Goal: Task Accomplishment & Management: Manage account settings

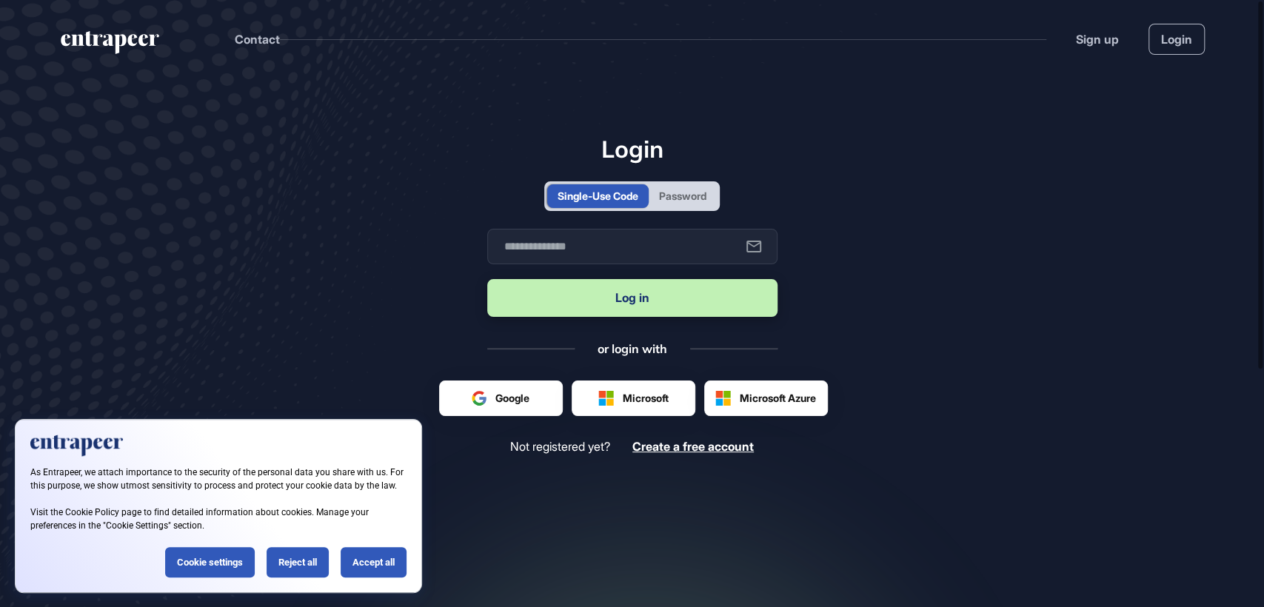
click at [683, 196] on div "Password" at bounding box center [682, 196] width 47 height 16
type input "**********"
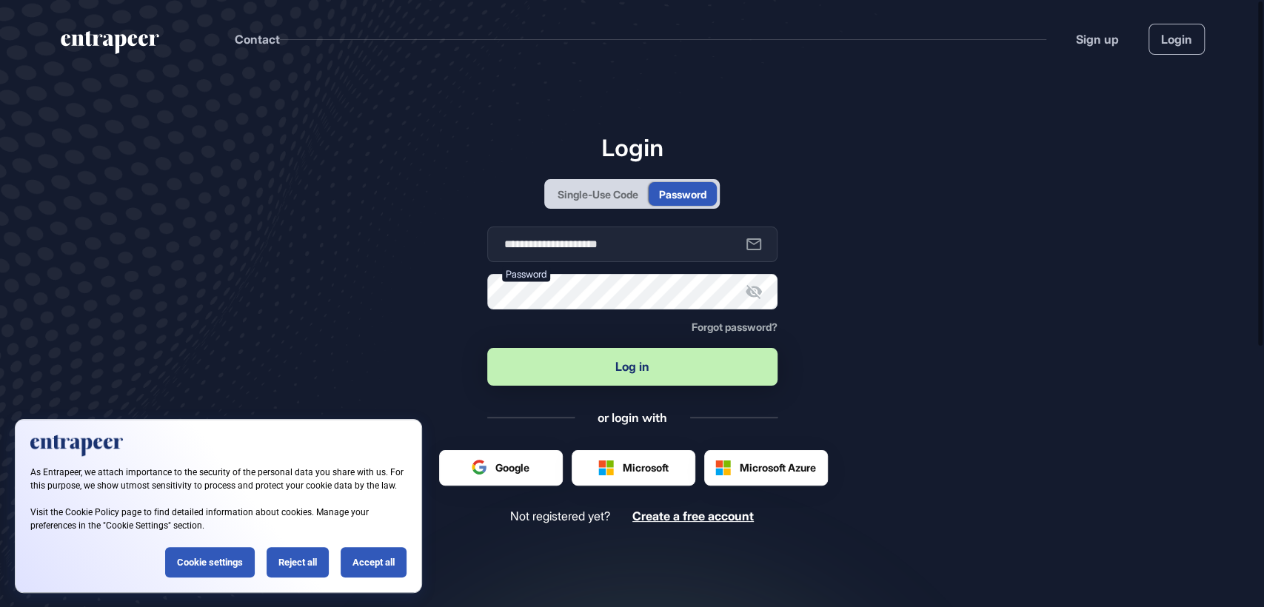
click at [638, 365] on button "Log in" at bounding box center [632, 367] width 290 height 38
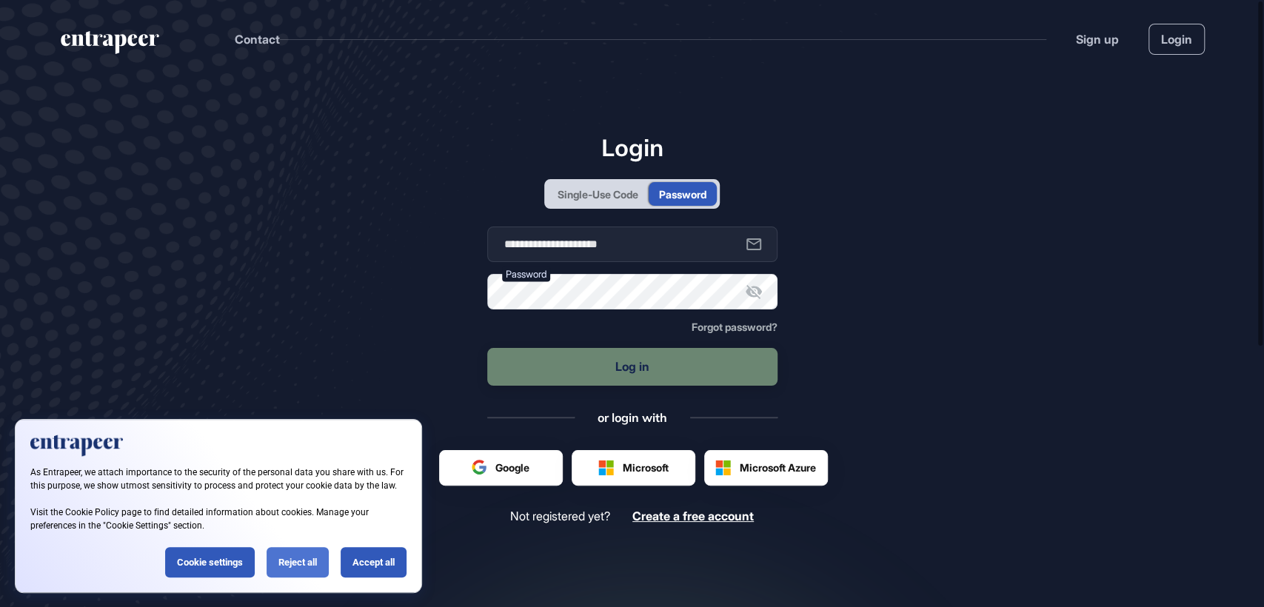
click at [280, 546] on div "Reject all" at bounding box center [298, 562] width 62 height 30
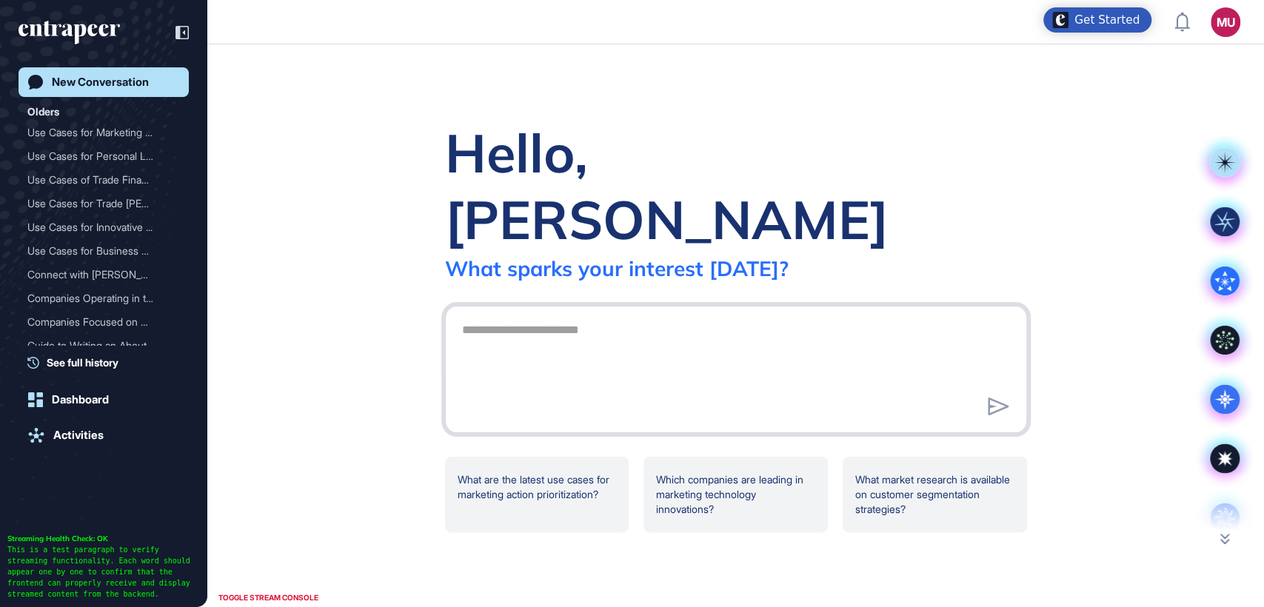
click at [628, 373] on textarea at bounding box center [736, 367] width 566 height 104
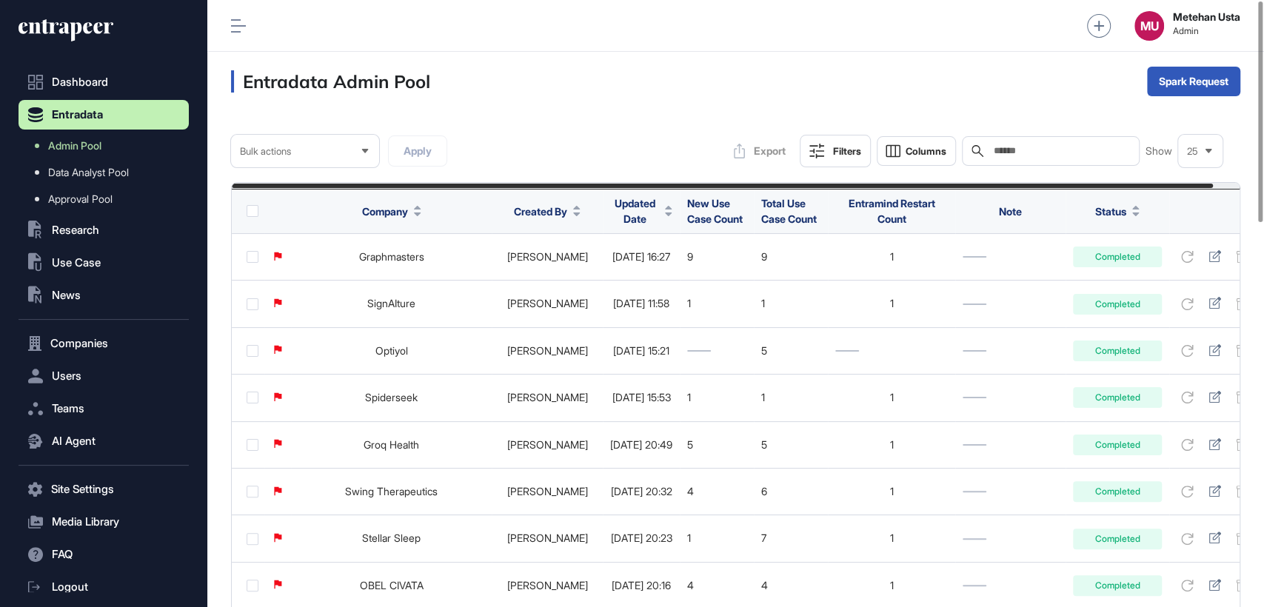
click at [1032, 151] on input "text" at bounding box center [1061, 151] width 138 height 12
paste input "**********"
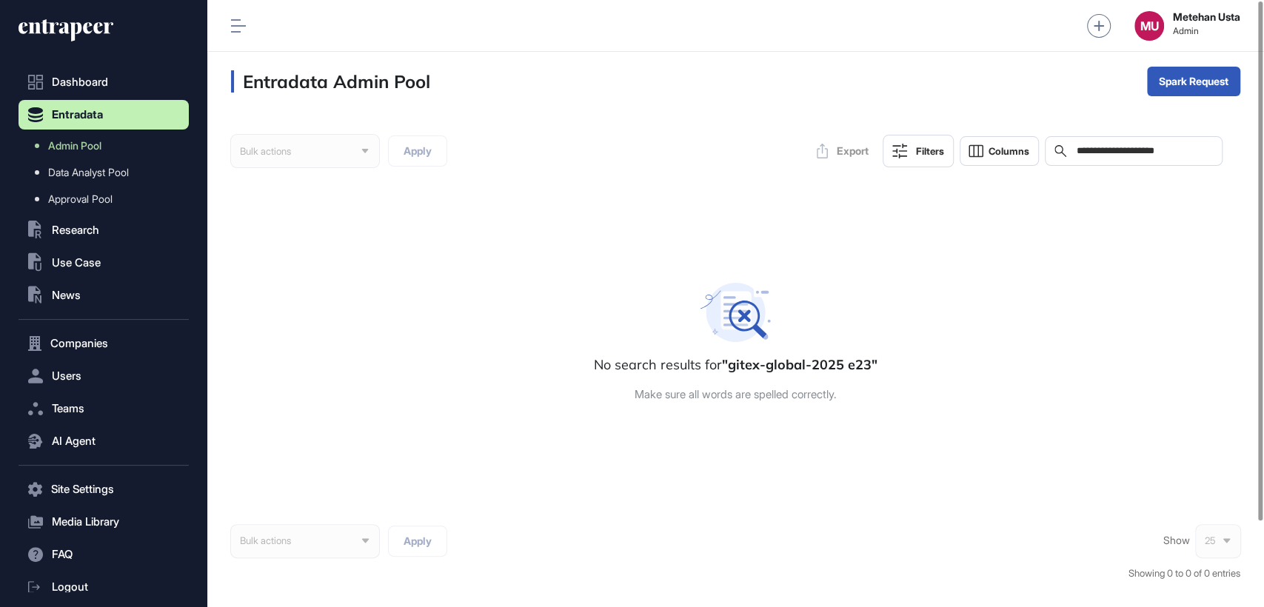
type input "**********"
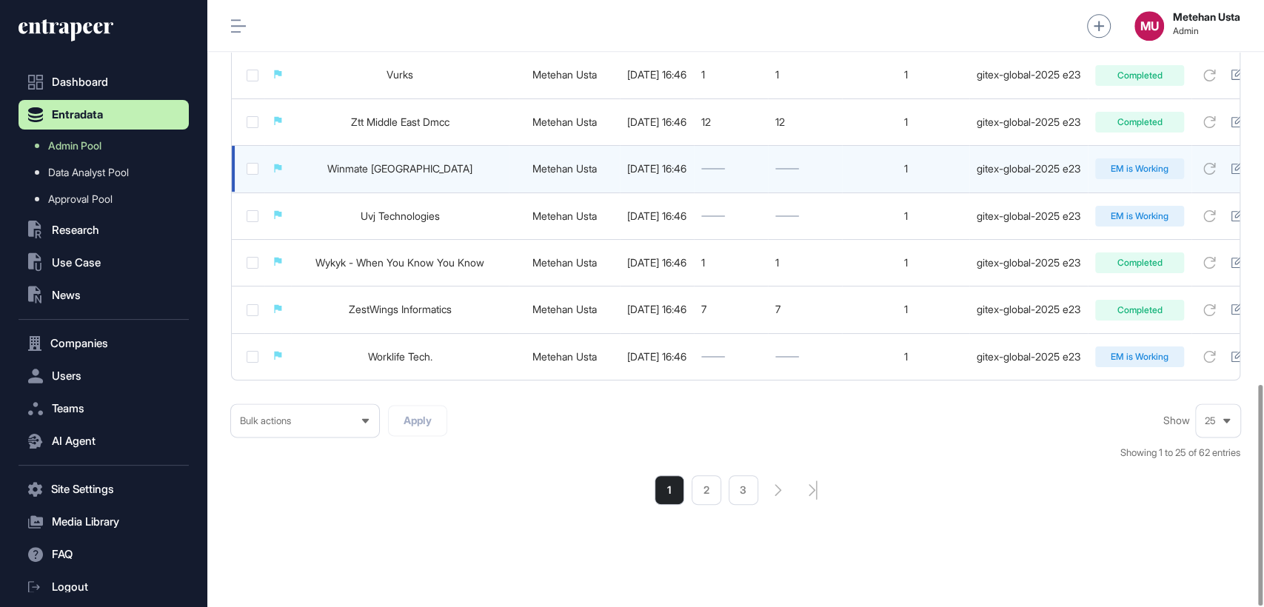
scroll to position [1055, 0]
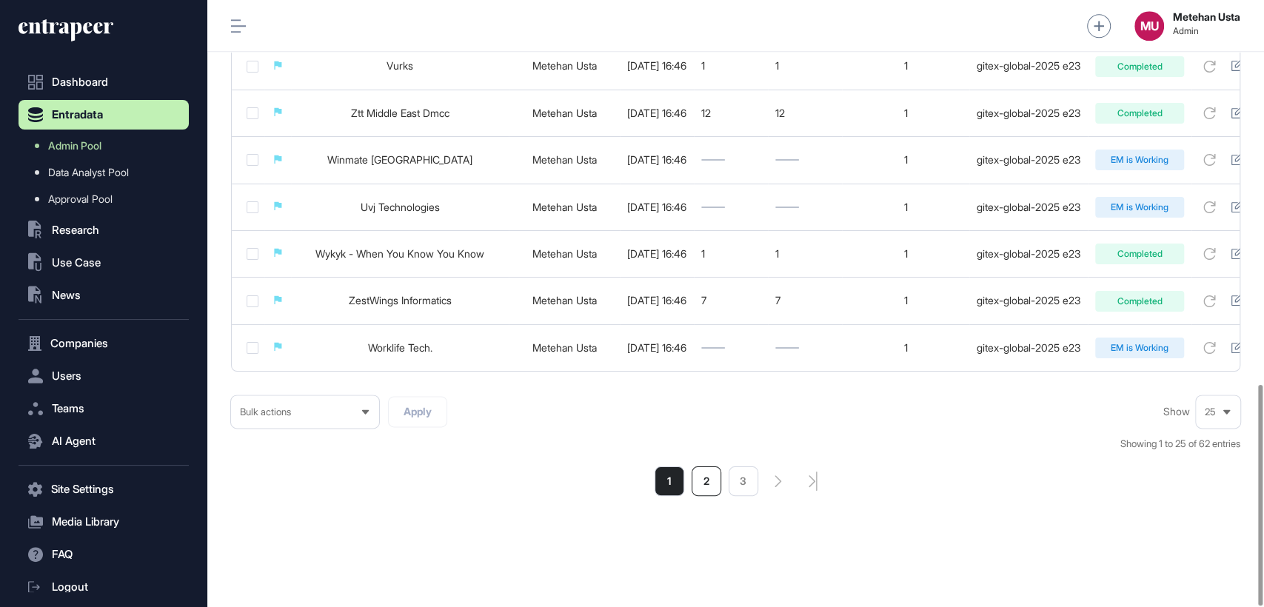
click at [703, 482] on li "2" at bounding box center [707, 482] width 30 height 30
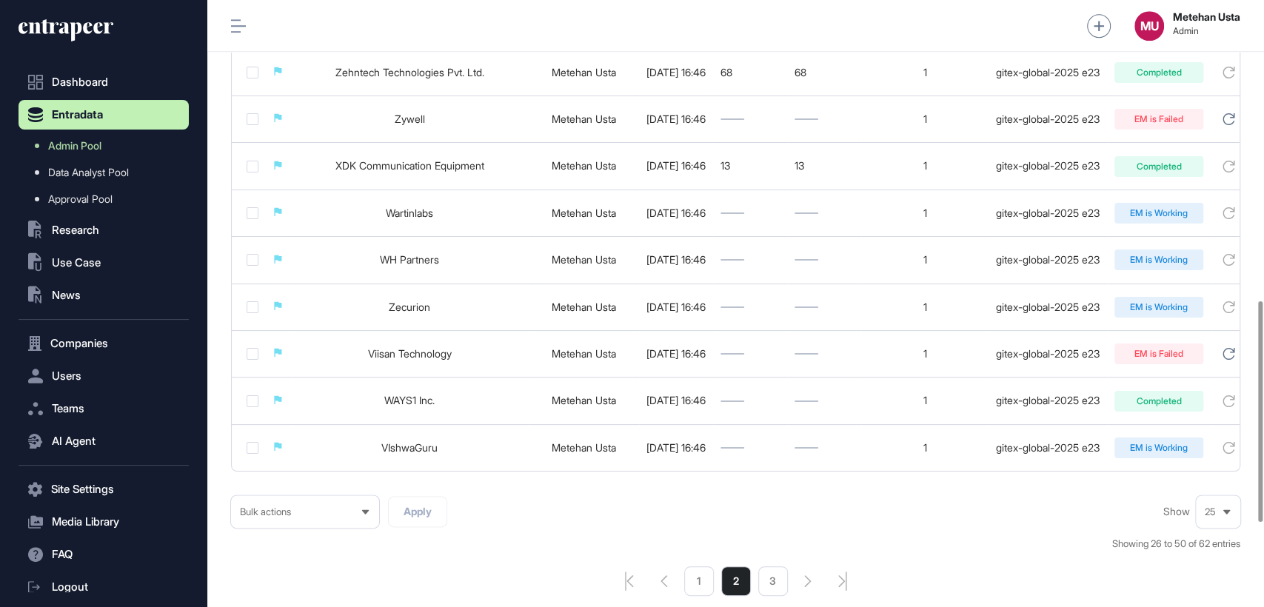
scroll to position [1055, 0]
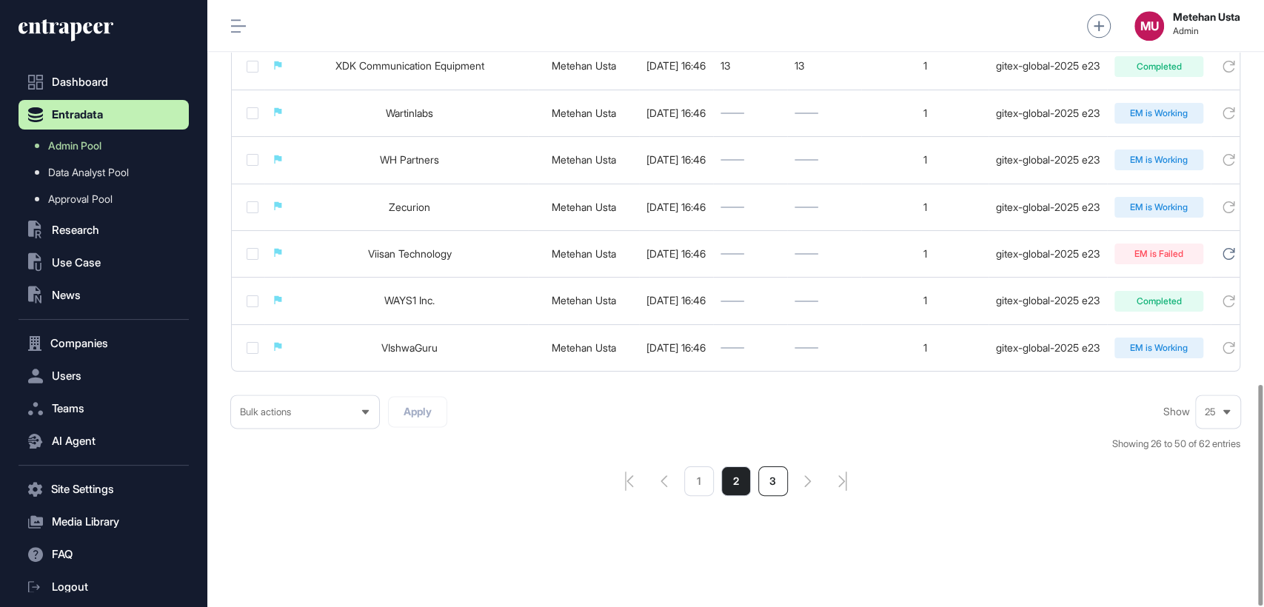
click at [769, 483] on li "3" at bounding box center [773, 482] width 30 height 30
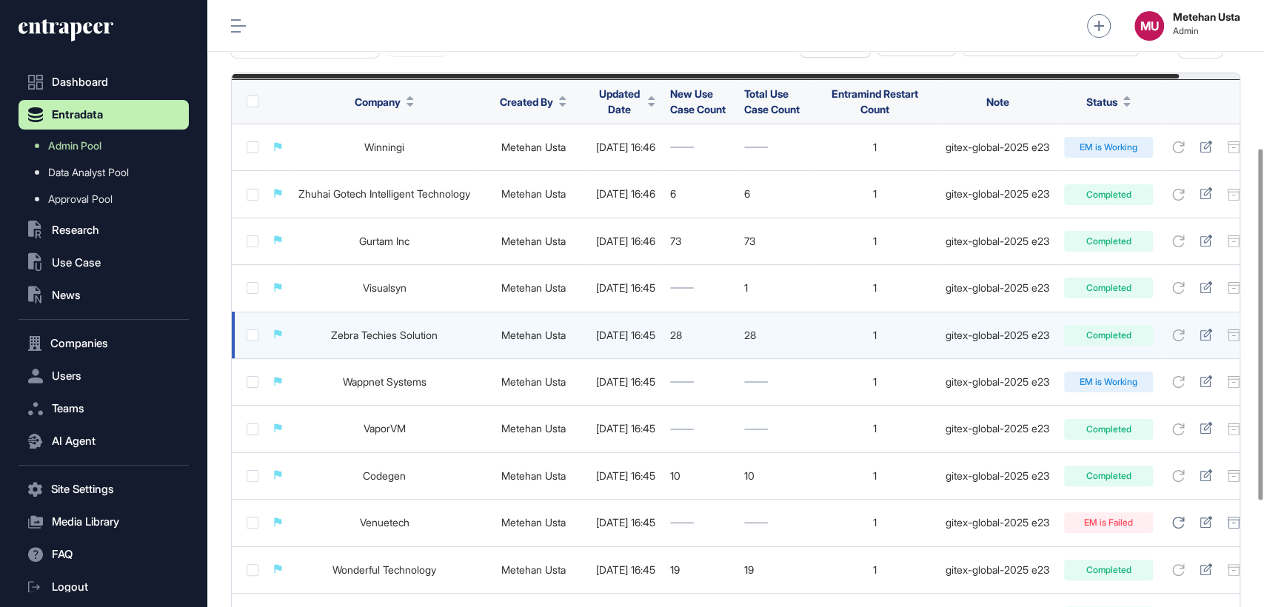
scroll to position [438, 0]
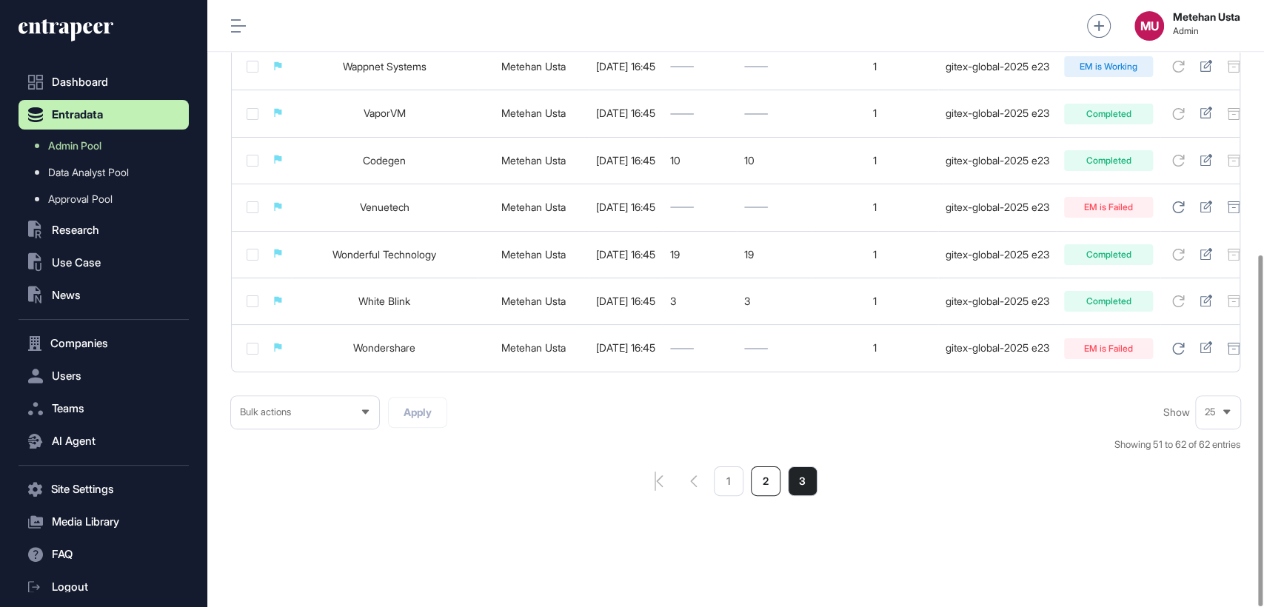
click at [765, 467] on li "2" at bounding box center [766, 482] width 30 height 30
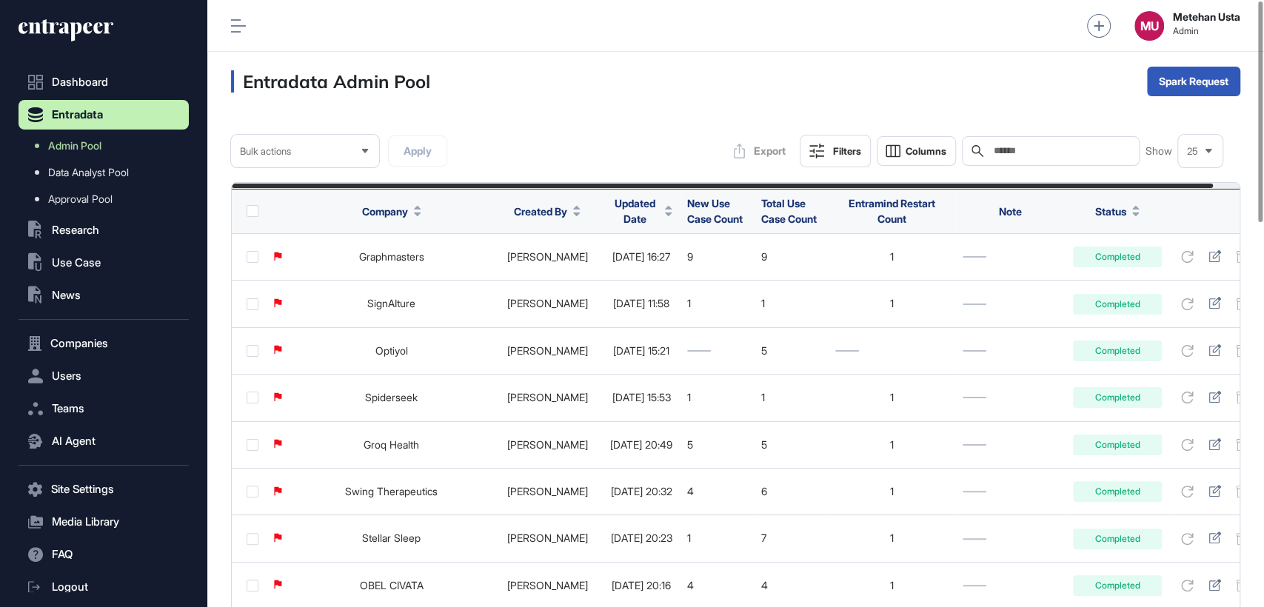
click at [1067, 150] on input "text" at bounding box center [1061, 151] width 138 height 12
paste input "**********"
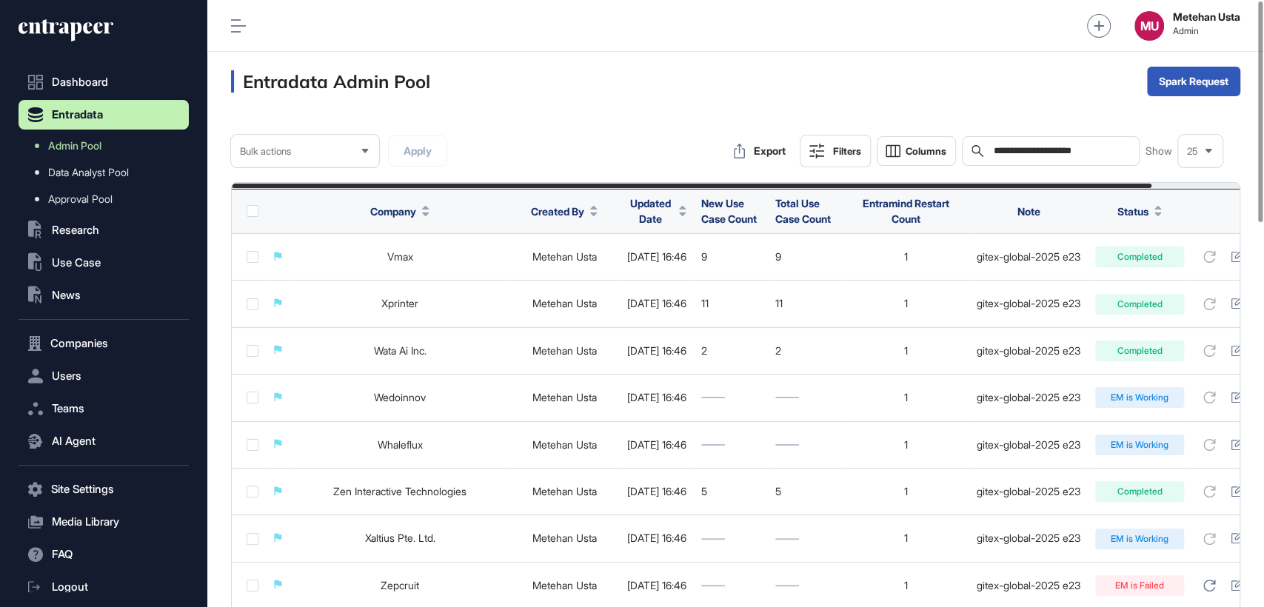
type input "**********"
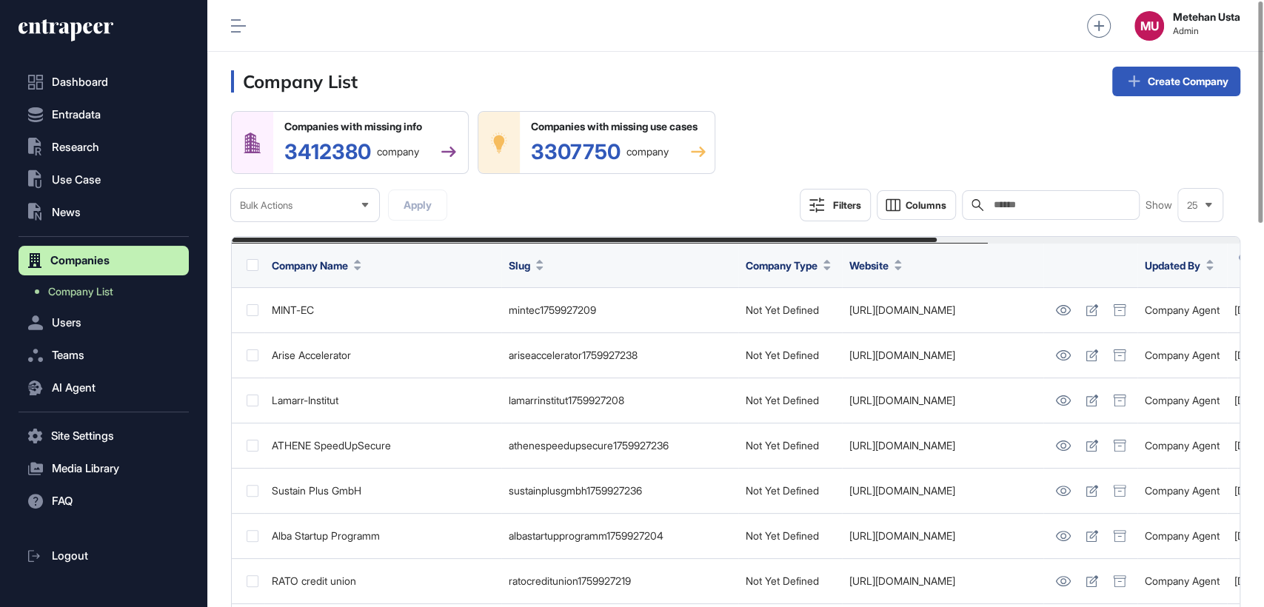
click at [1028, 200] on input "text" at bounding box center [1061, 205] width 138 height 12
paste input "*********"
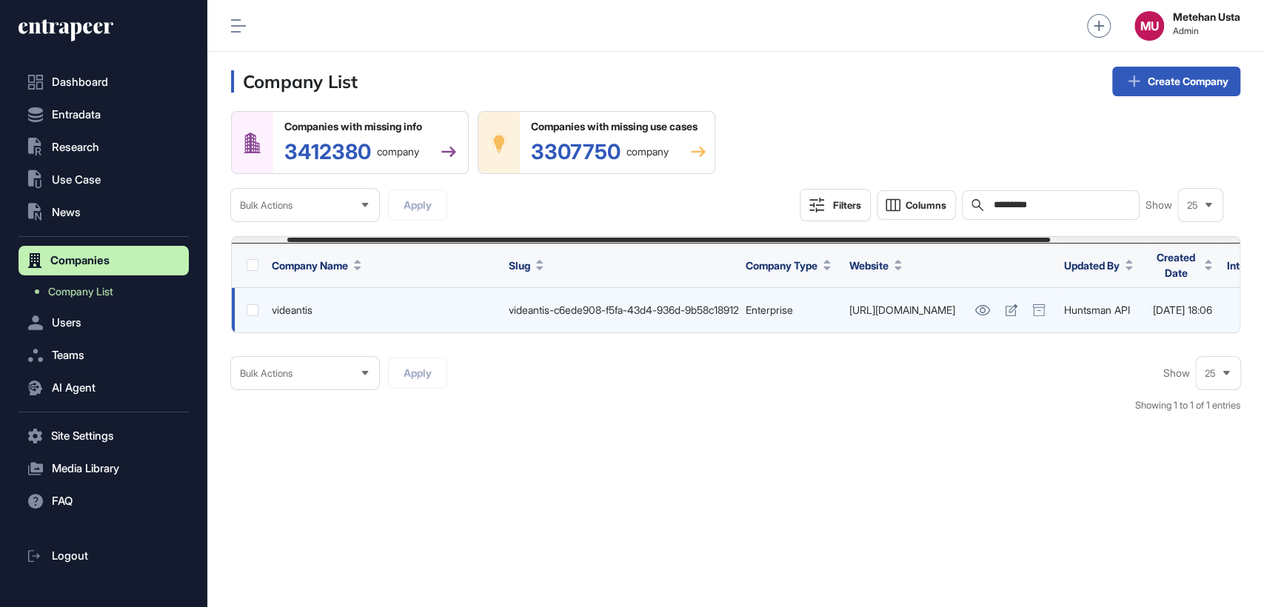
scroll to position [0, 324]
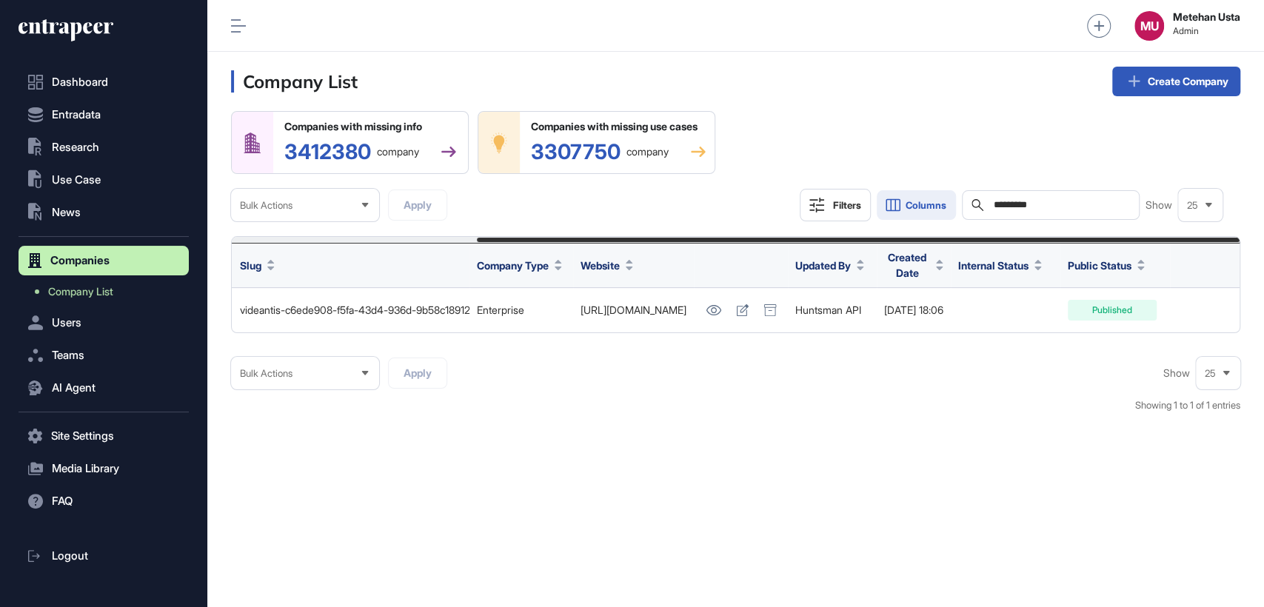
click at [915, 209] on span "Columns" at bounding box center [926, 205] width 41 height 11
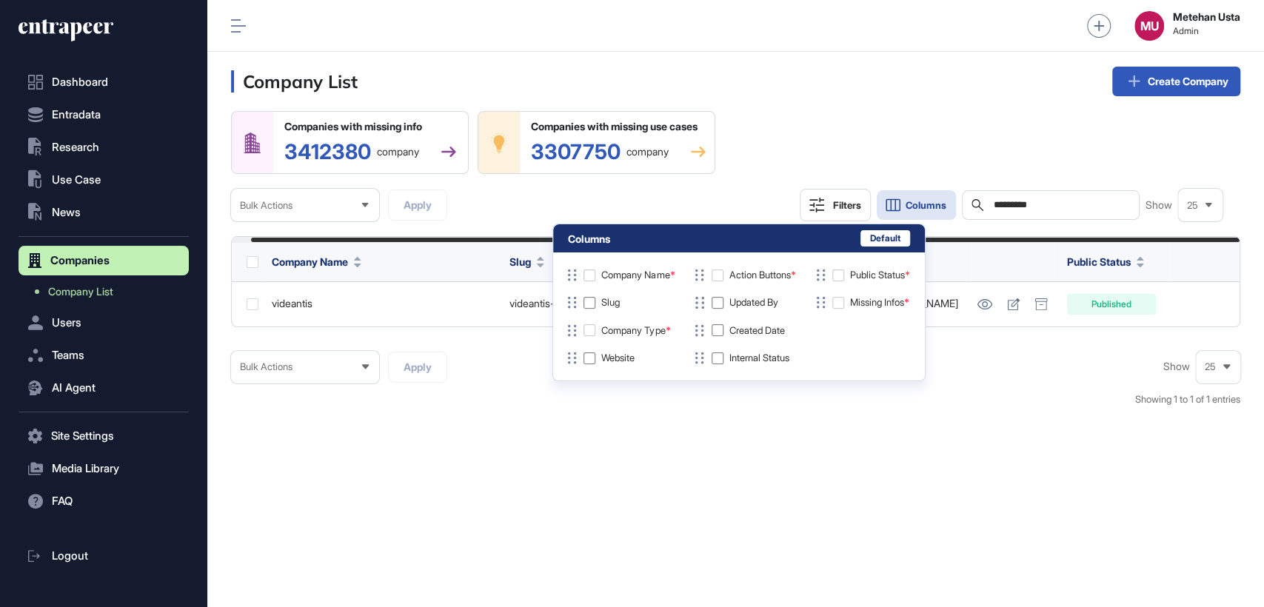
scroll to position [0, 19]
click at [711, 438] on div "Company List Create Company Companies with missing info 3412380 company Compani…" at bounding box center [735, 329] width 1057 height 555
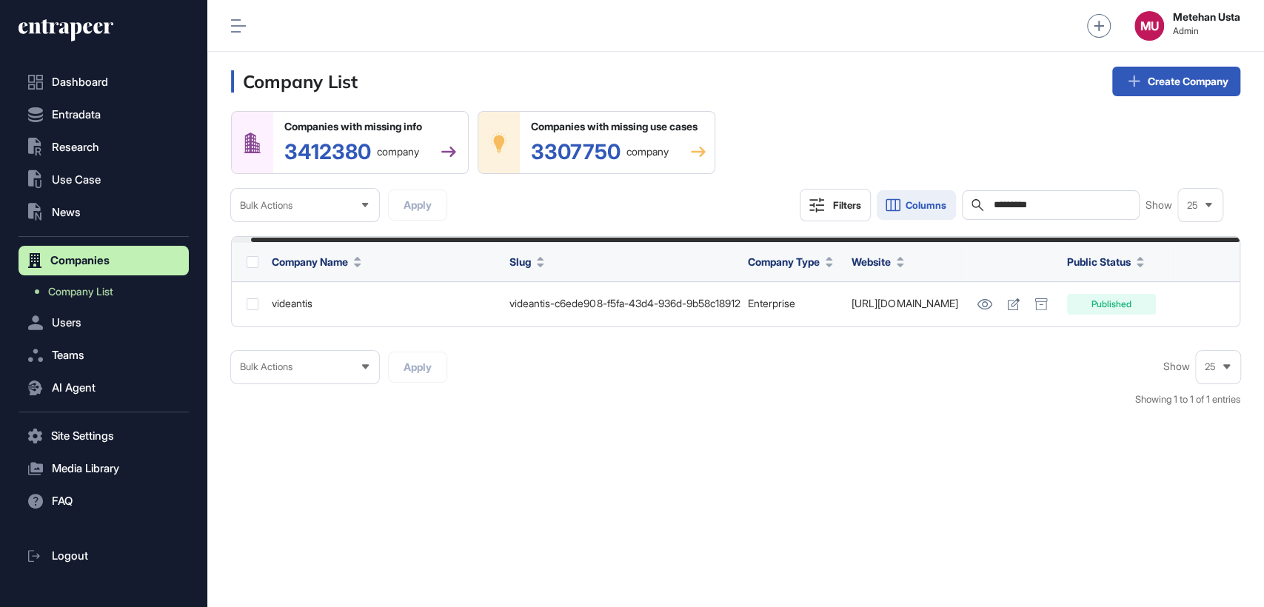
click at [938, 202] on span "Columns" at bounding box center [926, 205] width 41 height 11
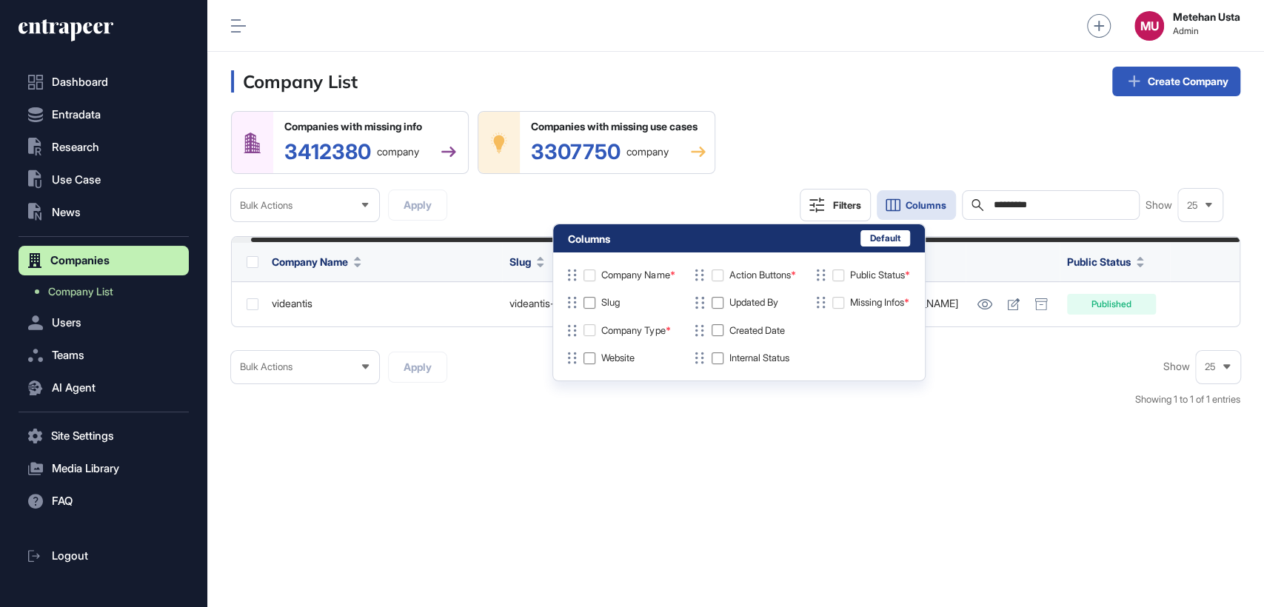
click at [750, 422] on div "Bulk Actions Apply Show 25 Showing 1 to 1 of 1 entries" at bounding box center [735, 386] width 1009 height 71
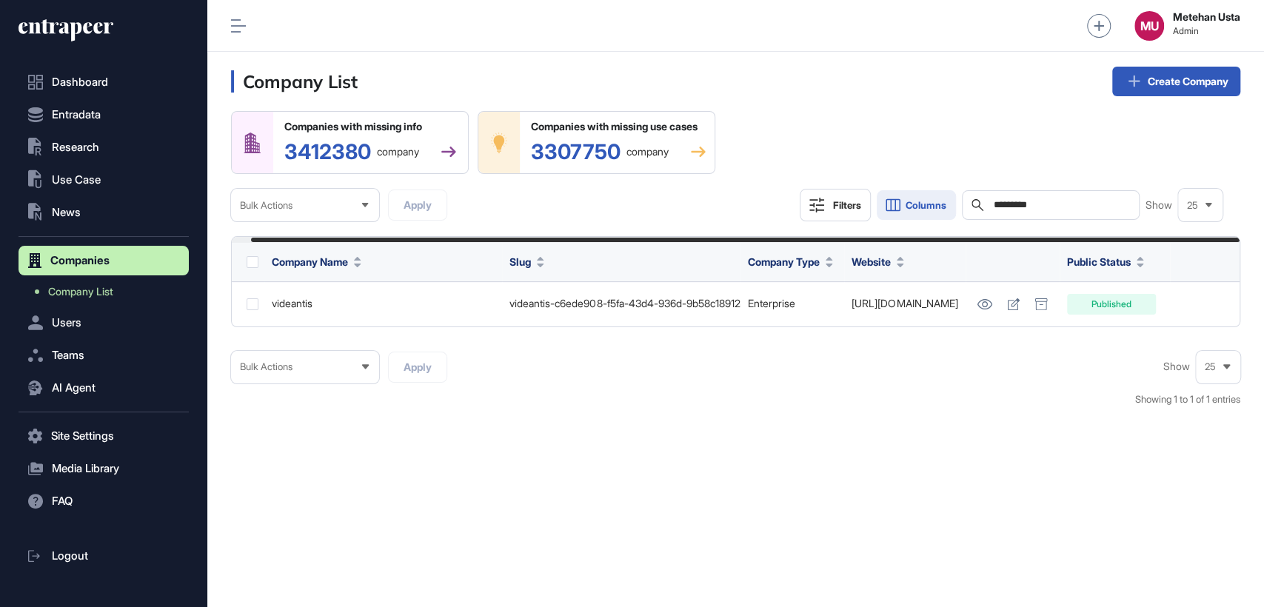
click at [919, 201] on span "Columns" at bounding box center [926, 205] width 41 height 11
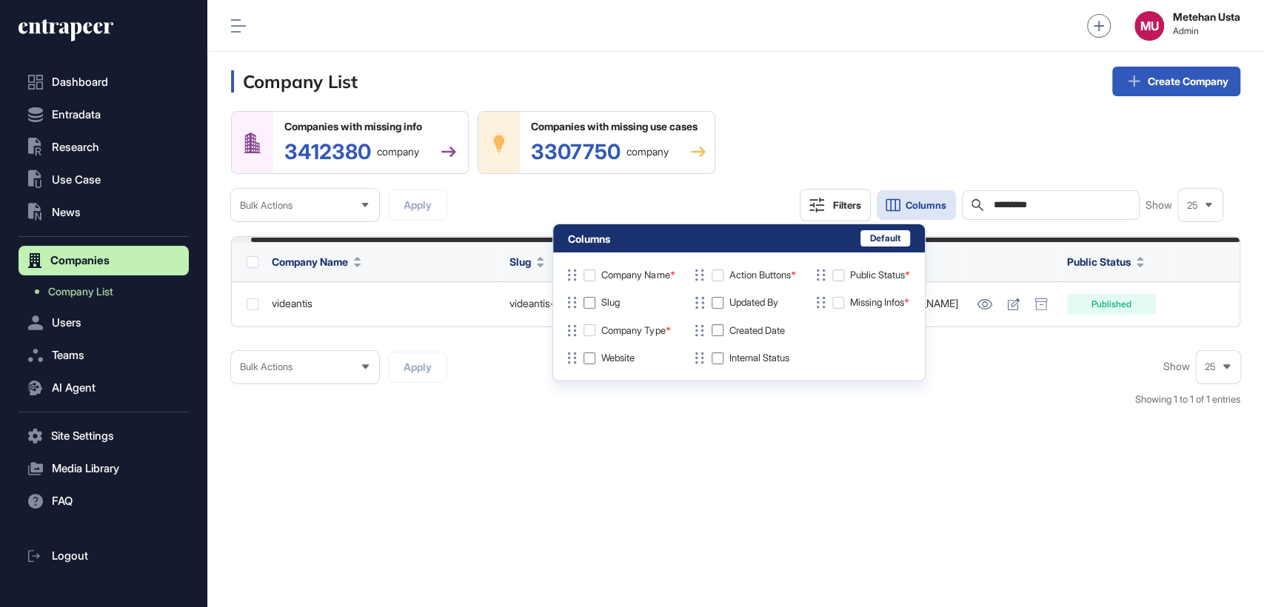
click at [857, 418] on div "Bulk Actions Apply Show 25 Showing 1 to 1 of 1 entries" at bounding box center [735, 386] width 1009 height 71
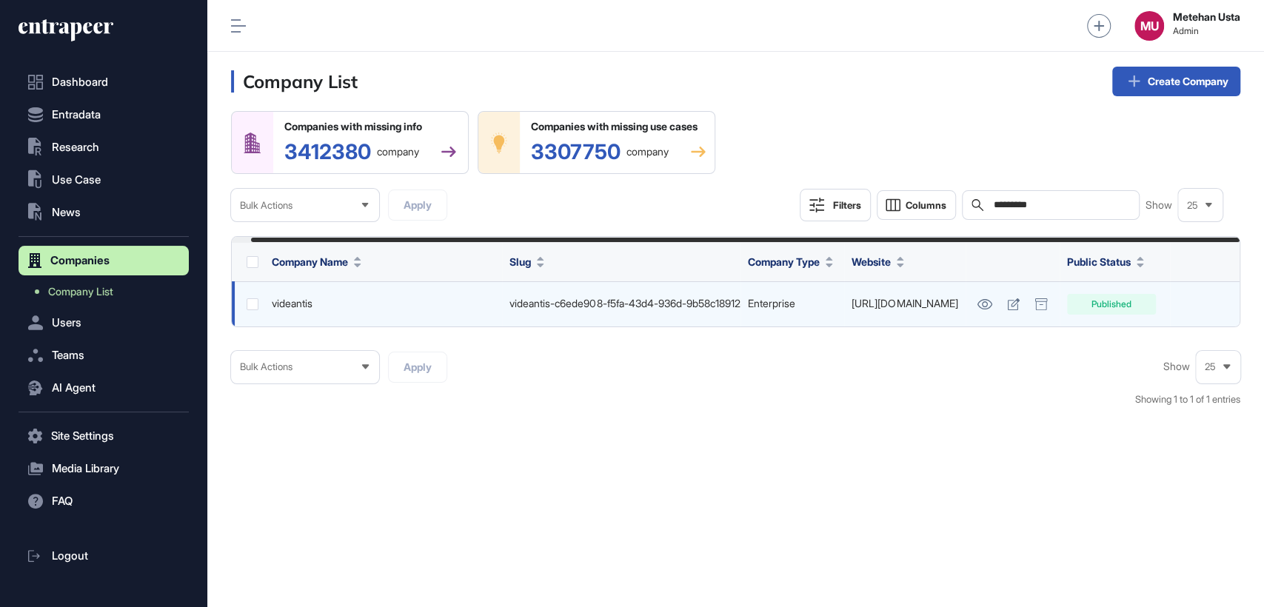
drag, startPoint x: 988, startPoint y: 310, endPoint x: 986, endPoint y: 327, distance: 17.8
click at [929, 363] on div "Companies with missing info 3412380 company Companies with missing use cases 33…" at bounding box center [735, 266] width 1009 height 310
drag, startPoint x: 1013, startPoint y: 304, endPoint x: 1009, endPoint y: 326, distance: 21.9
click at [1006, 327] on td at bounding box center [1013, 303] width 94 height 45
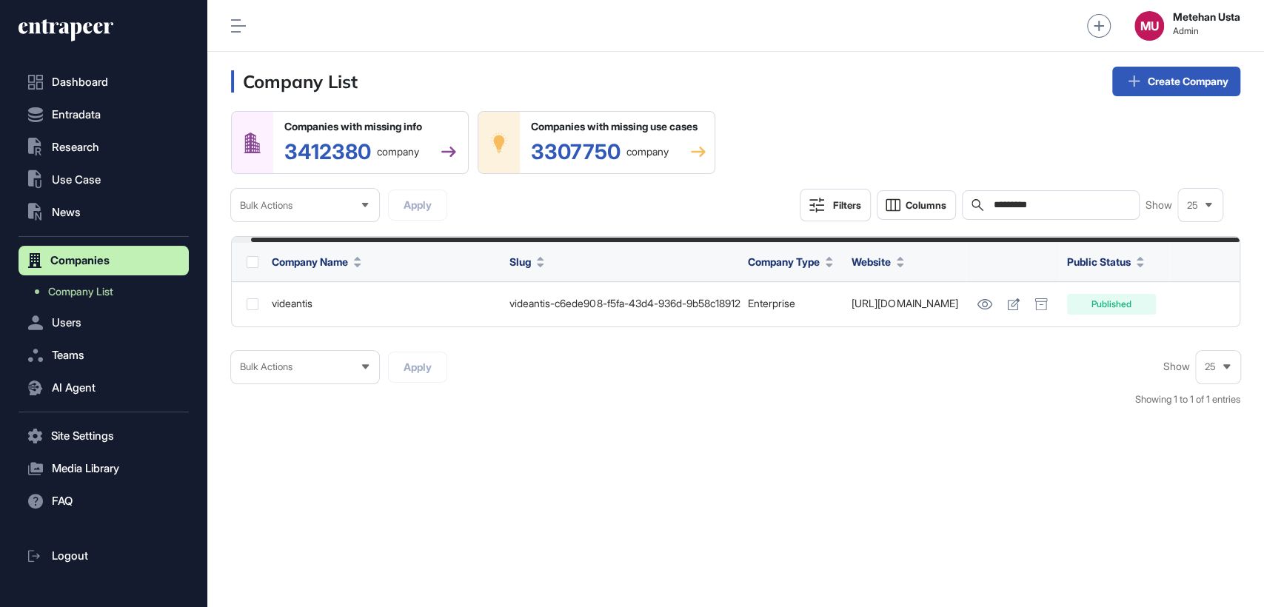
click at [1057, 205] on input "*********" at bounding box center [1061, 205] width 138 height 12
paste input "*****"
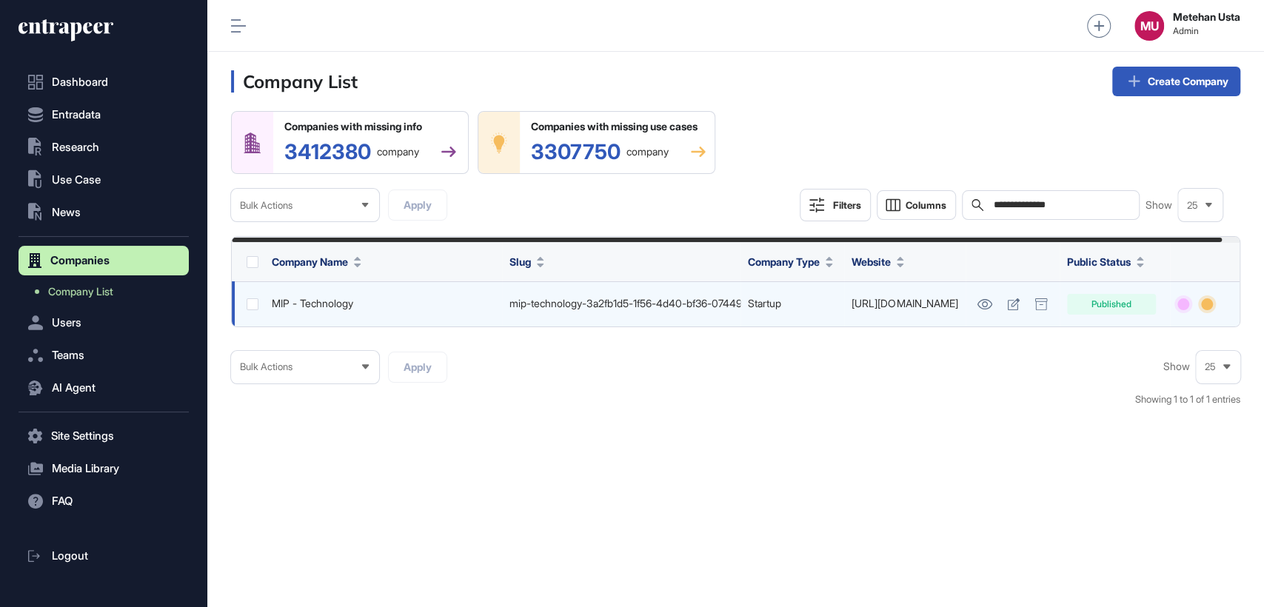
scroll to position [0, 18]
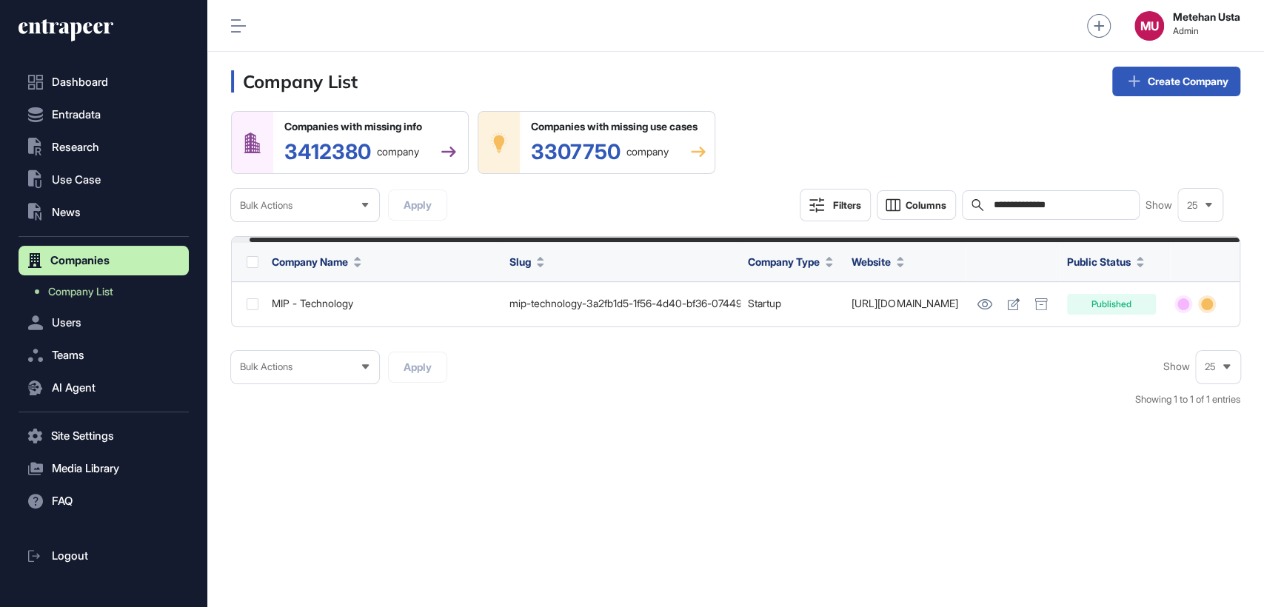
click at [1055, 204] on input "**********" at bounding box center [1061, 205] width 138 height 12
paste input "***"
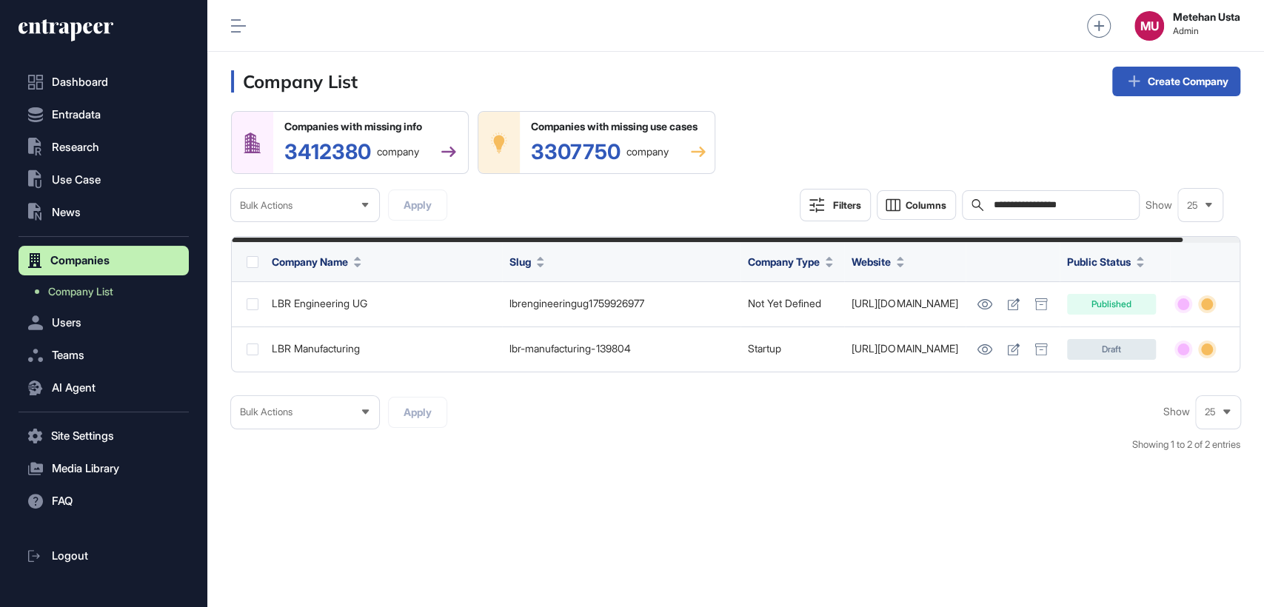
type input "**********"
click at [237, 19] on button at bounding box center [238, 26] width 15 height 15
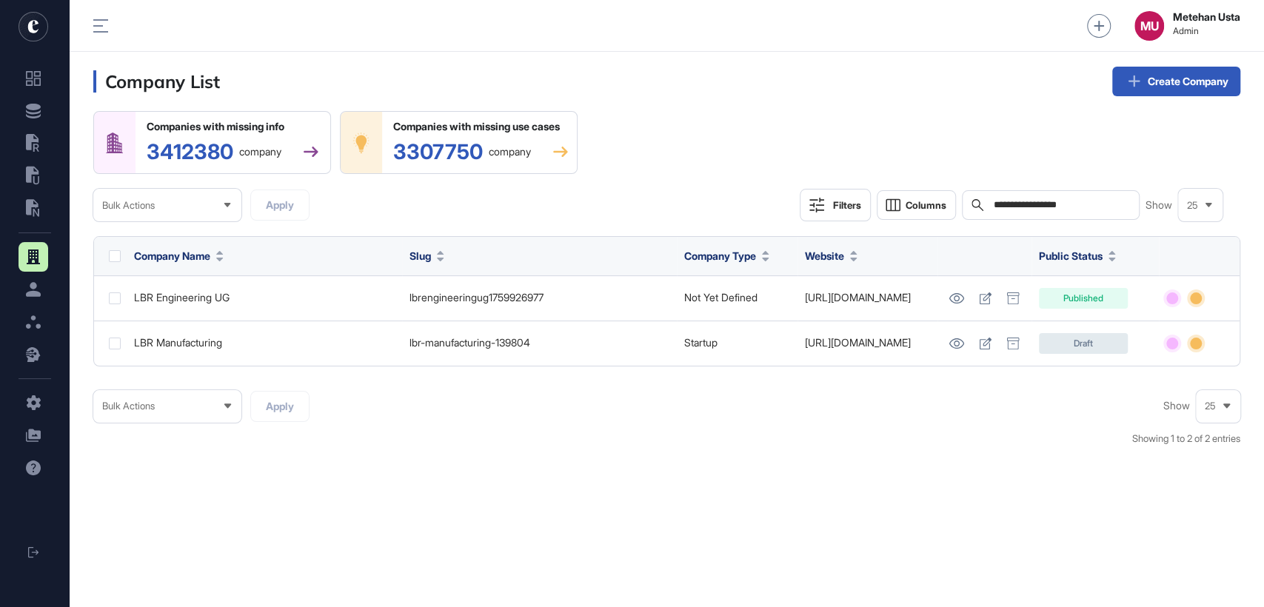
scroll to position [606, 1194]
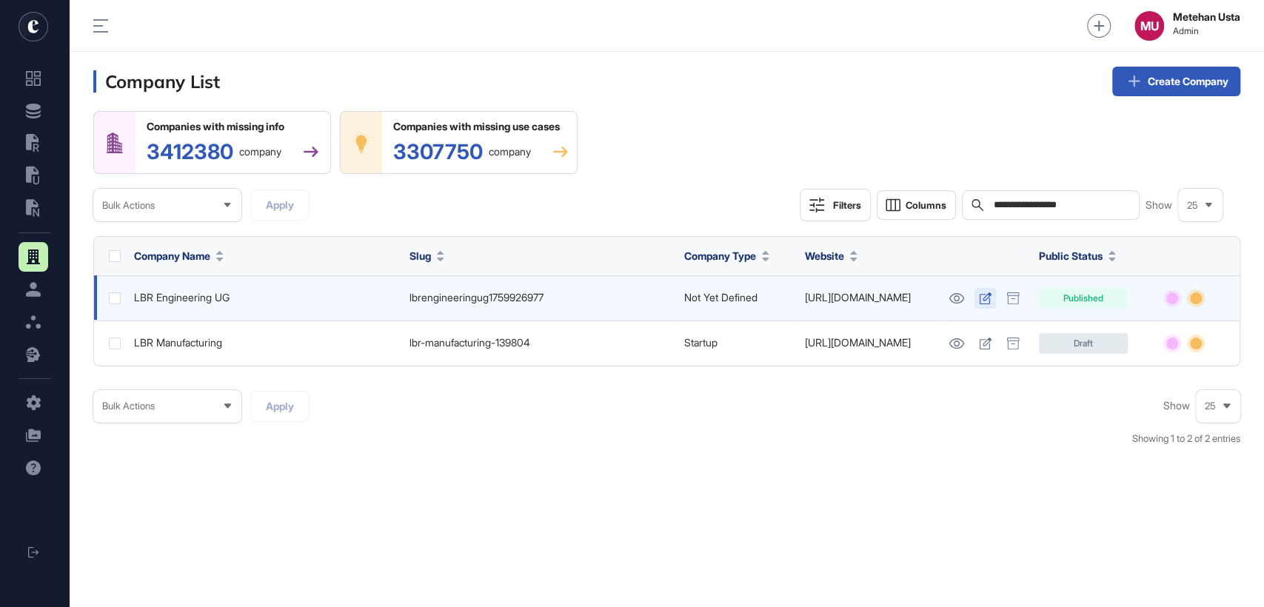
drag, startPoint x: 989, startPoint y: 298, endPoint x: 997, endPoint y: 295, distance: 9.6
click at [1020, 298] on icon at bounding box center [1012, 299] width 13 height 12
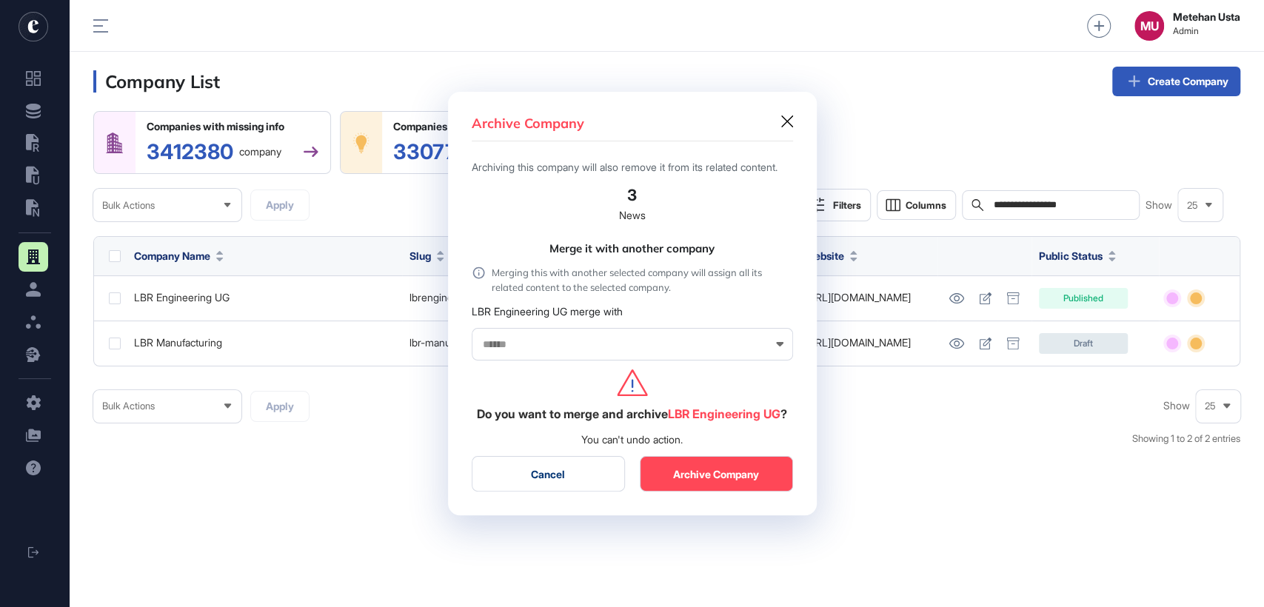
click at [792, 116] on icon at bounding box center [787, 122] width 12 height 12
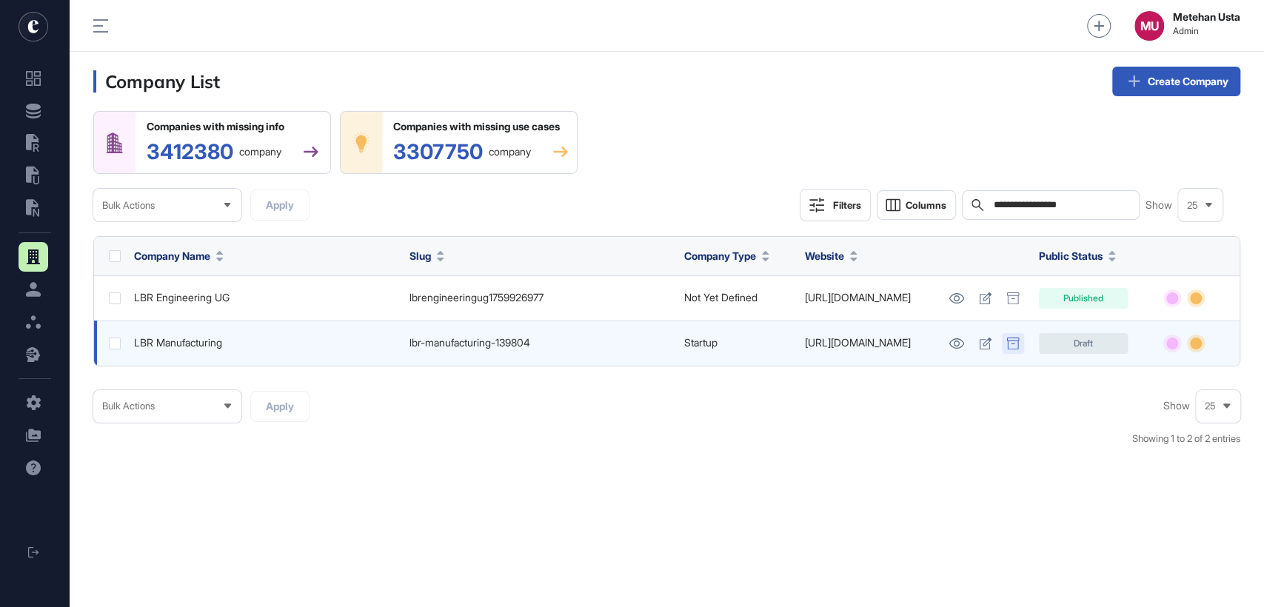
click at [1020, 338] on icon at bounding box center [1012, 344] width 13 height 12
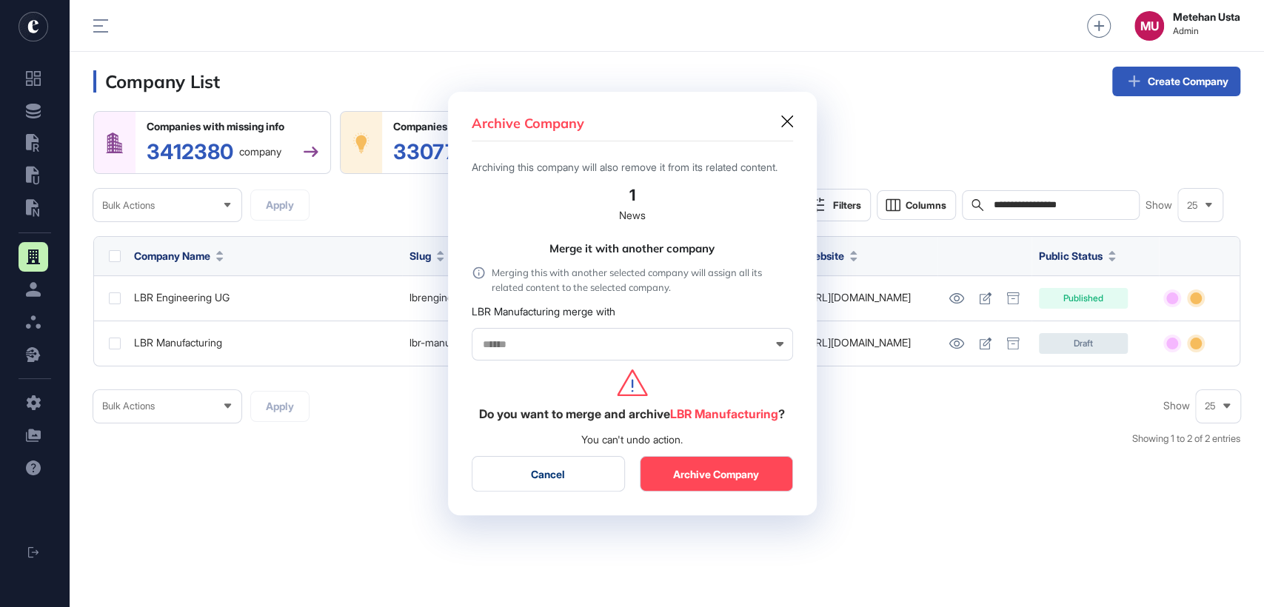
click at [787, 121] on div "Archive Company" at bounding box center [632, 129] width 321 height 27
click at [787, 118] on icon at bounding box center [787, 122] width 12 height 12
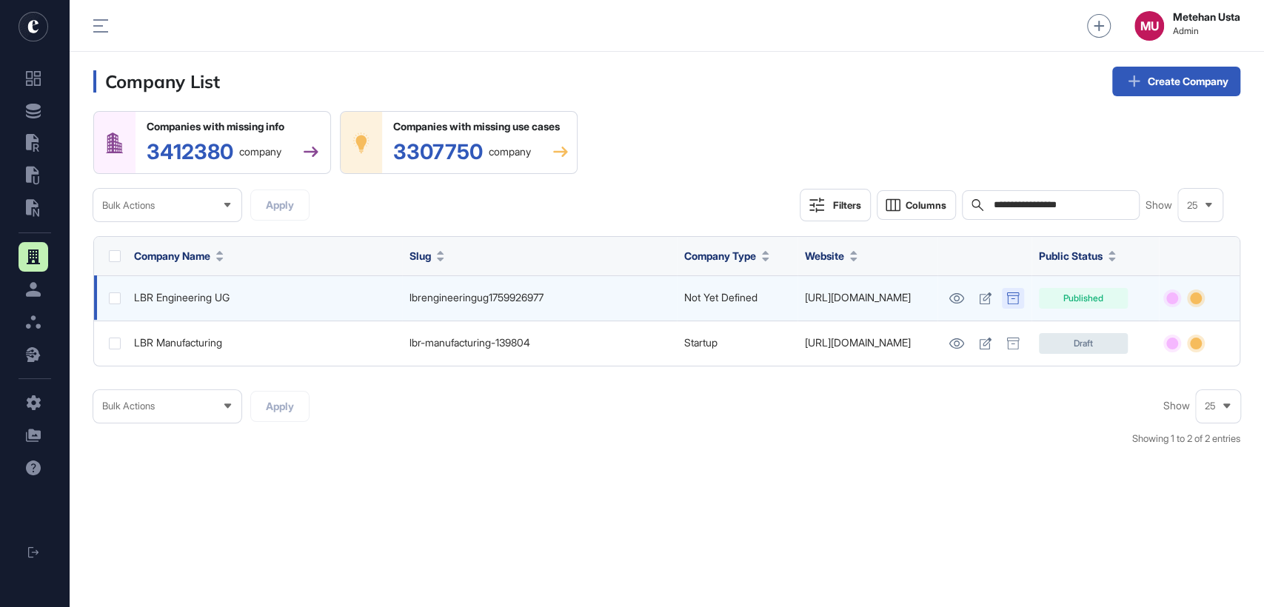
click at [1020, 297] on icon at bounding box center [1012, 299] width 13 height 12
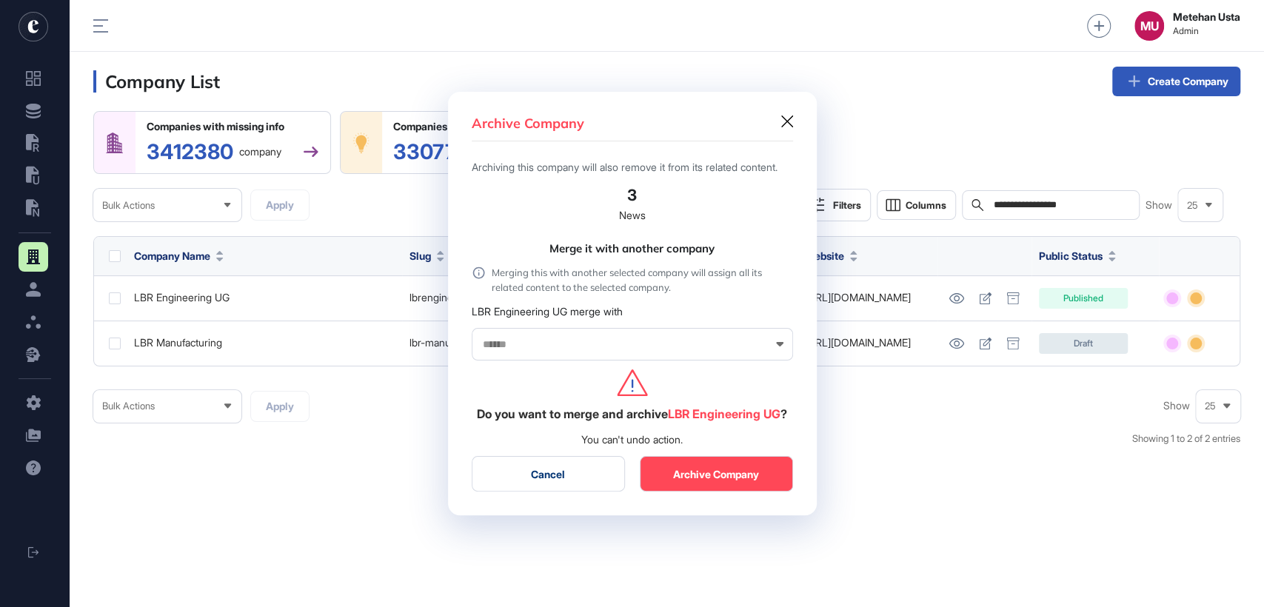
click at [549, 344] on input "text" at bounding box center [622, 344] width 283 height 13
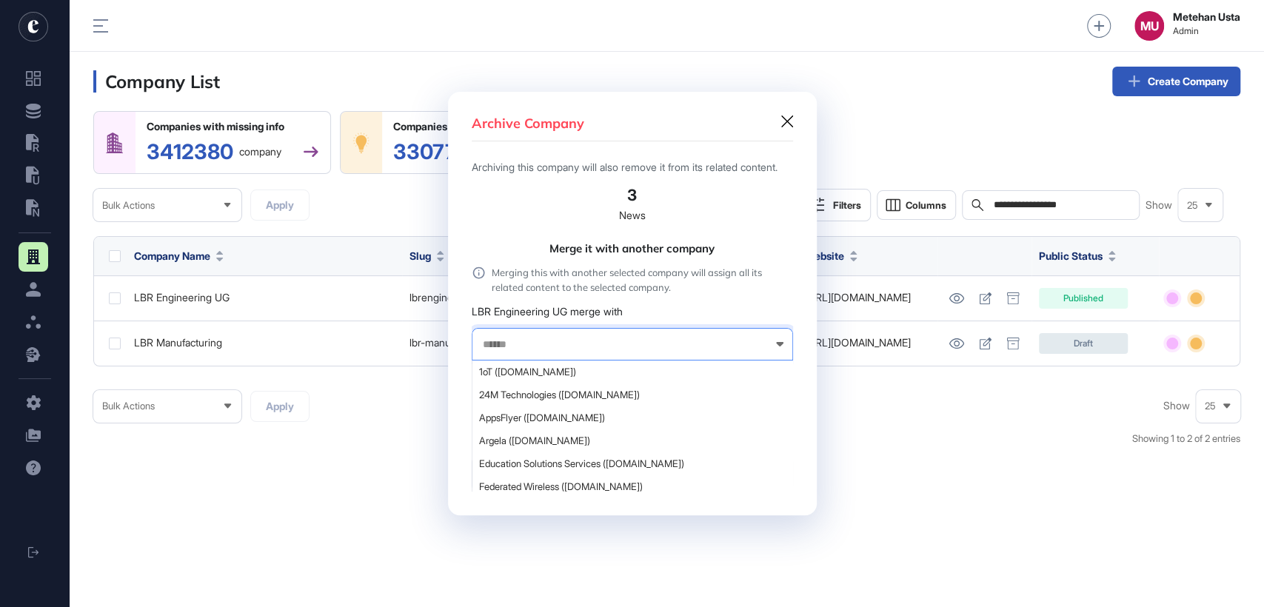
paste input "**********"
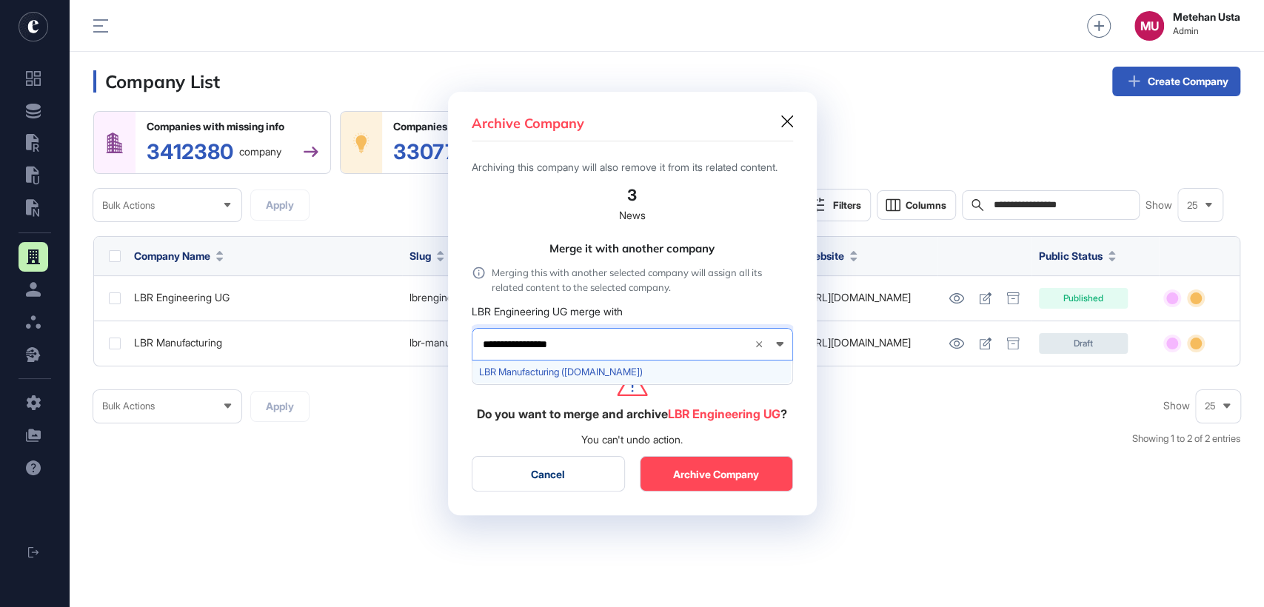
type input "**********"
click at [623, 378] on div "LBR Manufacturing ([DOMAIN_NAME])" at bounding box center [631, 372] width 318 height 23
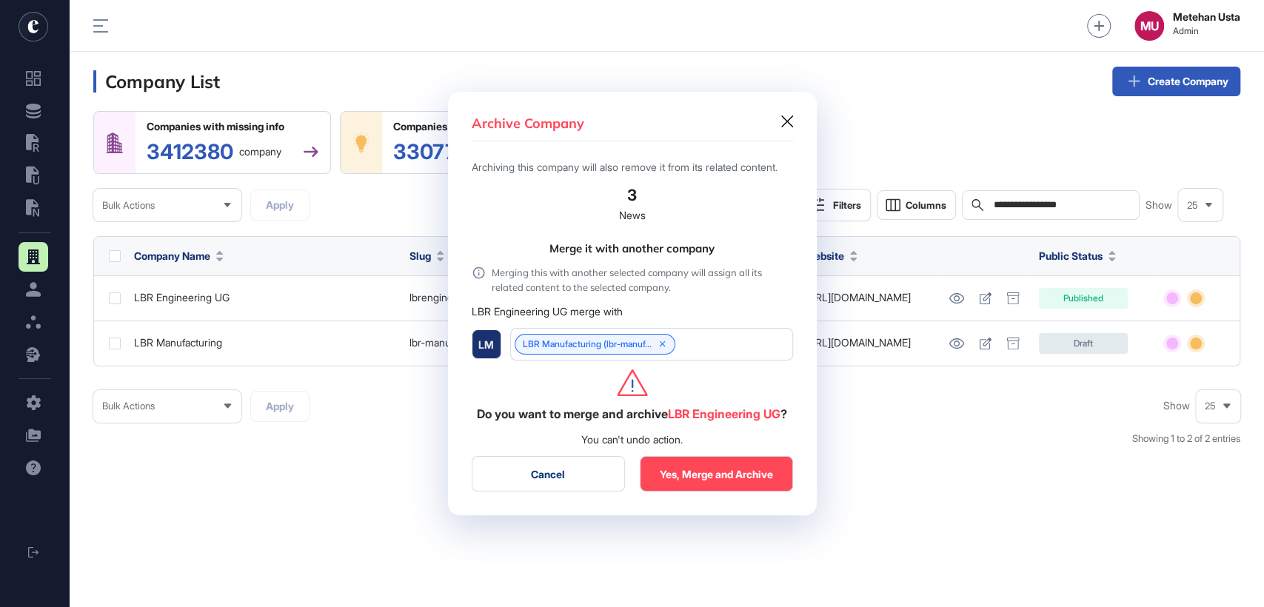
click at [730, 492] on button "Yes, Merge and Archive" at bounding box center [716, 474] width 153 height 36
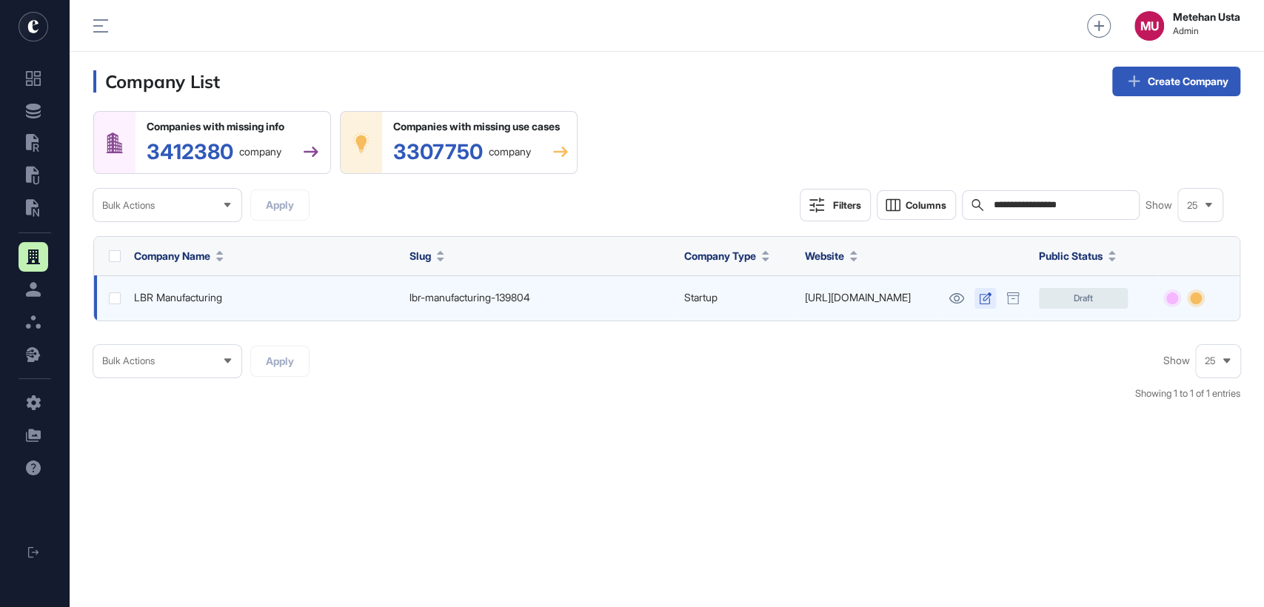
click at [992, 298] on icon at bounding box center [985, 299] width 13 height 12
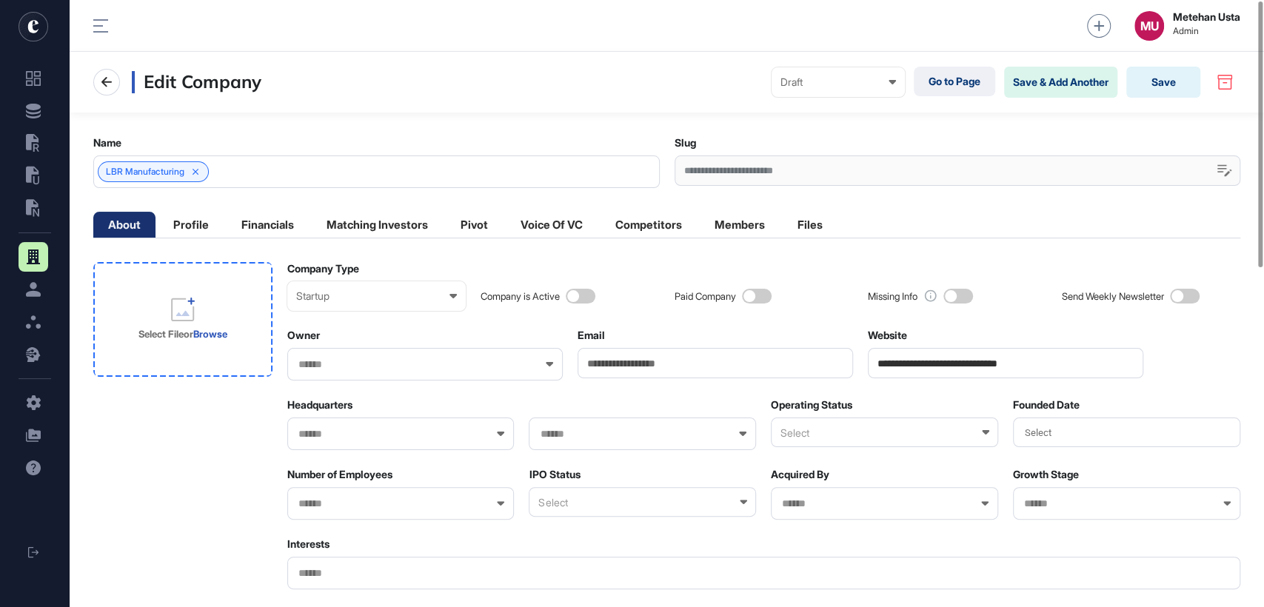
click at [213, 307] on div "Select File or Browse" at bounding box center [182, 319] width 89 height 43
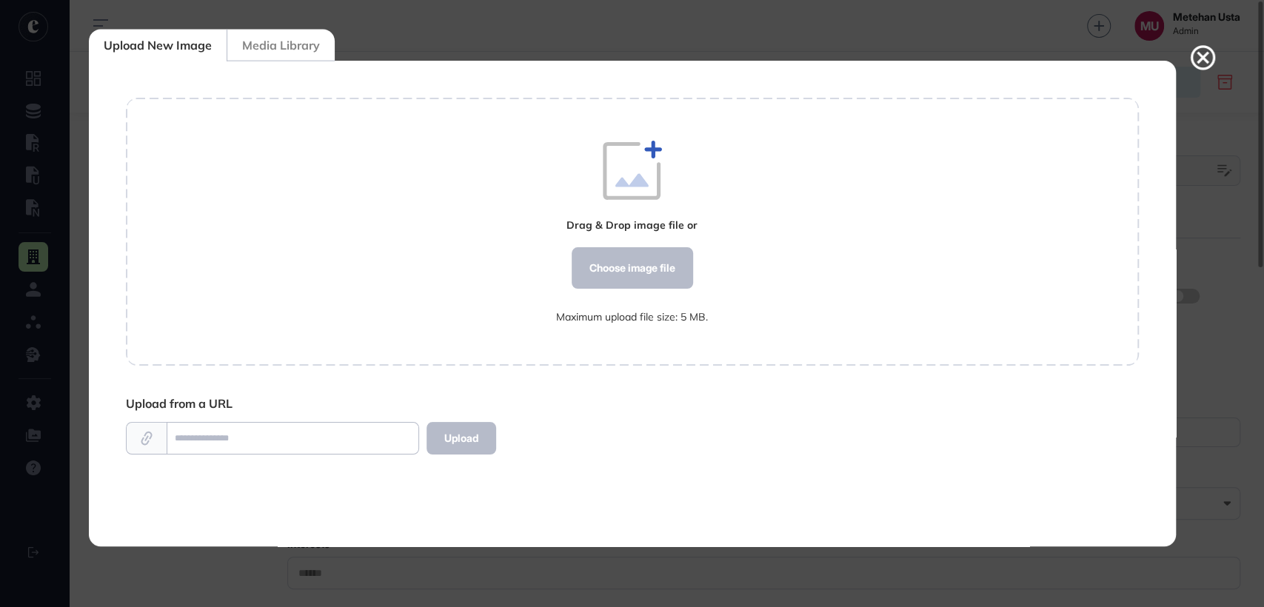
scroll to position [6, 0]
click at [675, 275] on div "Choose image file" at bounding box center [631, 267] width 121 height 41
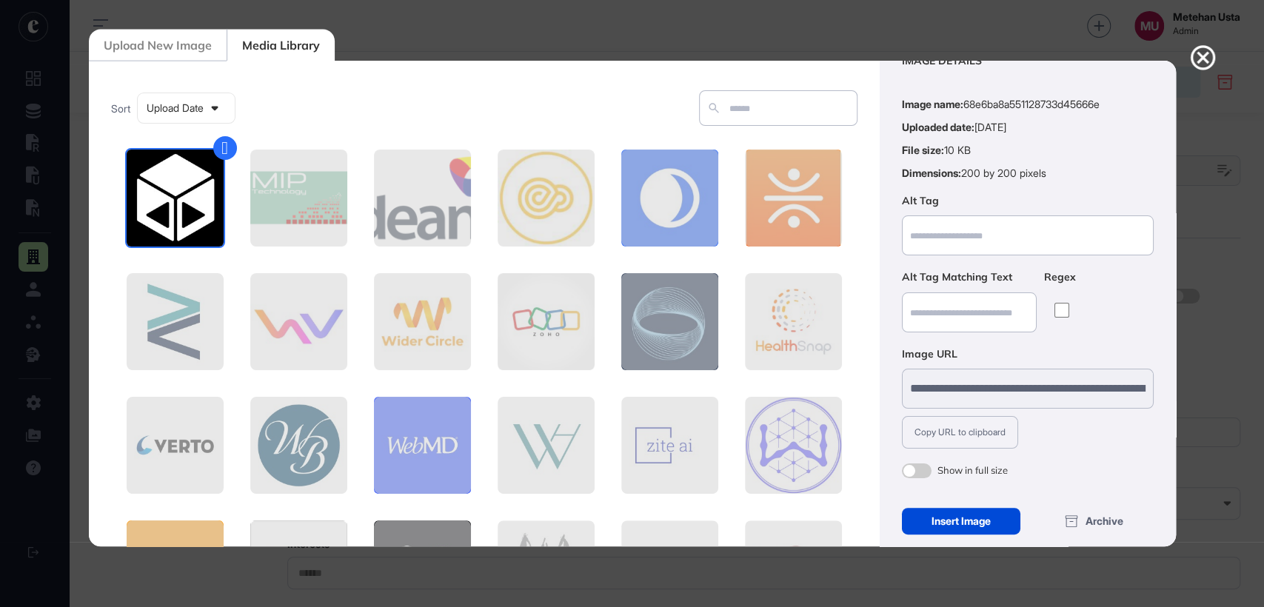
scroll to position [53, 0]
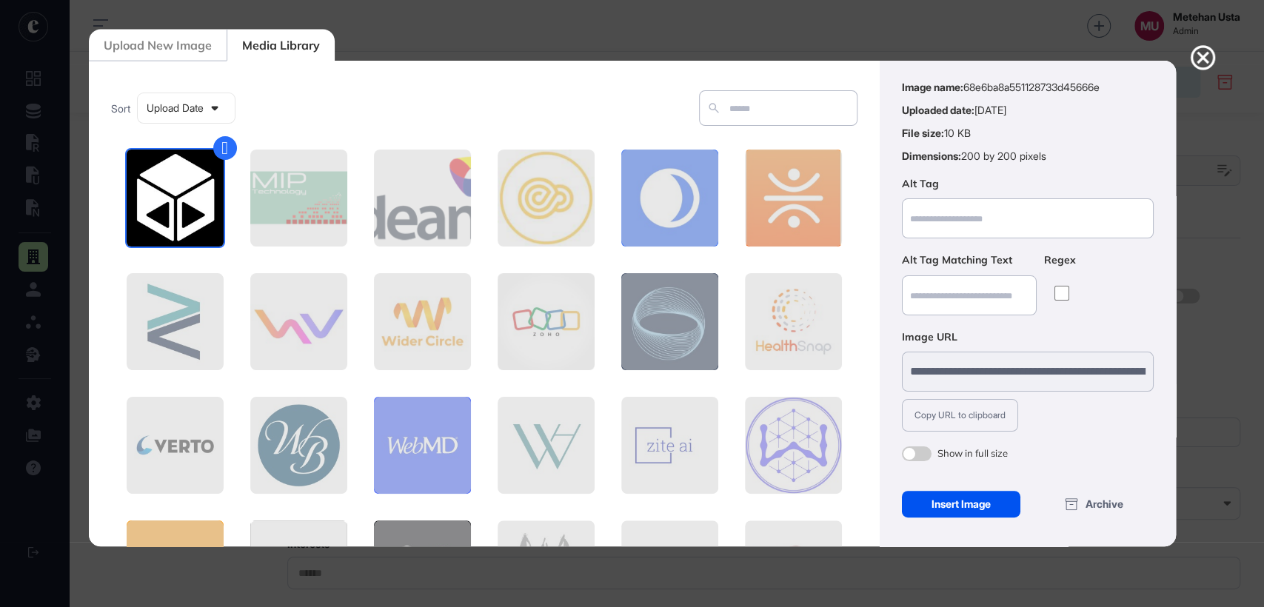
click at [940, 497] on div "Insert Image" at bounding box center [961, 504] width 119 height 27
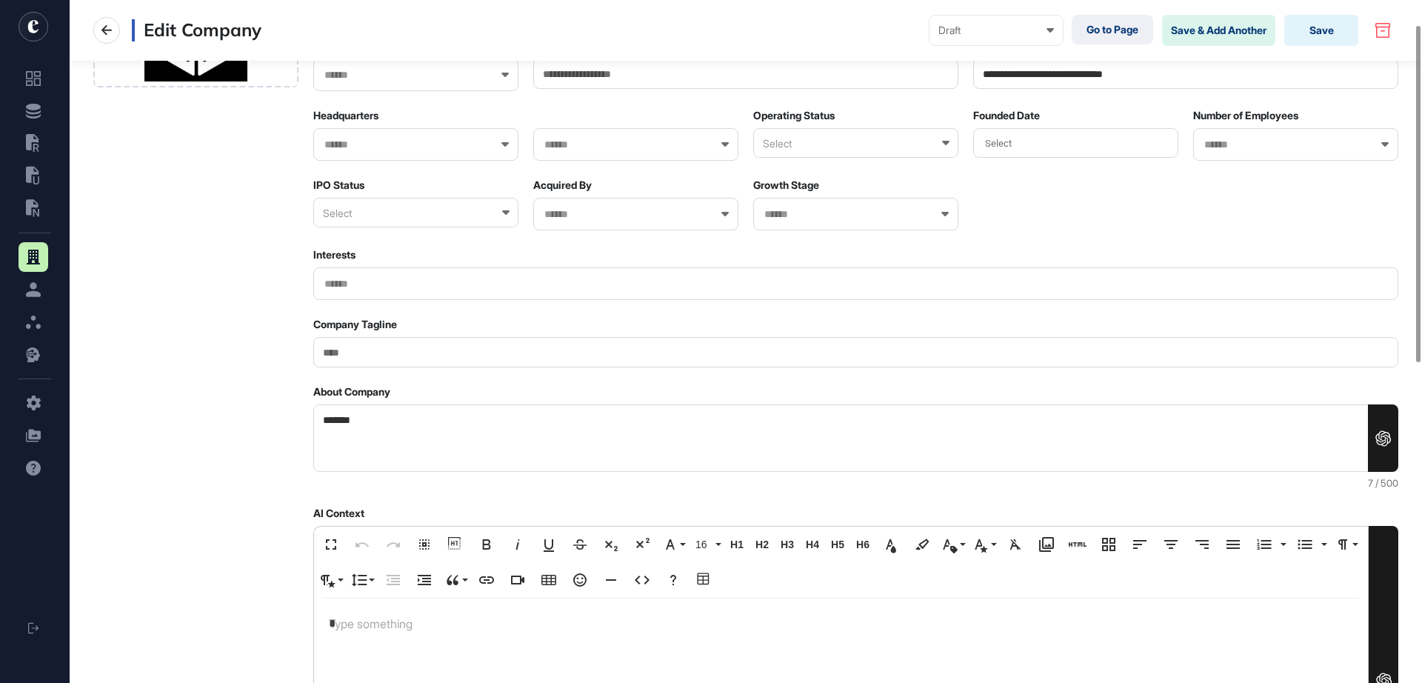
scroll to position [50, 0]
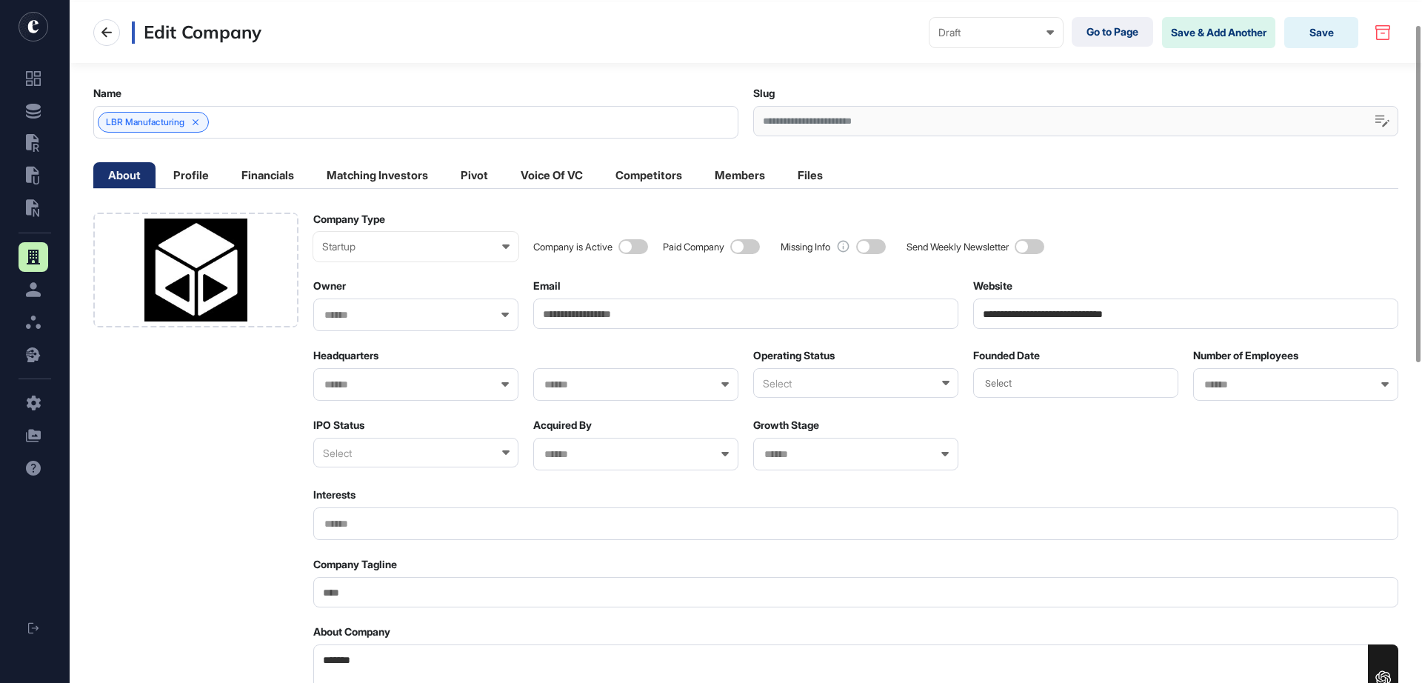
click at [386, 393] on div at bounding box center [415, 384] width 205 height 33
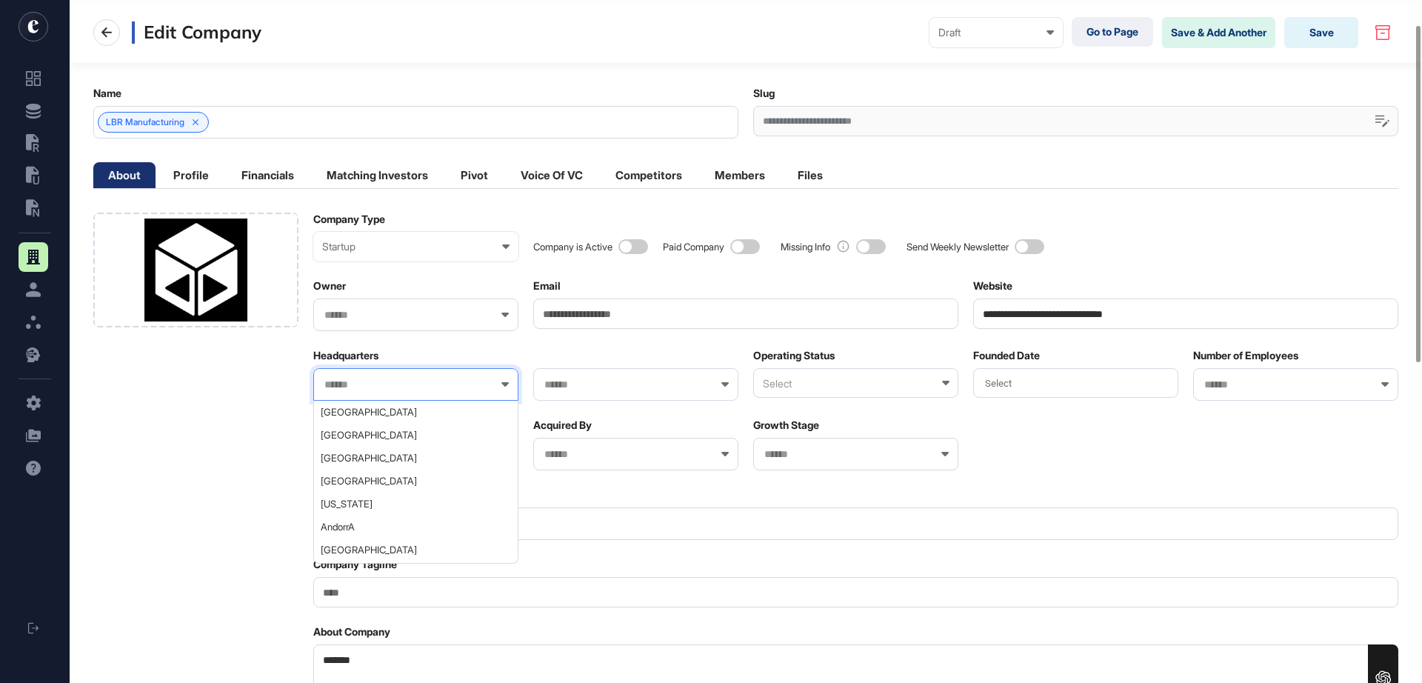
click at [385, 385] on input "text" at bounding box center [406, 384] width 167 height 13
type input "******"
click at [375, 413] on span "Germany" at bounding box center [415, 412] width 189 height 11
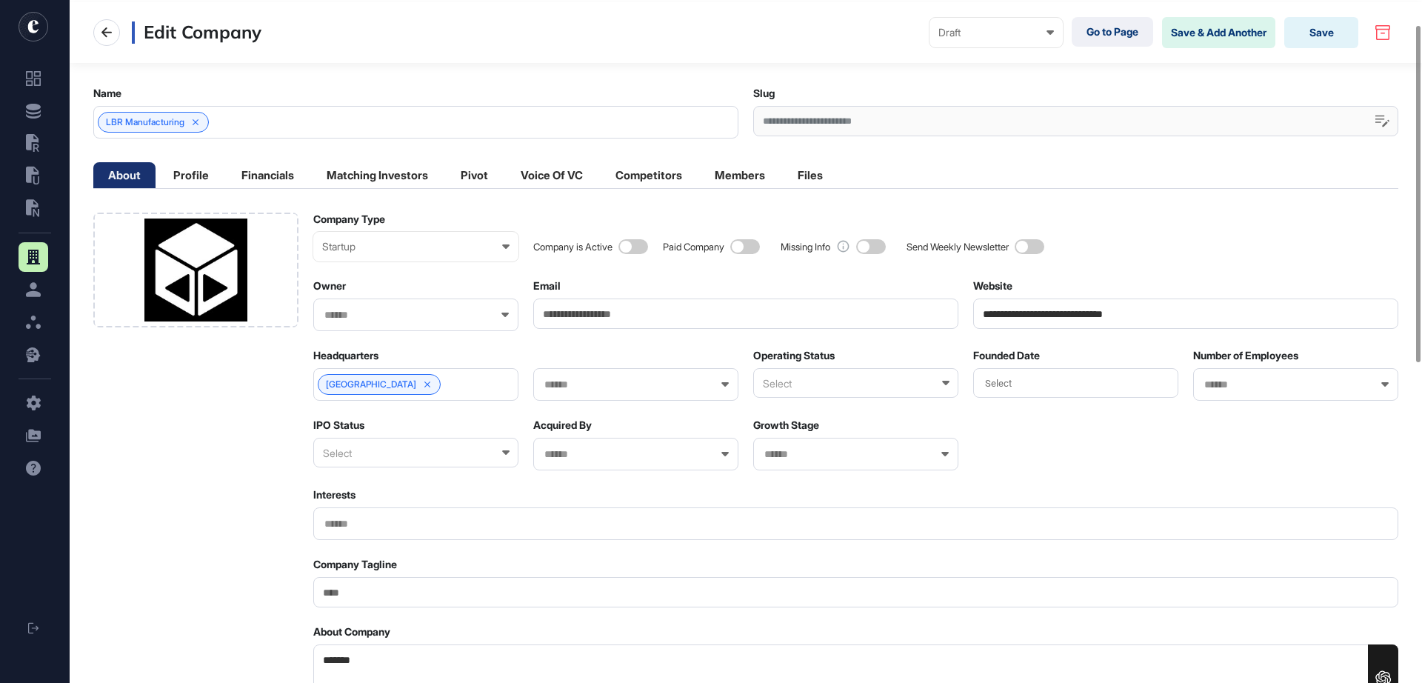
click at [624, 374] on div at bounding box center [635, 384] width 205 height 33
click at [626, 389] on input "text" at bounding box center [626, 384] width 167 height 13
type input "**"
click at [610, 411] on span "Lower Saxony" at bounding box center [635, 412] width 189 height 11
click at [849, 384] on div "Select" at bounding box center [855, 383] width 205 height 30
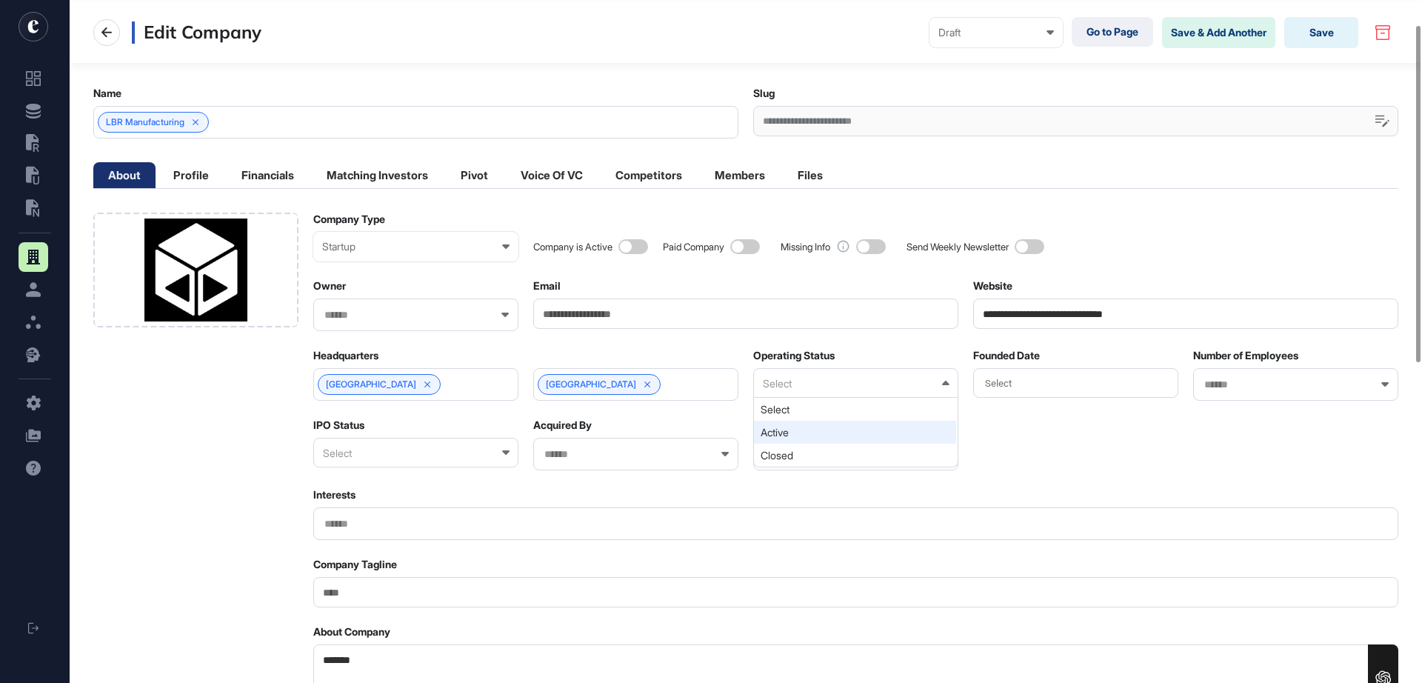
click at [794, 438] on div "Active" at bounding box center [855, 432] width 202 height 23
click at [1023, 372] on div "Select" at bounding box center [1075, 383] width 205 height 30
click at [1208, 379] on input "text" at bounding box center [1286, 384] width 167 height 13
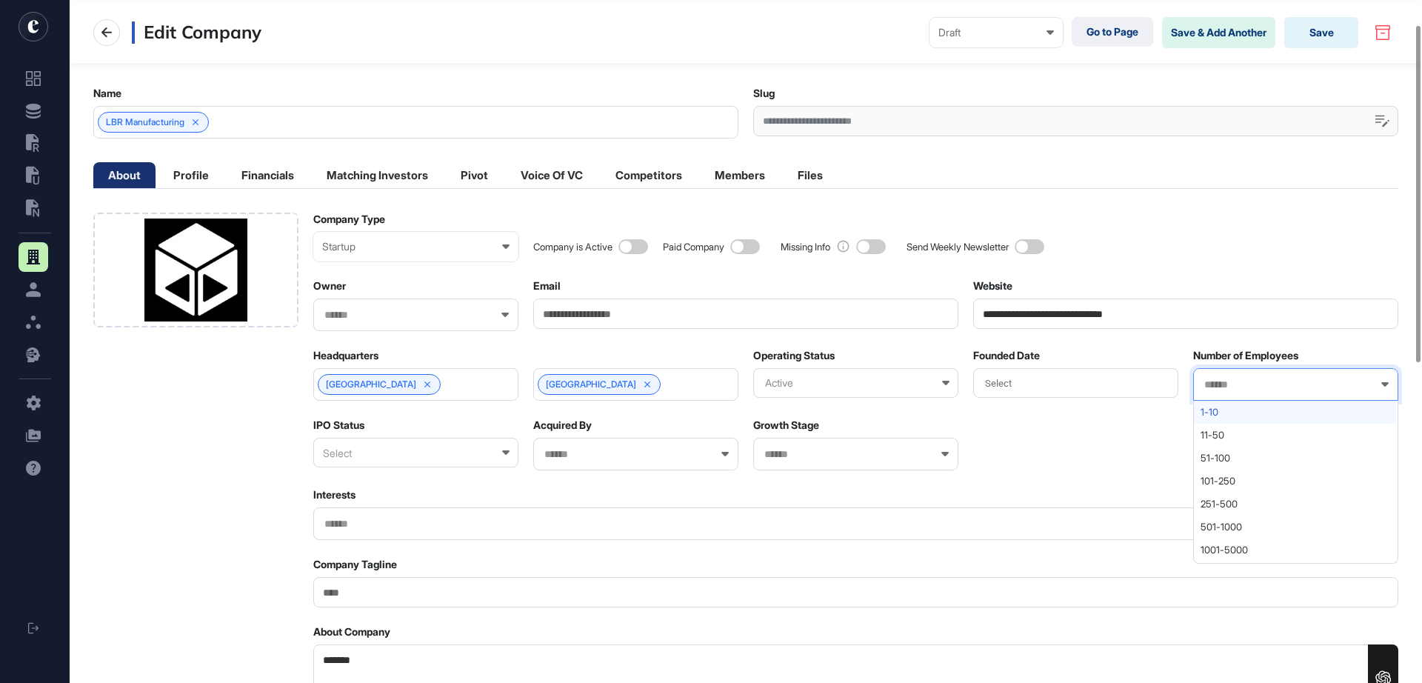
click at [1216, 413] on span "1-10" at bounding box center [1294, 412] width 189 height 11
click at [374, 524] on input "text" at bounding box center [856, 524] width 1066 height 13
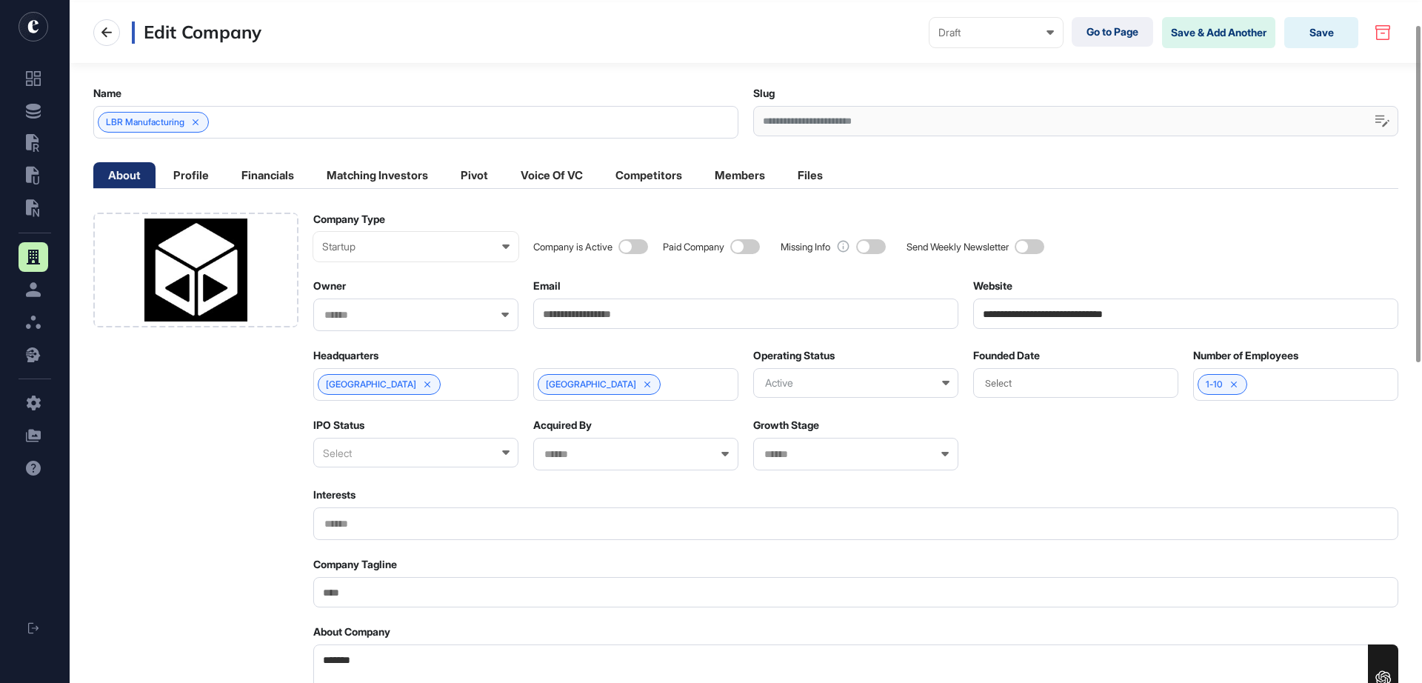
click at [353, 578] on input "Company Tagline" at bounding box center [855, 592] width 1085 height 30
paste input "**********"
type input "**********"
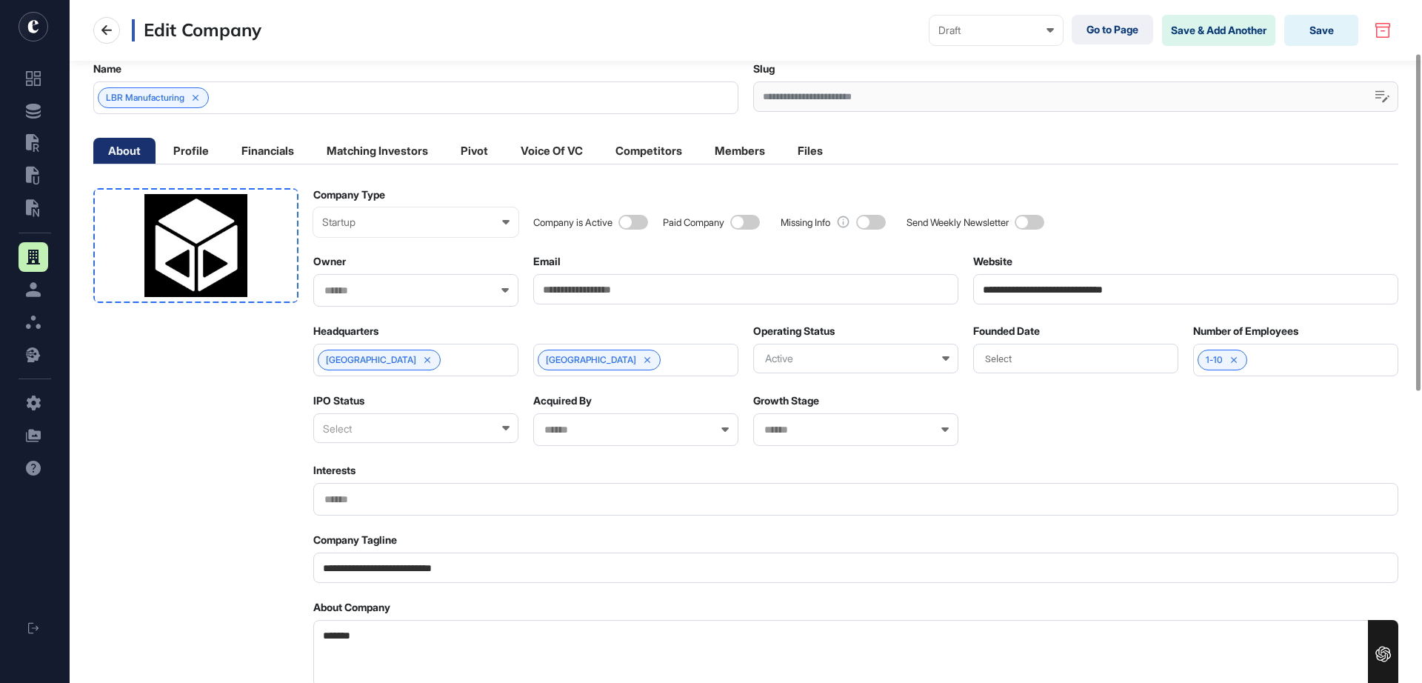
scroll to position [0, 0]
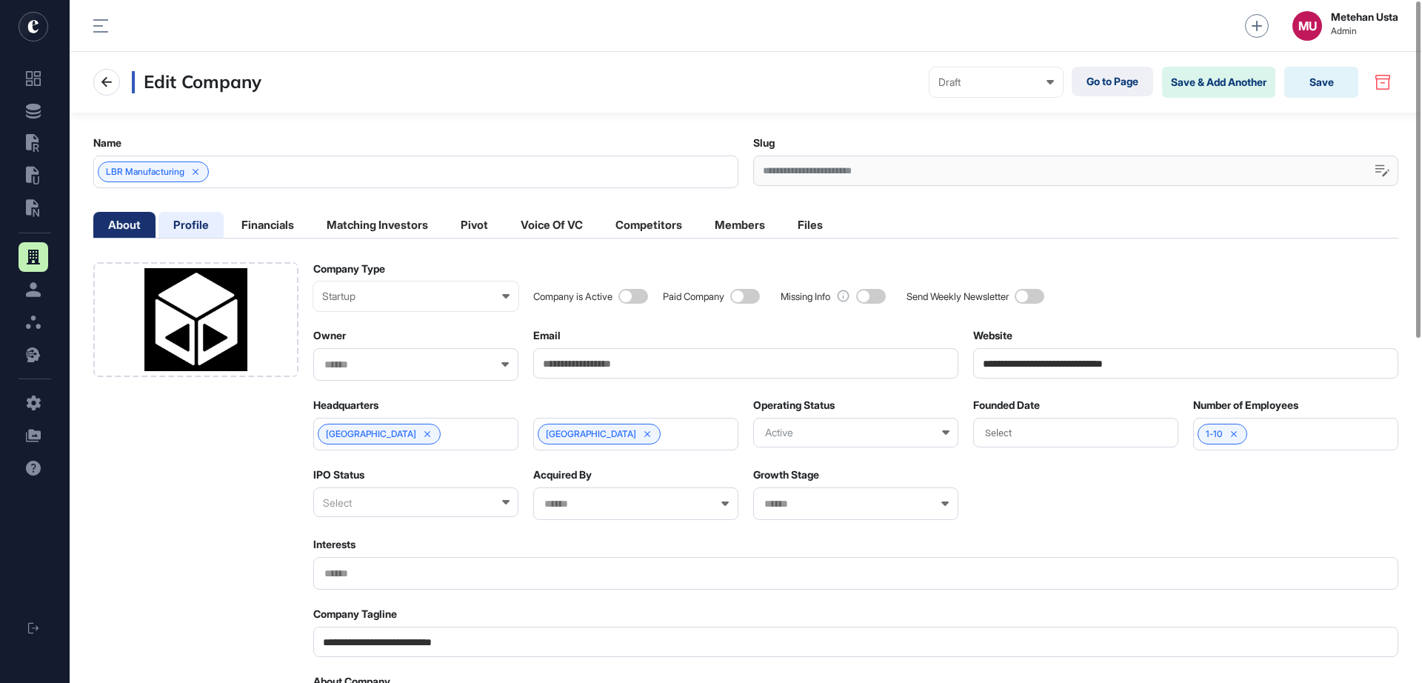
click at [214, 224] on li "Profile" at bounding box center [190, 225] width 65 height 26
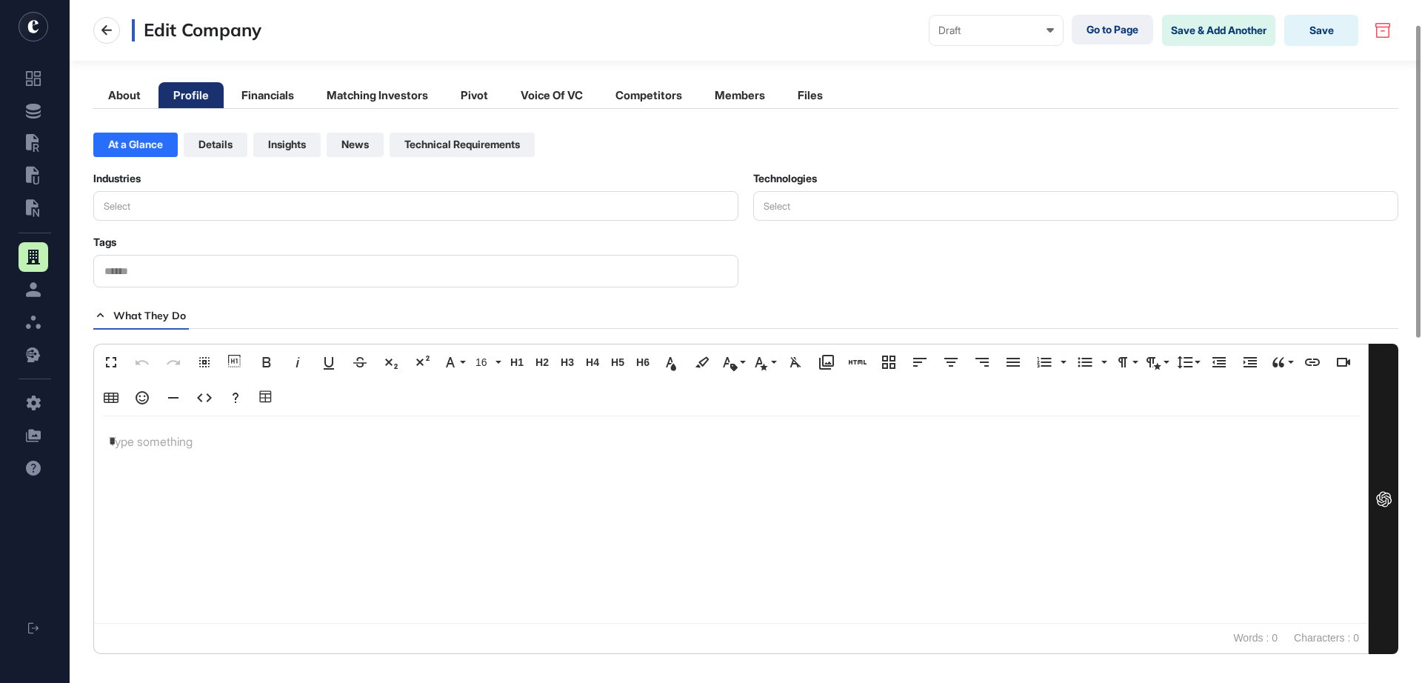
scroll to position [278, 0]
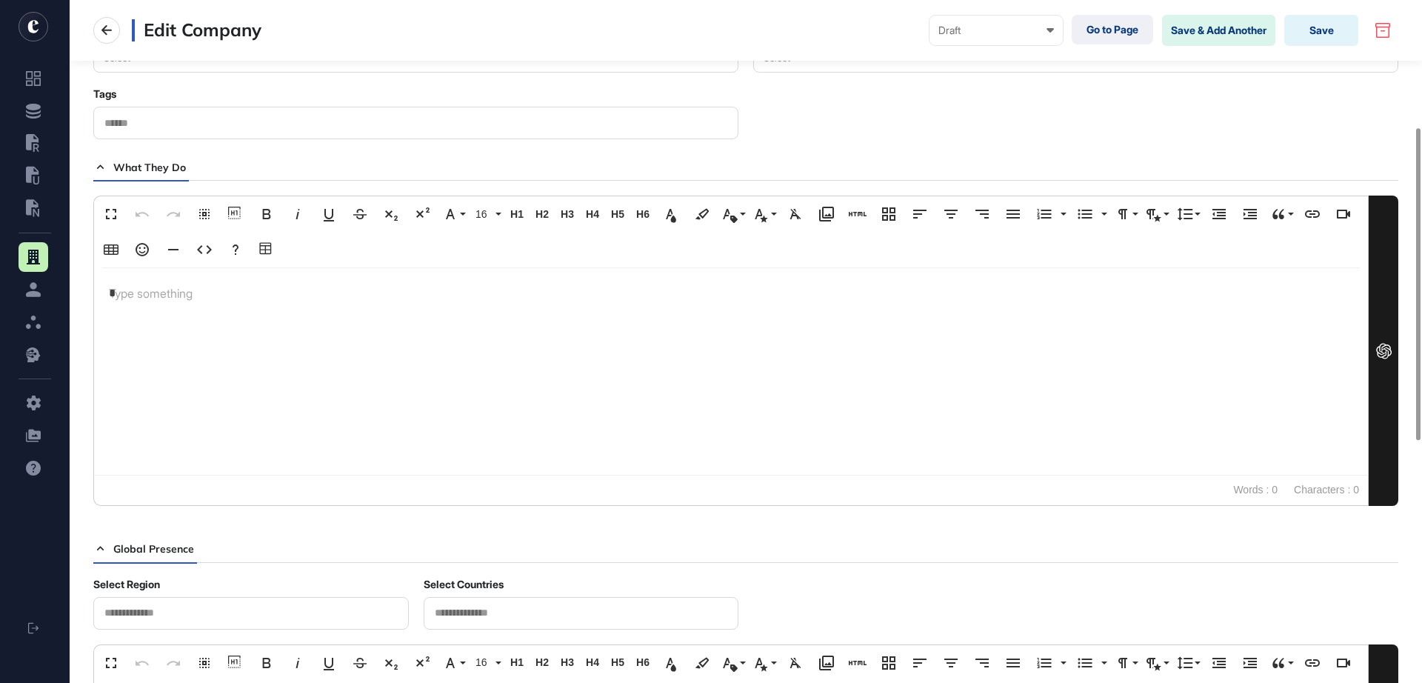
click at [198, 314] on div "*" at bounding box center [731, 371] width 1274 height 207
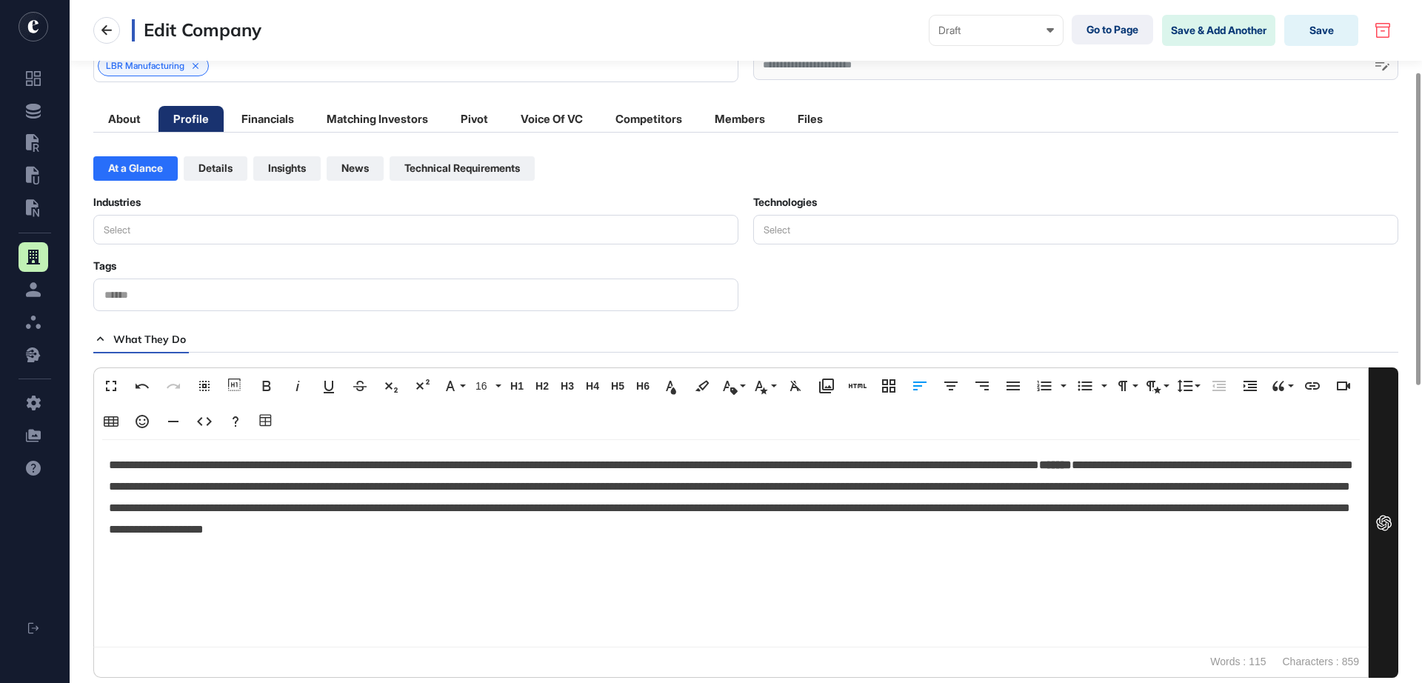
scroll to position [0, 0]
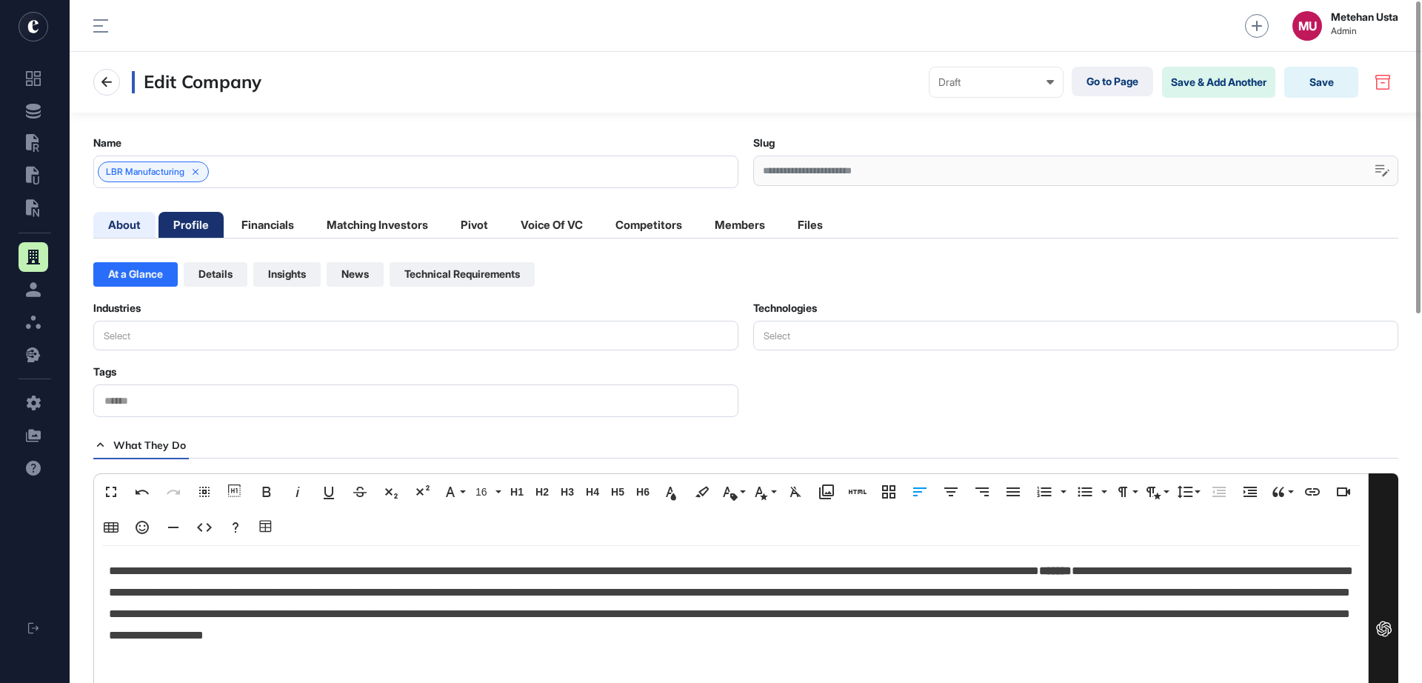
click at [133, 226] on li "About" at bounding box center [124, 225] width 62 height 26
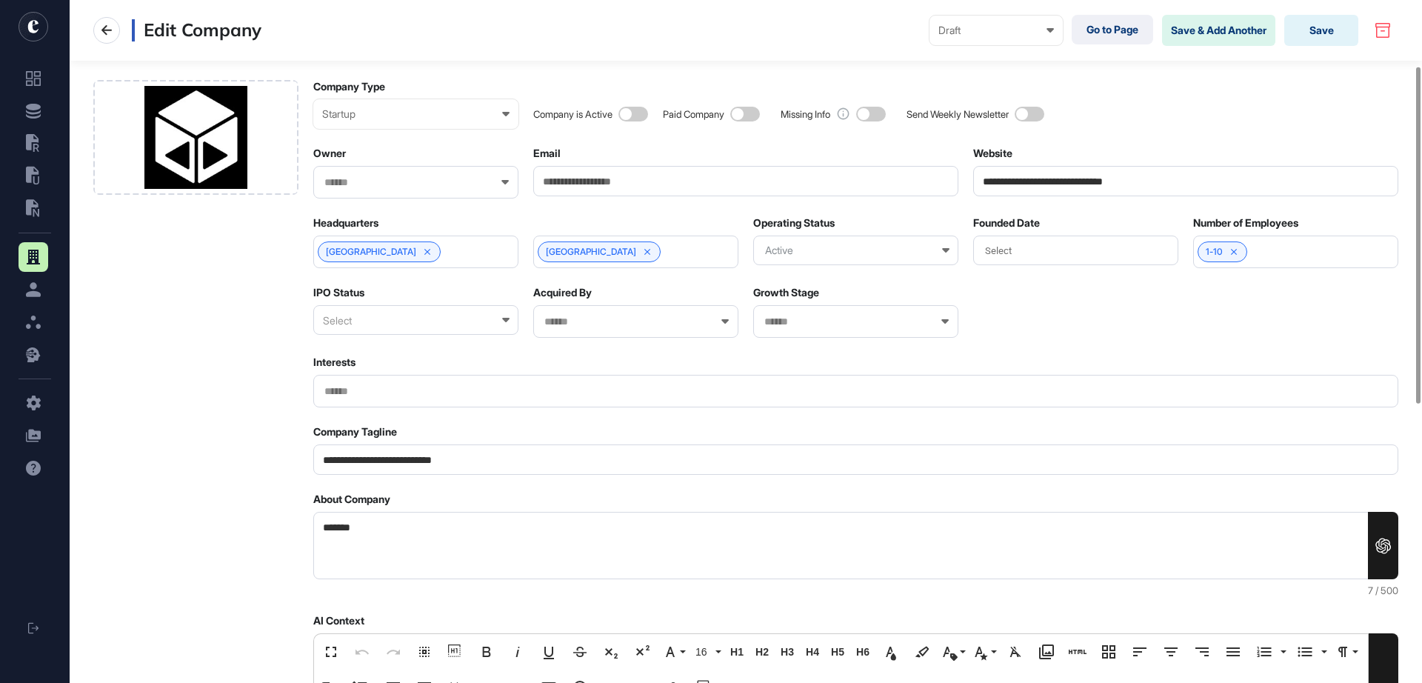
scroll to position [185, 0]
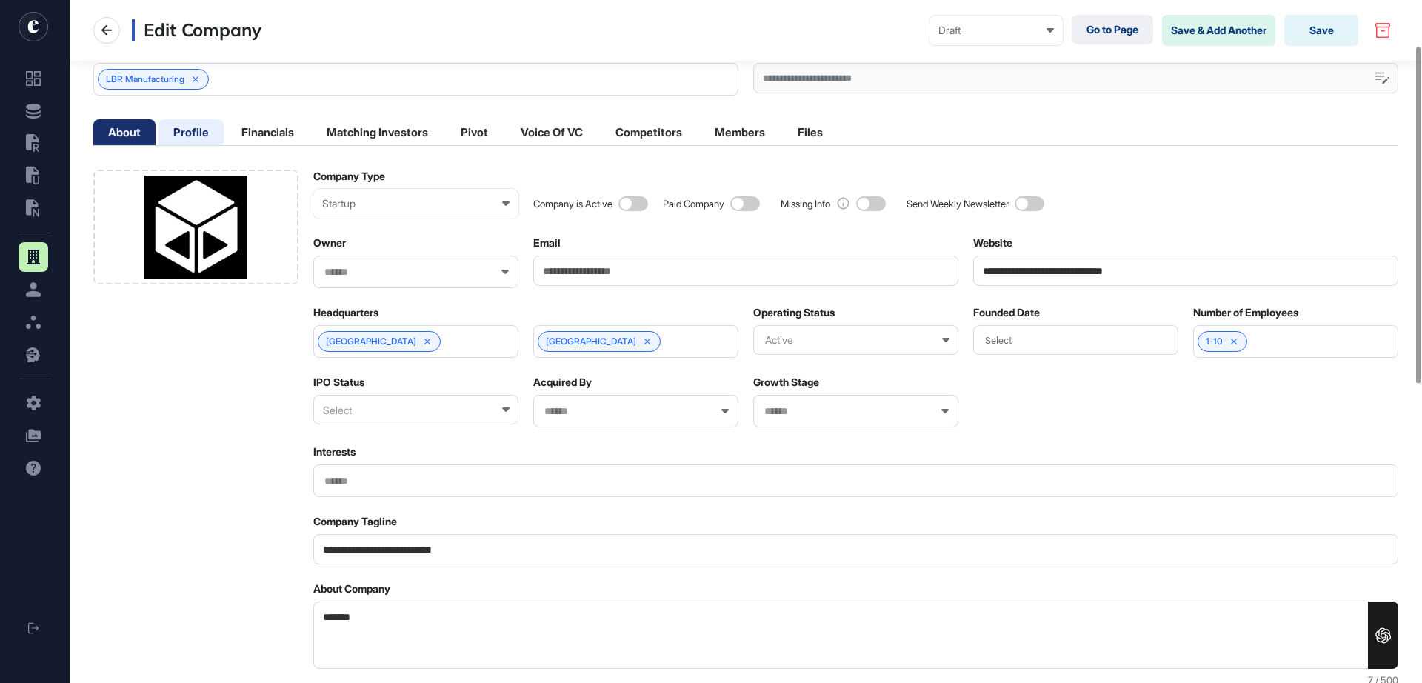
click at [203, 140] on li "Profile" at bounding box center [190, 132] width 65 height 26
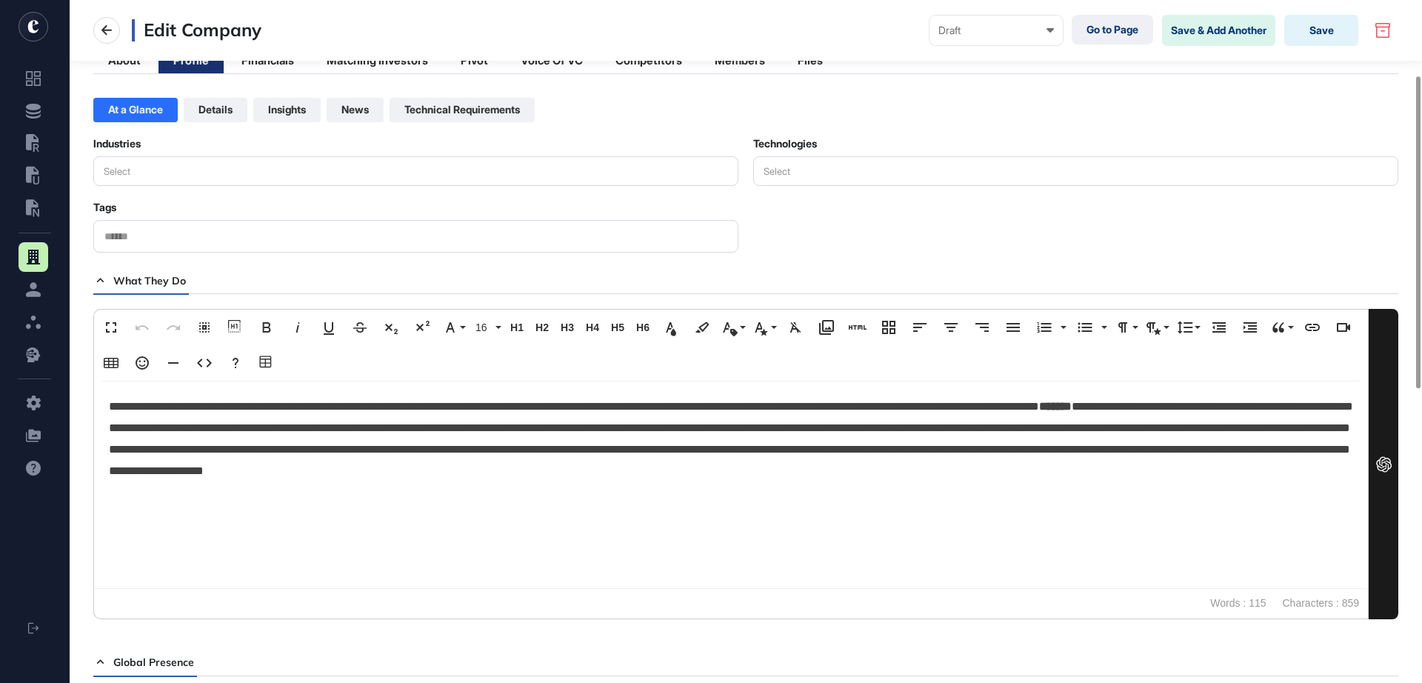
click at [194, 197] on div "Industries Select Technologies Select Tags What They Do Fullscreen Undo Redo Se…" at bounding box center [745, 393] width 1305 height 512
click at [195, 177] on button "Select" at bounding box center [415, 171] width 645 height 30
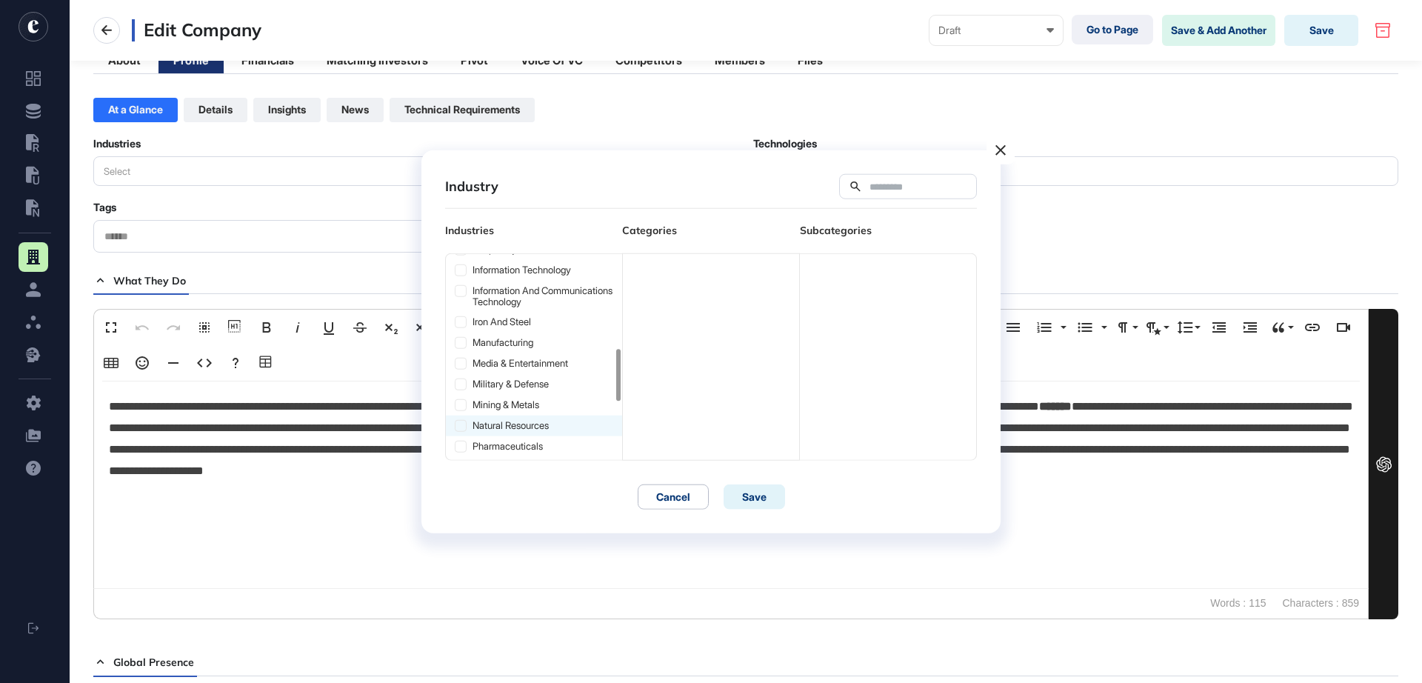
scroll to position [370, 0]
click at [524, 352] on div "manufacturing" at bounding box center [534, 346] width 176 height 21
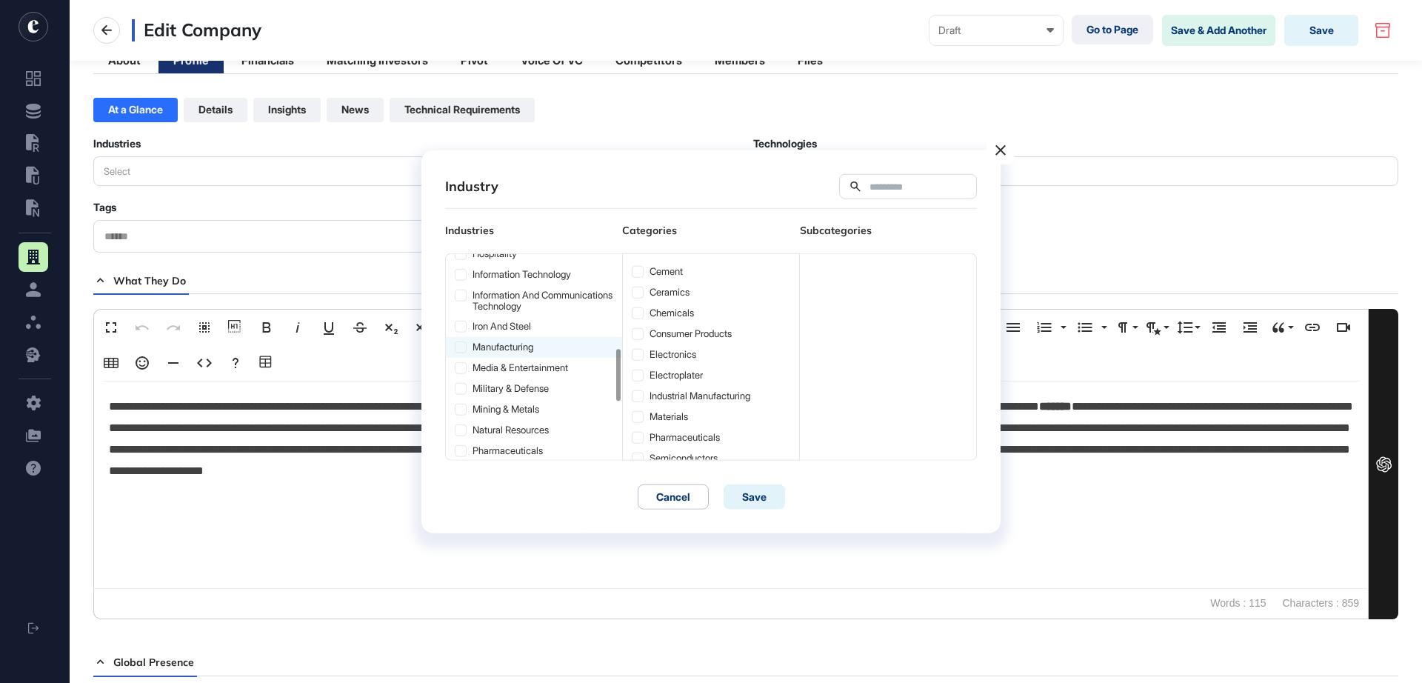
click at [467, 356] on div "manufacturing" at bounding box center [534, 346] width 176 height 21
click at [461, 352] on icon at bounding box center [460, 346] width 10 height 10
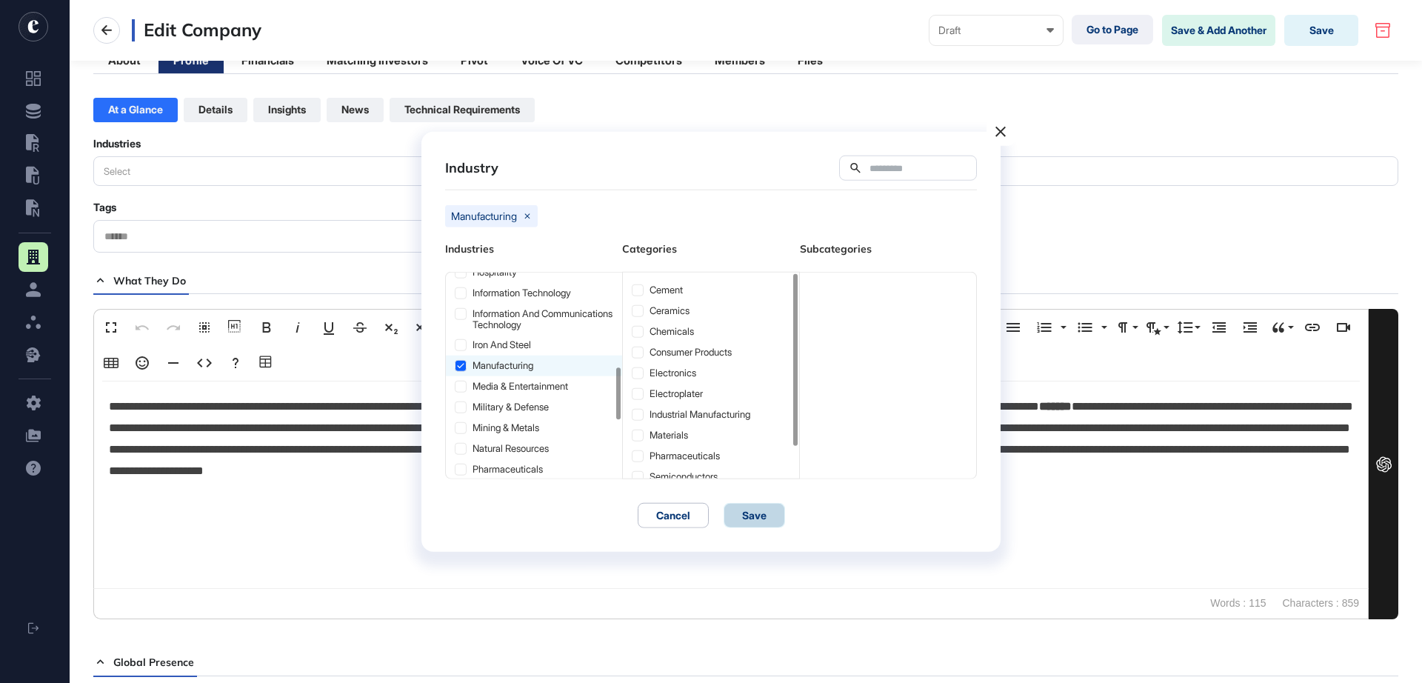
click at [749, 518] on button "Save" at bounding box center [753, 514] width 61 height 25
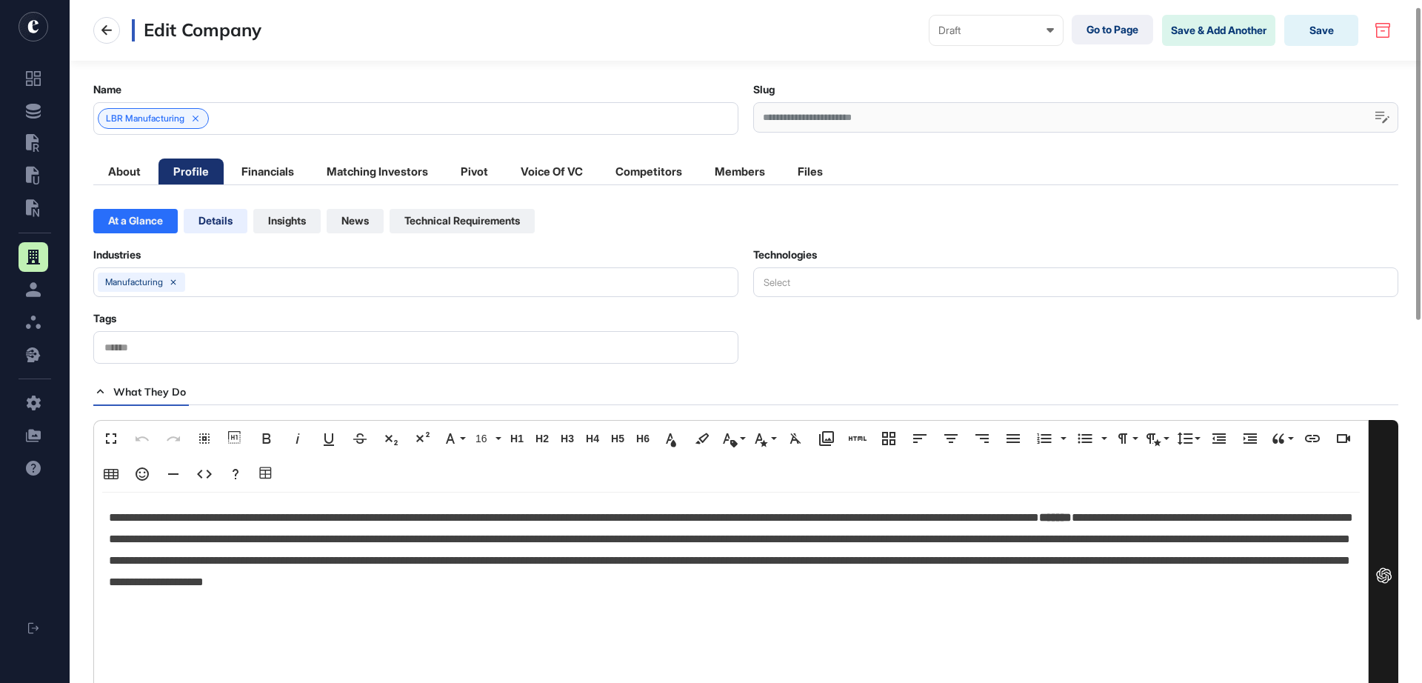
scroll to position [0, 0]
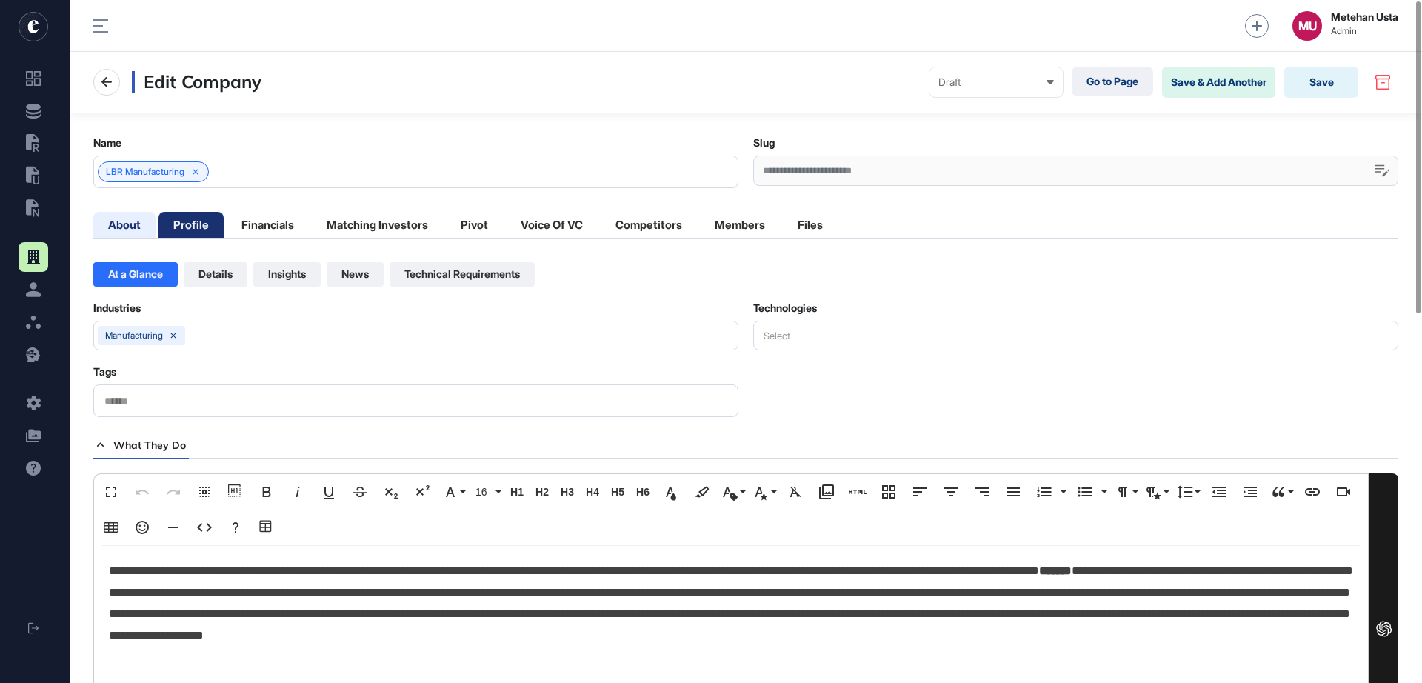
click at [139, 230] on li "About" at bounding box center [124, 225] width 62 height 26
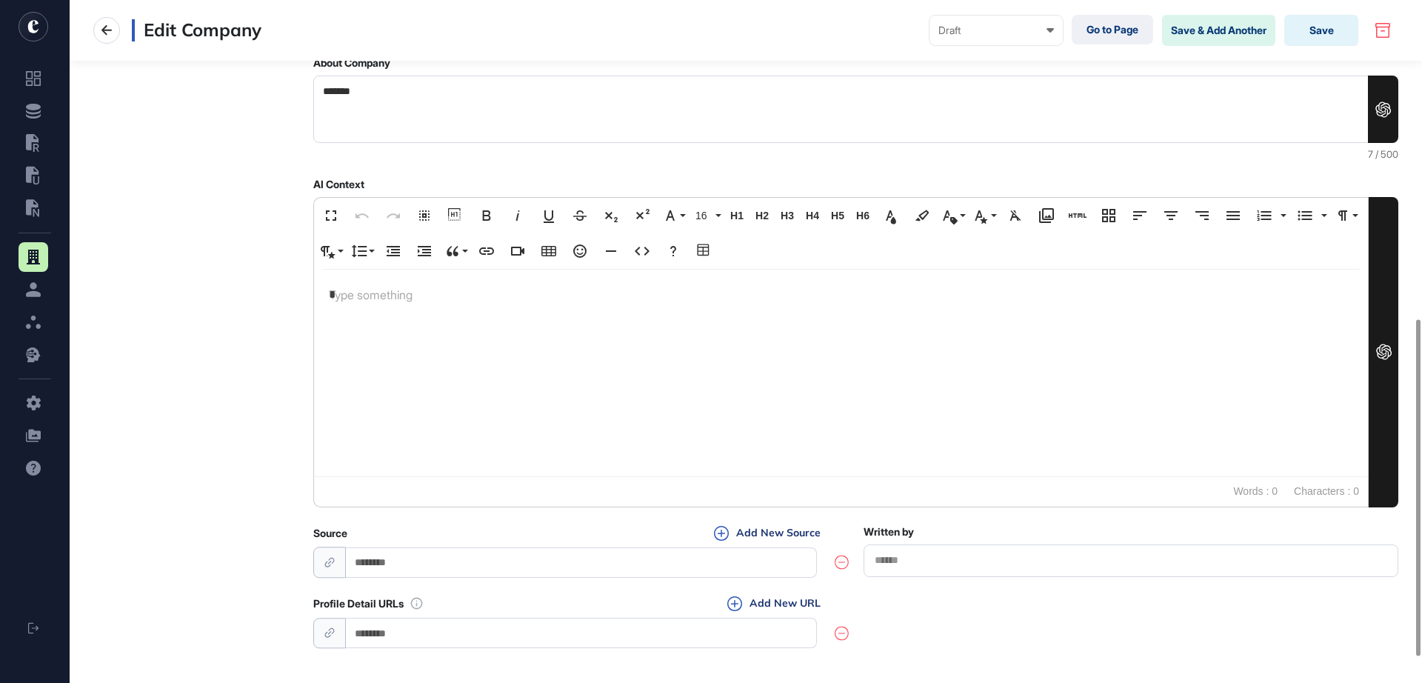
scroll to position [698, 0]
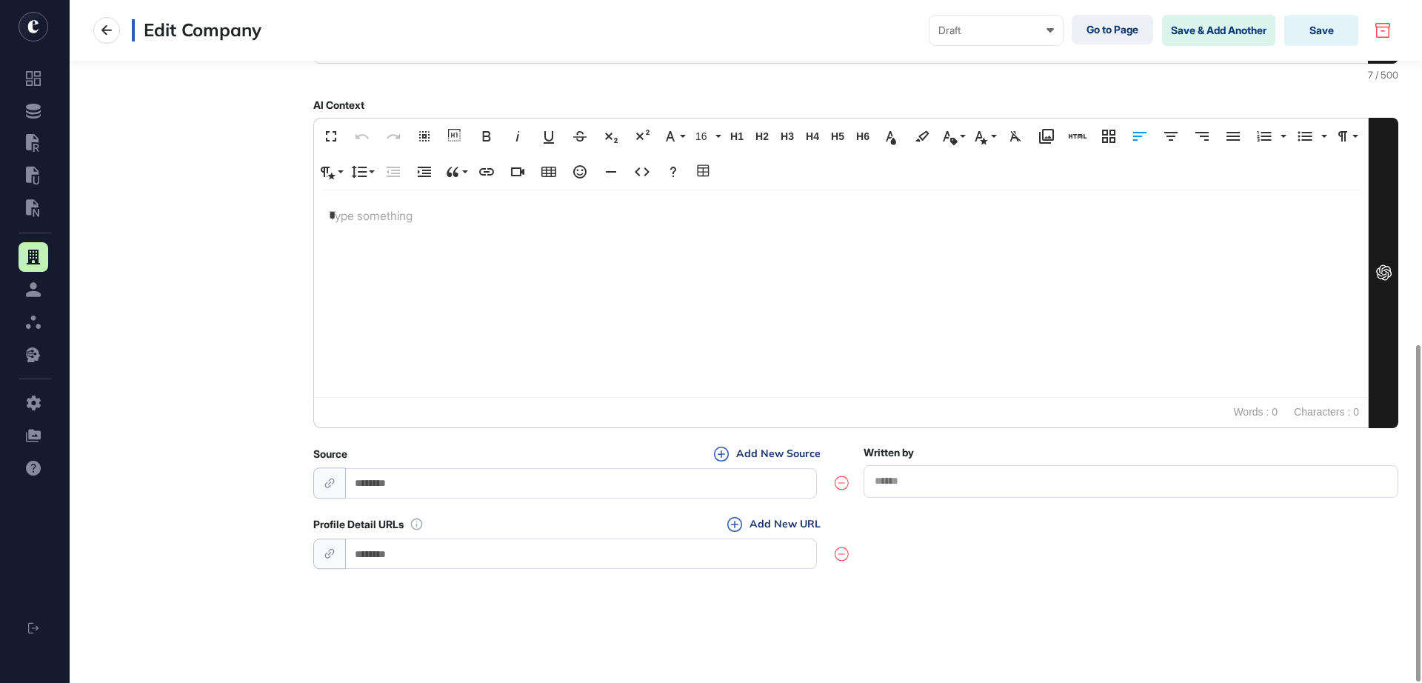
click at [395, 230] on div "*" at bounding box center [841, 293] width 1054 height 207
click at [435, 548] on input "url" at bounding box center [581, 553] width 471 height 30
paste input "**********"
type input "**********"
drag, startPoint x: 1334, startPoint y: 36, endPoint x: 1234, endPoint y: 41, distance: 99.4
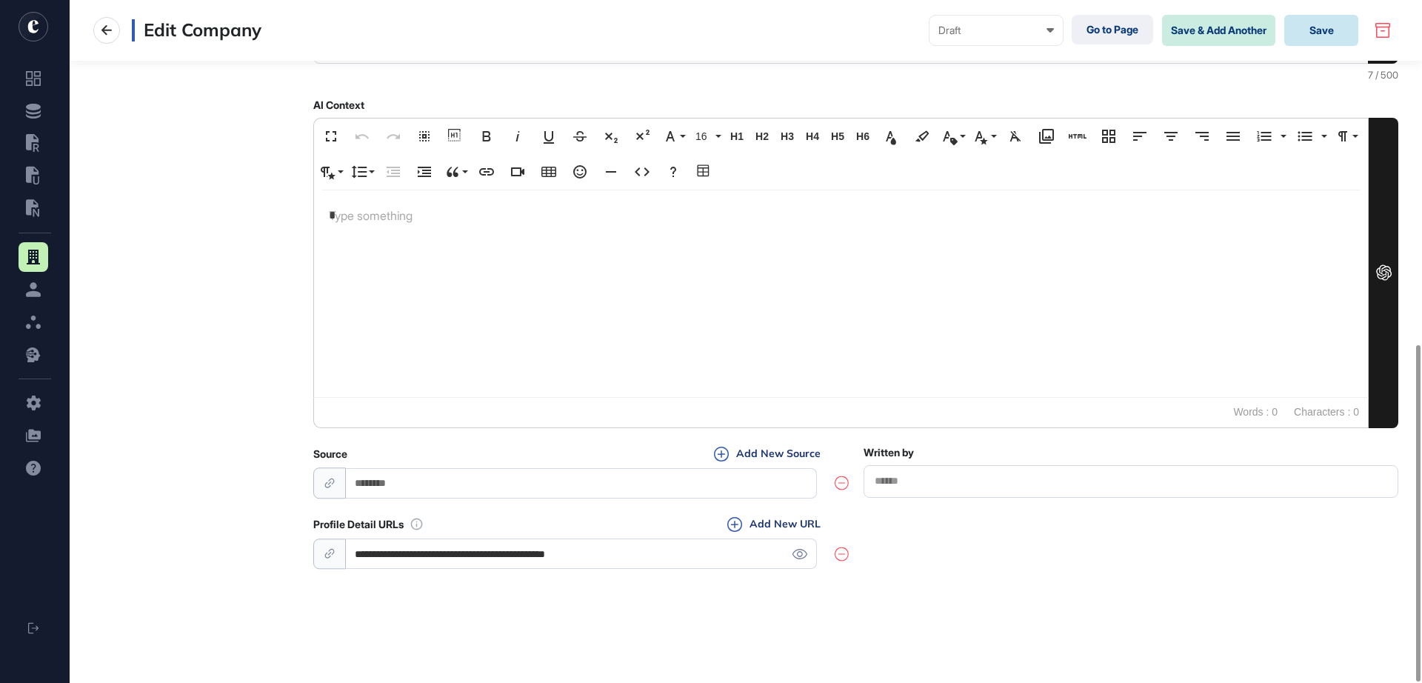
click at [1263, 36] on button "Save" at bounding box center [1321, 30] width 74 height 31
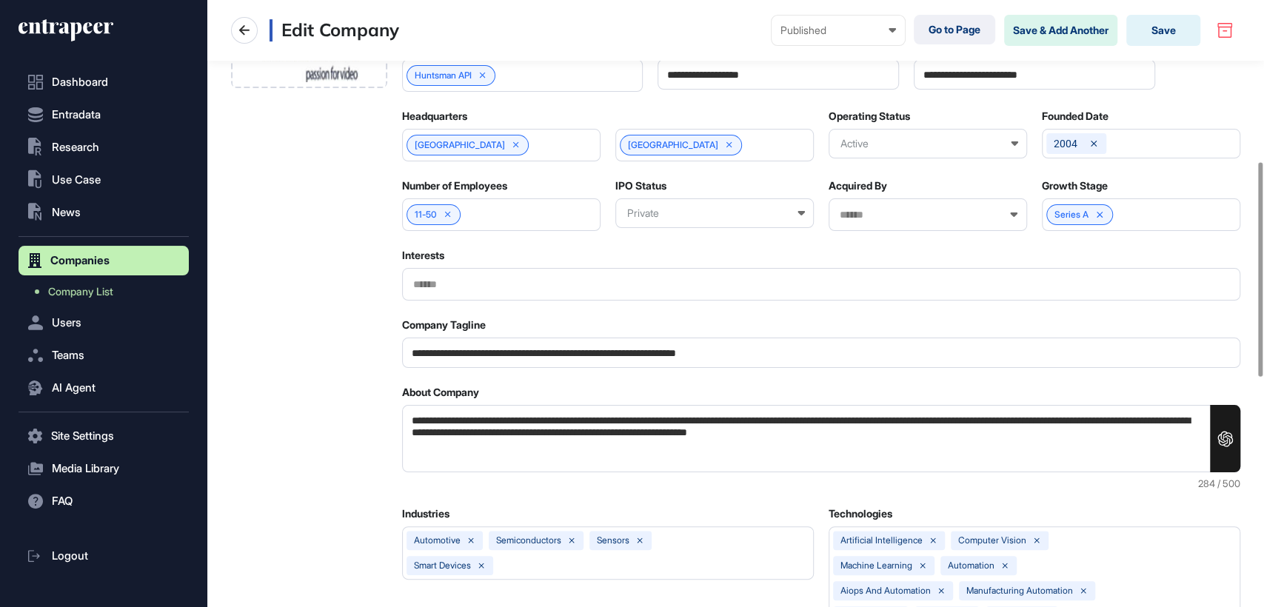
scroll to position [493, 0]
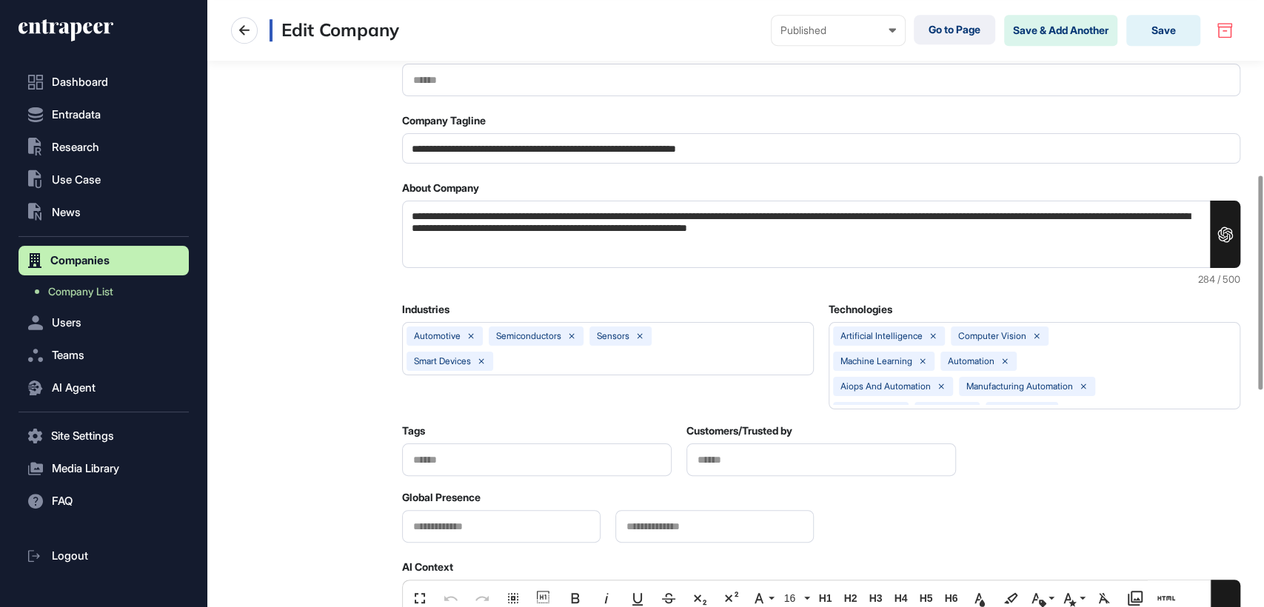
click at [489, 155] on input "**********" at bounding box center [821, 148] width 839 height 30
paste input "text"
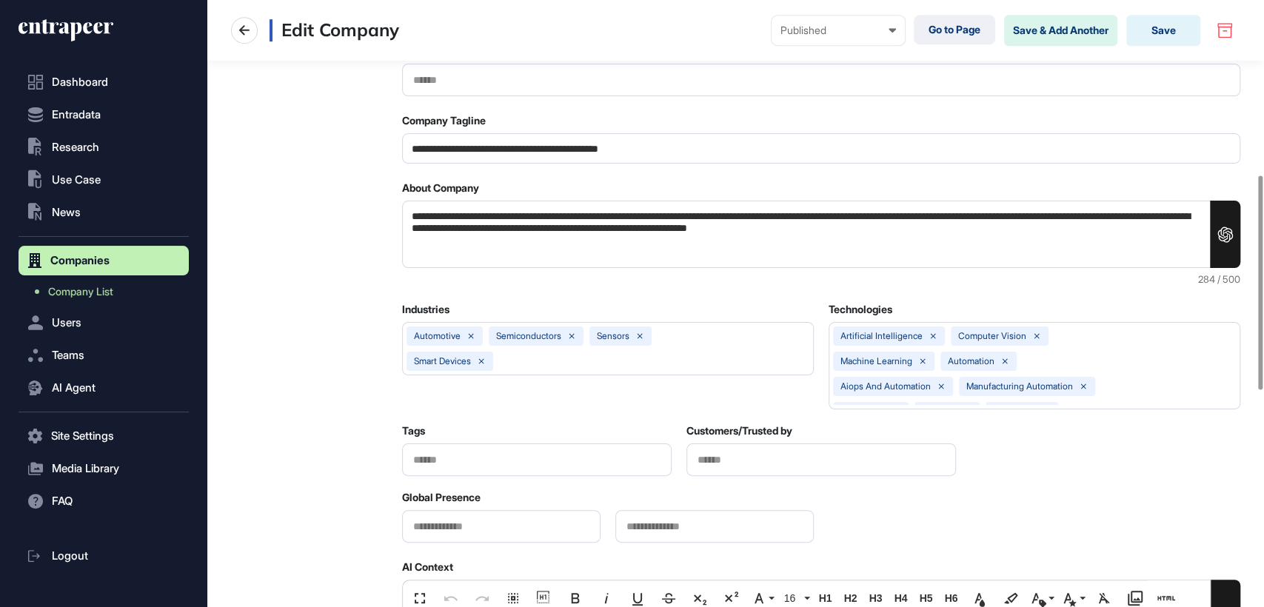
type input "**********"
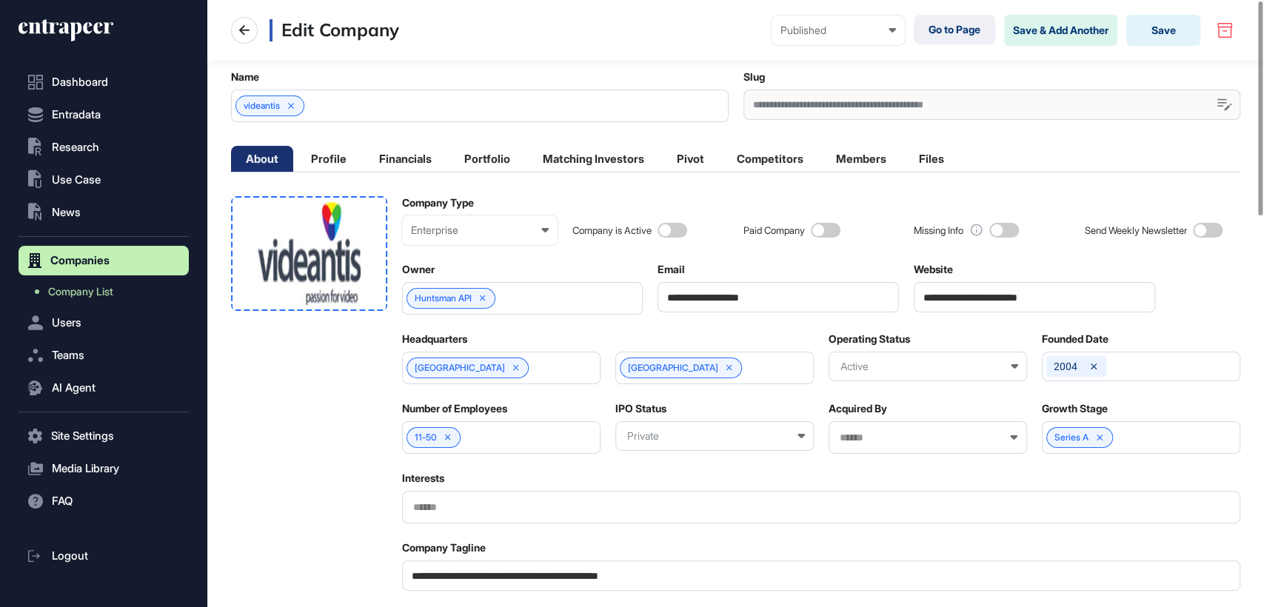
scroll to position [0, 0]
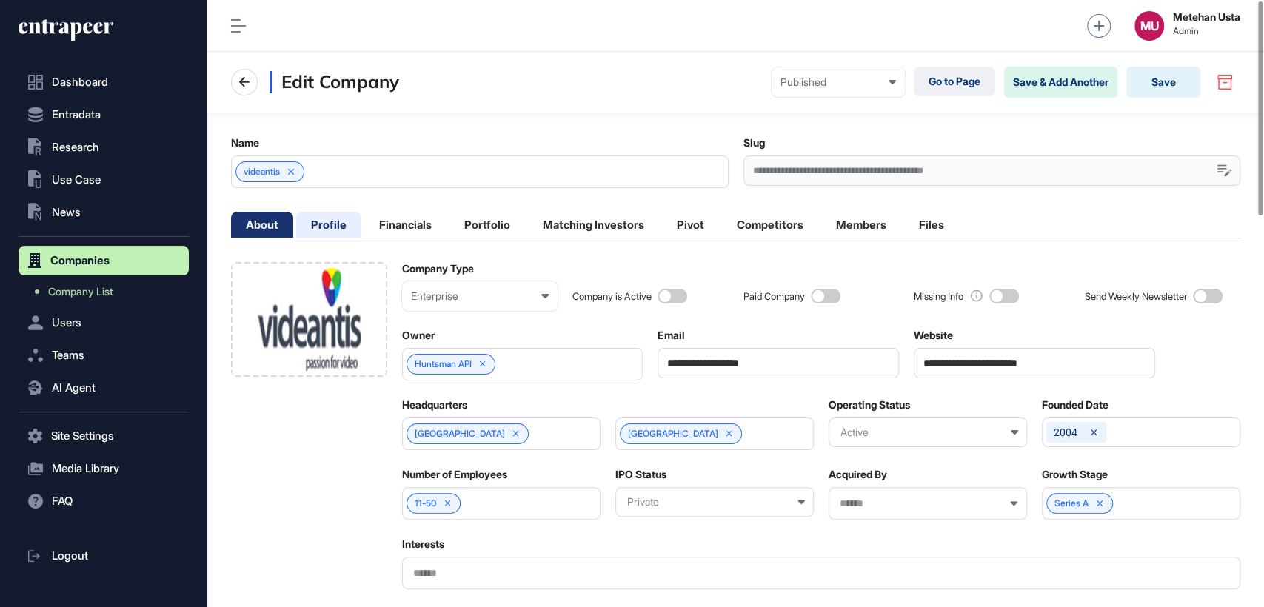
click at [338, 228] on li "Profile" at bounding box center [328, 225] width 65 height 26
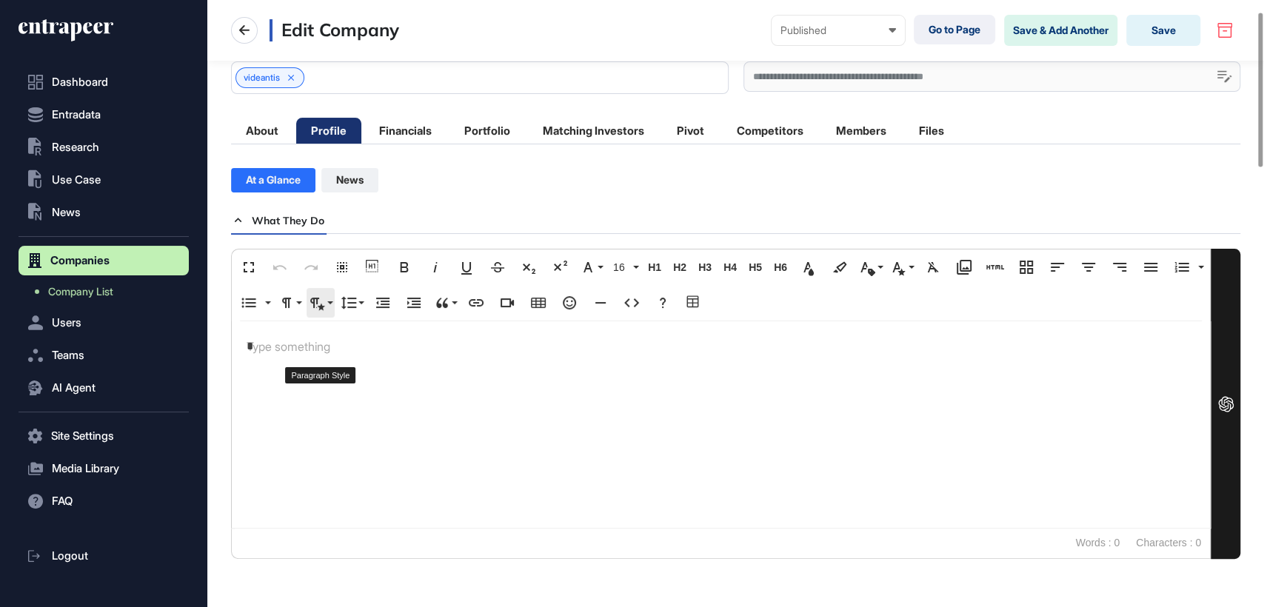
scroll to position [164, 0]
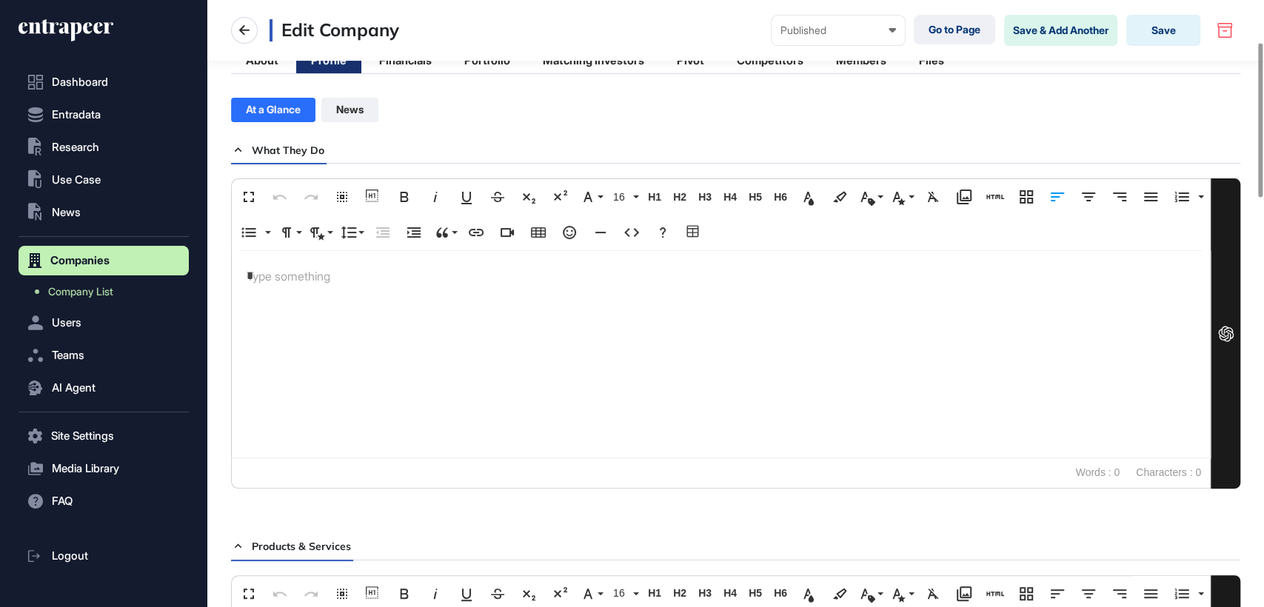
click at [310, 286] on p "*" at bounding box center [721, 276] width 949 height 21
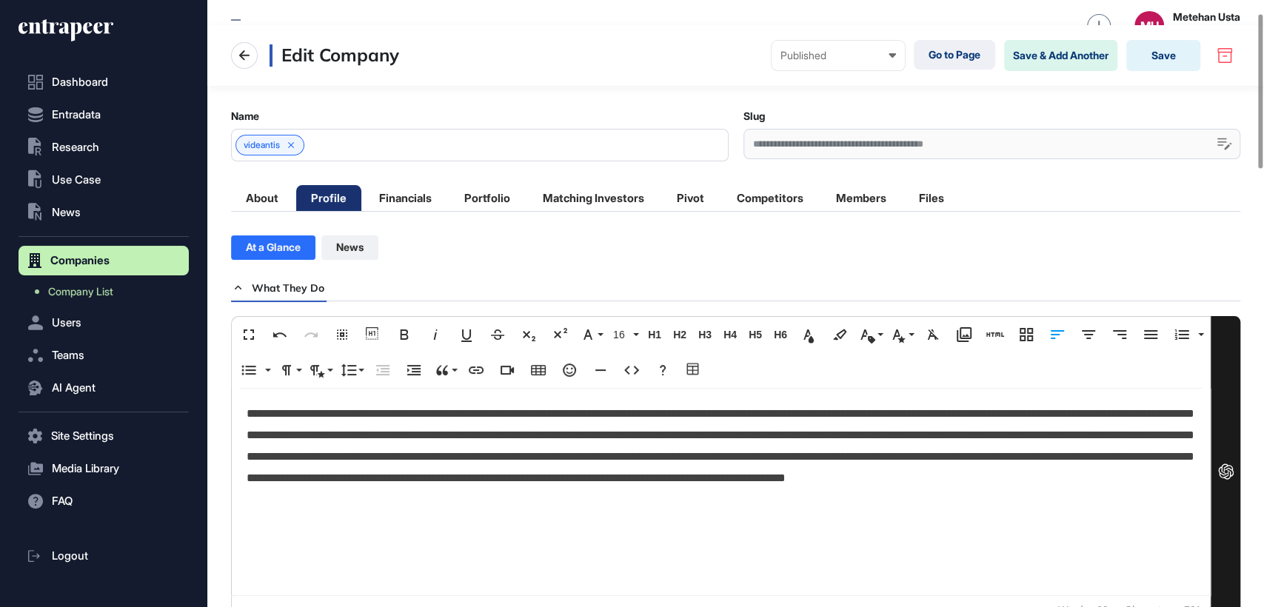
scroll to position [0, 0]
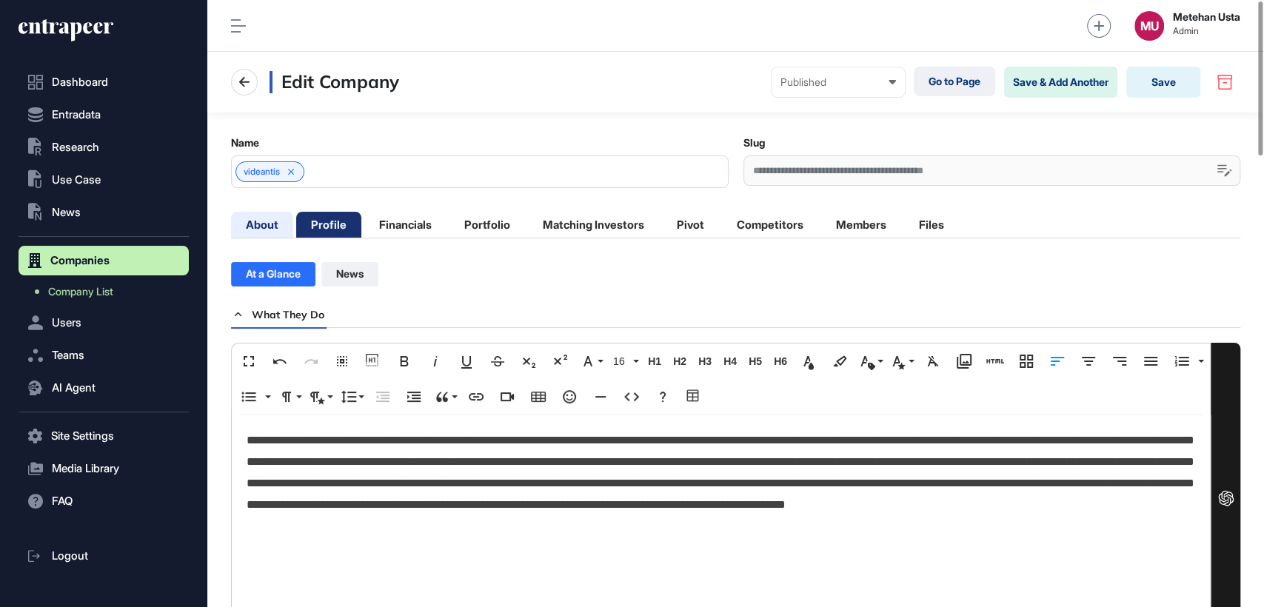
click at [250, 227] on li "About" at bounding box center [262, 225] width 62 height 26
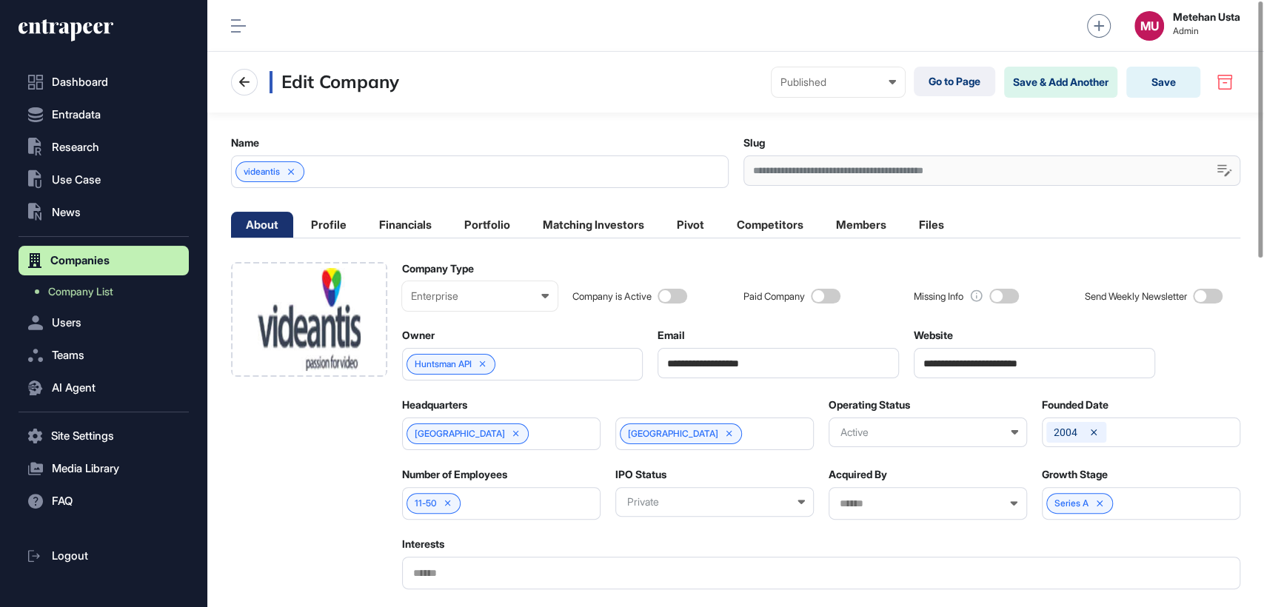
scroll to position [0, 6]
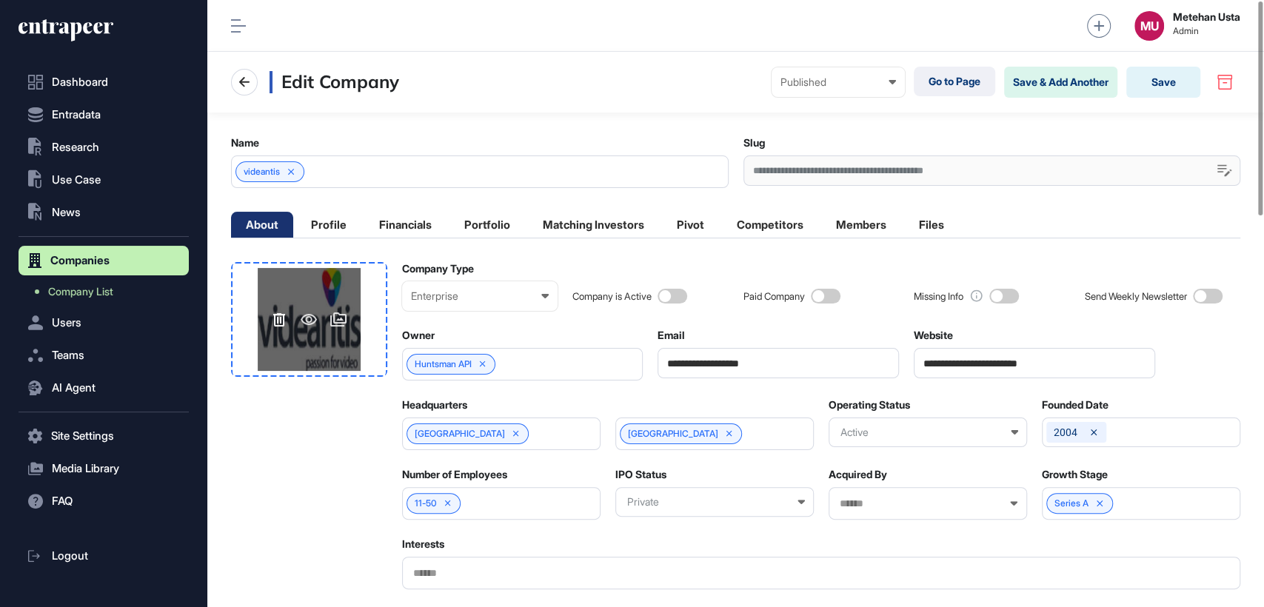
click at [278, 315] on icon at bounding box center [279, 320] width 18 height 18
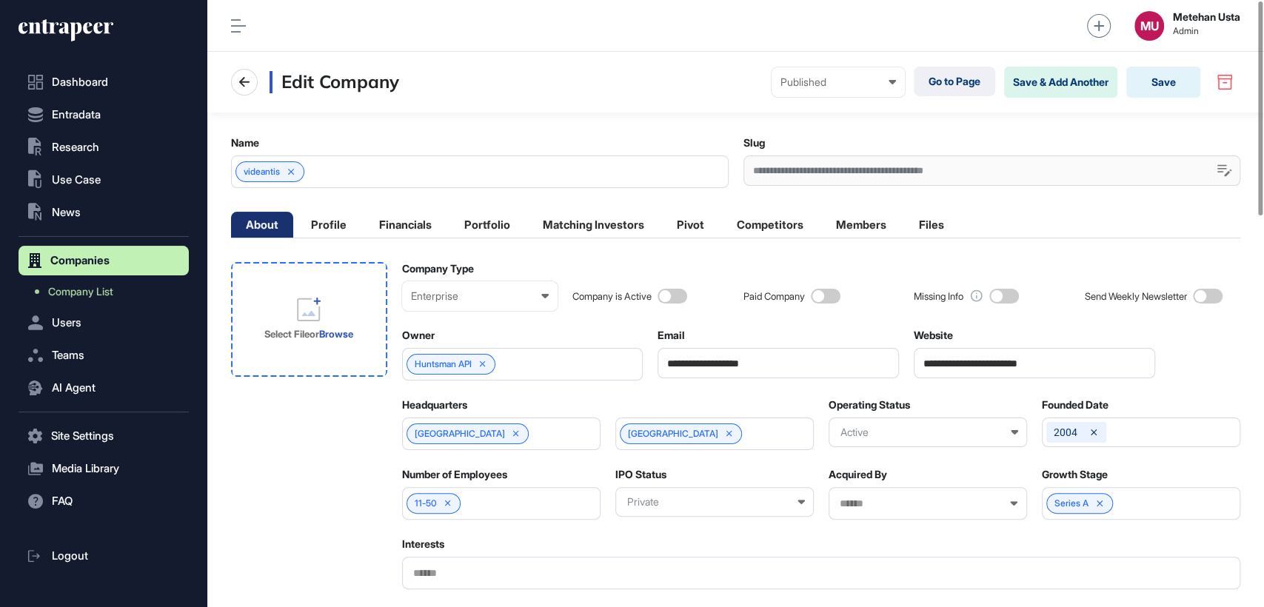
click at [303, 315] on icon at bounding box center [308, 313] width 13 height 5
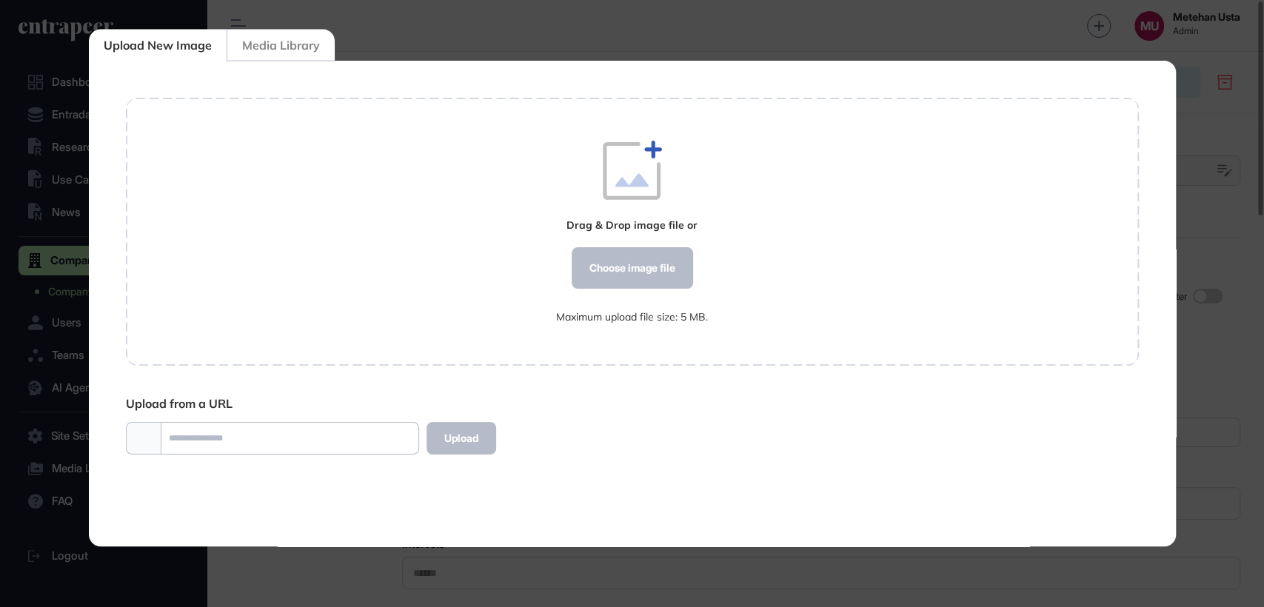
scroll to position [6, 0]
click at [629, 264] on div "Choose image file" at bounding box center [631, 267] width 121 height 41
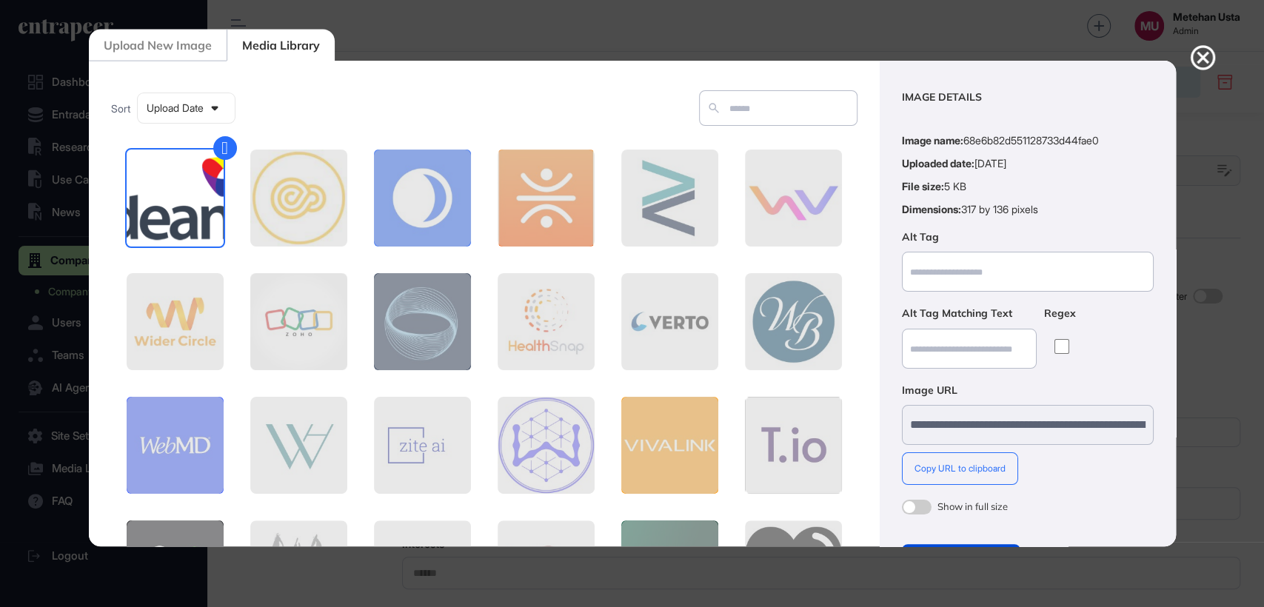
scroll to position [53, 0]
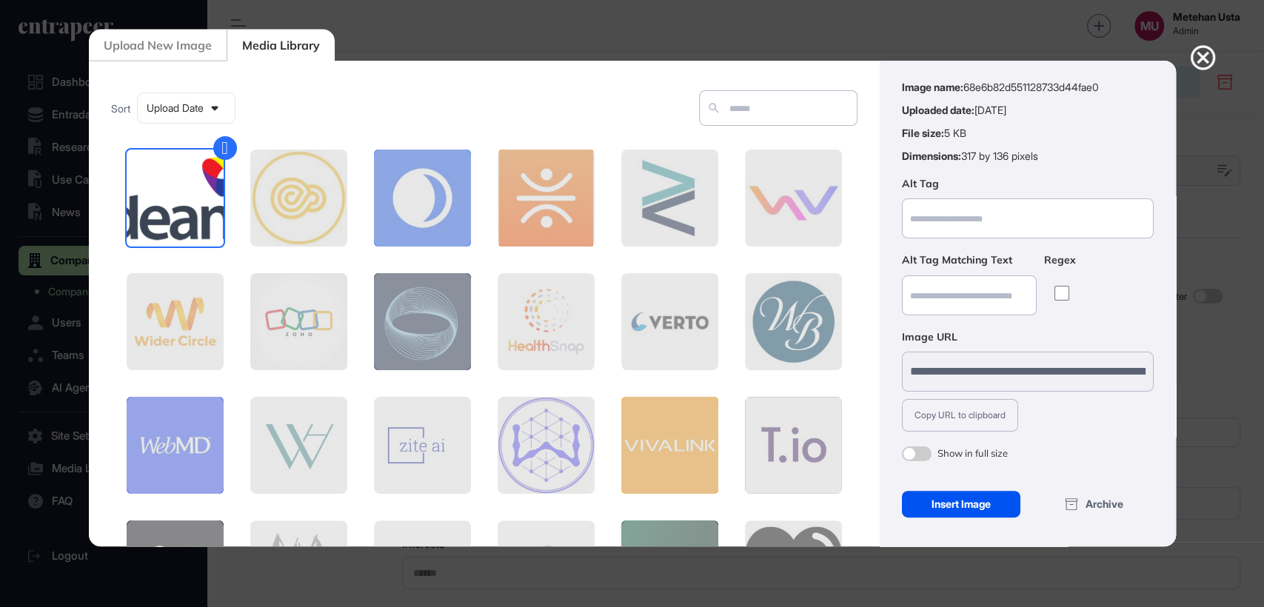
click at [953, 504] on div "Insert Image" at bounding box center [961, 504] width 119 height 27
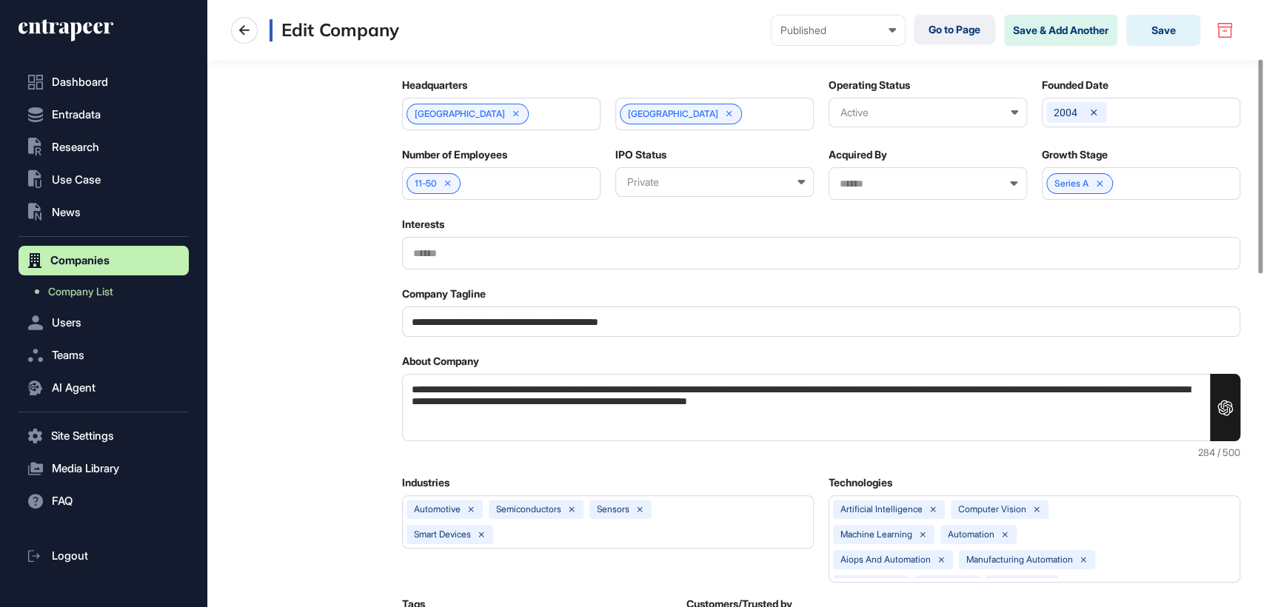
scroll to position [164, 0]
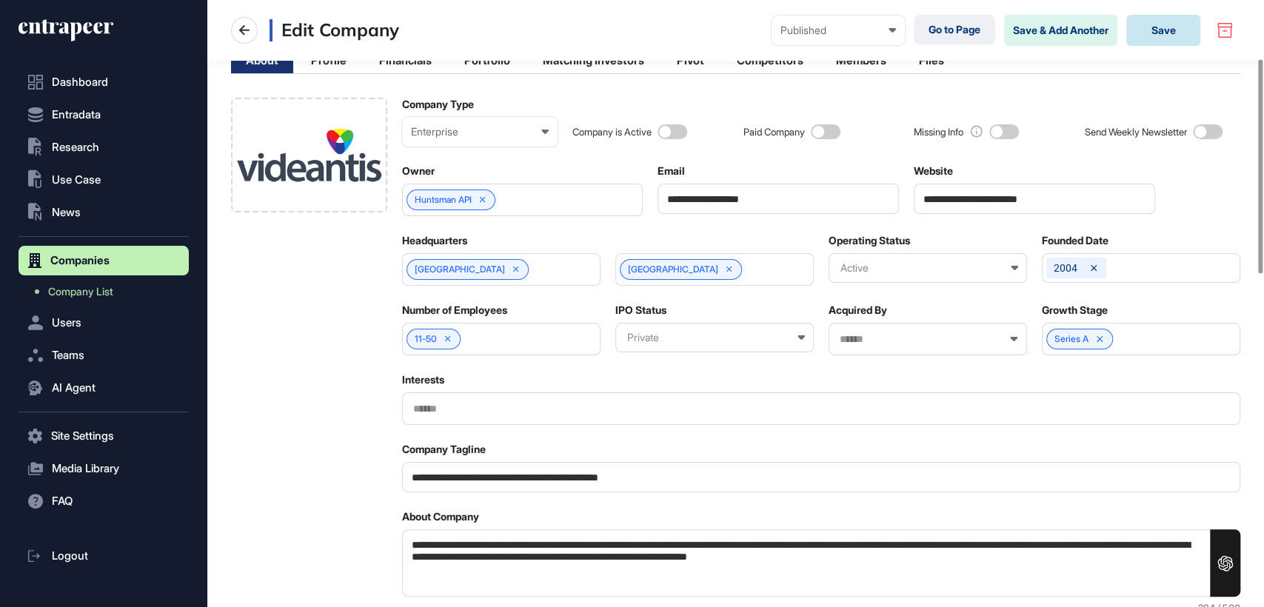
click at [1188, 33] on button "Save" at bounding box center [1163, 30] width 74 height 31
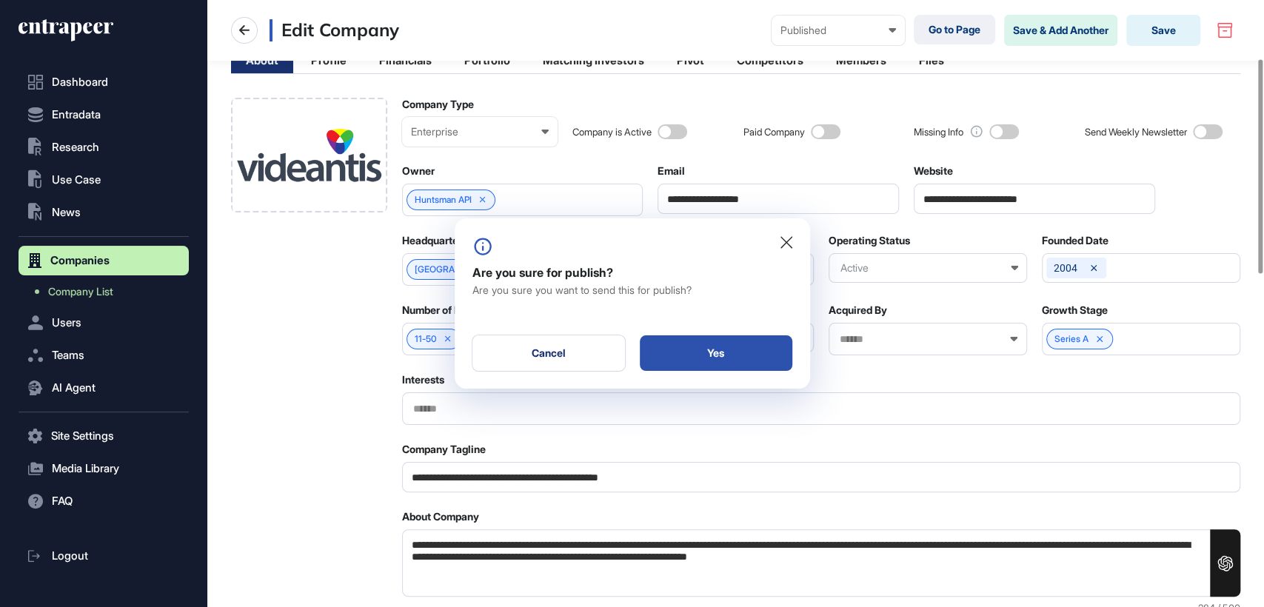
click at [737, 352] on div "Yes" at bounding box center [716, 353] width 153 height 36
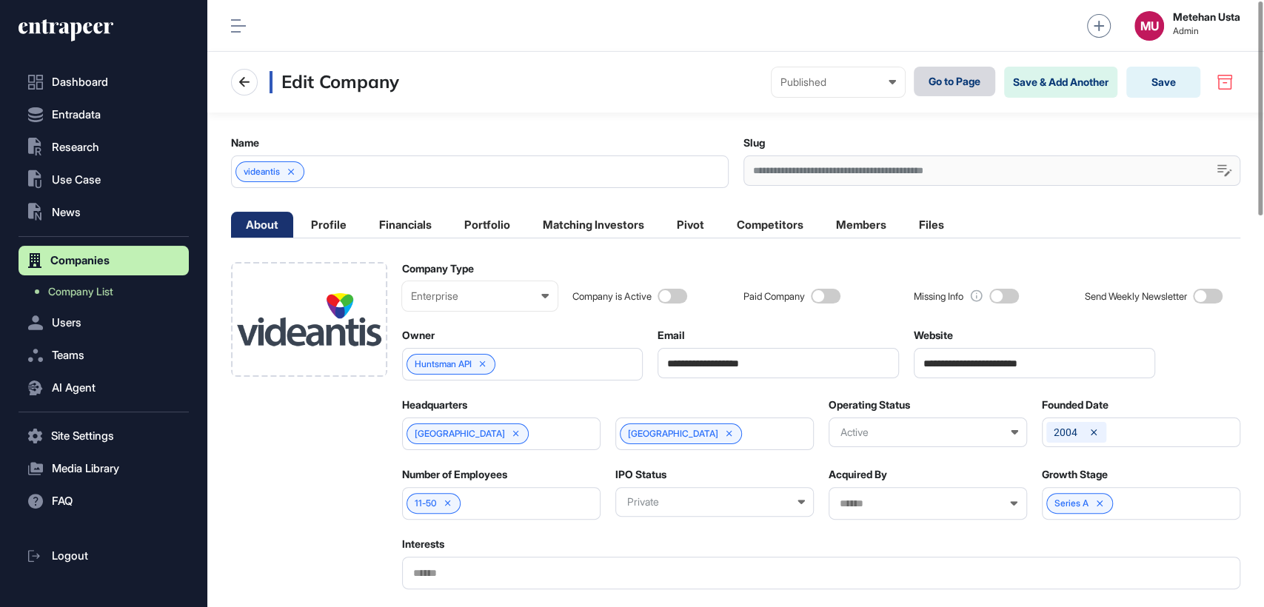
click at [932, 84] on link "Go to Page" at bounding box center [954, 82] width 81 height 30
click at [1157, 89] on button "Save" at bounding box center [1163, 82] width 74 height 31
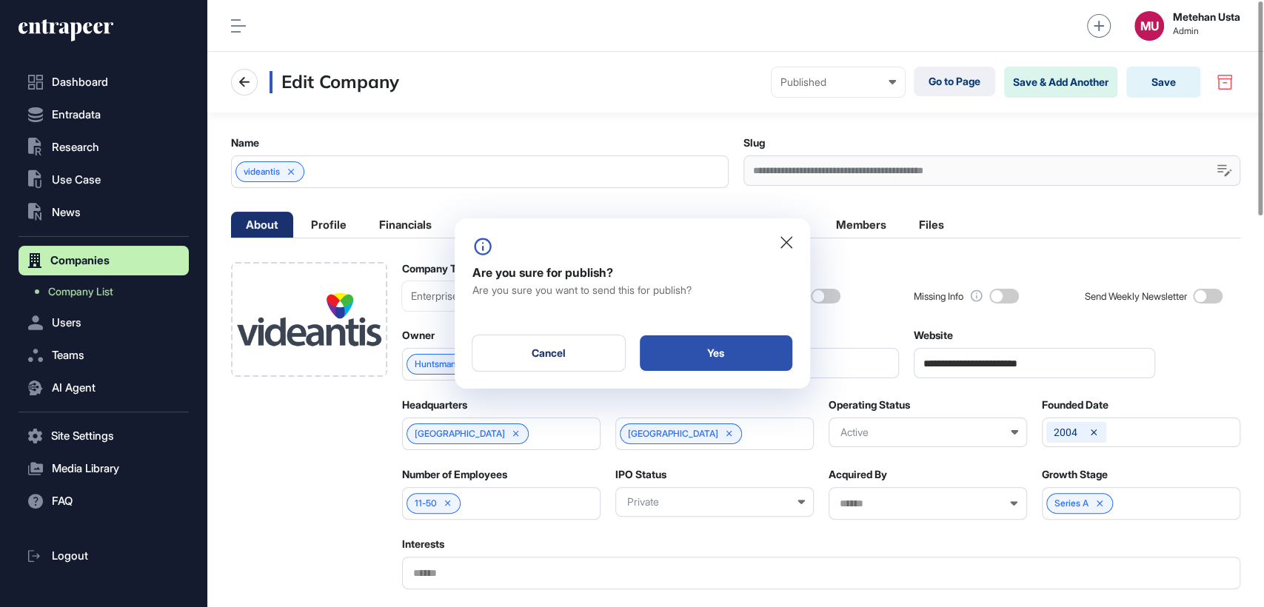
click at [727, 363] on div "Yes" at bounding box center [716, 353] width 153 height 36
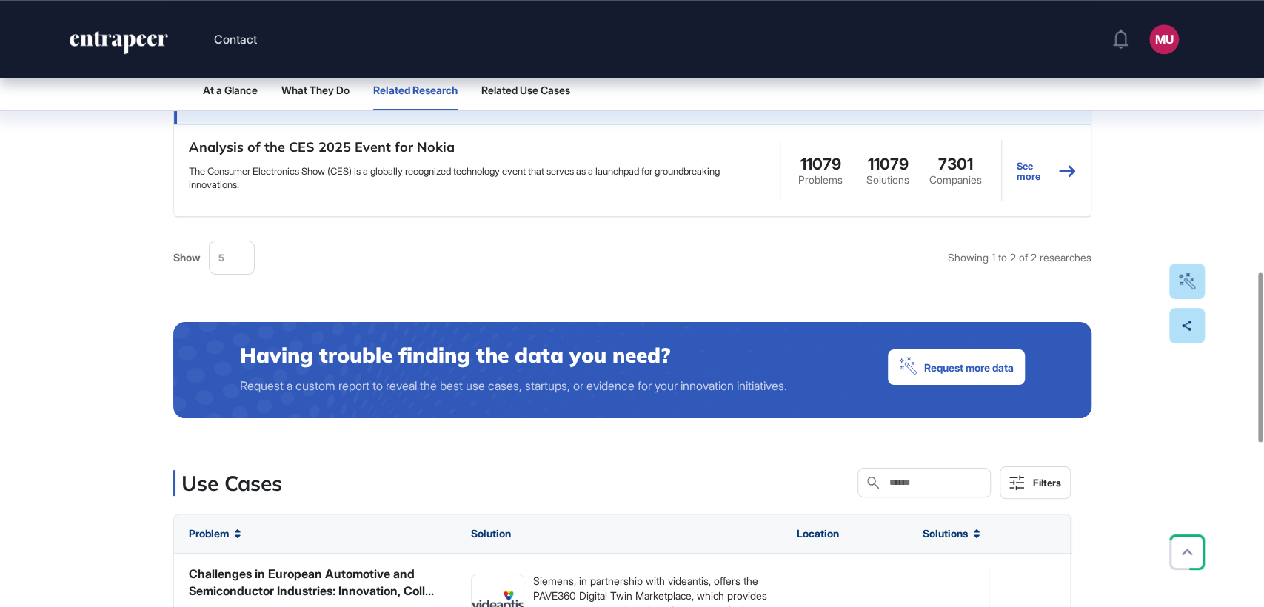
scroll to position [741, 0]
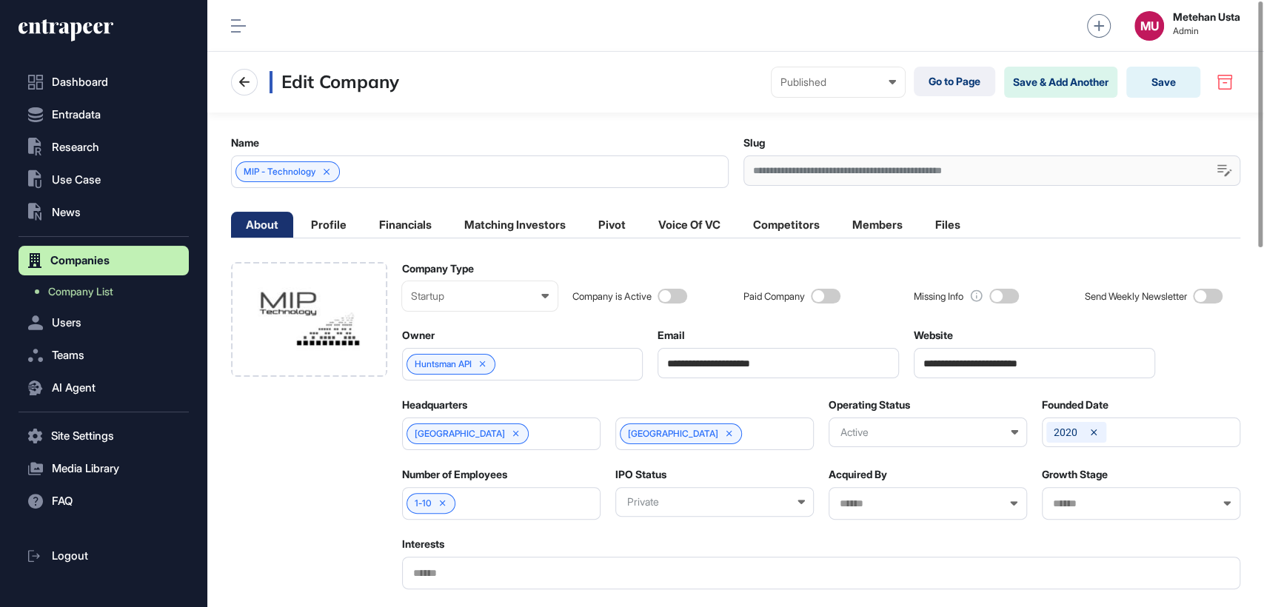
click at [1013, 367] on input "**********" at bounding box center [1034, 363] width 241 height 30
click at [326, 219] on li "Profile" at bounding box center [328, 225] width 65 height 26
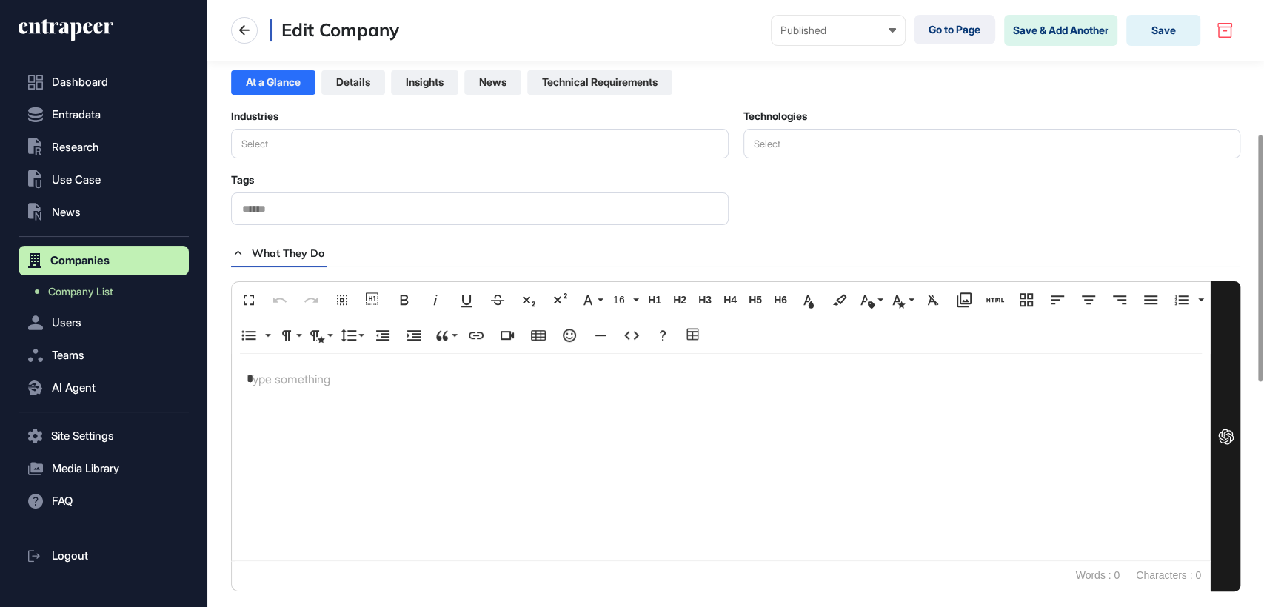
scroll to position [329, 0]
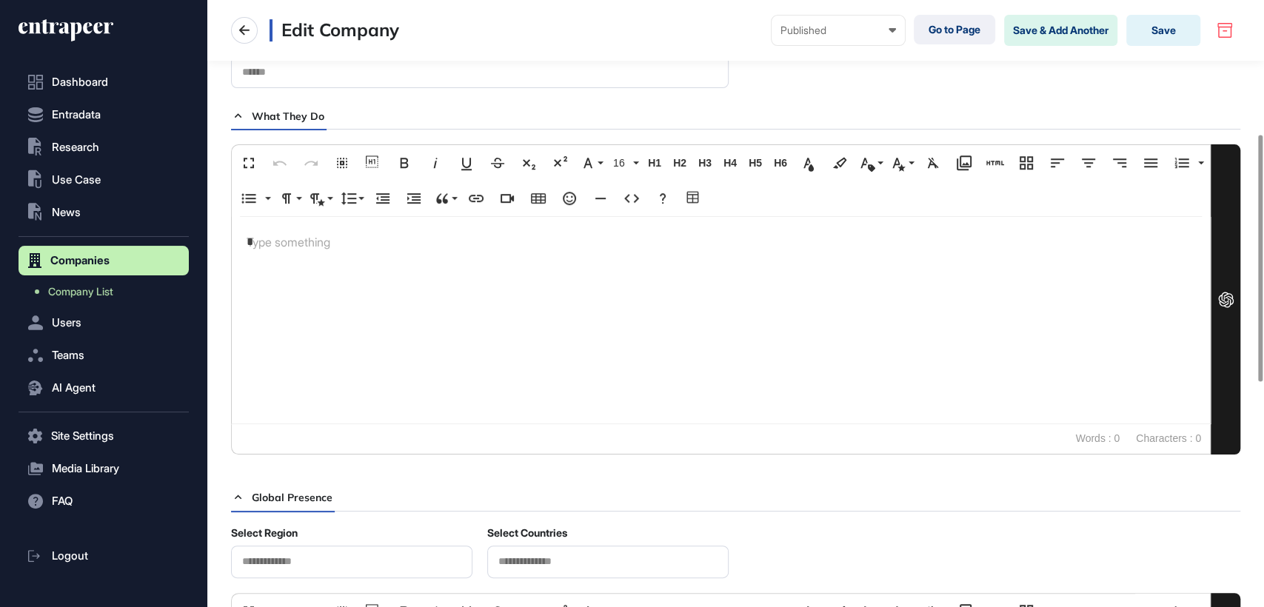
click at [279, 235] on p "*" at bounding box center [721, 242] width 949 height 21
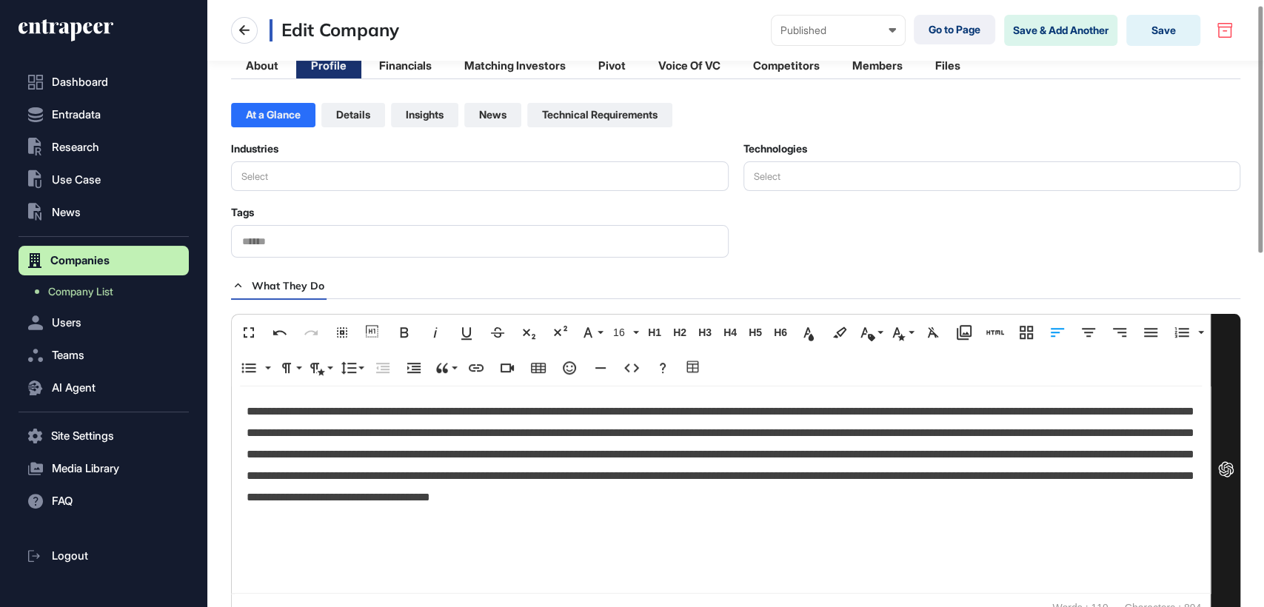
scroll to position [0, 0]
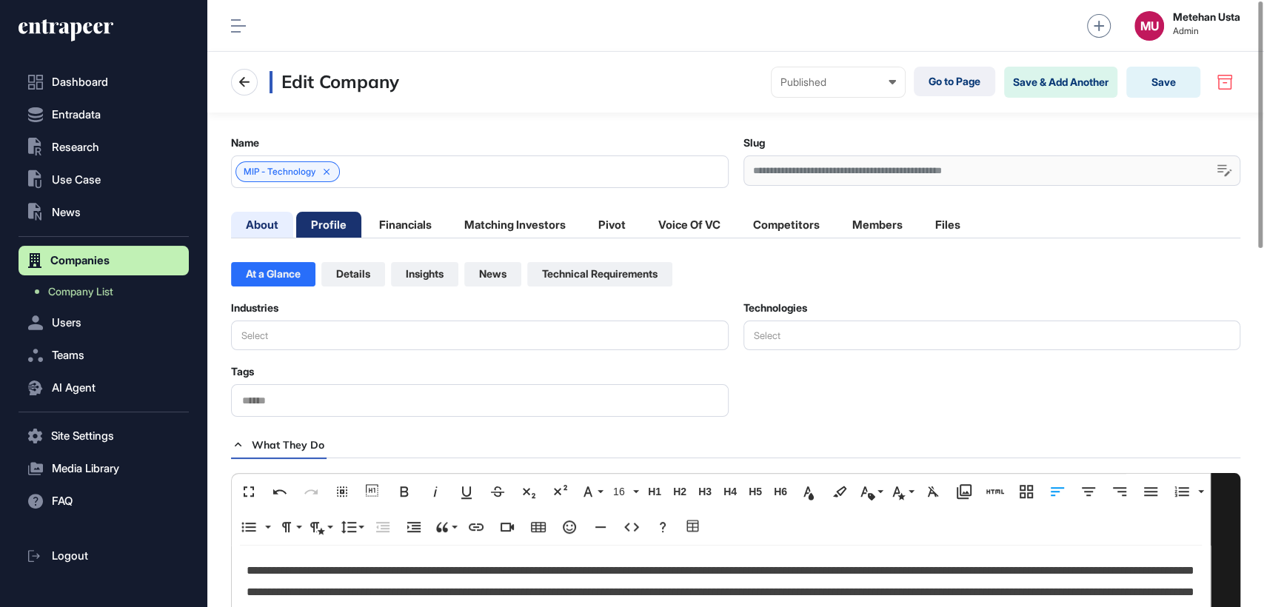
click at [261, 227] on li "About" at bounding box center [262, 225] width 62 height 26
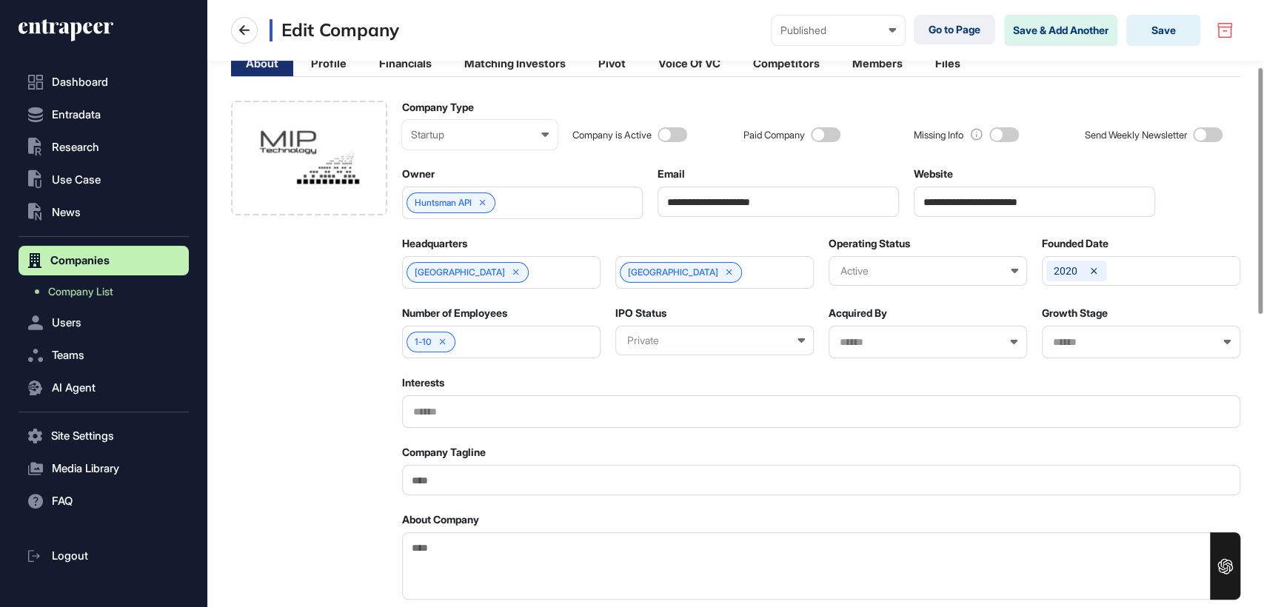
scroll to position [164, 0]
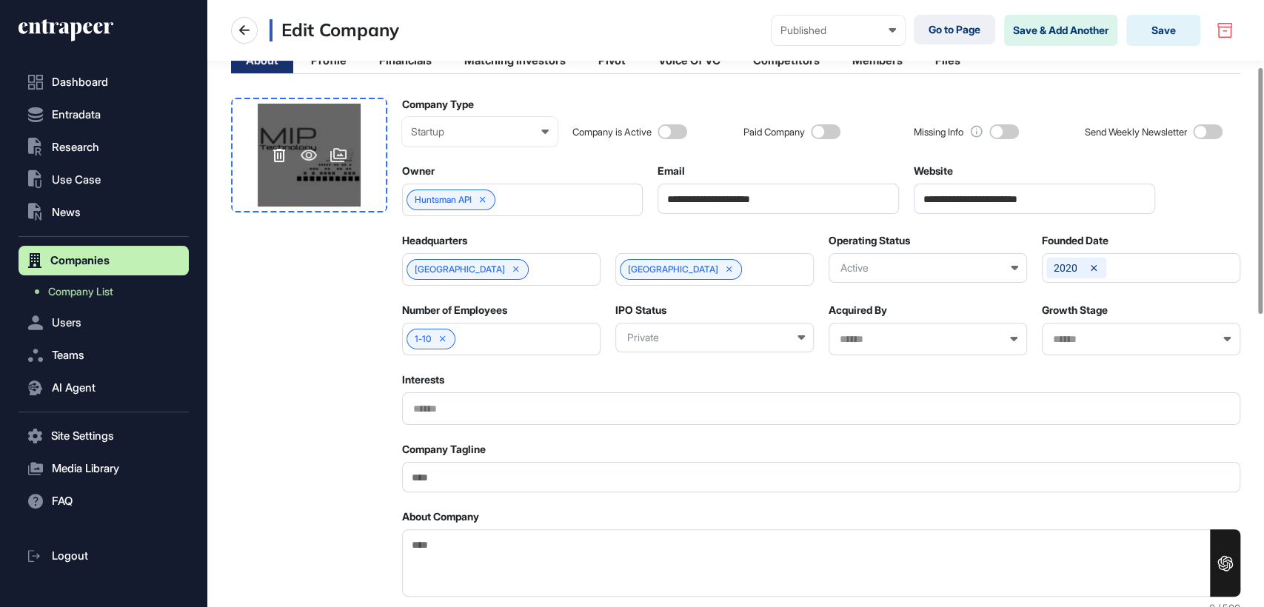
click at [274, 156] on icon at bounding box center [279, 155] width 12 height 13
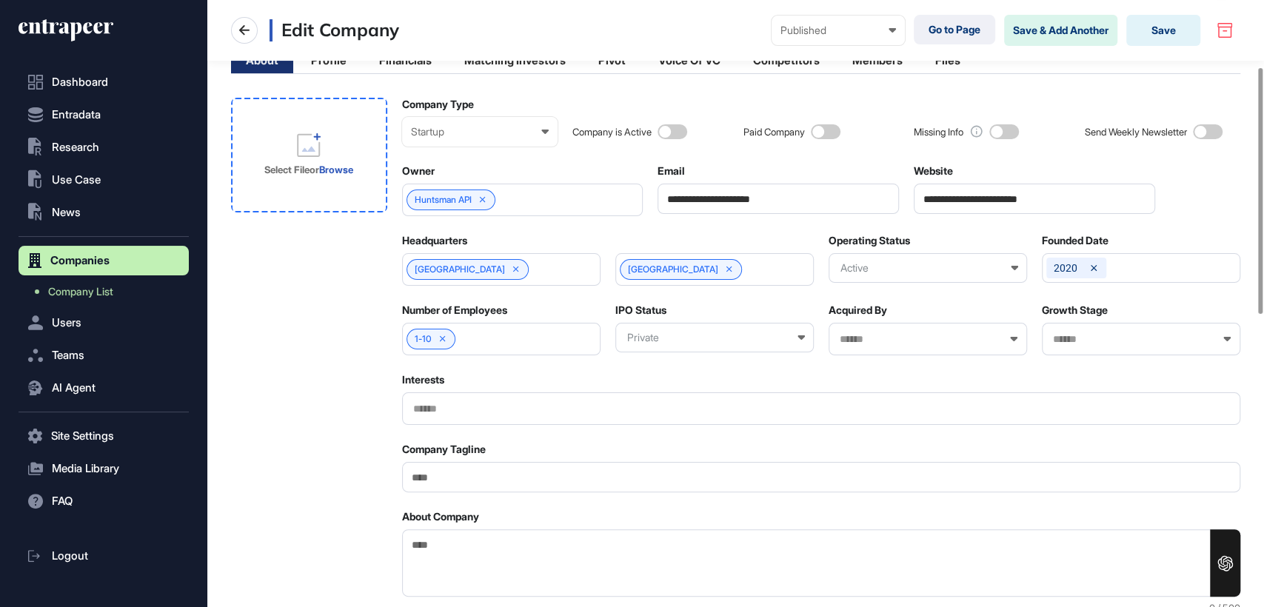
click at [311, 155] on icon at bounding box center [309, 145] width 24 height 24
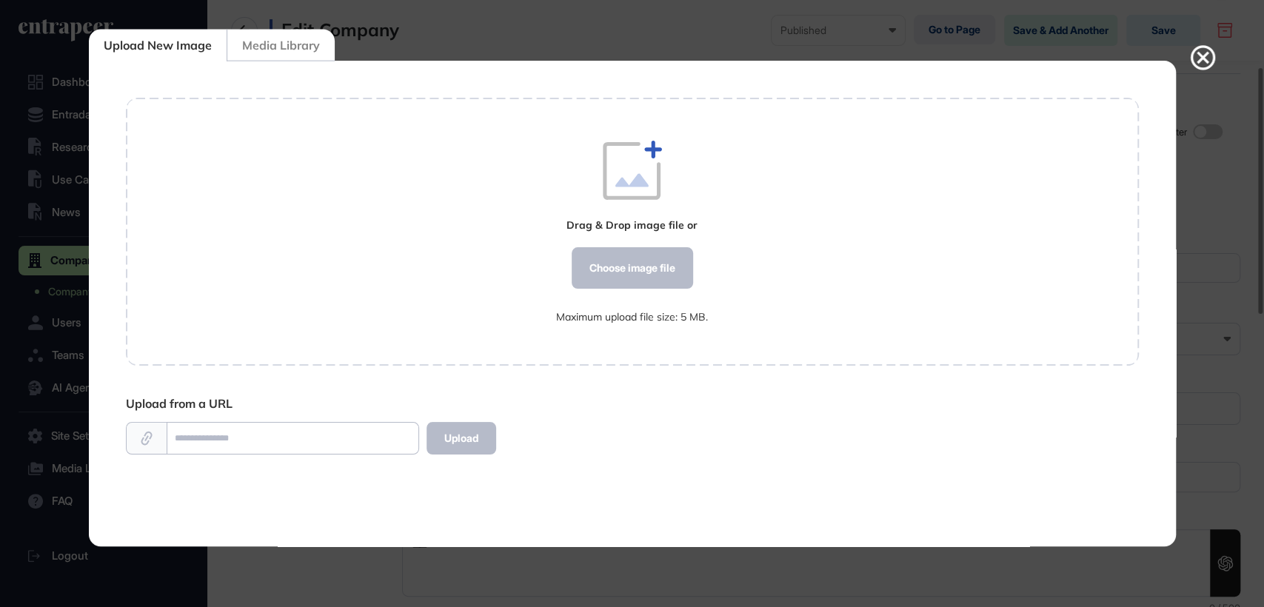
scroll to position [6, 0]
click at [642, 284] on div "Choose image file" at bounding box center [631, 267] width 121 height 41
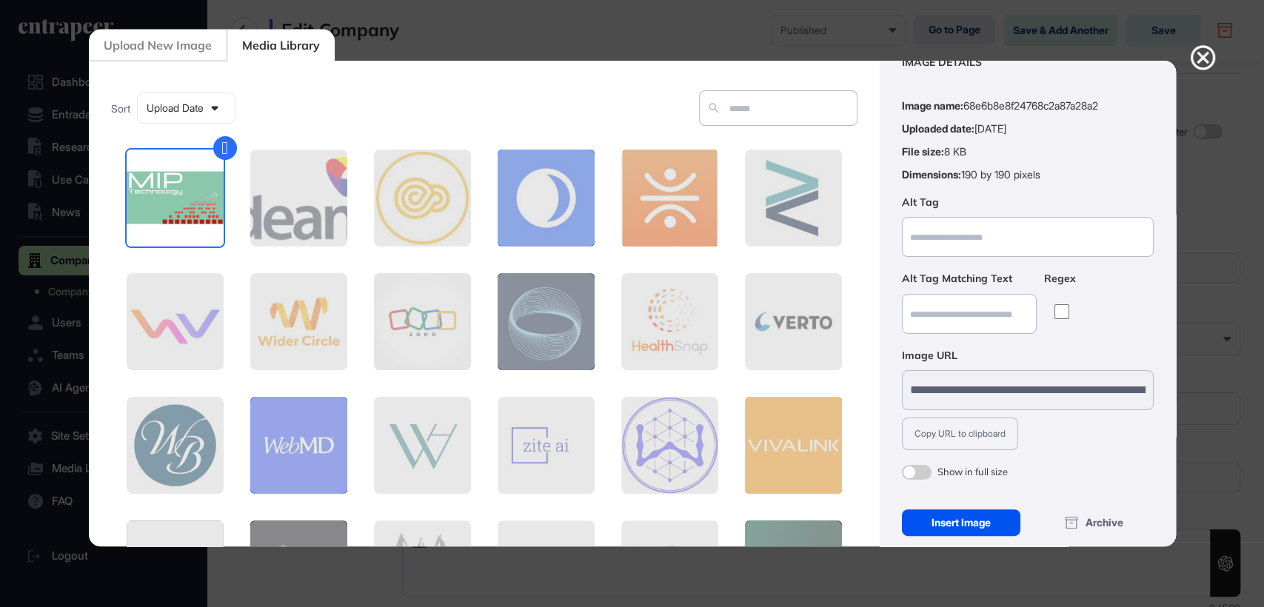
scroll to position [53, 0]
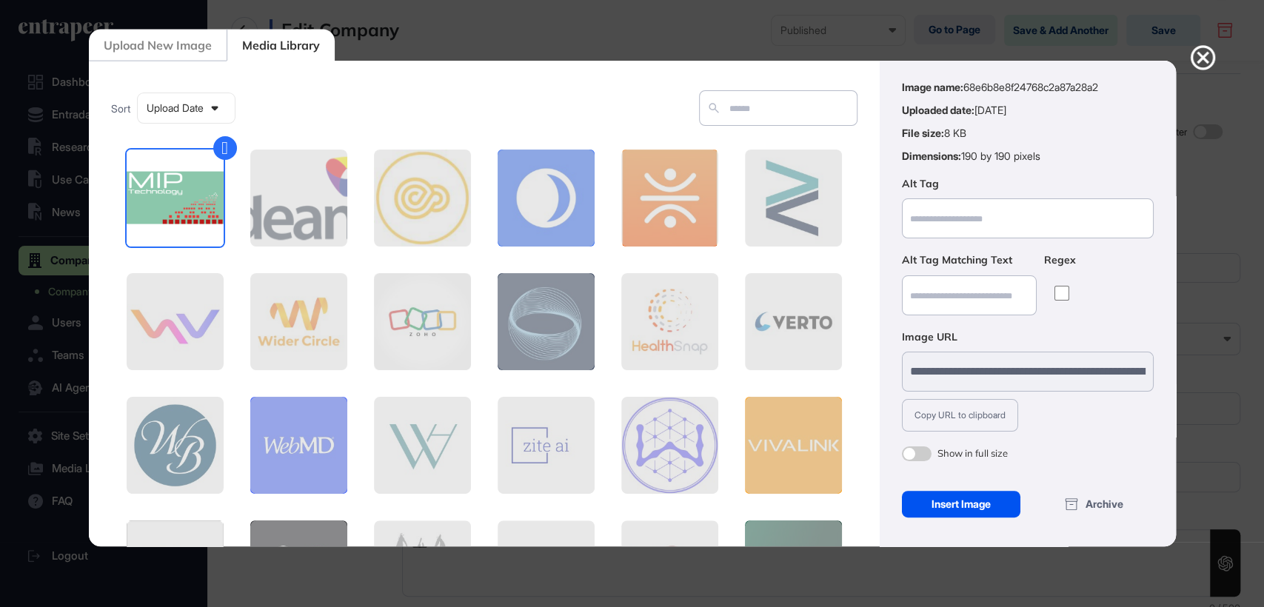
click at [980, 504] on div "Insert Image" at bounding box center [961, 504] width 119 height 27
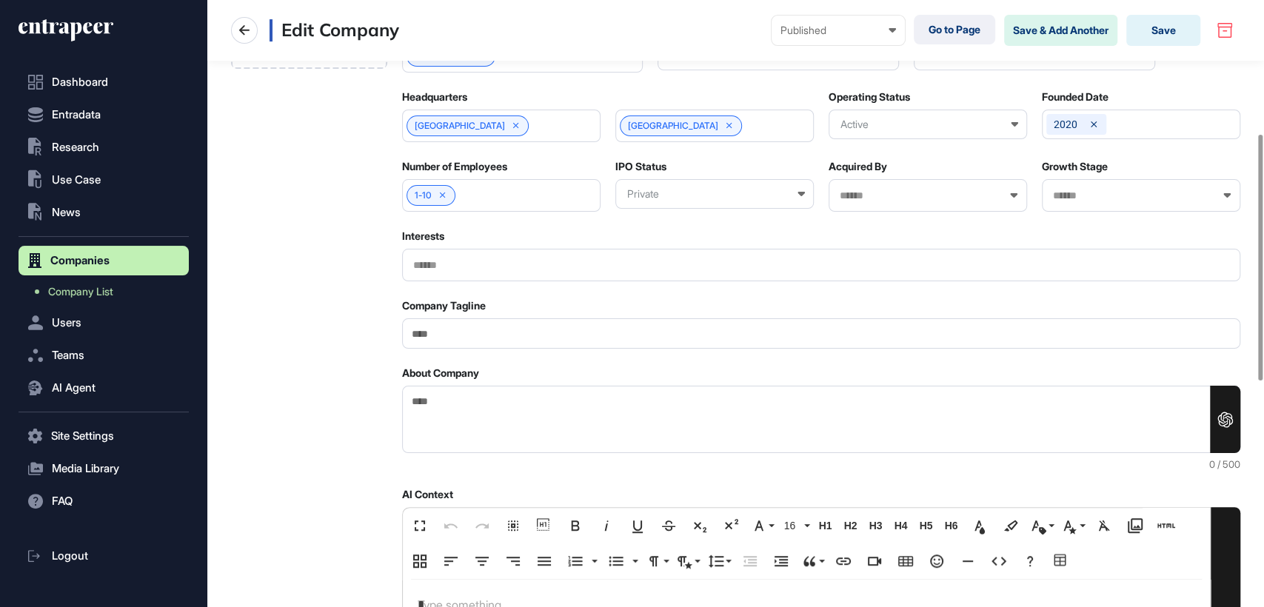
scroll to position [329, 0]
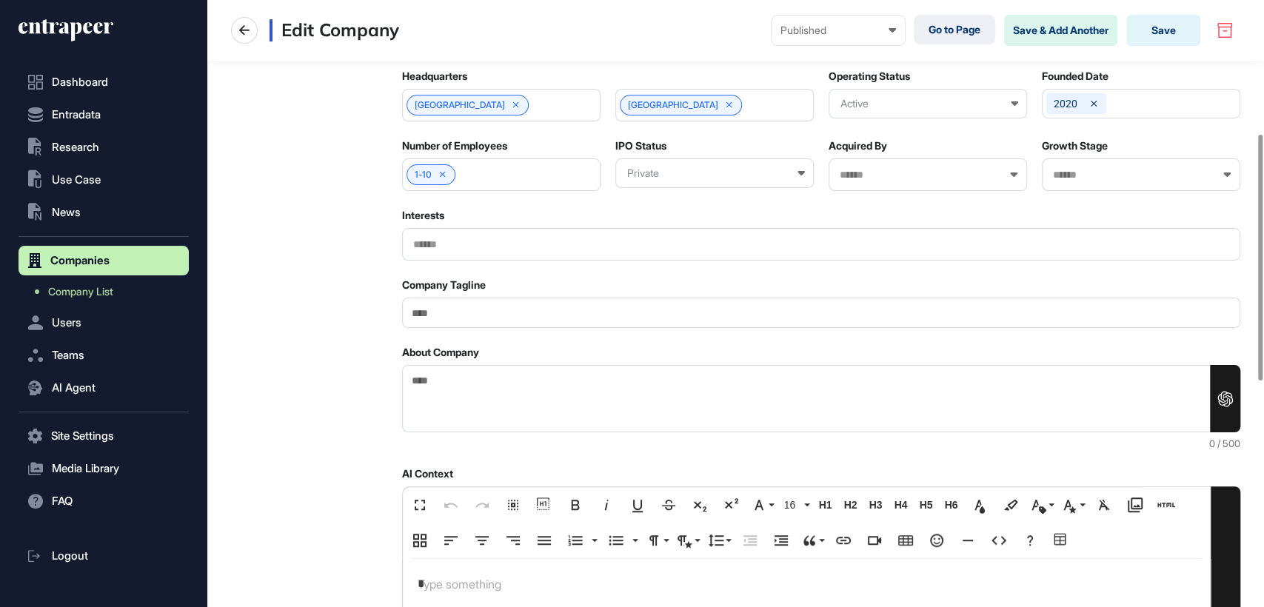
click at [459, 318] on input "Company Tagline" at bounding box center [821, 313] width 839 height 30
paste input "**********"
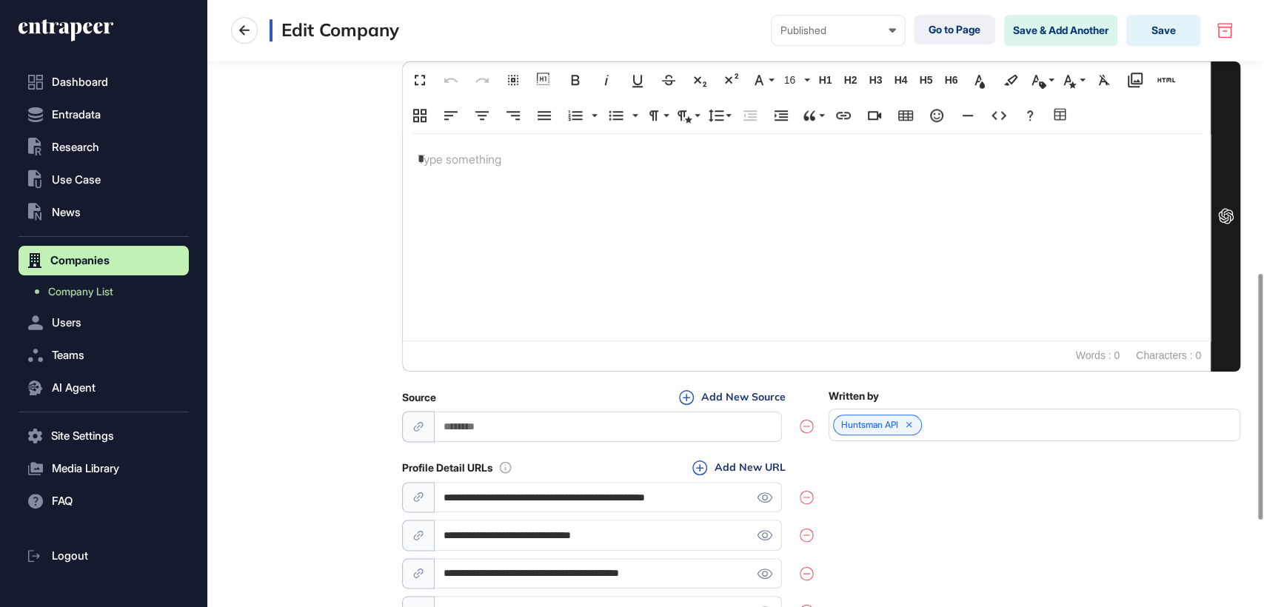
scroll to position [885, 0]
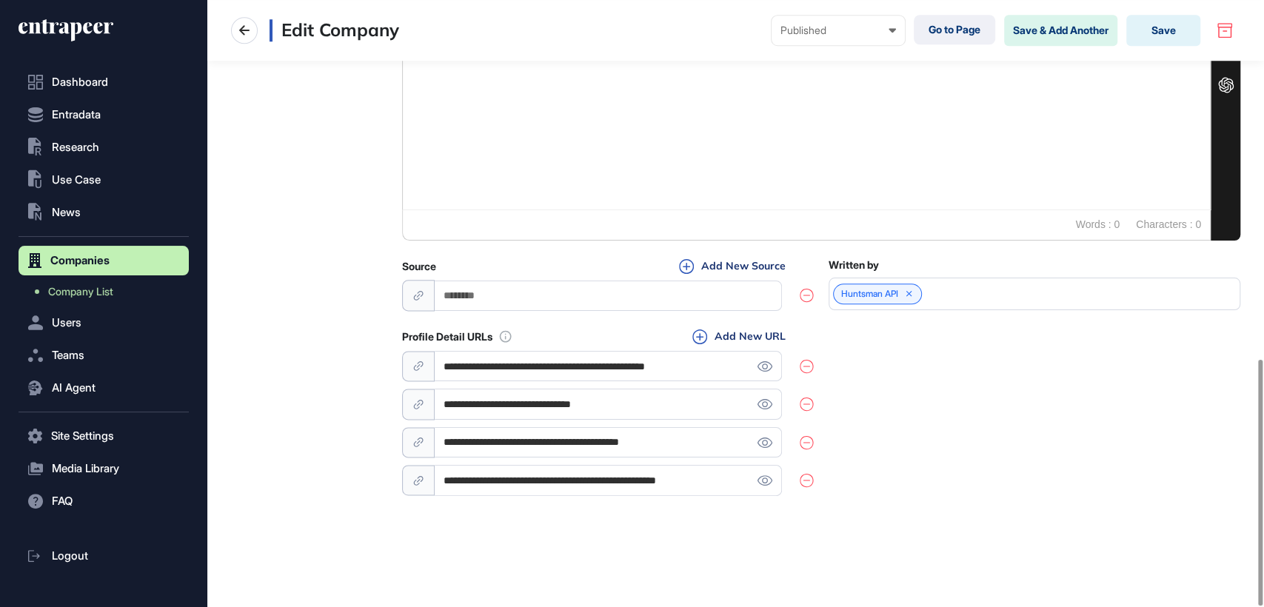
type input "**********"
click at [807, 481] on icon at bounding box center [806, 480] width 13 height 15
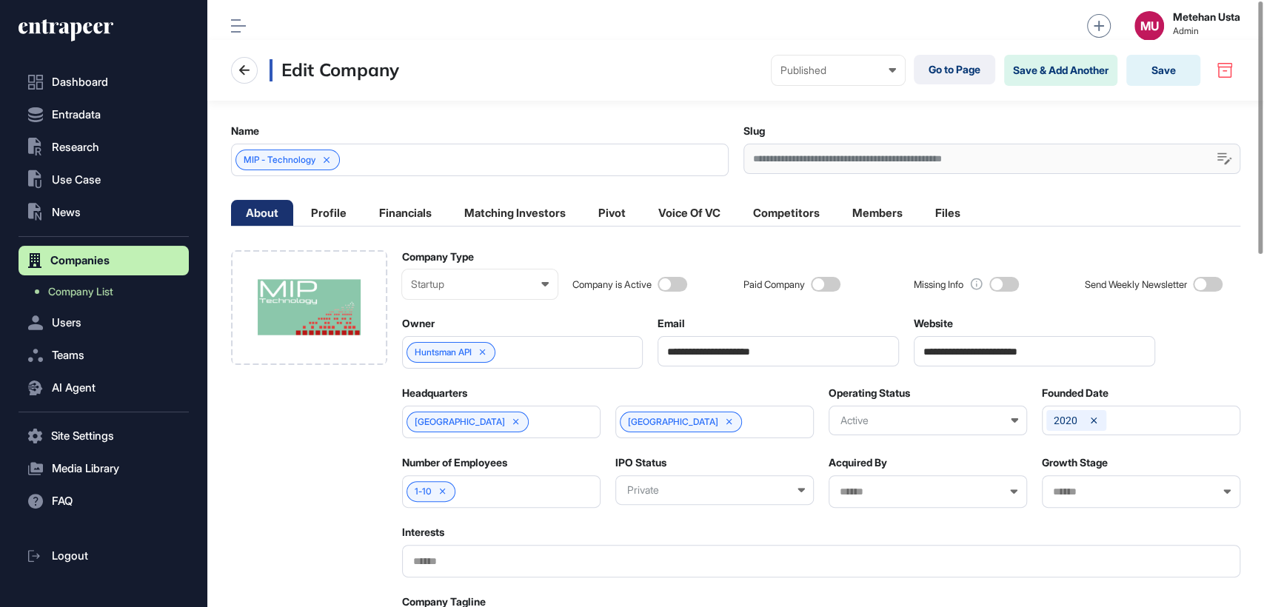
scroll to position [0, 0]
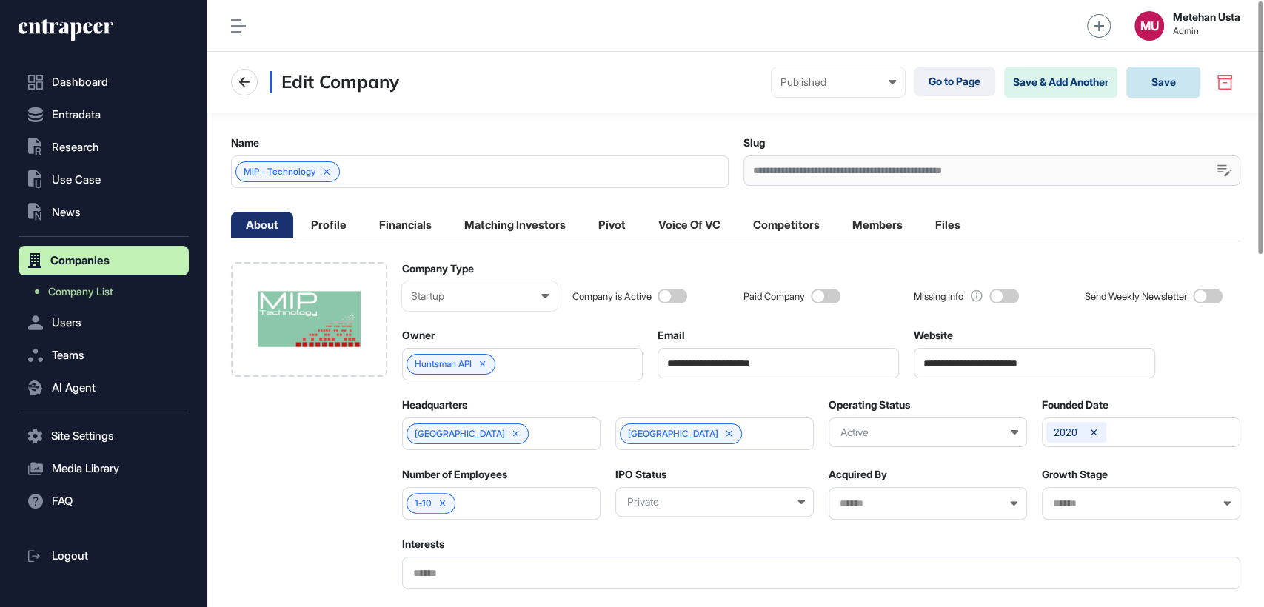
click at [1161, 76] on button "Save" at bounding box center [1163, 82] width 74 height 31
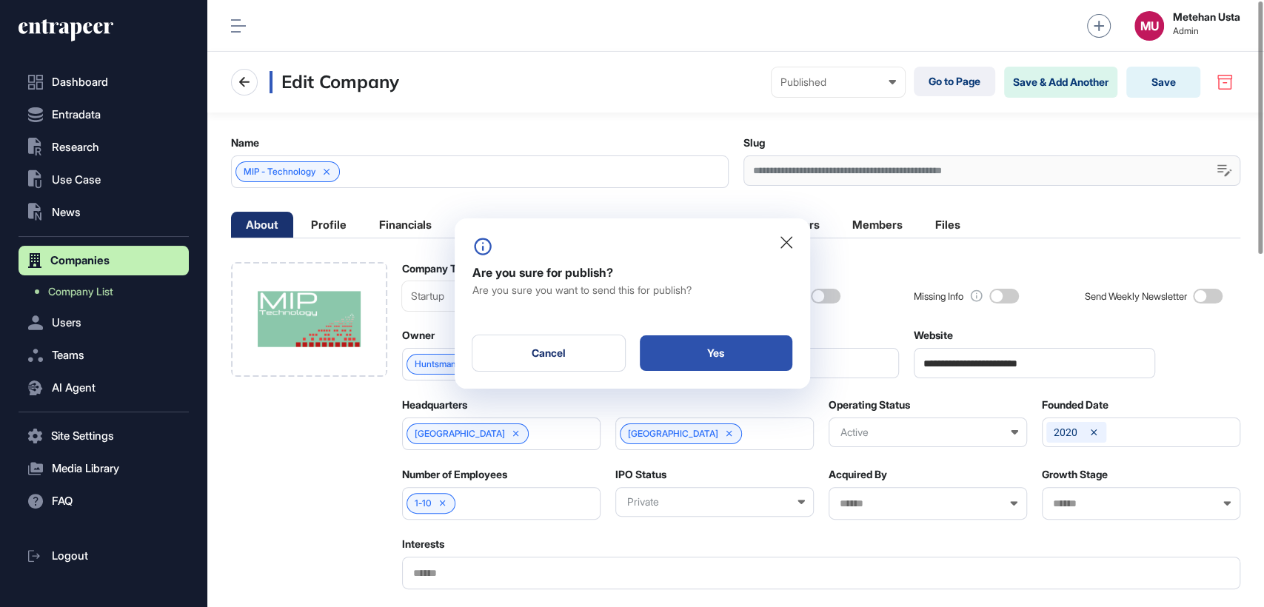
click at [688, 349] on div "Yes" at bounding box center [716, 353] width 153 height 36
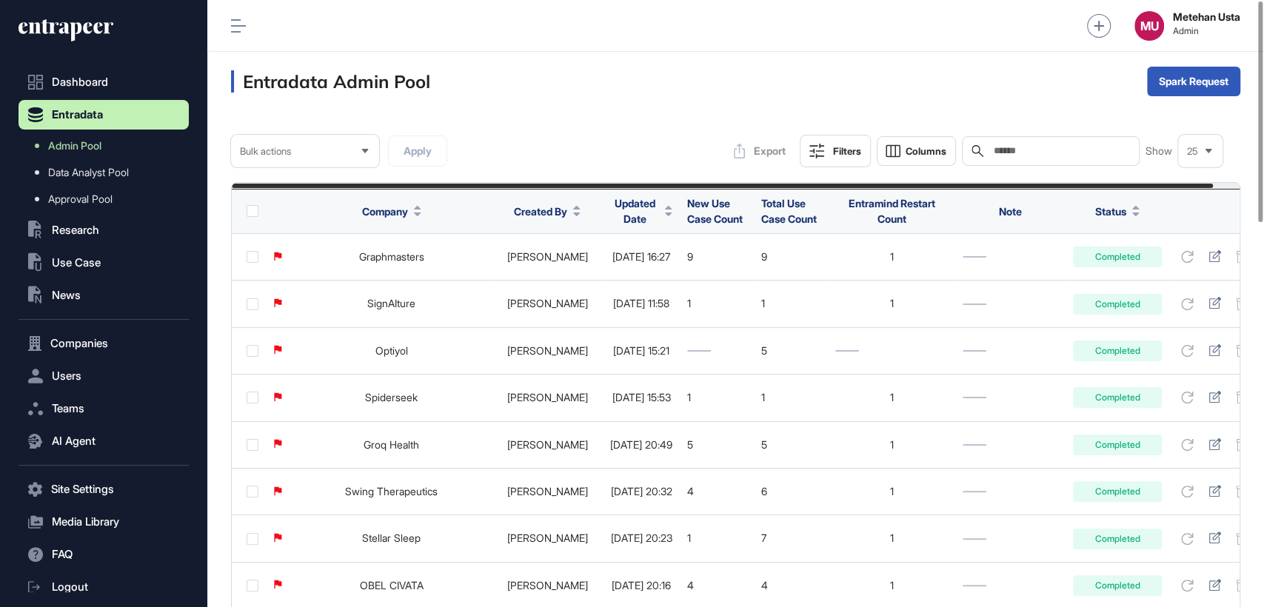
click at [1046, 144] on div "Search" at bounding box center [1051, 151] width 178 height 30
paste input "**********"
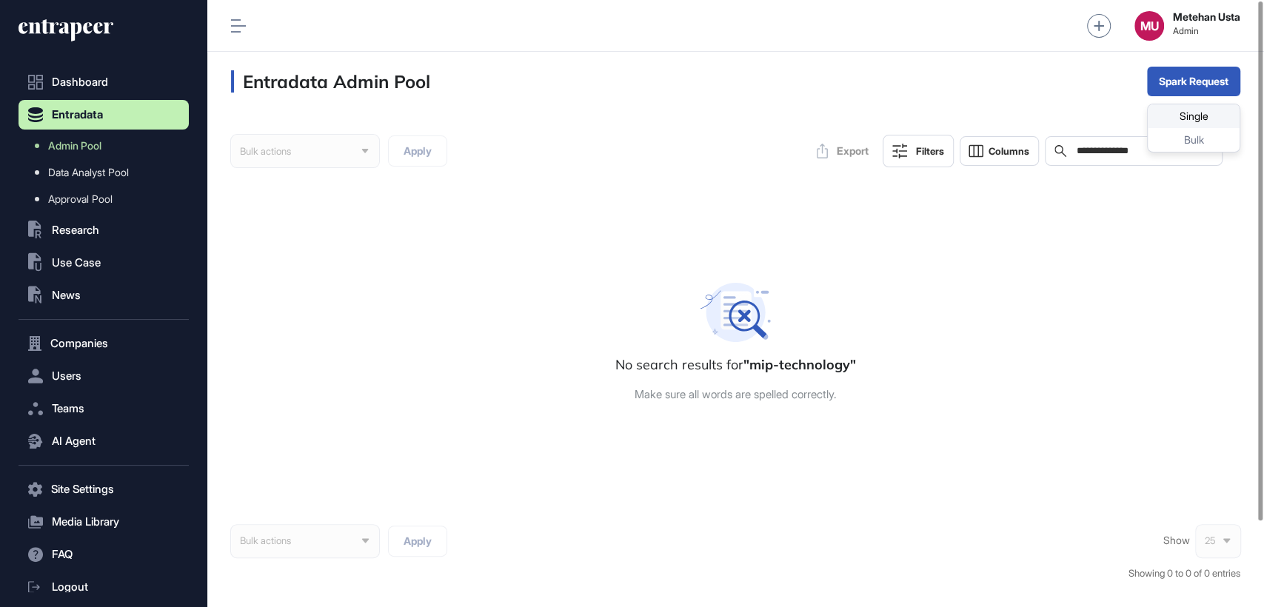
type input "**********"
click at [1173, 125] on div "Single" at bounding box center [1194, 116] width 92 height 24
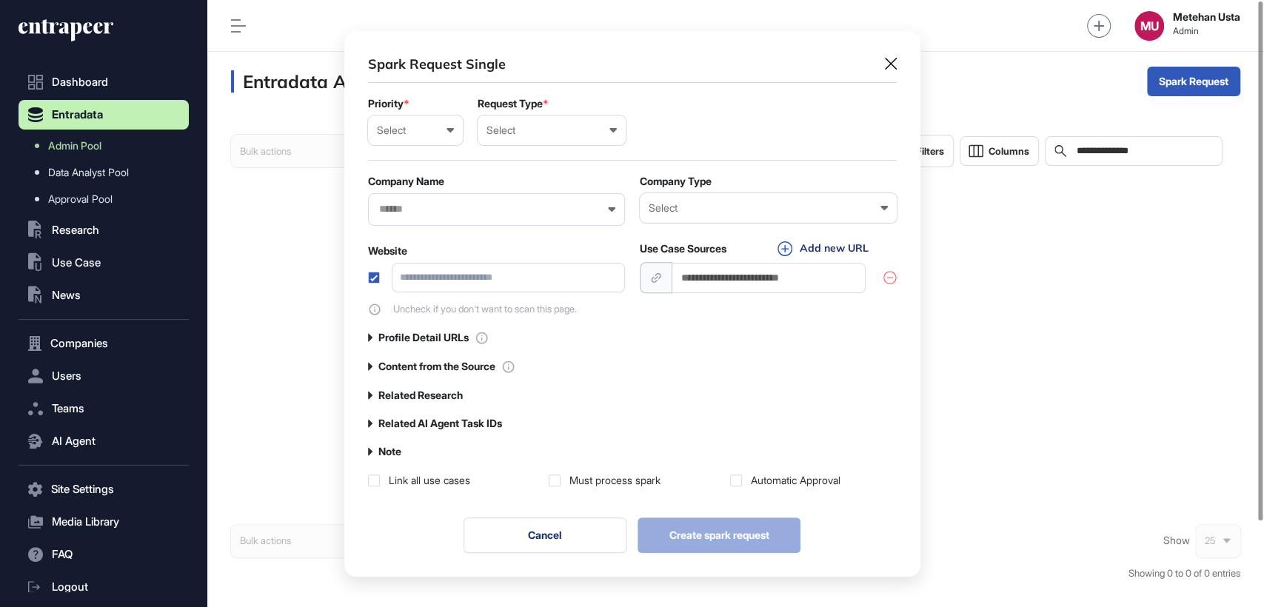
scroll to position [0, 6]
drag, startPoint x: 416, startPoint y: 126, endPoint x: 416, endPoint y: 136, distance: 9.6
click at [416, 127] on div "Select" at bounding box center [415, 130] width 77 height 12
click at [0, 0] on div "Normal" at bounding box center [0, 0] width 0 height 0
click at [531, 120] on div "Select User Company Customer Request ID" at bounding box center [552, 131] width 148 height 30
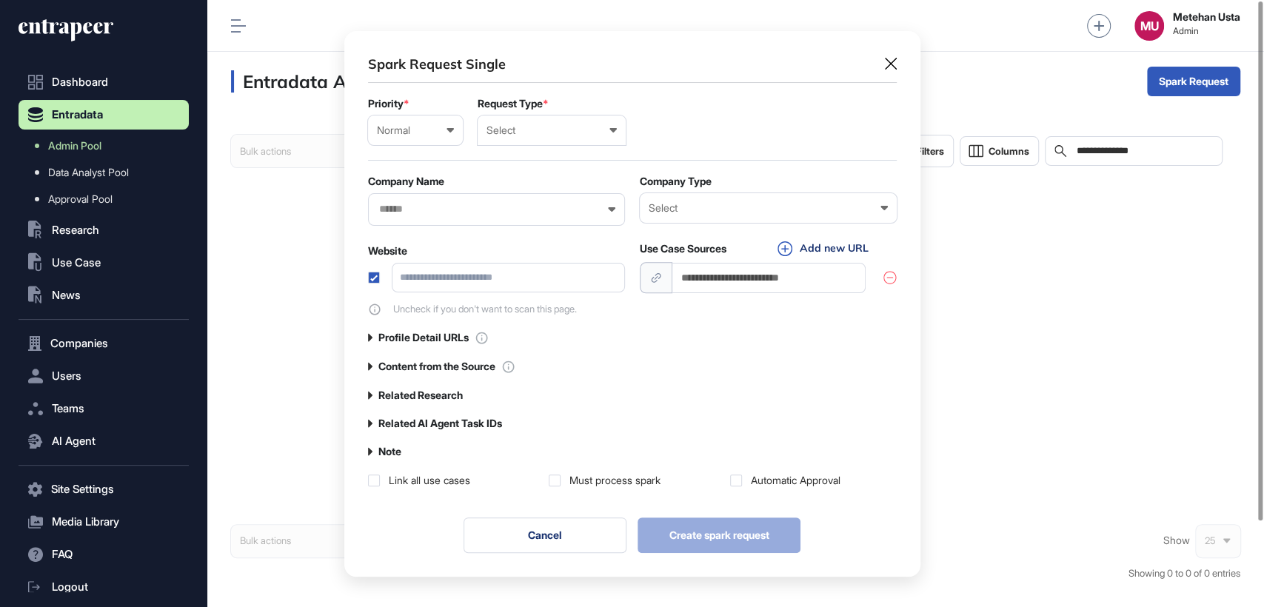
click at [0, 0] on div "Company" at bounding box center [0, 0] width 0 height 0
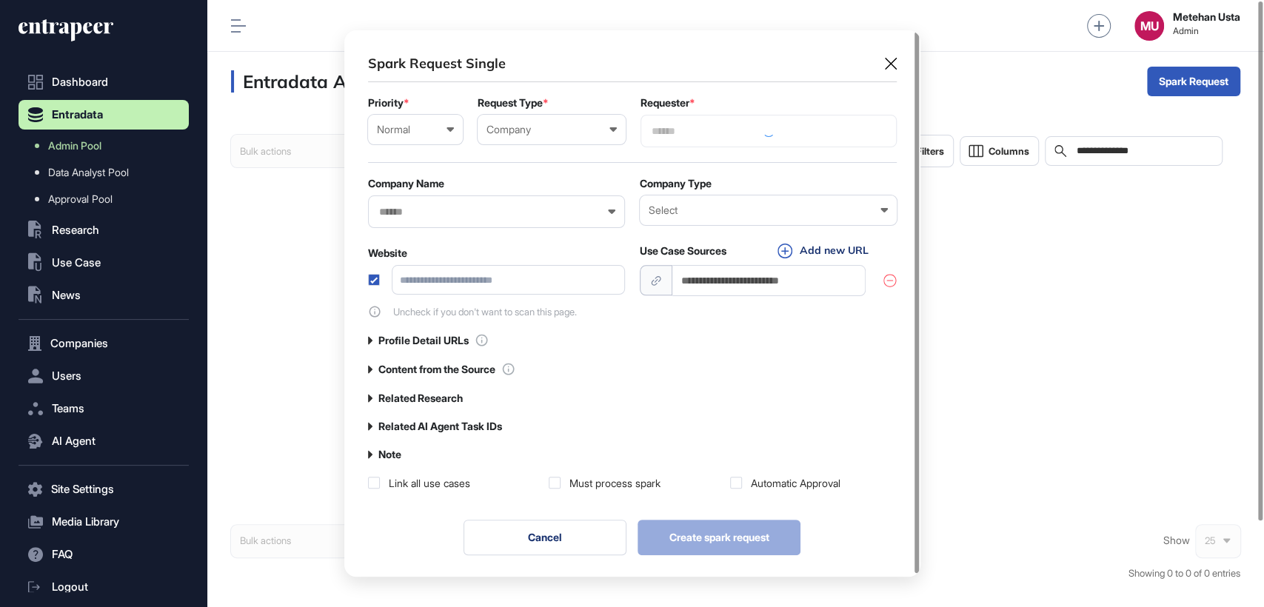
scroll to position [546, 576]
click at [744, 123] on div at bounding box center [769, 131] width 256 height 33
click at [727, 127] on input "text" at bounding box center [768, 131] width 237 height 13
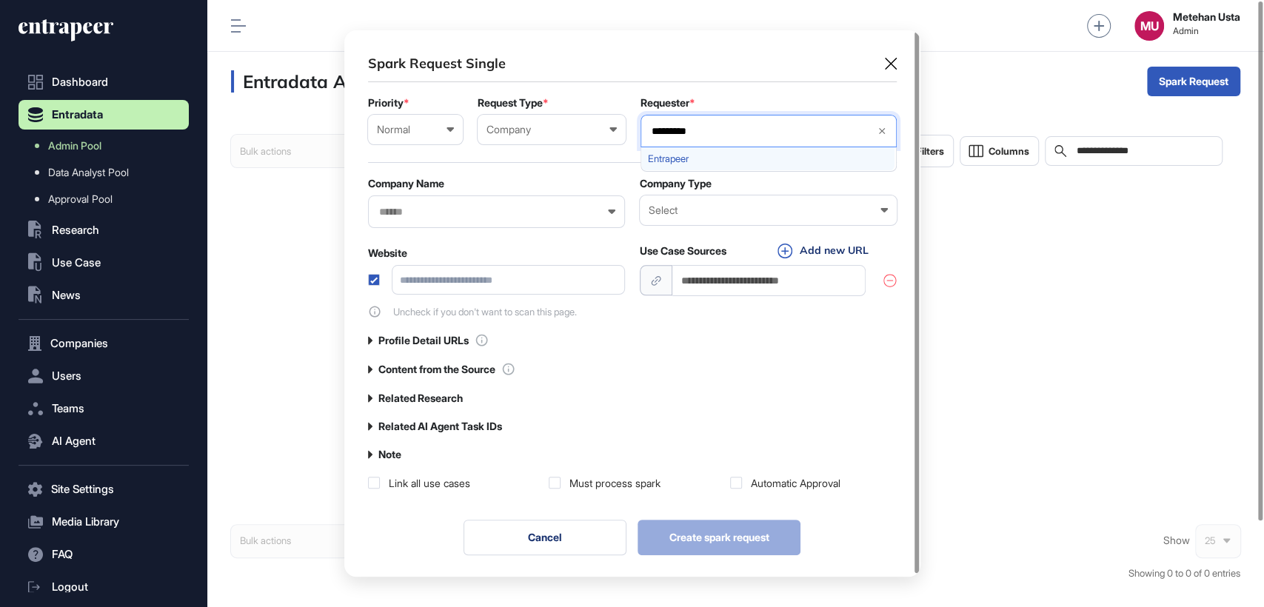
type input "*********"
click at [664, 157] on span "Entrapeer" at bounding box center [768, 158] width 240 height 11
click at [622, 63] on div "Spark Request Single" at bounding box center [632, 63] width 529 height 19
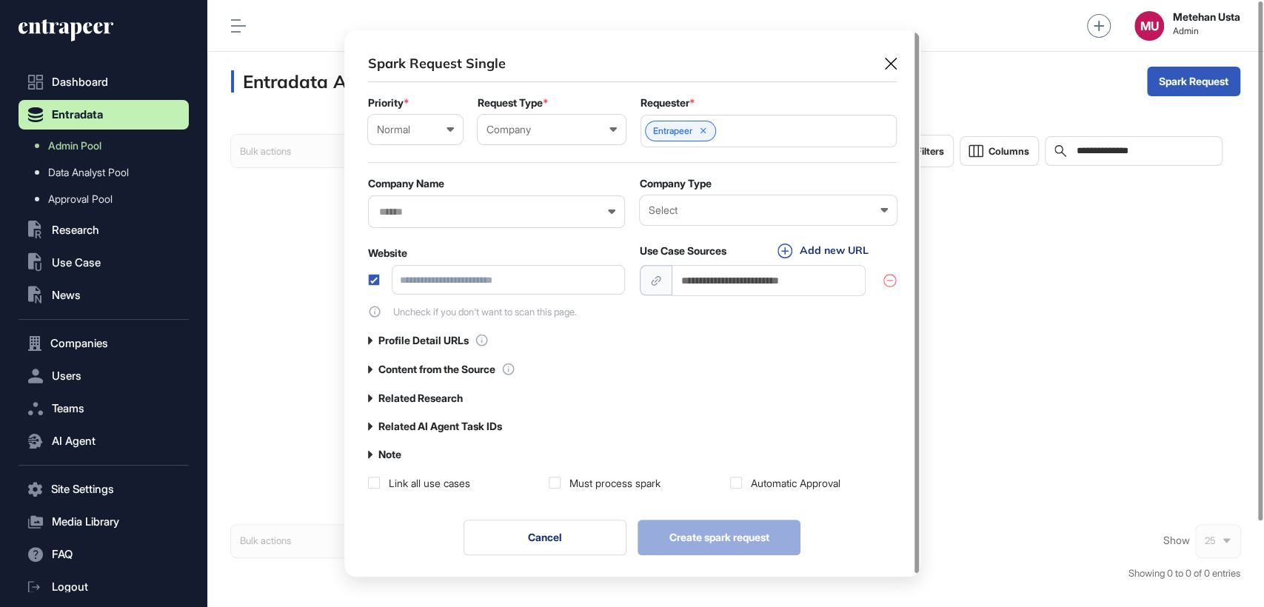
click at [463, 230] on form "Priority * Normal Low Normal High Urgent Request Type * Company User Company Cu…" at bounding box center [632, 207] width 529 height 221
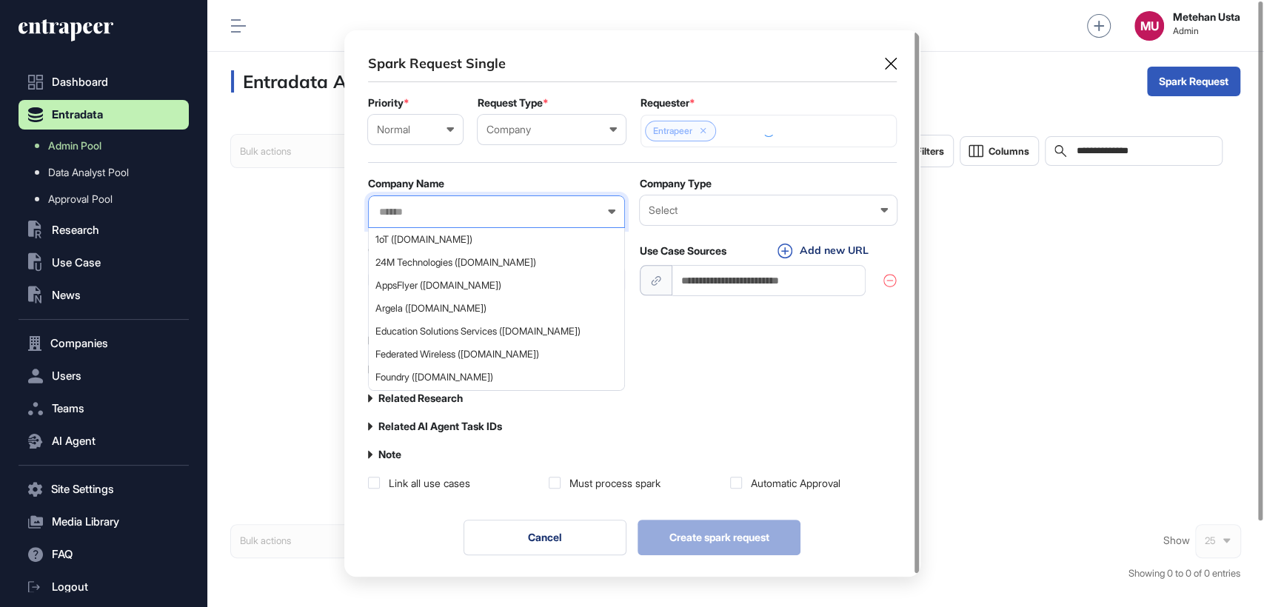
click at [466, 215] on input "text" at bounding box center [487, 212] width 218 height 13
paste input "**********"
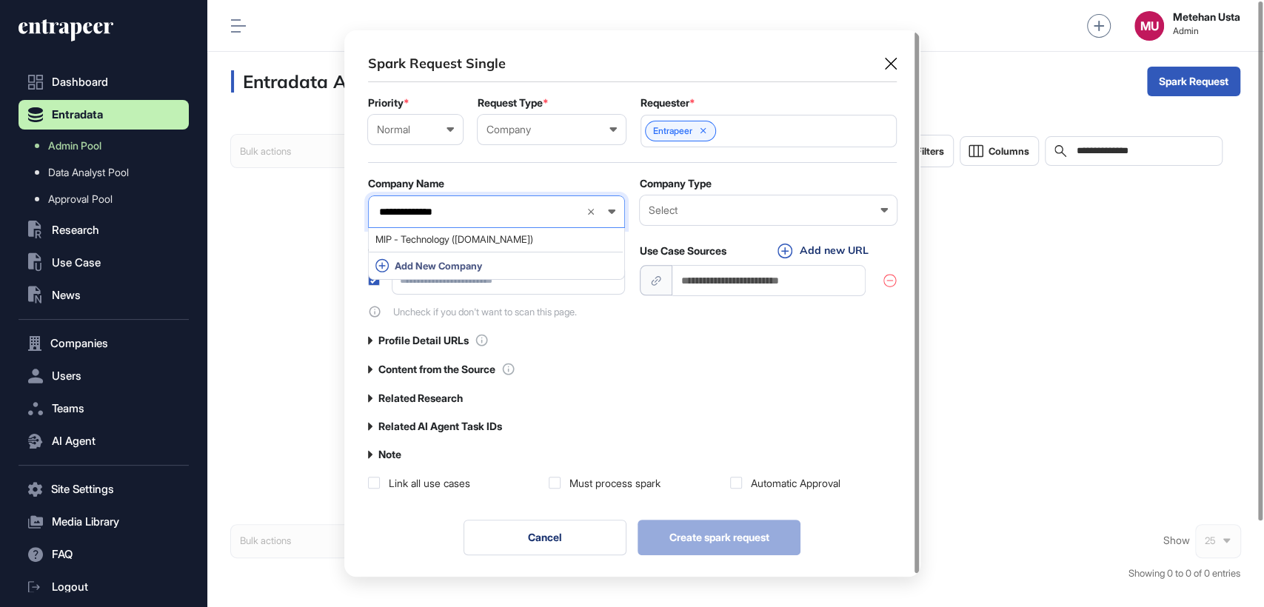
type input "**********"
click at [450, 238] on span "MIP - Technology ([DOMAIN_NAME])" at bounding box center [495, 239] width 241 height 11
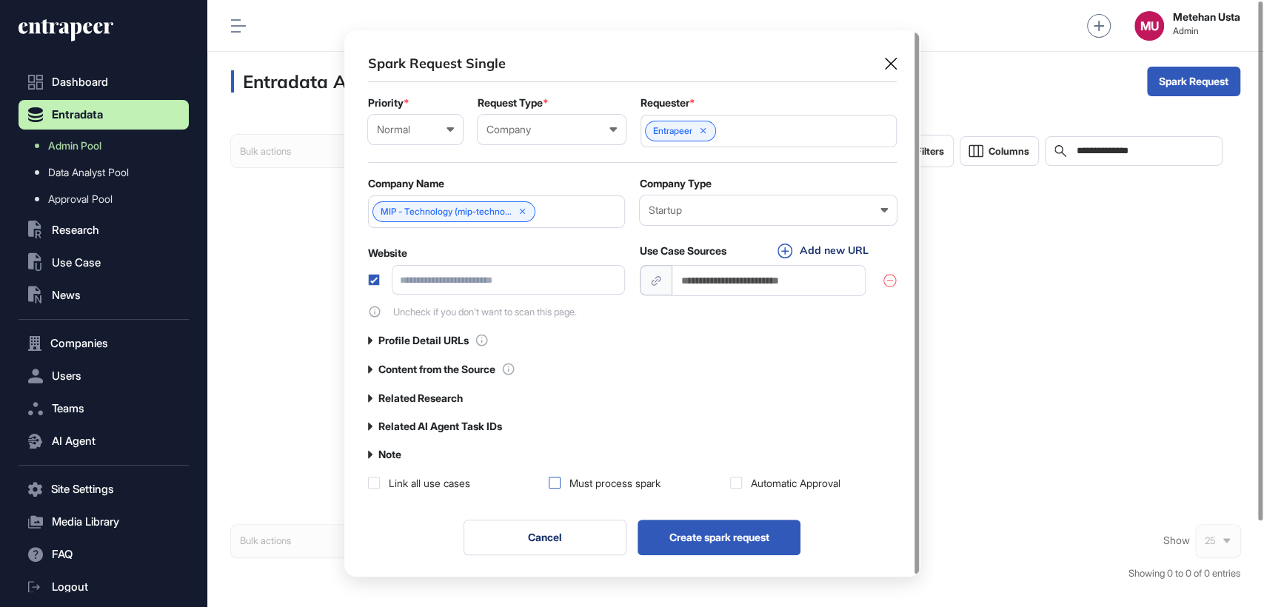
click at [549, 486] on label at bounding box center [555, 483] width 12 height 12
click at [737, 483] on label at bounding box center [736, 483] width 12 height 12
click at [389, 458] on label "Note" at bounding box center [389, 455] width 23 height 12
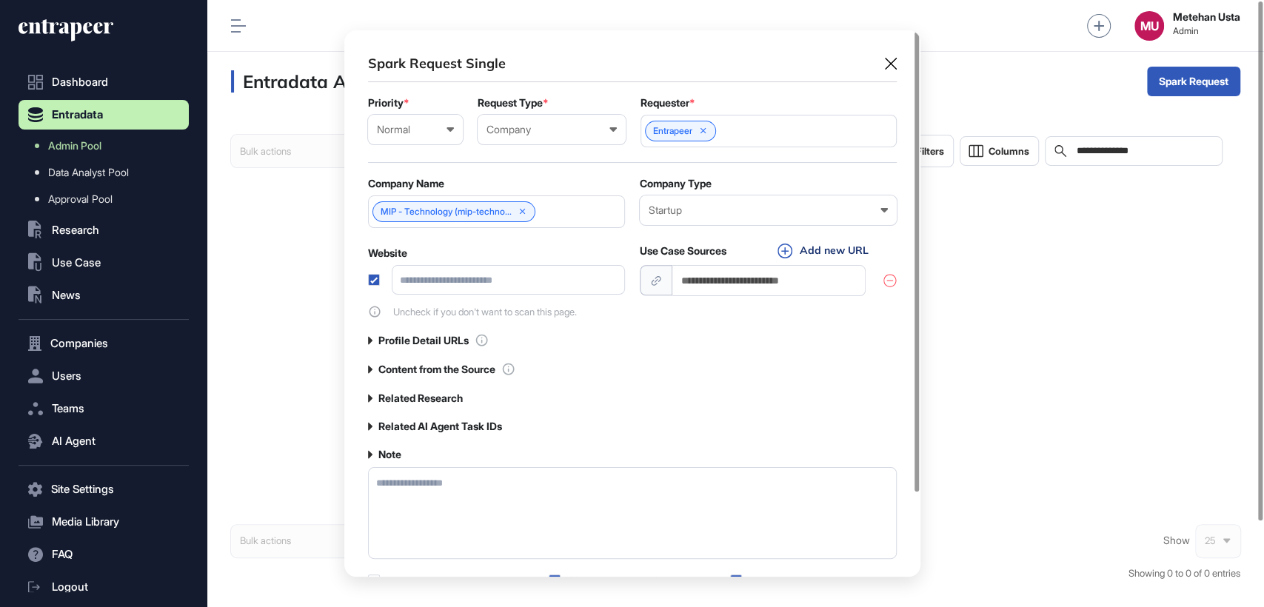
click at [408, 477] on textarea at bounding box center [632, 513] width 529 height 92
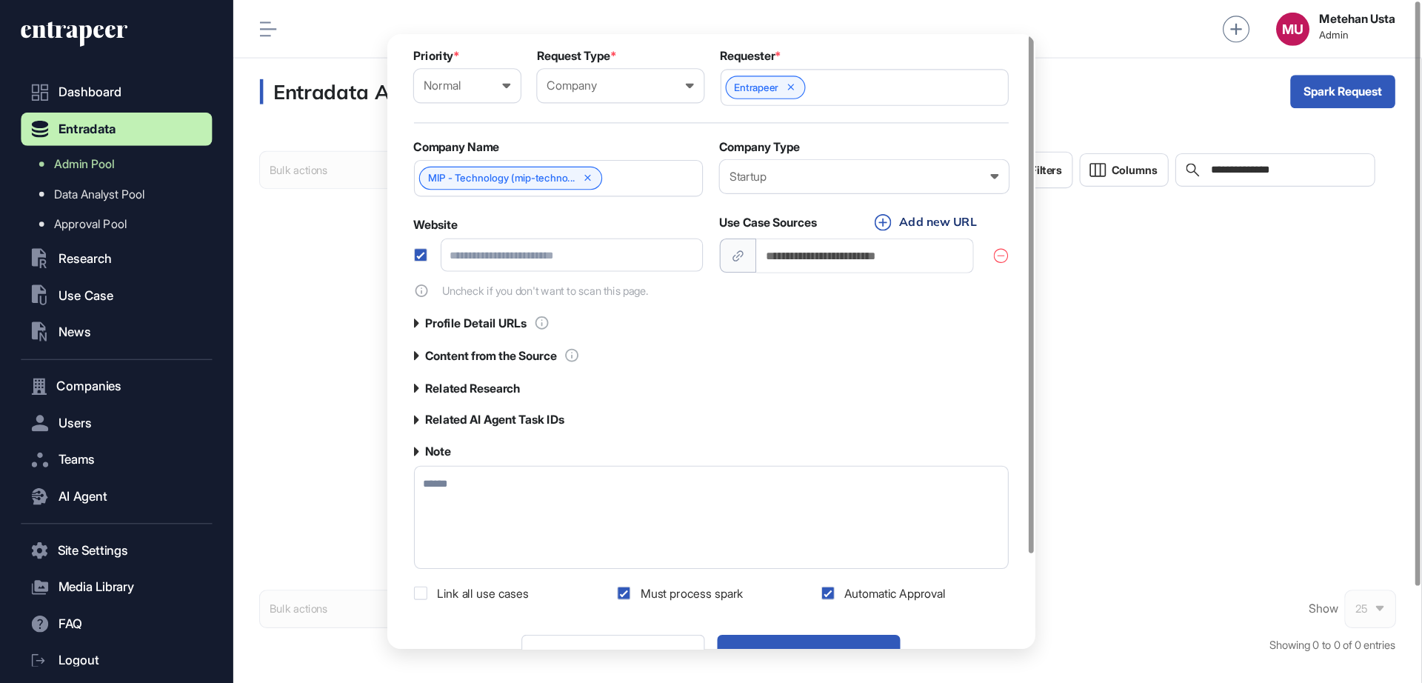
scroll to position [99, 0]
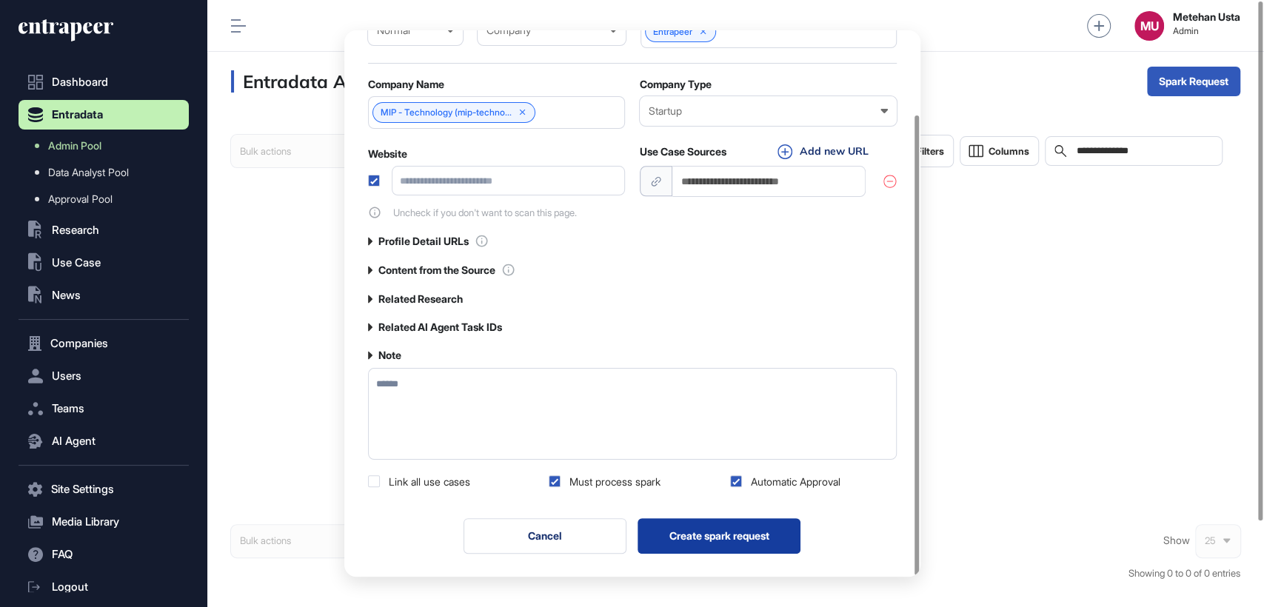
type textarea "******"
click at [729, 542] on button "Create spark request" at bounding box center [719, 536] width 163 height 36
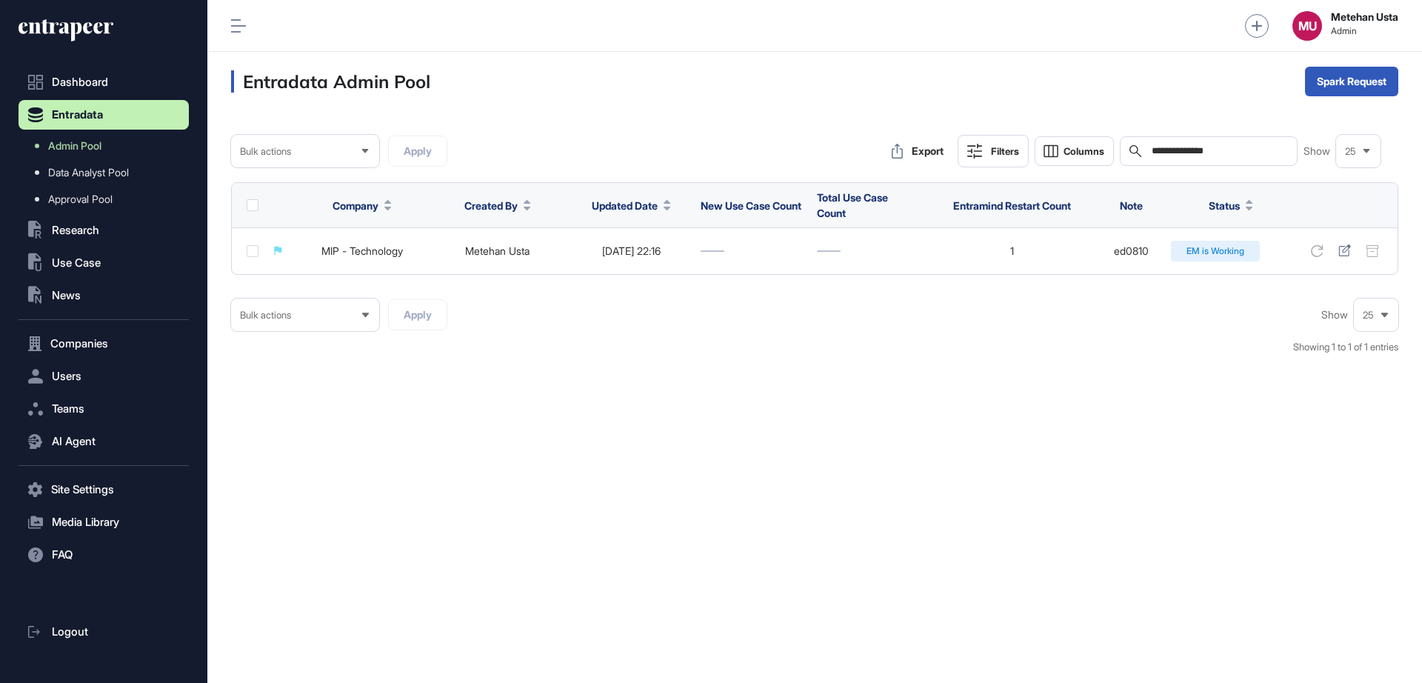
scroll to position [653, 170]
click at [1263, 113] on div "Single" at bounding box center [1352, 116] width 92 height 24
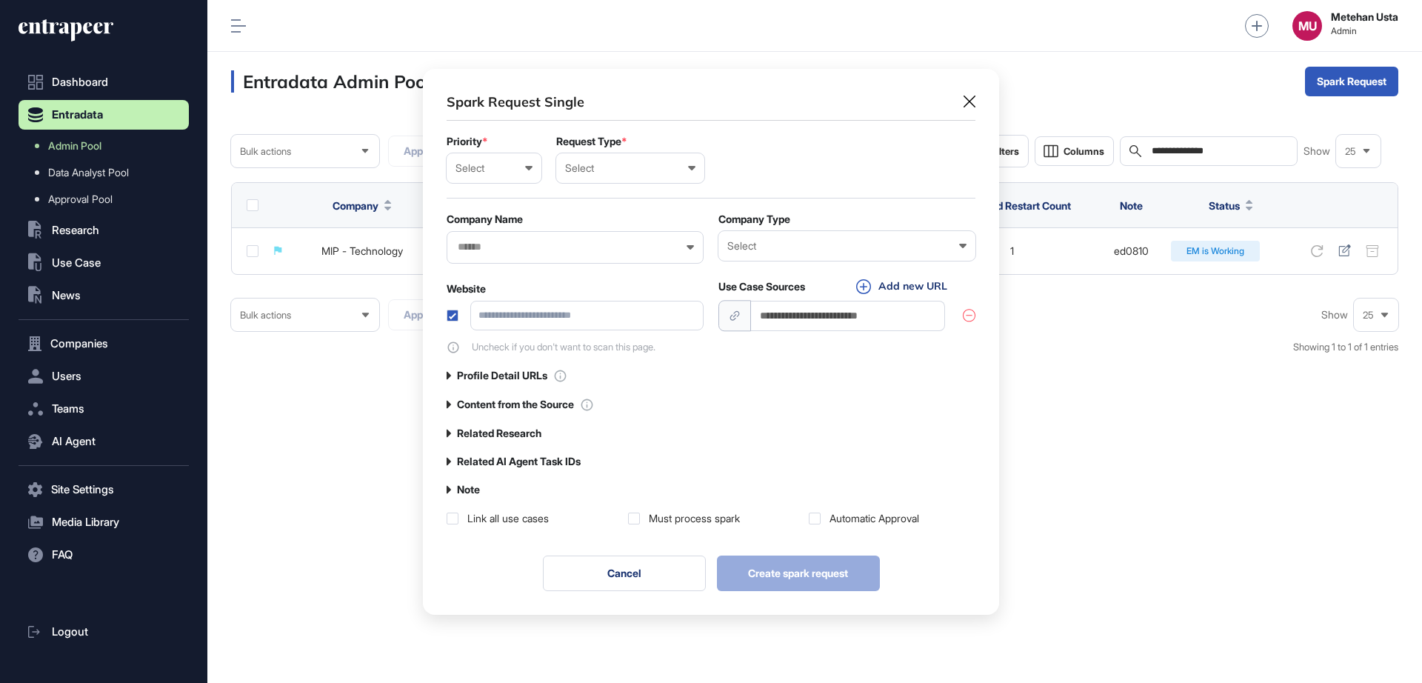
scroll to position [1, 7]
click at [507, 177] on div "Select Low Normal High Urgent" at bounding box center [494, 168] width 95 height 30
click at [0, 0] on div "Normal" at bounding box center [0, 0] width 0 height 0
click at [612, 172] on div "Select" at bounding box center [630, 168] width 130 height 12
click at [0, 0] on div "Company" at bounding box center [0, 0] width 0 height 0
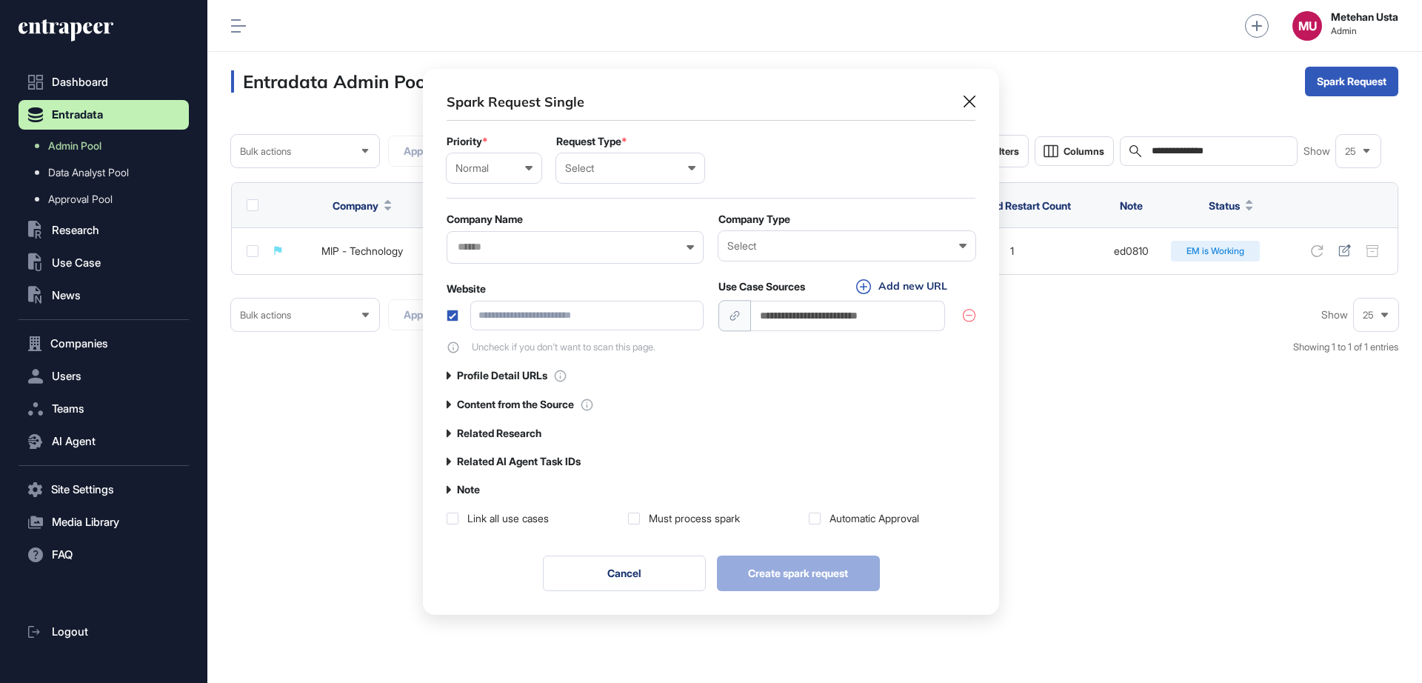
scroll to position [549, 576]
click at [760, 169] on input "text" at bounding box center [847, 167] width 237 height 13
type input "*********"
click at [770, 195] on span "Entrapeer" at bounding box center [846, 195] width 240 height 11
click at [752, 124] on div "Spark Request Single Priority * Normal Low Normal High Urgent Request Type * Co…" at bounding box center [711, 309] width 529 height 436
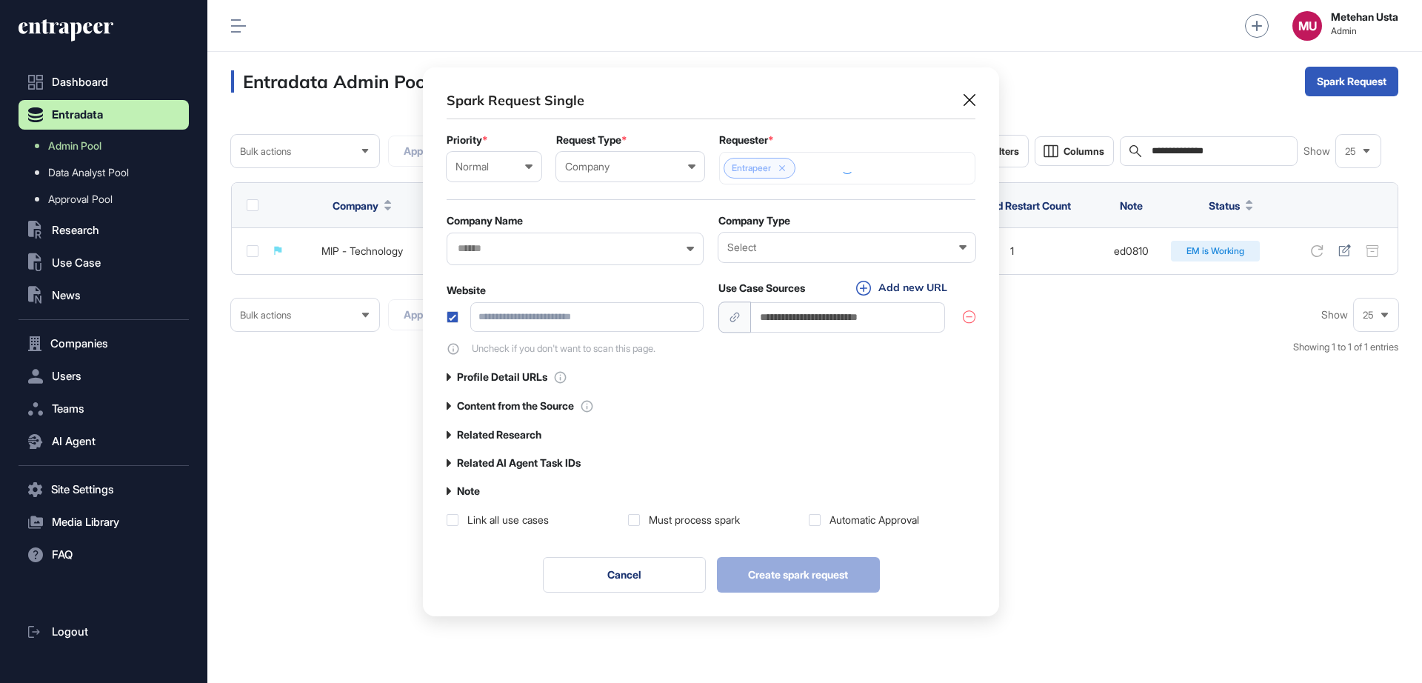
click at [517, 236] on div at bounding box center [575, 249] width 257 height 33
click at [511, 244] on input "text" at bounding box center [565, 248] width 218 height 13
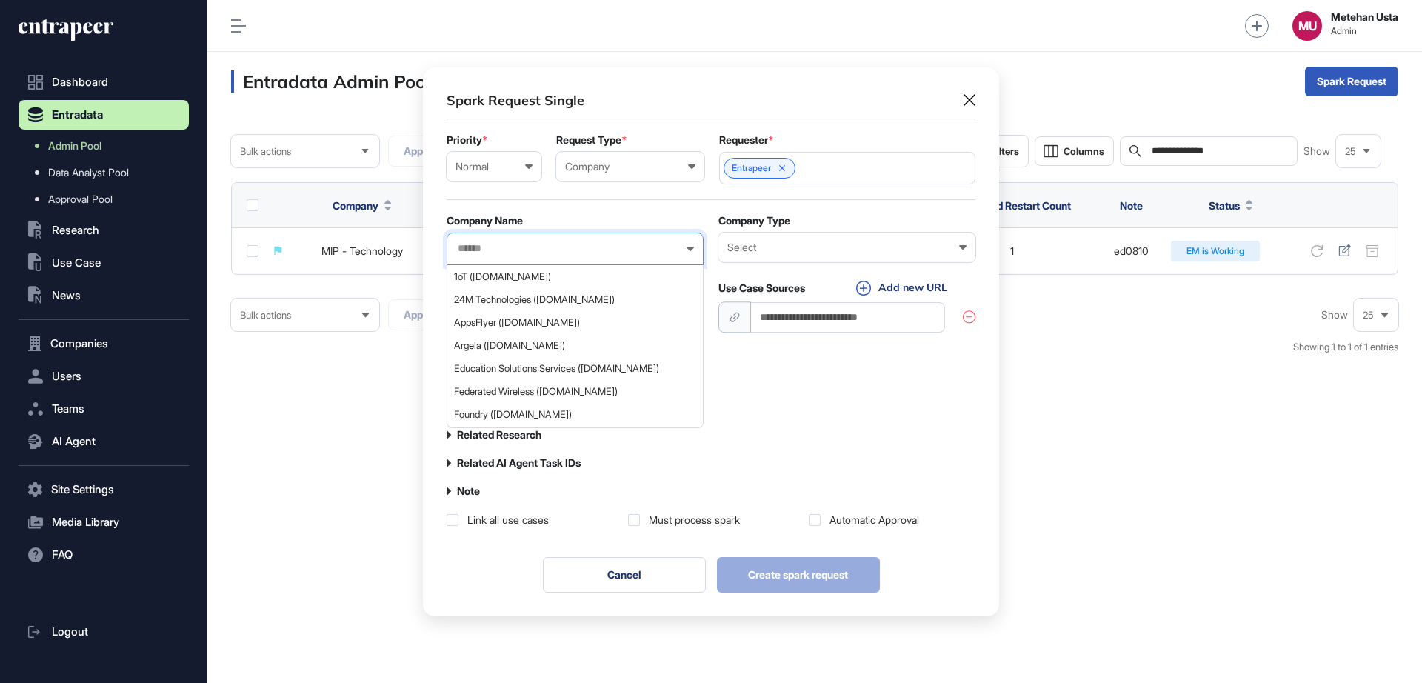
paste input "**********"
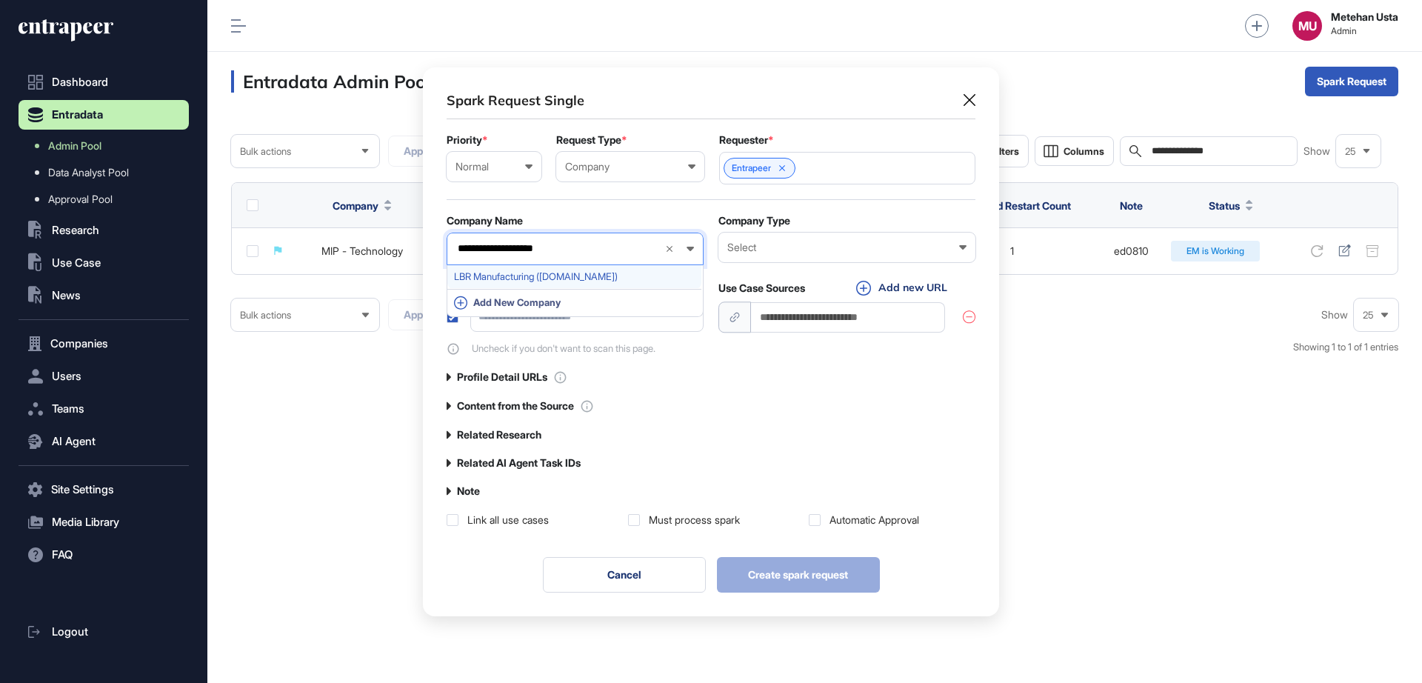
type input "**********"
click at [565, 276] on span "LBR Manufacturing ([DOMAIN_NAME])" at bounding box center [574, 276] width 241 height 11
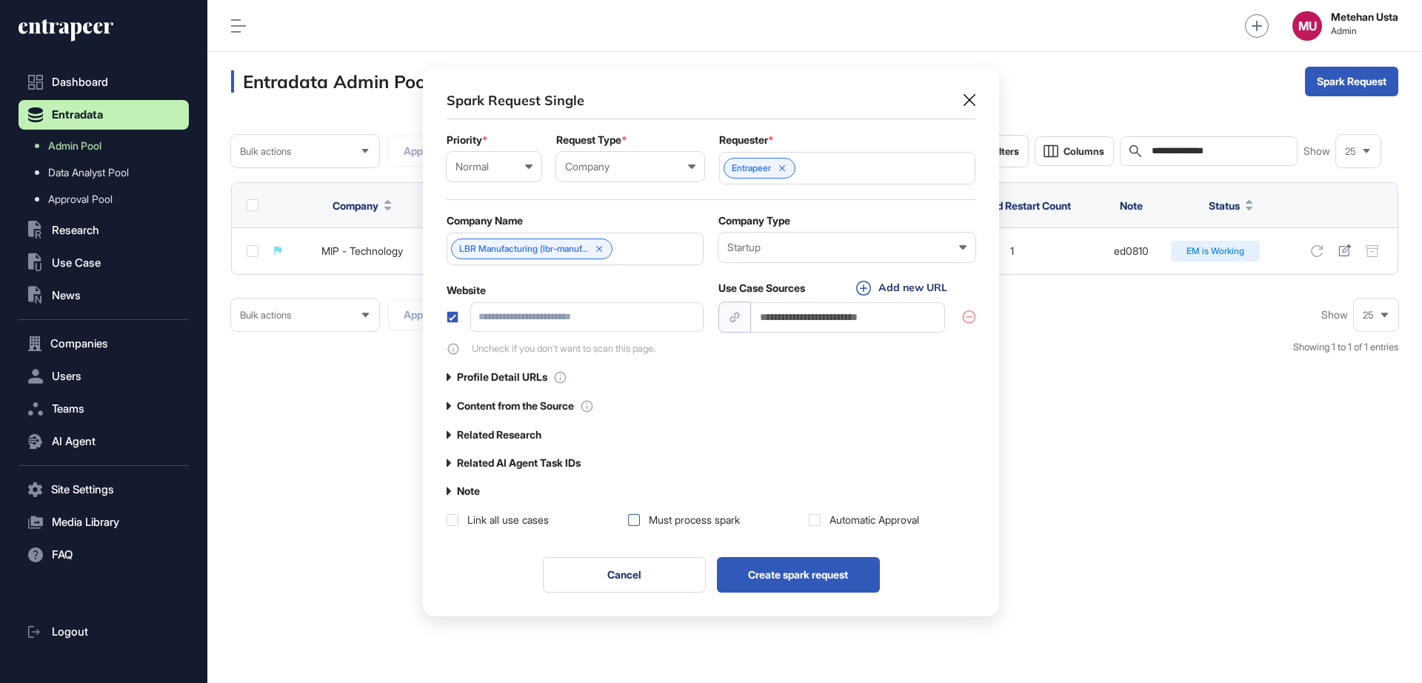
click at [636, 515] on label at bounding box center [634, 520] width 12 height 12
click at [816, 521] on label at bounding box center [815, 520] width 12 height 12
click at [464, 487] on label "Note" at bounding box center [468, 491] width 23 height 12
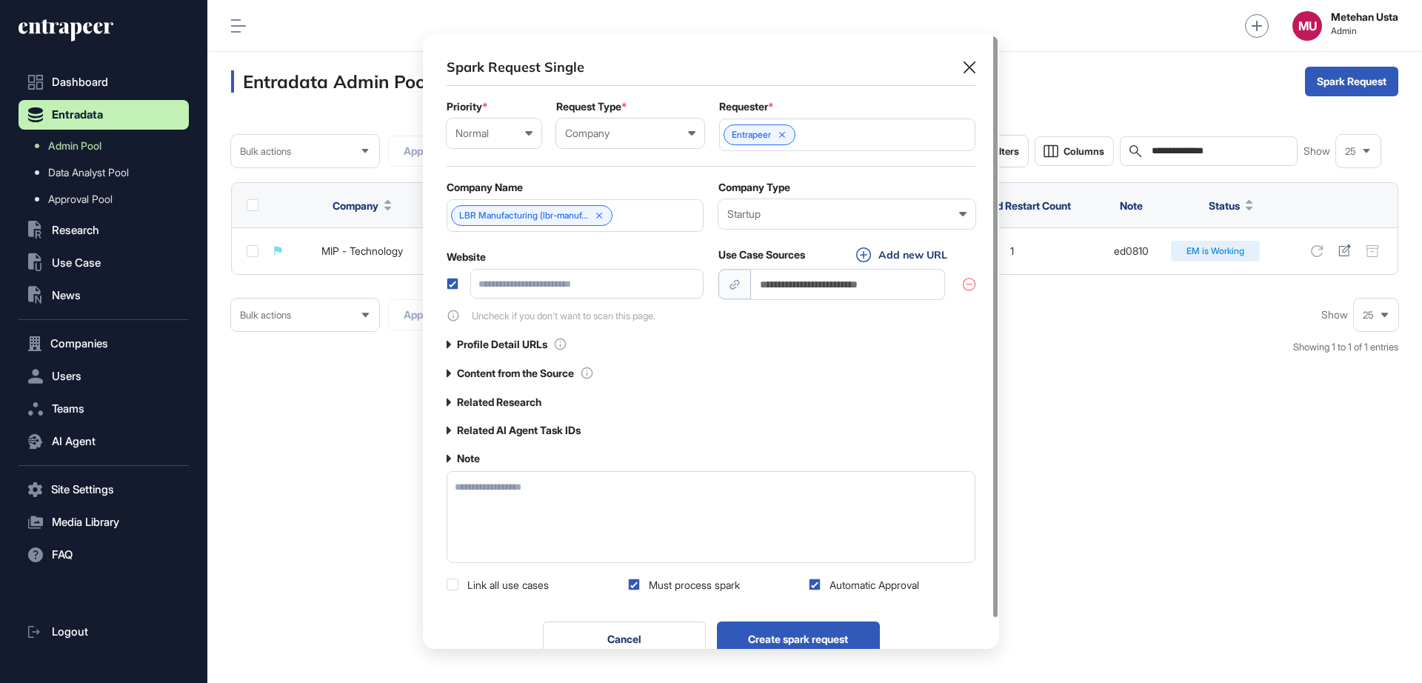
scroll to position [615, 576]
click at [507, 504] on textarea at bounding box center [711, 517] width 529 height 92
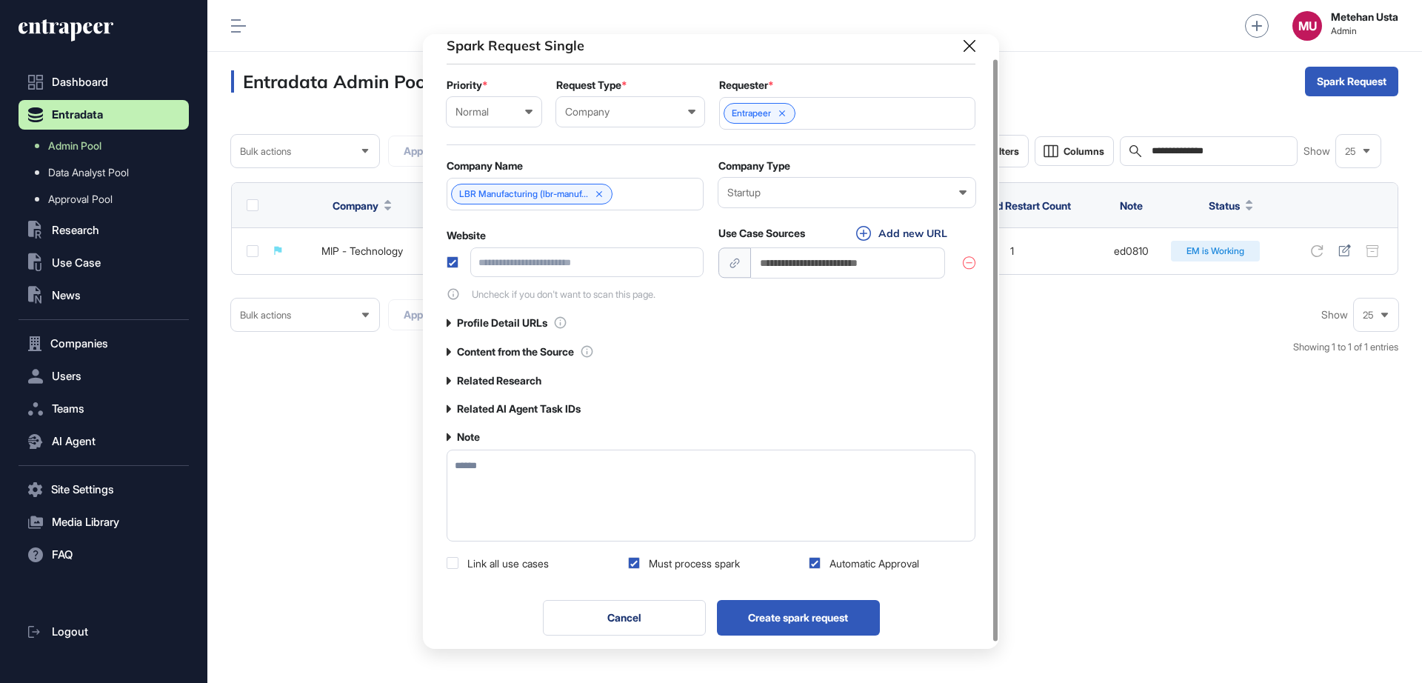
scroll to position [32, 0]
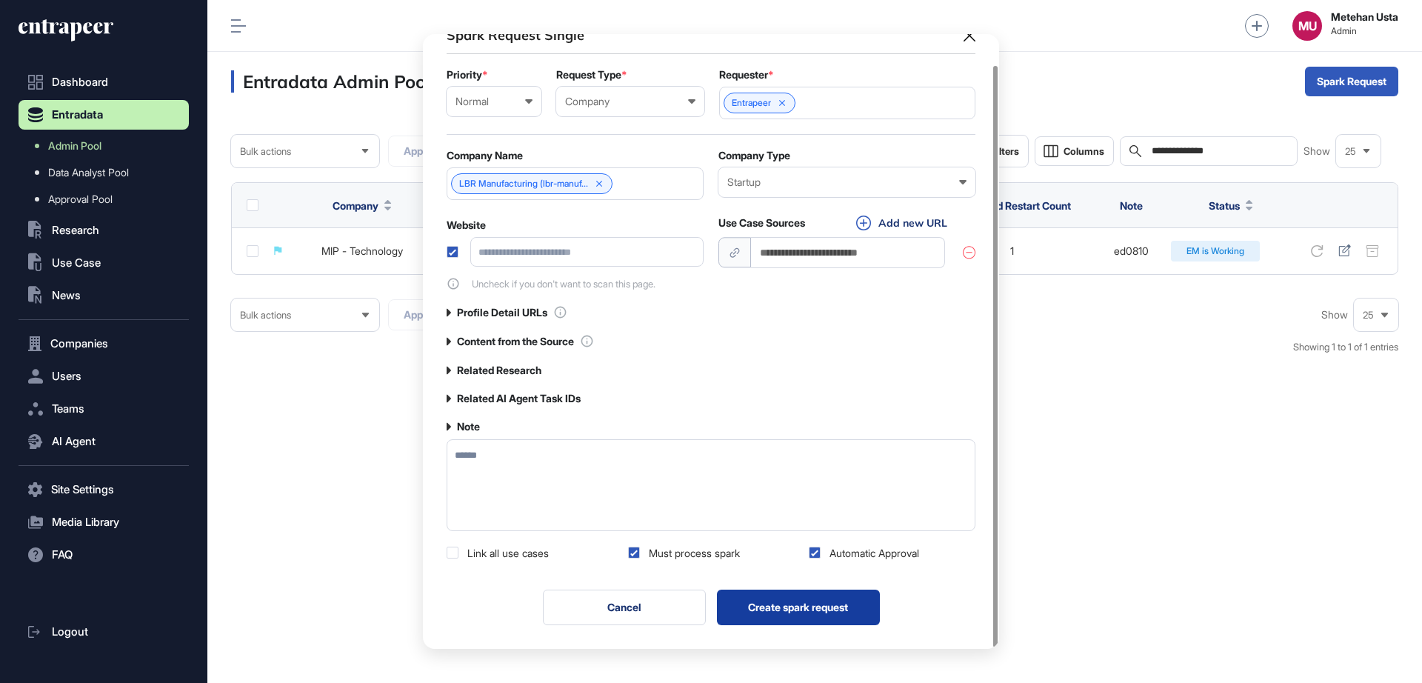
type textarea "******"
click at [800, 606] on button "Create spark request" at bounding box center [798, 607] width 163 height 36
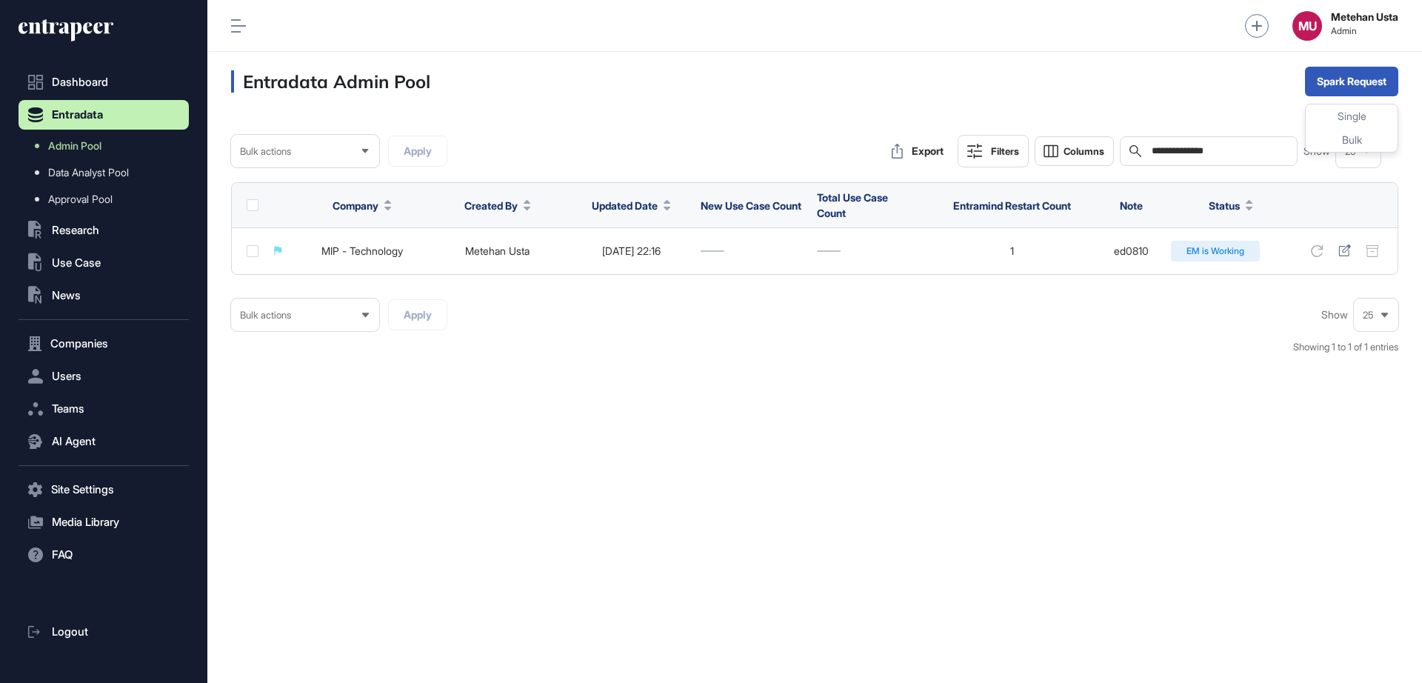
click at [1250, 147] on input "**********" at bounding box center [1219, 151] width 138 height 12
paste input "******"
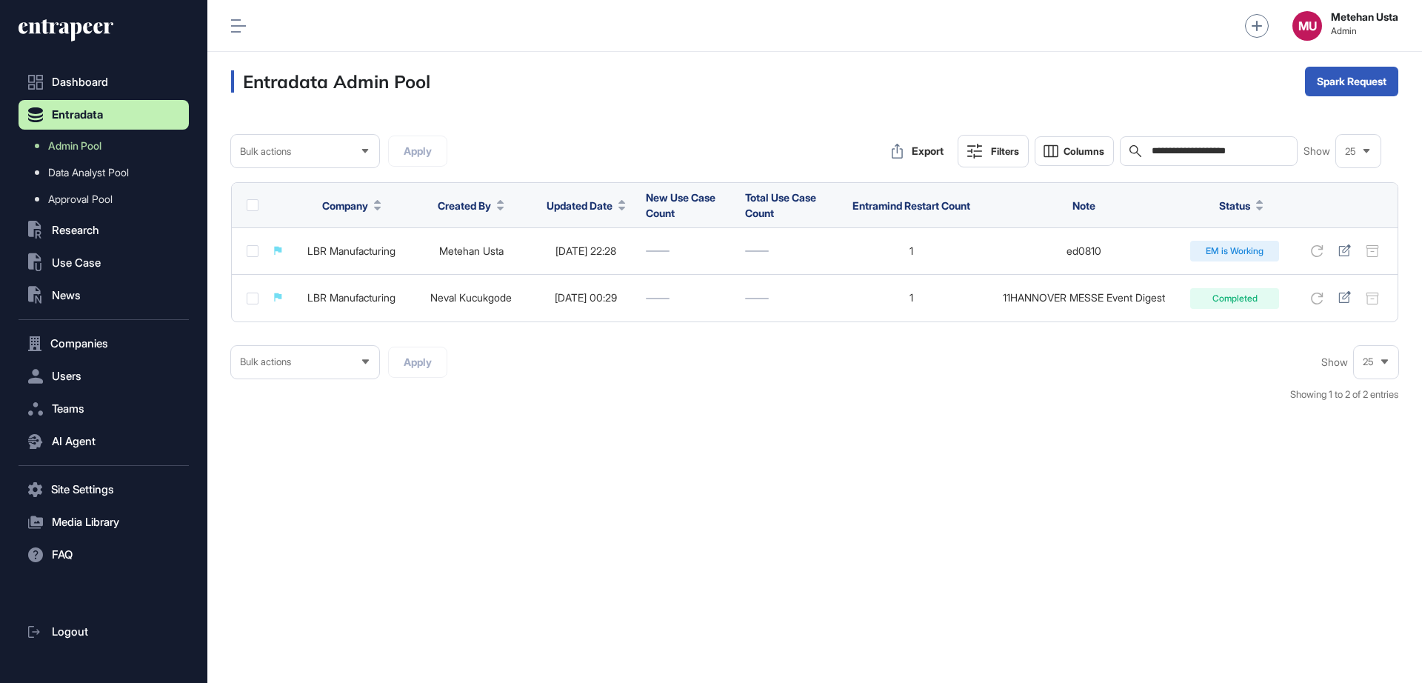
type input "**********"
click at [1263, 121] on div "Single" at bounding box center [1352, 116] width 92 height 24
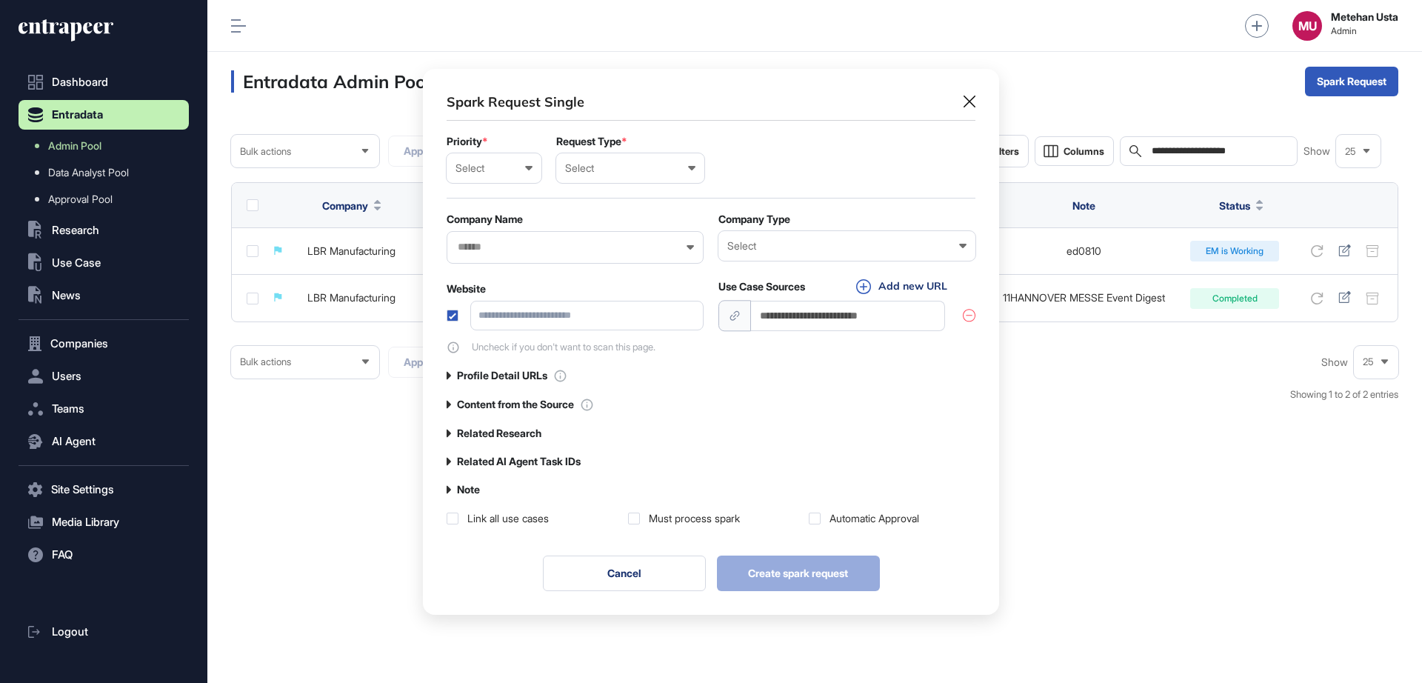
scroll to position [1, 7]
click at [472, 175] on div "Select Low Normal High Urgent" at bounding box center [494, 168] width 95 height 30
drag, startPoint x: 494, startPoint y: 230, endPoint x: 521, endPoint y: 213, distance: 31.6
click at [0, 0] on div "Normal" at bounding box center [0, 0] width 0 height 0
click at [598, 177] on div "Select User Company Customer Request ID" at bounding box center [630, 168] width 148 height 30
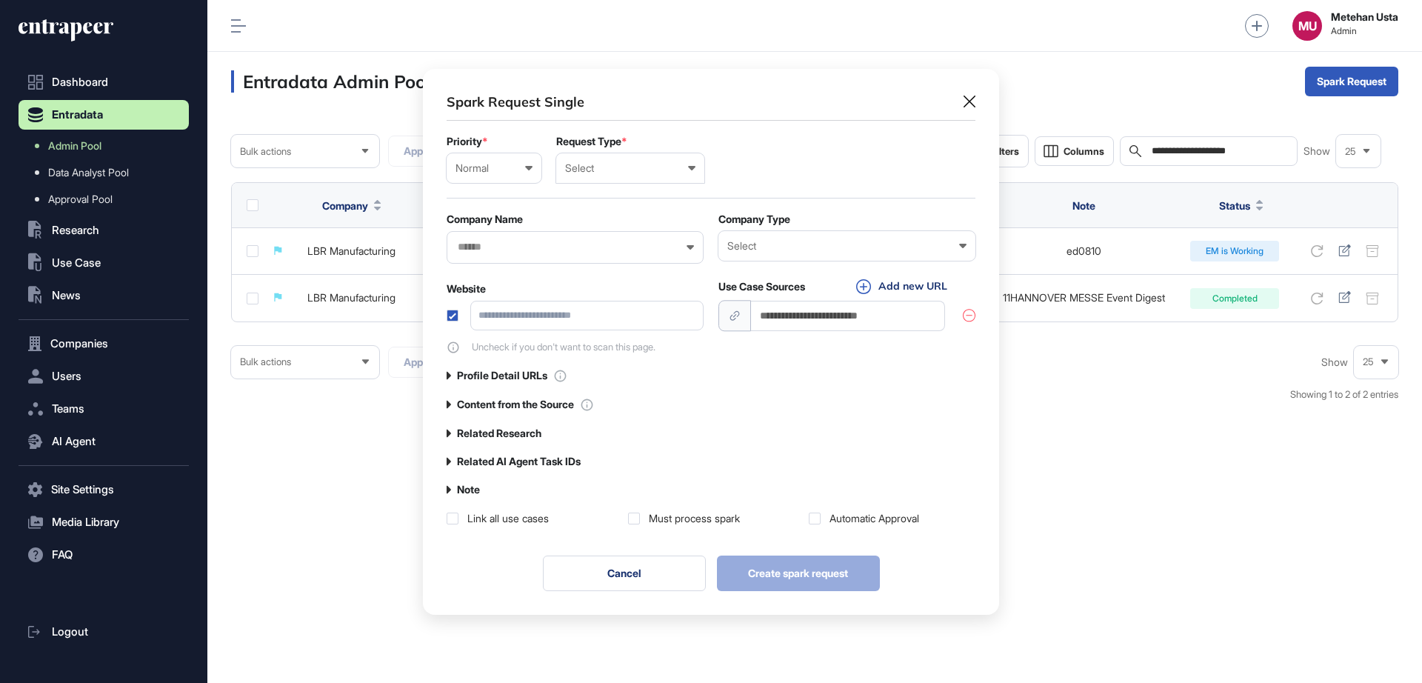
click at [0, 0] on div "Company" at bounding box center [0, 0] width 0 height 0
click at [809, 174] on div at bounding box center [847, 168] width 256 height 33
click at [809, 169] on input "text" at bounding box center [847, 167] width 237 height 13
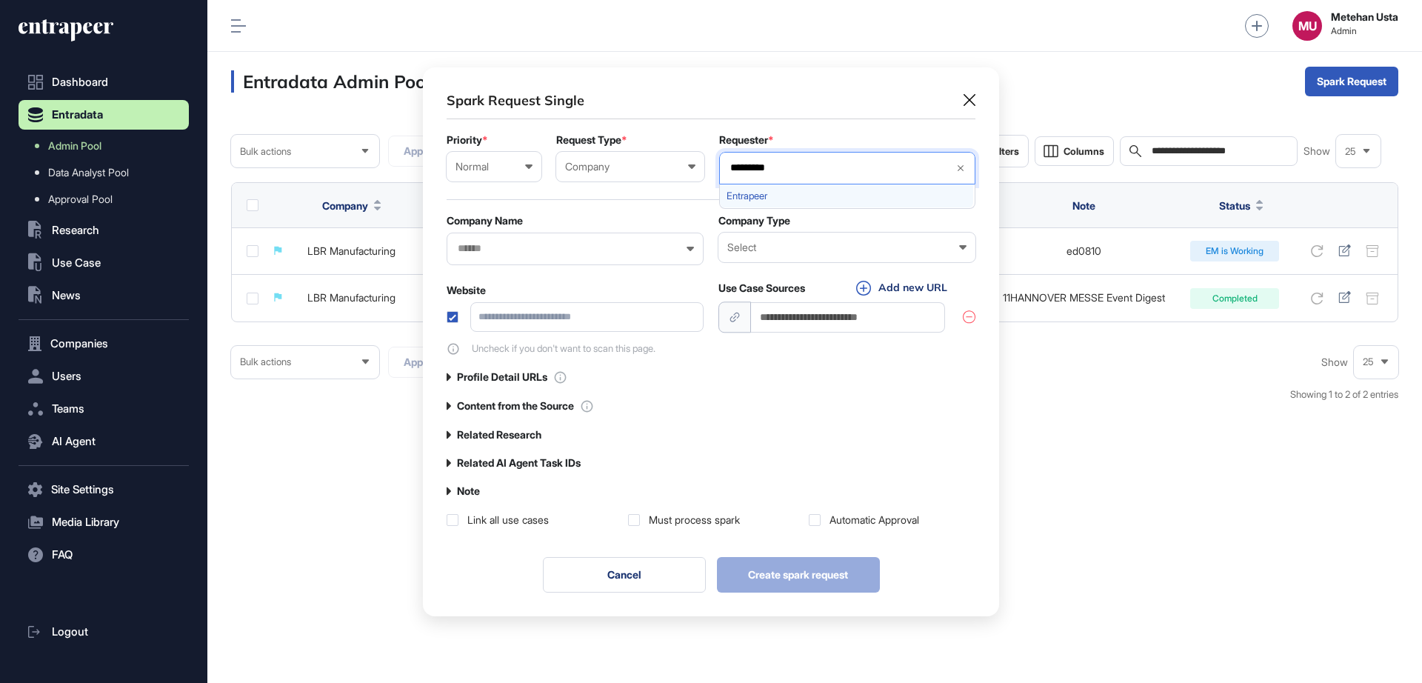
type input "*********"
click at [781, 196] on span "Entrapeer" at bounding box center [846, 195] width 240 height 11
click at [714, 107] on div "Spark Request Single" at bounding box center [711, 100] width 529 height 19
click at [534, 245] on input "text" at bounding box center [565, 248] width 218 height 13
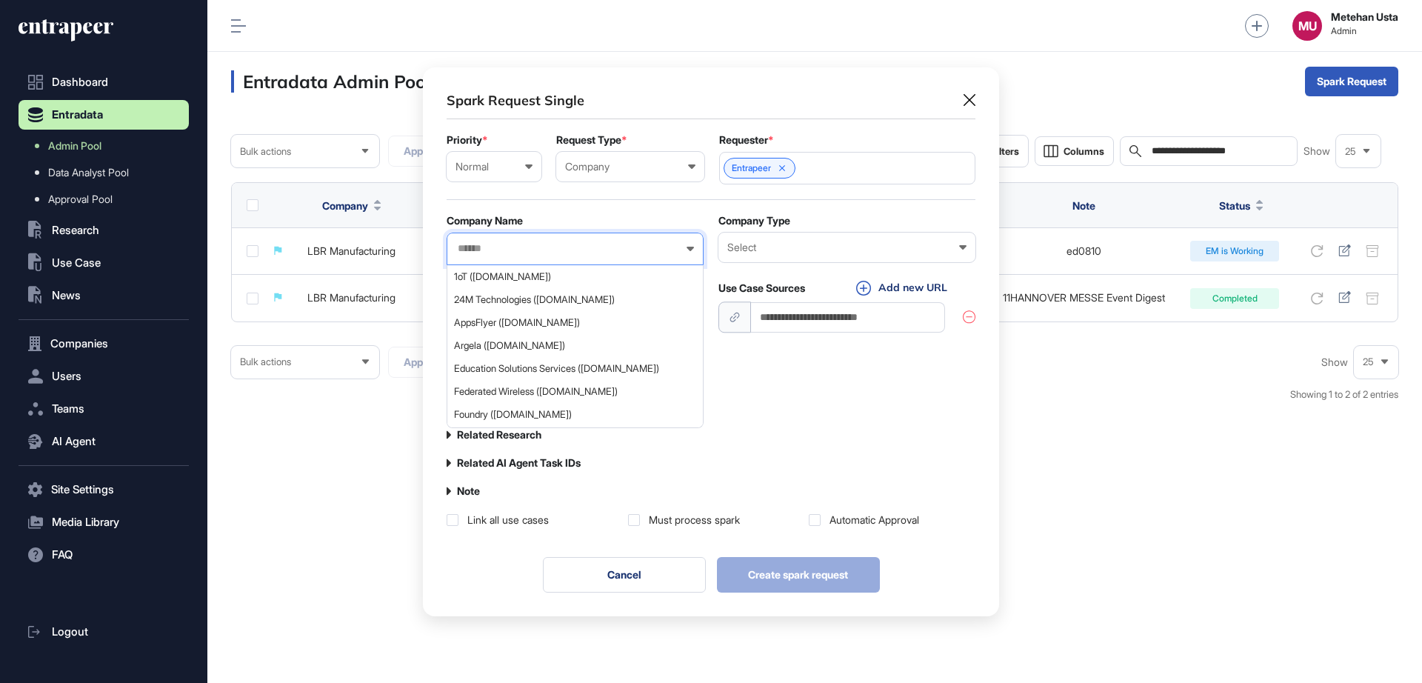
paste input "**********"
type input "**********"
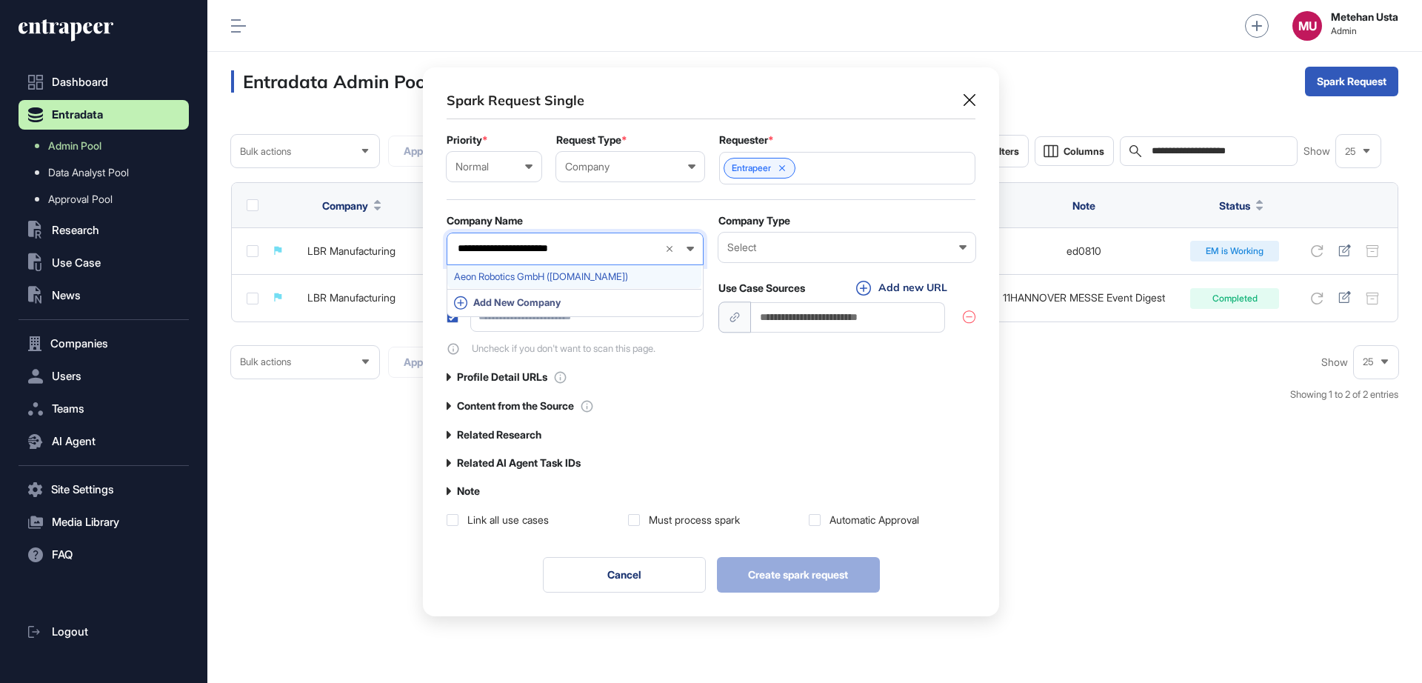
click at [517, 278] on span "Aeon Robotics GmbH ([DOMAIN_NAME])" at bounding box center [574, 276] width 241 height 11
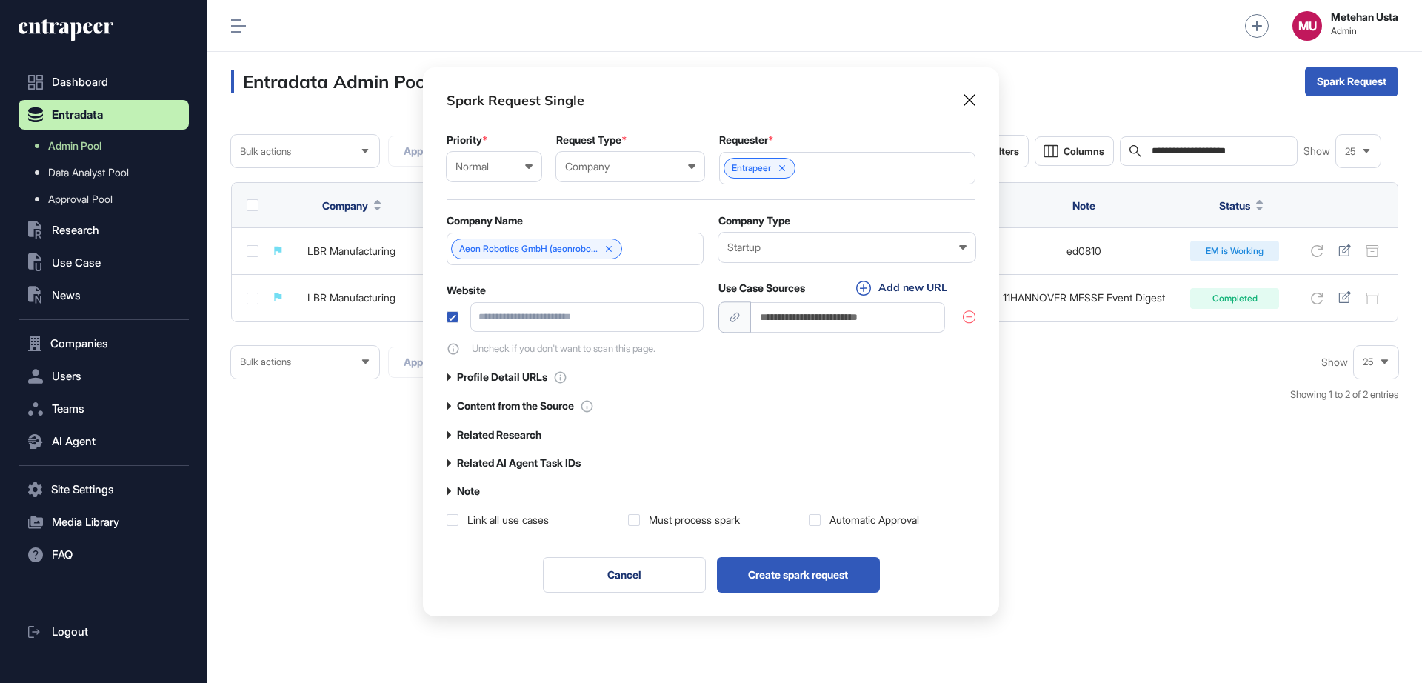
click at [632, 526] on div "Must process spark" at bounding box center [711, 519] width 167 height 15
click at [634, 518] on label at bounding box center [634, 520] width 12 height 12
click at [819, 518] on label at bounding box center [815, 520] width 12 height 12
click at [459, 485] on label "Note" at bounding box center [468, 491] width 23 height 12
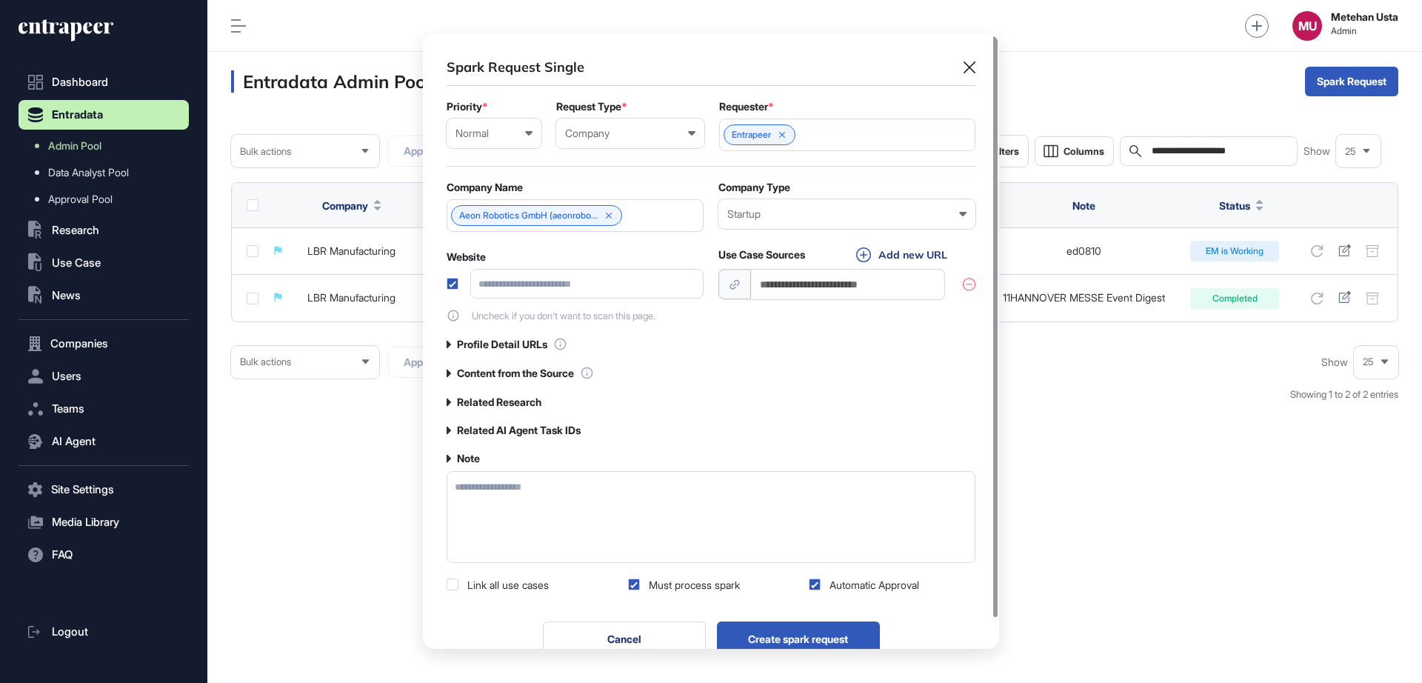
click at [501, 497] on textarea at bounding box center [711, 517] width 529 height 92
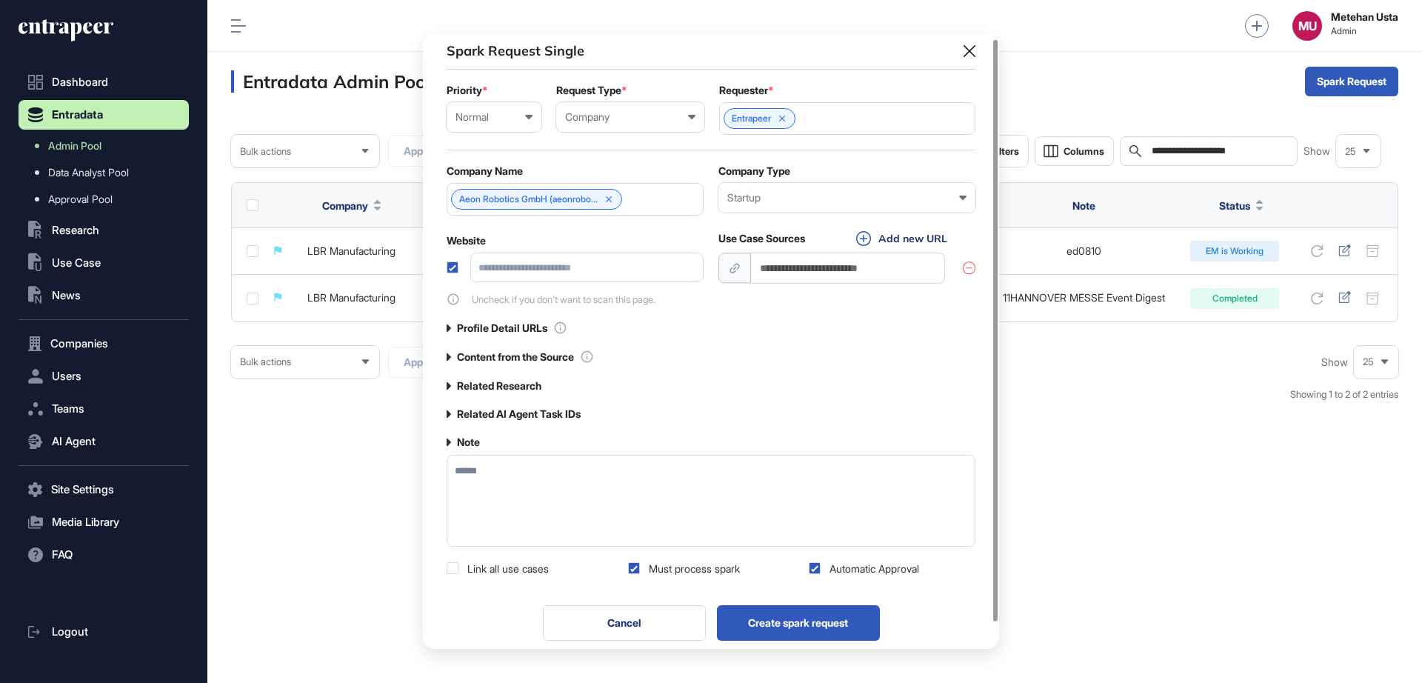
scroll to position [32, 0]
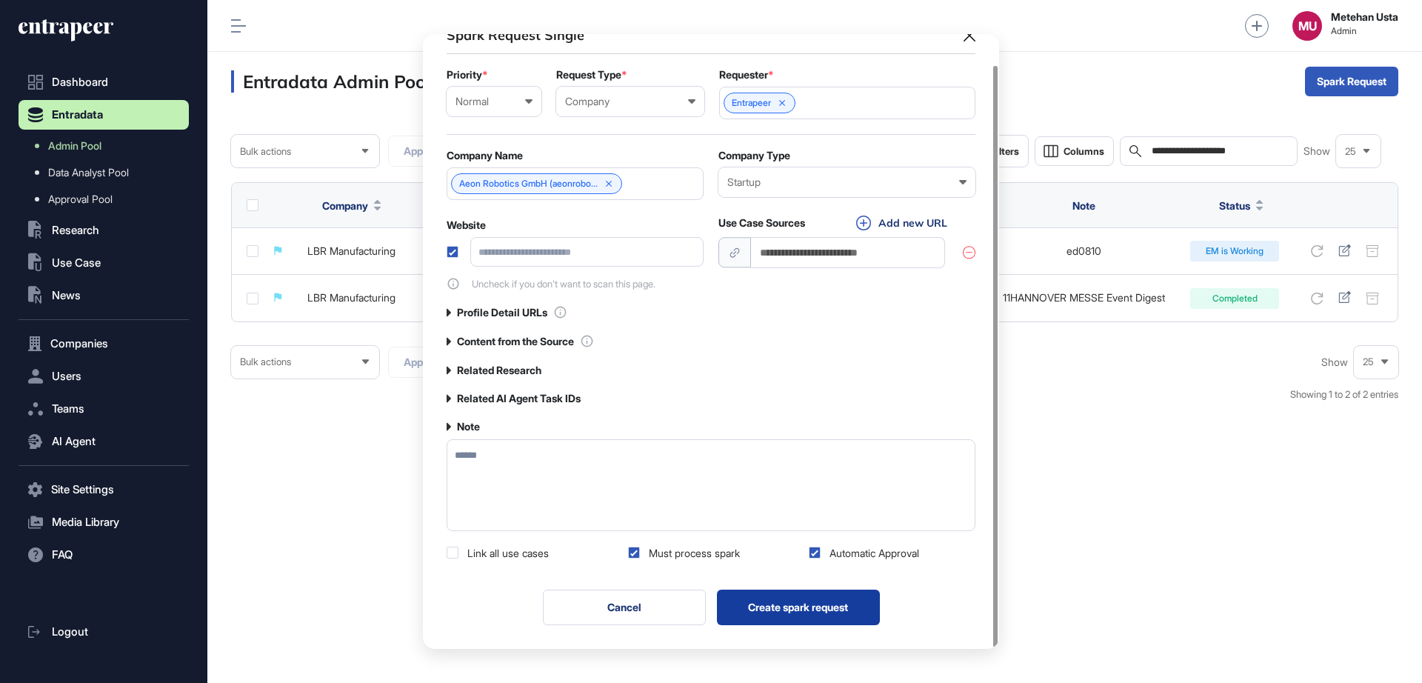
type textarea "******"
click at [790, 604] on button "Create spark request" at bounding box center [798, 607] width 163 height 36
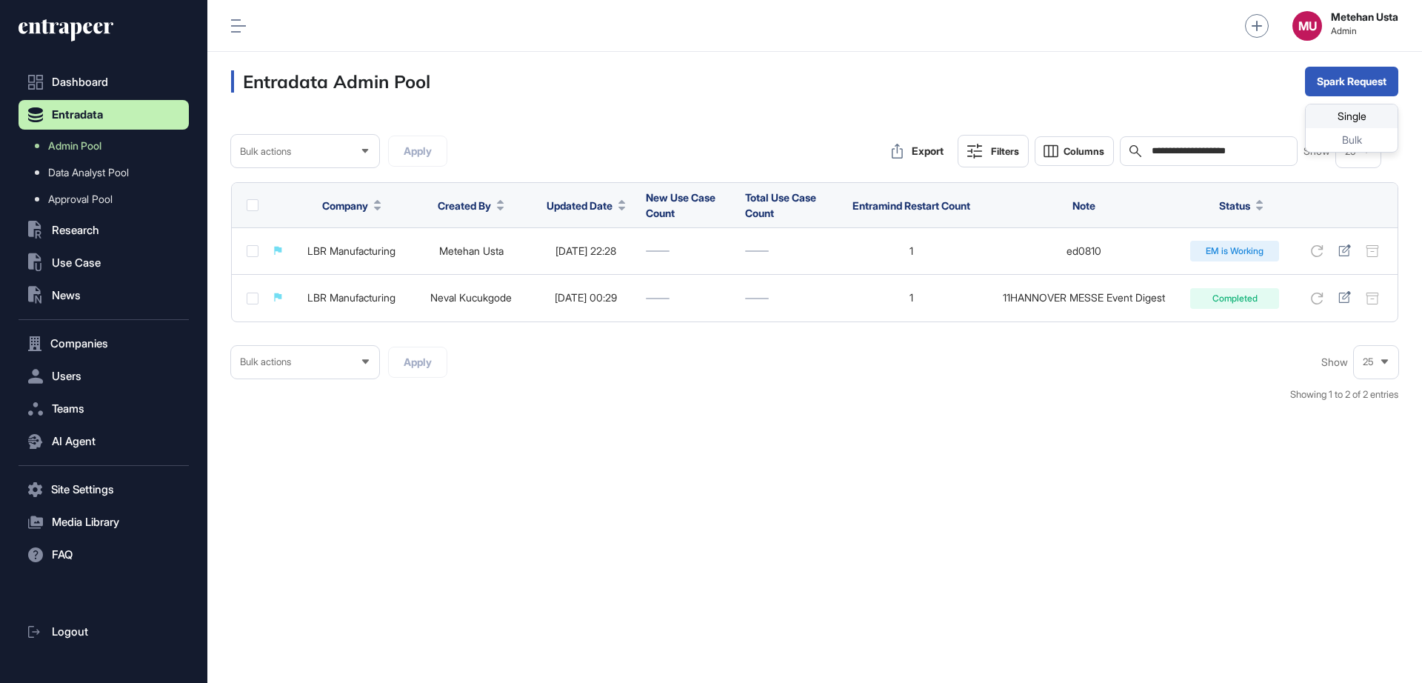
click at [1263, 111] on div "Single" at bounding box center [1352, 116] width 92 height 24
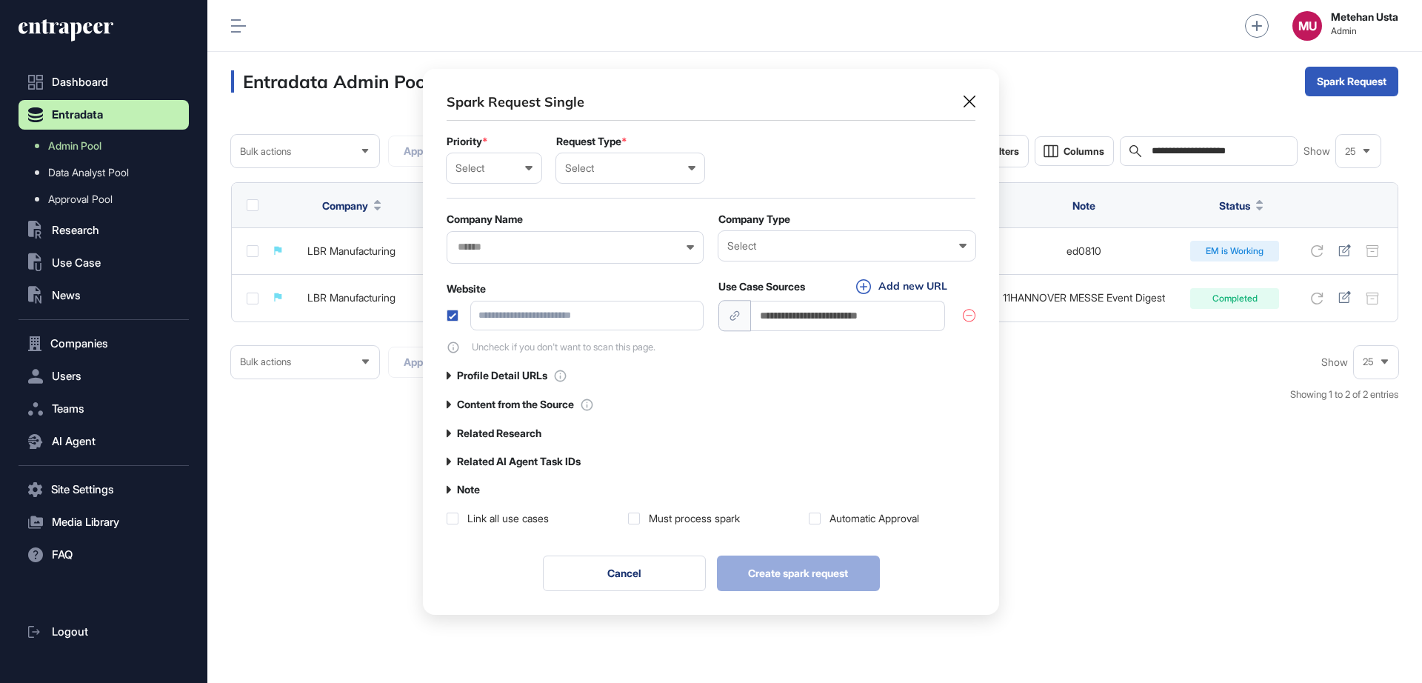
scroll to position [1, 7]
click at [471, 156] on div "Select Low Normal High Urgent" at bounding box center [494, 168] width 95 height 30
click at [0, 0] on div "Normal" at bounding box center [0, 0] width 0 height 0
click at [596, 183] on form "Priority * Normal Low Normal High Urgent Request Type * Select User Company Cus…" at bounding box center [711, 245] width 529 height 218
drag, startPoint x: 606, startPoint y: 167, endPoint x: 606, endPoint y: 178, distance: 10.4
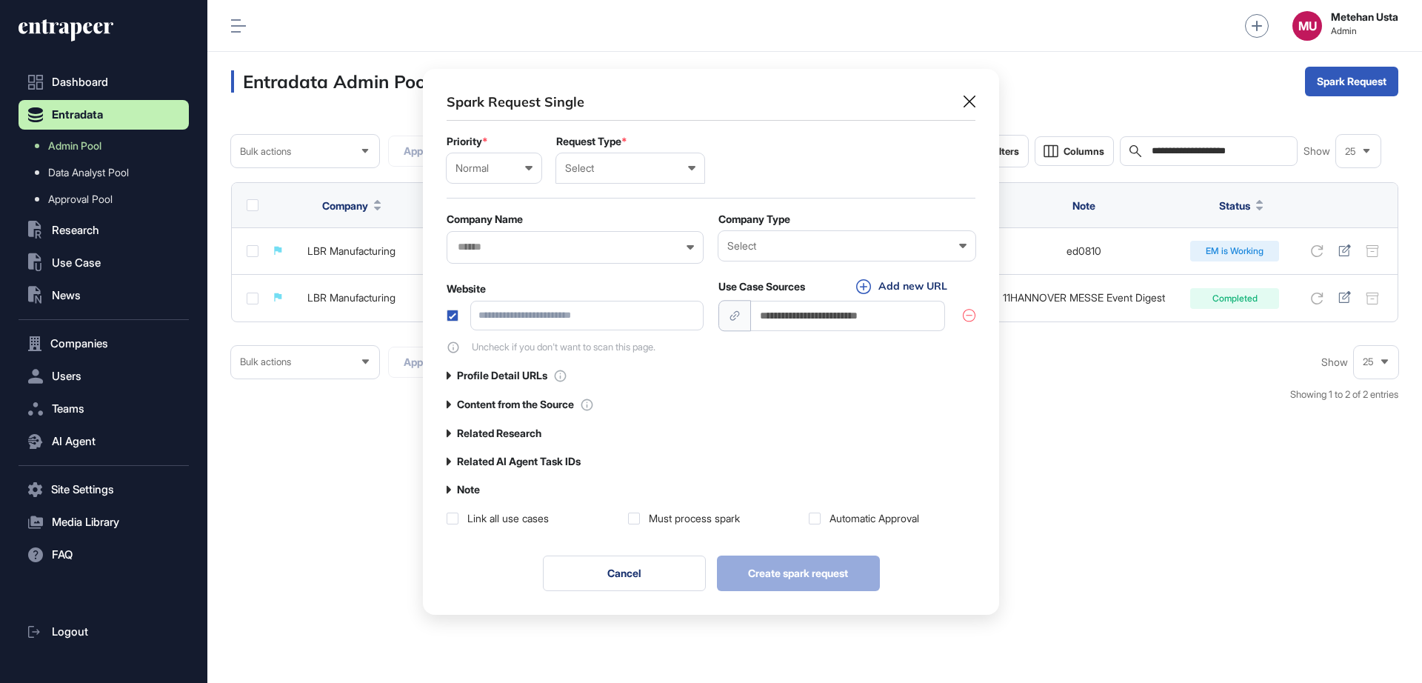
click at [606, 173] on div "Select" at bounding box center [630, 168] width 130 height 12
click at [0, 0] on div "Company" at bounding box center [0, 0] width 0 height 0
click at [741, 170] on div at bounding box center [847, 168] width 256 height 33
click at [769, 170] on input "text" at bounding box center [847, 167] width 237 height 13
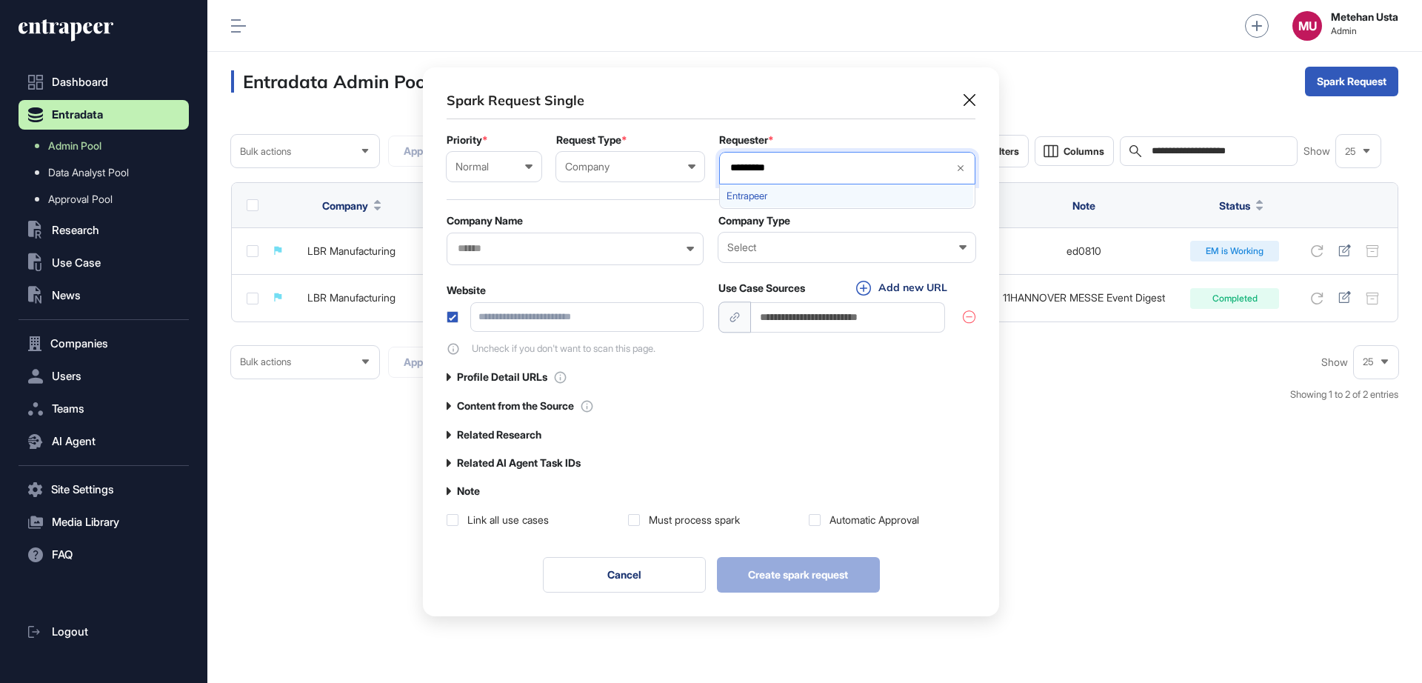
type input "*********"
click at [779, 192] on span "Entrapeer" at bounding box center [846, 195] width 240 height 11
click at [653, 108] on div "Spark Request Single" at bounding box center [711, 100] width 529 height 19
click at [468, 180] on div "Normal Low Normal High Urgent" at bounding box center [494, 167] width 95 height 30
click at [473, 177] on div "Normal Low Normal High Urgent" at bounding box center [494, 167] width 95 height 30
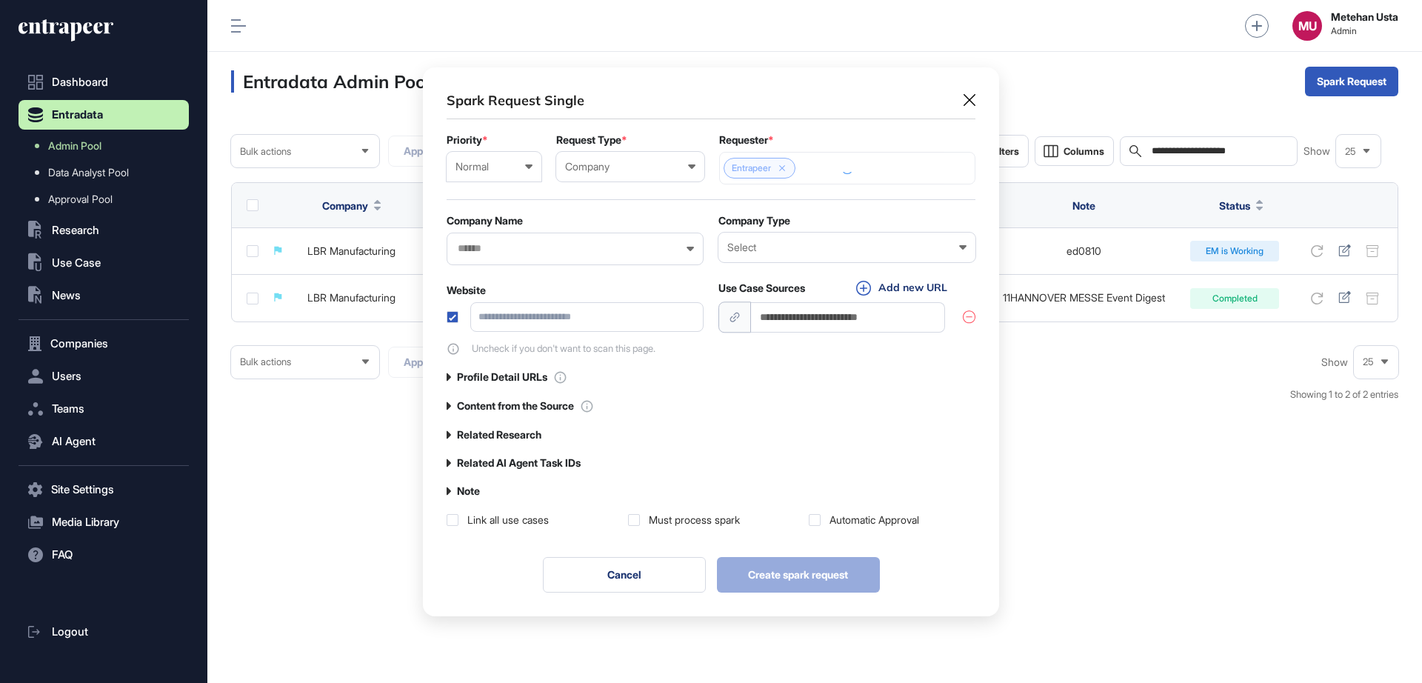
click at [473, 177] on div "Normal Low Normal High Urgent" at bounding box center [494, 167] width 95 height 30
click at [0, 0] on div "High" at bounding box center [0, 0] width 0 height 0
click at [589, 180] on div "Company User Company Customer Request ID" at bounding box center [630, 167] width 148 height 30
click at [512, 237] on div at bounding box center [575, 249] width 257 height 33
click at [511, 241] on div at bounding box center [575, 249] width 257 height 33
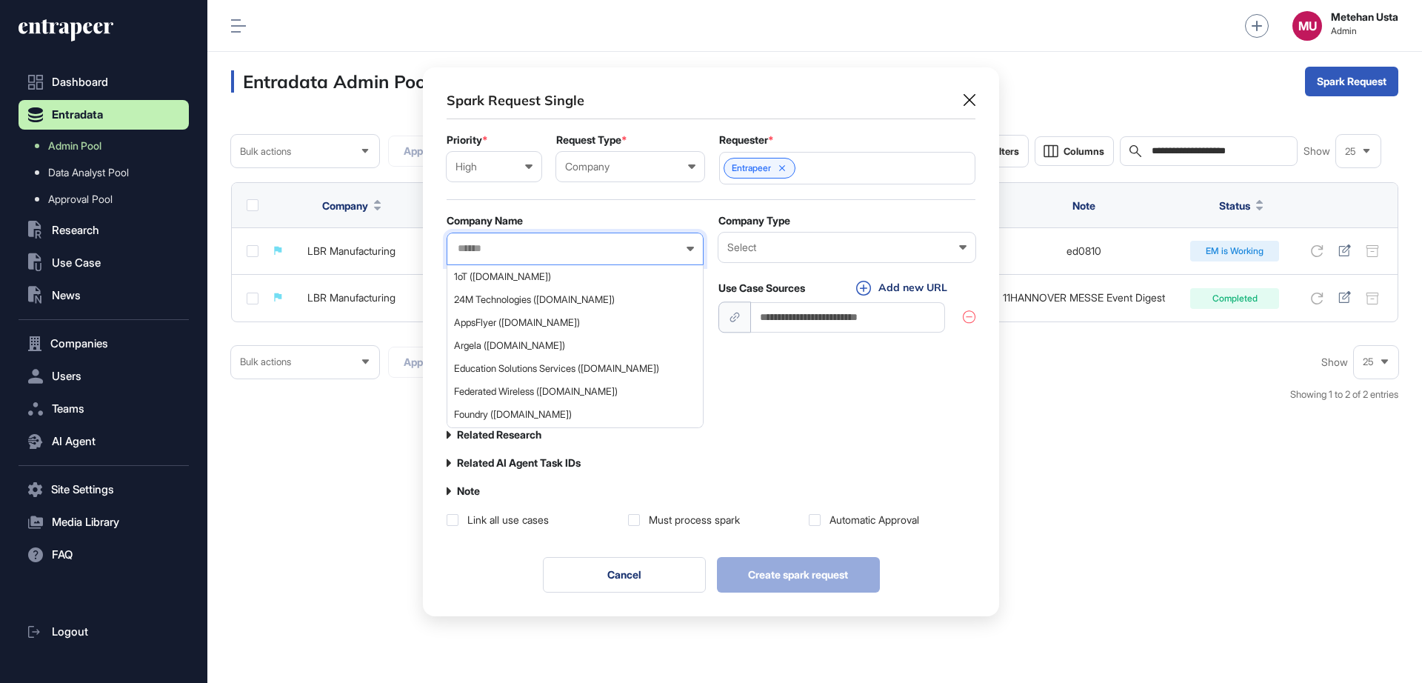
click at [512, 247] on input "text" at bounding box center [565, 248] width 218 height 13
paste input "**********"
click at [470, 247] on div at bounding box center [575, 249] width 257 height 33
click at [469, 247] on div at bounding box center [575, 249] width 257 height 33
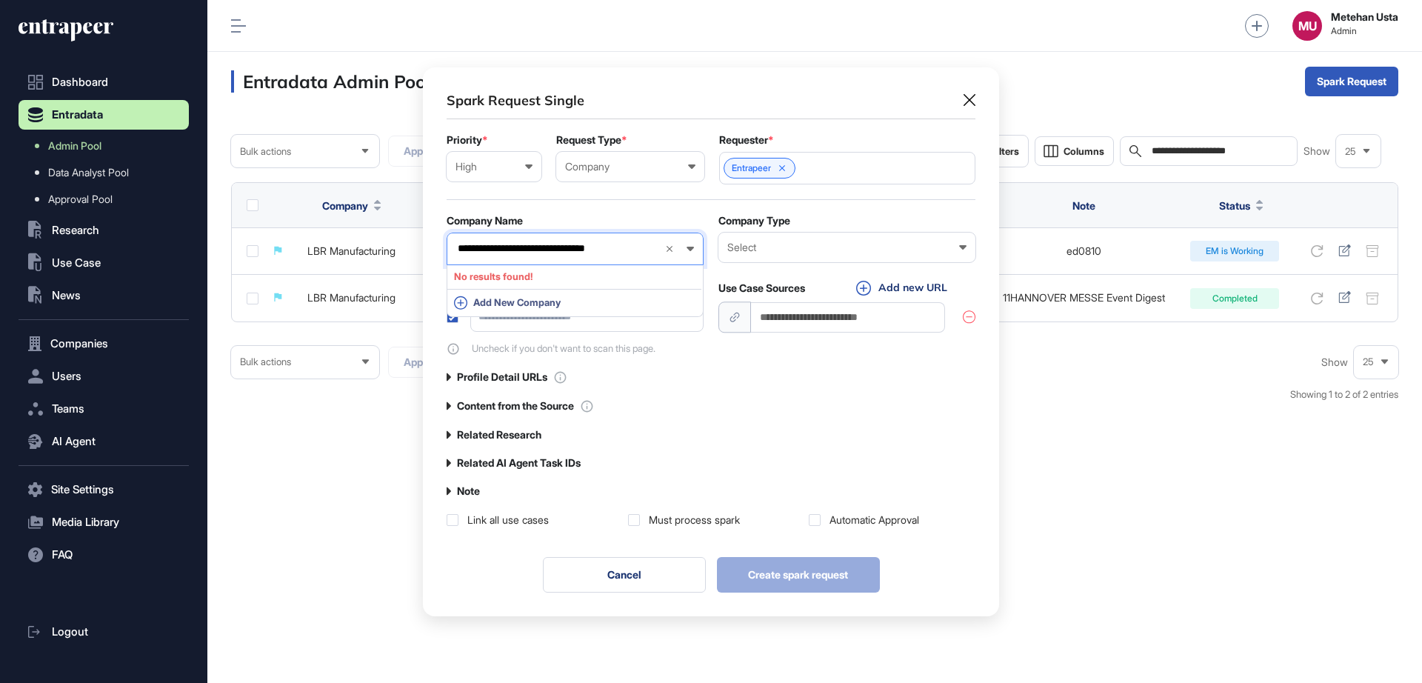
click at [468, 248] on input "**********" at bounding box center [554, 248] width 196 height 13
type input "**********"
click at [510, 273] on span "Vivaldi Digital Solutions GmbH ([DOMAIN_NAME])" at bounding box center [574, 276] width 241 height 11
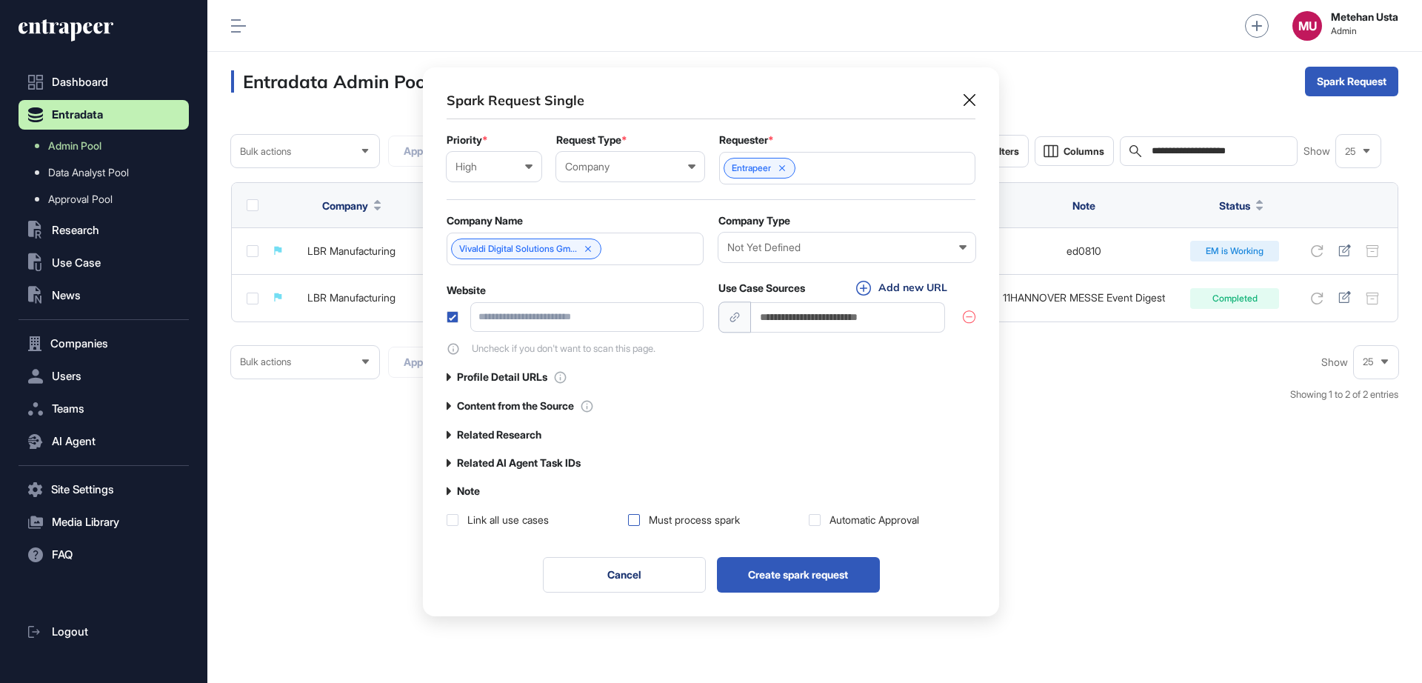
click at [631, 520] on label at bounding box center [634, 520] width 12 height 12
click at [822, 518] on div "Automatic Approval" at bounding box center [892, 519] width 167 height 15
click at [820, 518] on label at bounding box center [815, 520] width 12 height 12
click at [768, 254] on div "Not Yet Defined Enterprise Startup Investor Non-Profit Organization Government …" at bounding box center [846, 248] width 257 height 30
click at [697, 200] on form "Priority * High Low Normal High Urgent Request Type * Company User Company Cust…" at bounding box center [711, 244] width 529 height 221
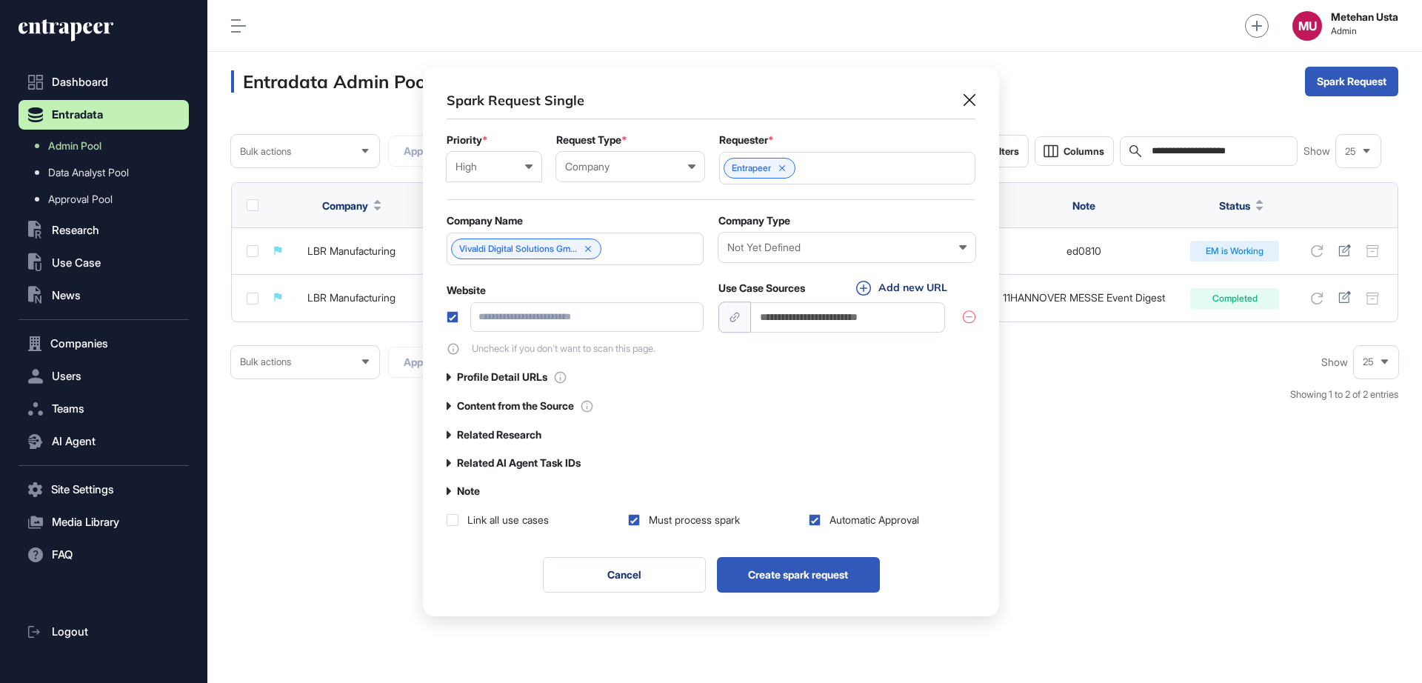
click at [489, 152] on div "High Low Normal High Urgent" at bounding box center [494, 167] width 95 height 30
click at [626, 219] on div "Company Name" at bounding box center [575, 221] width 257 height 12
click at [468, 487] on label "Note" at bounding box center [468, 491] width 23 height 12
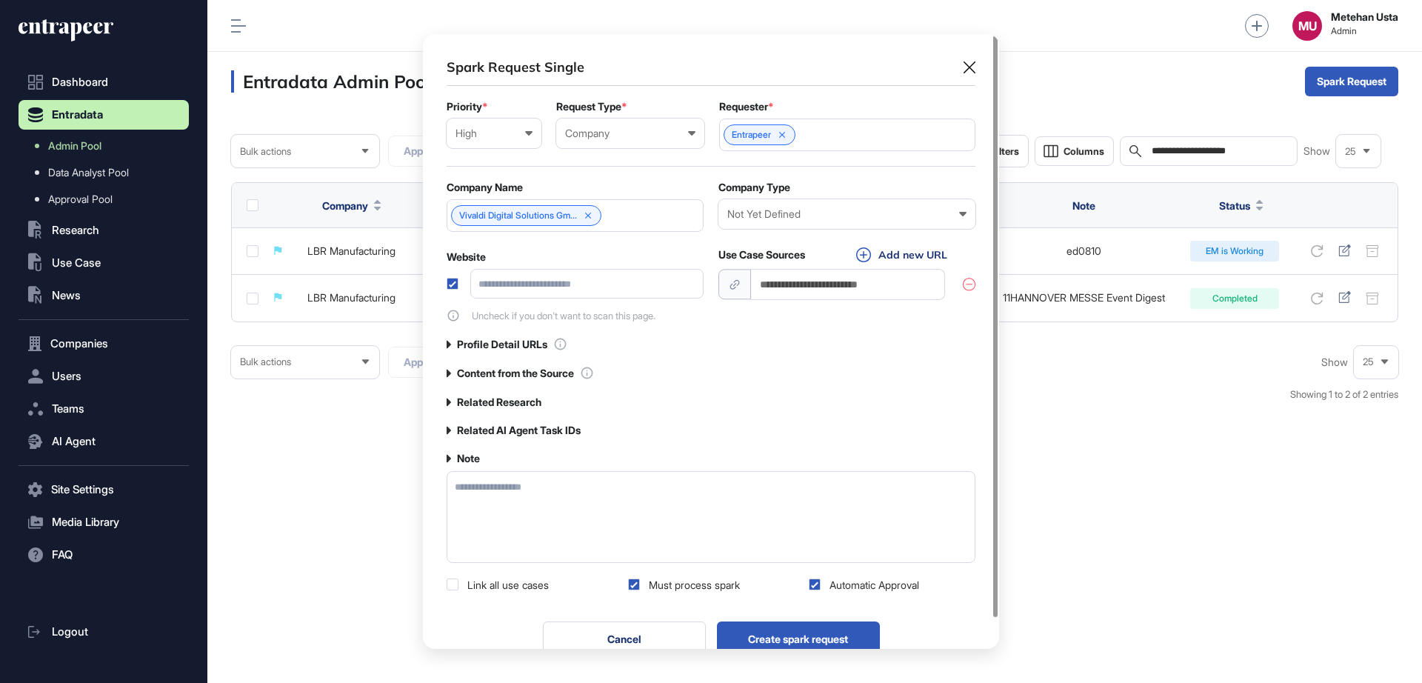
click at [492, 501] on textarea at bounding box center [711, 517] width 529 height 92
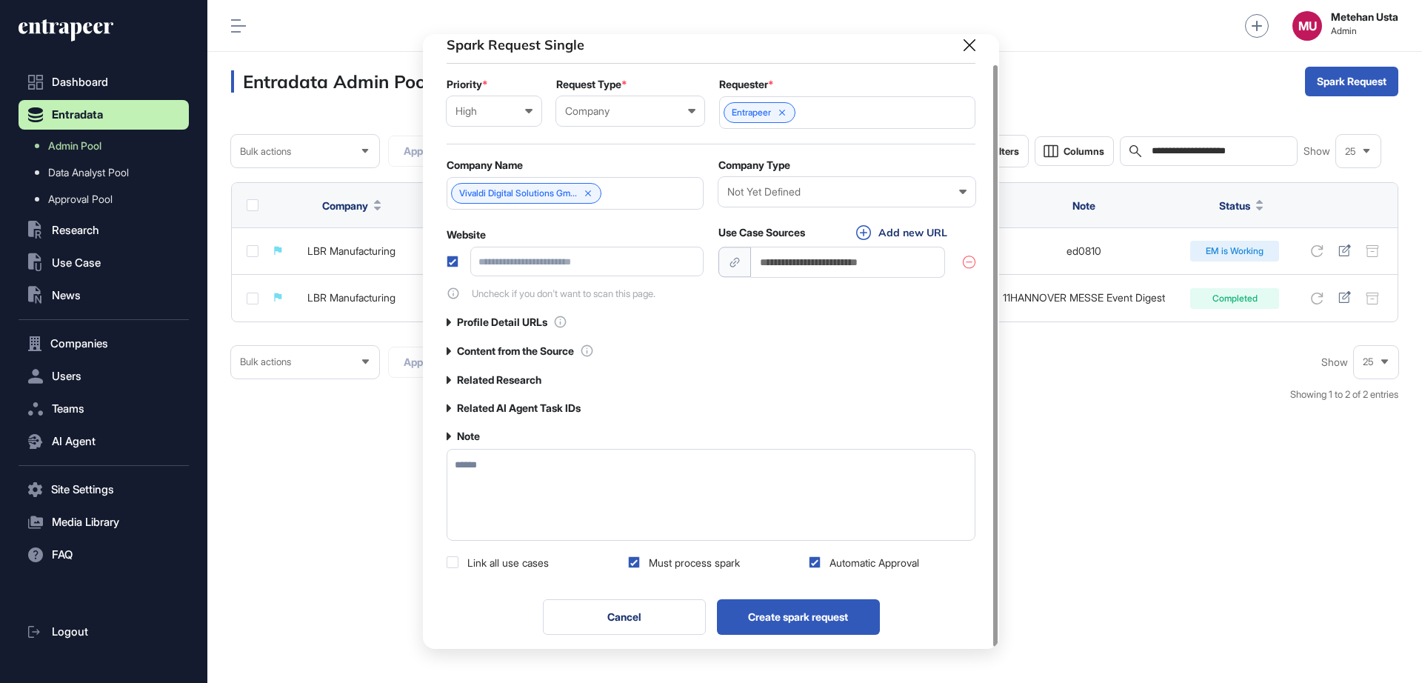
scroll to position [32, 0]
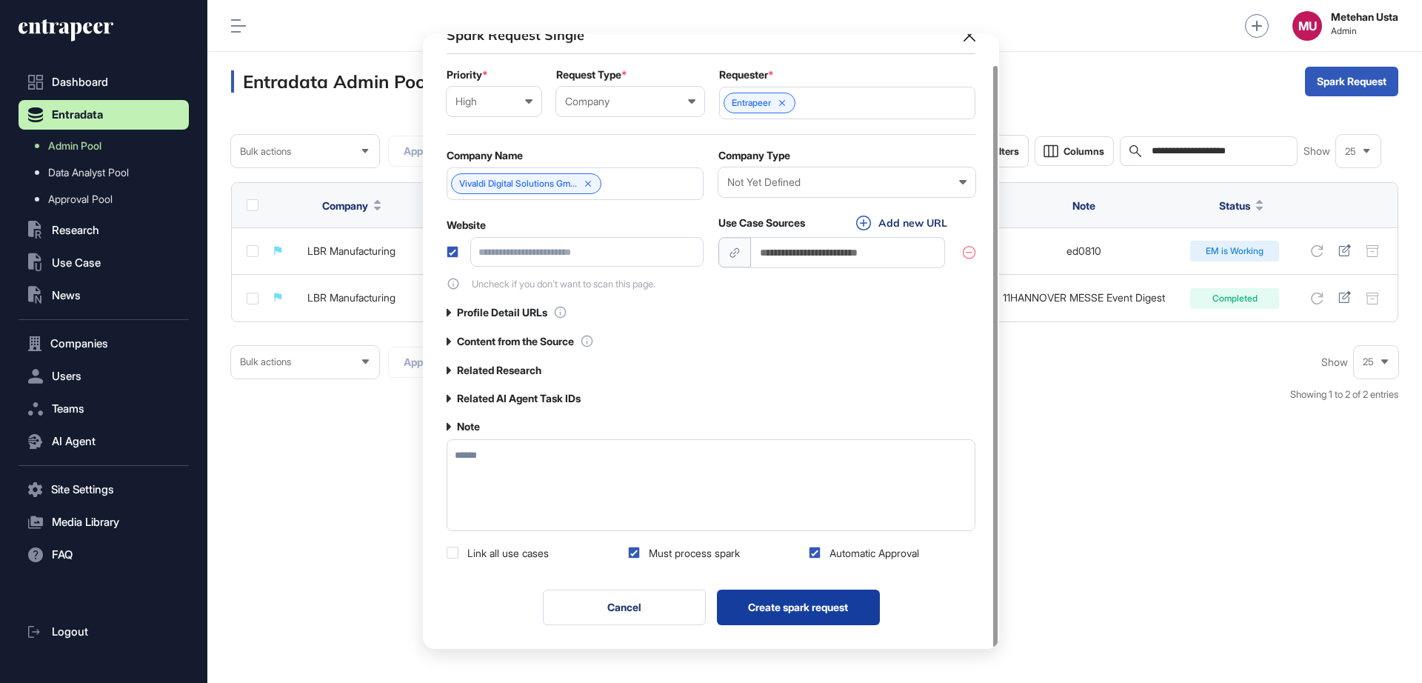
type textarea "******"
click at [803, 604] on button "Create spark request" at bounding box center [798, 607] width 163 height 36
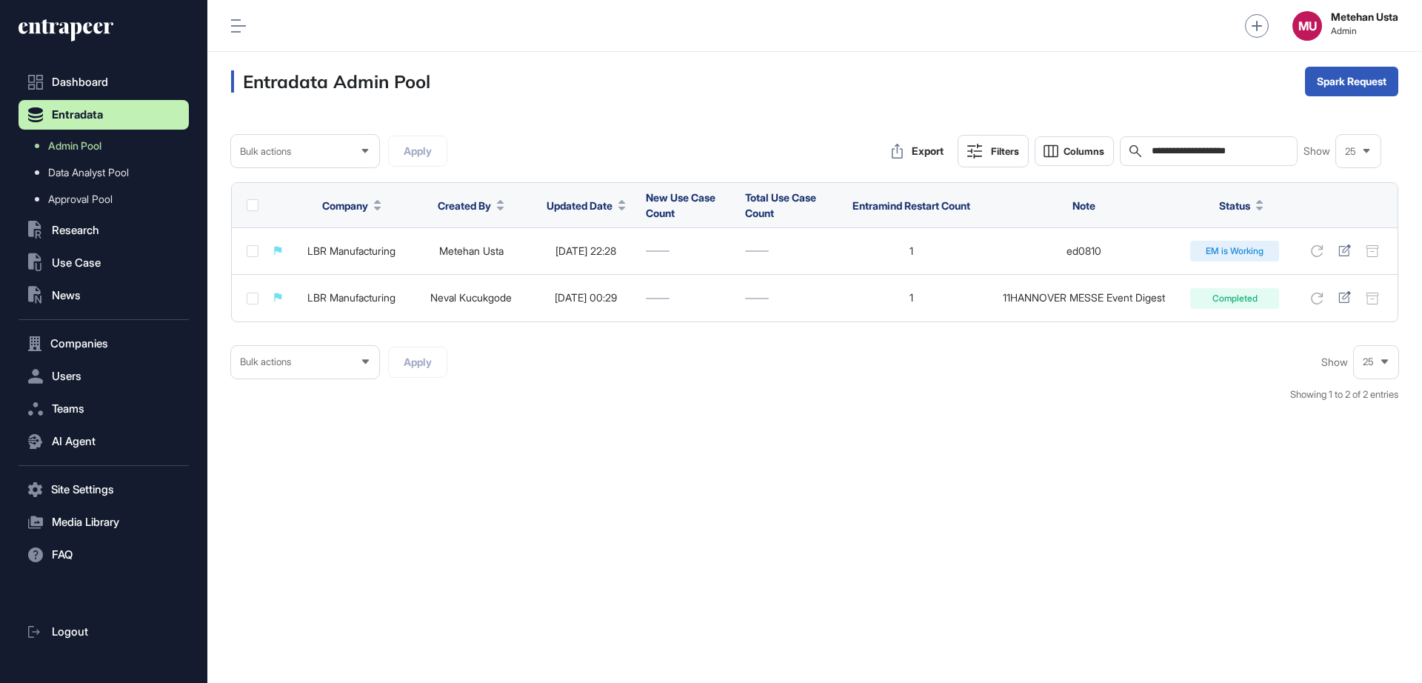
click at [1188, 150] on input "**********" at bounding box center [1219, 151] width 138 height 12
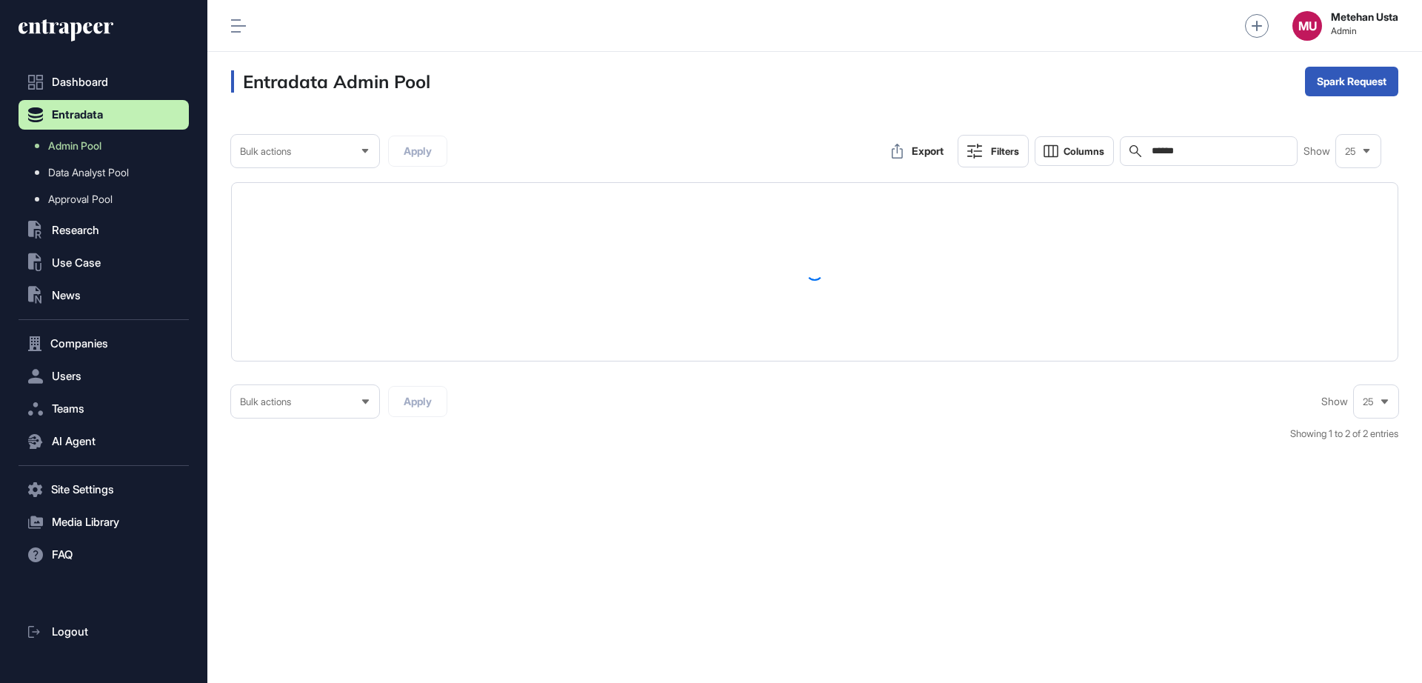
type input "******"
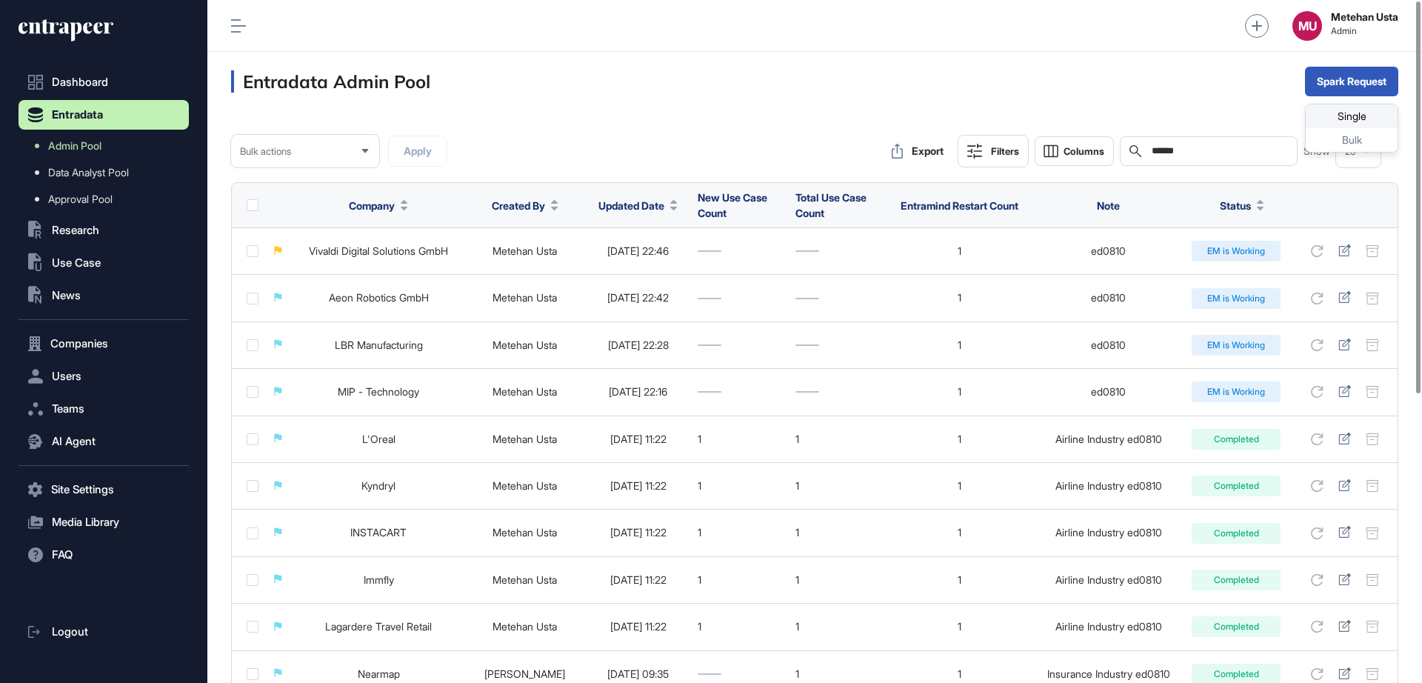
drag, startPoint x: 1343, startPoint y: 96, endPoint x: 1336, endPoint y: 107, distance: 13.0
click at [1263, 98] on div "Entradata Admin Pool Spark Request Single Bulk" at bounding box center [814, 81] width 1214 height 59
click at [1263, 107] on div "Entradata Admin Pool Spark Request Single Bulk" at bounding box center [814, 81] width 1214 height 59
click at [1263, 113] on div "Single" at bounding box center [1352, 116] width 92 height 24
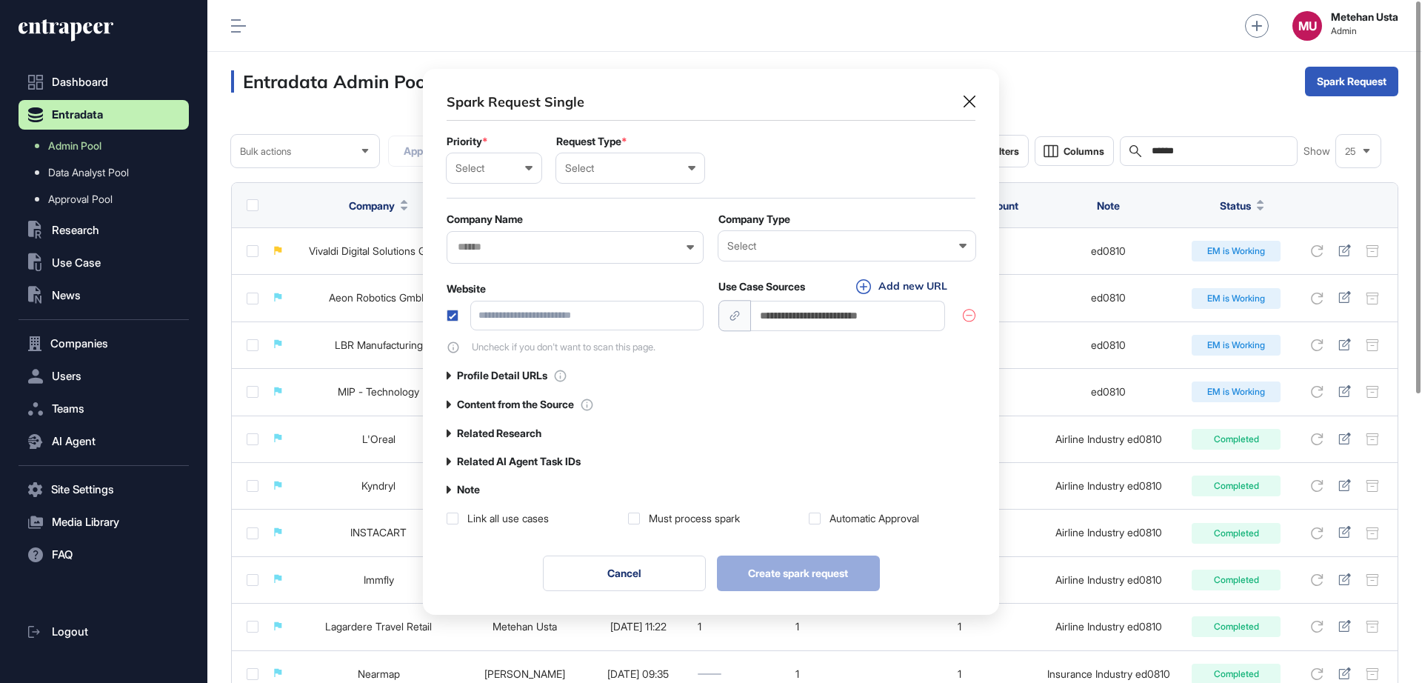
scroll to position [1, 7]
drag, startPoint x: 481, startPoint y: 178, endPoint x: 487, endPoint y: 212, distance: 33.8
click at [481, 180] on div "Select Low Normal High Urgent" at bounding box center [494, 168] width 95 height 30
click at [0, 0] on div "High" at bounding box center [0, 0] width 0 height 0
click at [498, 179] on div "High Low Normal High Urgent" at bounding box center [494, 168] width 95 height 30
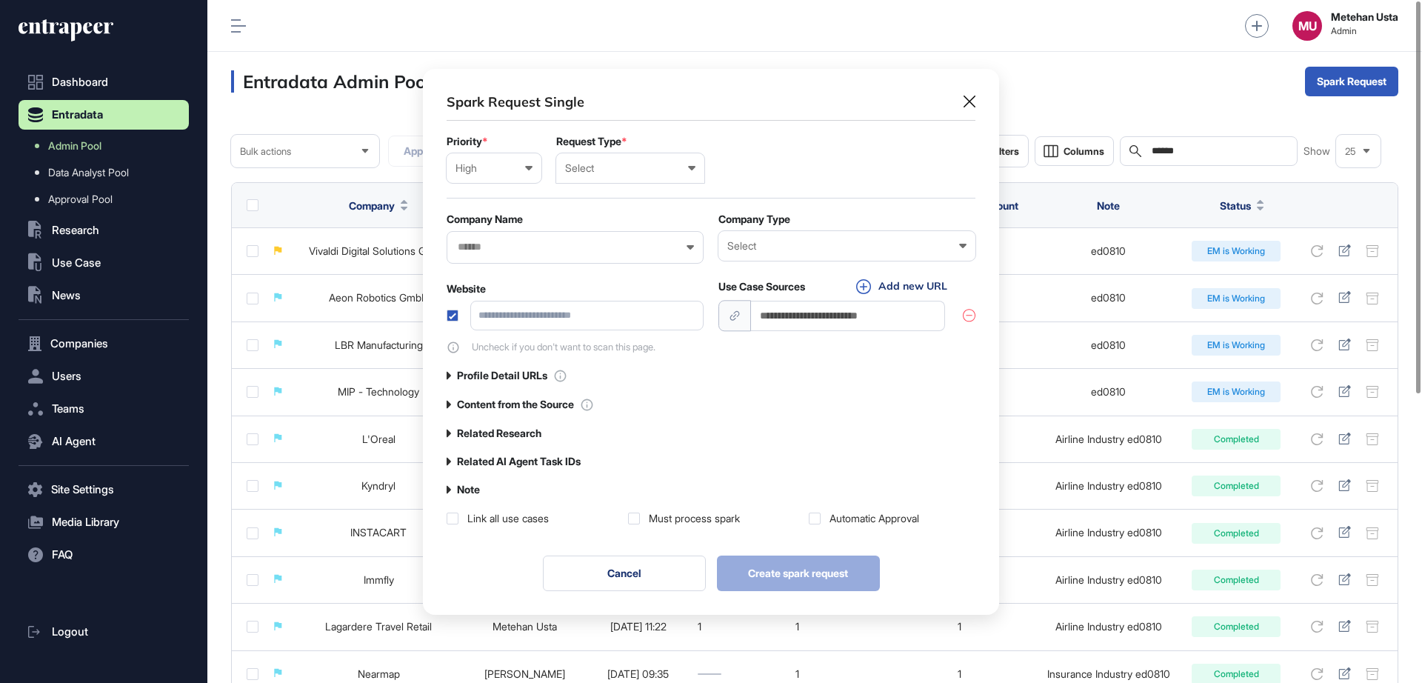
click at [672, 166] on div "Select" at bounding box center [630, 168] width 130 height 12
drag, startPoint x: 614, startPoint y: 230, endPoint x: 694, endPoint y: 187, distance: 90.8
click at [0, 0] on div "Company" at bounding box center [0, 0] width 0 height 0
click at [747, 171] on div at bounding box center [847, 168] width 256 height 33
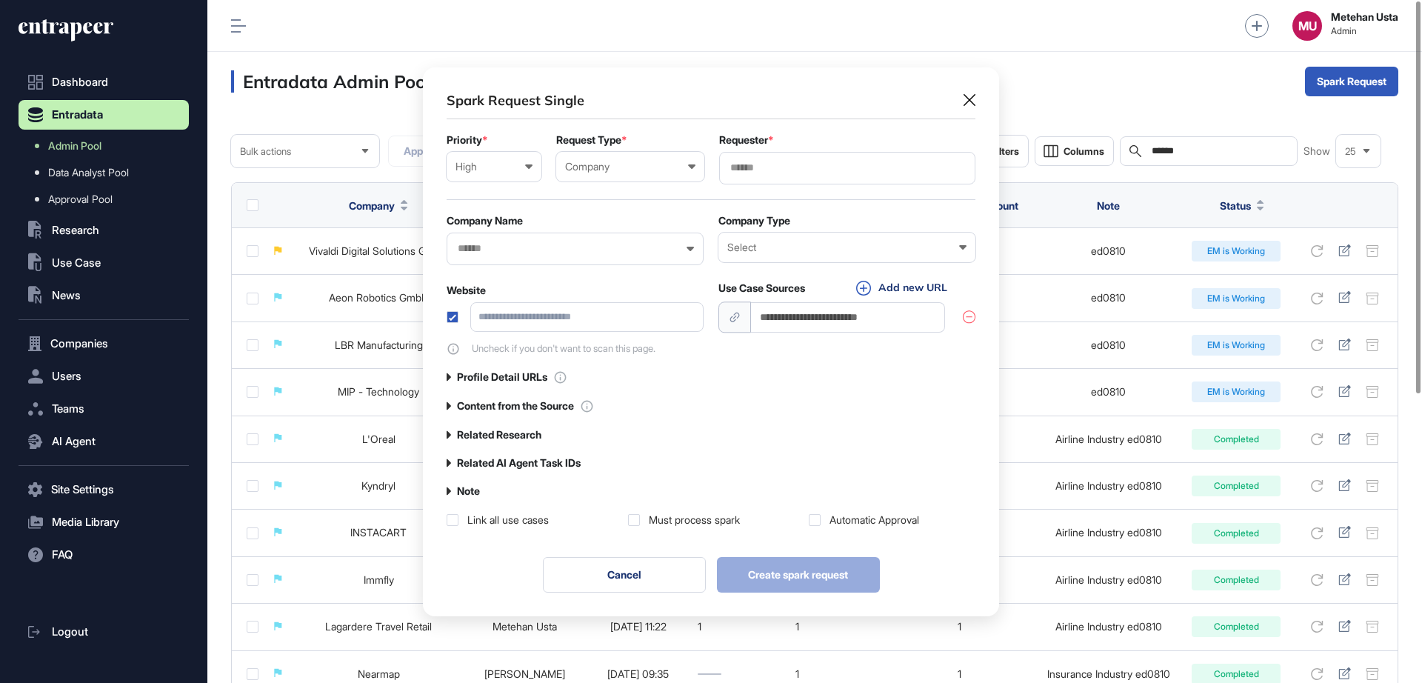
click at [774, 172] on input "text" at bounding box center [847, 167] width 237 height 13
type input "*********"
click at [769, 185] on div "Entrapeer" at bounding box center [846, 195] width 253 height 23
click at [723, 92] on div "Spark Request Single" at bounding box center [711, 100] width 529 height 19
click at [584, 252] on input "text" at bounding box center [565, 248] width 218 height 13
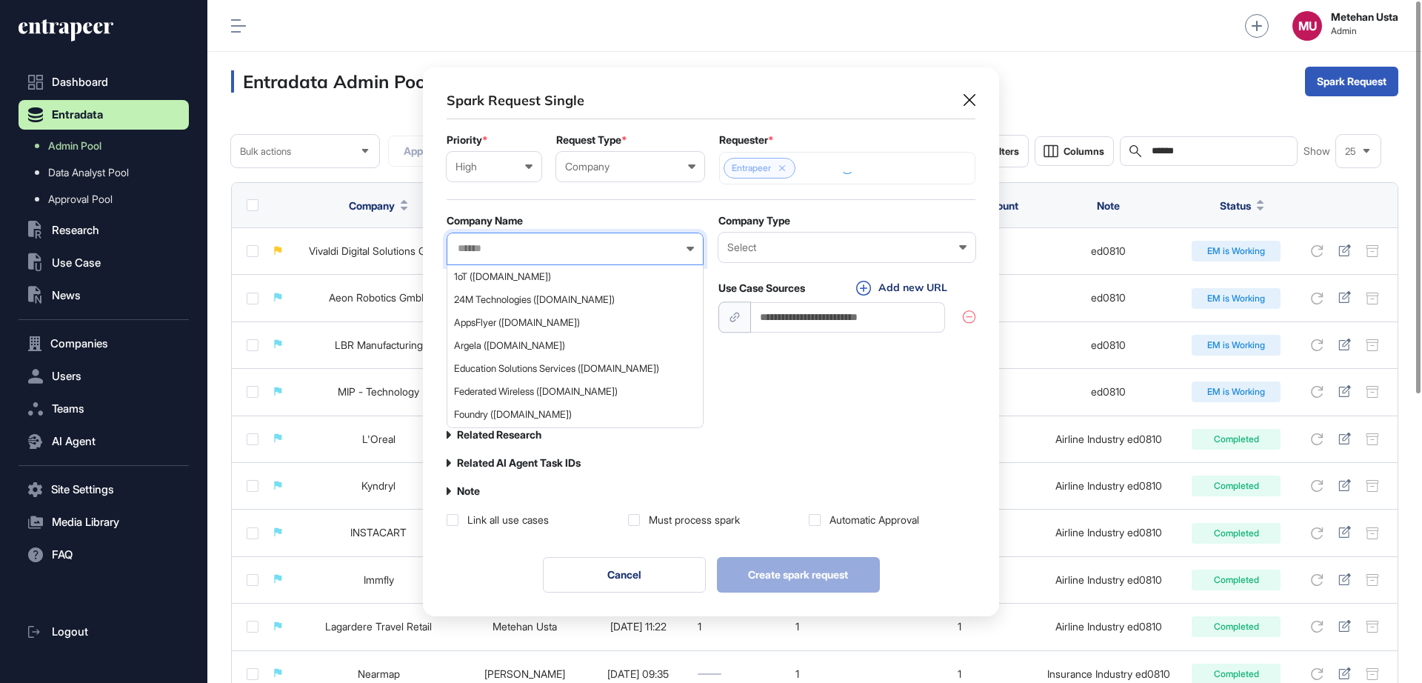
paste input "*******"
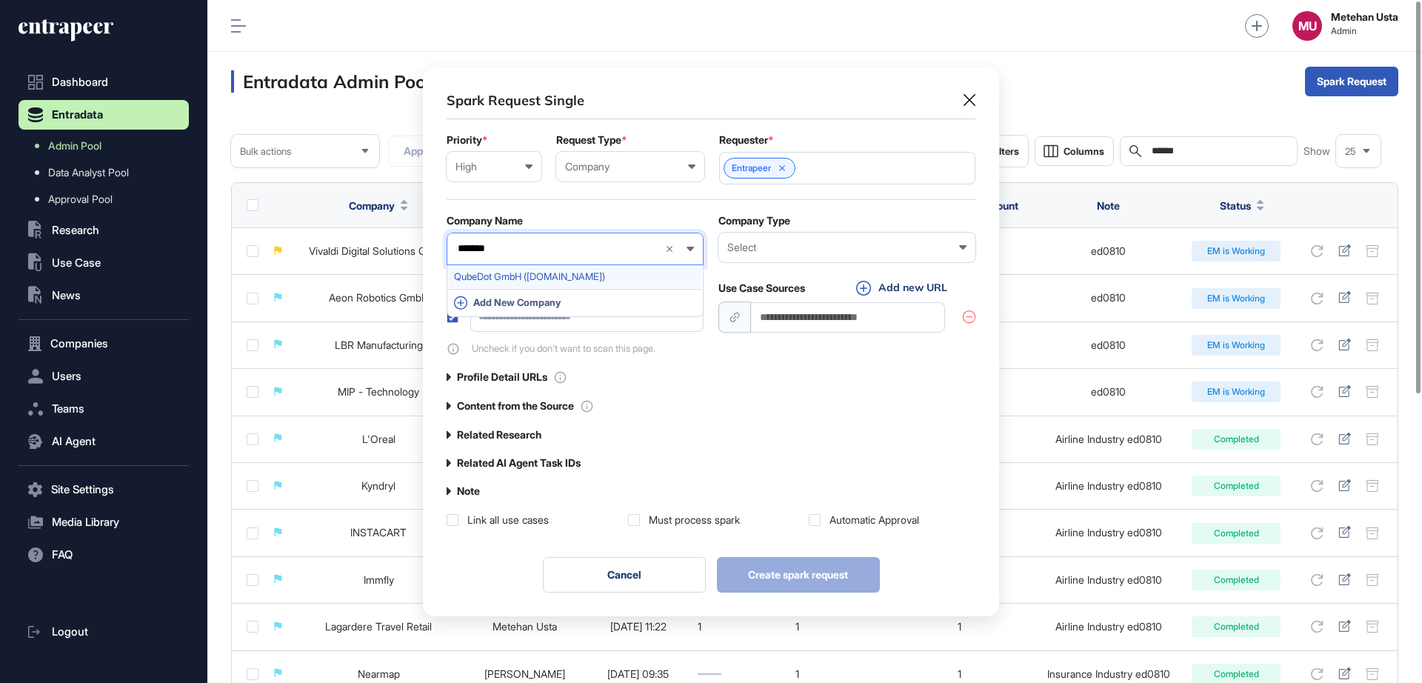
type input "*******"
click at [520, 278] on span "QubeDot GmbH (qubedot.com)" at bounding box center [574, 276] width 241 height 11
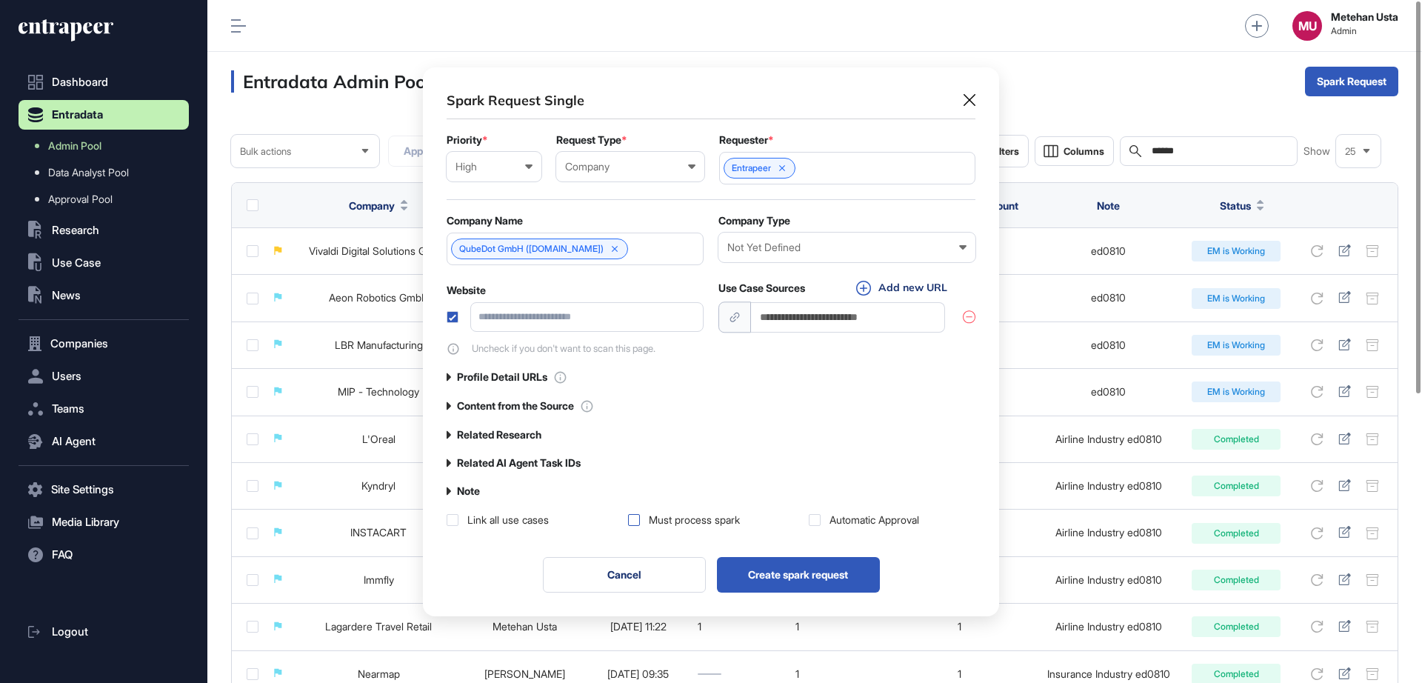
click at [637, 524] on label at bounding box center [634, 520] width 12 height 12
click at [821, 521] on div "Automatic Approval" at bounding box center [892, 519] width 167 height 15
click at [820, 521] on label at bounding box center [815, 520] width 12 height 12
click at [461, 495] on label "Note" at bounding box center [468, 491] width 23 height 12
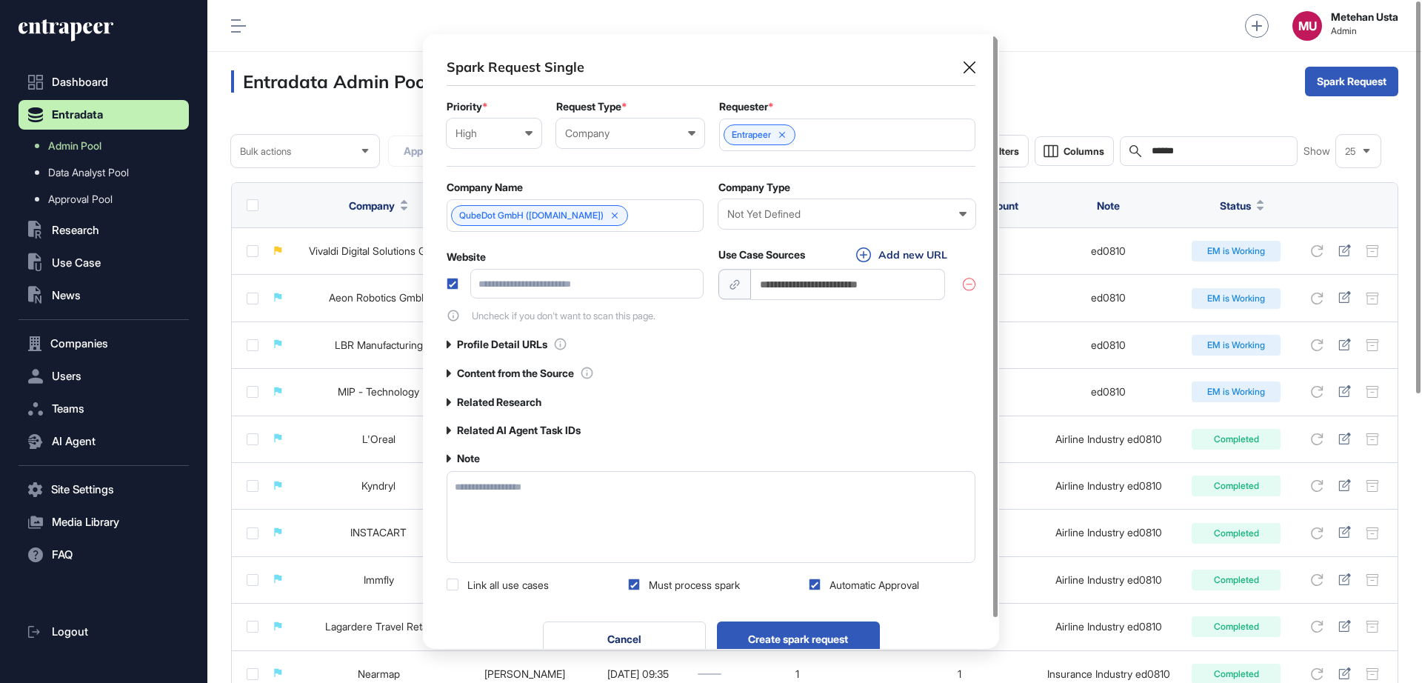
scroll to position [615, 576]
click at [486, 498] on textarea at bounding box center [711, 517] width 529 height 92
type textarea "******"
click at [818, 215] on div "Not Yet Defined" at bounding box center [846, 214] width 239 height 12
click at [0, 0] on div "Startup" at bounding box center [0, 0] width 0 height 0
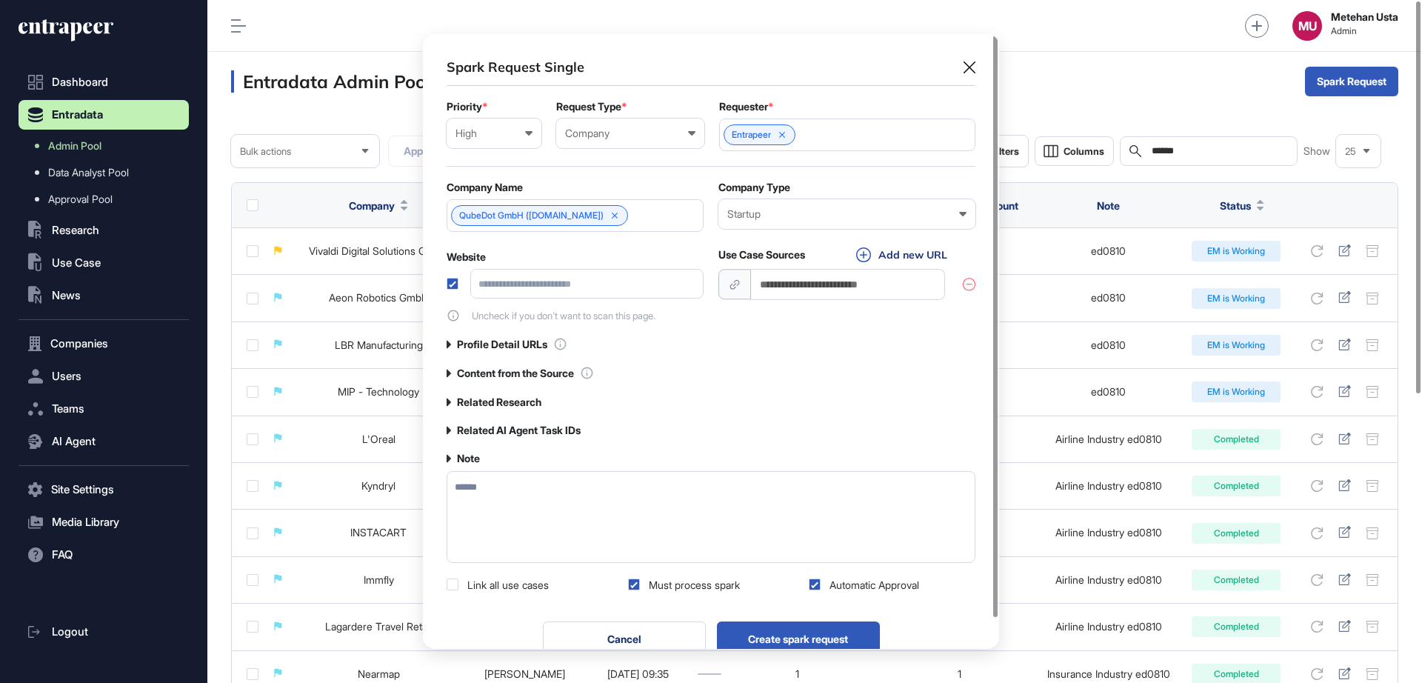
click at [702, 181] on form "Priority * High Low Normal High Urgent Request Type * Company User Company Cust…" at bounding box center [711, 211] width 529 height 221
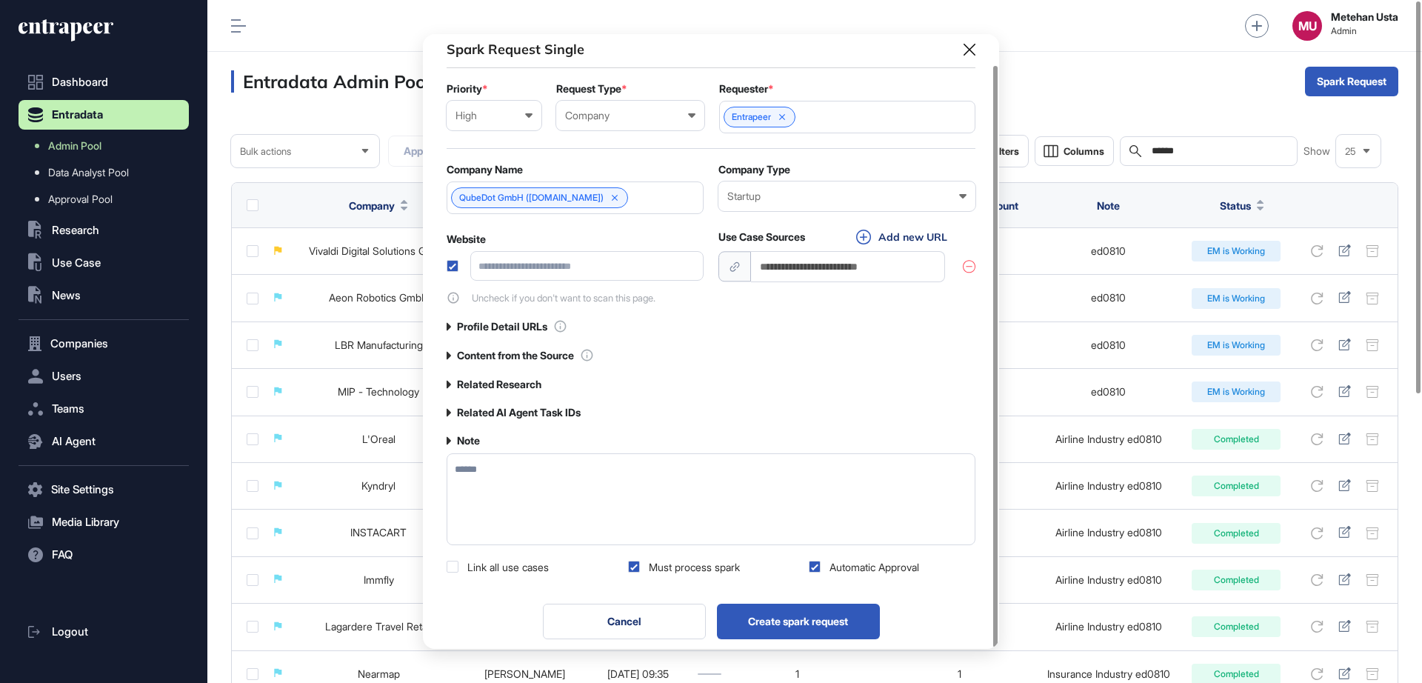
scroll to position [32, 0]
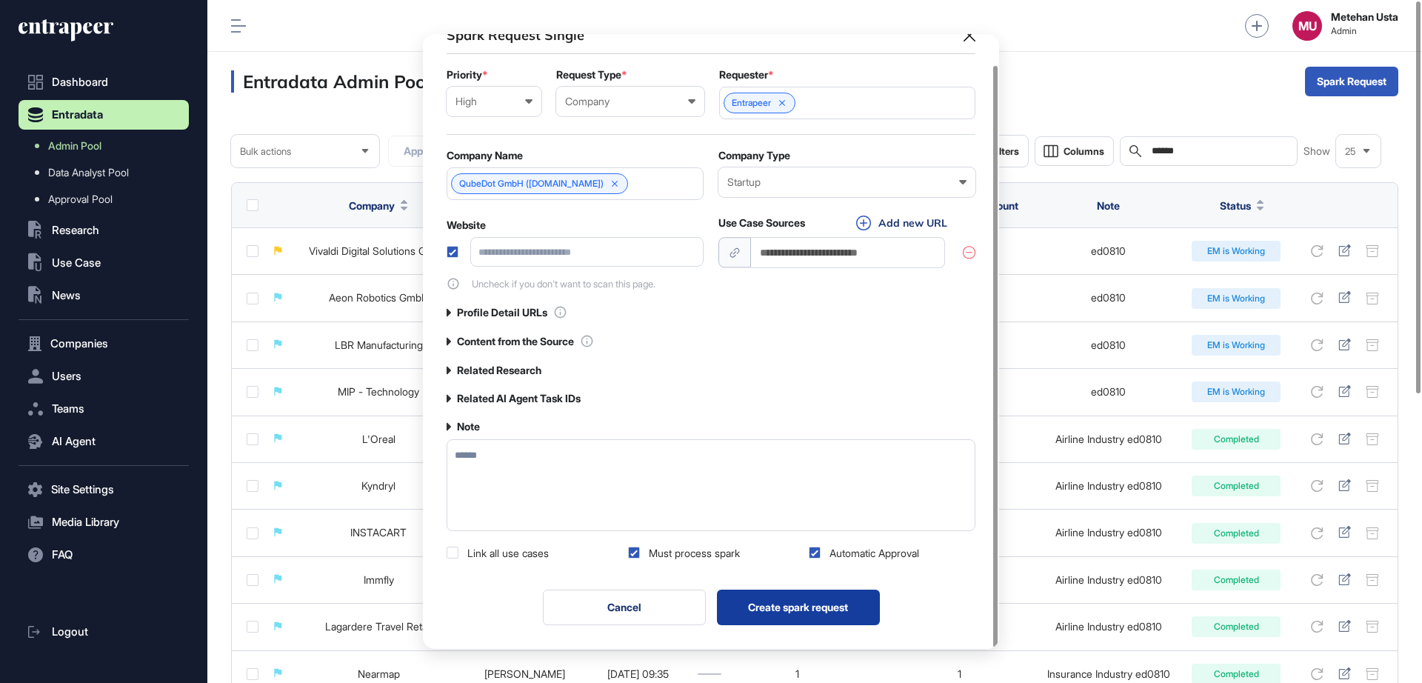
click at [784, 601] on button "Create spark request" at bounding box center [798, 607] width 163 height 36
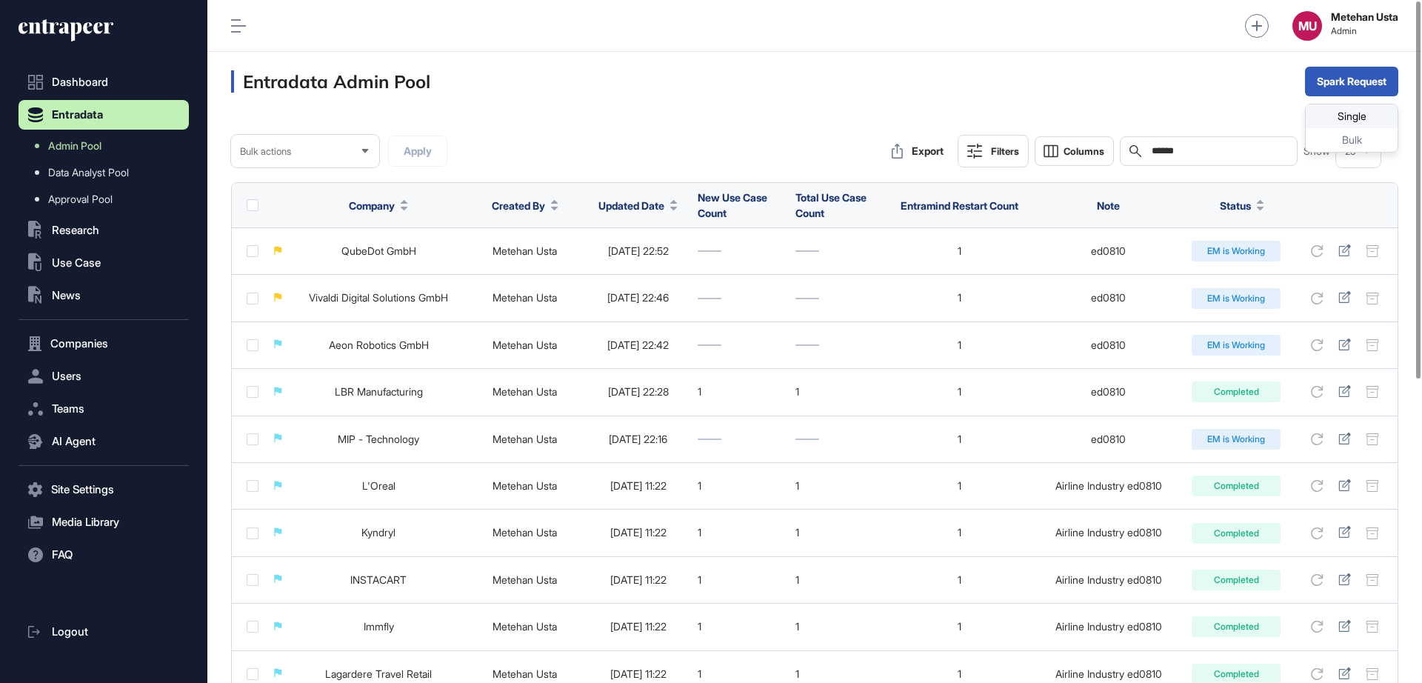
click at [1263, 110] on div "Single" at bounding box center [1352, 116] width 92 height 24
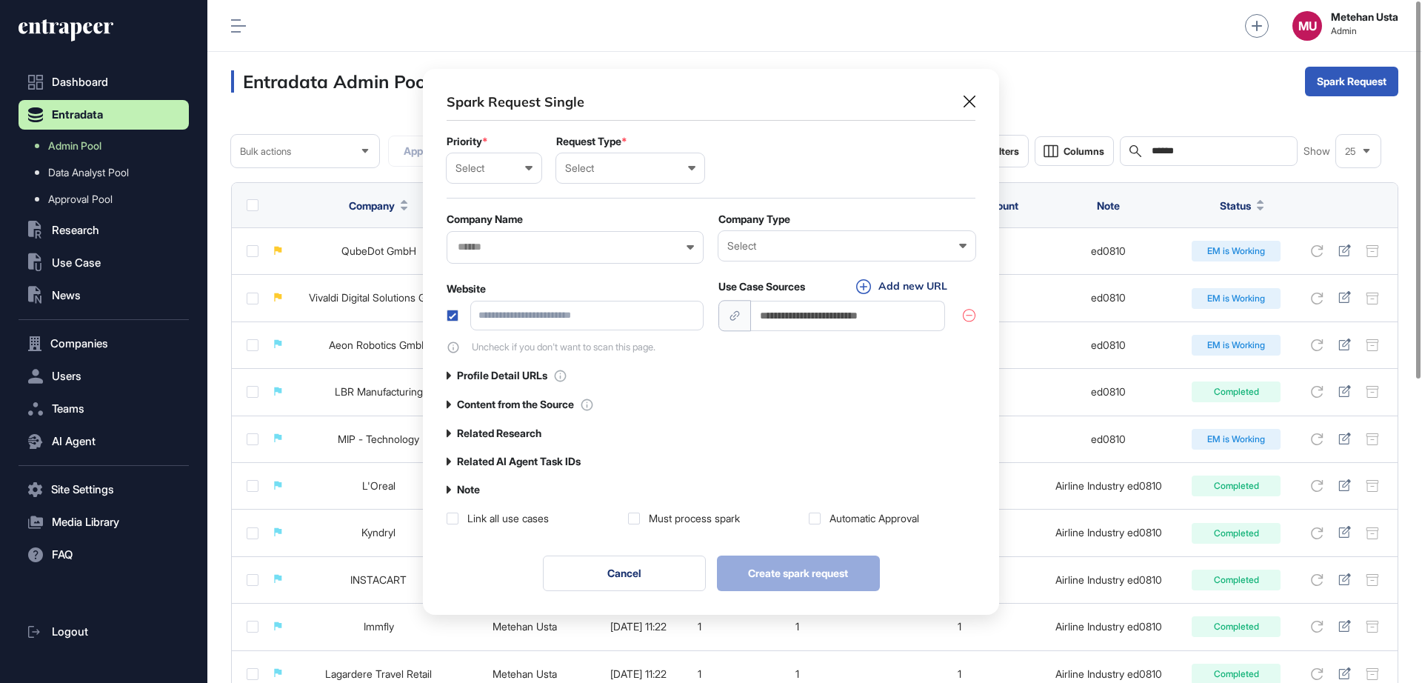
scroll to position [1, 7]
click at [501, 177] on div "Select Low Normal High Urgent" at bounding box center [494, 168] width 95 height 30
click at [0, 0] on div "Normal" at bounding box center [0, 0] width 0 height 0
drag, startPoint x: 649, startPoint y: 147, endPoint x: 623, endPoint y: 164, distance: 32.0
click at [646, 150] on div "Request Type * Select User Company Customer Request ID" at bounding box center [630, 159] width 148 height 47
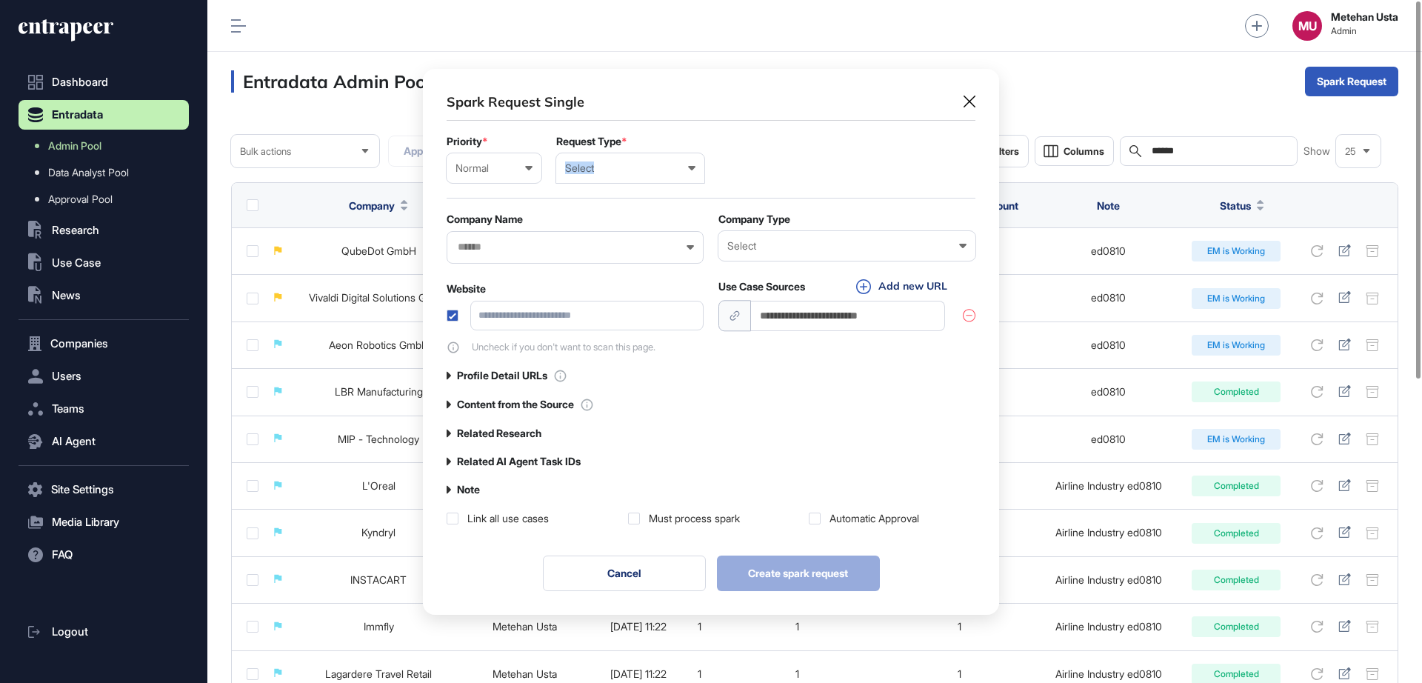
click at [622, 164] on div "Select" at bounding box center [630, 168] width 130 height 12
click at [0, 0] on div "User" at bounding box center [0, 0] width 0 height 0
click at [618, 153] on div "User User Company Customer Request ID" at bounding box center [630, 167] width 148 height 30
click at [0, 0] on div "Company" at bounding box center [0, 0] width 0 height 0
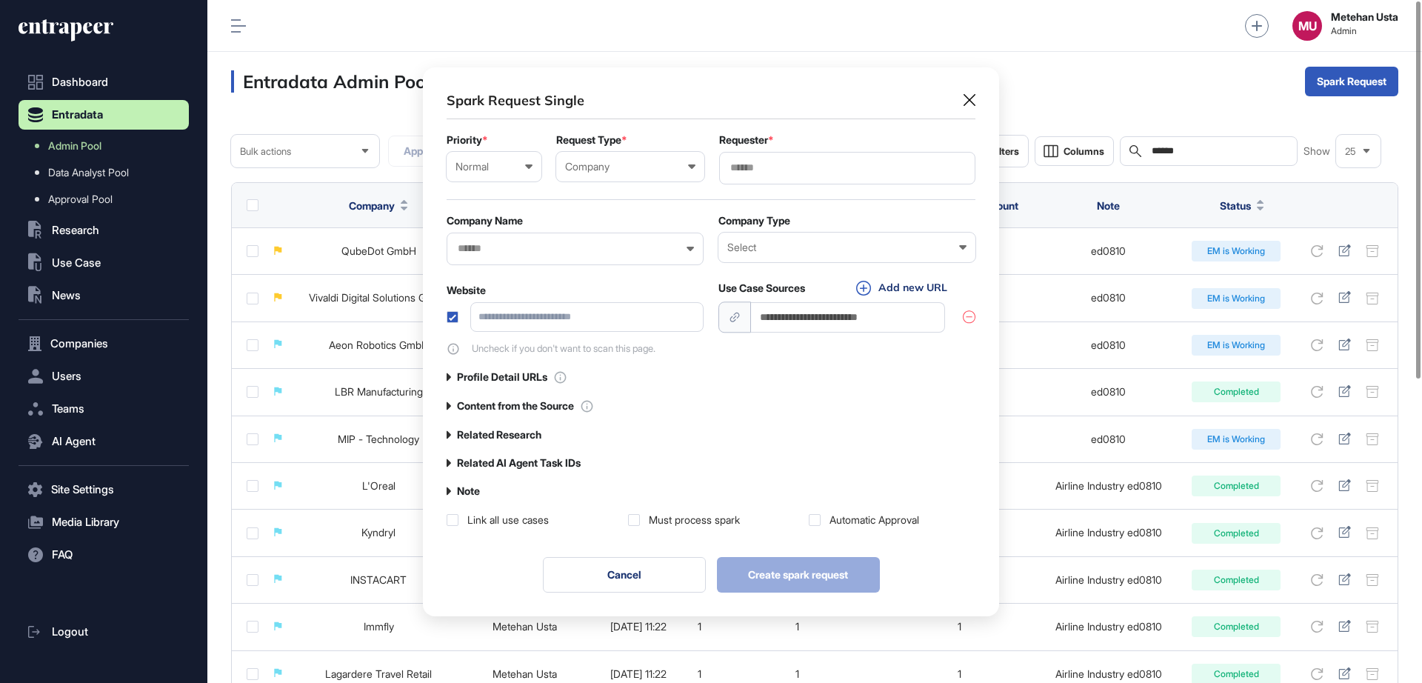
click at [758, 170] on input "text" at bounding box center [847, 167] width 237 height 13
type input "*********"
click at [775, 201] on span "Entrapeer" at bounding box center [846, 195] width 240 height 11
click at [662, 67] on div "Spark Request Single Priority * Normal Low Normal High Urgent Request Type * Co…" at bounding box center [711, 309] width 576 height 484
drag, startPoint x: 538, startPoint y: 259, endPoint x: 537, endPoint y: 252, distance: 7.4
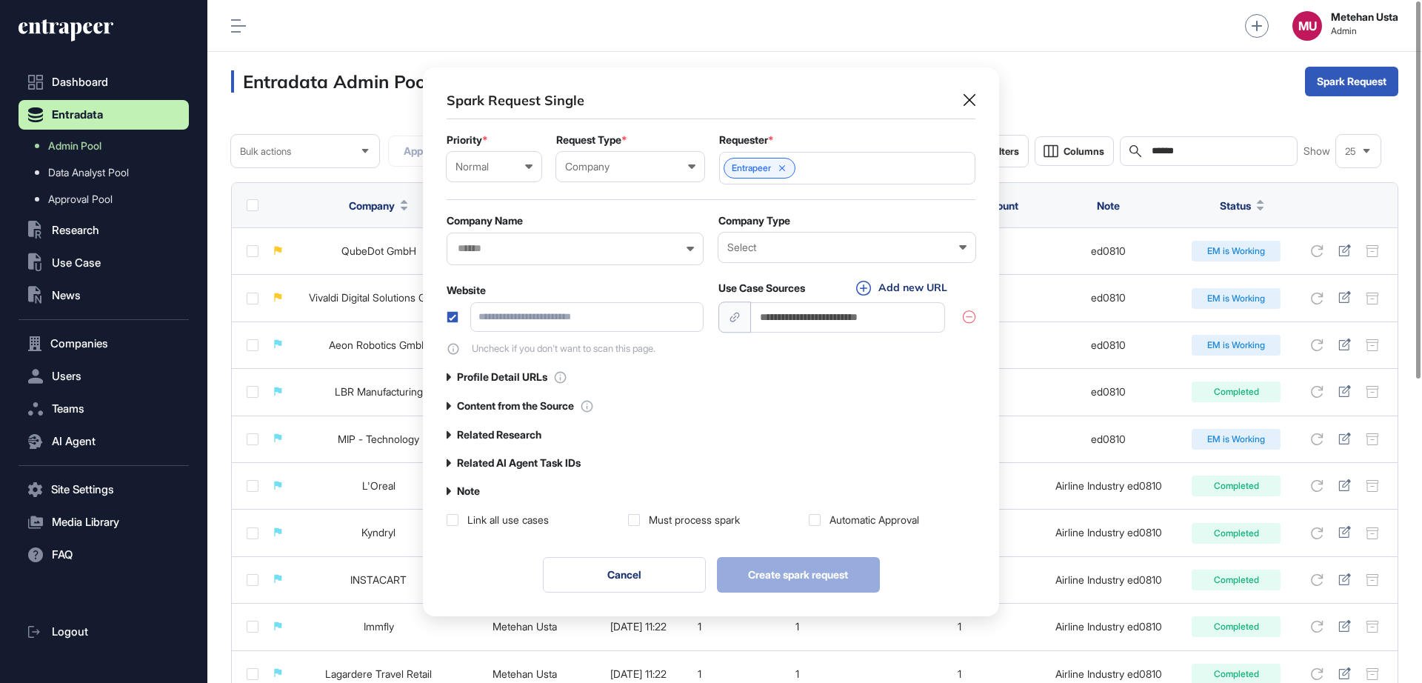
click at [537, 258] on div at bounding box center [575, 249] width 257 height 33
click at [537, 250] on input "text" at bounding box center [565, 248] width 218 height 13
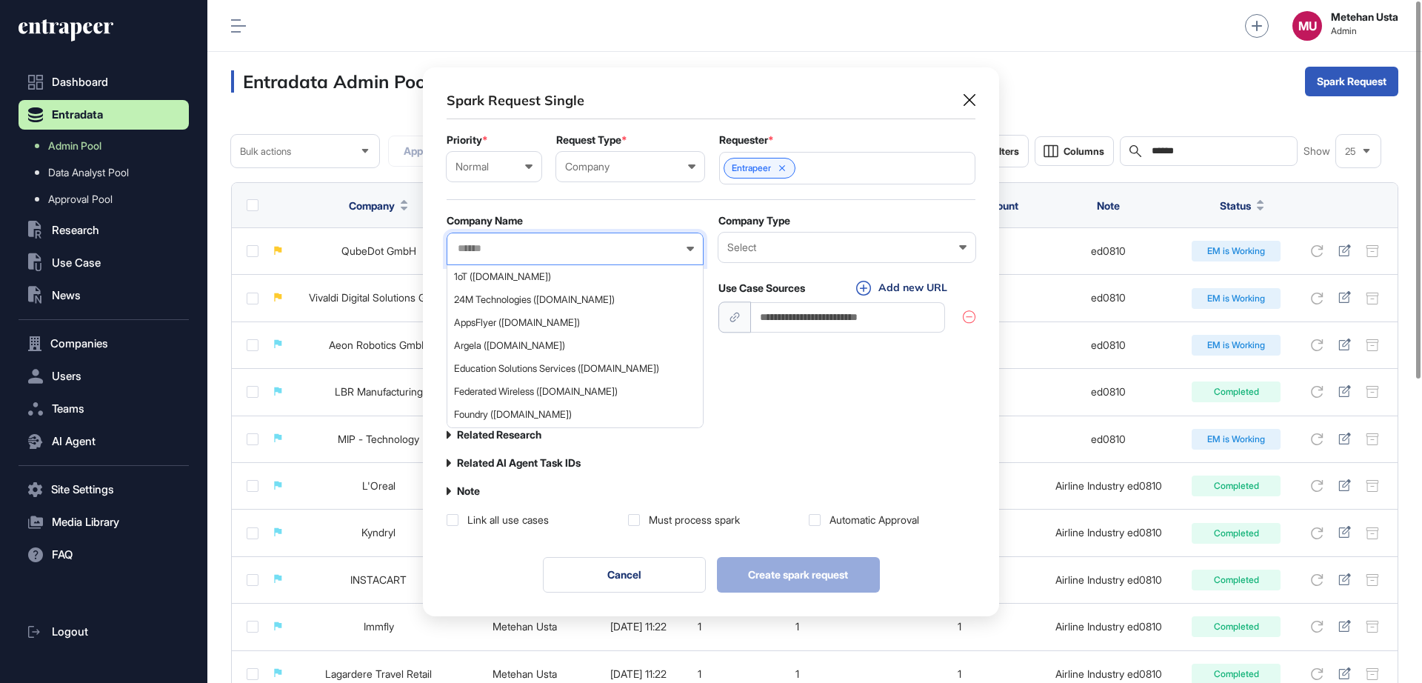
paste input "**********"
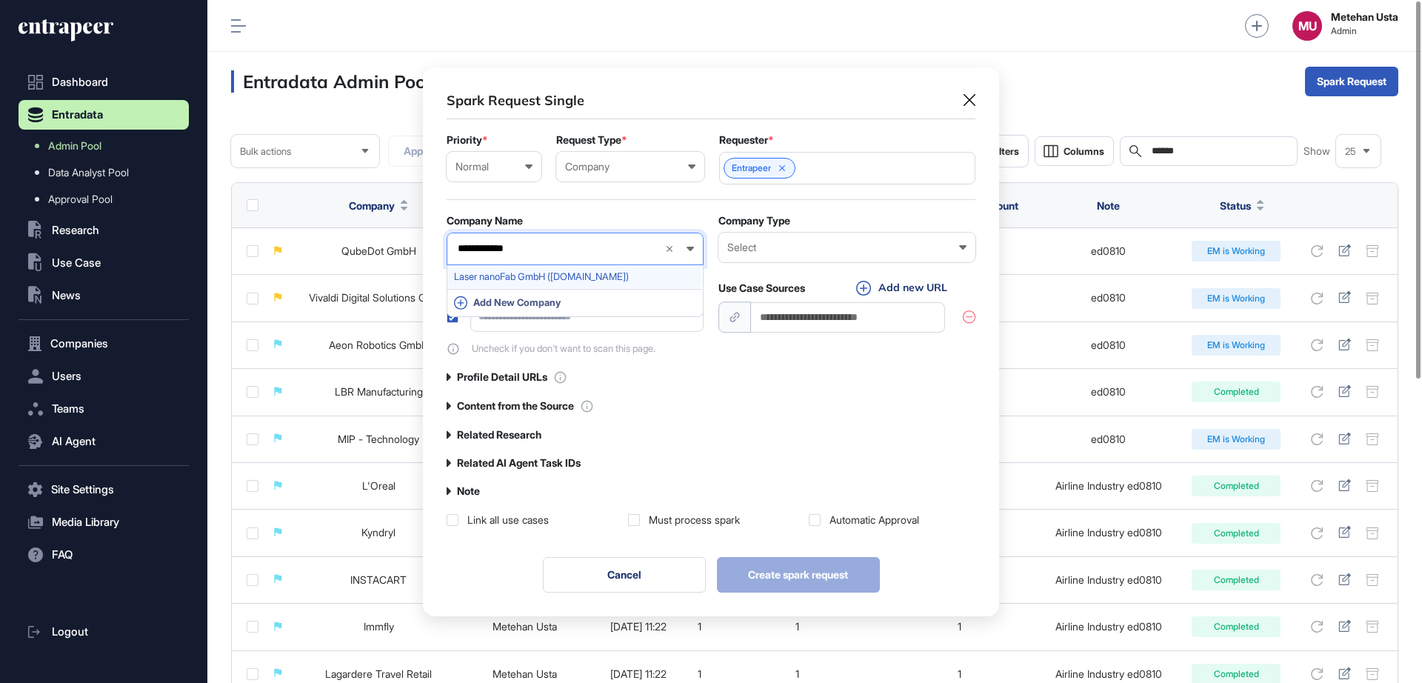
type input "**********"
click at [525, 270] on div "Laser nanoFab GmbH (lasernanofab.com)" at bounding box center [574, 276] width 254 height 23
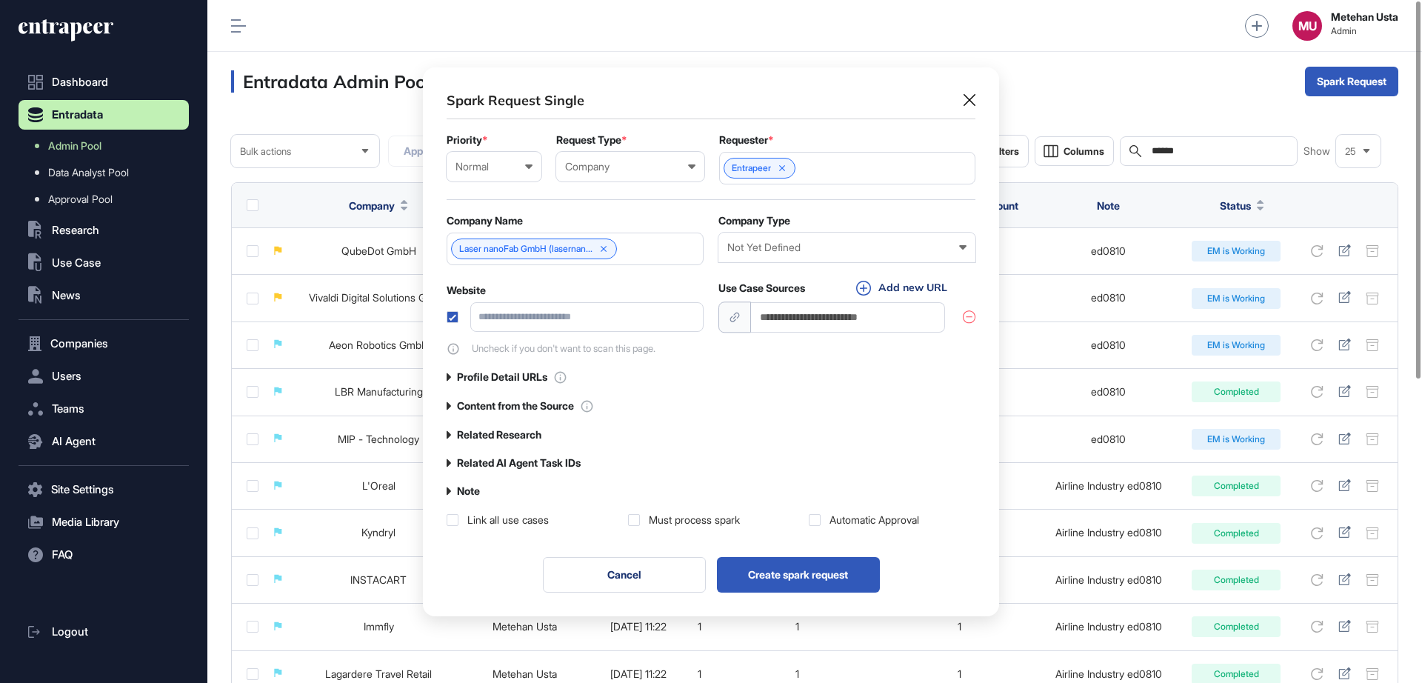
click at [782, 247] on div "Not Yet Defined" at bounding box center [846, 247] width 239 height 12
click at [0, 0] on div "Startup" at bounding box center [0, 0] width 0 height 0
click at [632, 522] on label at bounding box center [634, 520] width 12 height 12
click at [811, 522] on label at bounding box center [815, 520] width 12 height 12
click at [468, 487] on label "Note" at bounding box center [468, 491] width 23 height 12
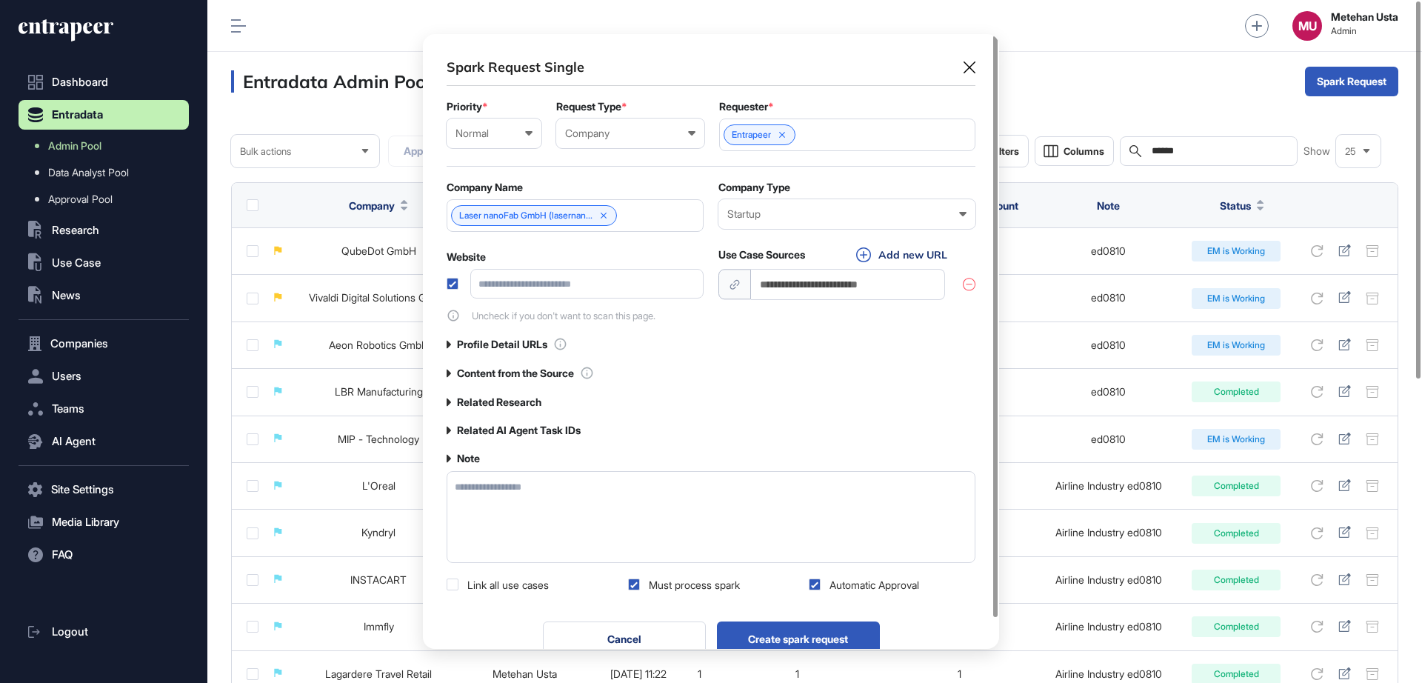
scroll to position [615, 576]
click at [476, 498] on textarea at bounding box center [711, 517] width 529 height 92
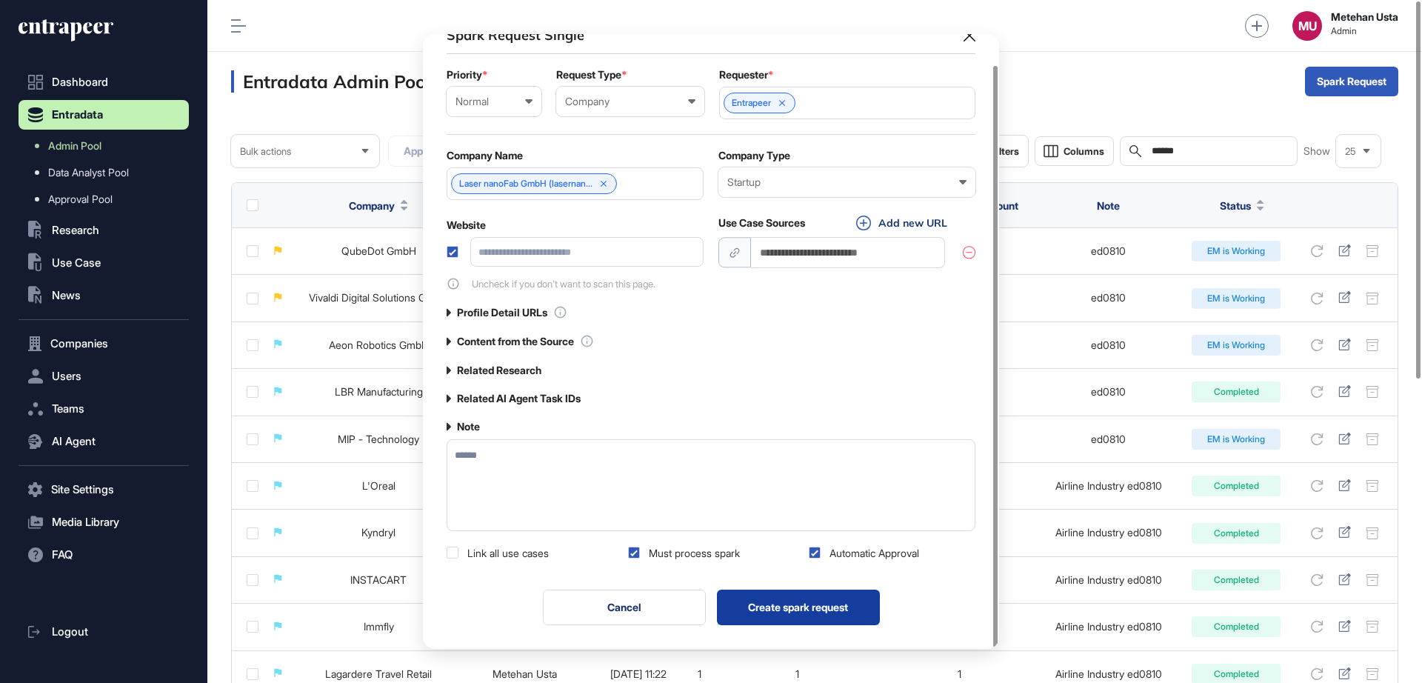
type textarea "******"
click at [784, 606] on button "Create spark request" at bounding box center [798, 607] width 163 height 36
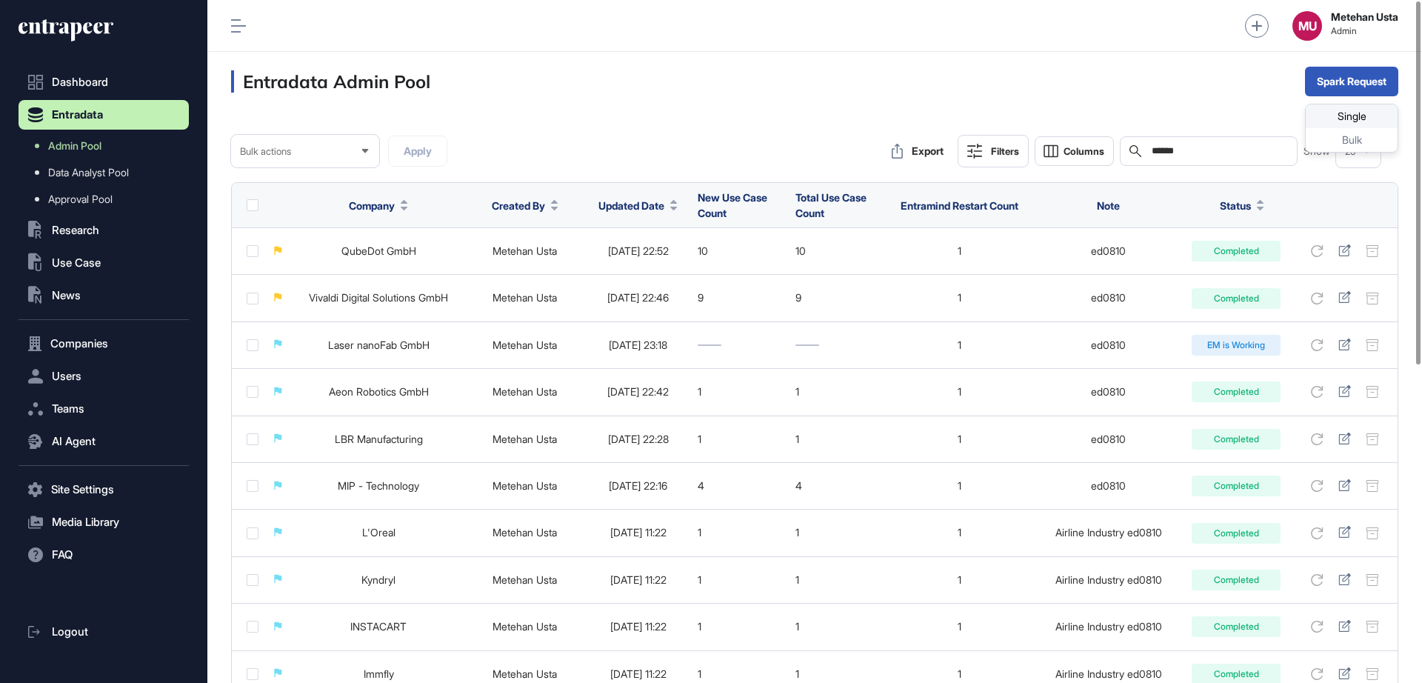
click at [1263, 120] on div "Single" at bounding box center [1352, 116] width 92 height 24
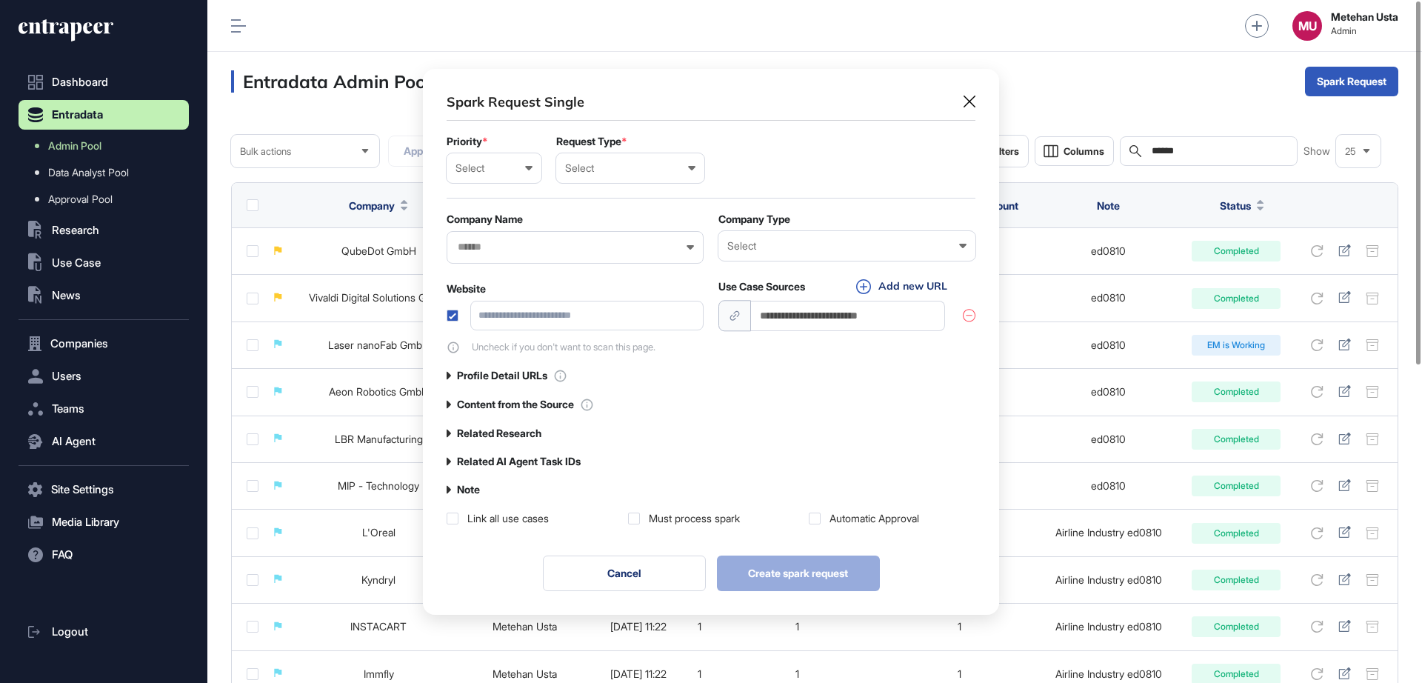
scroll to position [1, 7]
click at [494, 167] on div "Select" at bounding box center [493, 168] width 77 height 12
click at [0, 0] on div "Normal" at bounding box center [0, 0] width 0 height 0
click at [596, 179] on div "Select User Company Customer Request ID" at bounding box center [630, 168] width 148 height 30
click at [0, 0] on div "Company" at bounding box center [0, 0] width 0 height 0
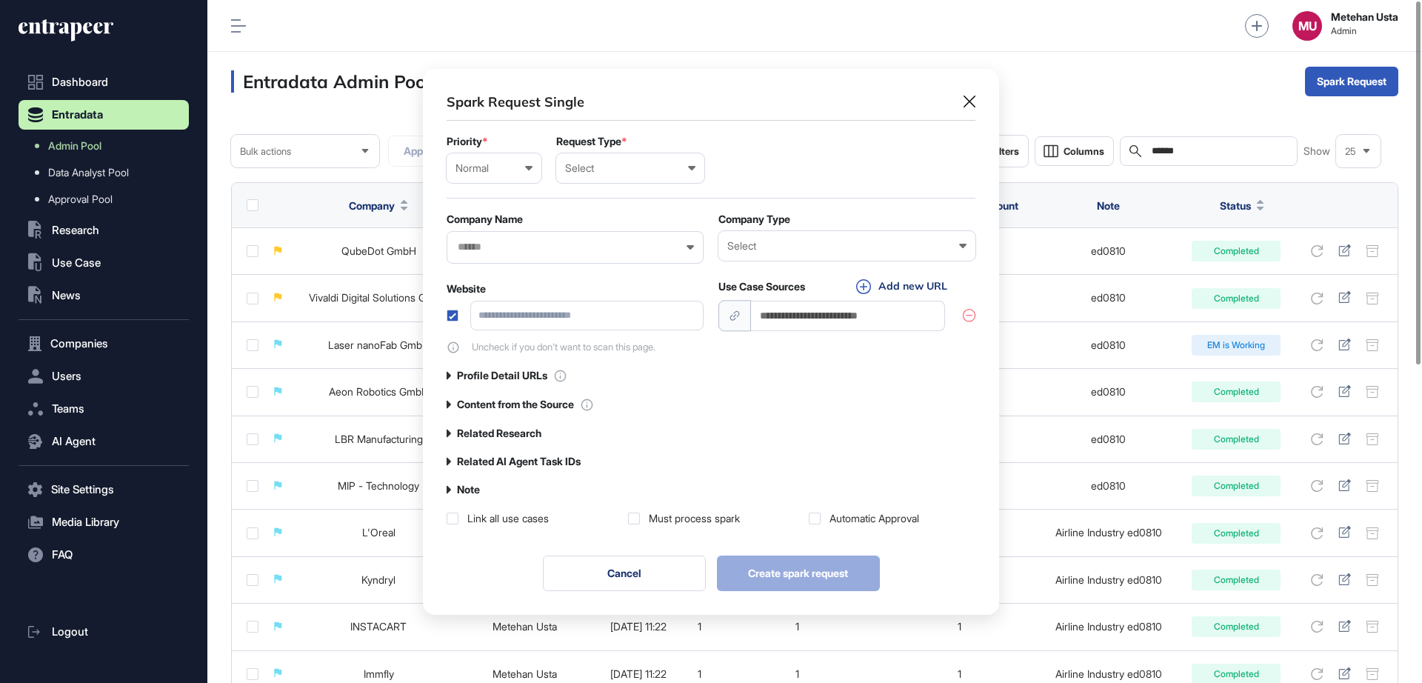
scroll to position [549, 576]
click at [782, 173] on input "text" at bounding box center [847, 167] width 237 height 13
type input "*********"
click at [756, 195] on span "Entrapeer" at bounding box center [846, 195] width 240 height 11
click at [496, 165] on div "Normal" at bounding box center [493, 167] width 77 height 12
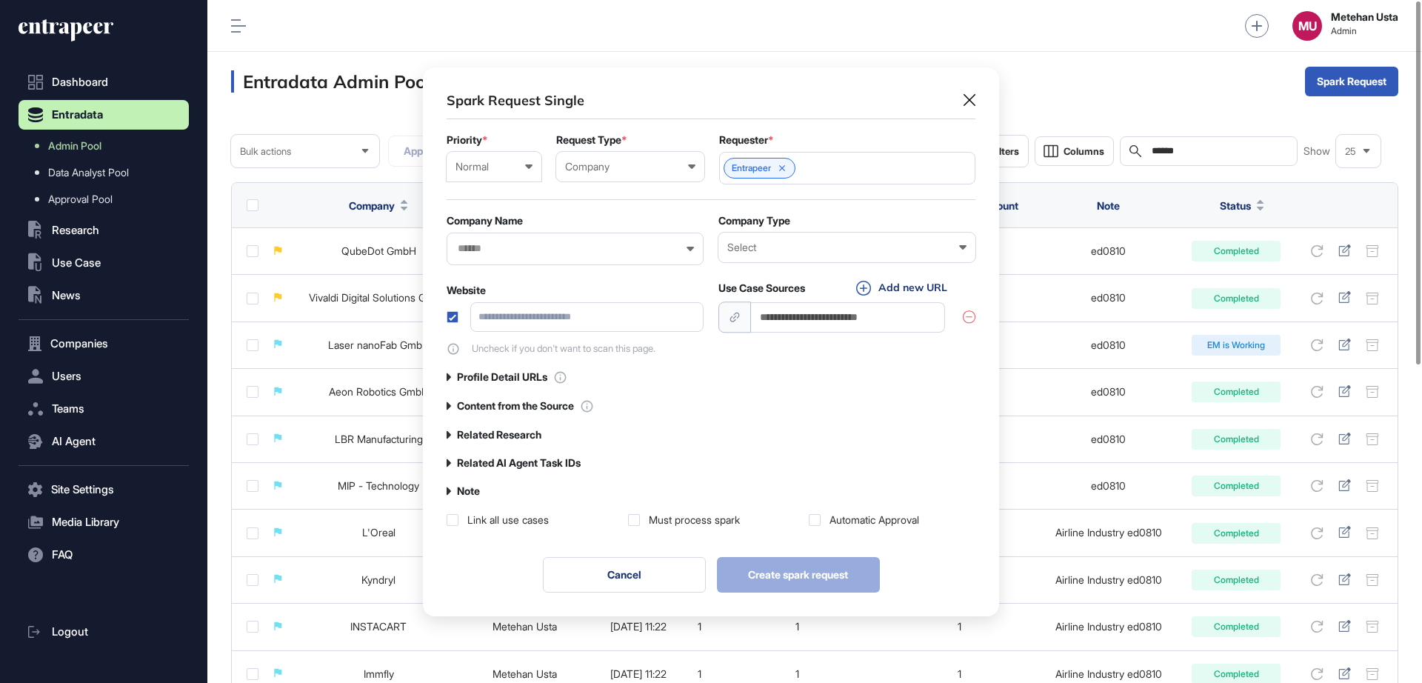
click at [0, 0] on div "High" at bounding box center [0, 0] width 0 height 0
click at [586, 267] on form "Priority * High Low Normal High Urgent Request Type * Company User Company Cust…" at bounding box center [711, 244] width 529 height 221
click at [580, 255] on div at bounding box center [575, 249] width 257 height 33
click at [531, 248] on input "text" at bounding box center [565, 248] width 218 height 13
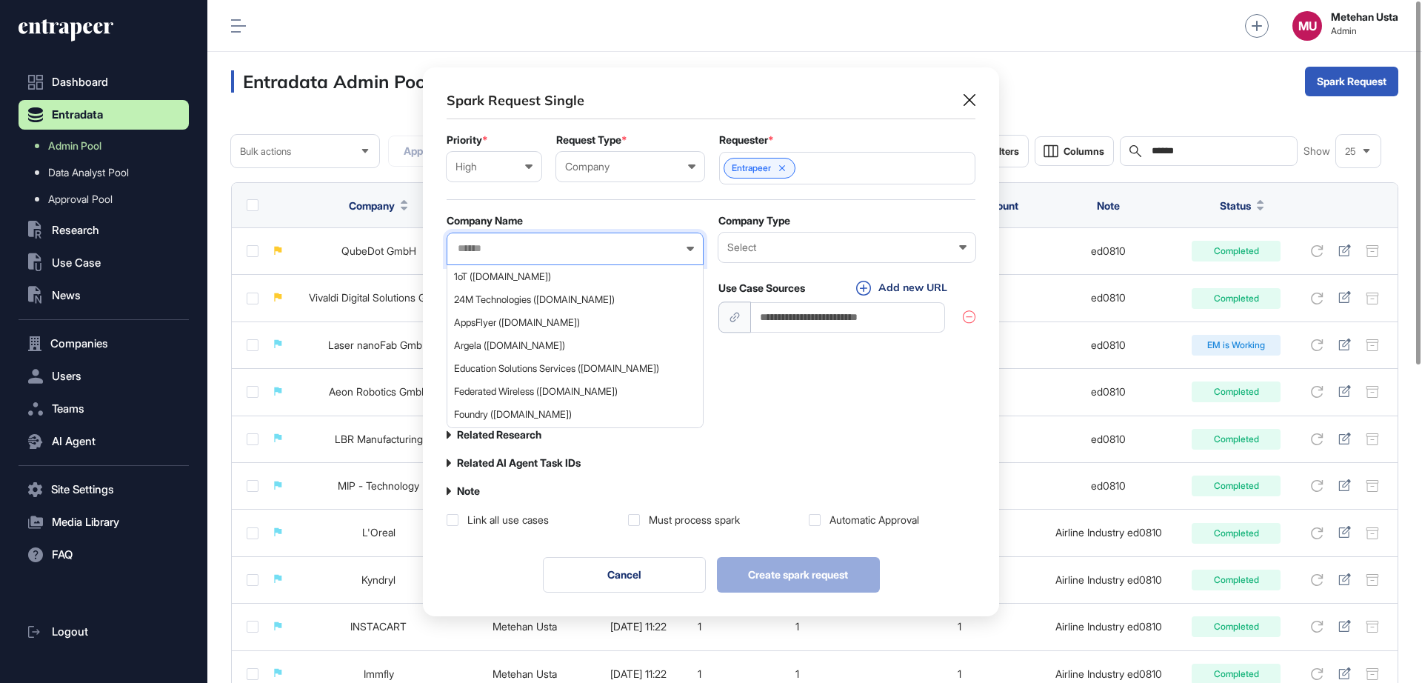
paste input "**********"
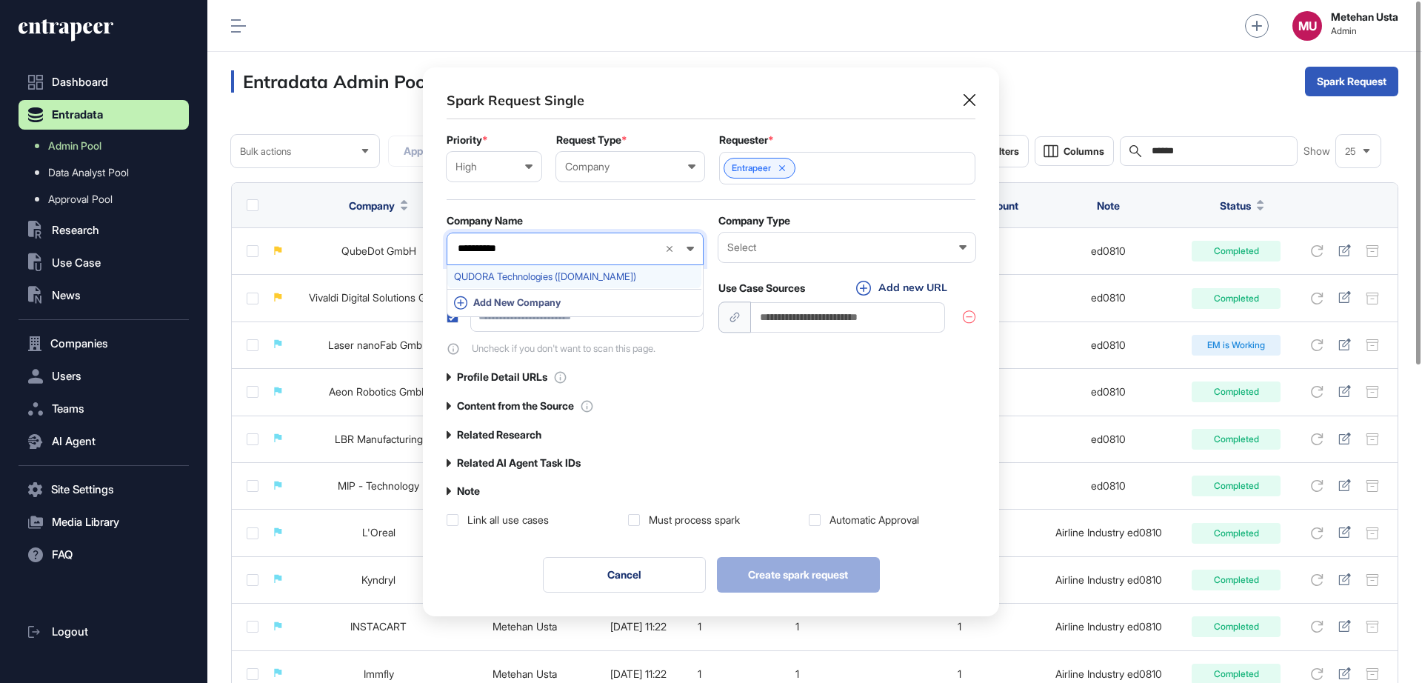
type input "**********"
click at [508, 271] on span "QUDORA Technologies (qudora.com)" at bounding box center [574, 276] width 241 height 11
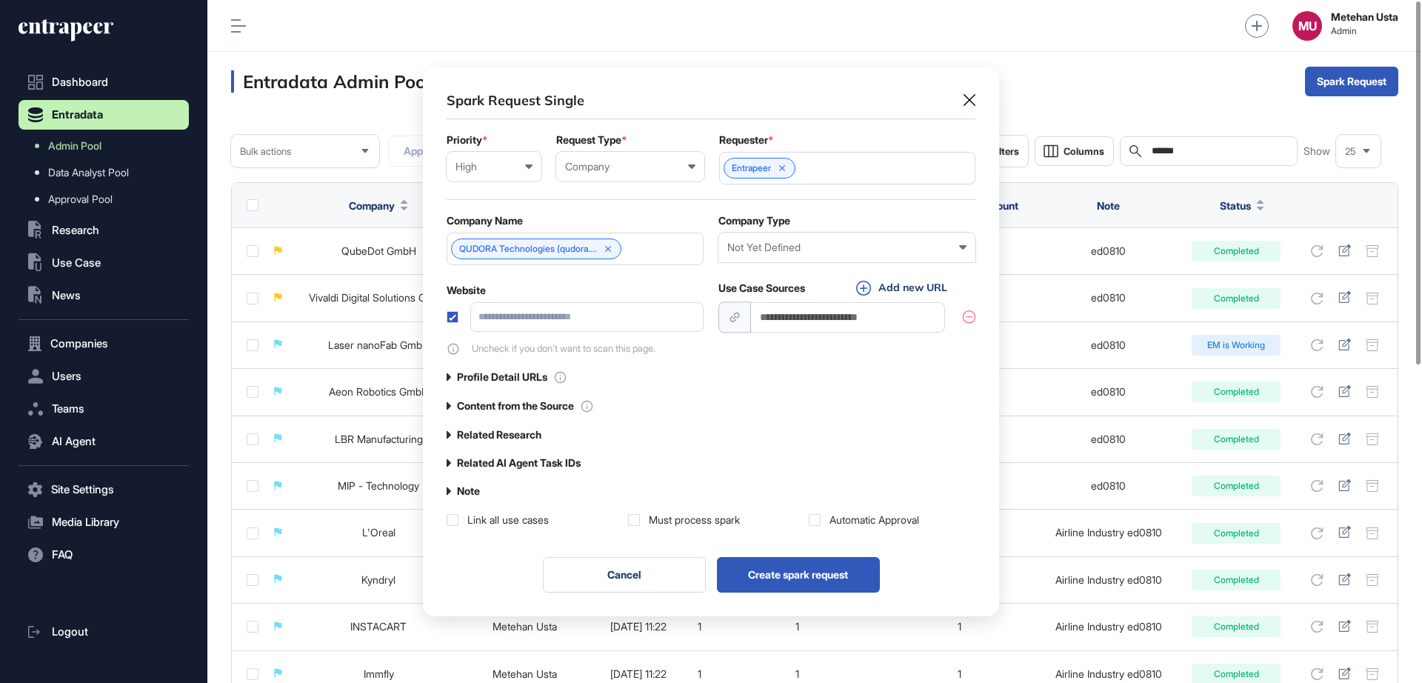
click at [755, 250] on div "Not Yet Defined" at bounding box center [846, 247] width 239 height 12
click at [695, 218] on div "Company Name" at bounding box center [575, 221] width 257 height 12
click at [633, 523] on label at bounding box center [634, 520] width 12 height 12
click at [821, 521] on label at bounding box center [815, 520] width 12 height 12
click at [452, 492] on div "Note" at bounding box center [463, 490] width 33 height 13
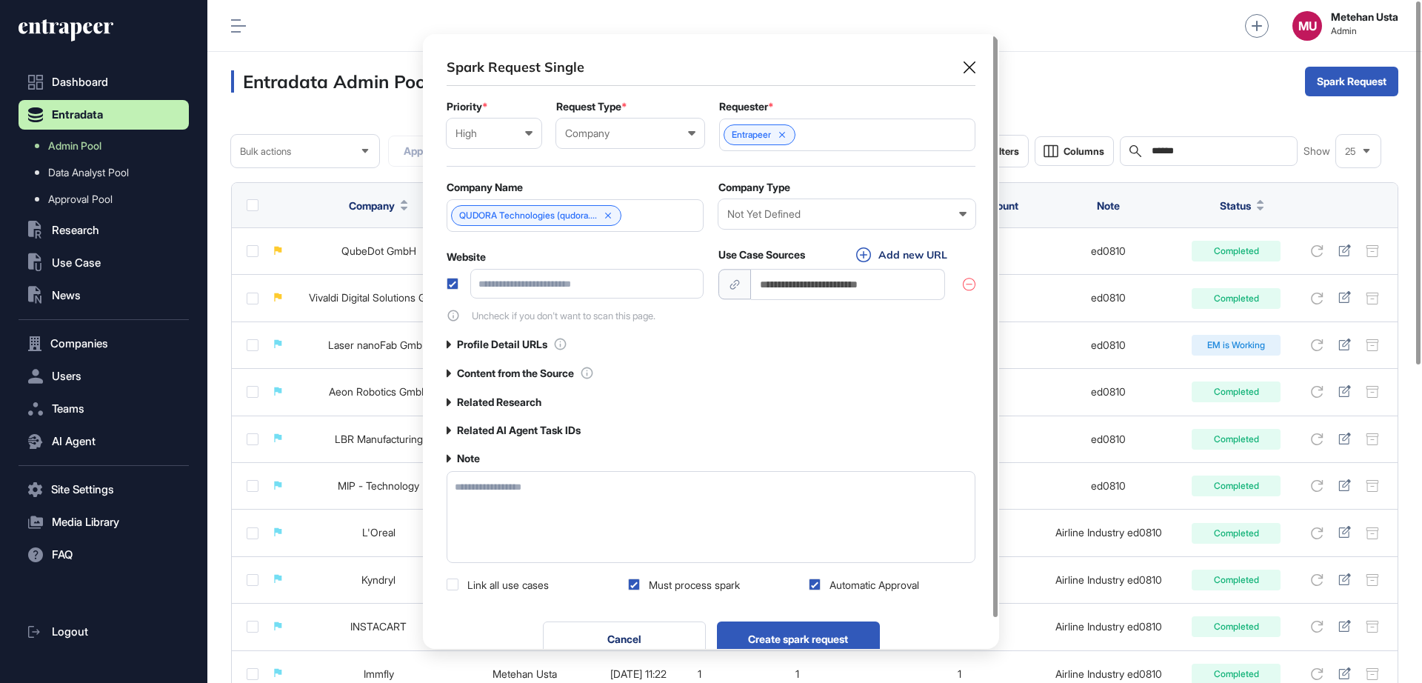
scroll to position [615, 576]
click at [484, 494] on textarea at bounding box center [711, 517] width 529 height 92
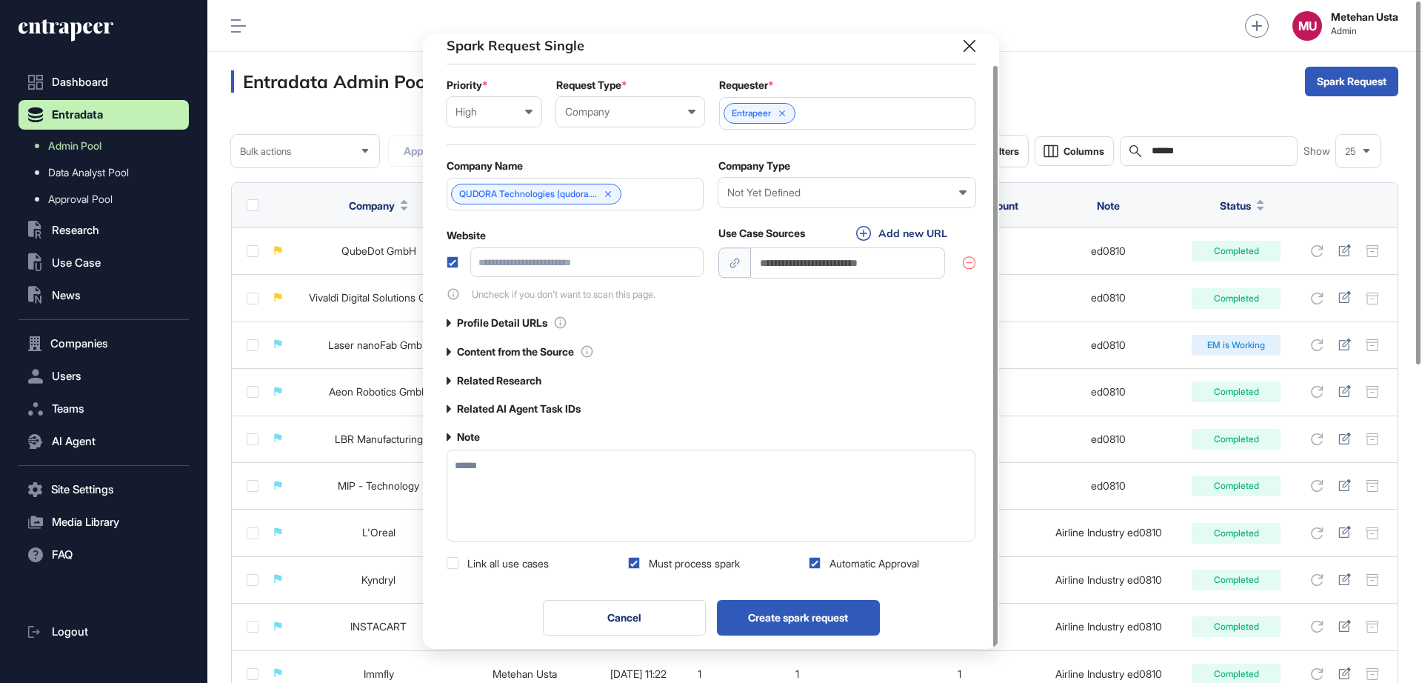
scroll to position [32, 0]
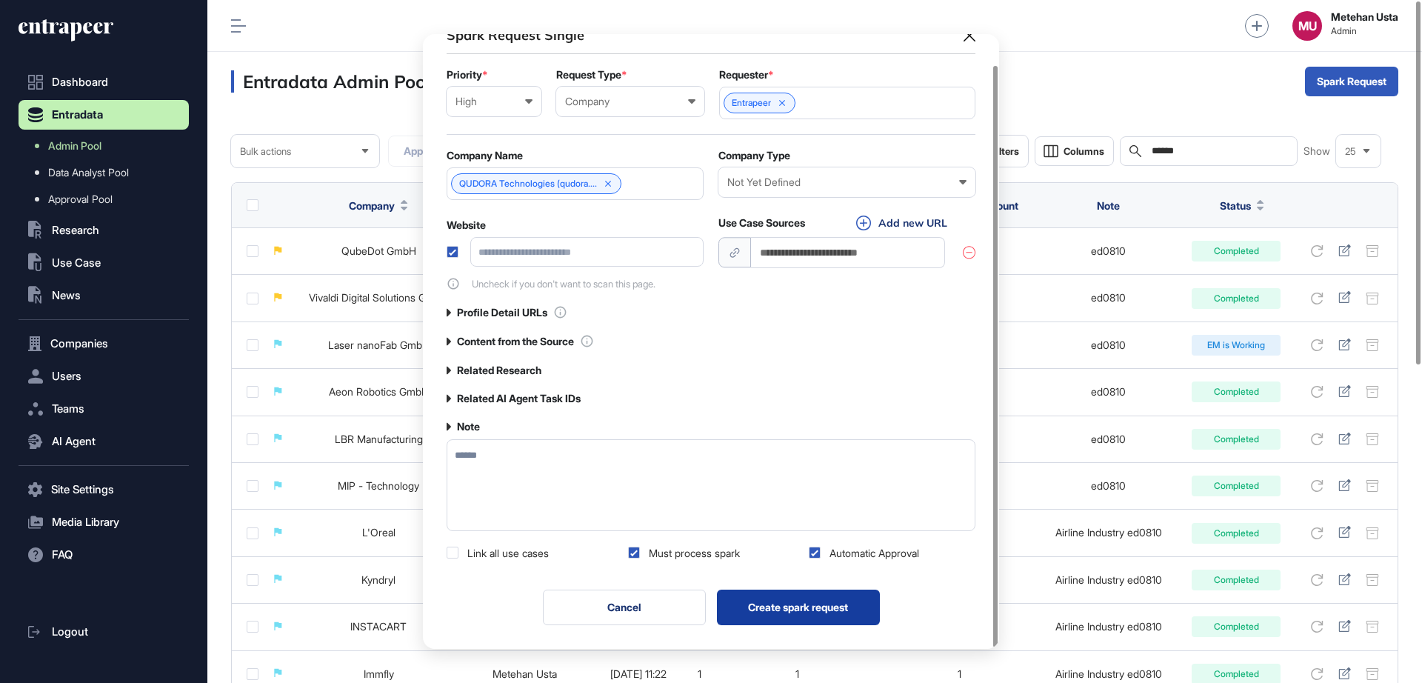
type textarea "******"
click at [771, 598] on button "Create spark request" at bounding box center [798, 607] width 163 height 36
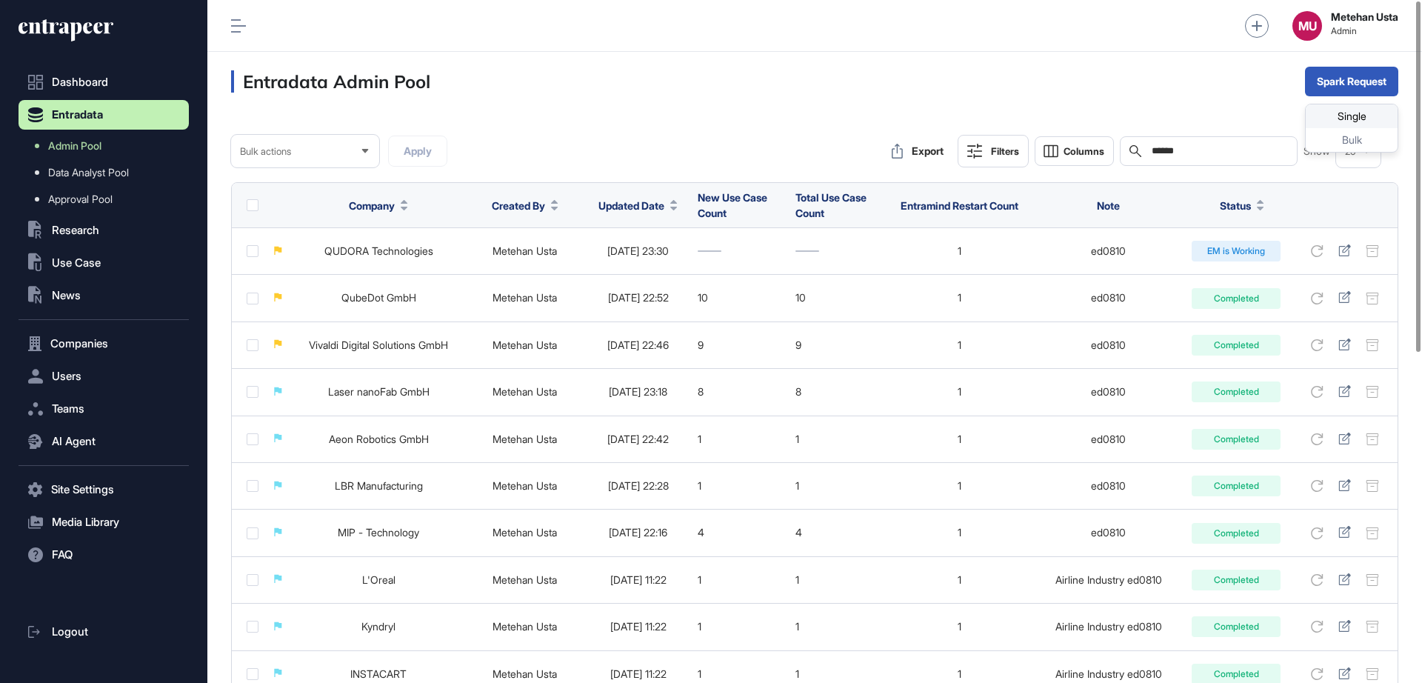
click at [1263, 108] on div "Single" at bounding box center [1352, 116] width 92 height 24
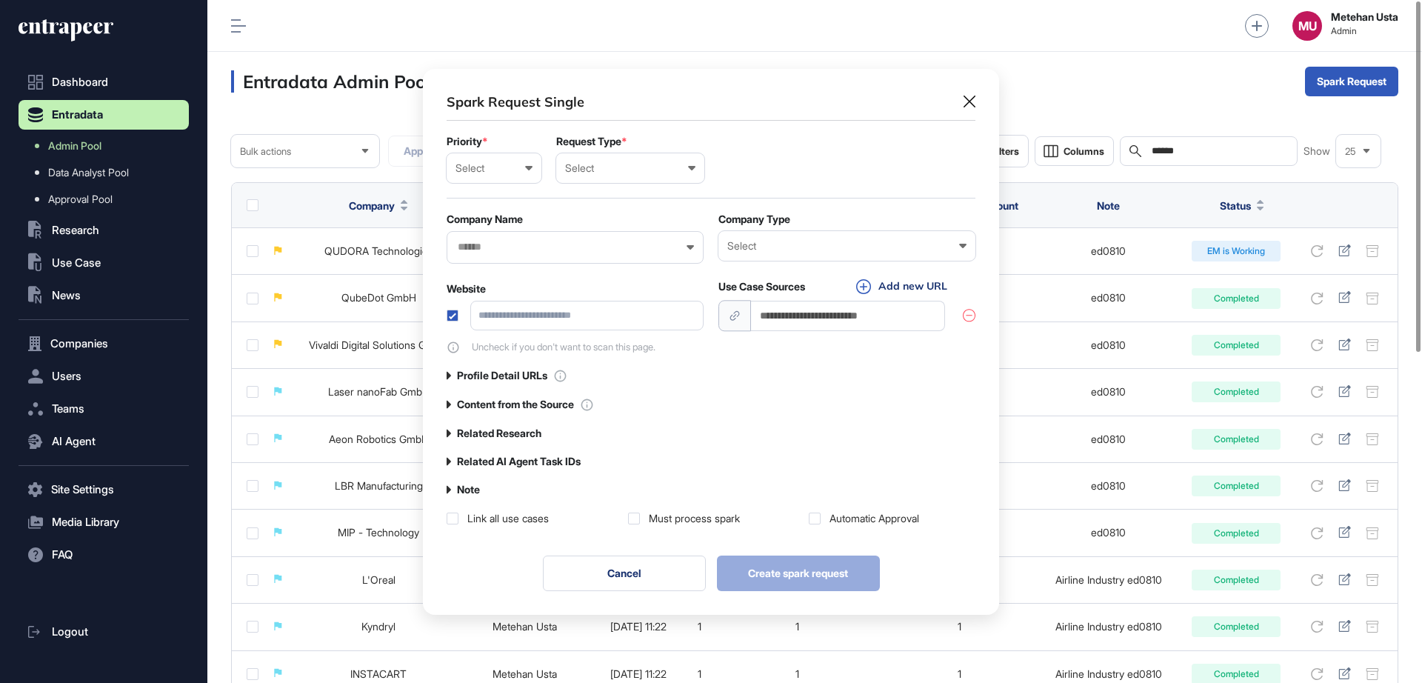
scroll to position [1, 7]
click at [515, 169] on div "Select" at bounding box center [493, 168] width 77 height 12
click at [0, 0] on div "Normal" at bounding box center [0, 0] width 0 height 0
click at [629, 147] on div "Request Type * Select User Company Customer Request ID" at bounding box center [630, 159] width 148 height 47
click at [616, 179] on div "Select User Company Customer Request ID" at bounding box center [630, 168] width 148 height 30
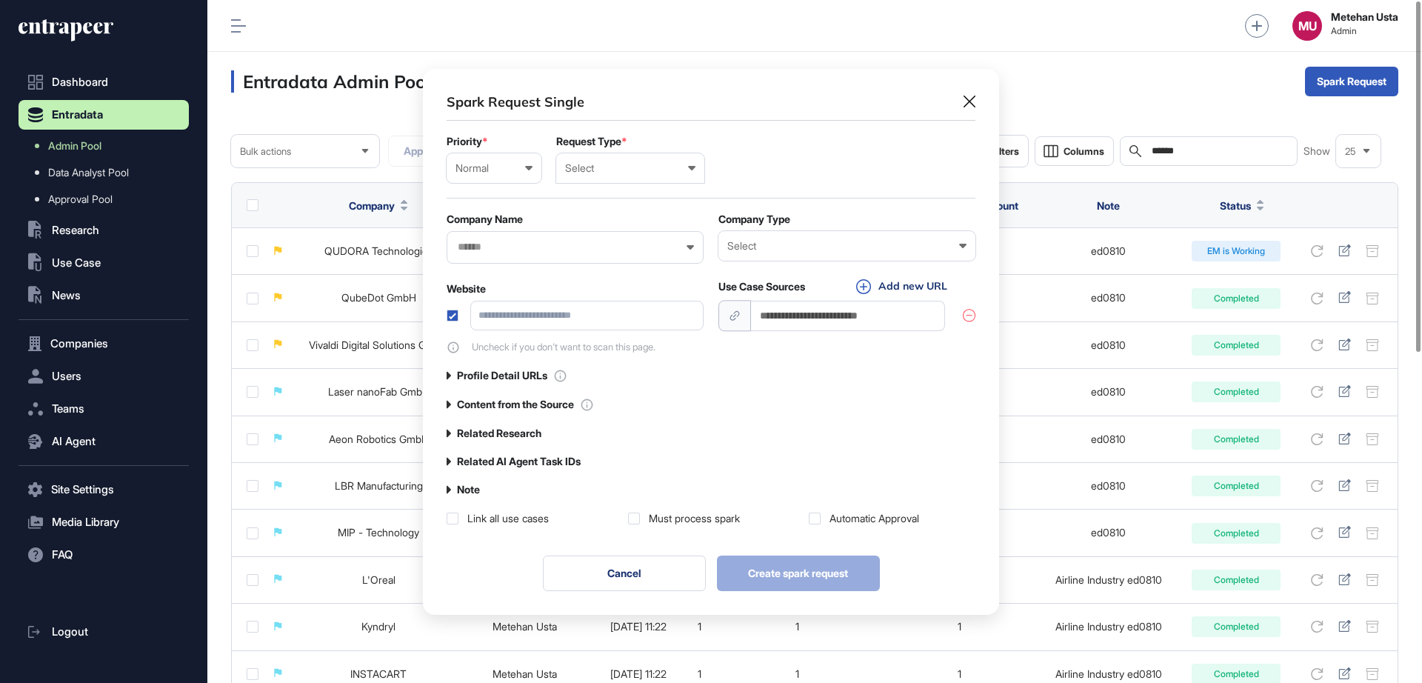
click at [0, 0] on div "Company" at bounding box center [0, 0] width 0 height 0
click at [776, 170] on input "text" at bounding box center [847, 167] width 237 height 13
type input "*********"
click at [767, 194] on span "Entrapeer" at bounding box center [846, 195] width 240 height 11
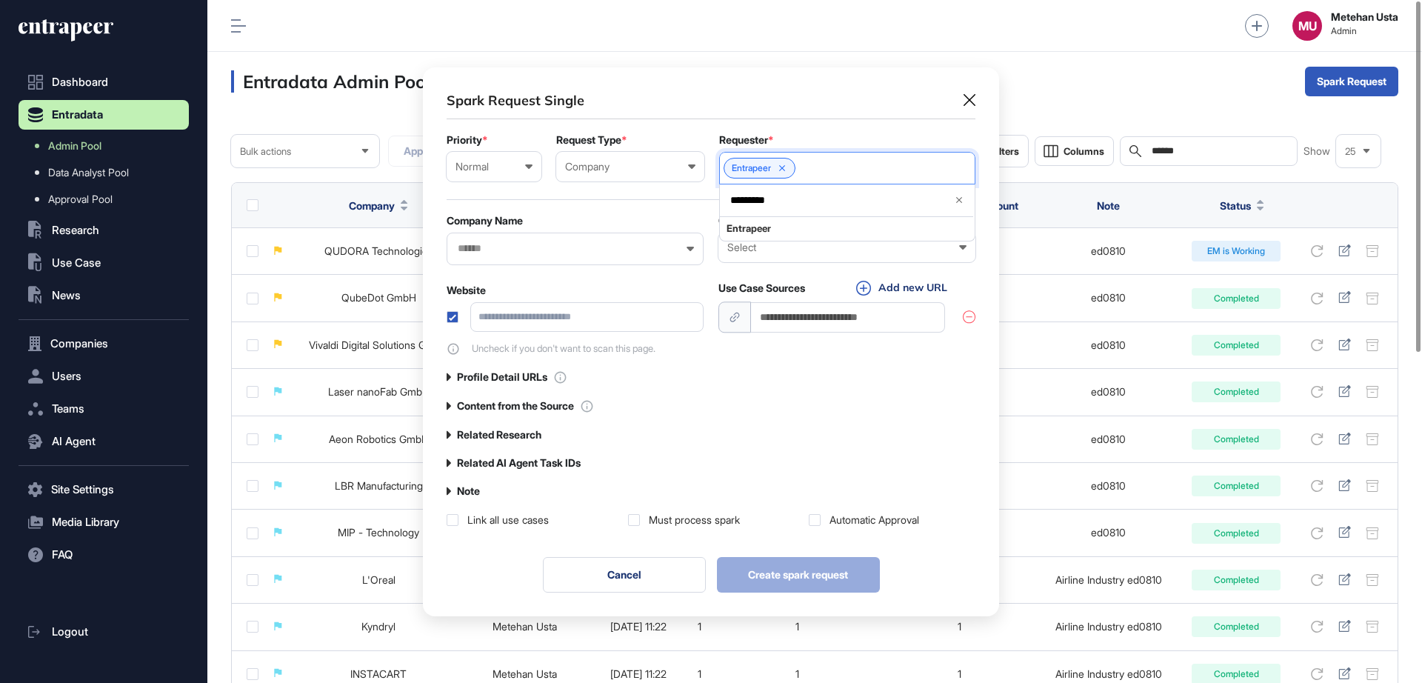
click at [641, 78] on div "Spark Request Single Priority * Normal Low Normal High Urgent Request Type * Co…" at bounding box center [711, 309] width 576 height 484
click at [498, 253] on input "text" at bounding box center [565, 248] width 218 height 13
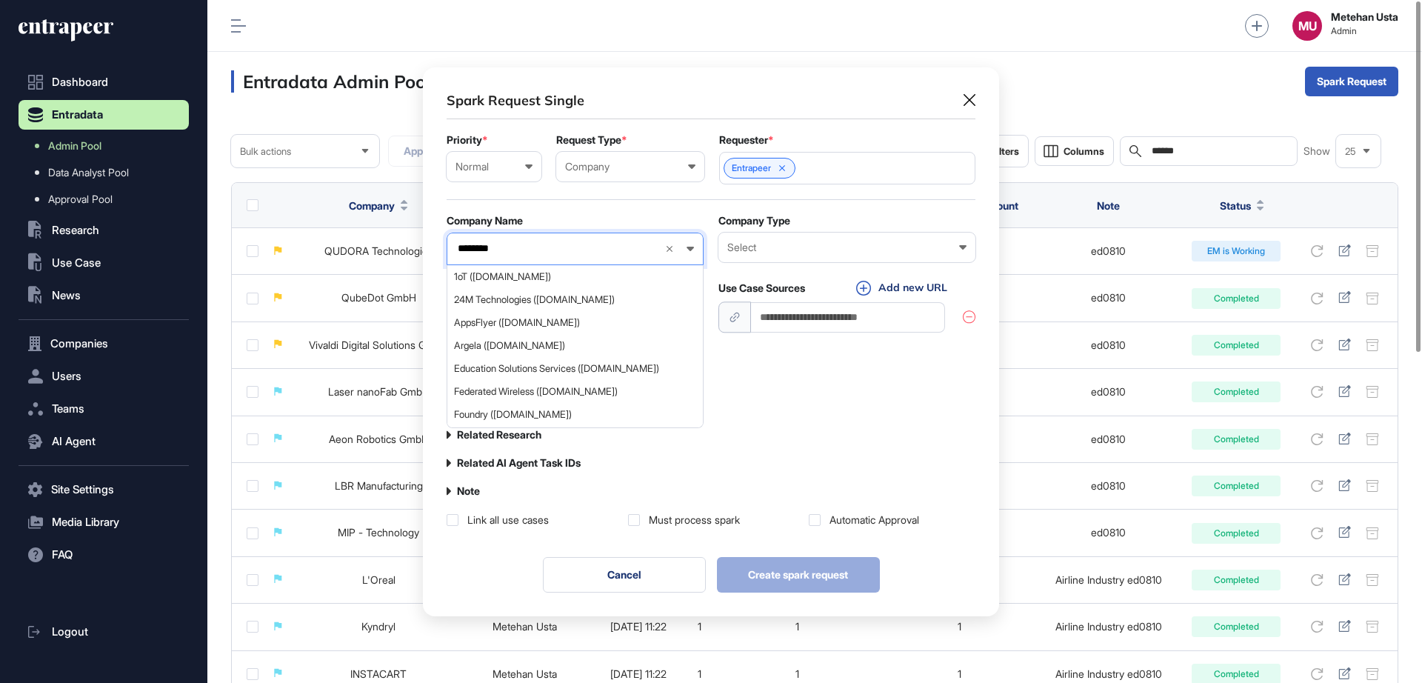
type input "*********"
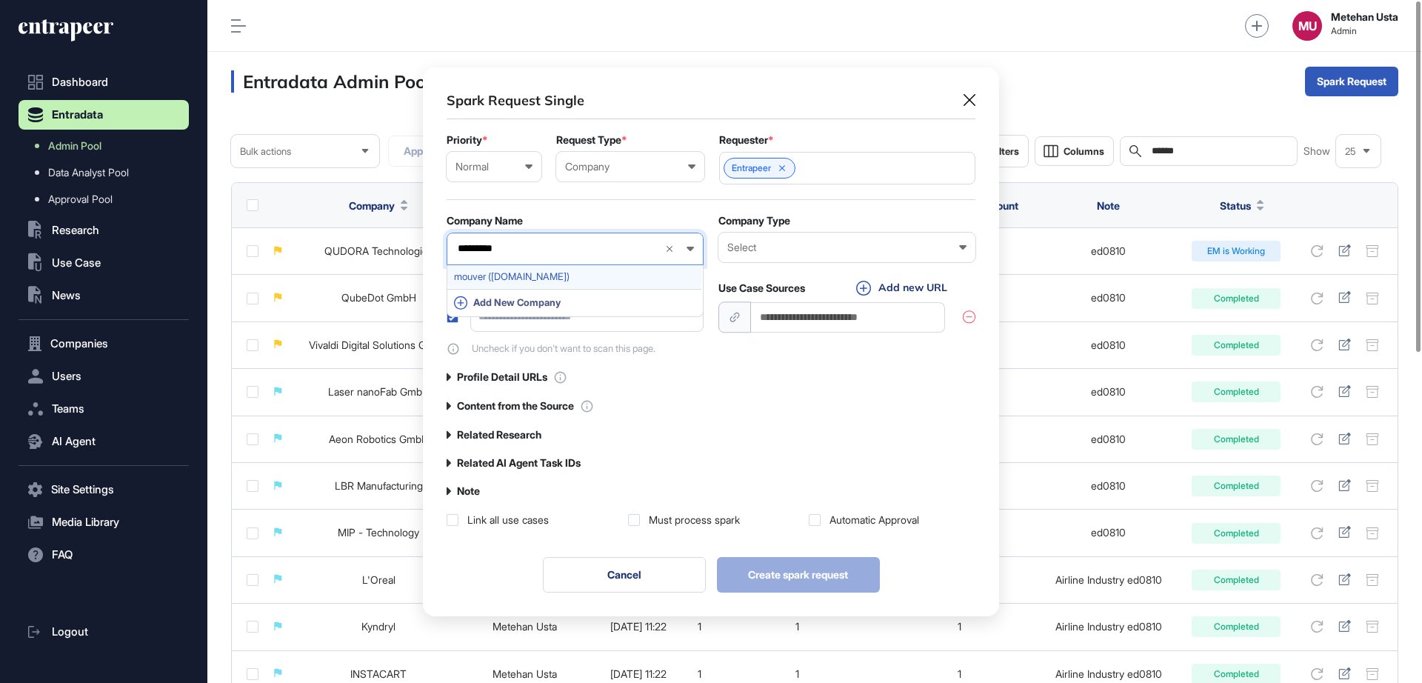
click at [531, 277] on span "mouver (mouver.de)" at bounding box center [574, 276] width 241 height 11
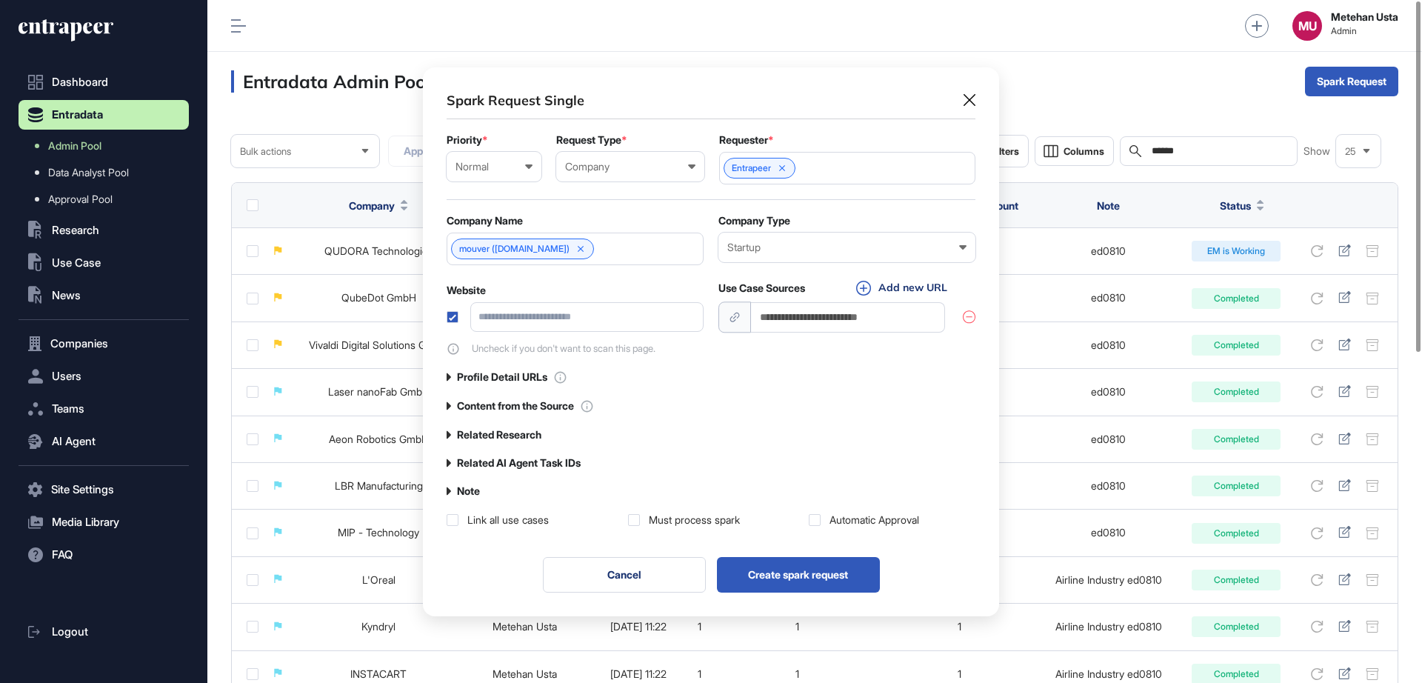
click at [469, 485] on label "Note" at bounding box center [468, 491] width 23 height 12
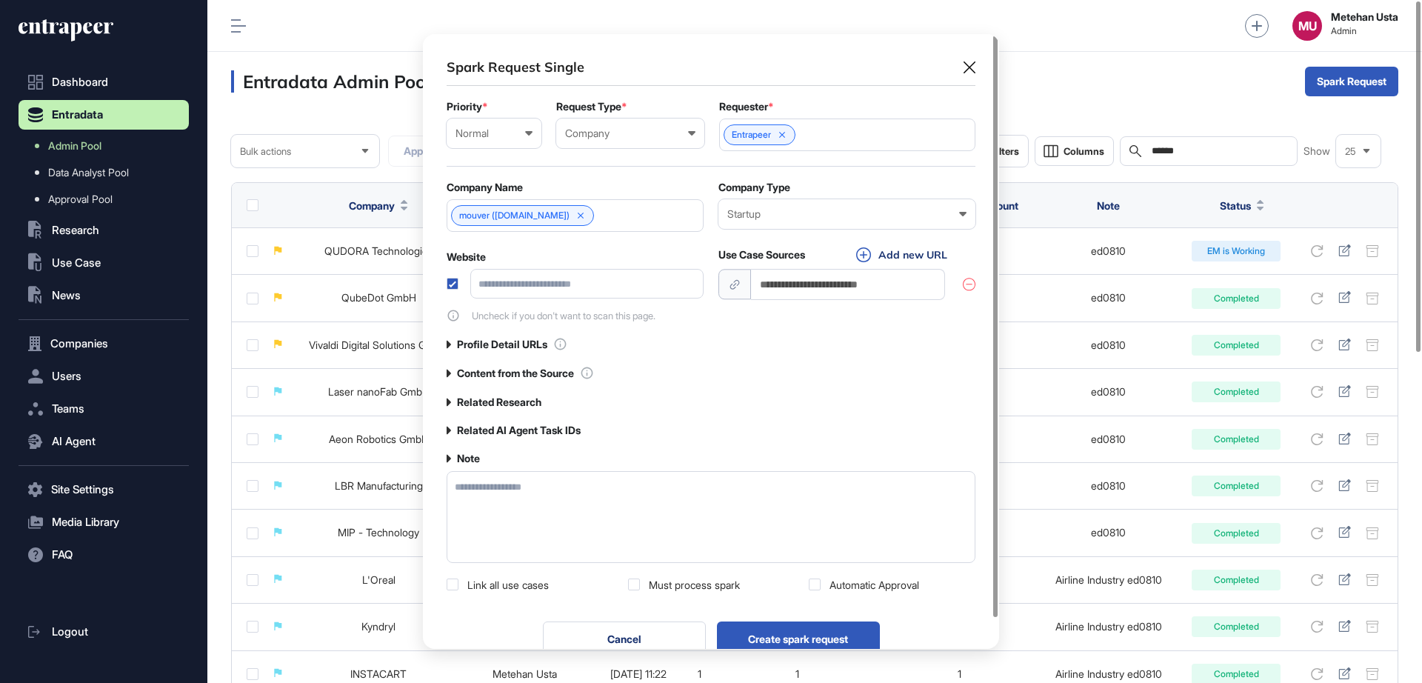
click at [541, 512] on textarea at bounding box center [711, 517] width 529 height 92
type textarea "******"
click at [637, 582] on label at bounding box center [634, 584] width 12 height 12
click at [816, 584] on label at bounding box center [815, 584] width 12 height 12
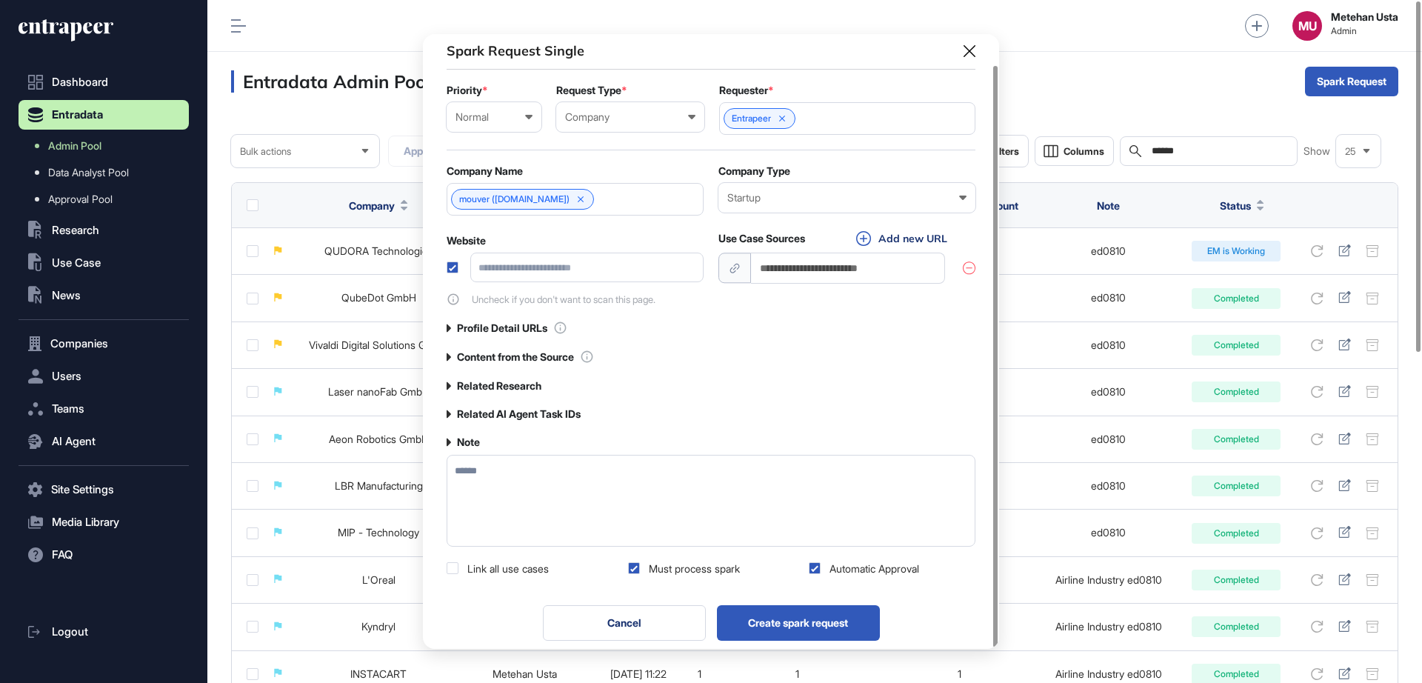
scroll to position [32, 0]
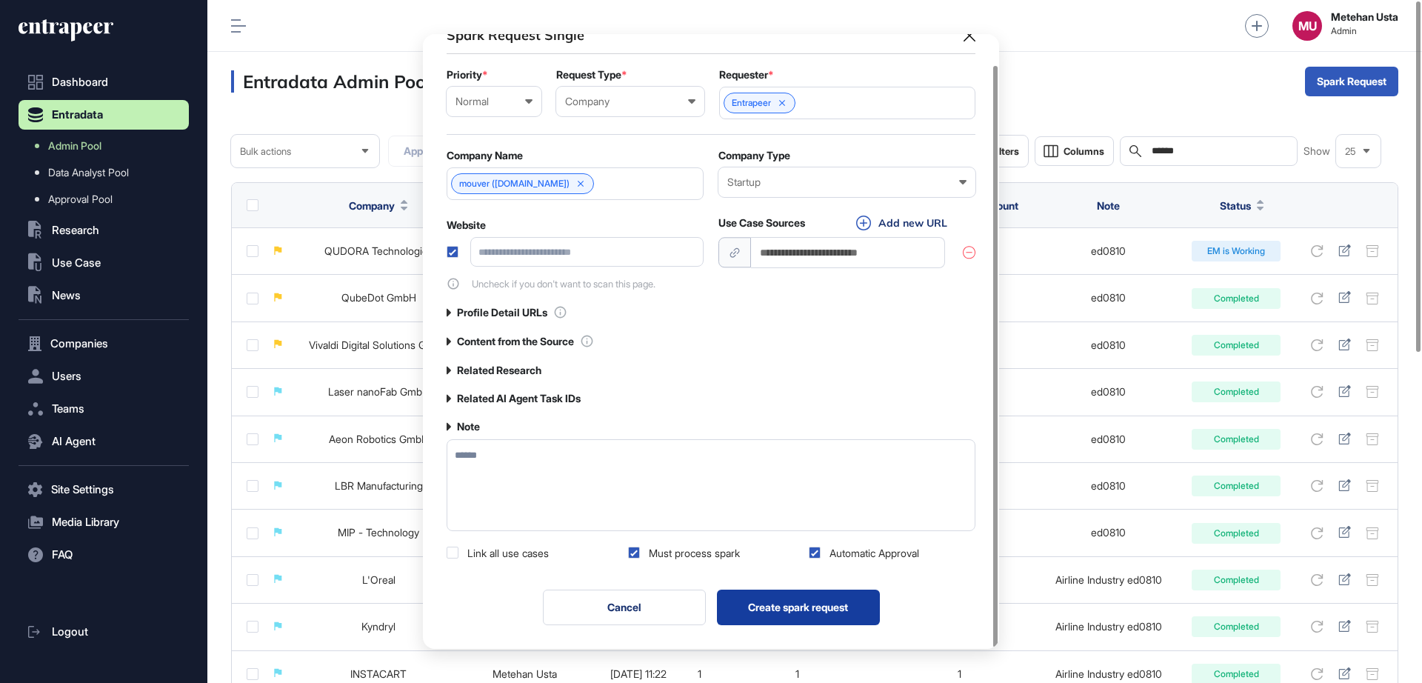
click at [797, 606] on button "Create spark request" at bounding box center [798, 607] width 163 height 36
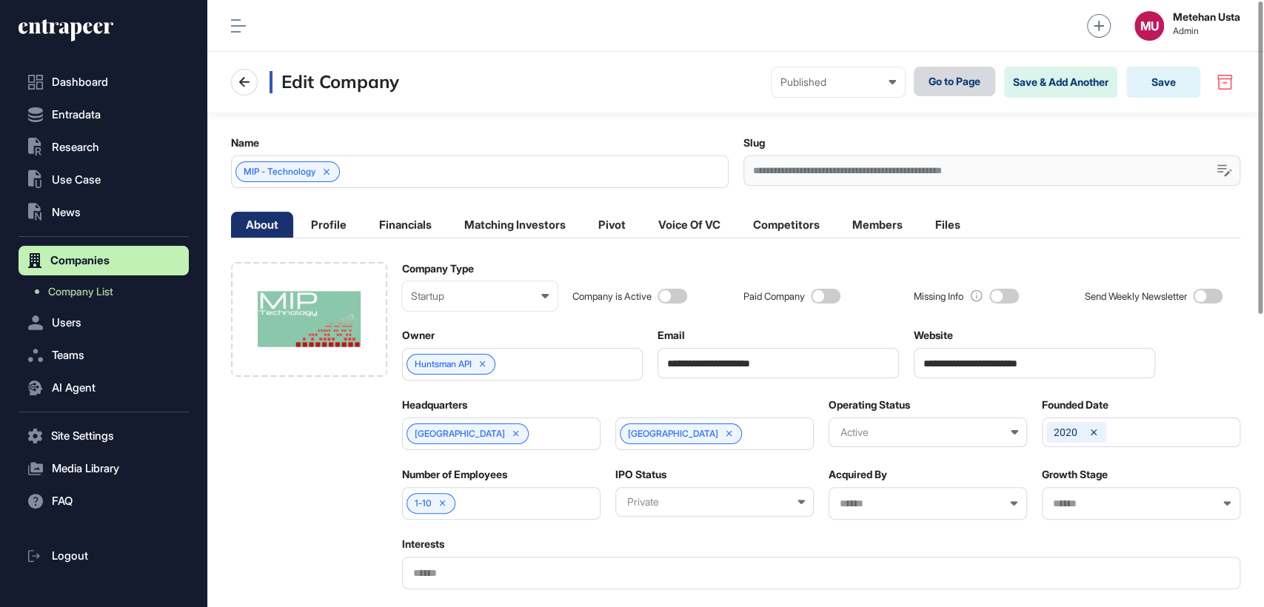
click at [952, 83] on link "Go to Page" at bounding box center [954, 82] width 81 height 30
click at [1166, 84] on button "Save" at bounding box center [1163, 82] width 74 height 31
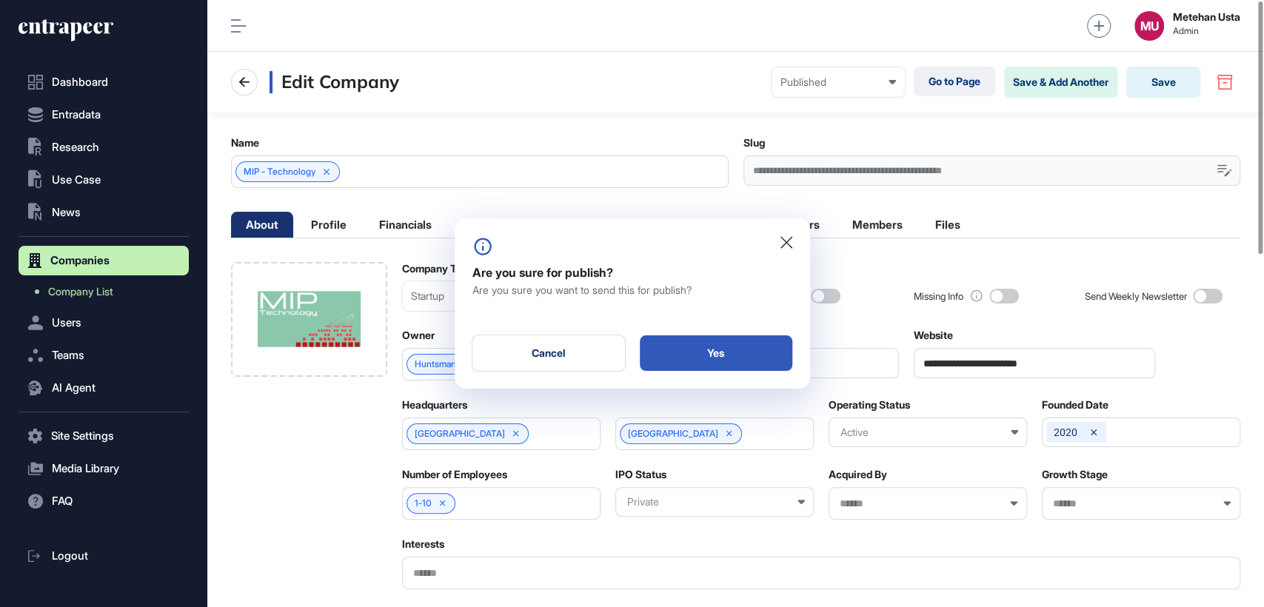
click at [723, 362] on div "Yes" at bounding box center [716, 353] width 153 height 36
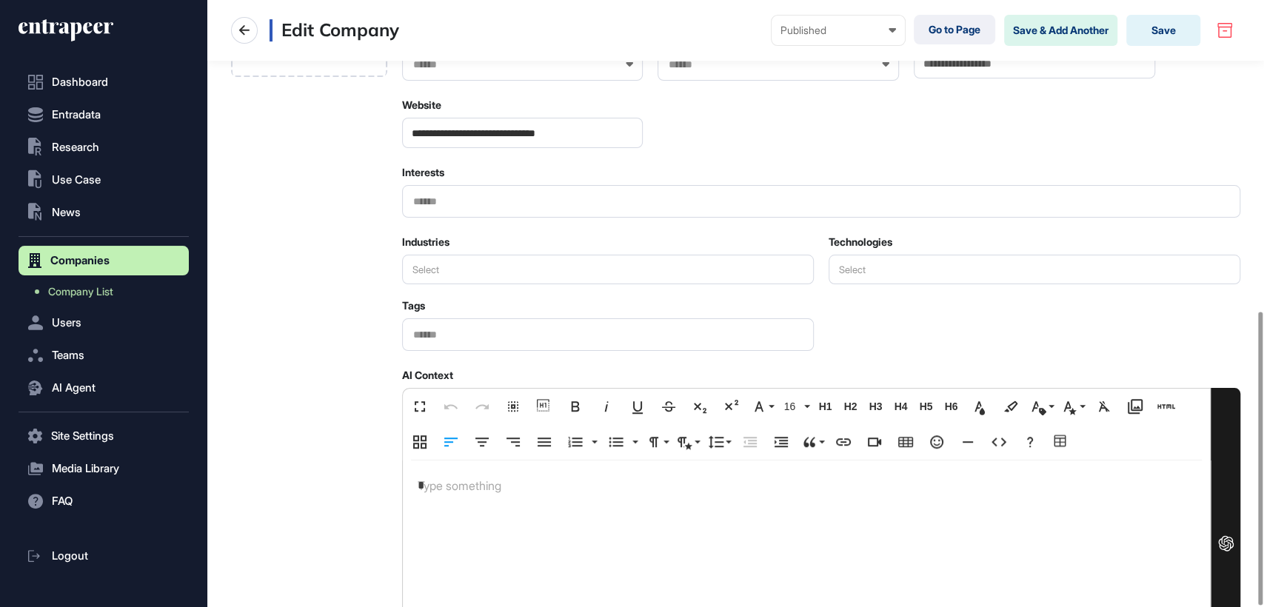
scroll to position [70, 0]
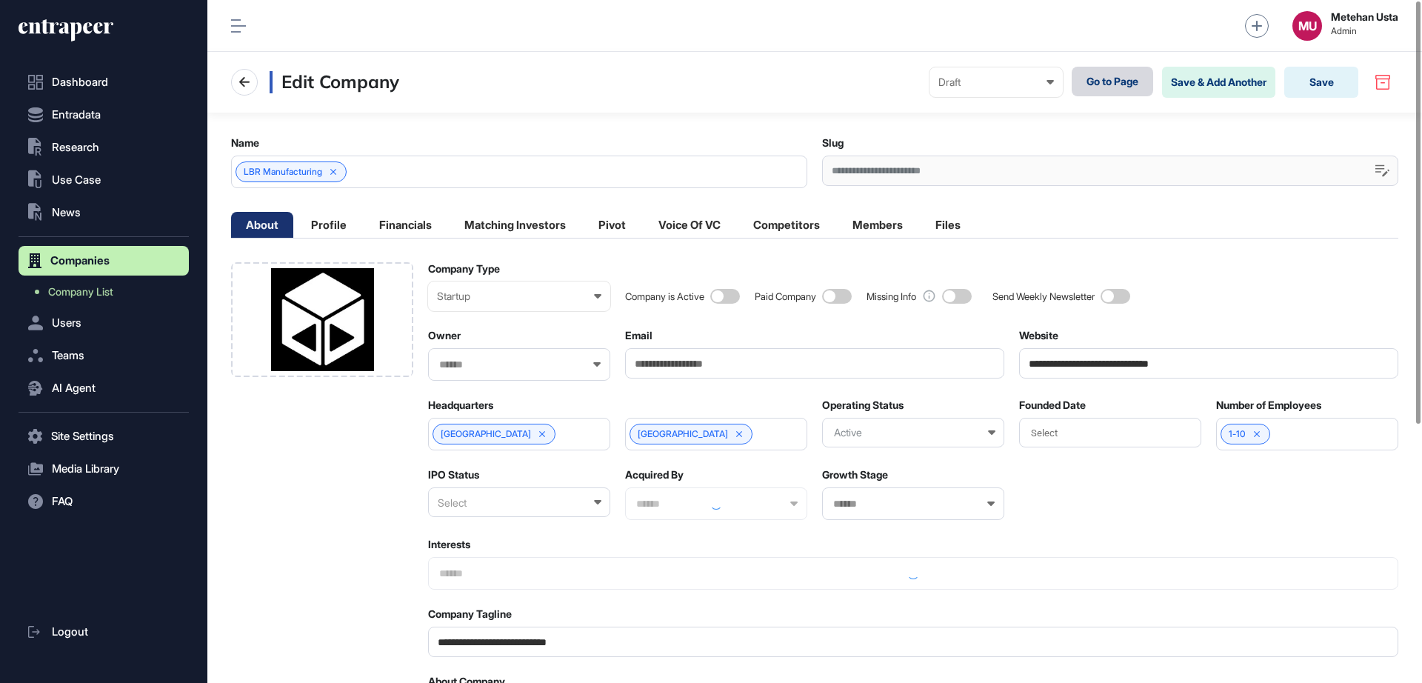
click at [1072, 73] on link "Go to Page" at bounding box center [1112, 82] width 81 height 30
click at [991, 86] on div "Draft" at bounding box center [996, 82] width 116 height 12
click at [0, 0] on div "Published" at bounding box center [0, 0] width 0 height 0
click at [1334, 84] on button "Save" at bounding box center [1321, 82] width 74 height 31
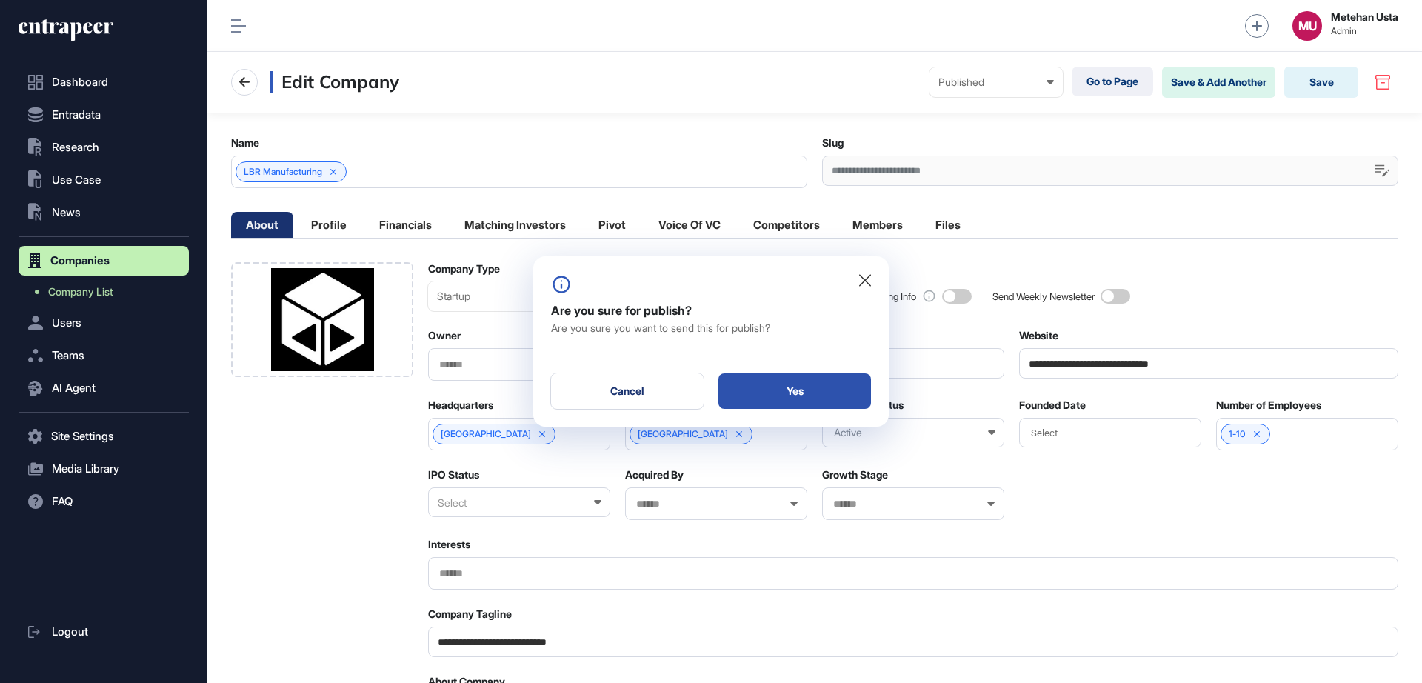
click at [808, 396] on div "Yes" at bounding box center [794, 391] width 153 height 36
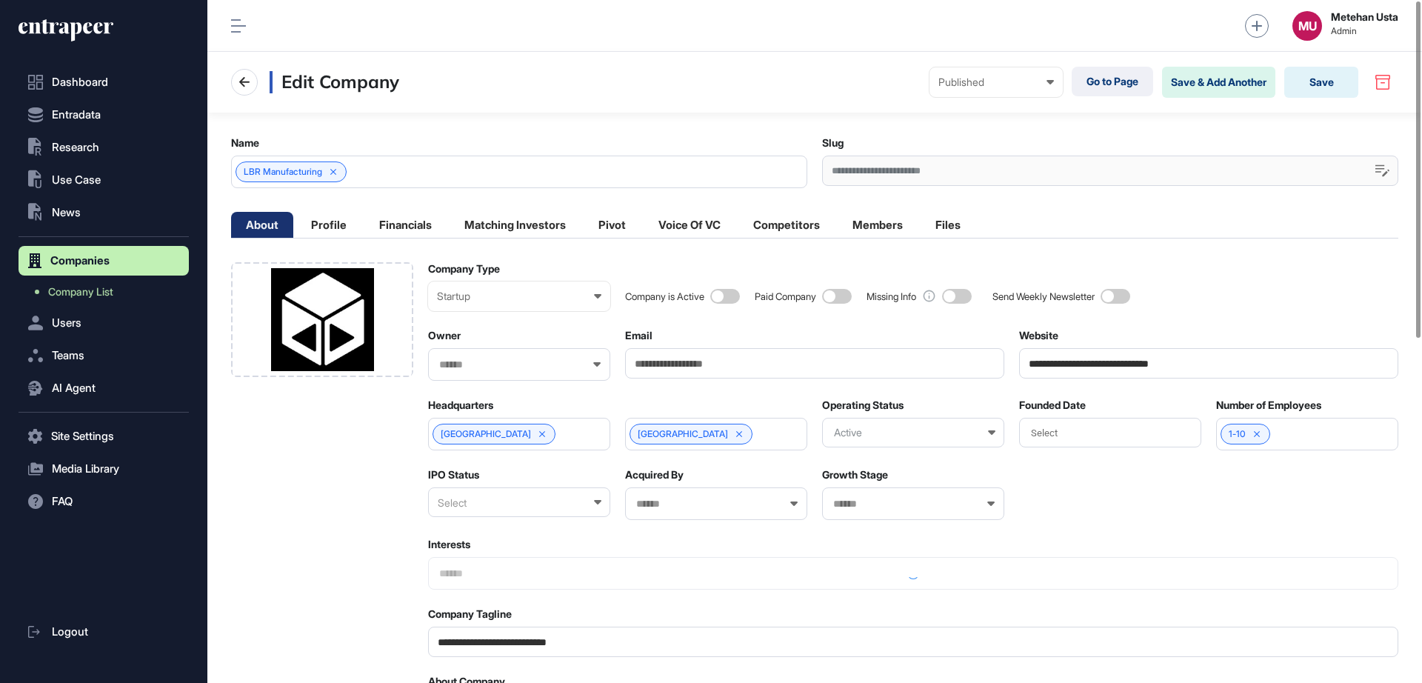
scroll to position [1, 1]
click at [1088, 85] on link "Go to Page" at bounding box center [1112, 82] width 81 height 30
drag, startPoint x: 1087, startPoint y: 358, endPoint x: 1179, endPoint y: 364, distance: 92.0
click at [1179, 364] on input "**********" at bounding box center [1208, 363] width 379 height 30
click at [1079, 359] on input "**********" at bounding box center [1208, 363] width 379 height 30
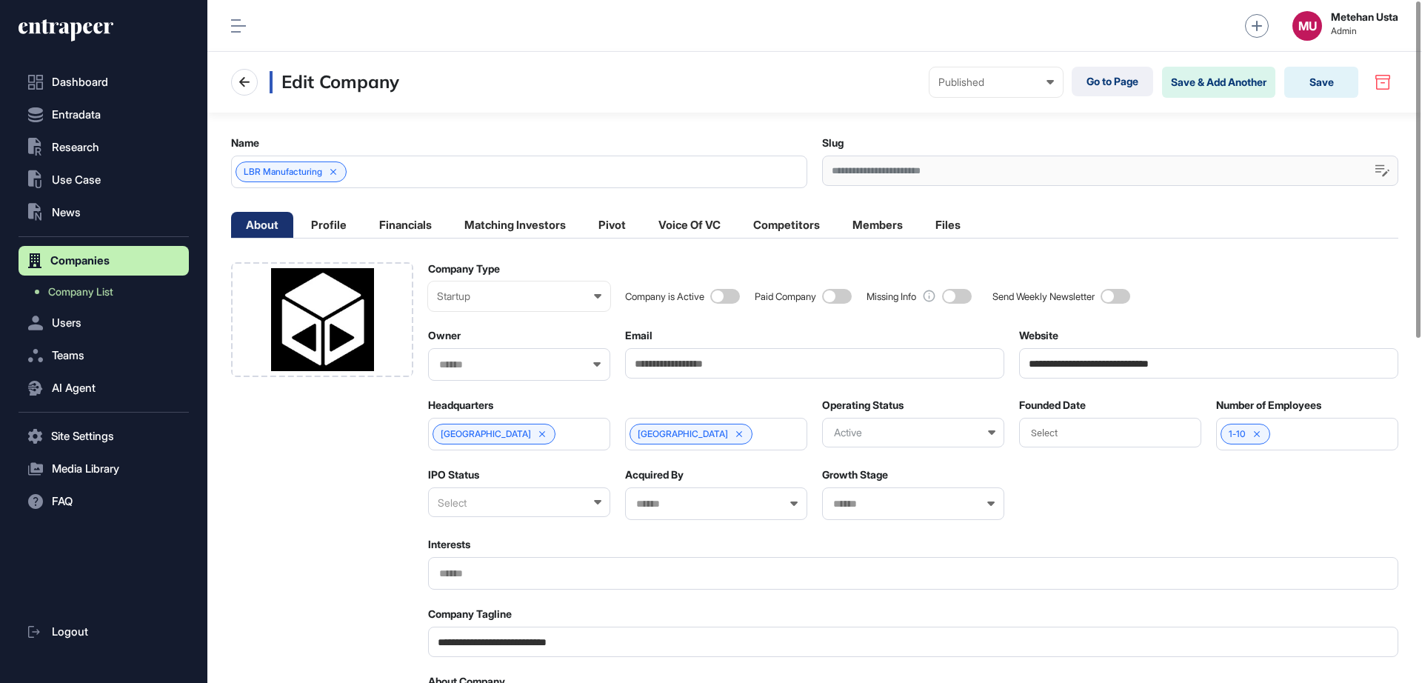
drag, startPoint x: 1197, startPoint y: 359, endPoint x: 1095, endPoint y: 353, distance: 101.6
click at [1095, 353] on input "**********" at bounding box center [1208, 363] width 379 height 30
click at [84, 290] on span "Company List" at bounding box center [80, 292] width 65 height 12
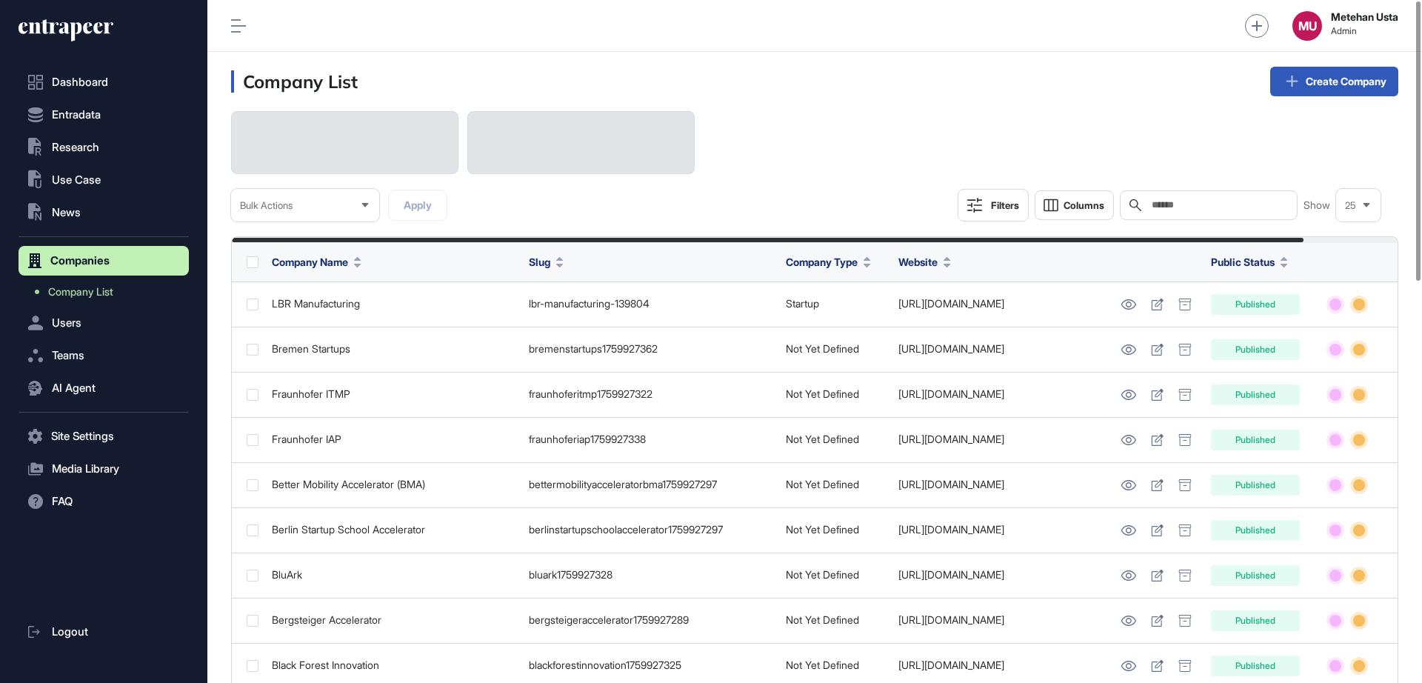
click at [1224, 207] on input "text" at bounding box center [1219, 205] width 138 height 12
paste input "**********"
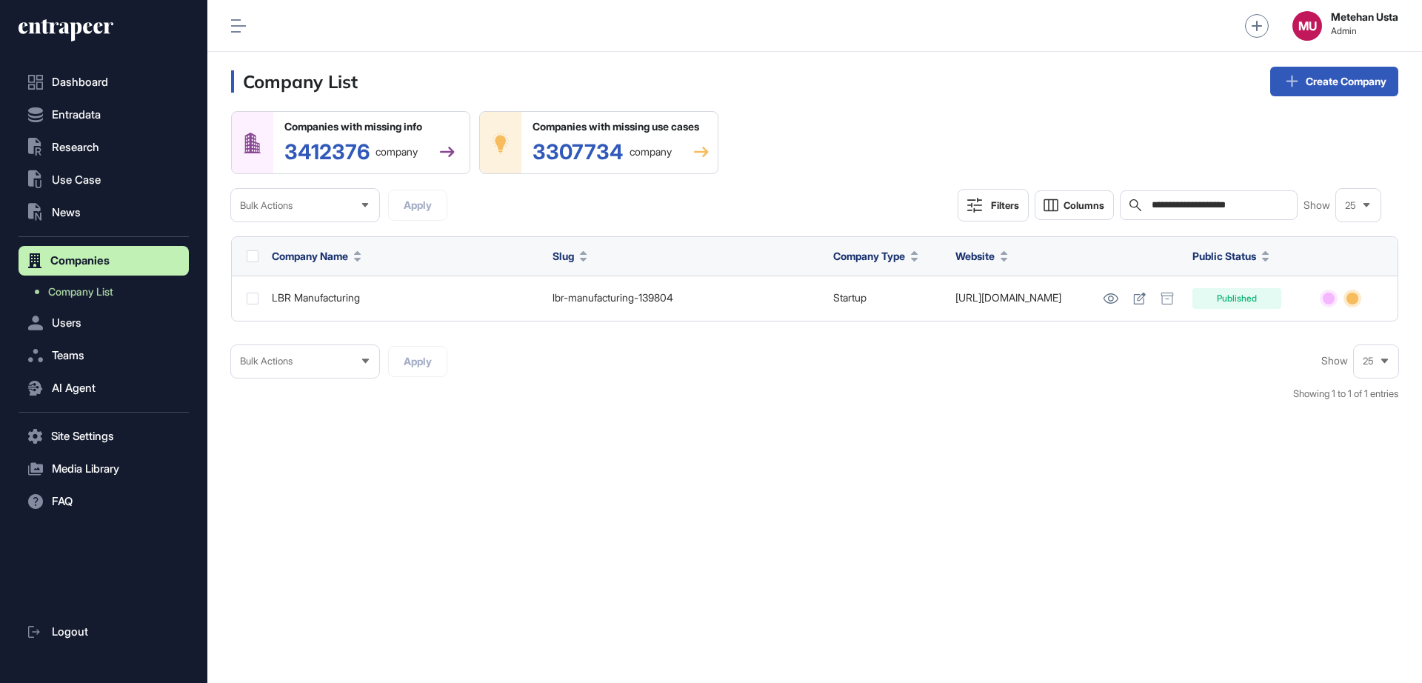
click at [1243, 213] on div "**********" at bounding box center [1209, 205] width 178 height 30
click at [1242, 213] on div "**********" at bounding box center [1209, 205] width 178 height 30
click at [1242, 202] on input "**********" at bounding box center [1219, 205] width 138 height 12
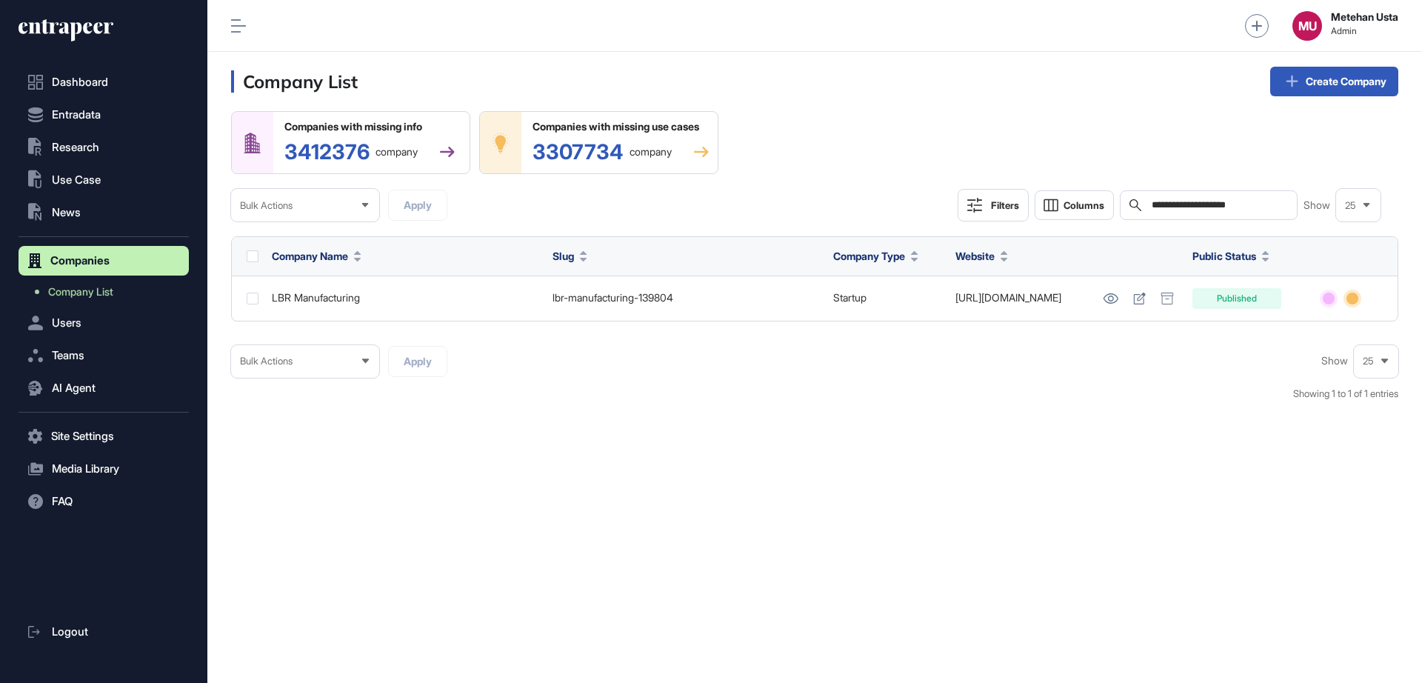
paste input "text"
click at [1222, 204] on input "**********" at bounding box center [1219, 205] width 138 height 12
paste input "text"
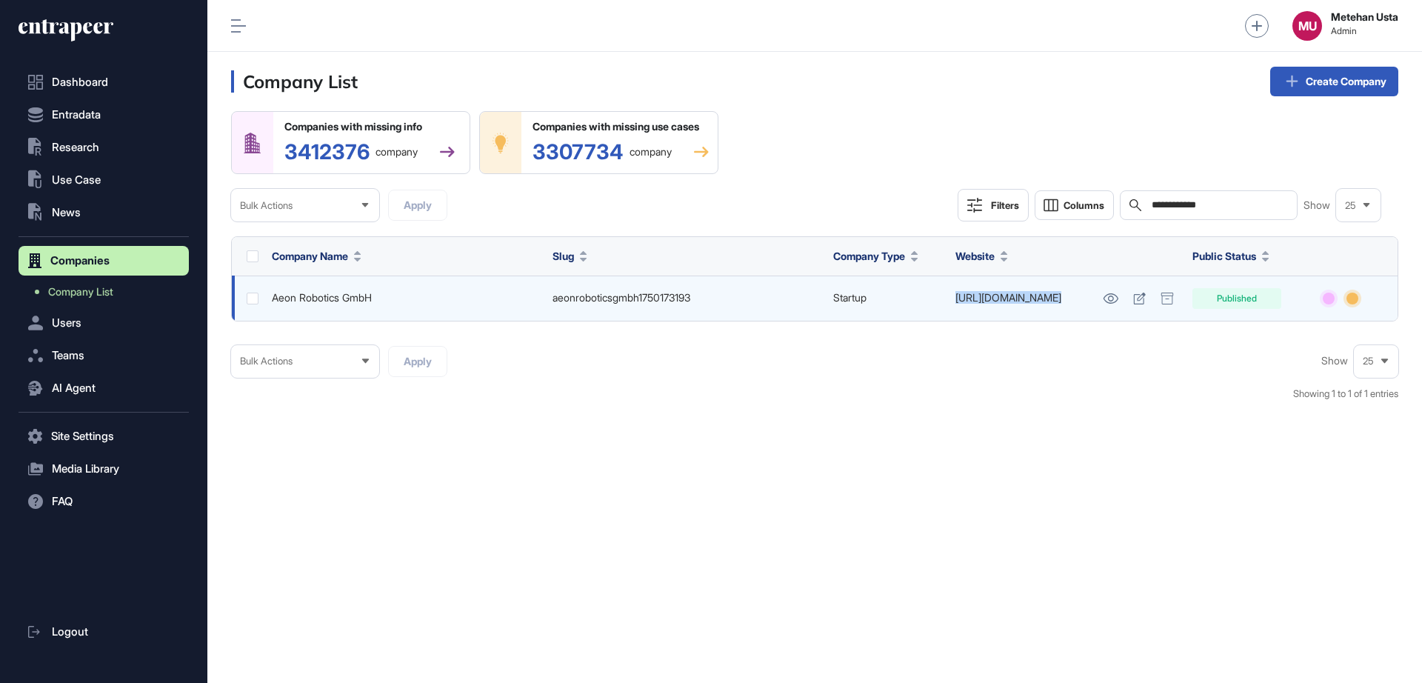
drag, startPoint x: 938, startPoint y: 304, endPoint x: 1099, endPoint y: 304, distance: 161.4
click at [1099, 304] on tr "Aeon Robotics GmbH aeonroboticsgmbh1750173193 Startup https://aeonrobotics.com …" at bounding box center [815, 297] width 1166 height 45
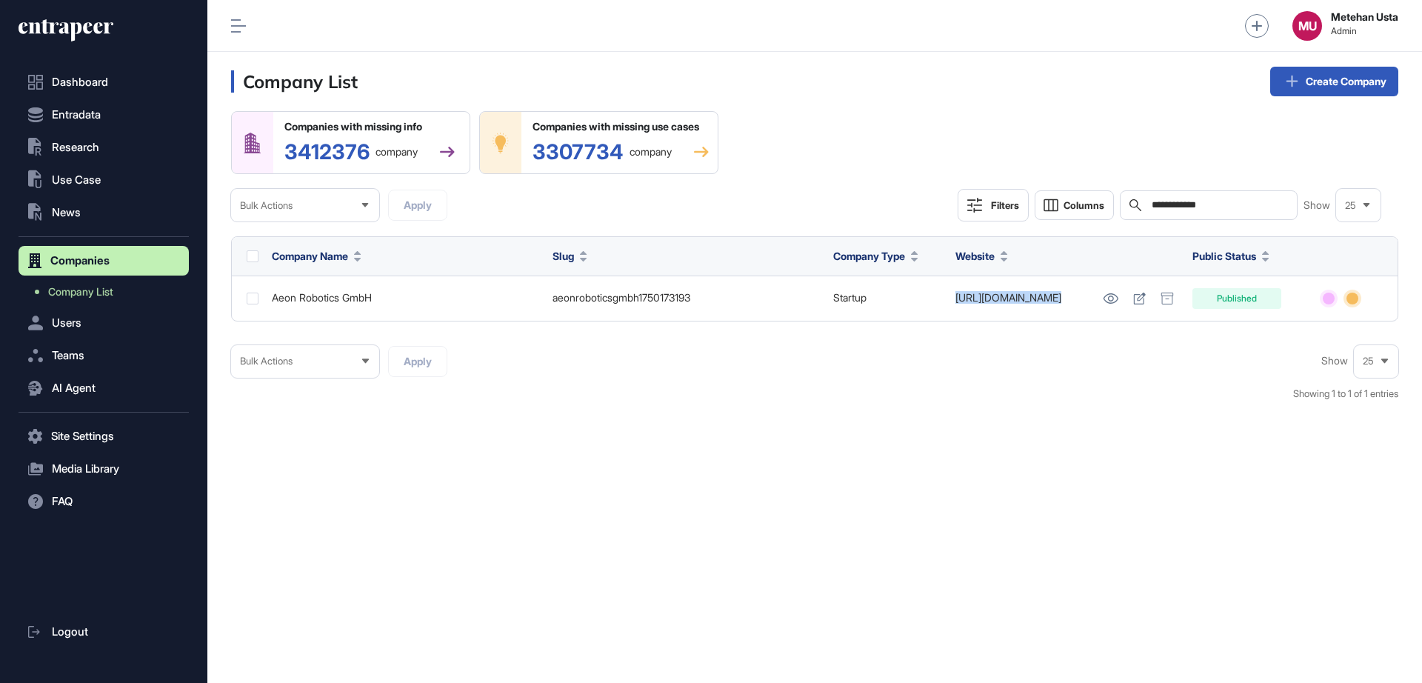
copy tr "https://aeonrobotics.com Published"
click at [1220, 201] on input "**********" at bounding box center [1219, 205] width 138 height 12
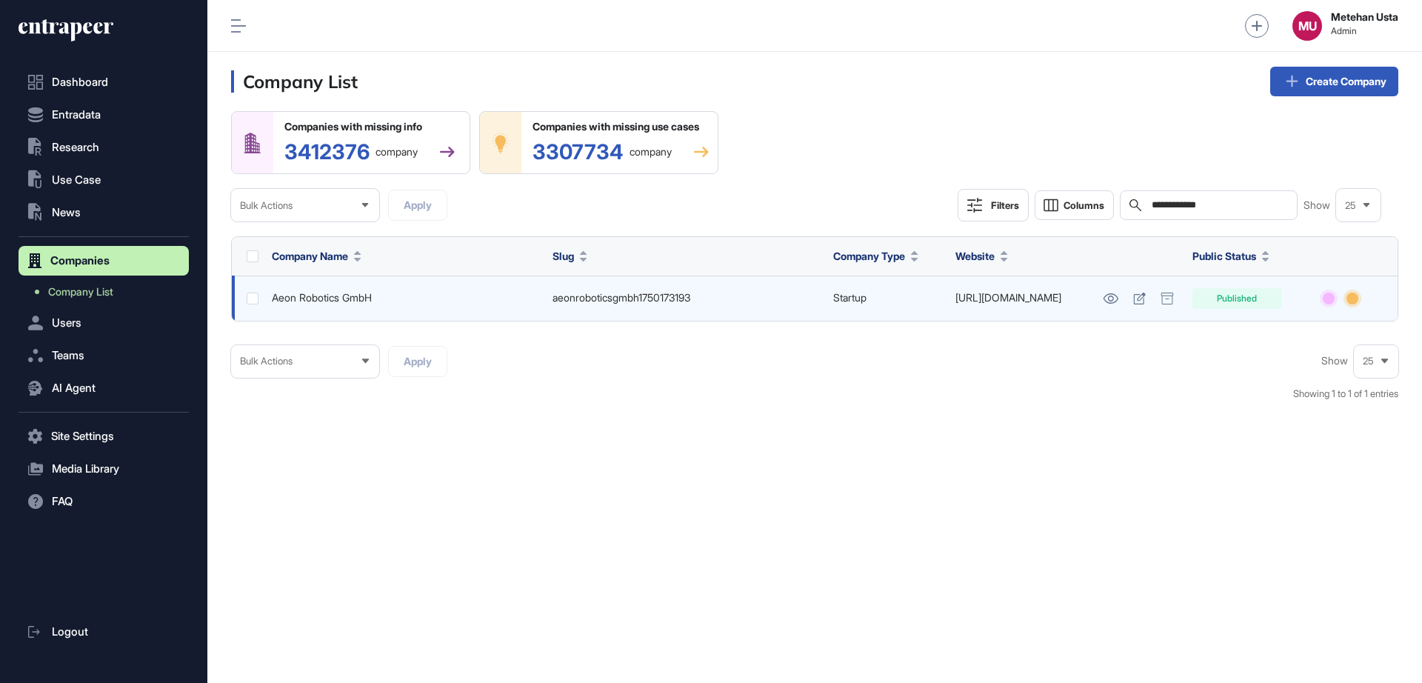
paste input "*****"
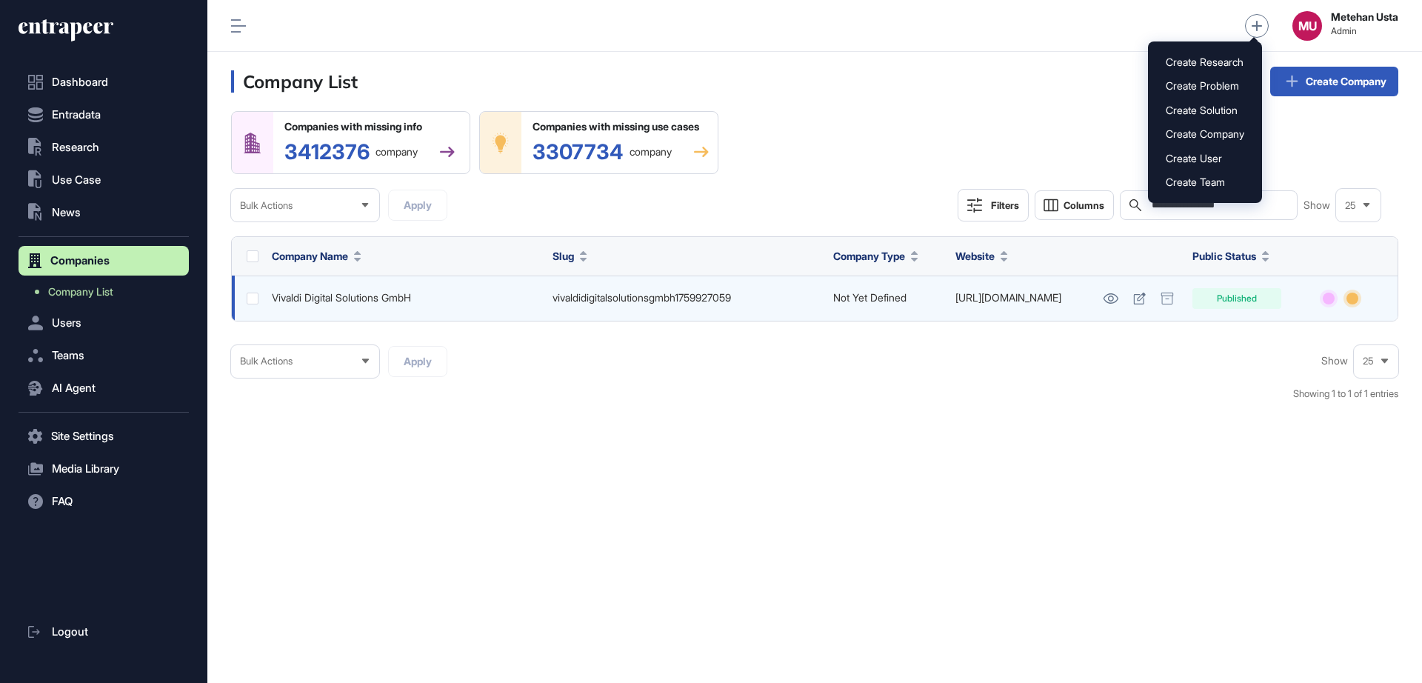
drag, startPoint x: 905, startPoint y: 295, endPoint x: 1080, endPoint y: 313, distance: 175.7
click at [1080, 313] on tr "Vivaldi Digital Solutions GmbH vivaldidigitalsolutionsgmbh1759927059 Not Yet De…" at bounding box center [815, 297] width 1166 height 45
copy tr "https://www.vivaldi-solutions.de/"
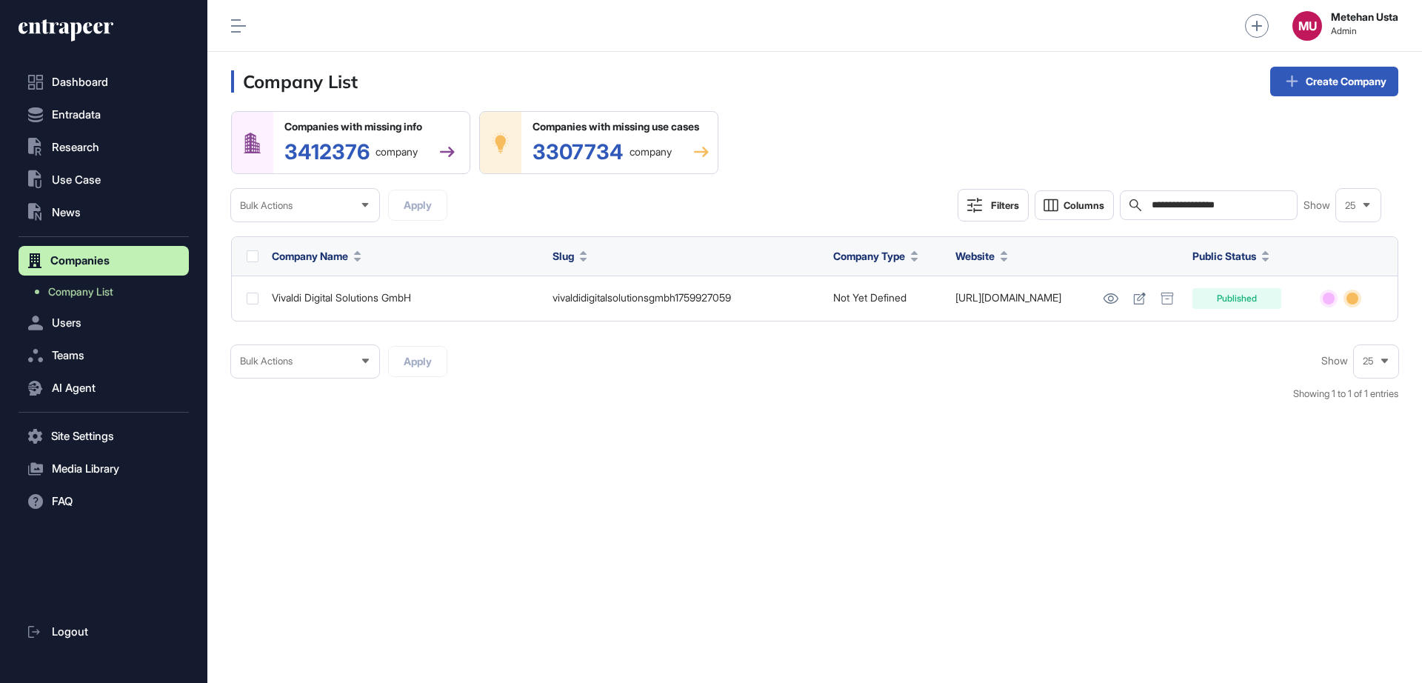
click at [1227, 207] on input "**********" at bounding box center [1219, 205] width 138 height 12
paste input "text"
click at [1217, 225] on div "Companies with missing info 3412376 company Companies with missing use cases 33…" at bounding box center [814, 263] width 1167 height 304
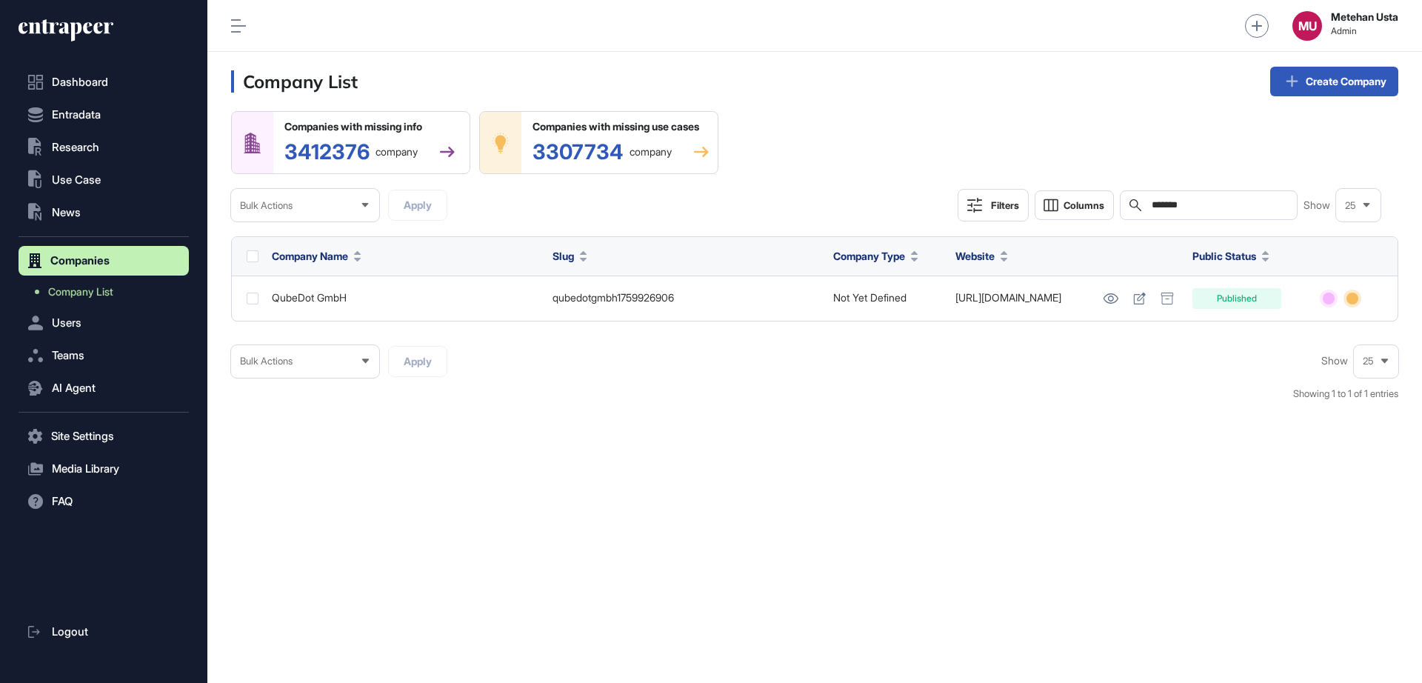
click at [1219, 212] on div "Search *******" at bounding box center [1209, 205] width 178 height 30
click at [1220, 207] on input "*******" at bounding box center [1219, 205] width 138 height 12
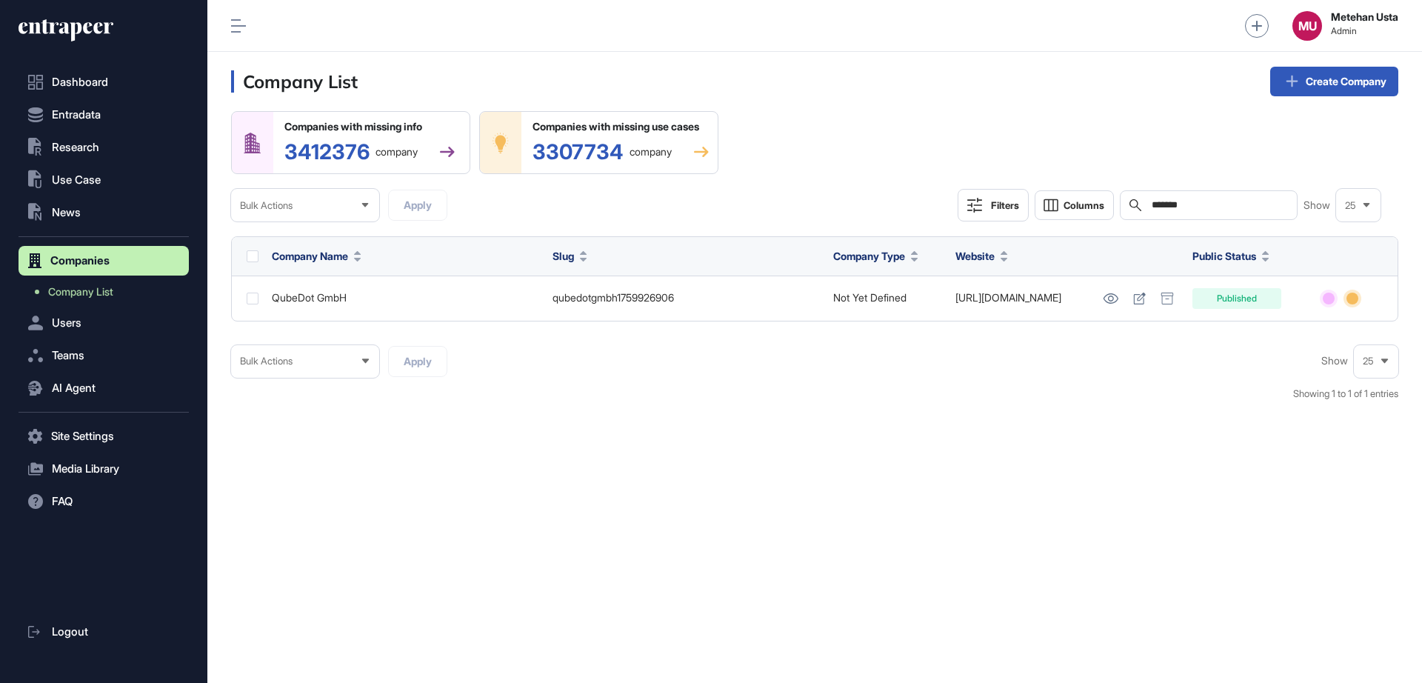
click at [1220, 207] on input "*******" at bounding box center [1219, 205] width 138 height 12
paste input "*****"
click at [1186, 213] on div "**********" at bounding box center [1209, 205] width 178 height 30
click at [1189, 201] on input "**********" at bounding box center [1219, 205] width 138 height 12
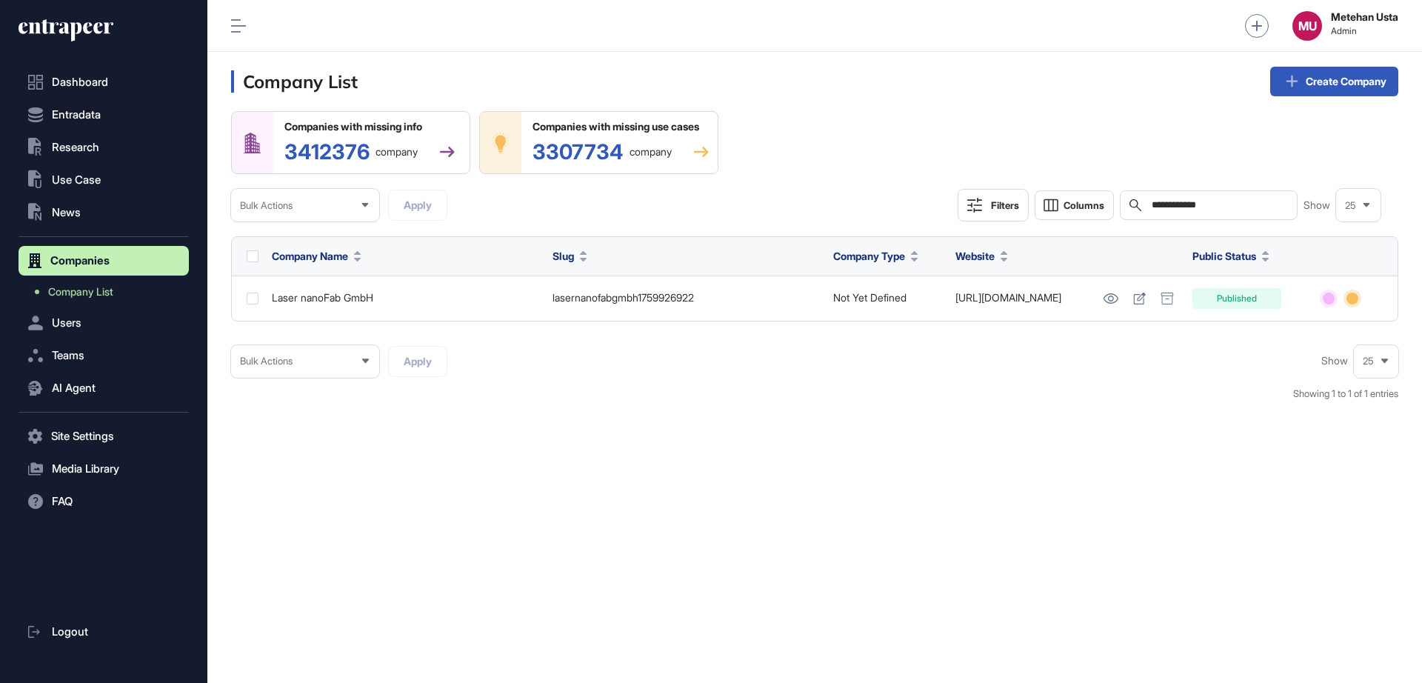
click at [1189, 201] on input "**********" at bounding box center [1219, 205] width 138 height 12
paste input "text"
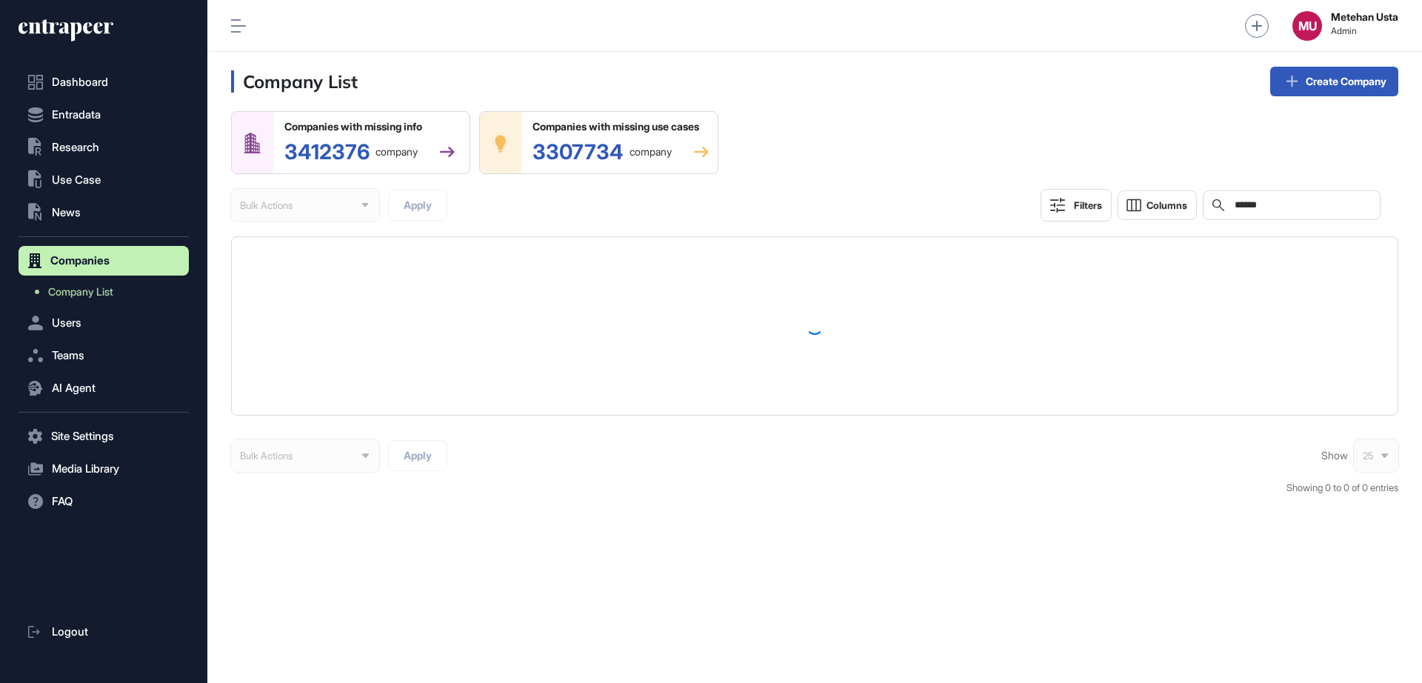
type input "******"
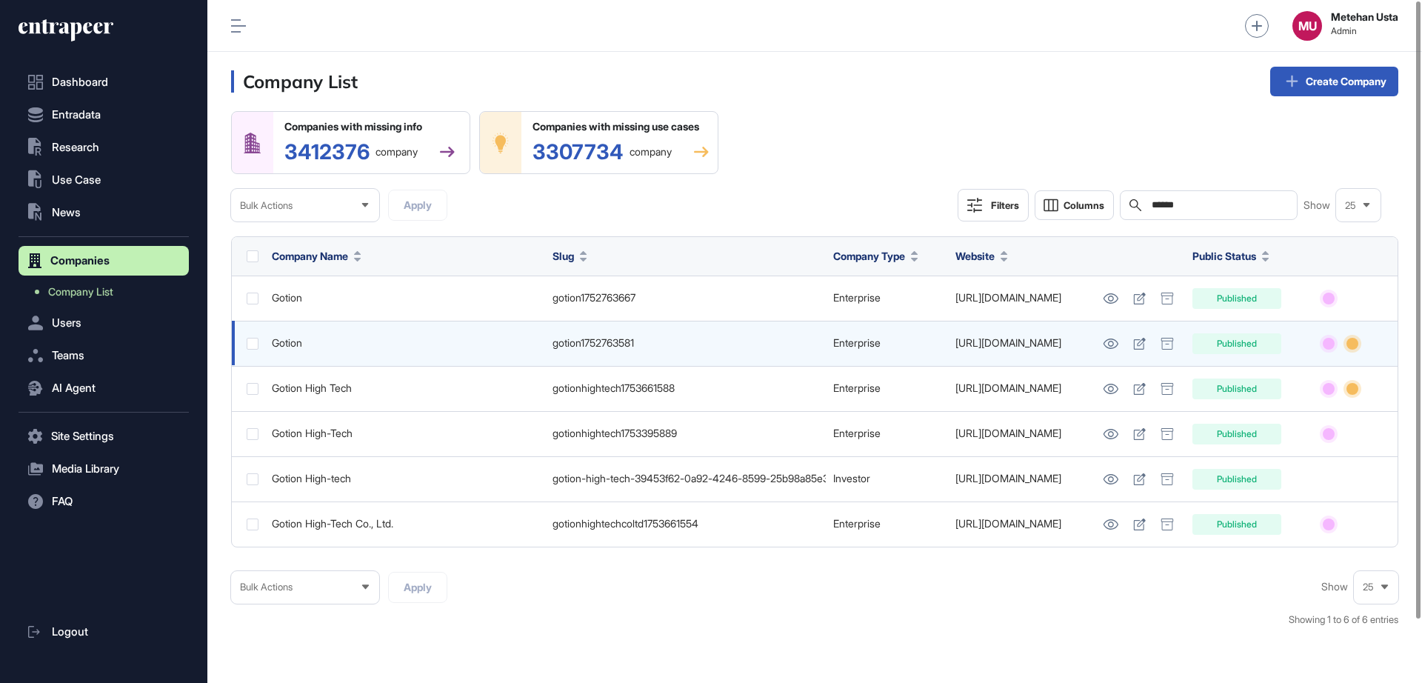
click at [986, 347] on link "https://en.gotion.com.cn" at bounding box center [1008, 342] width 106 height 13
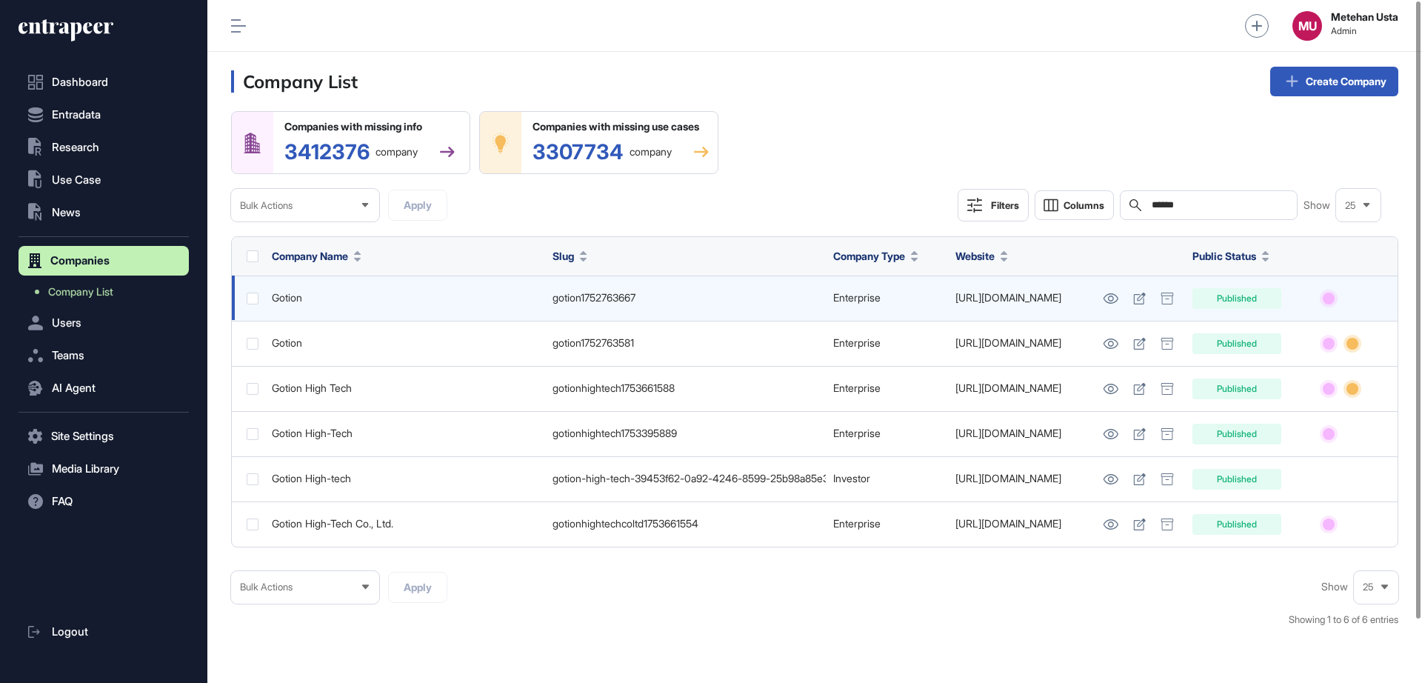
click at [1015, 295] on link "https://www.gotion.com" at bounding box center [1008, 297] width 106 height 13
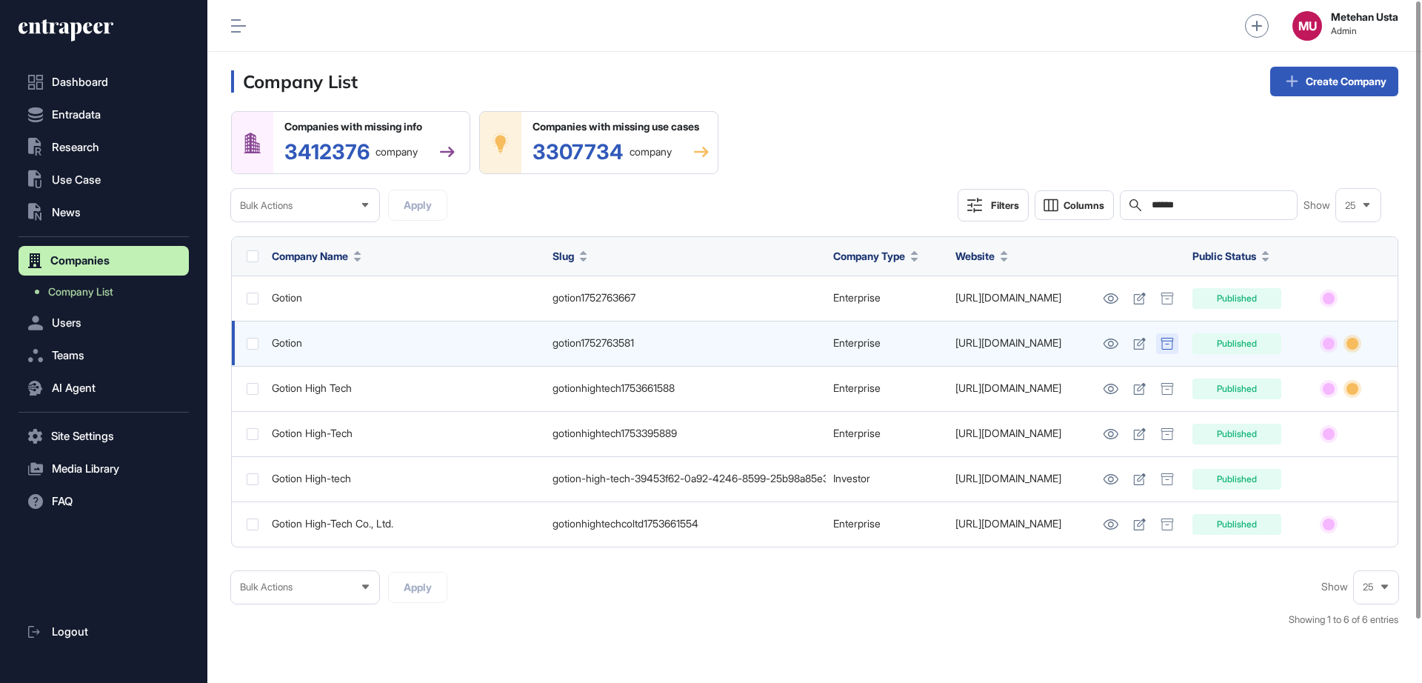
click at [1171, 335] on div at bounding box center [1167, 343] width 22 height 21
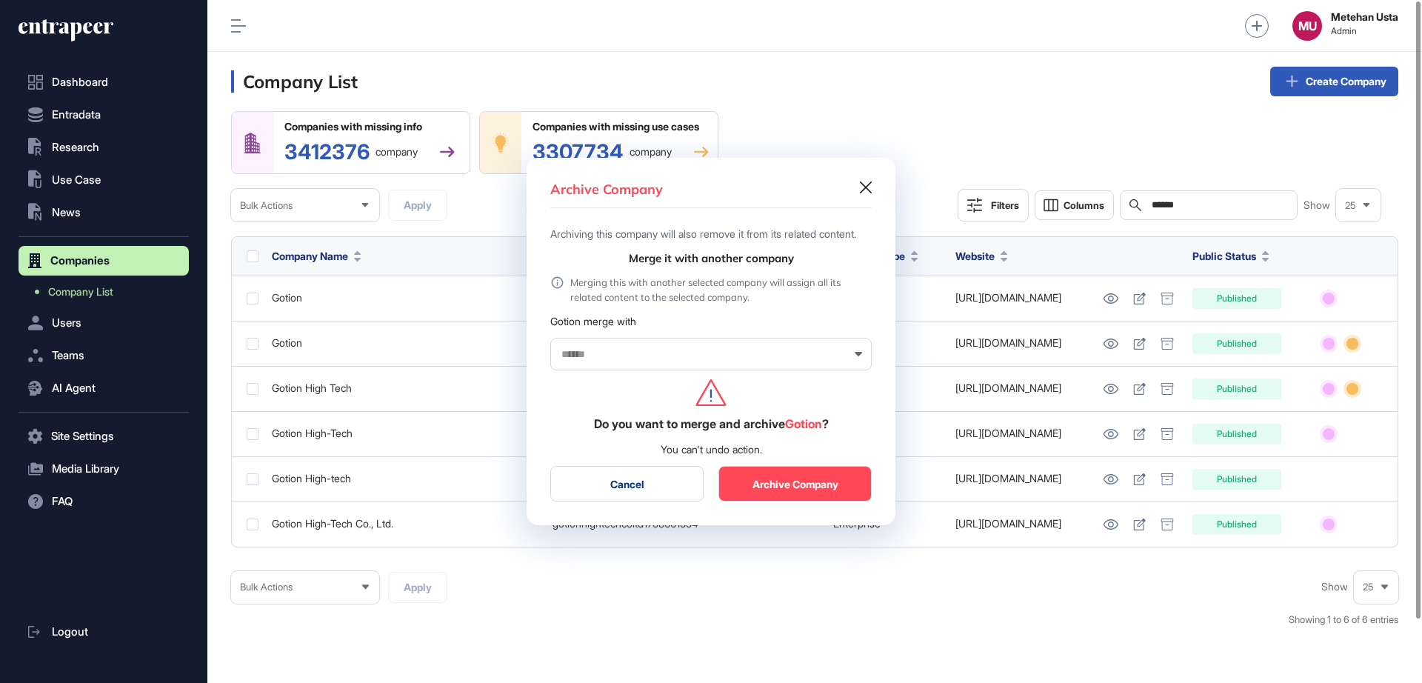
click at [796, 486] on button "Archive Company" at bounding box center [794, 484] width 153 height 36
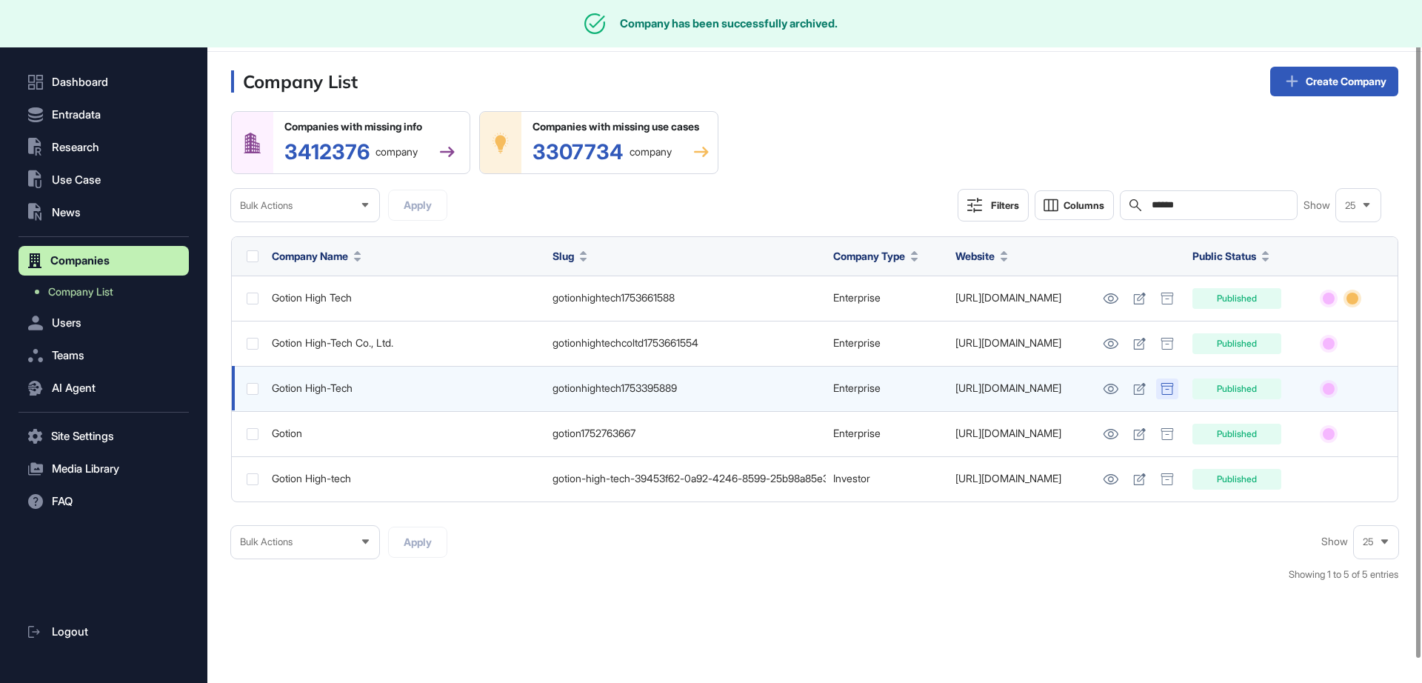
click at [1171, 384] on icon at bounding box center [1166, 389] width 13 height 12
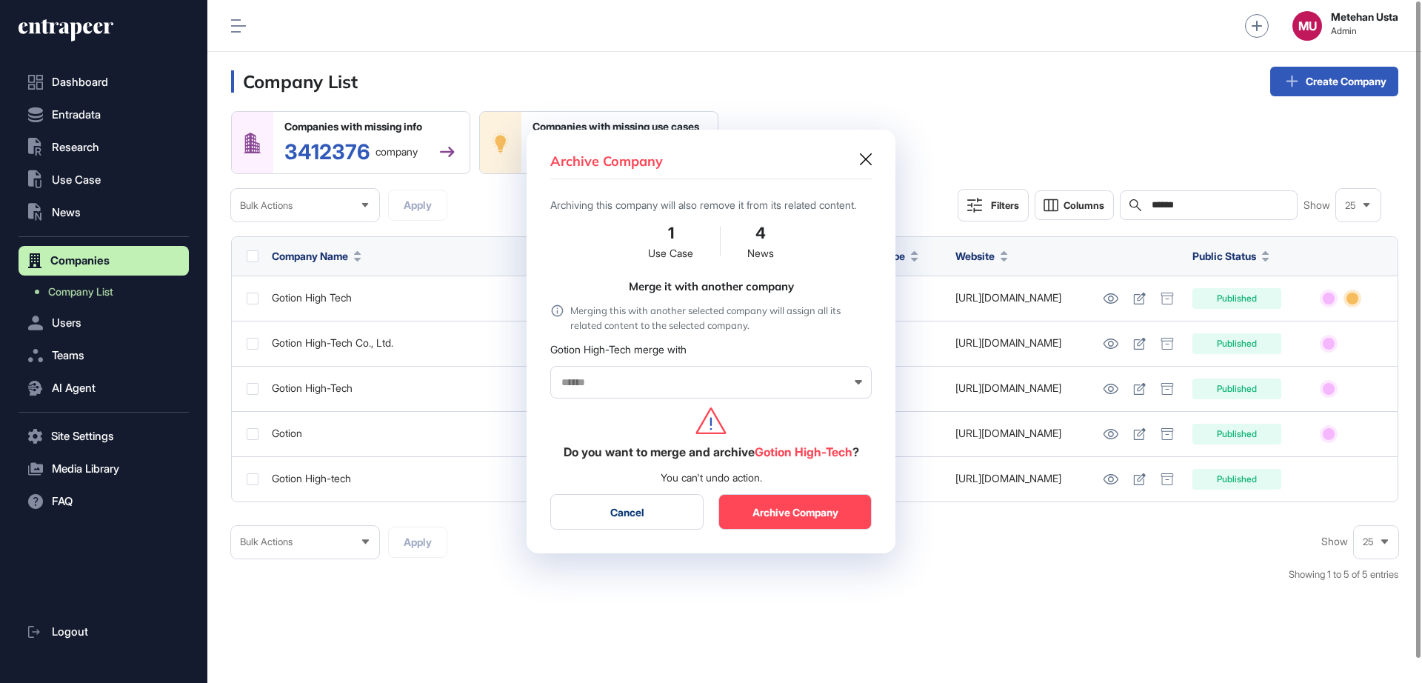
click at [858, 153] on div "Archive Company" at bounding box center [710, 166] width 321 height 27
click at [869, 153] on icon at bounding box center [866, 159] width 12 height 12
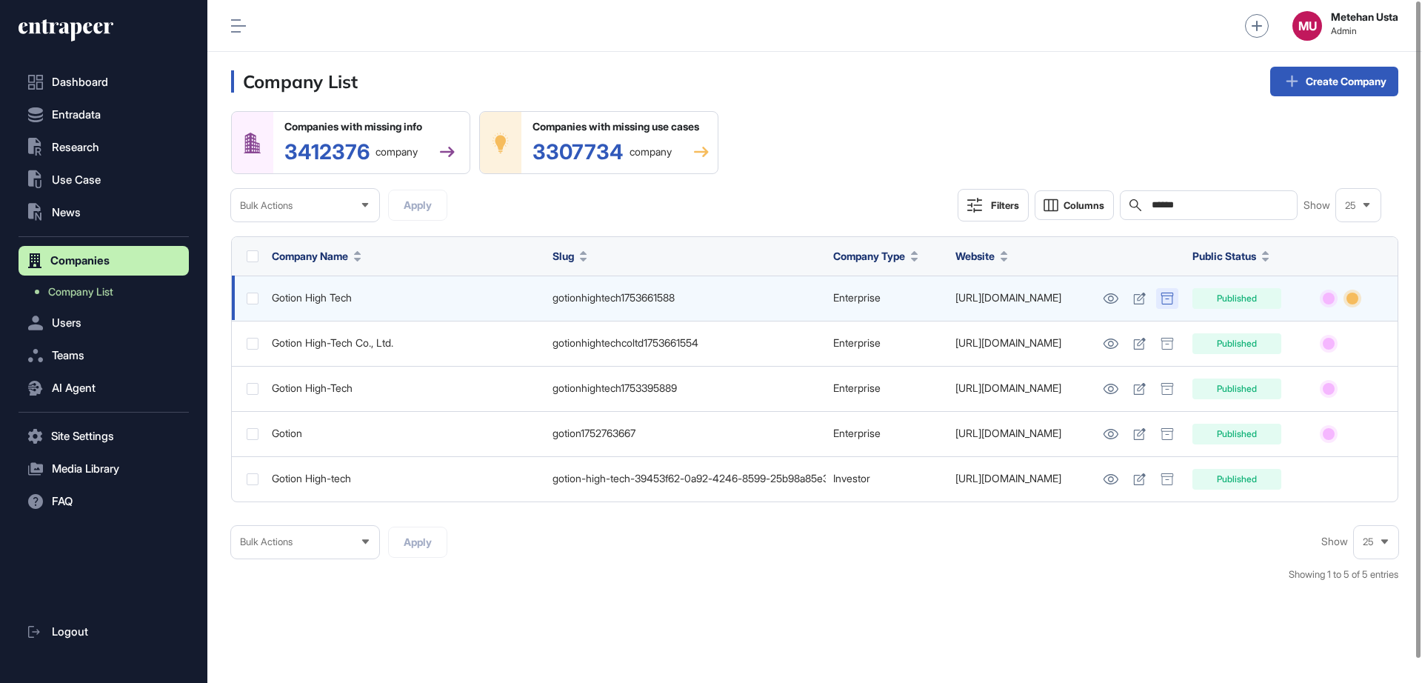
click at [1172, 299] on icon at bounding box center [1166, 299] width 13 height 12
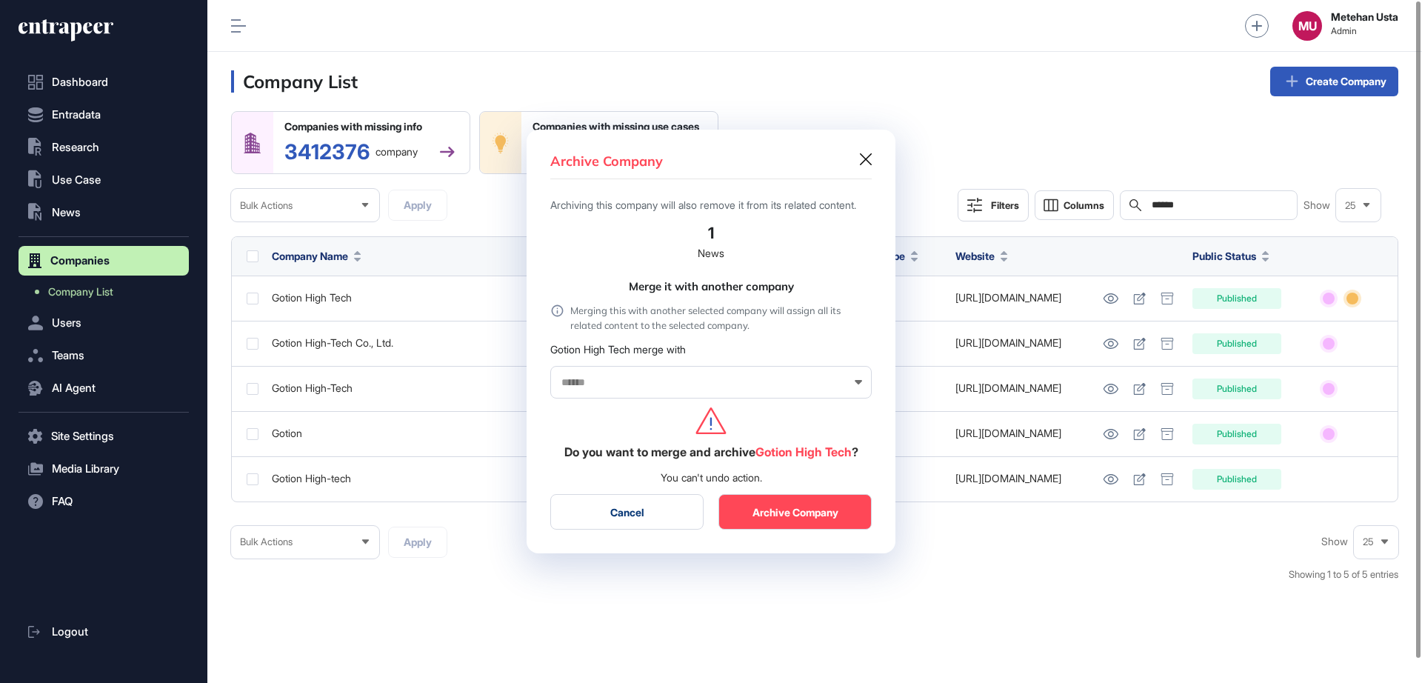
click at [802, 519] on button "Archive Company" at bounding box center [794, 512] width 153 height 36
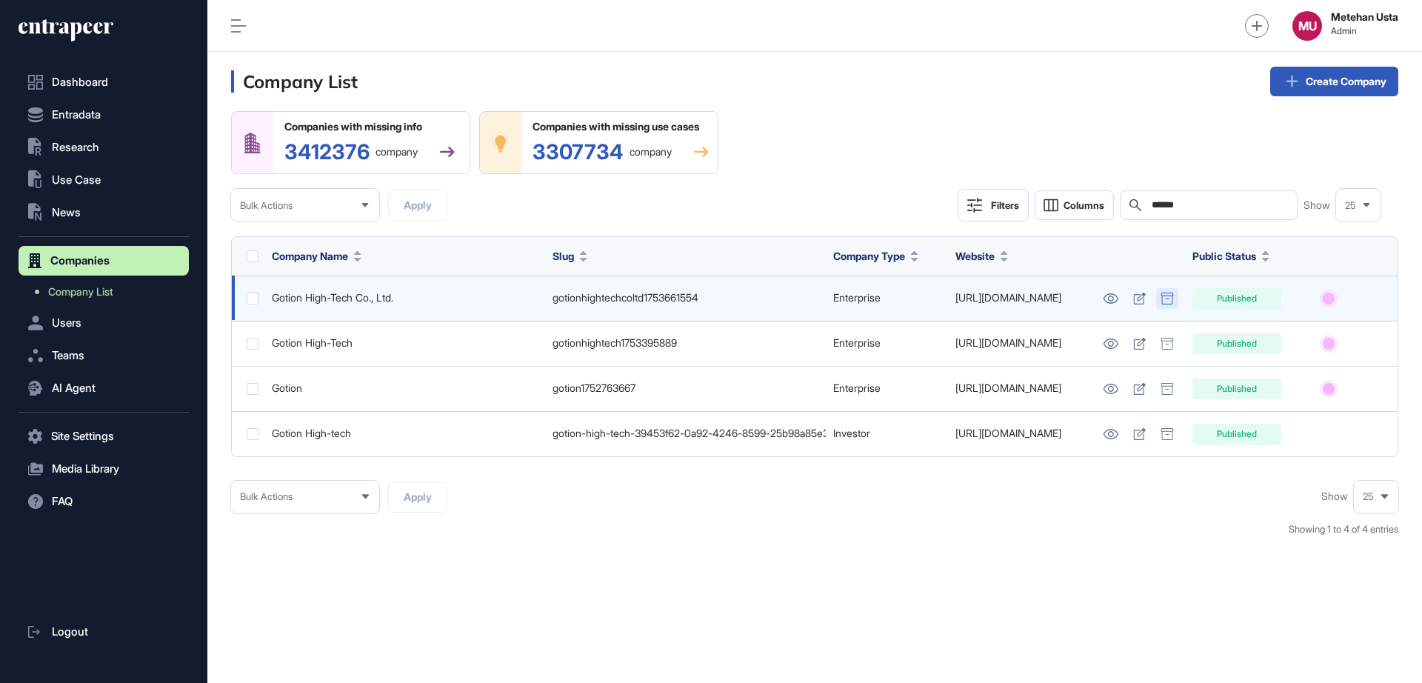
click at [1173, 296] on icon at bounding box center [1166, 299] width 13 height 12
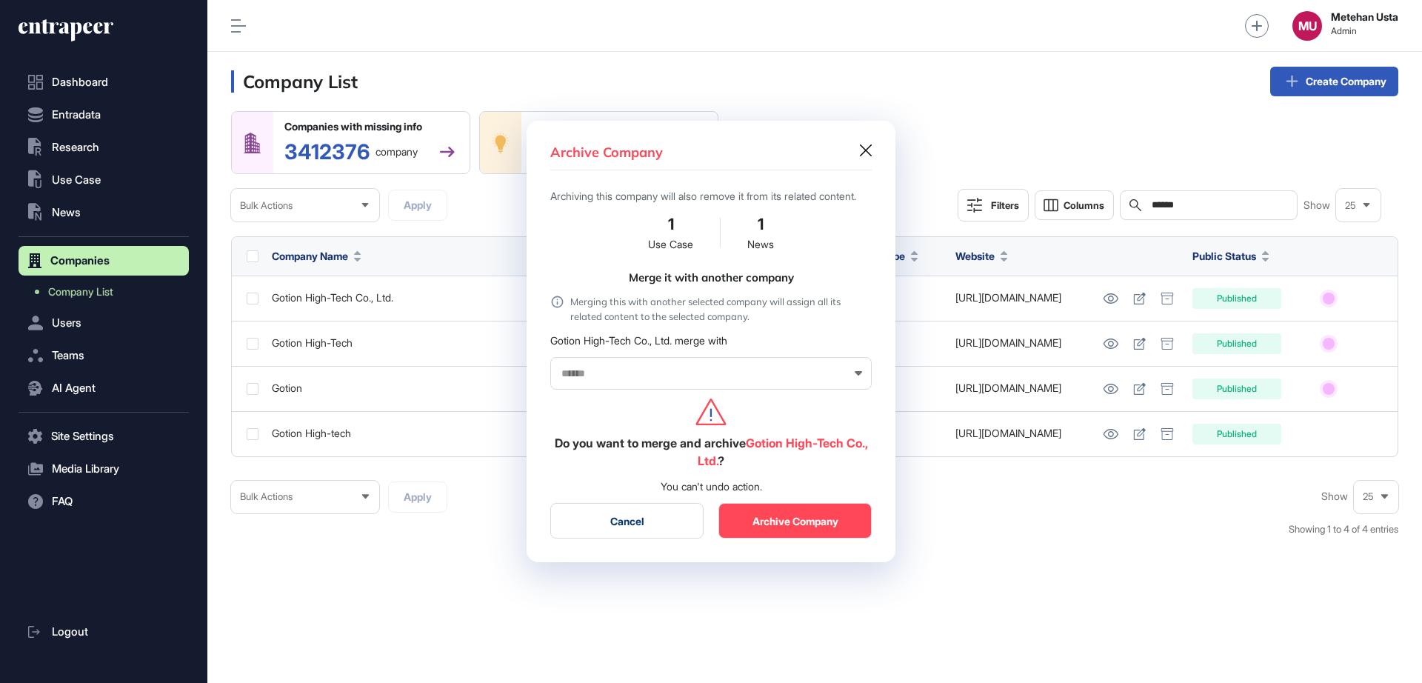
click at [718, 380] on input "text" at bounding box center [701, 373] width 283 height 13
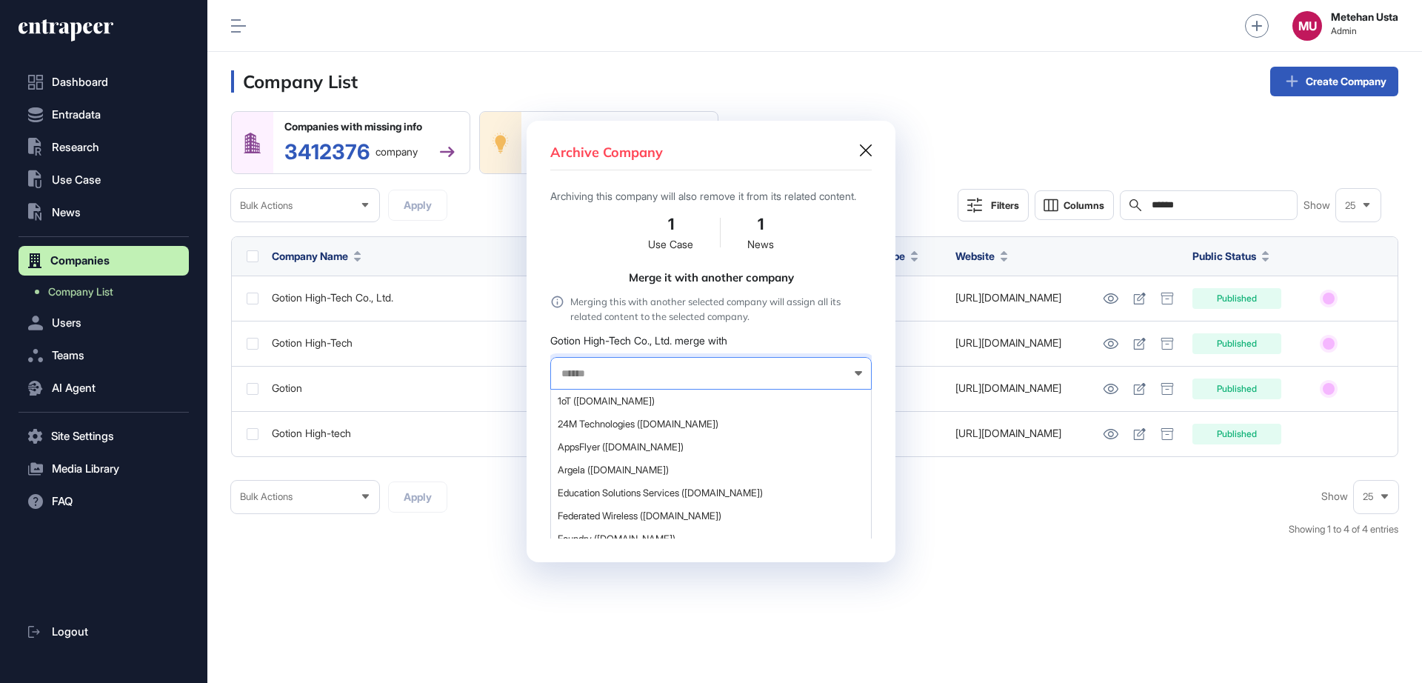
paste input "*"
type input "******"
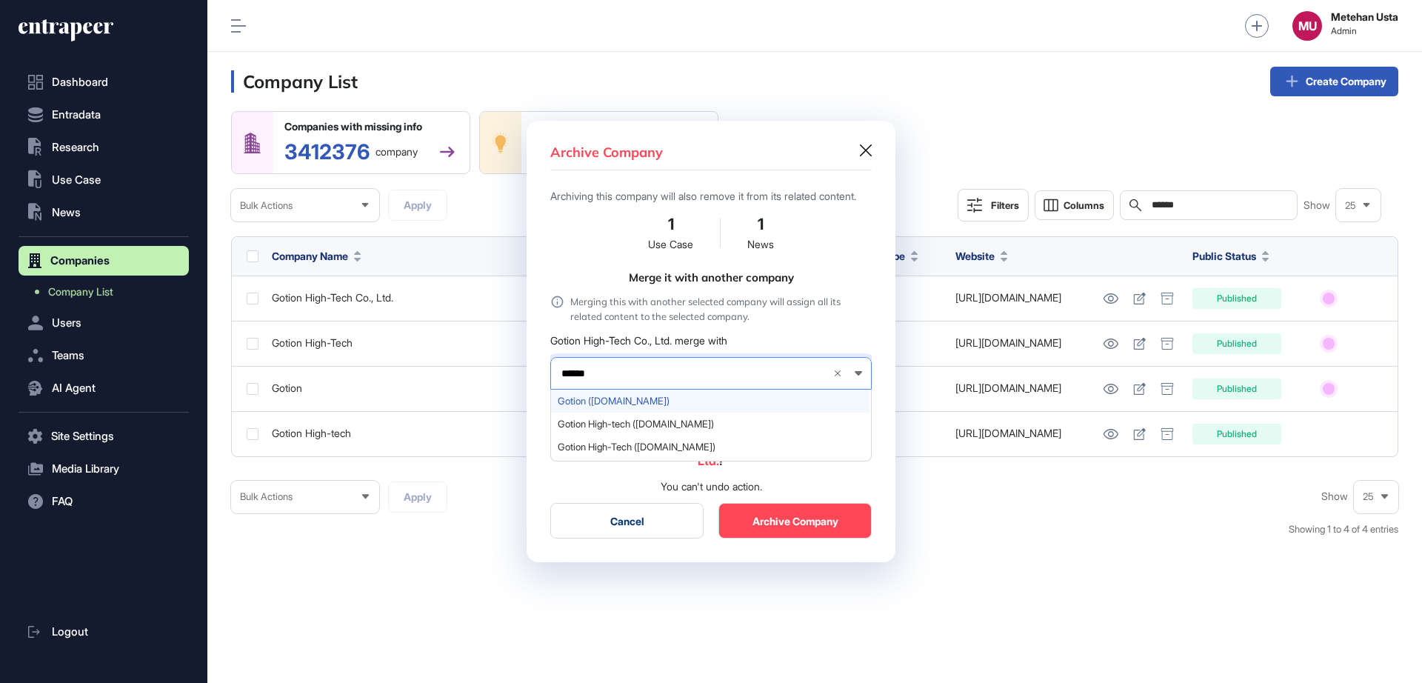
click at [652, 407] on span "Gotion (gotion.com)" at bounding box center [710, 400] width 305 height 11
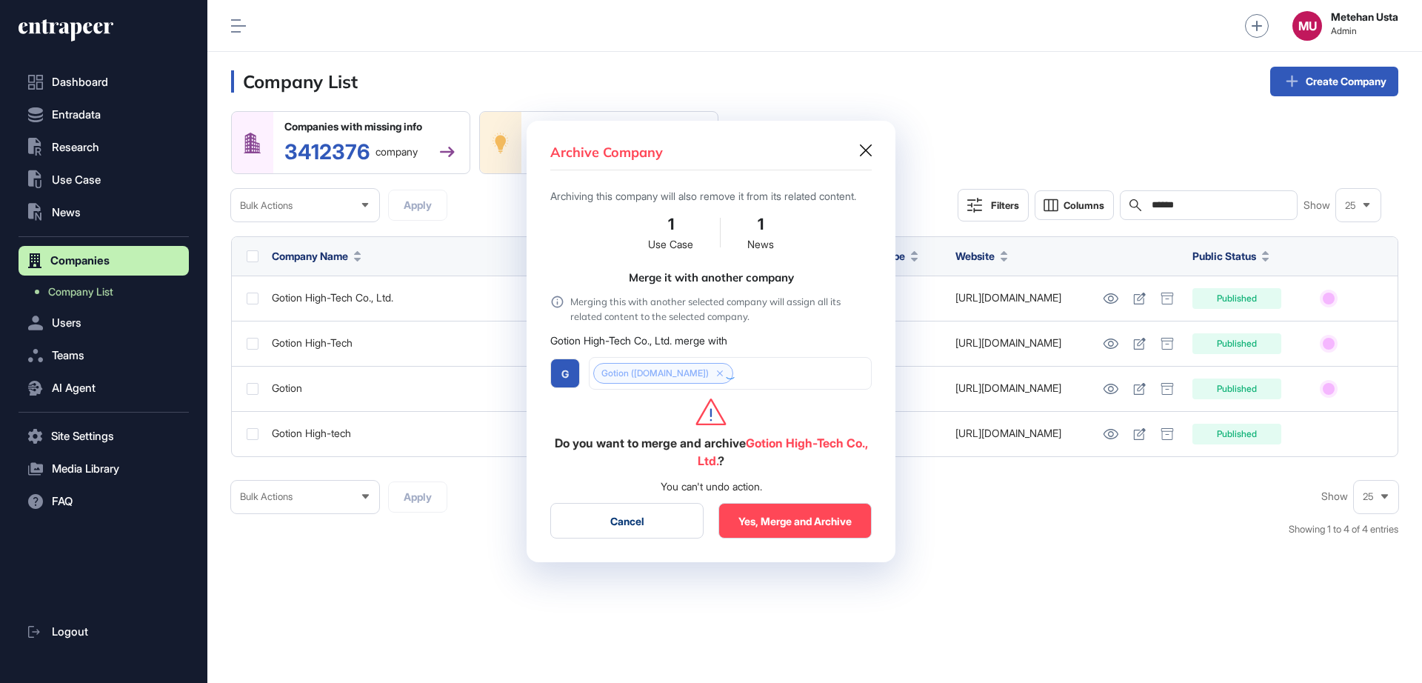
click at [786, 534] on button "Yes, Merge and Archive" at bounding box center [794, 521] width 153 height 36
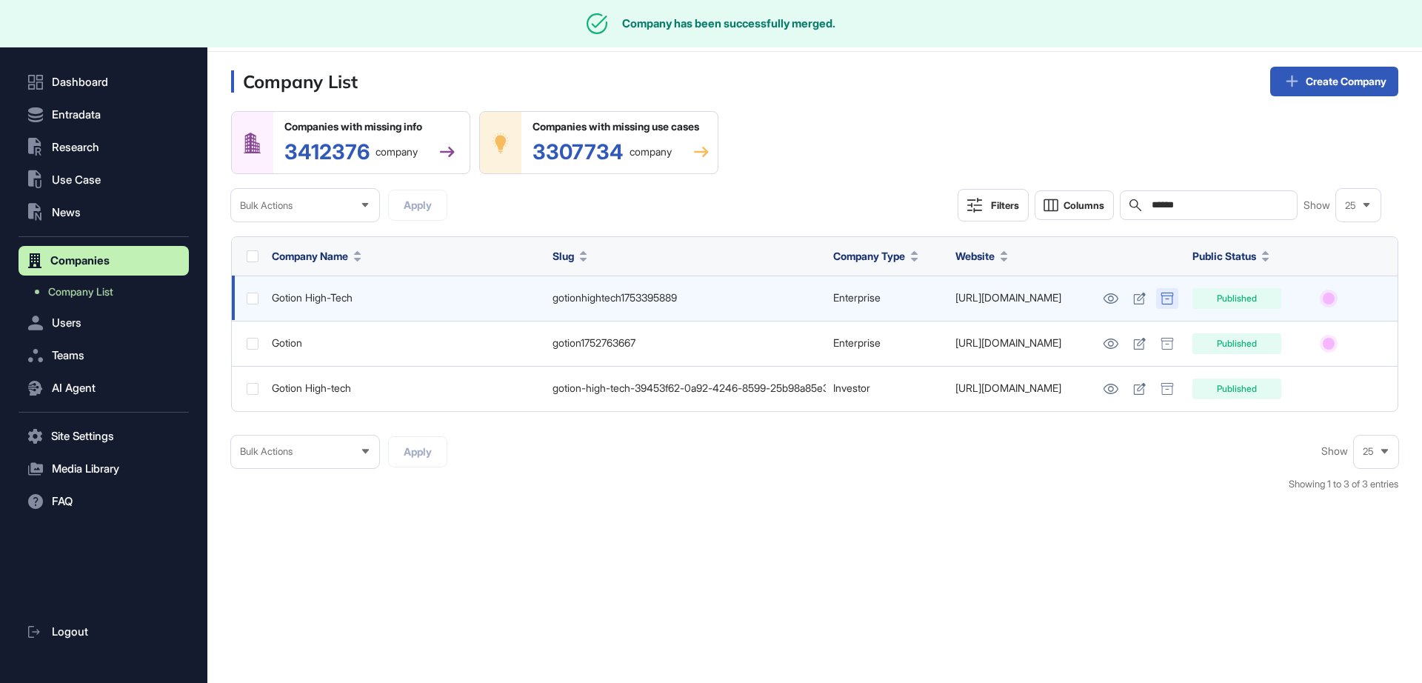
click at [1172, 298] on icon at bounding box center [1167, 299] width 12 height 12
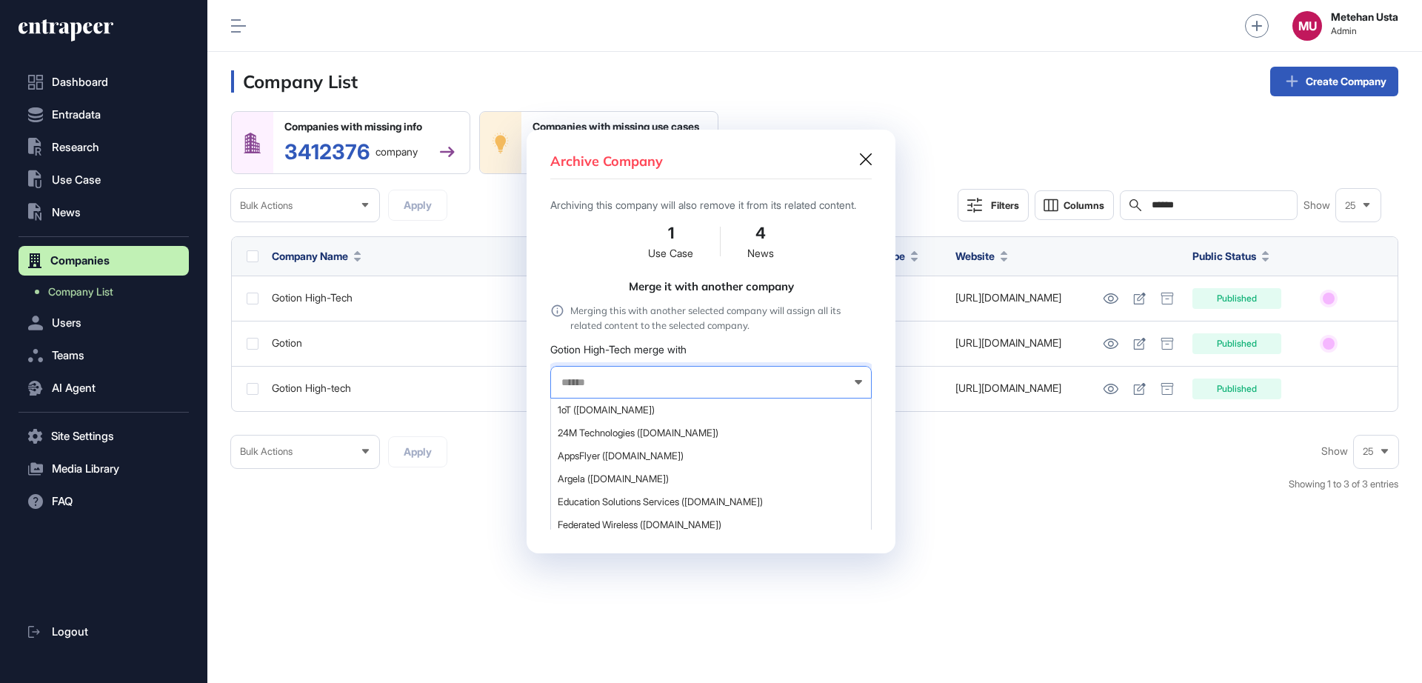
click at [617, 392] on div at bounding box center [710, 382] width 321 height 33
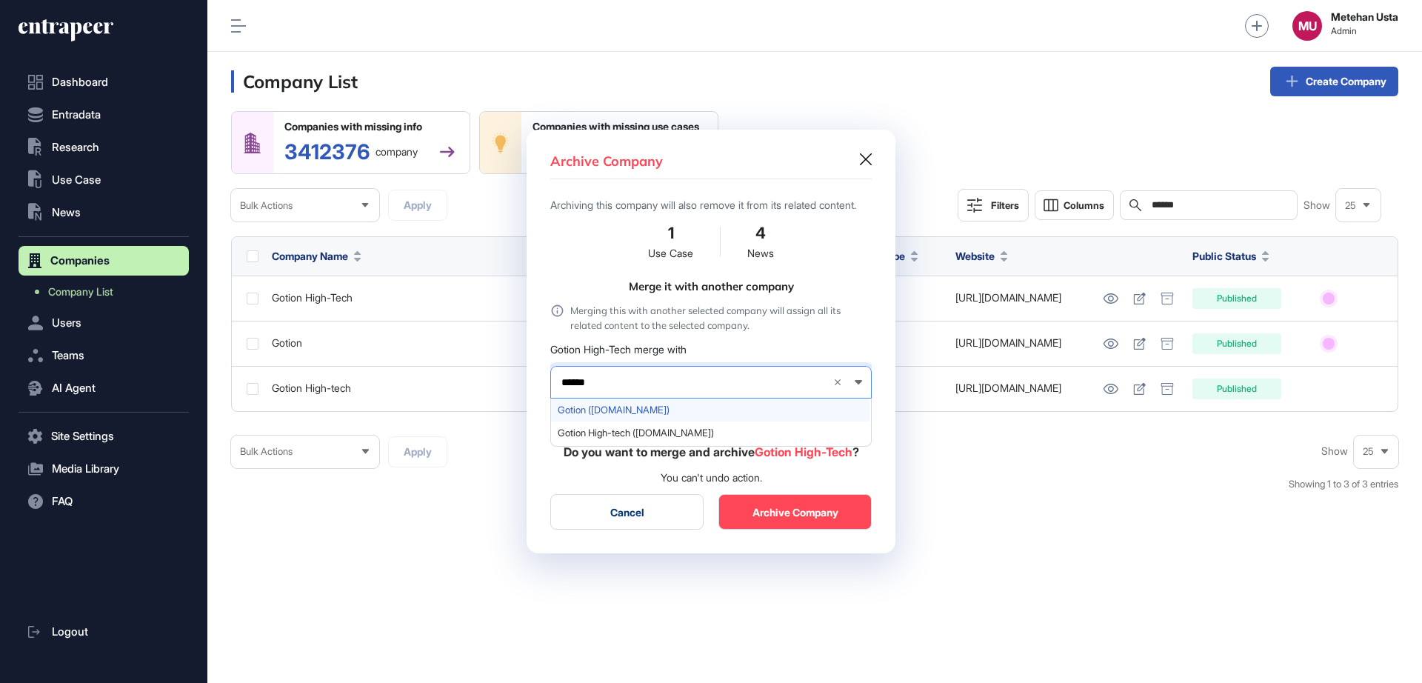
type input "******"
click at [625, 411] on div "Gotion (gotion.com)" at bounding box center [710, 409] width 318 height 23
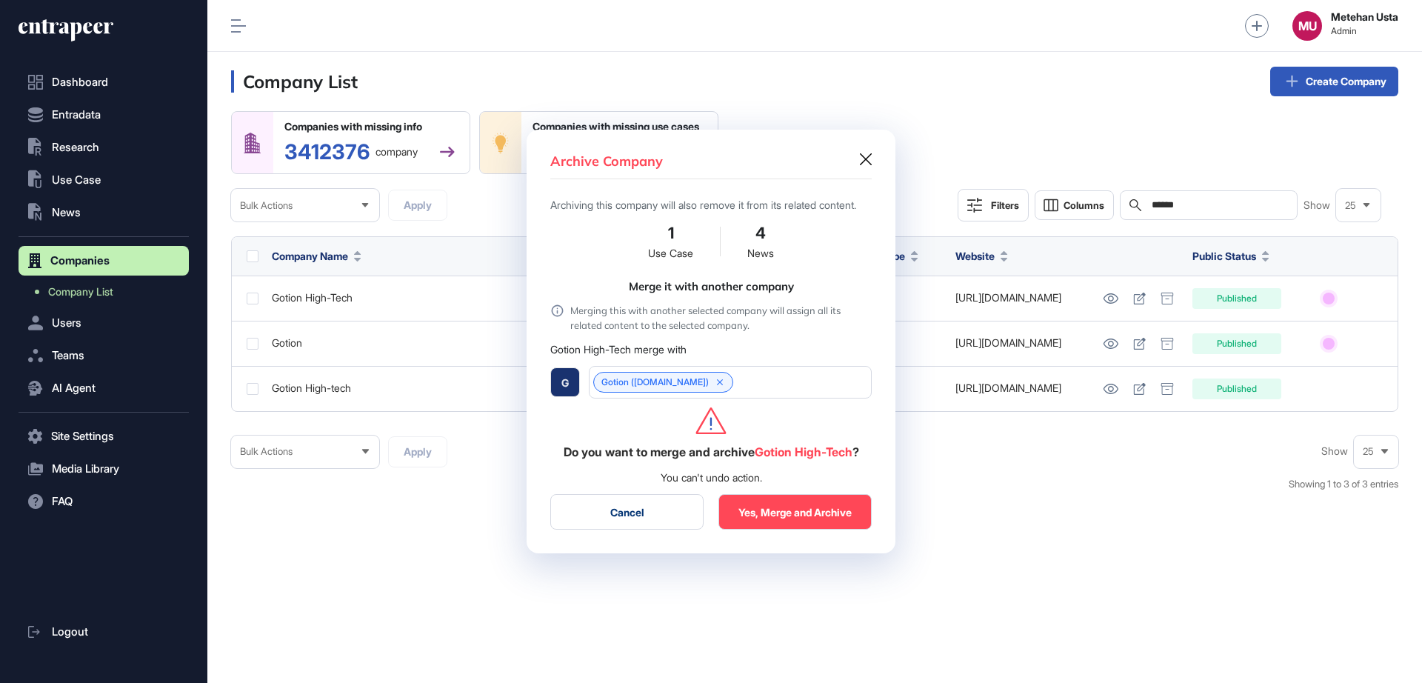
click at [778, 514] on button "Yes, Merge and Archive" at bounding box center [794, 512] width 153 height 36
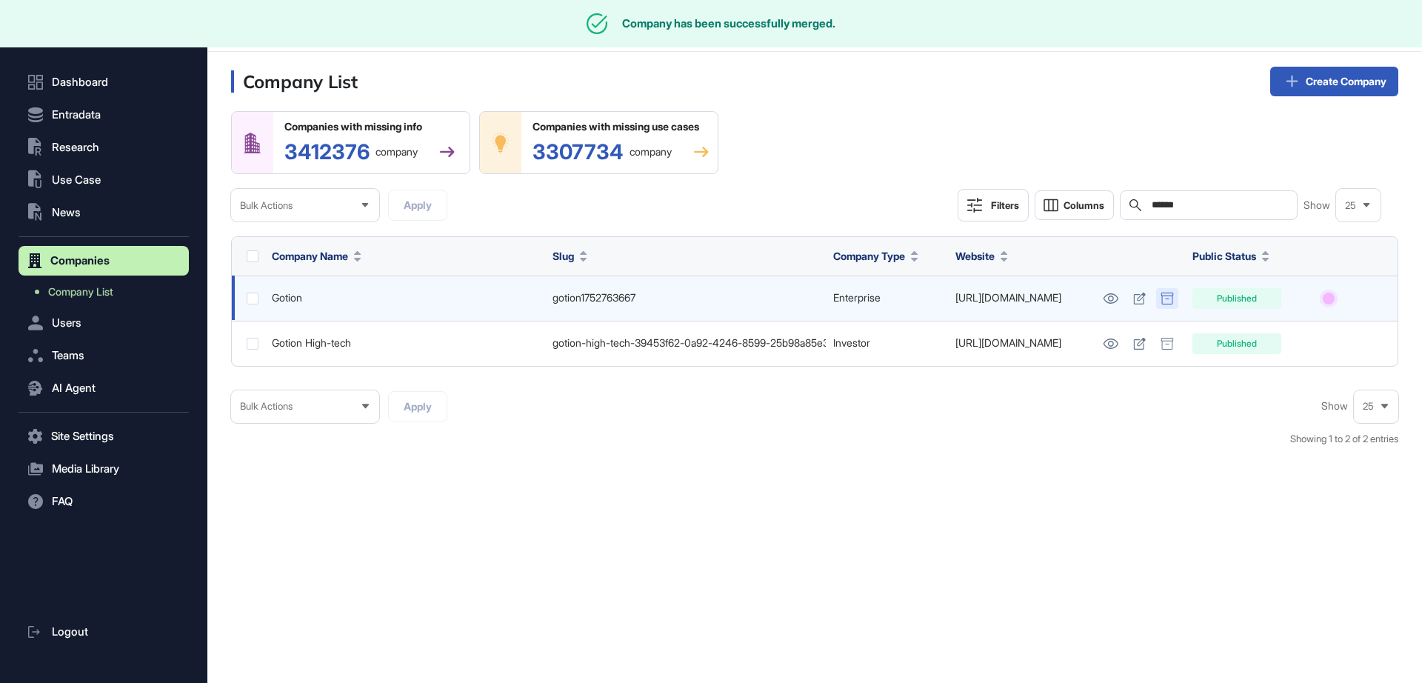
click at [1169, 297] on icon at bounding box center [1166, 299] width 13 height 12
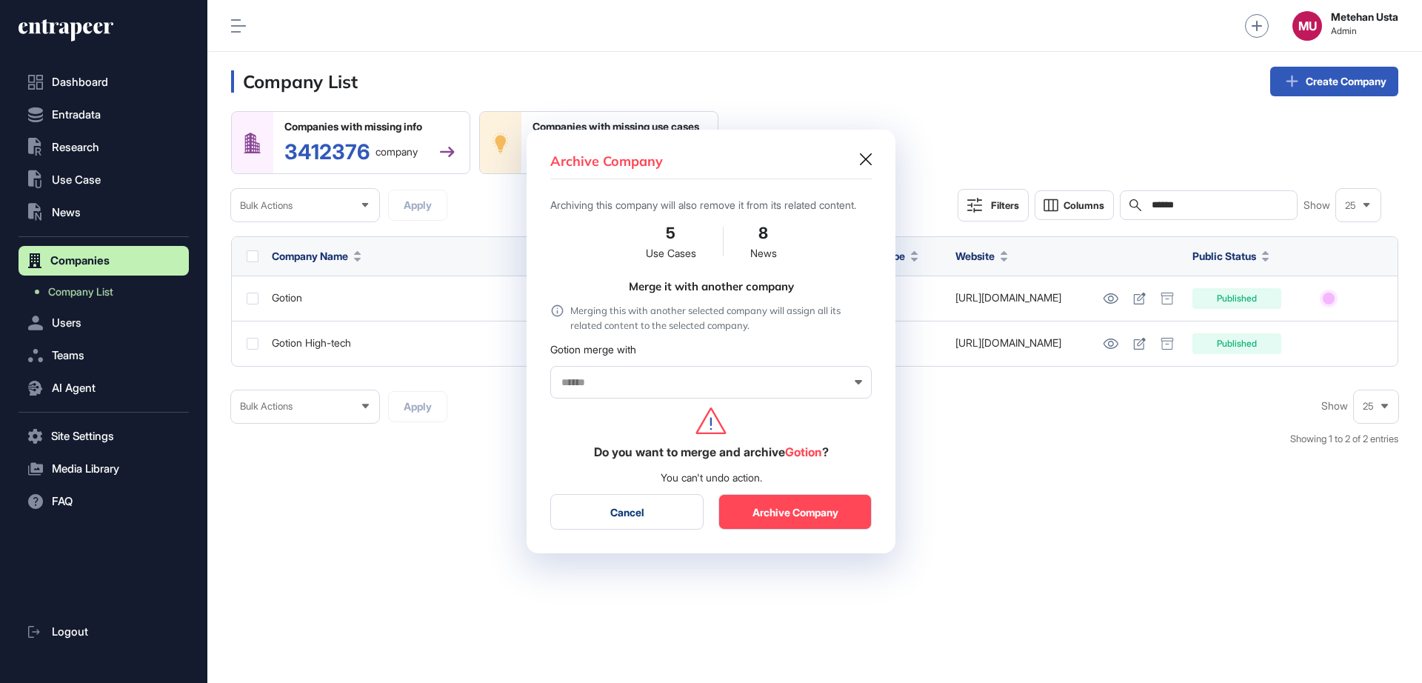
click at [686, 389] on input "text" at bounding box center [701, 382] width 283 height 13
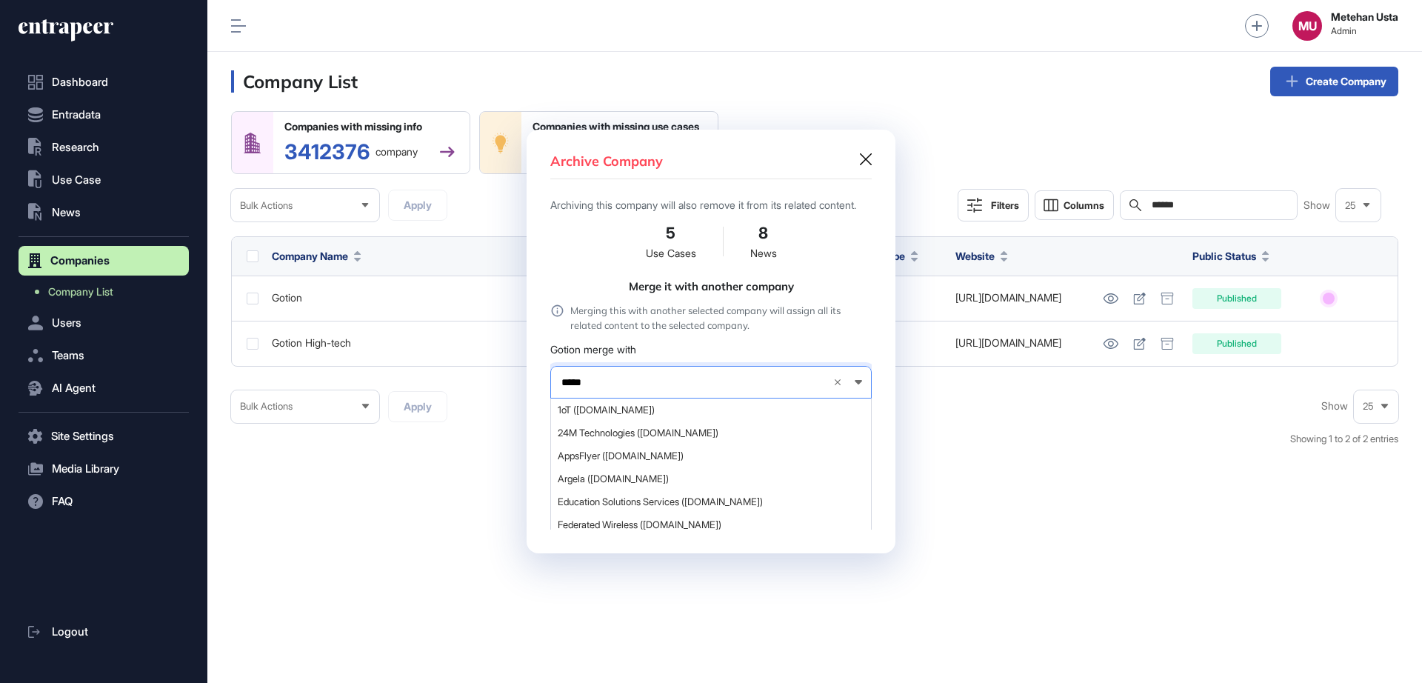
type input "******"
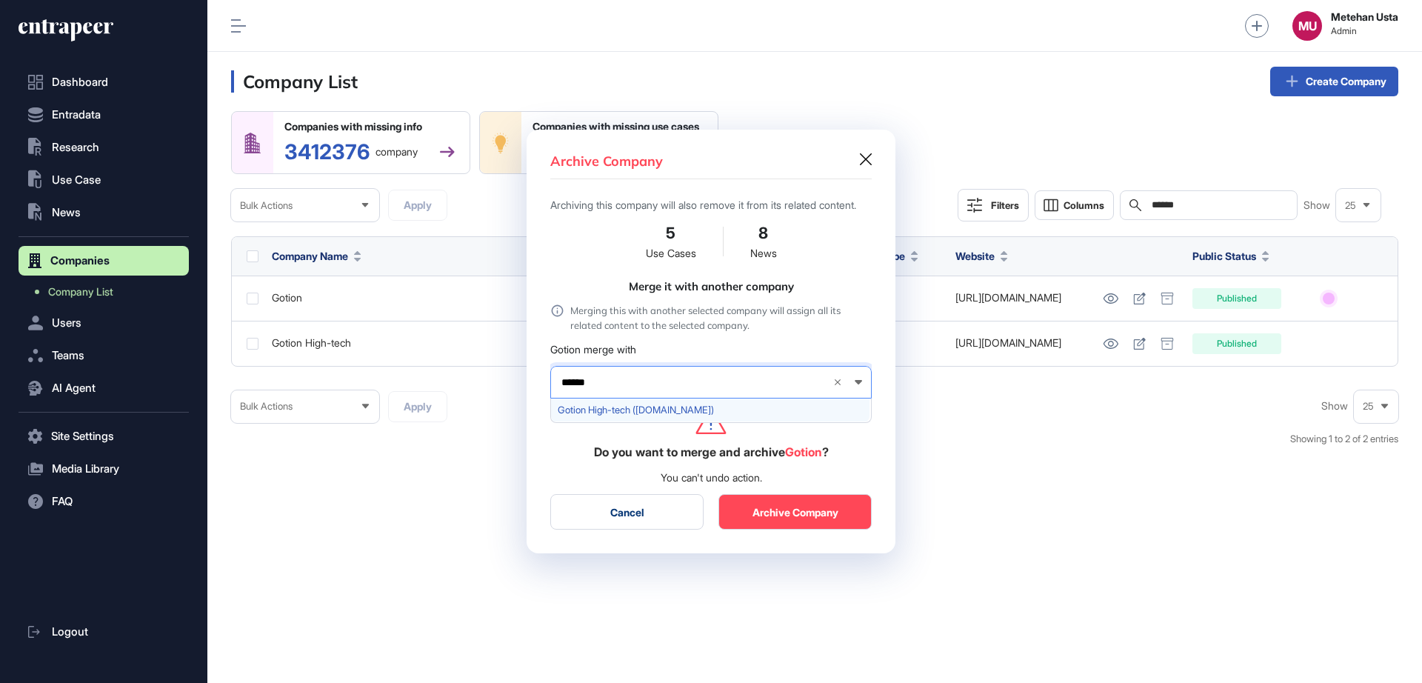
click at [695, 415] on span "Gotion High-tech (gotion.com)" at bounding box center [710, 409] width 305 height 11
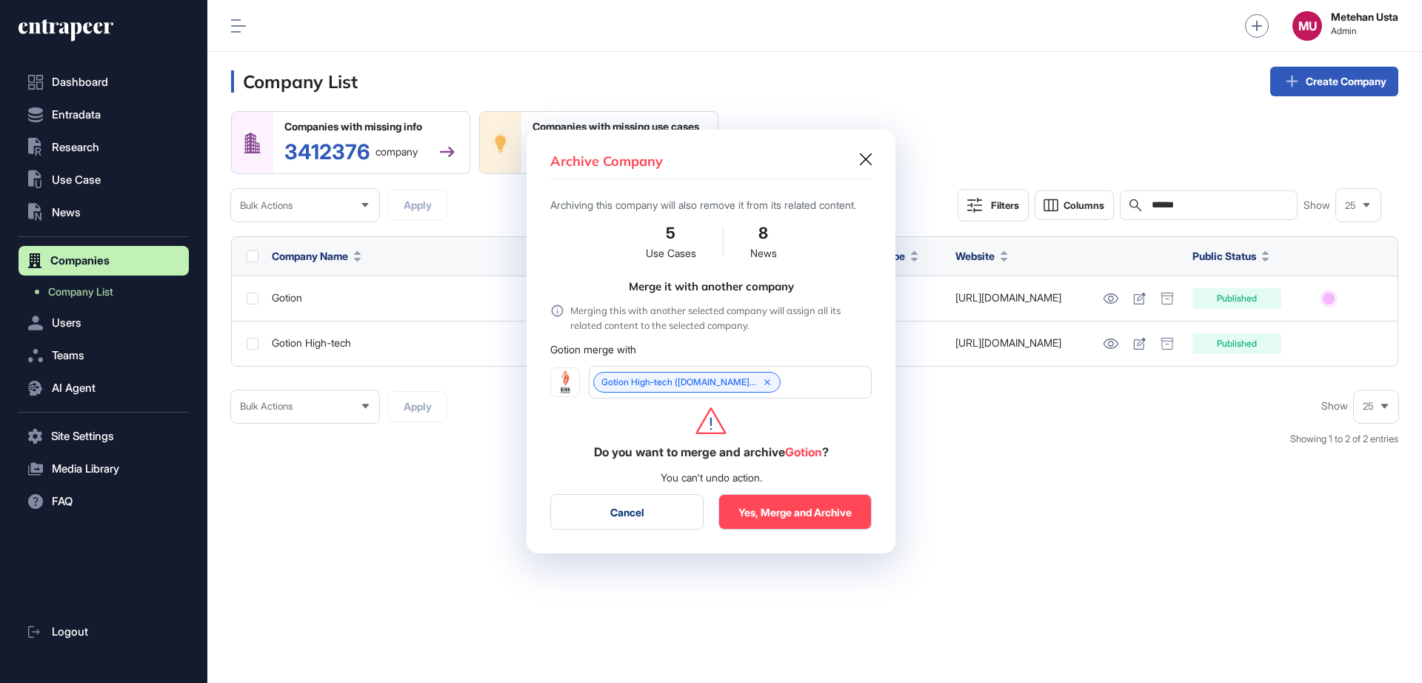
click at [789, 529] on button "Yes, Merge and Archive" at bounding box center [794, 512] width 153 height 36
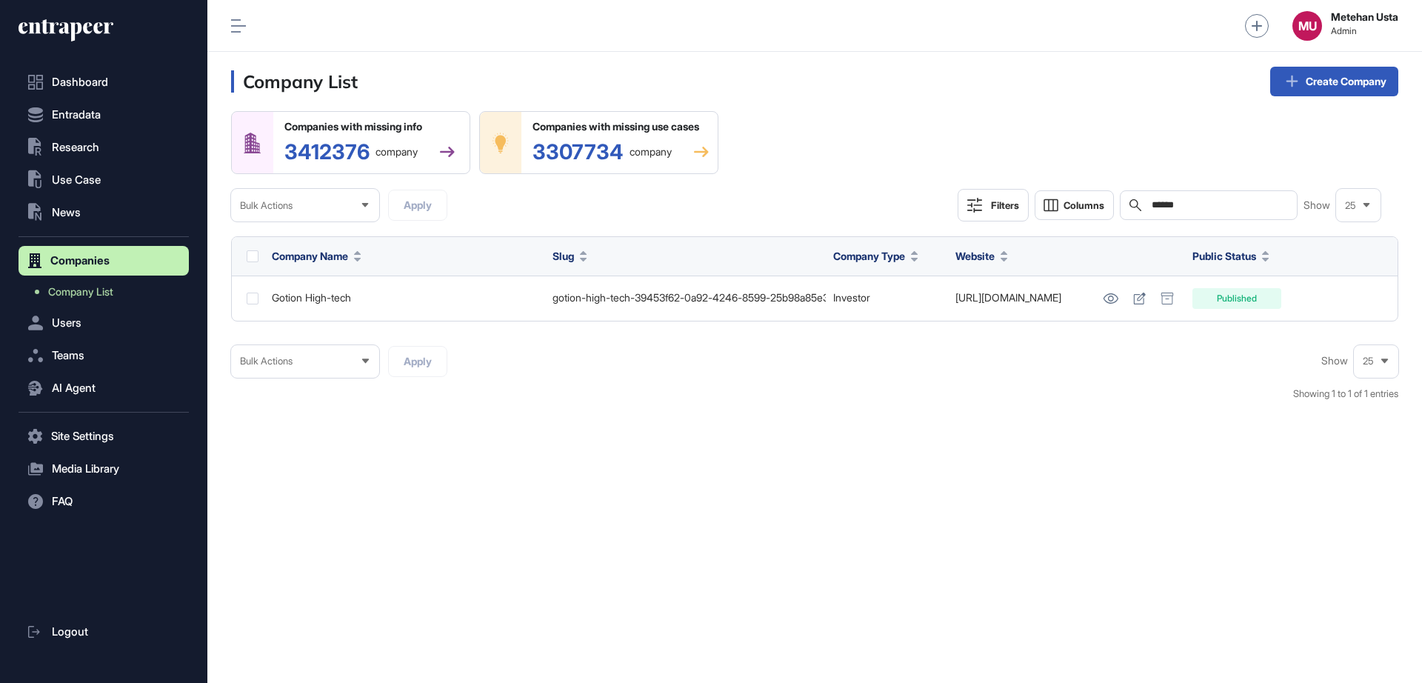
click at [1222, 204] on input "******" at bounding box center [1219, 205] width 138 height 12
paste input "****"
click at [1219, 211] on div "**********" at bounding box center [1209, 205] width 178 height 30
click at [1216, 211] on div "**********" at bounding box center [1209, 205] width 178 height 30
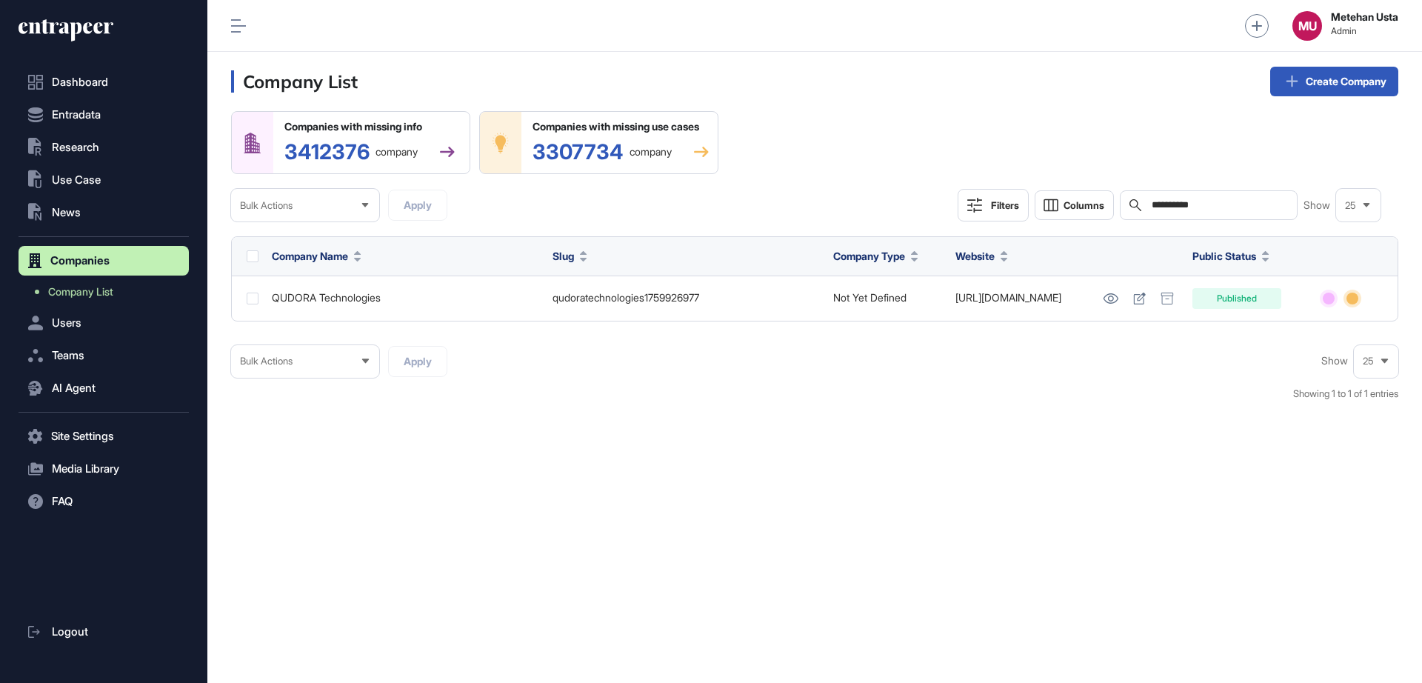
click at [1217, 205] on input "**********" at bounding box center [1219, 205] width 138 height 12
click at [1217, 204] on input "**********" at bounding box center [1219, 205] width 138 height 12
paste input "text"
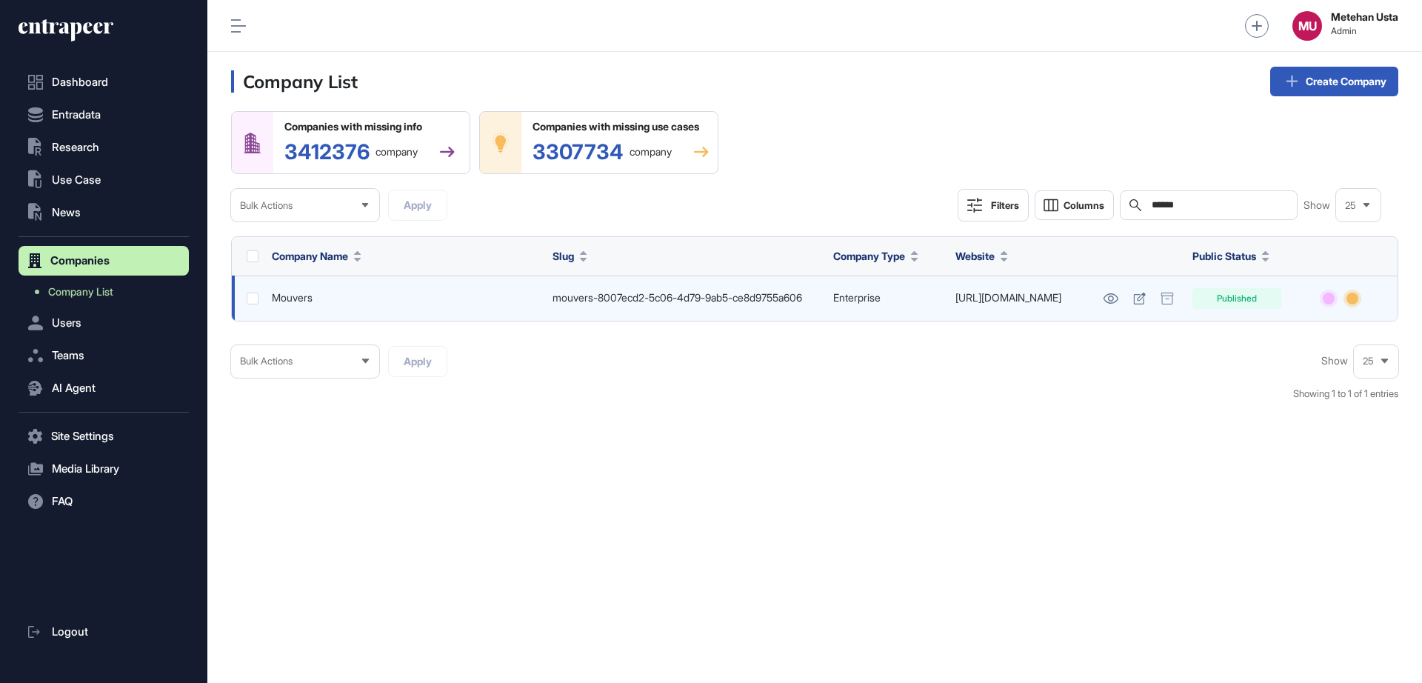
type input "******"
click at [1028, 298] on link "https://www.mouvers.it" at bounding box center [1008, 297] width 106 height 13
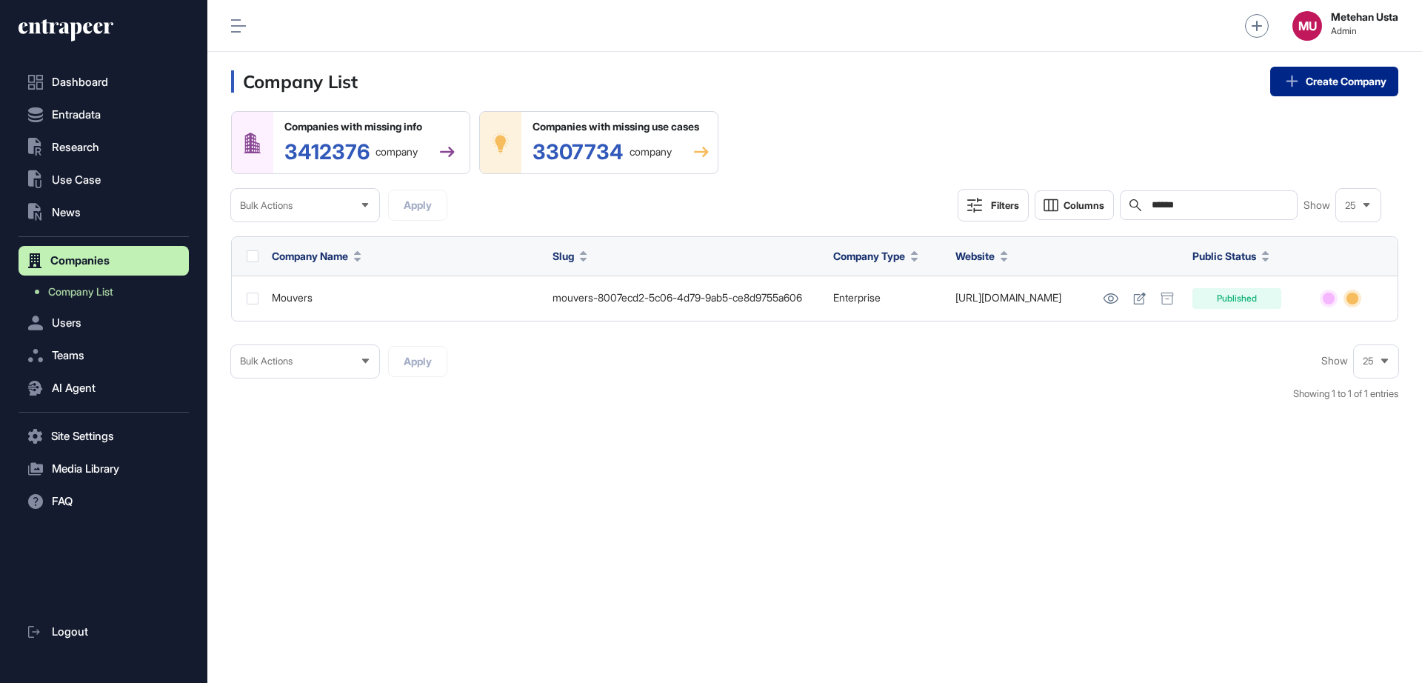
click at [1291, 90] on icon at bounding box center [1292, 81] width 20 height 20
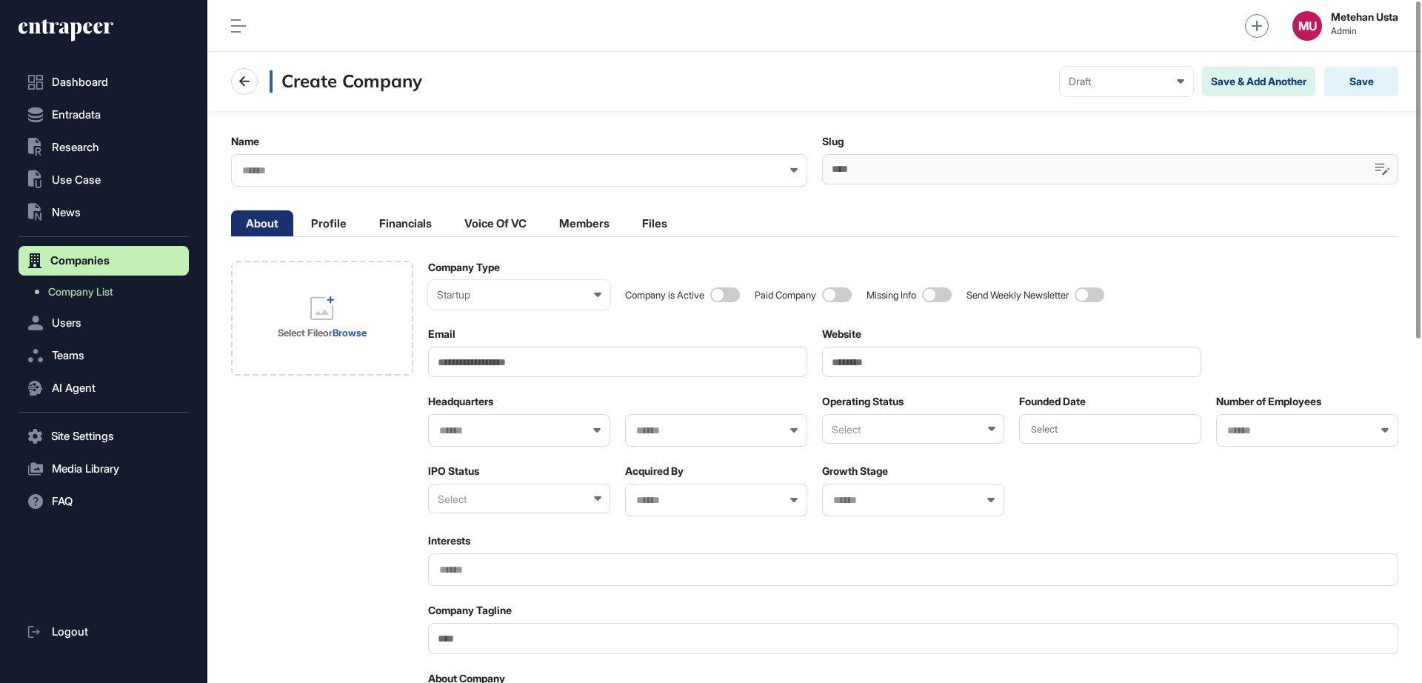
click at [870, 360] on input "Website" at bounding box center [1011, 362] width 379 height 30
paste input "*********"
type input "*********"
paste input "**********"
type input "**********"
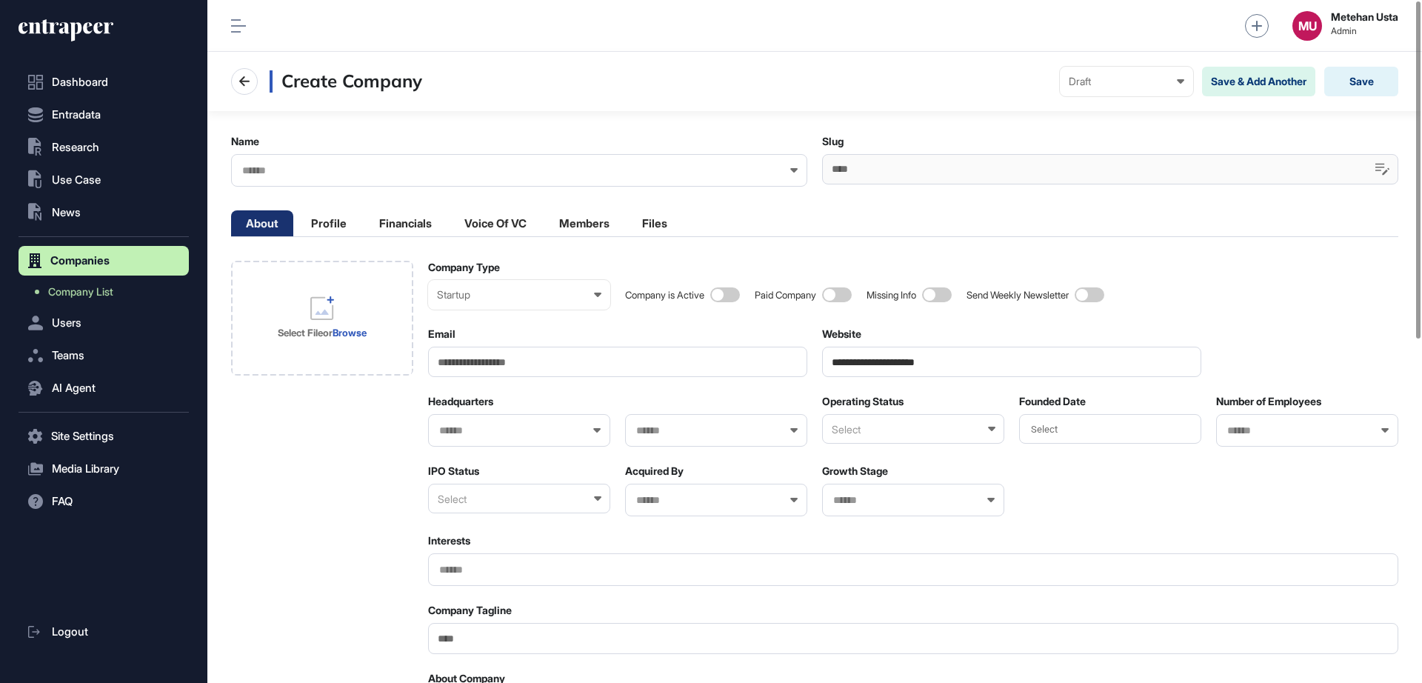
click at [324, 173] on input "text" at bounding box center [510, 170] width 538 height 13
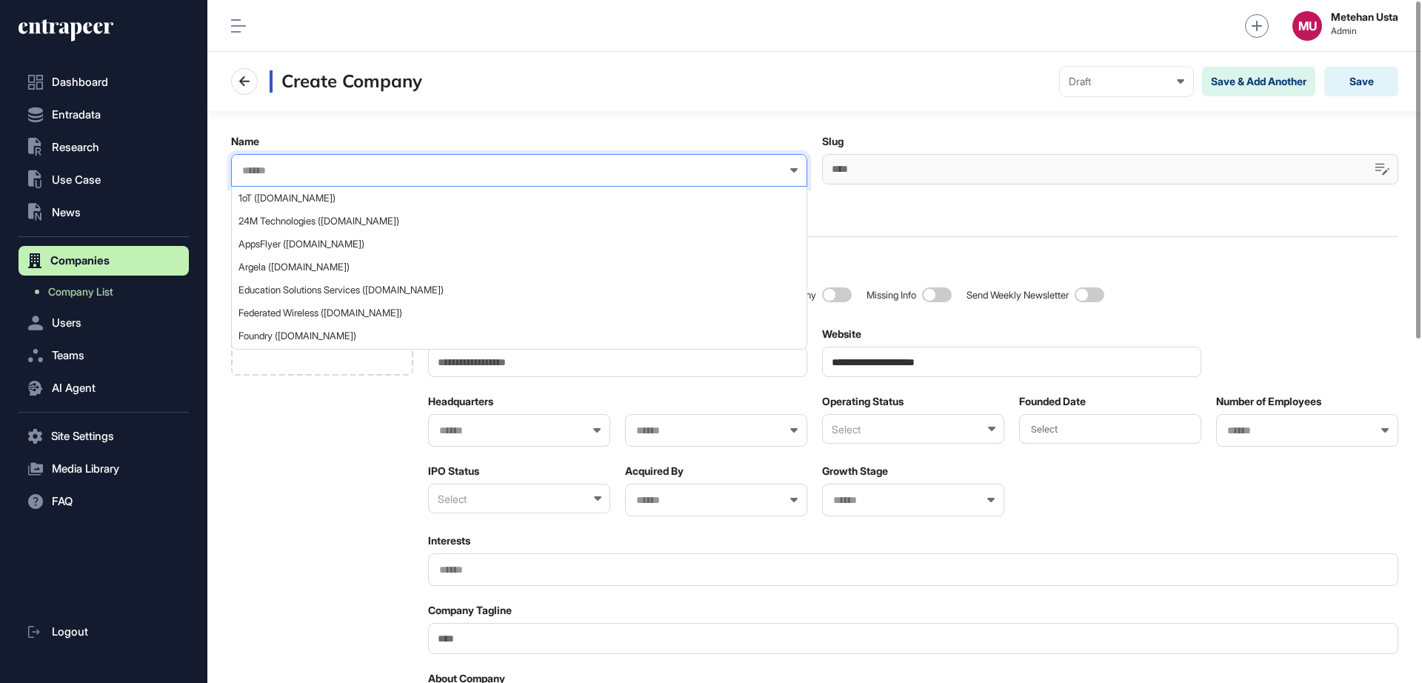
paste input "******"
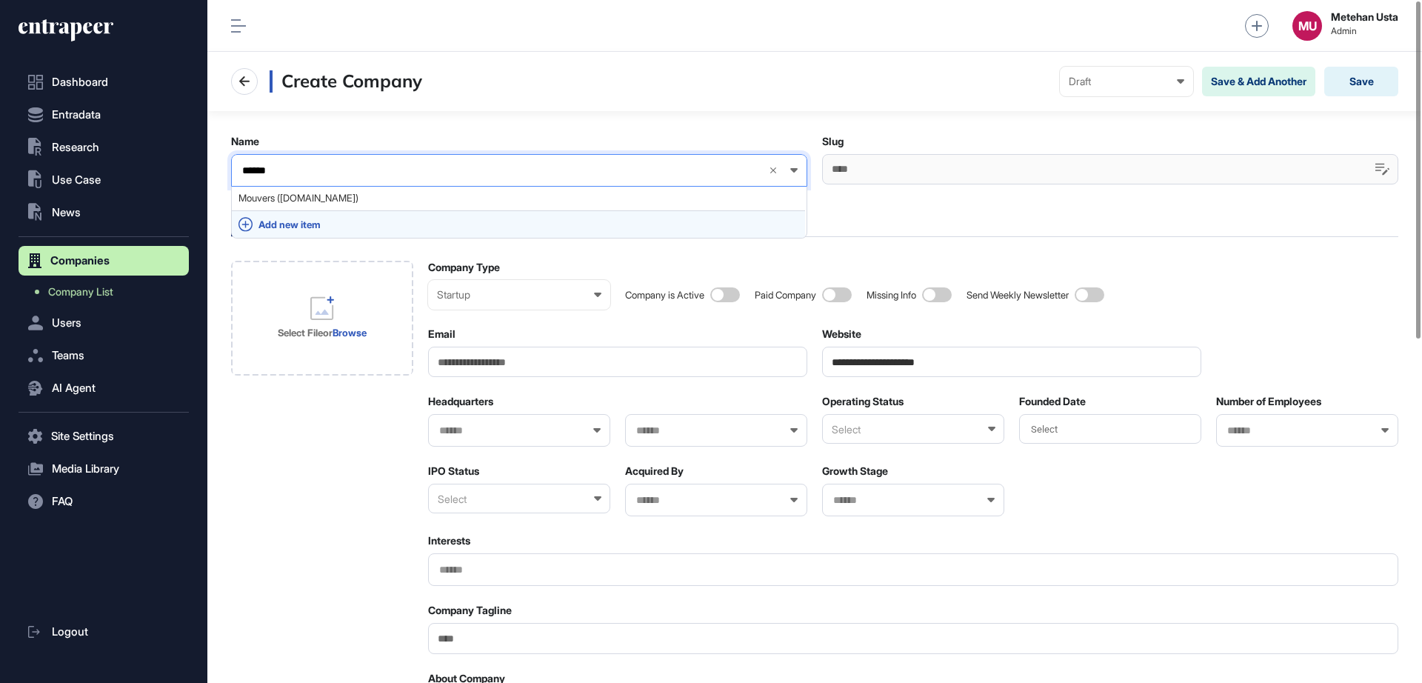
type input "******"
click at [309, 223] on span "Add new item" at bounding box center [528, 224] width 540 height 11
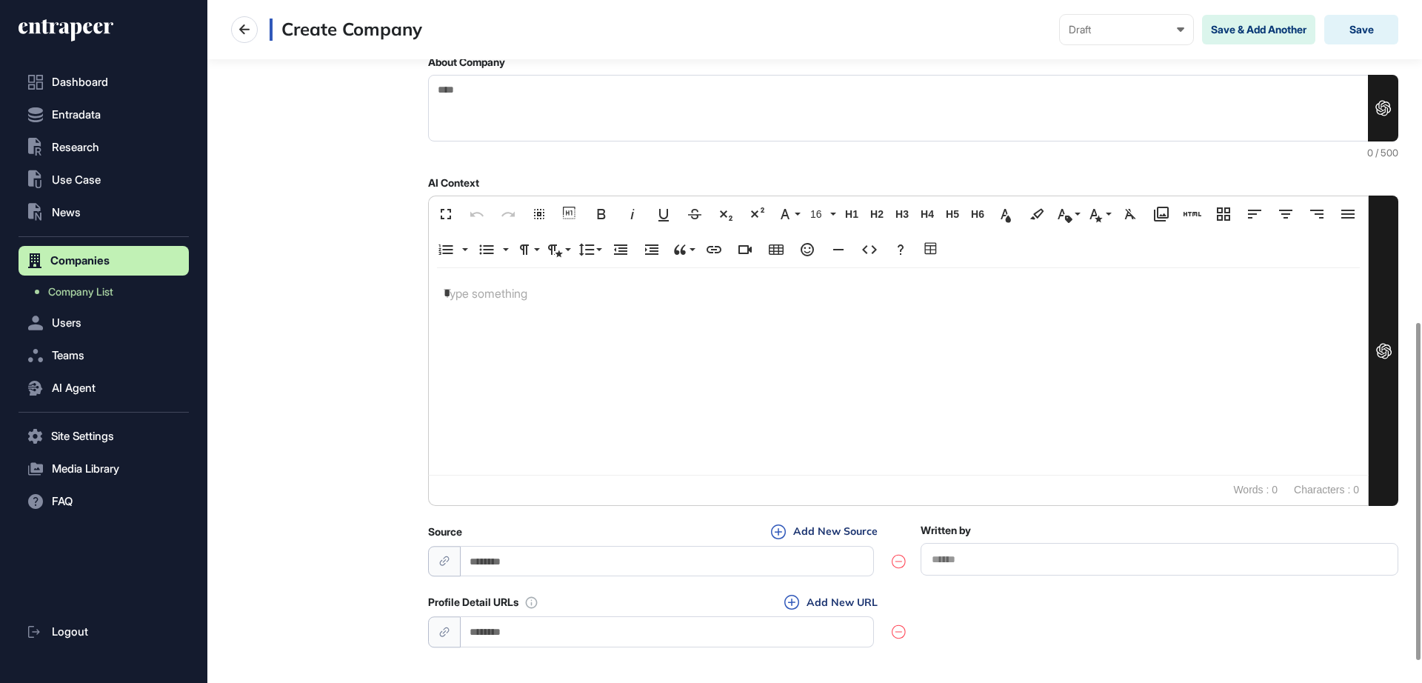
scroll to position [695, 0]
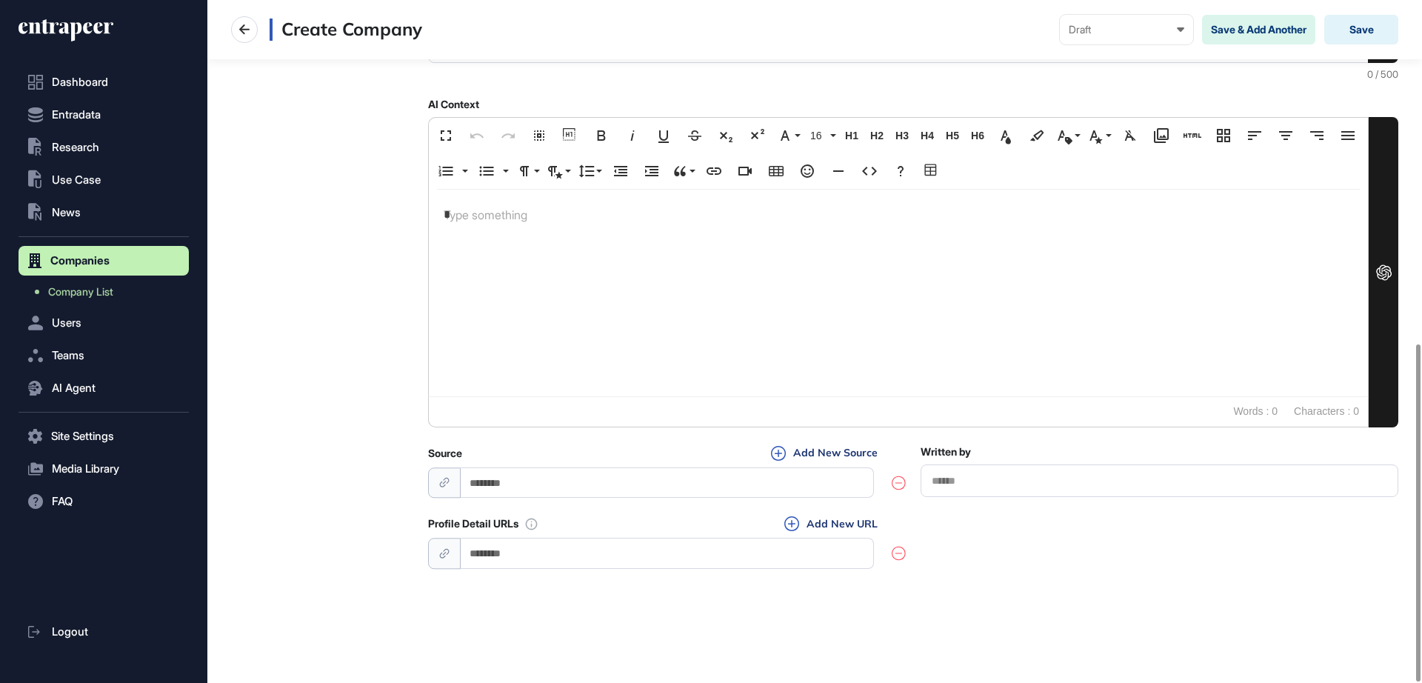
click at [535, 561] on input "url" at bounding box center [667, 553] width 413 height 30
paste input "**********"
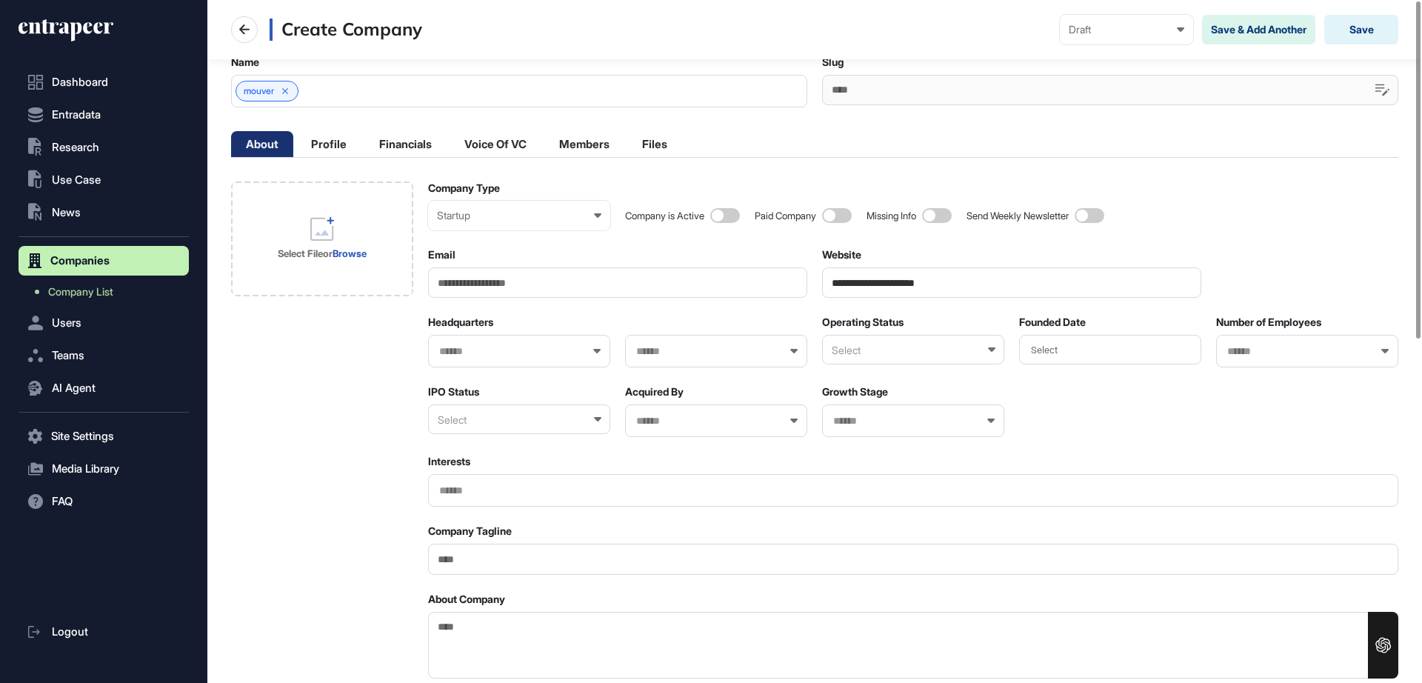
scroll to position [0, 0]
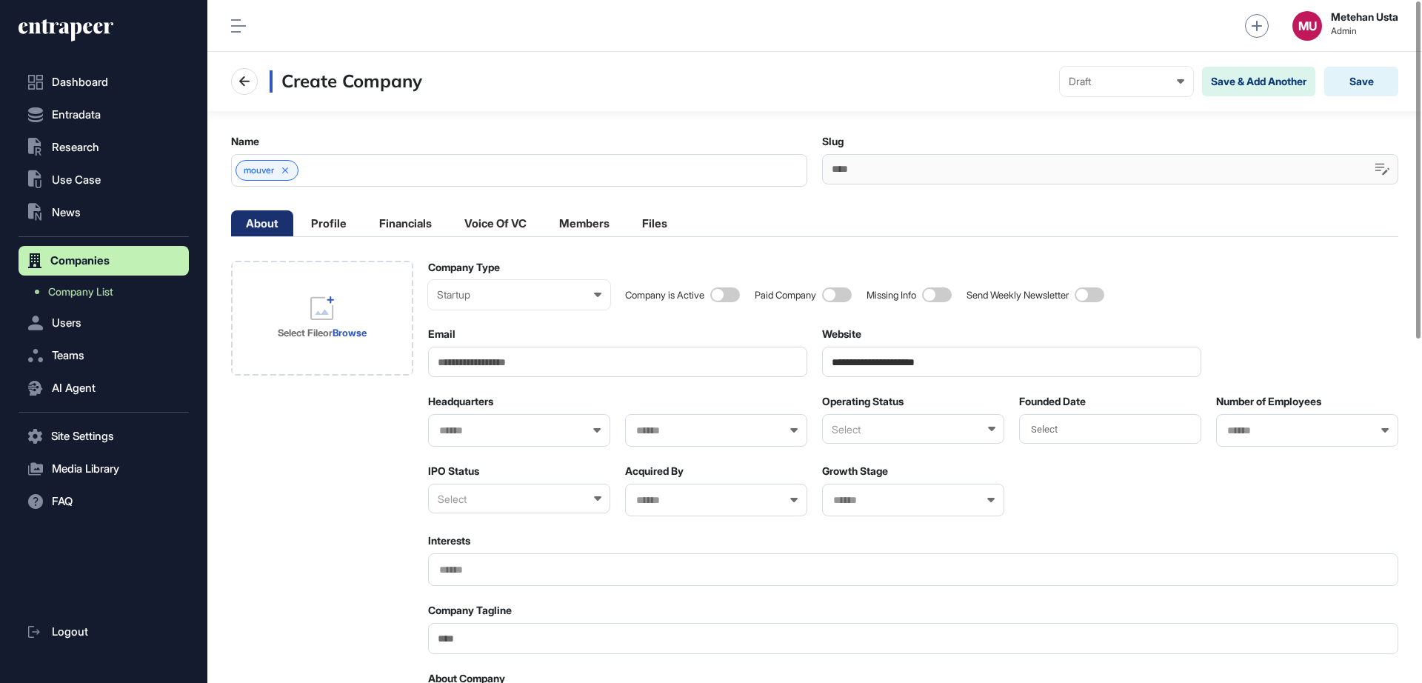
type input "**********"
click at [287, 321] on div "Select File or Browse" at bounding box center [322, 317] width 89 height 43
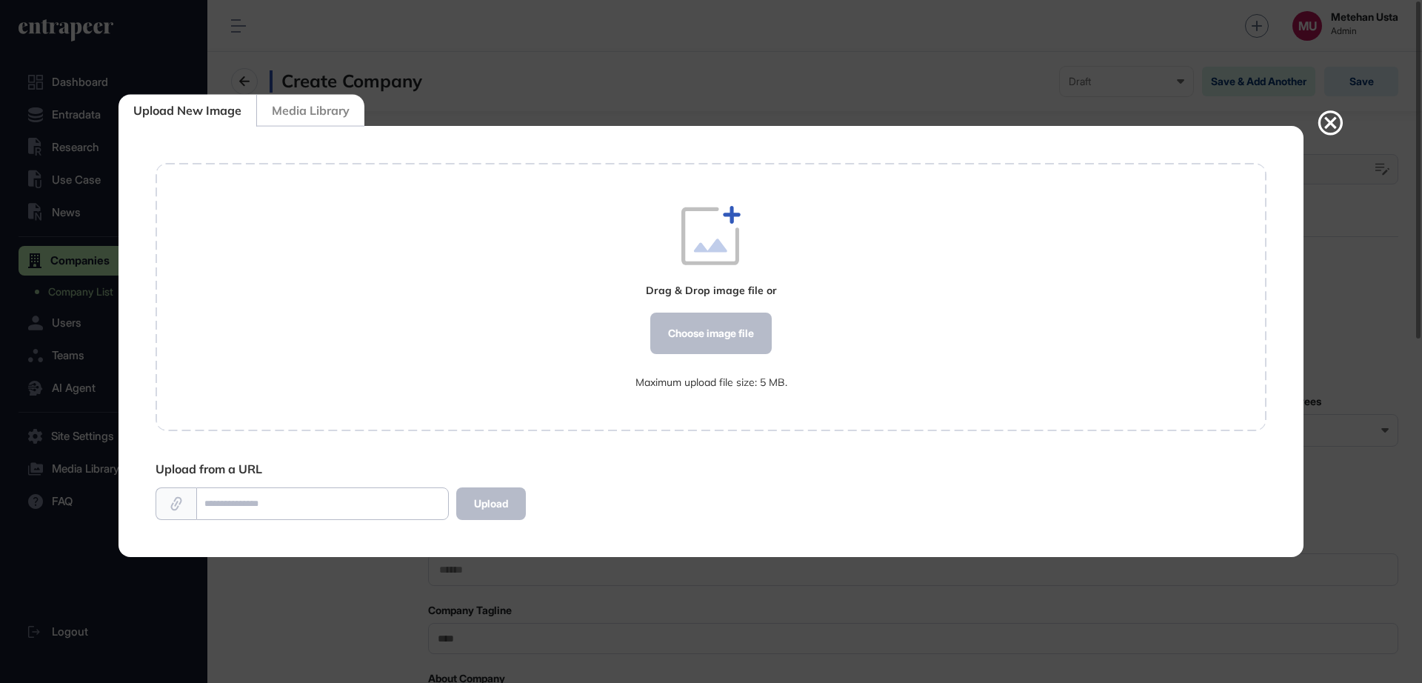
scroll to position [1, 1]
click at [718, 329] on div "Choose image file" at bounding box center [710, 333] width 121 height 41
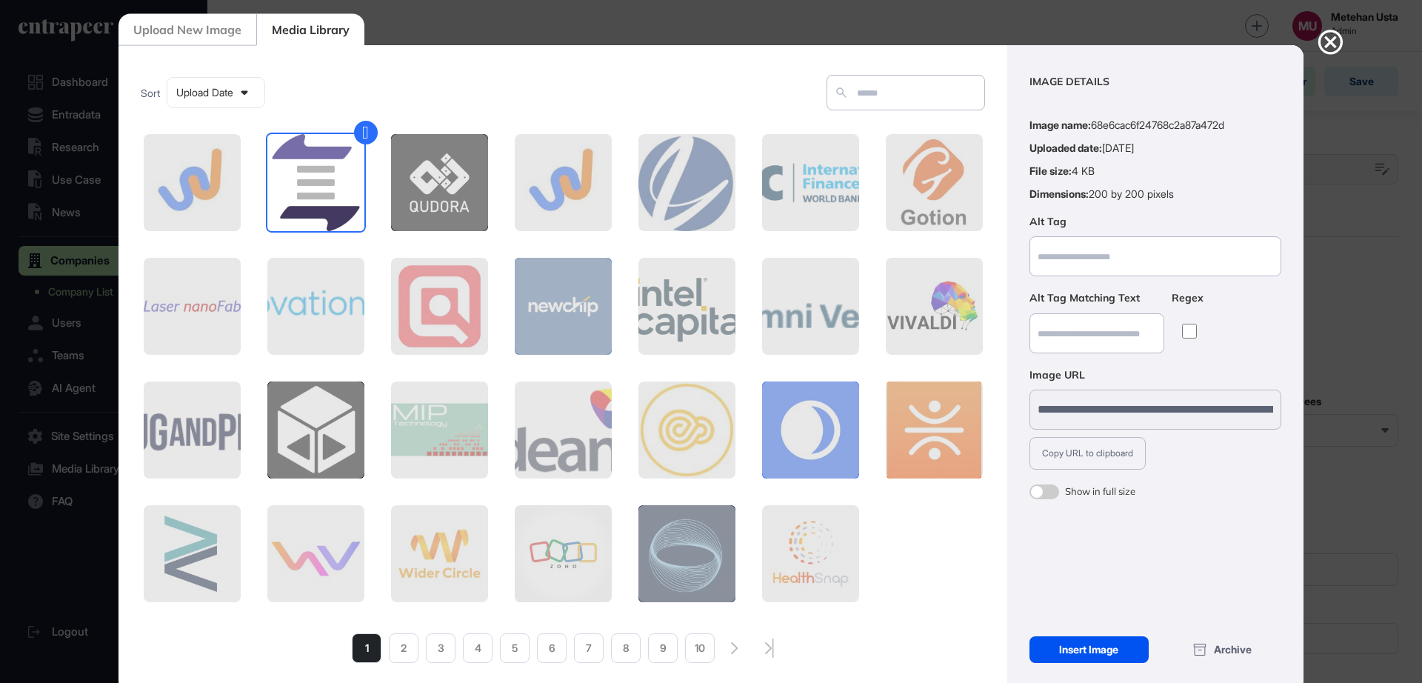
click at [1092, 648] on div "Insert Image" at bounding box center [1088, 649] width 119 height 27
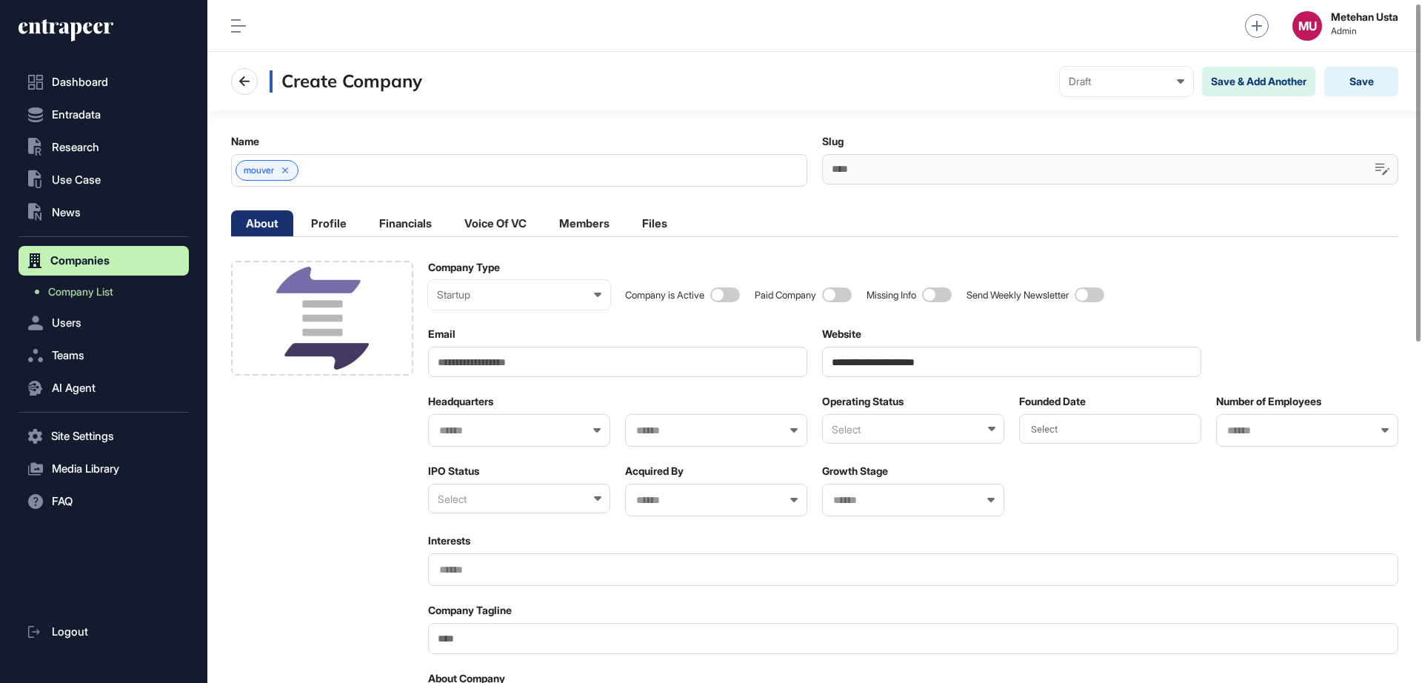
scroll to position [185, 0]
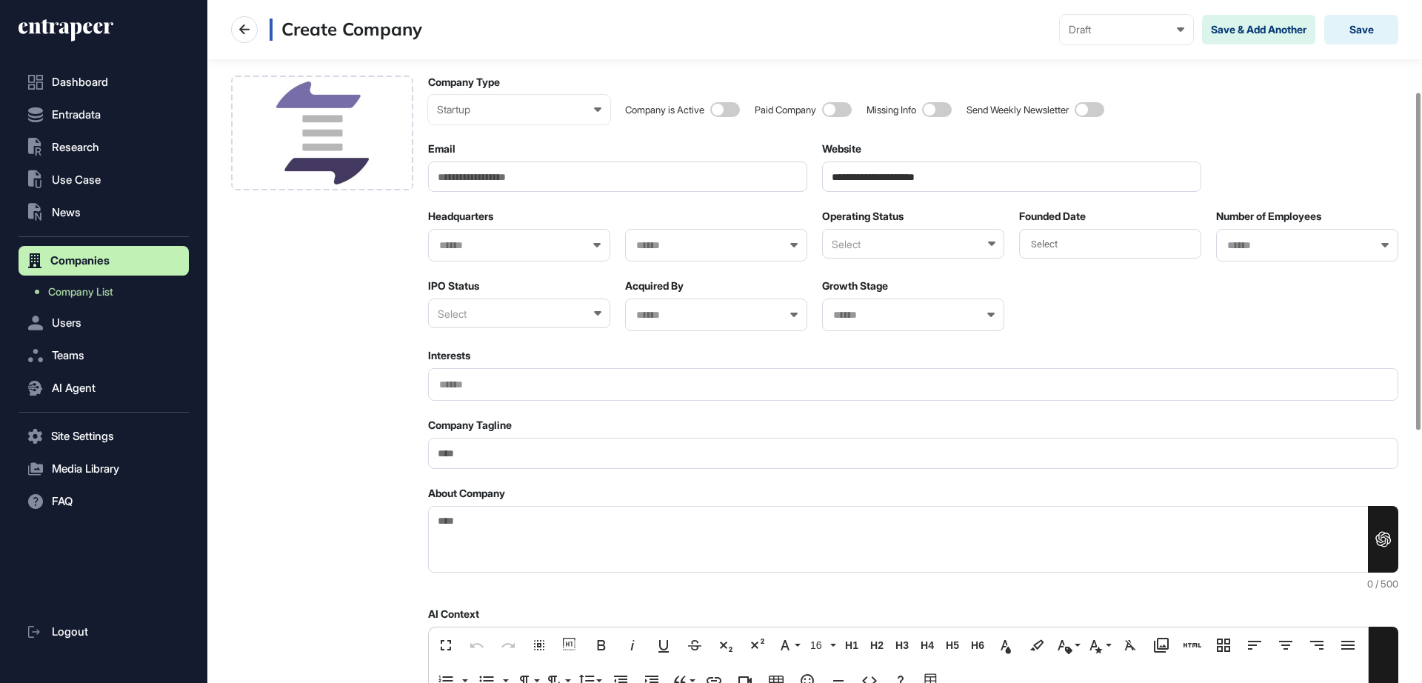
click at [465, 391] on div at bounding box center [913, 384] width 970 height 33
drag, startPoint x: 459, startPoint y: 437, endPoint x: 456, endPoint y: 452, distance: 15.1
click at [459, 438] on div "Company Tagline" at bounding box center [913, 443] width 970 height 50
click at [456, 452] on input "Company Tagline" at bounding box center [913, 453] width 970 height 30
paste input "**********"
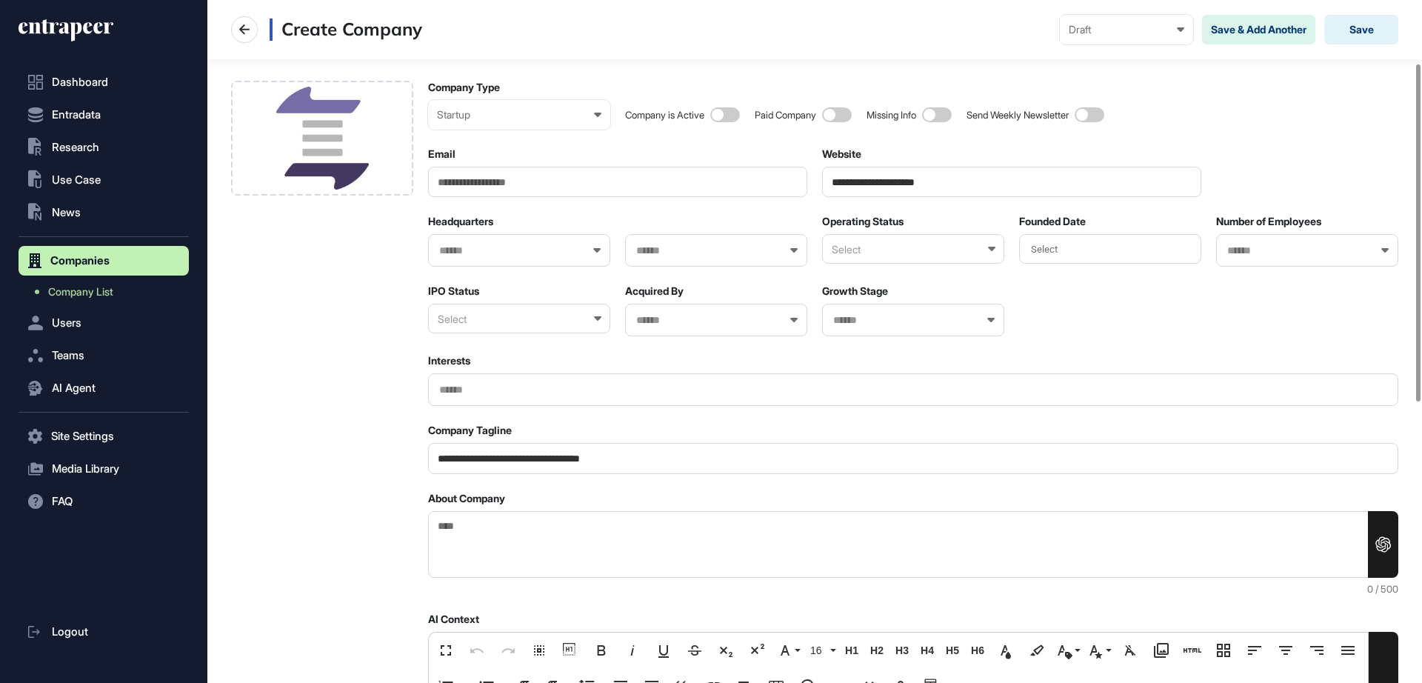
scroll to position [93, 0]
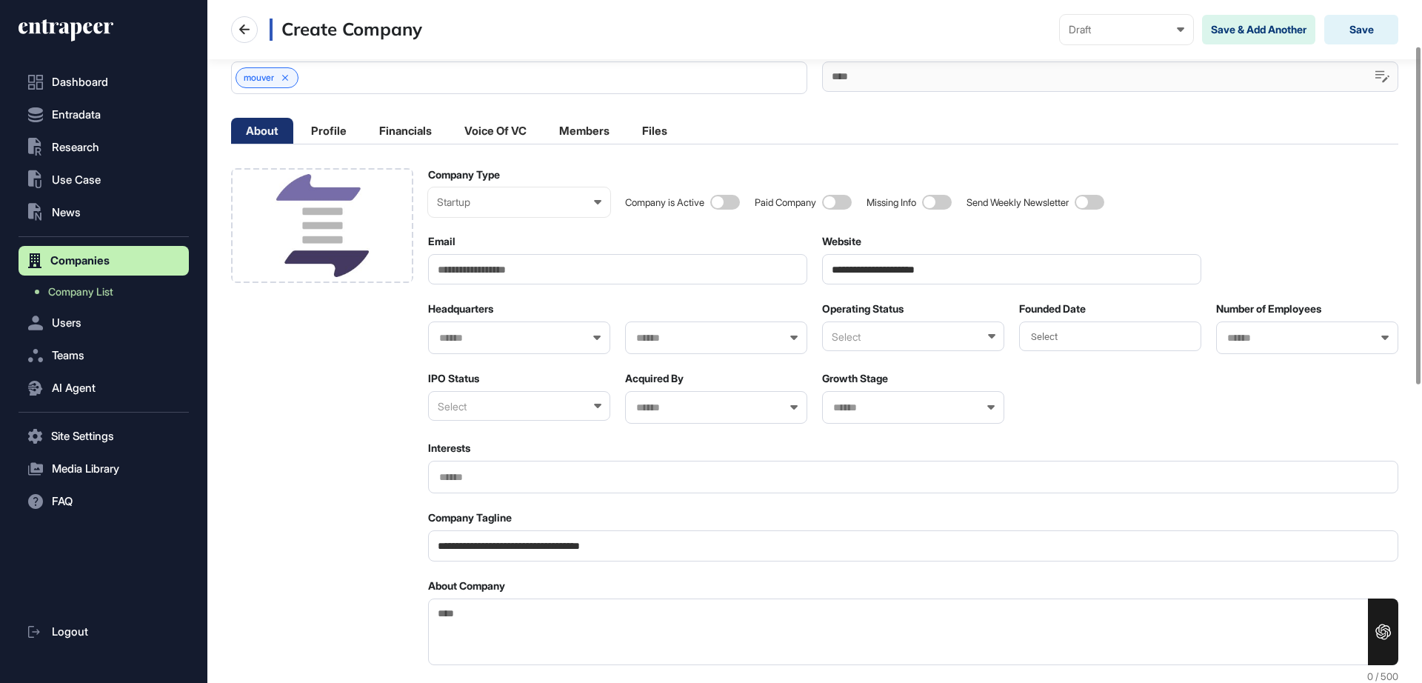
type input "**********"
click at [459, 346] on div at bounding box center [519, 337] width 182 height 33
click at [463, 338] on input "text" at bounding box center [510, 338] width 144 height 13
type input "******"
click at [472, 357] on div "Germany" at bounding box center [518, 365] width 179 height 23
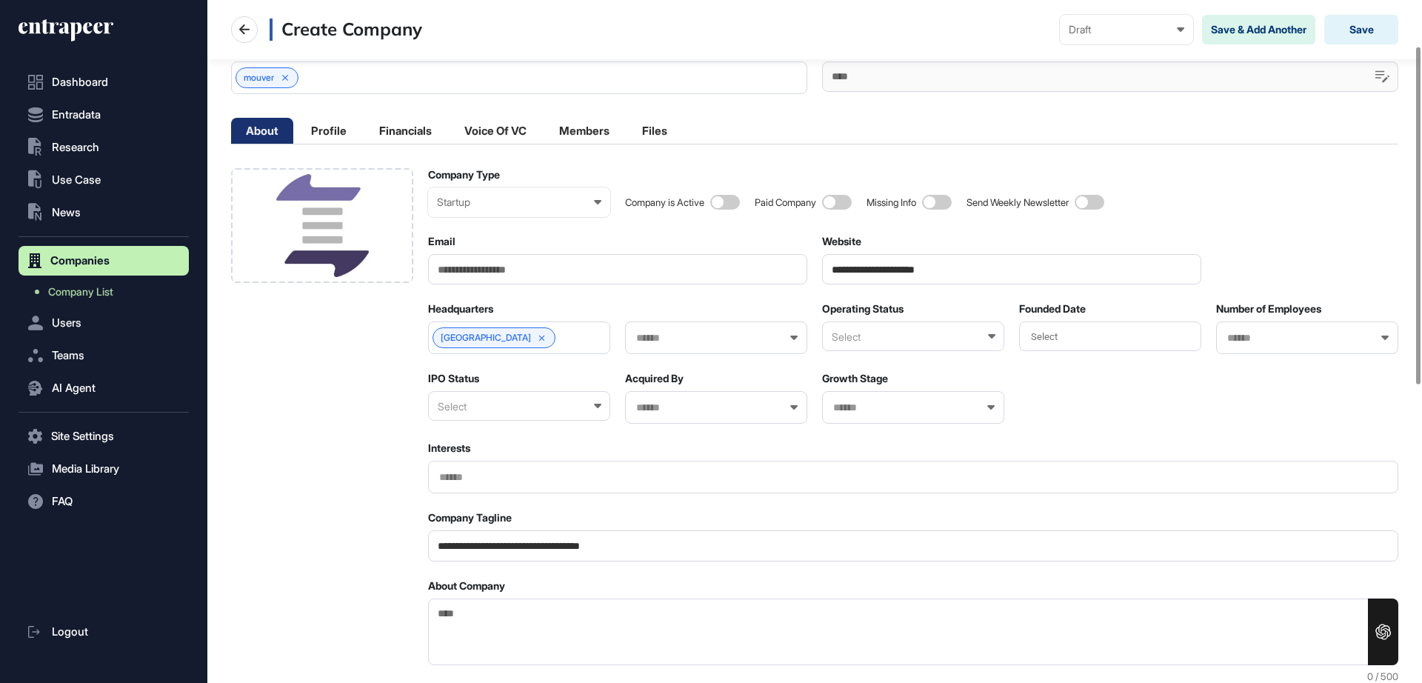
click at [692, 329] on div at bounding box center [716, 337] width 182 height 33
click at [684, 339] on input "text" at bounding box center [707, 338] width 144 height 13
type input "***"
click at [672, 367] on span "Lower Saxony" at bounding box center [715, 365] width 166 height 11
click at [852, 344] on div "Select" at bounding box center [913, 336] width 182 height 30
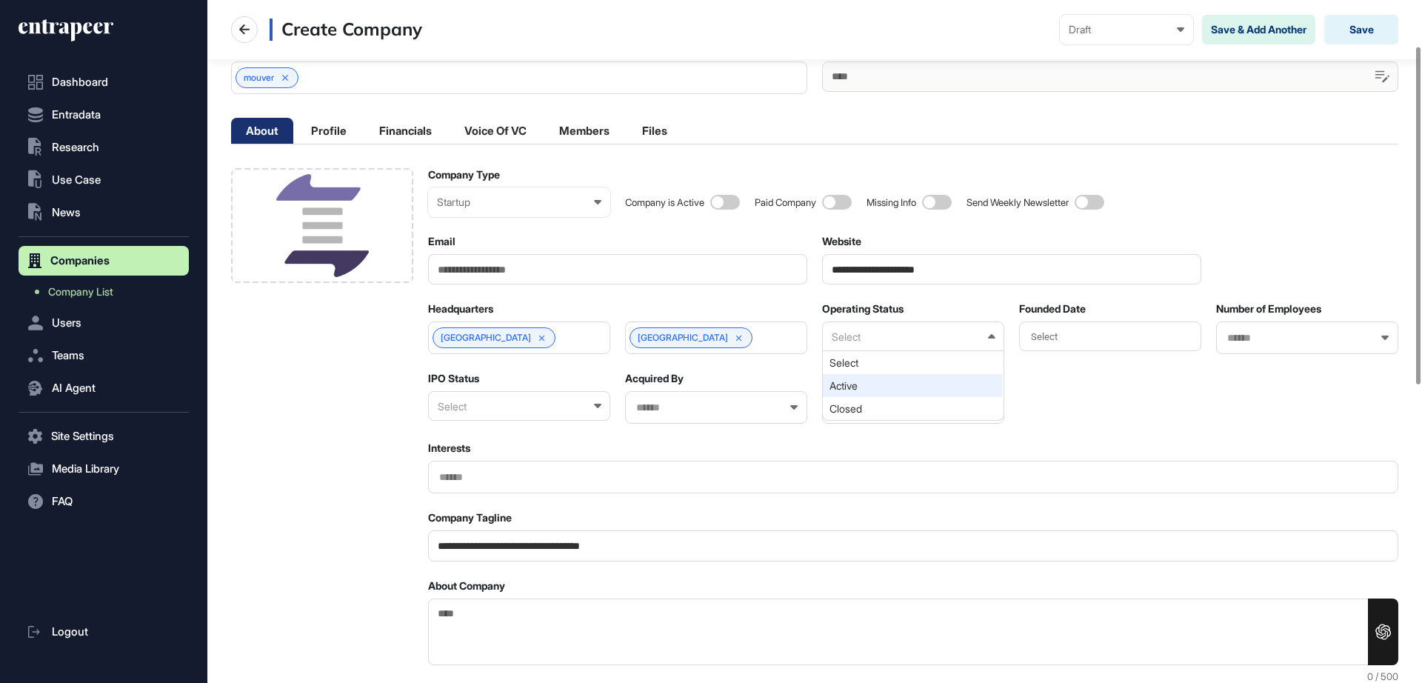
click at [853, 386] on div "Active" at bounding box center [912, 385] width 179 height 23
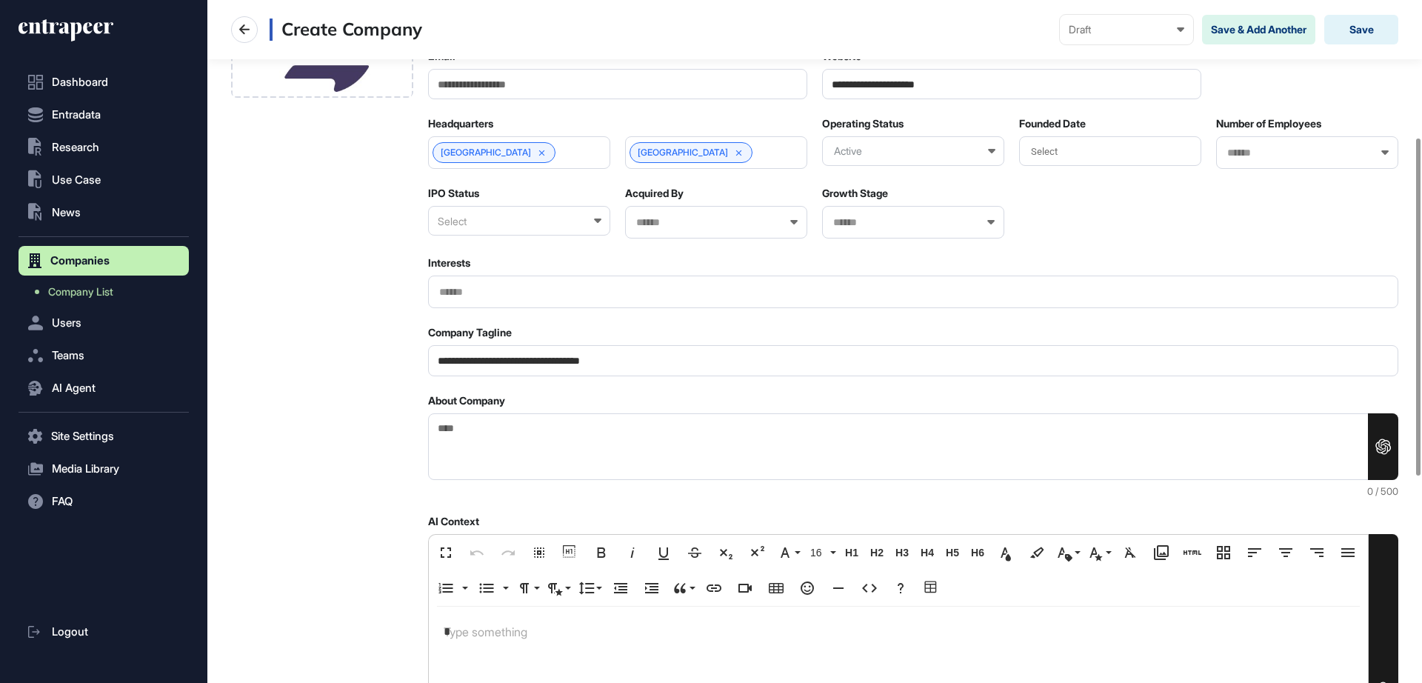
click at [1096, 150] on div "Select" at bounding box center [1110, 151] width 182 height 30
click at [1152, 220] on div "2020" at bounding box center [1167, 220] width 59 height 26
click at [1310, 164] on div at bounding box center [1307, 152] width 182 height 33
click at [1285, 157] on input "text" at bounding box center [1298, 153] width 144 height 13
click at [1249, 201] on span "11-50" at bounding box center [1306, 203] width 166 height 11
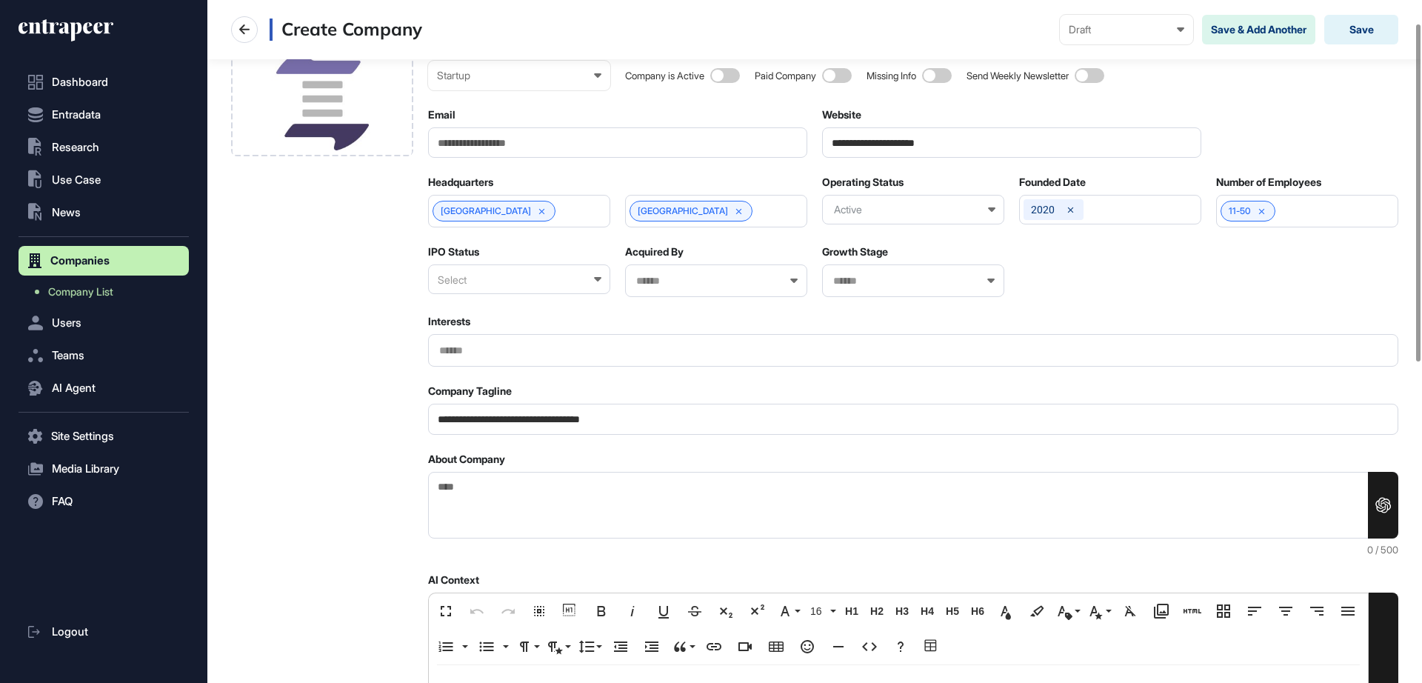
scroll to position [47, 0]
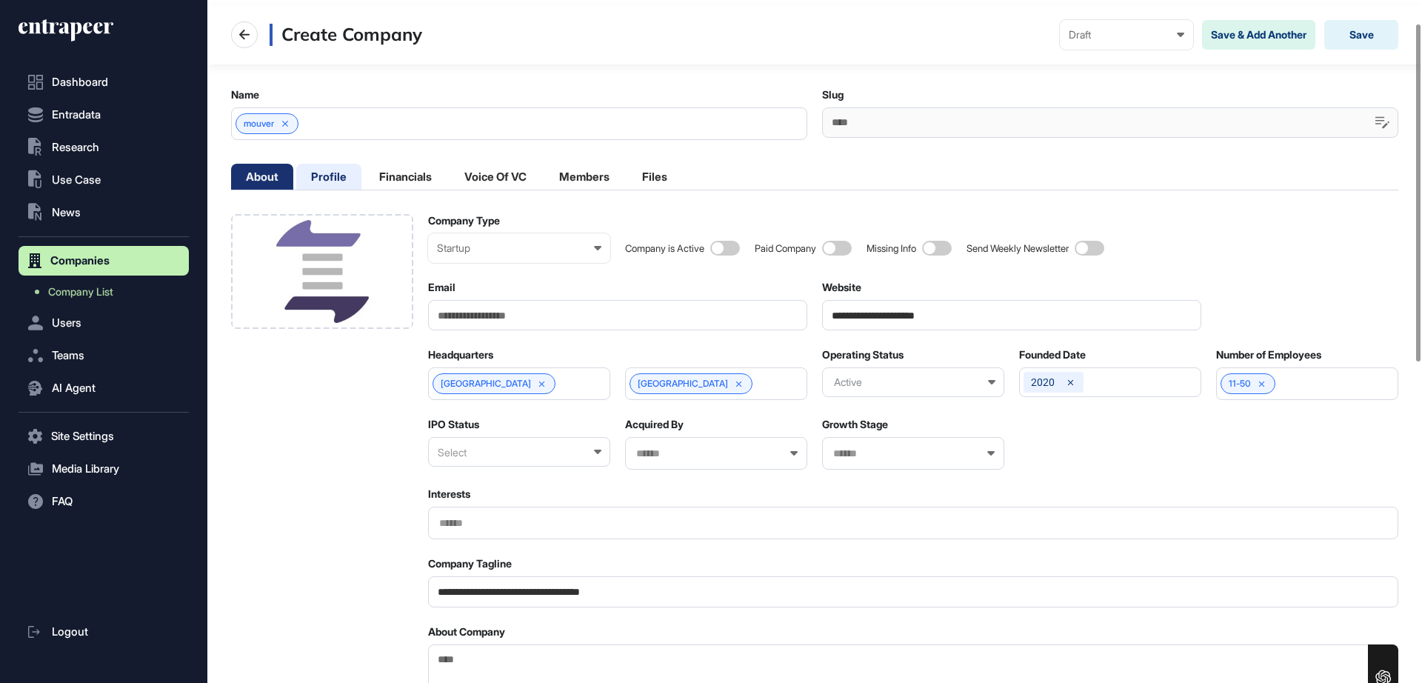
click at [317, 178] on li "Profile" at bounding box center [328, 177] width 65 height 26
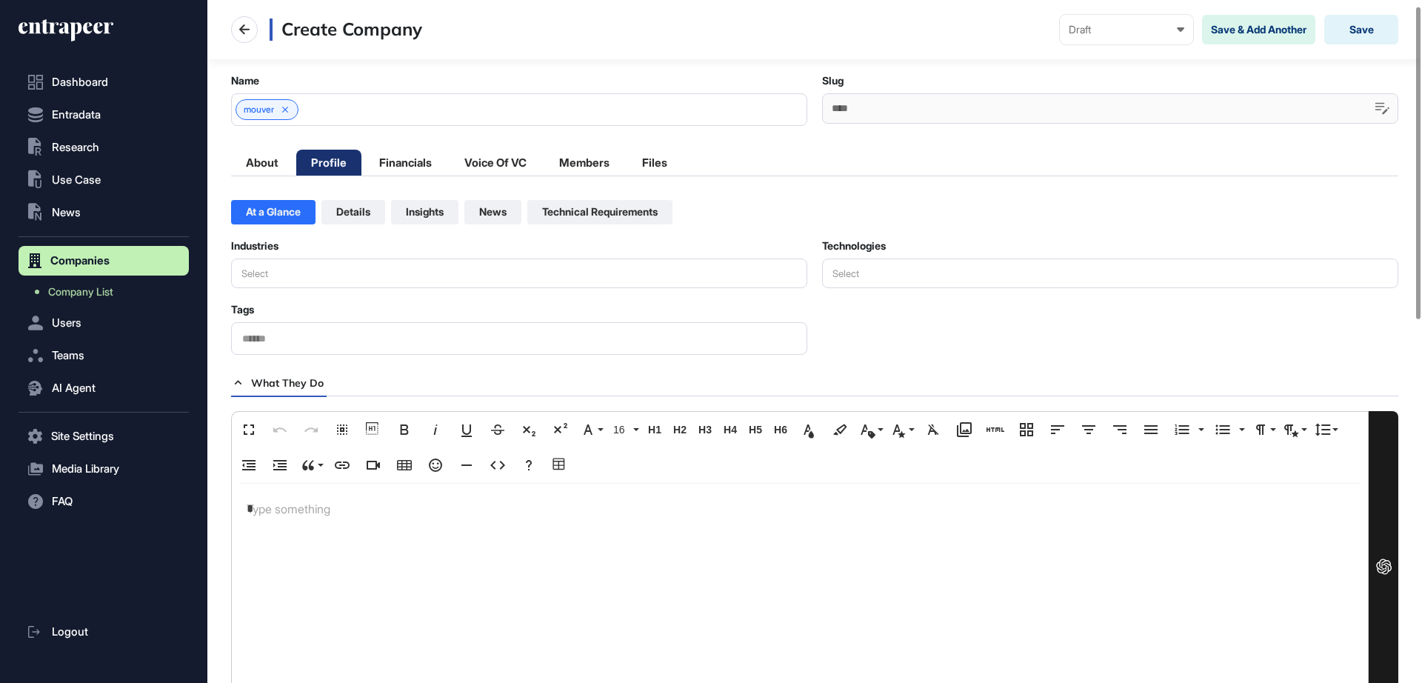
scroll to position [185, 0]
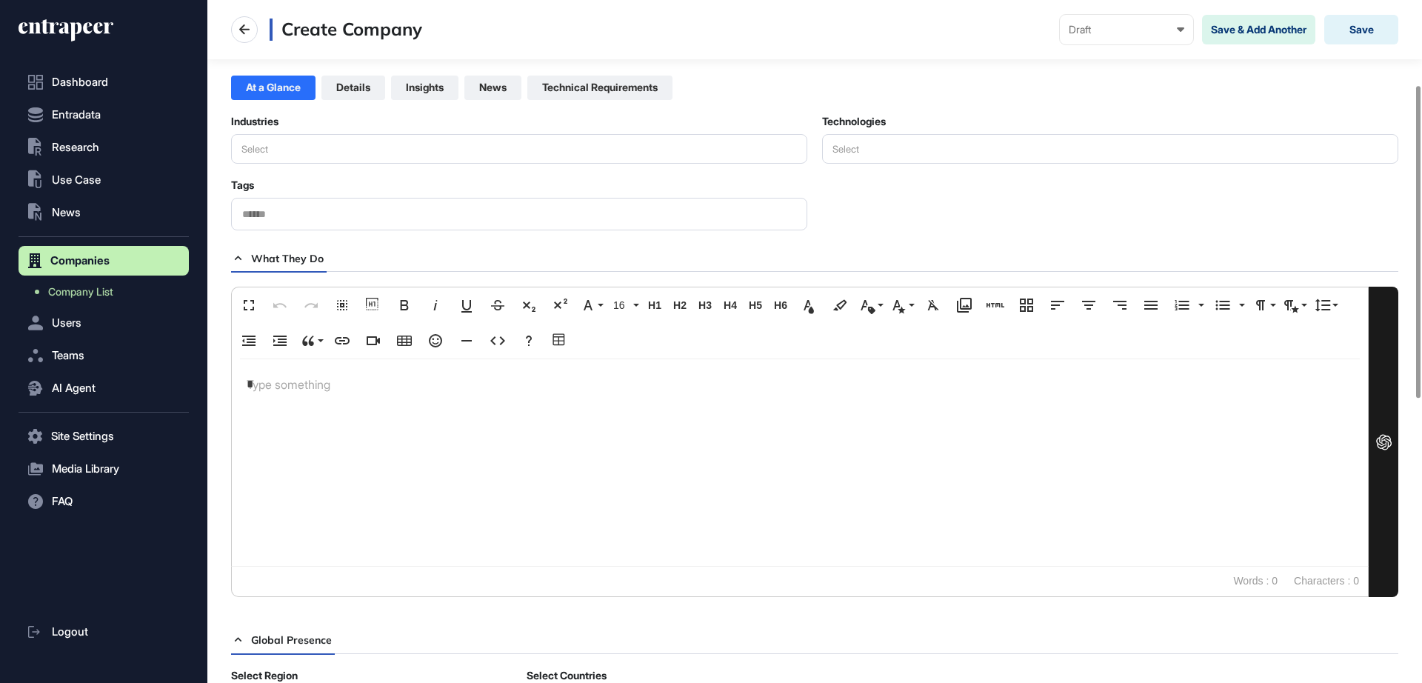
click at [344, 154] on button "Select" at bounding box center [519, 149] width 576 height 30
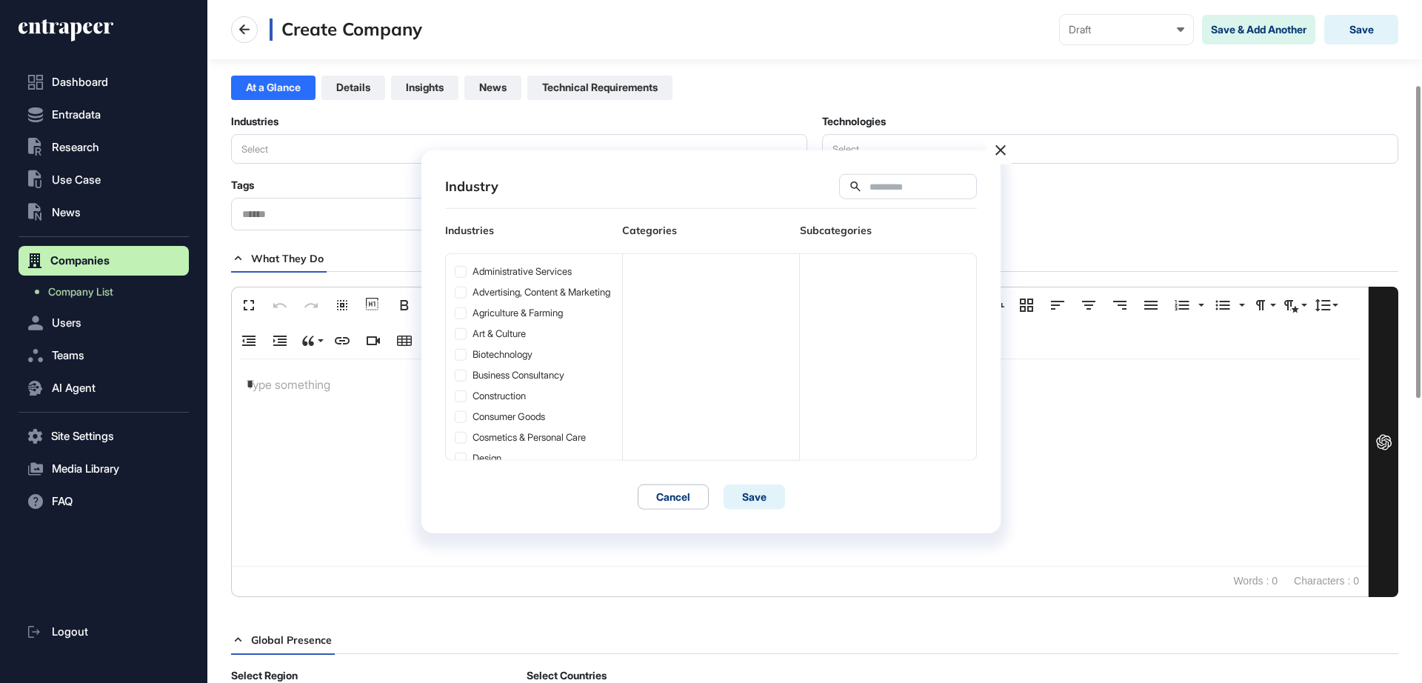
scroll to position [204, 174]
click at [893, 180] on input "text" at bounding box center [917, 186] width 99 height 13
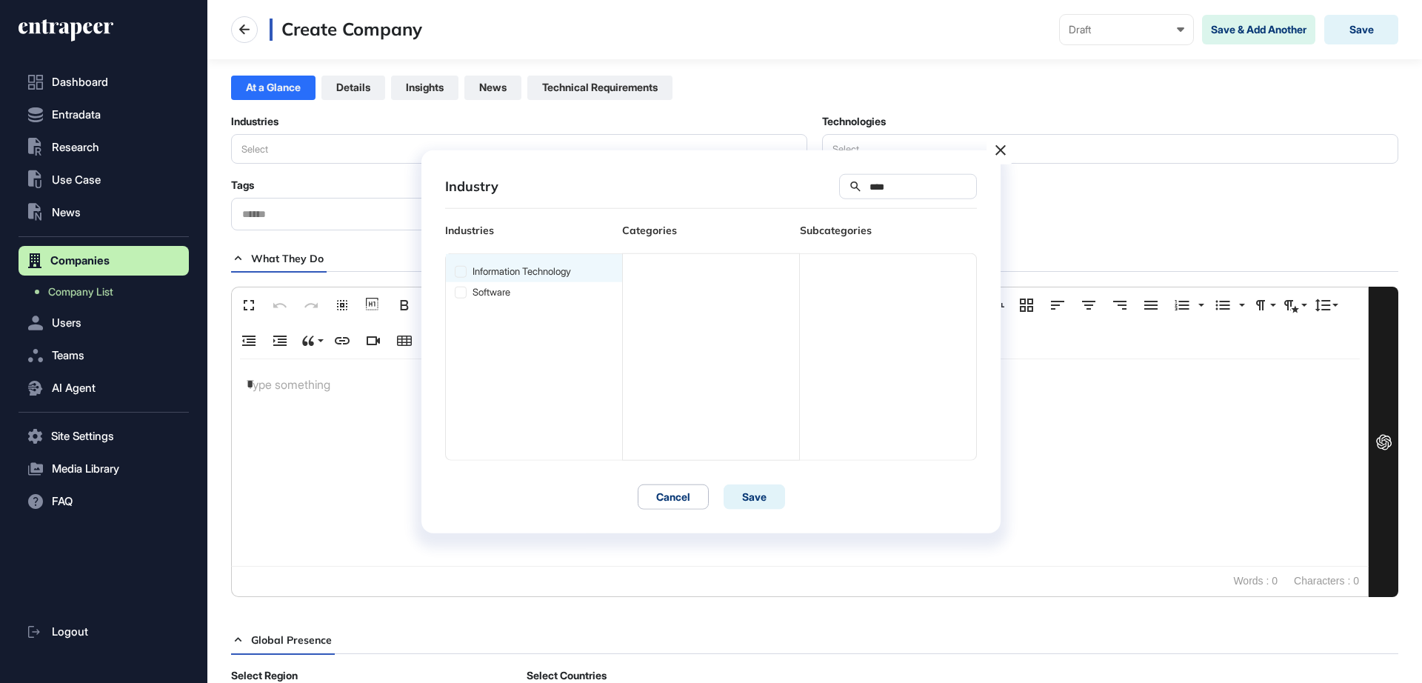
type input "****"
click at [562, 278] on div "Information Technology" at bounding box center [534, 267] width 176 height 28
click at [461, 269] on icon at bounding box center [460, 271] width 10 height 10
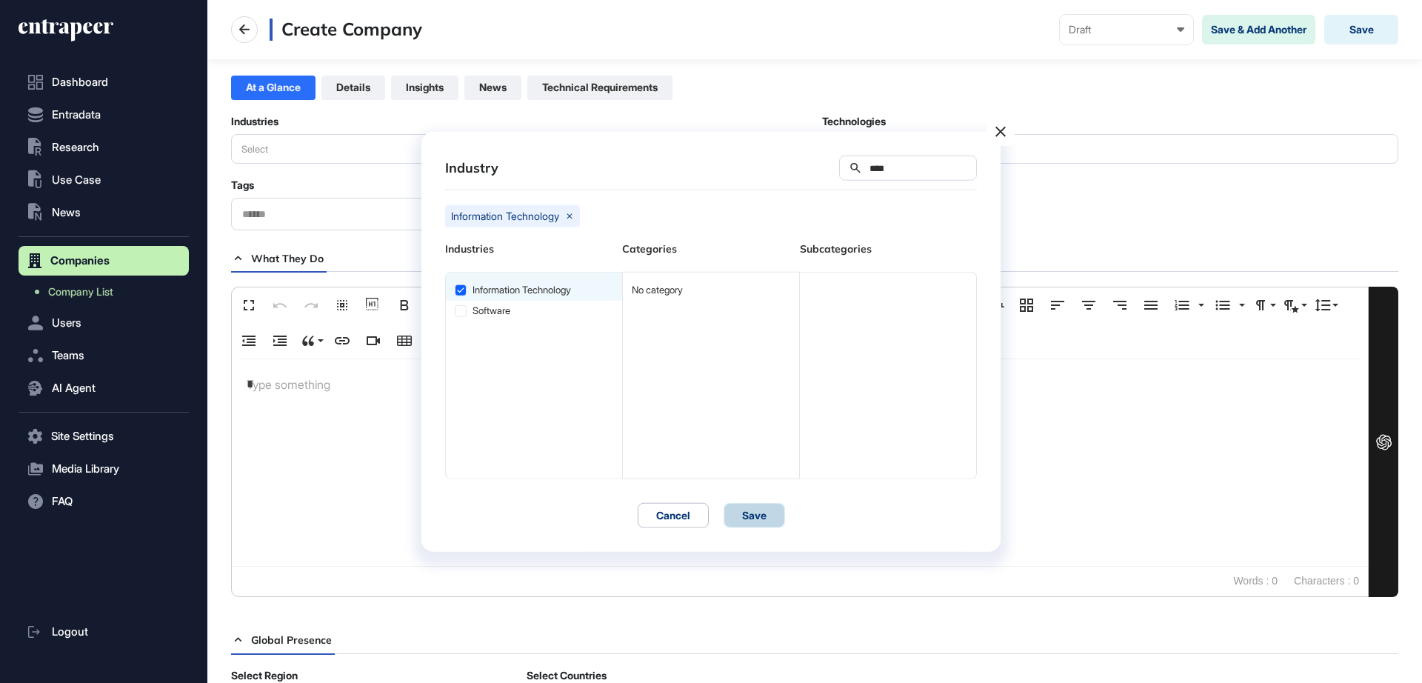
click at [744, 512] on button "Save" at bounding box center [753, 514] width 61 height 25
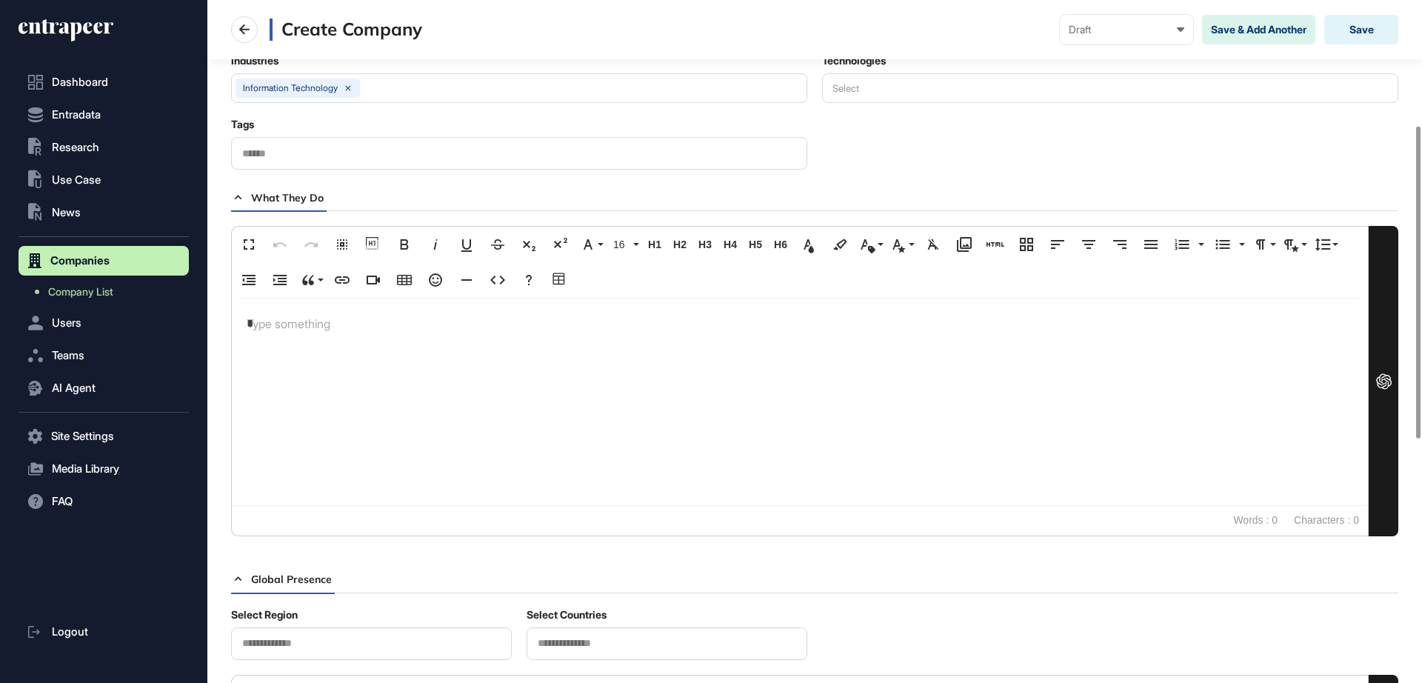
scroll to position [278, 0]
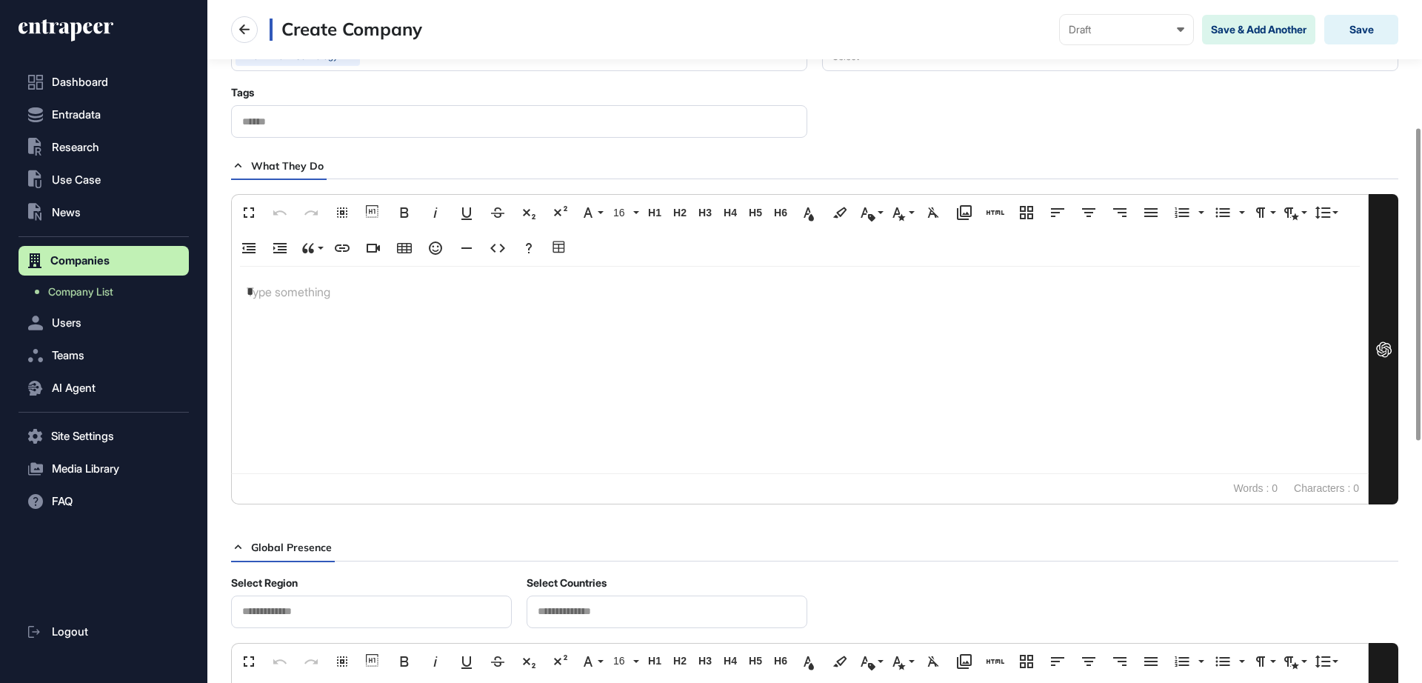
click at [332, 287] on p "*" at bounding box center [800, 291] width 1106 height 21
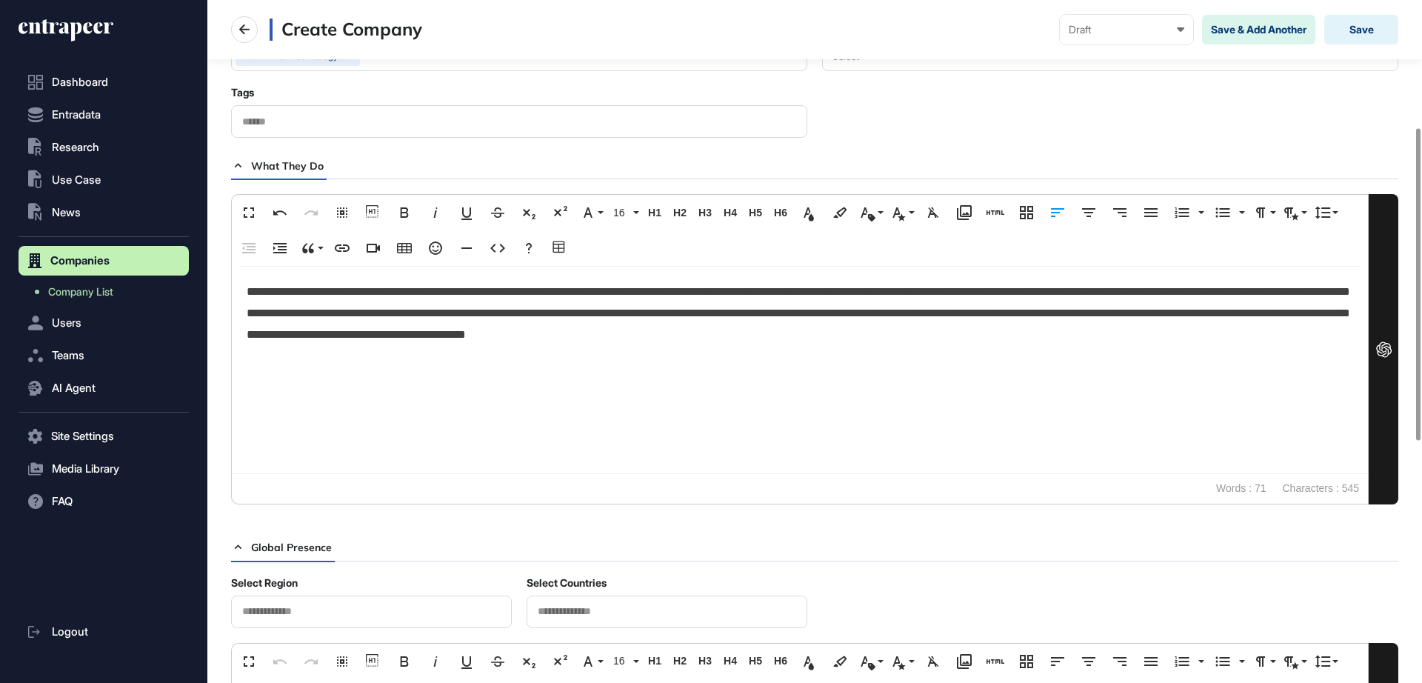
scroll to position [7198, 2]
click at [1130, 24] on div "Draft" at bounding box center [1127, 30] width 116 height 12
click at [0, 0] on div "Published" at bounding box center [0, 0] width 0 height 0
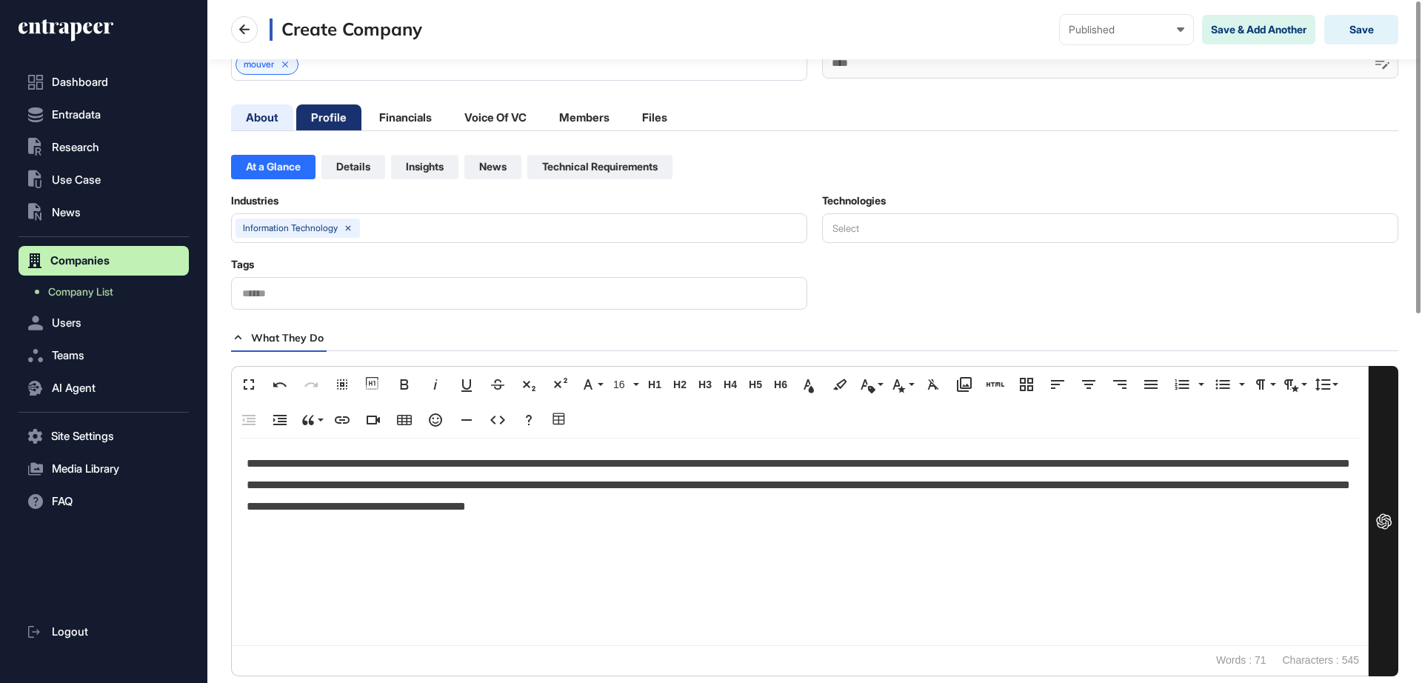
scroll to position [0, 0]
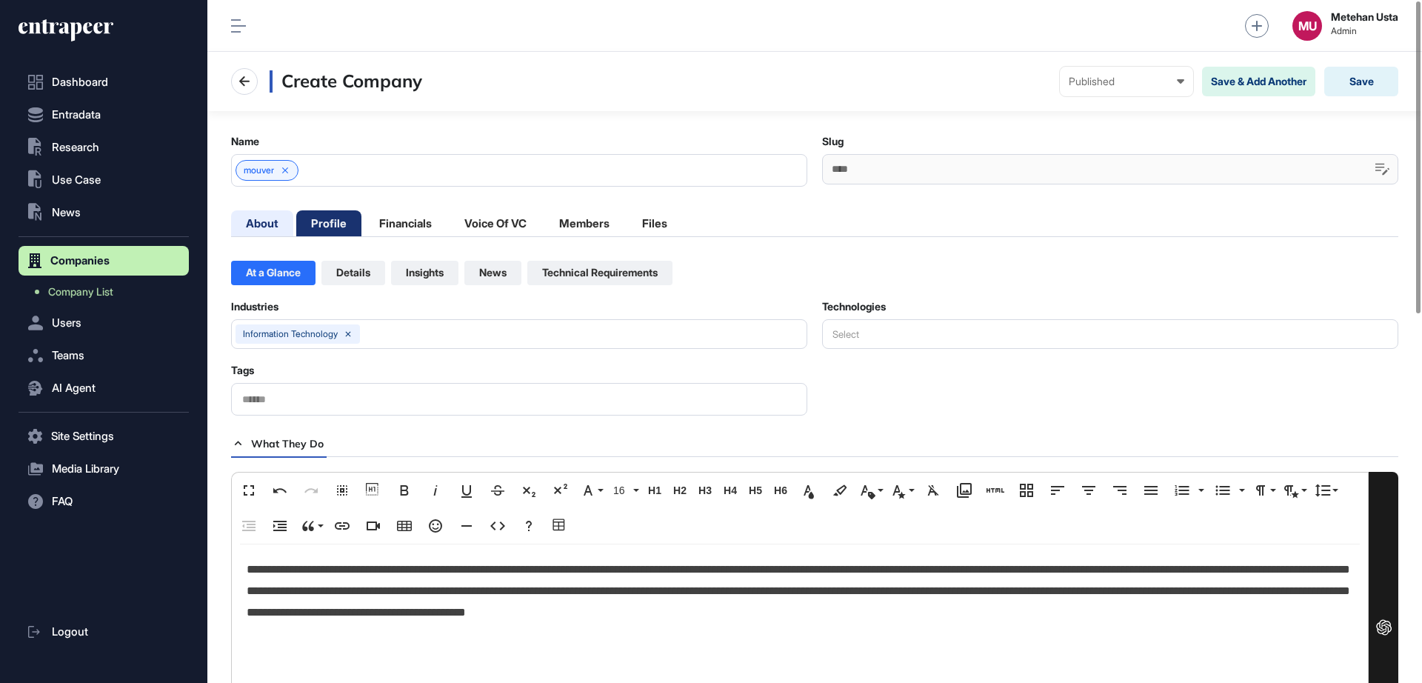
click at [267, 220] on li "About" at bounding box center [262, 223] width 62 height 26
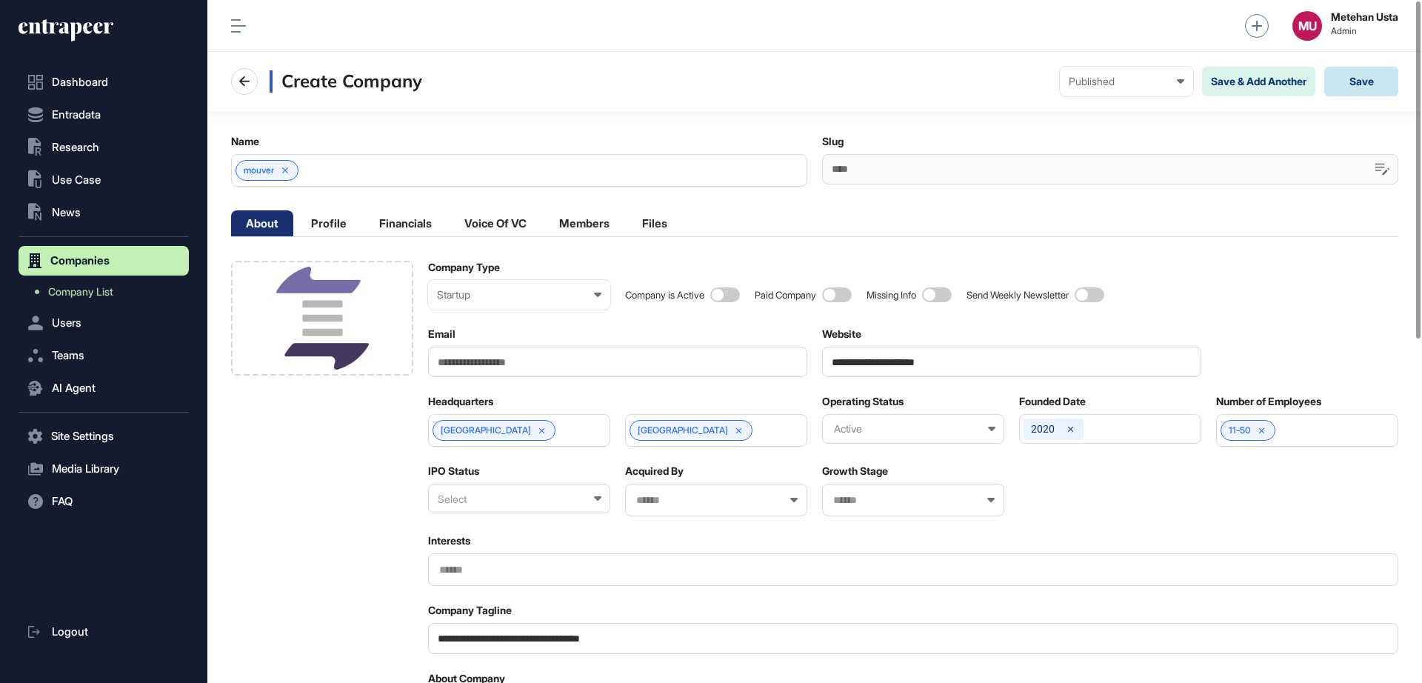
click at [1363, 82] on button "Save" at bounding box center [1361, 82] width 74 height 30
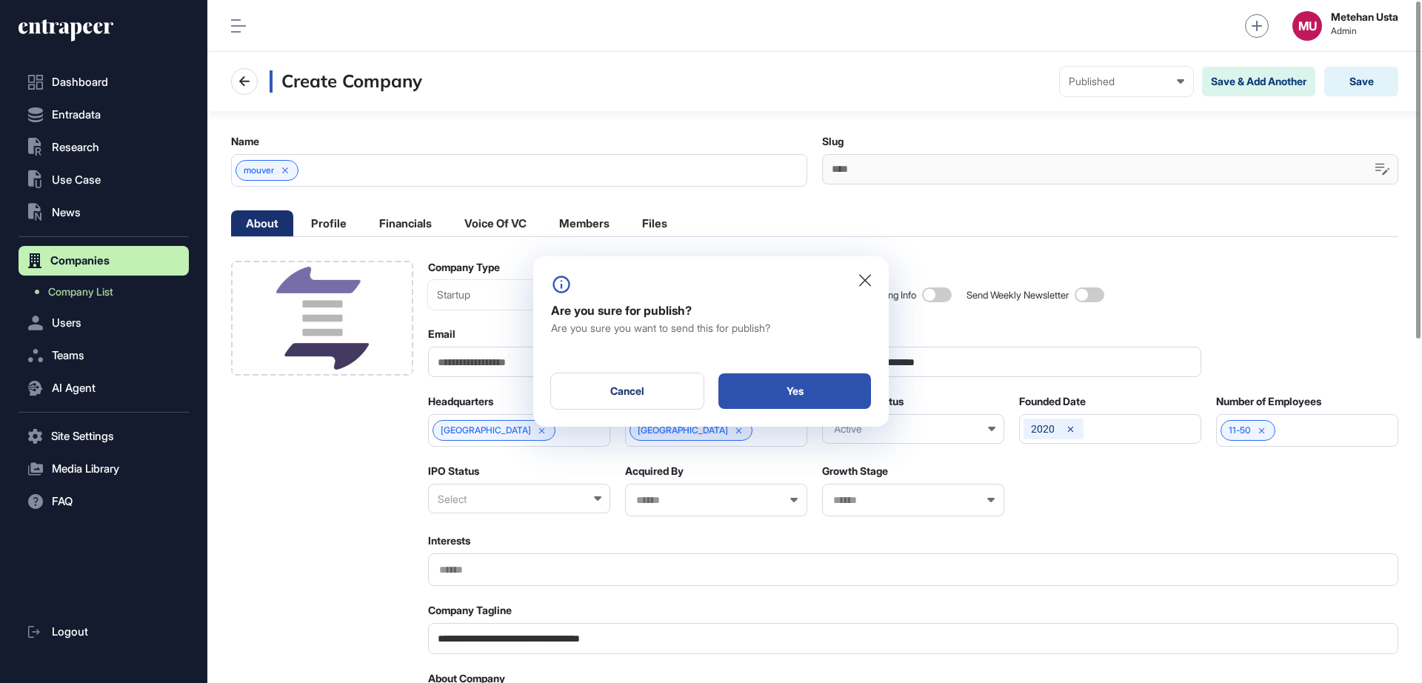
click at [803, 398] on div "Yes" at bounding box center [794, 391] width 153 height 36
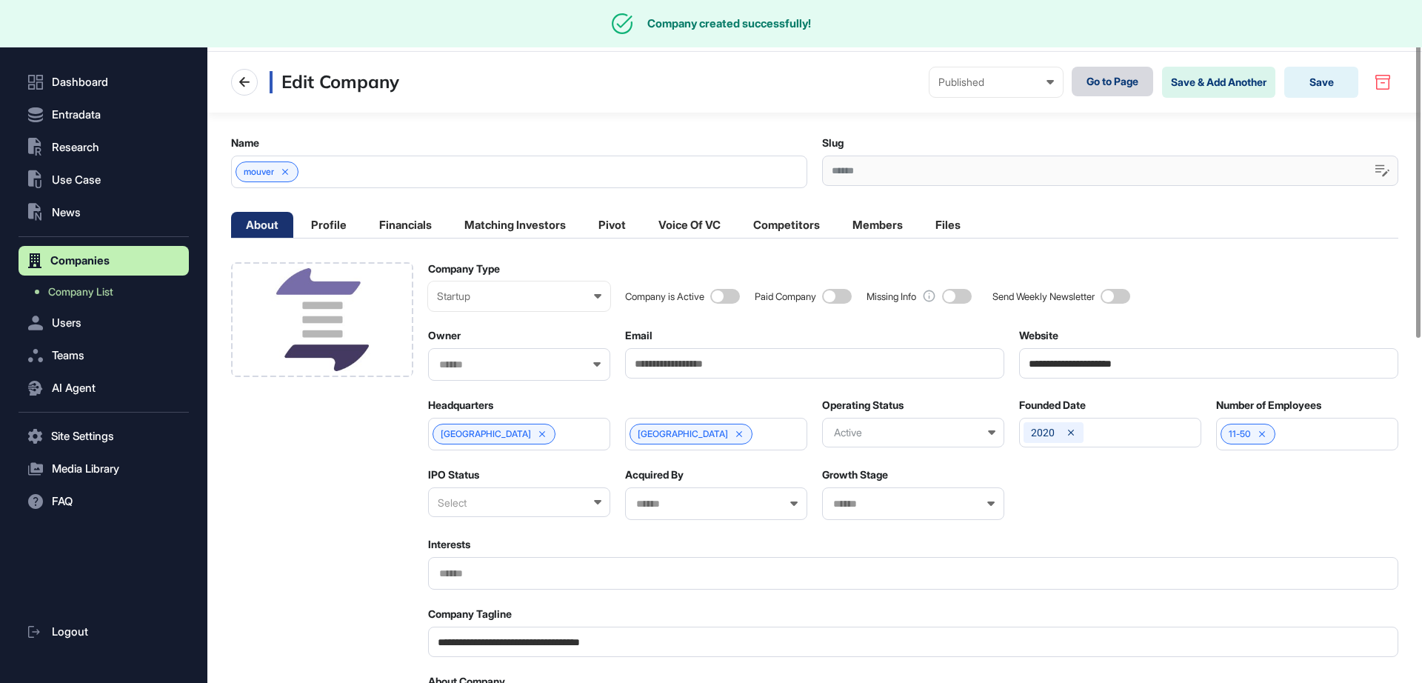
click at [1090, 81] on link "Go to Page" at bounding box center [1112, 82] width 81 height 30
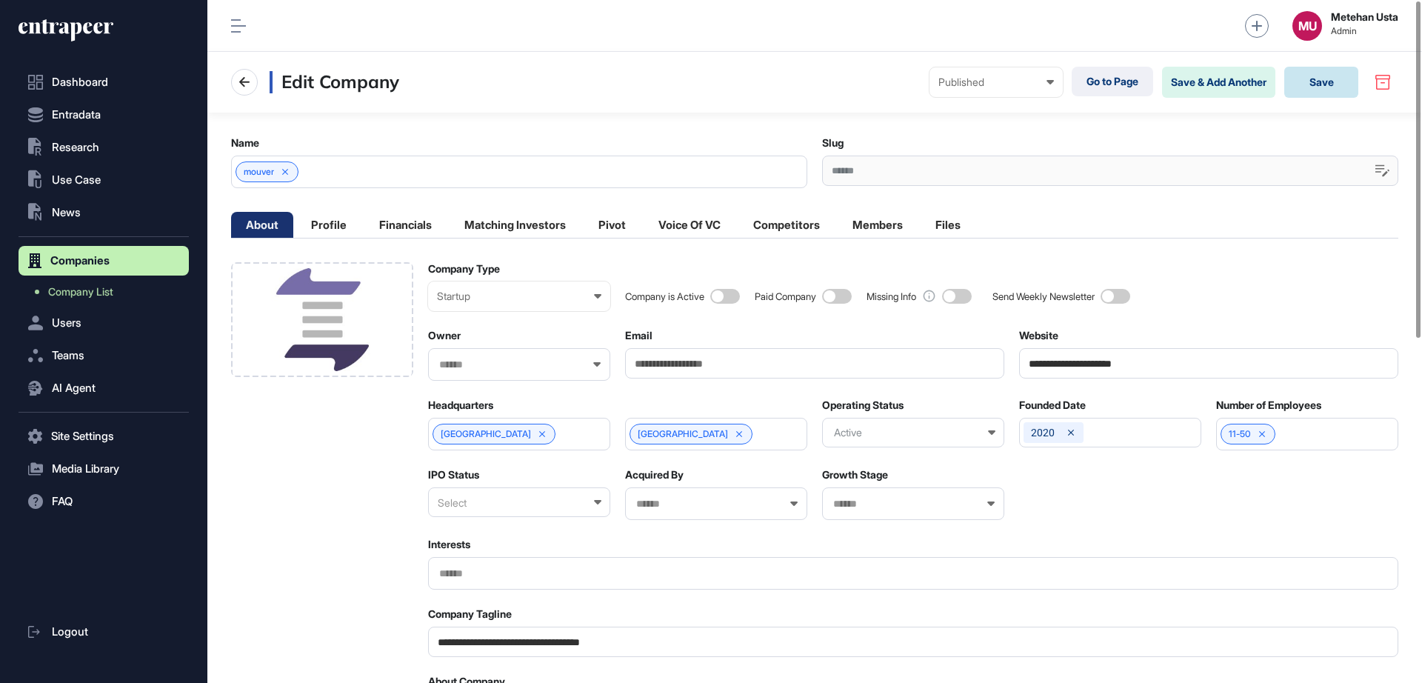
click at [1309, 78] on button "Save" at bounding box center [1321, 82] width 74 height 31
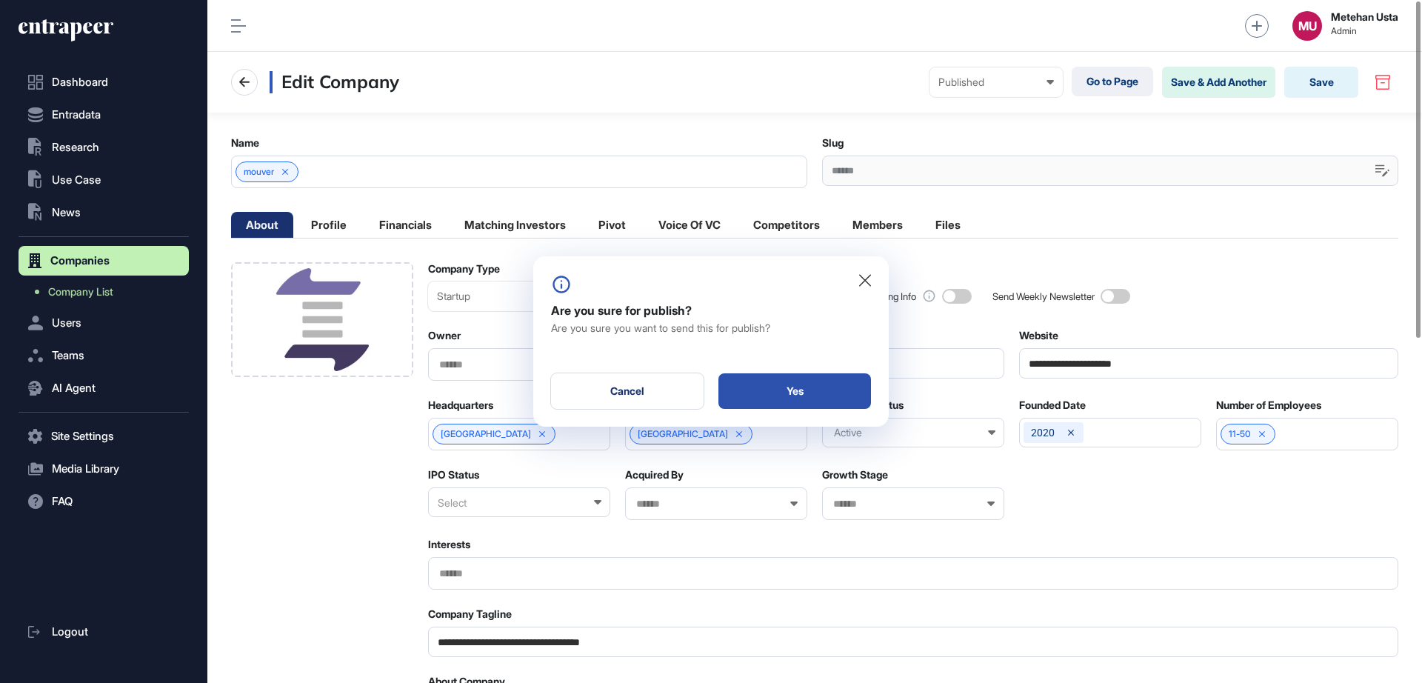
click at [835, 401] on div "Yes" at bounding box center [794, 391] width 153 height 36
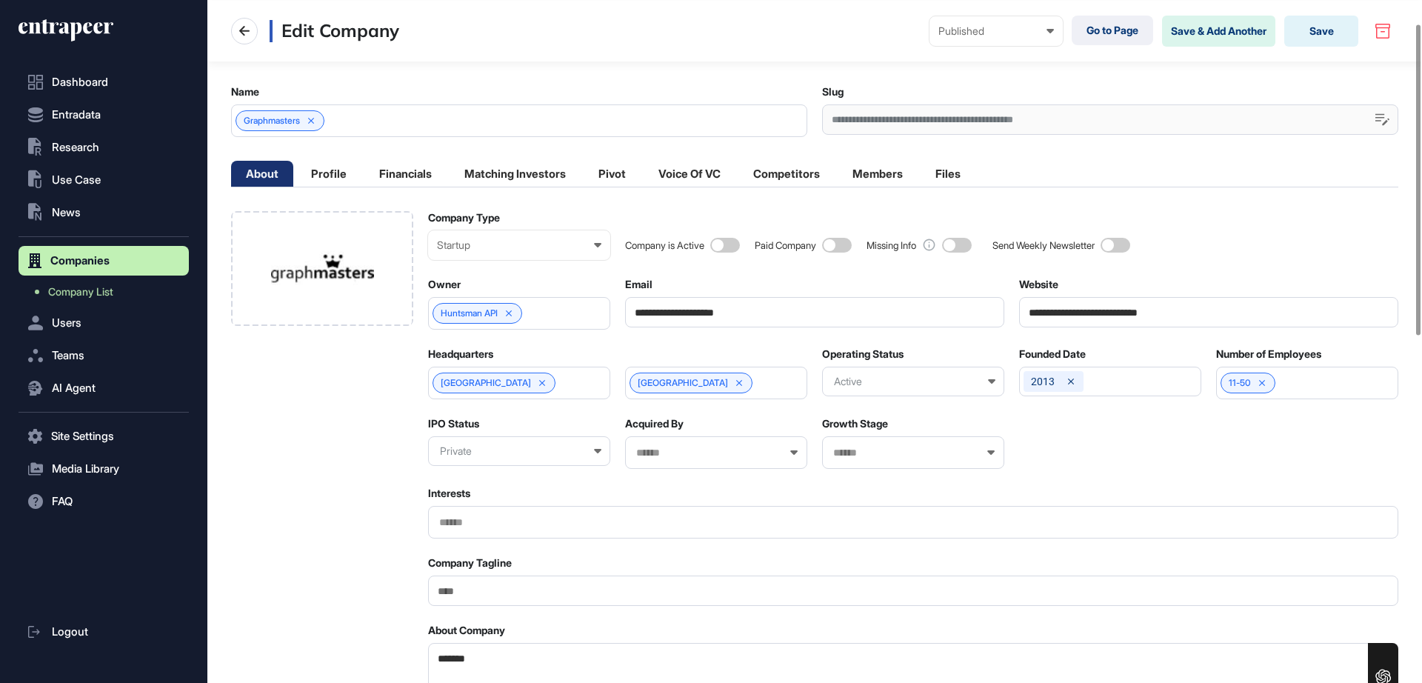
scroll to position [185, 0]
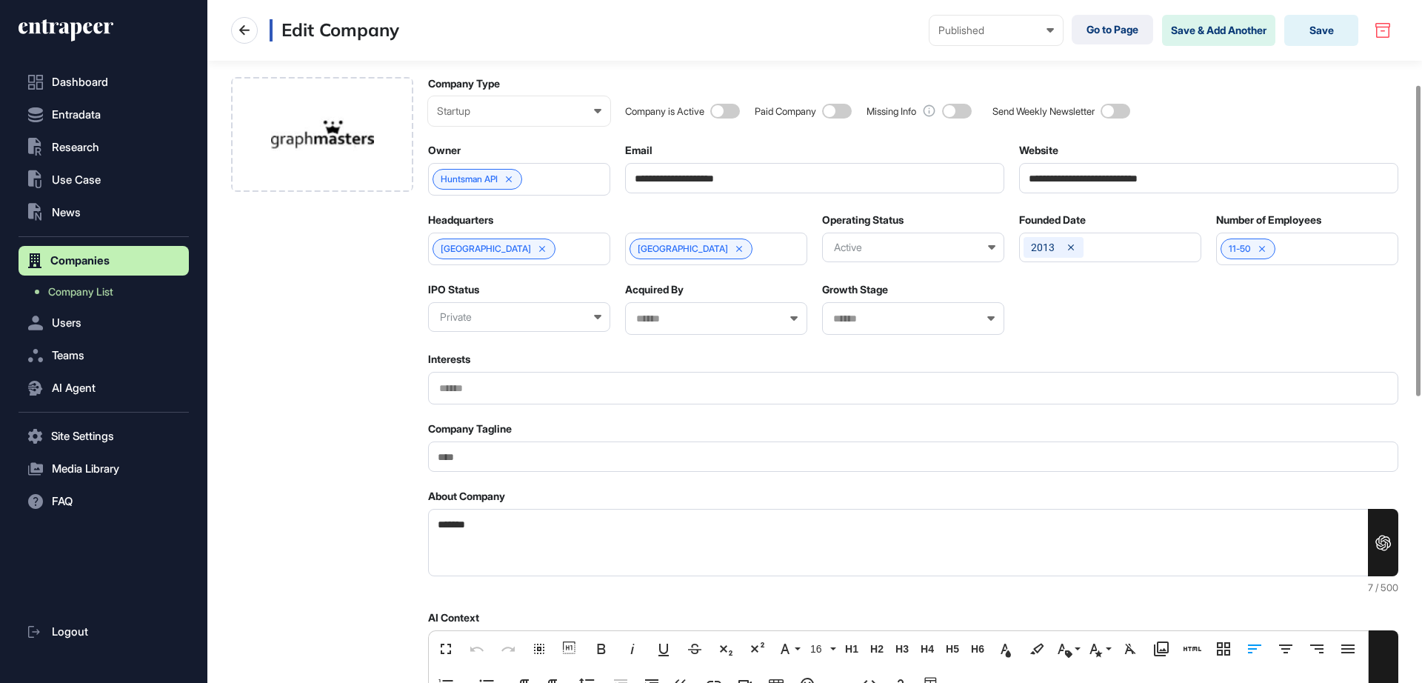
click at [467, 455] on input "Company Tagline" at bounding box center [913, 456] width 970 height 30
paste input "**********"
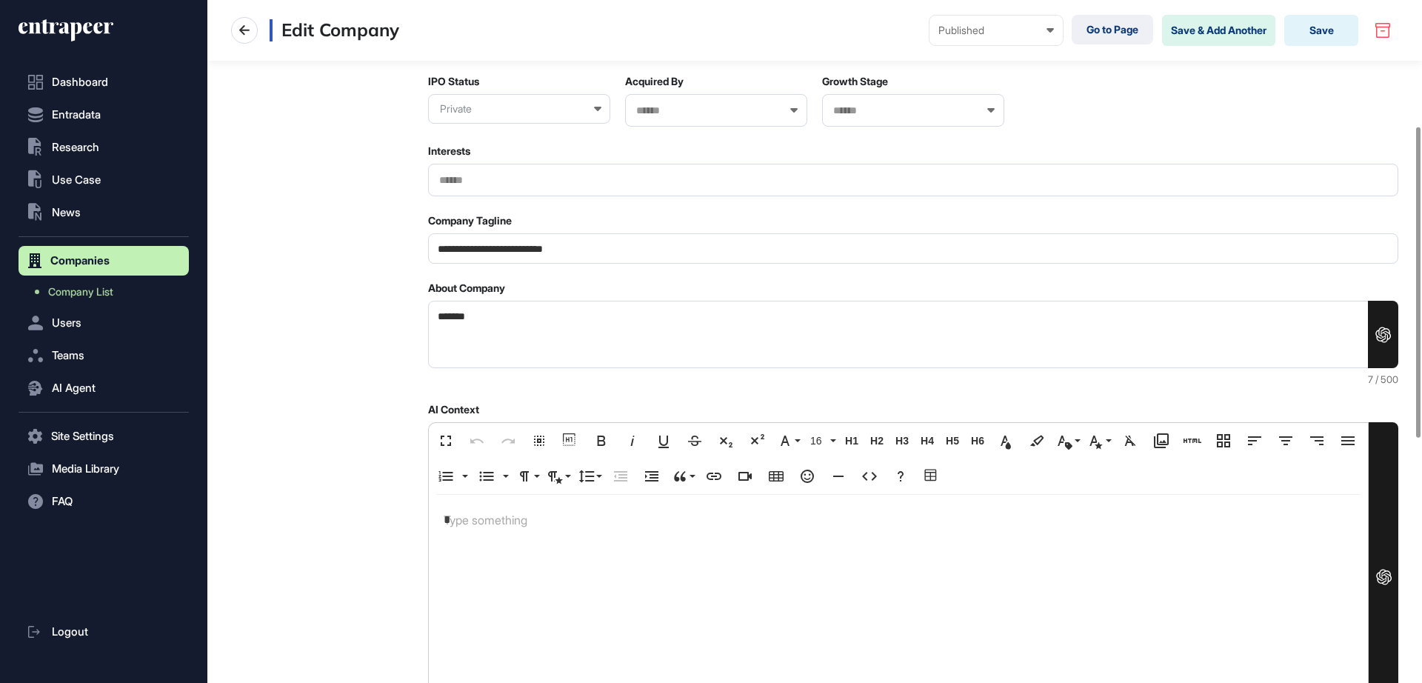
scroll to position [93, 0]
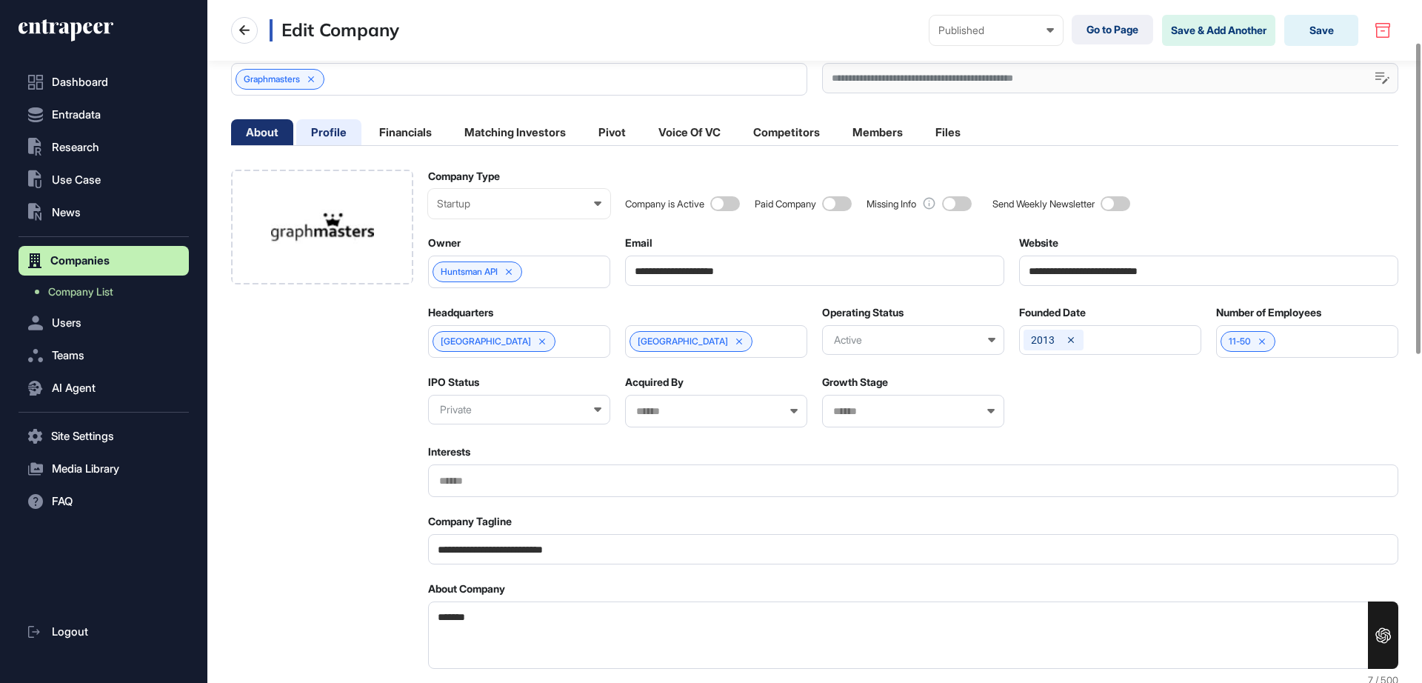
type input "**********"
click at [326, 123] on li "Profile" at bounding box center [328, 132] width 65 height 26
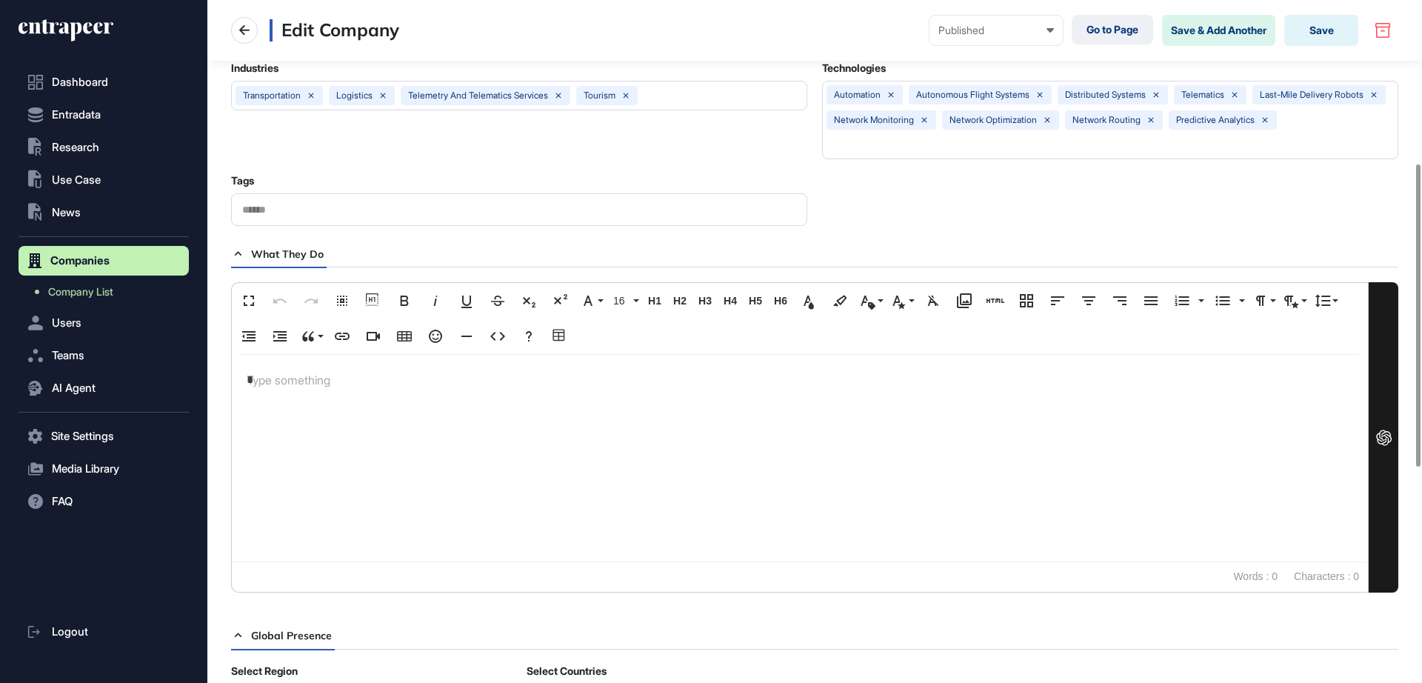
scroll to position [185, 0]
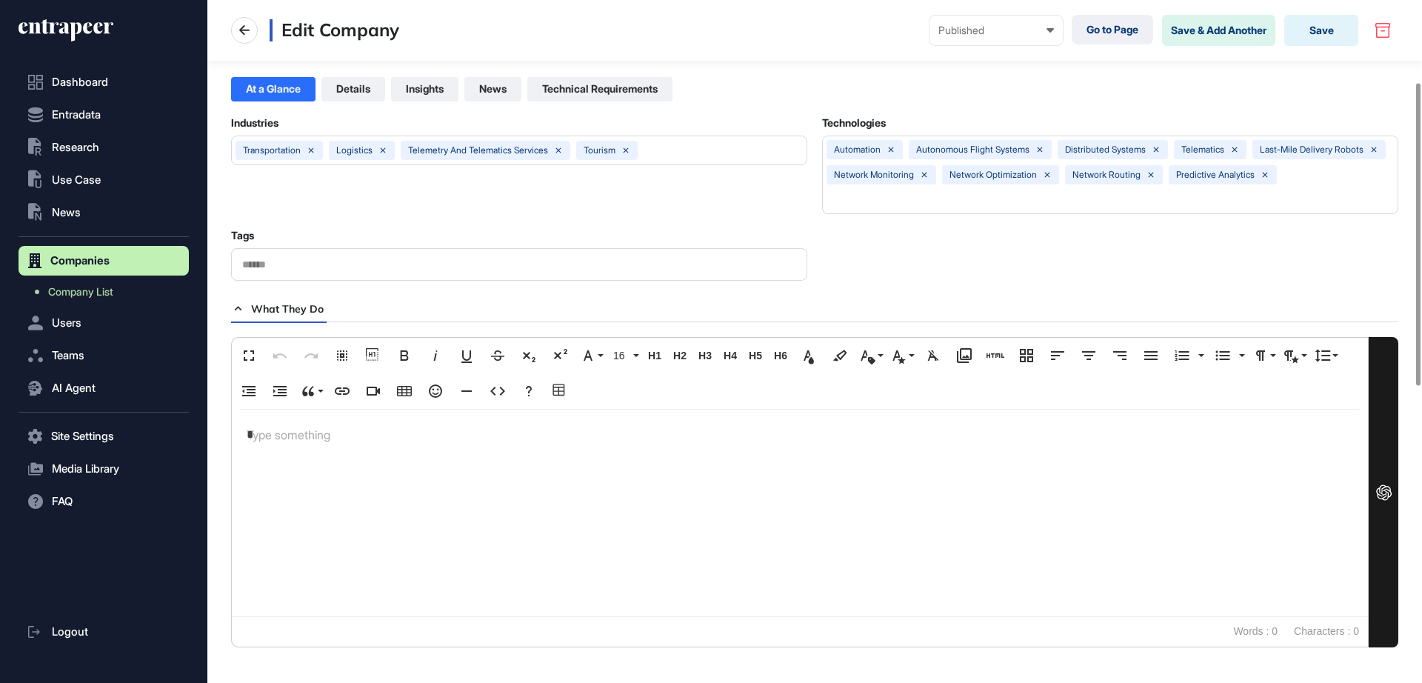
click at [265, 432] on p "*" at bounding box center [800, 434] width 1106 height 21
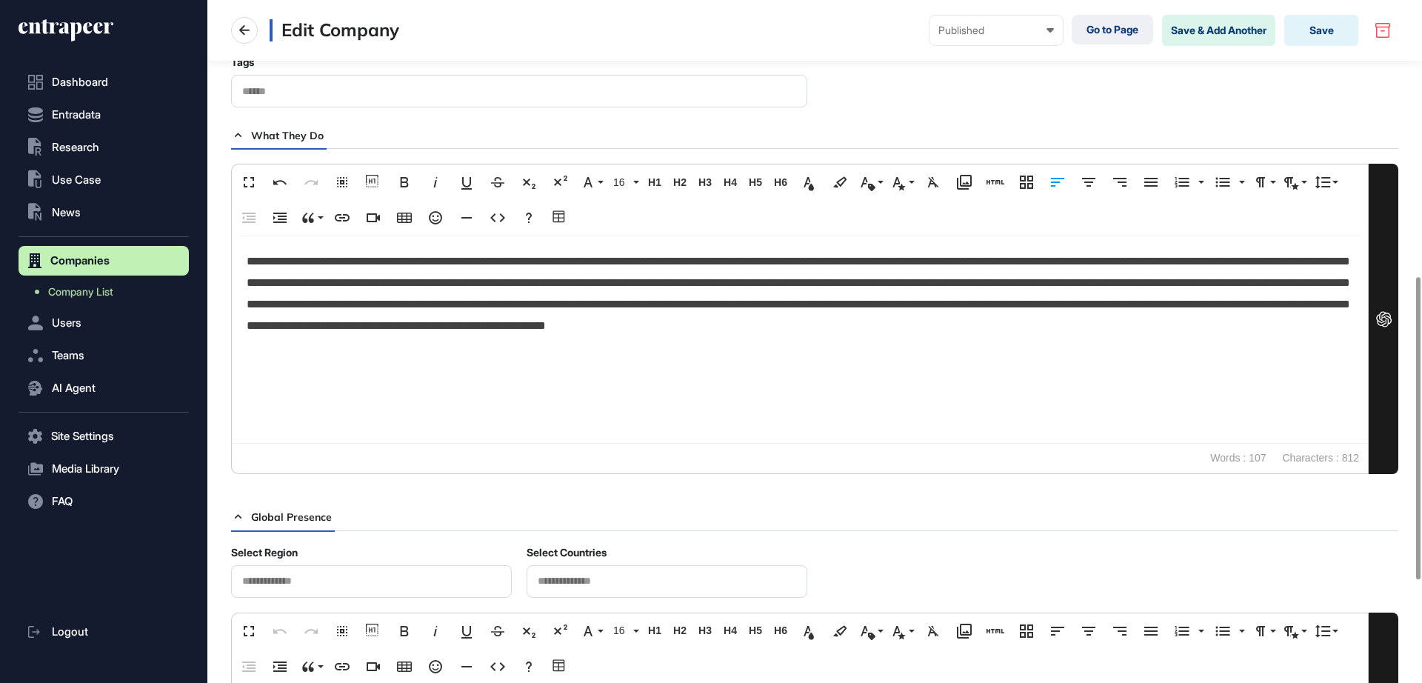
scroll to position [0, 0]
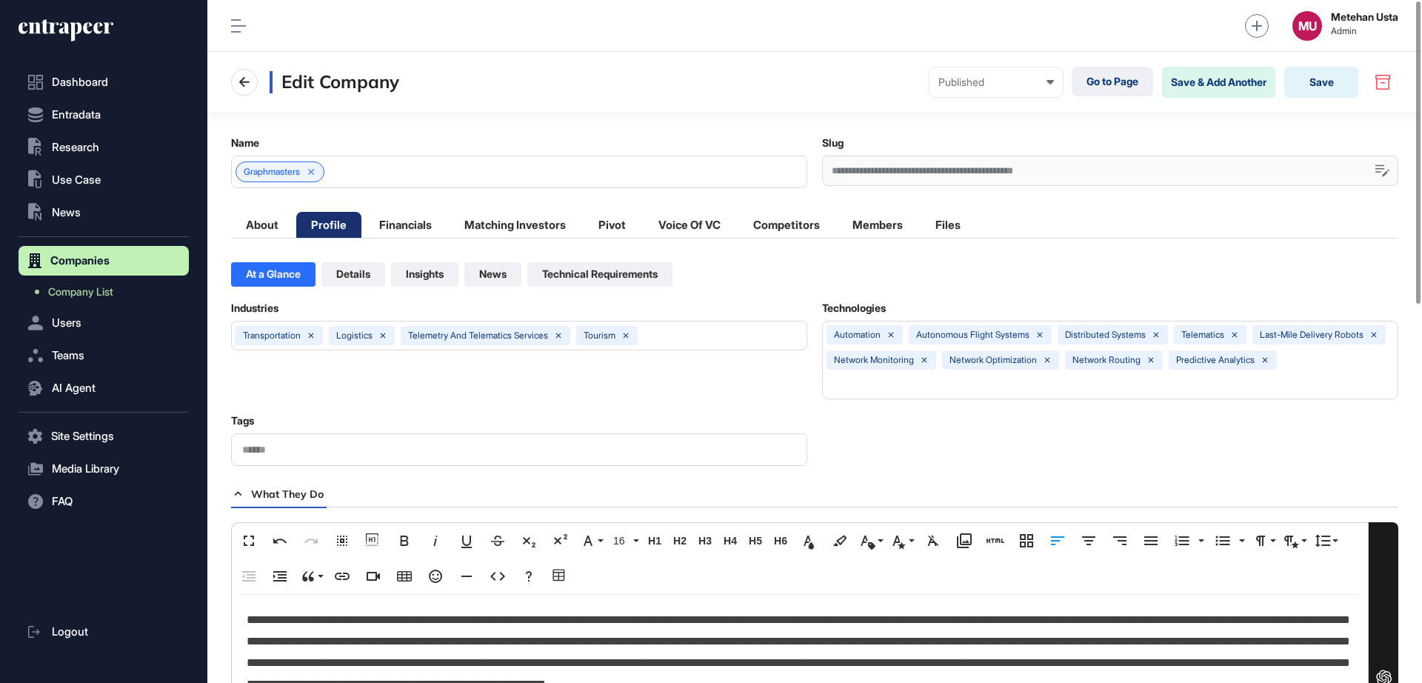
drag, startPoint x: 257, startPoint y: 227, endPoint x: 360, endPoint y: 242, distance: 104.0
click at [258, 227] on li "About" at bounding box center [262, 225] width 62 height 26
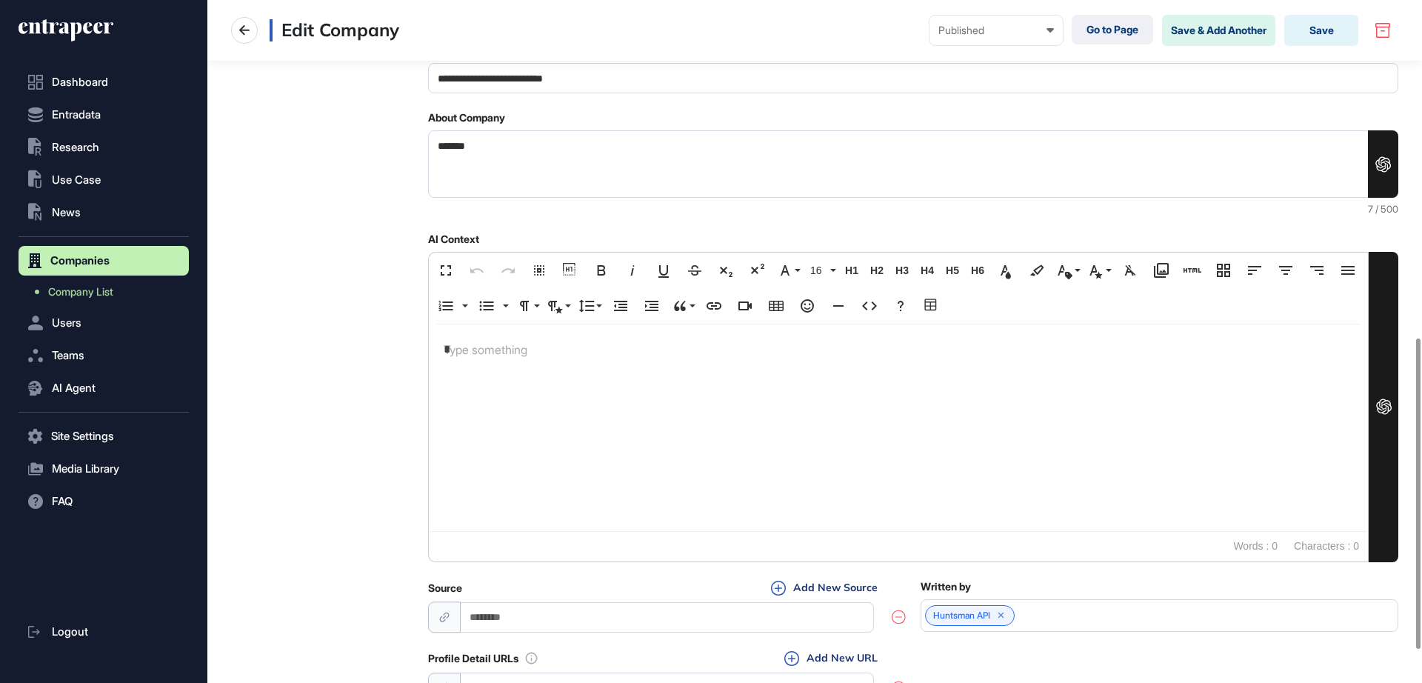
scroll to position [741, 0]
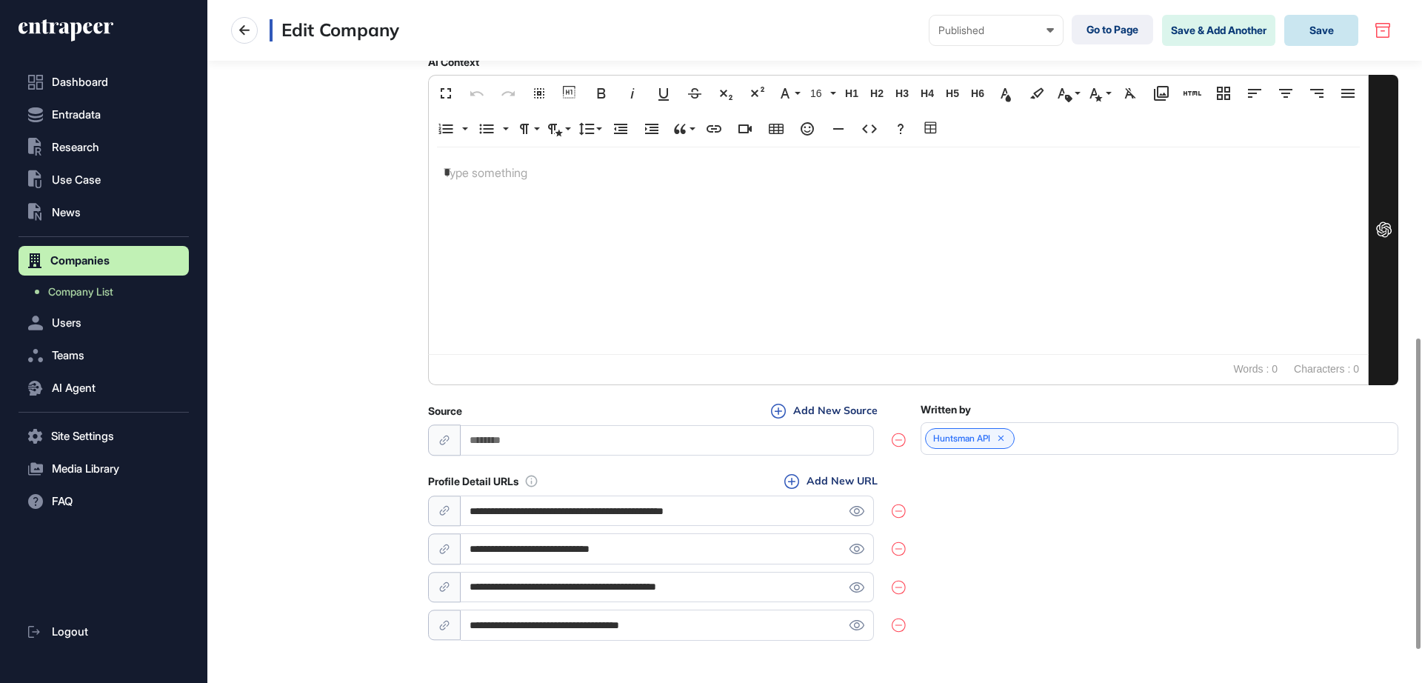
click at [1322, 33] on button "Save" at bounding box center [1321, 30] width 74 height 31
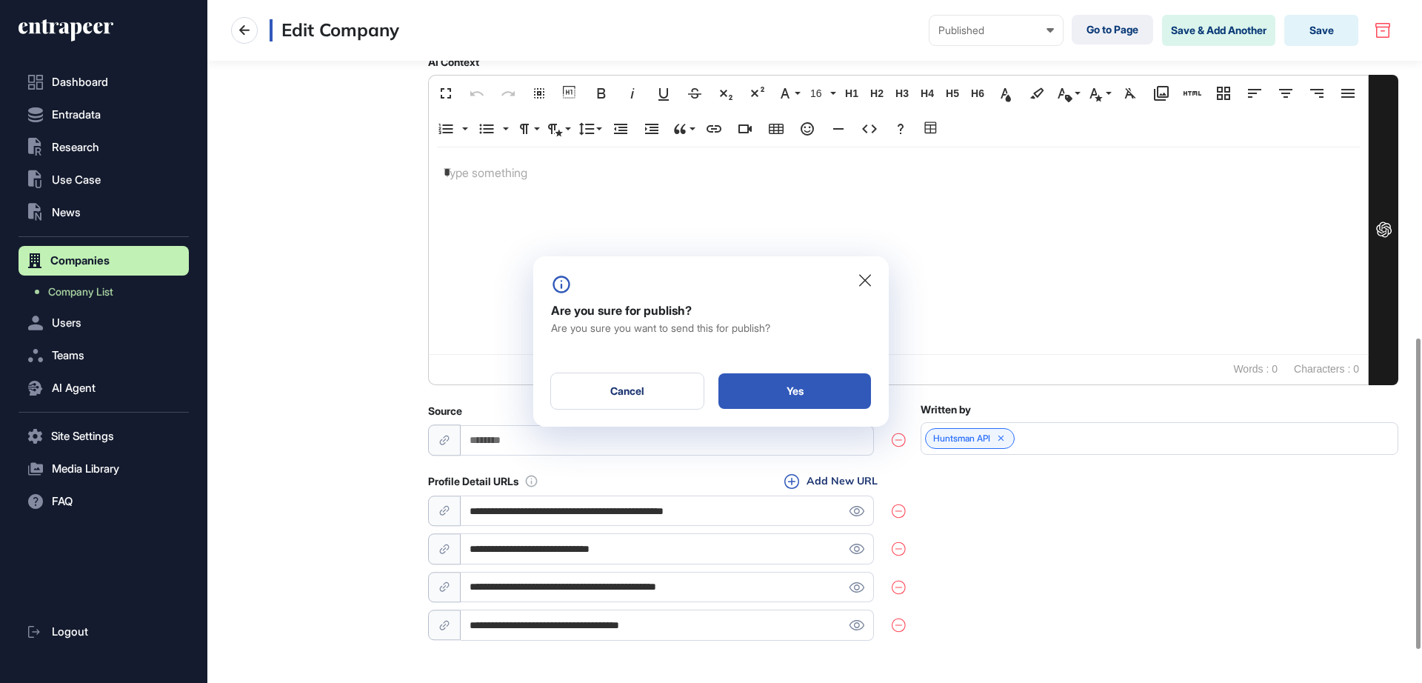
click at [785, 381] on div "Yes" at bounding box center [794, 391] width 153 height 36
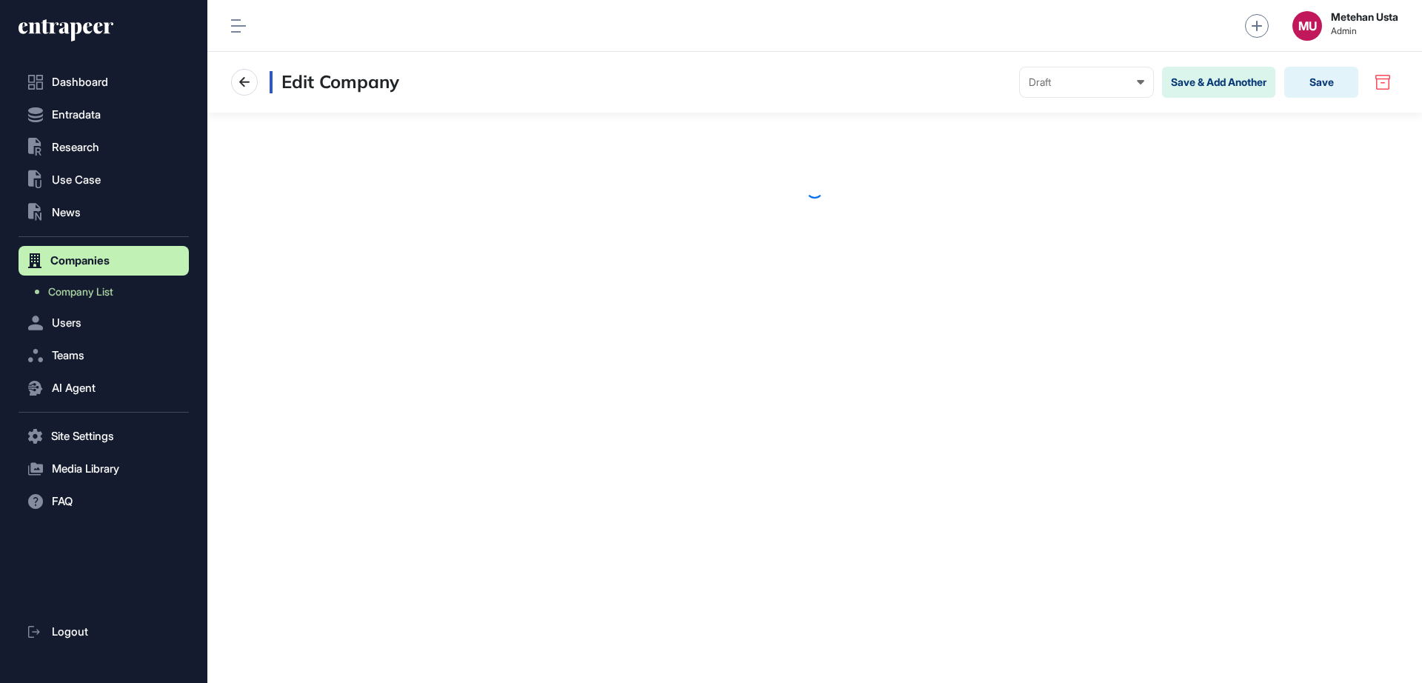
scroll to position [1, 1]
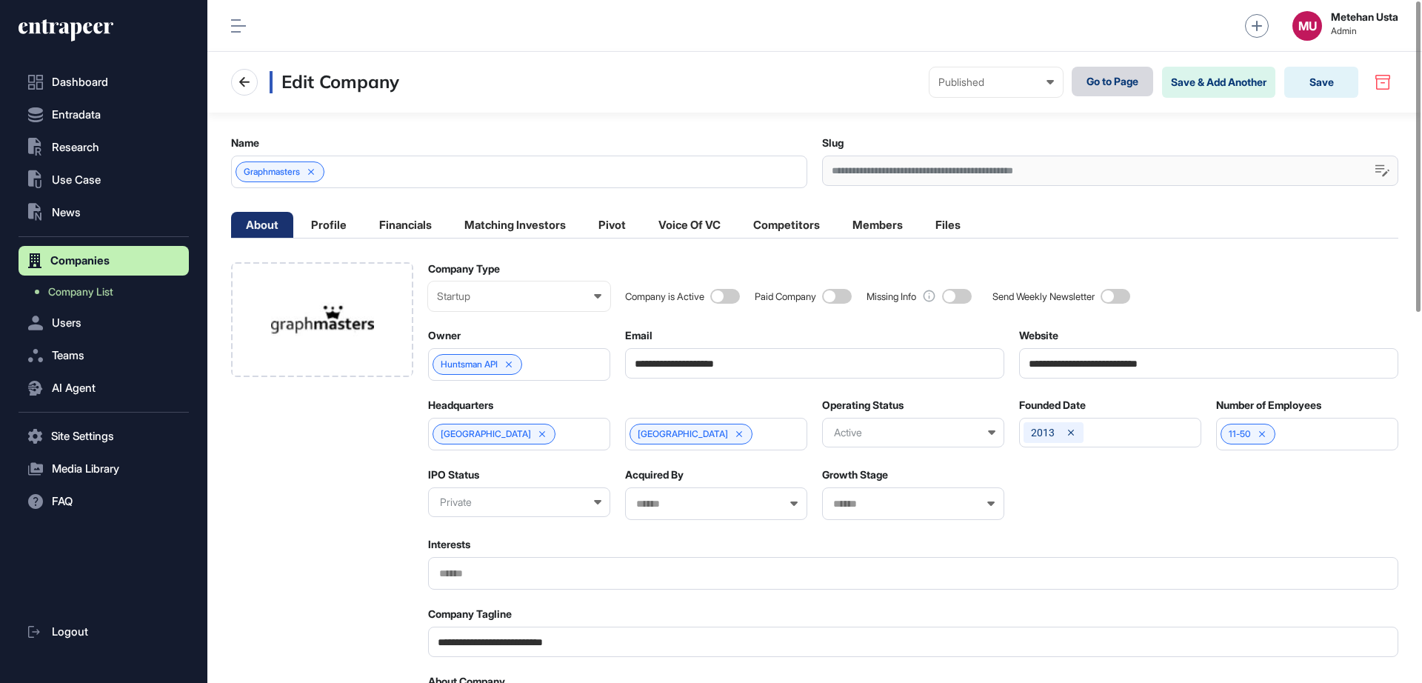
click at [1110, 78] on link "Go to Page" at bounding box center [1112, 82] width 81 height 30
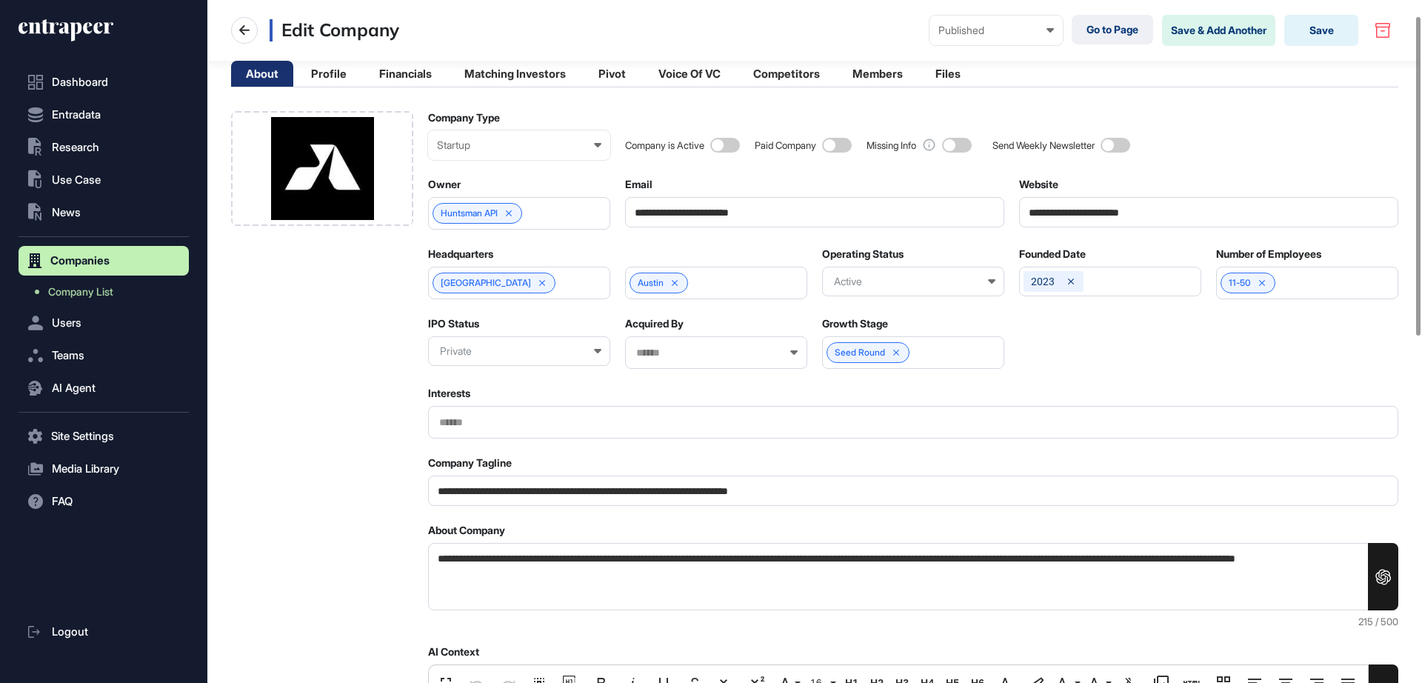
scroll to position [33, 0]
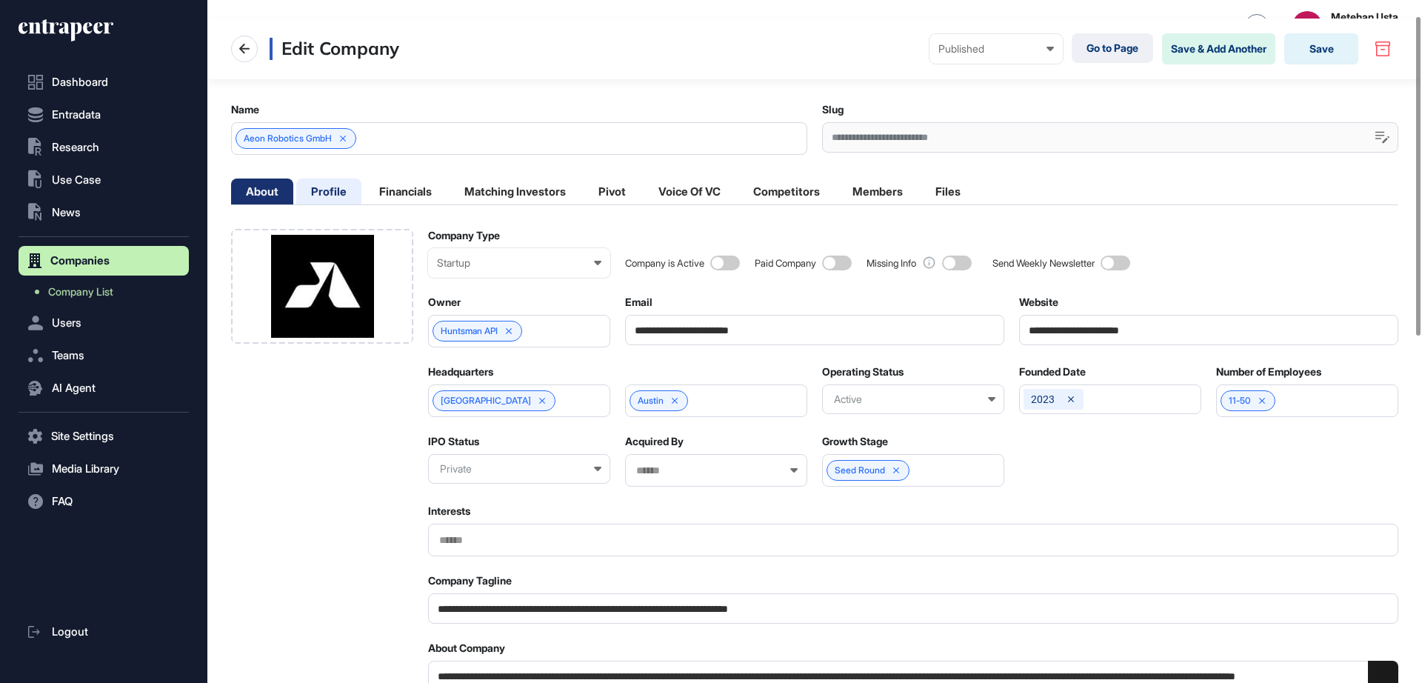
click at [330, 187] on li "Profile" at bounding box center [328, 191] width 65 height 26
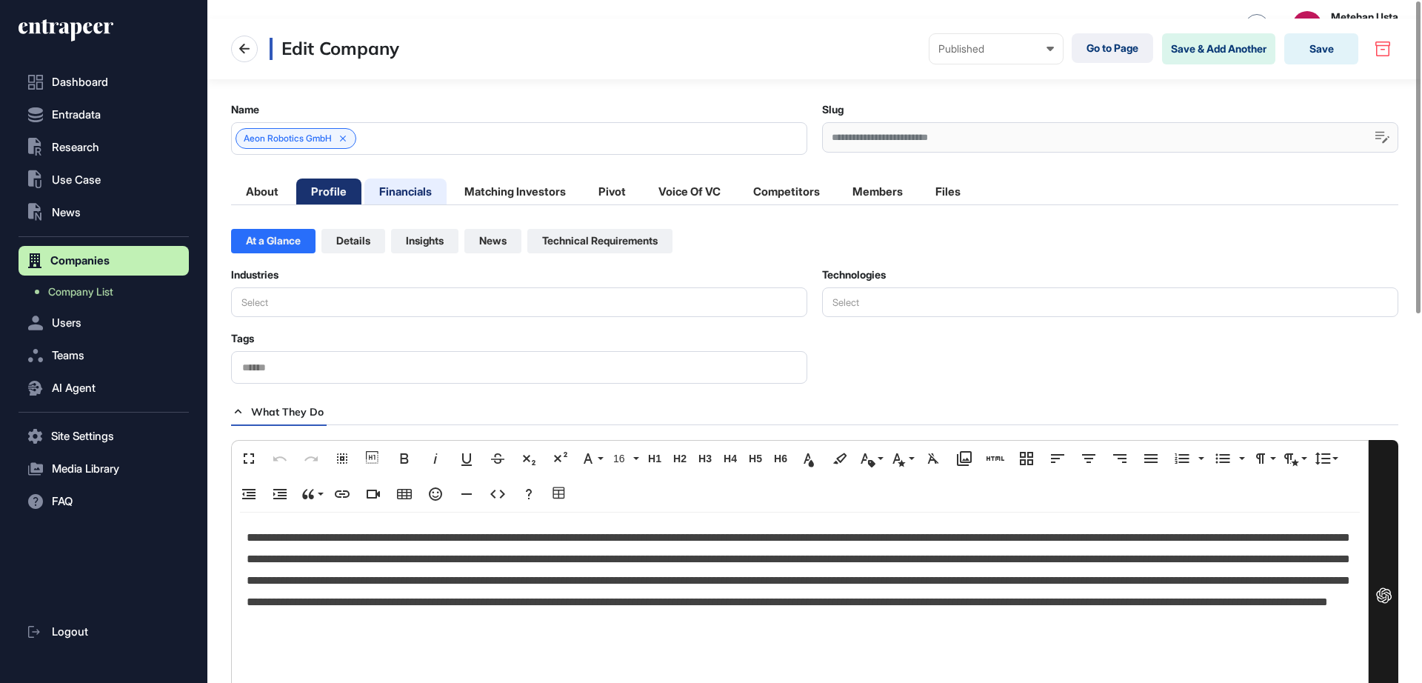
scroll to position [0, 0]
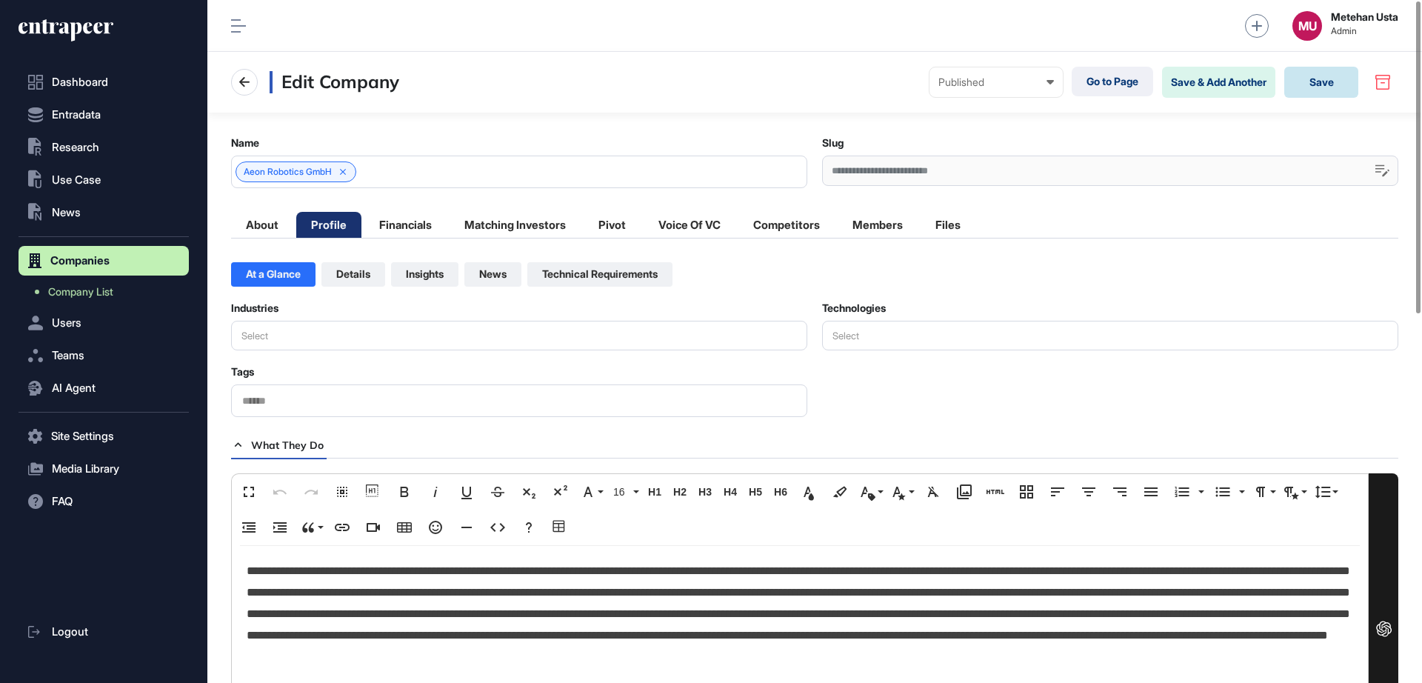
click at [1343, 81] on button "Save" at bounding box center [1321, 82] width 74 height 31
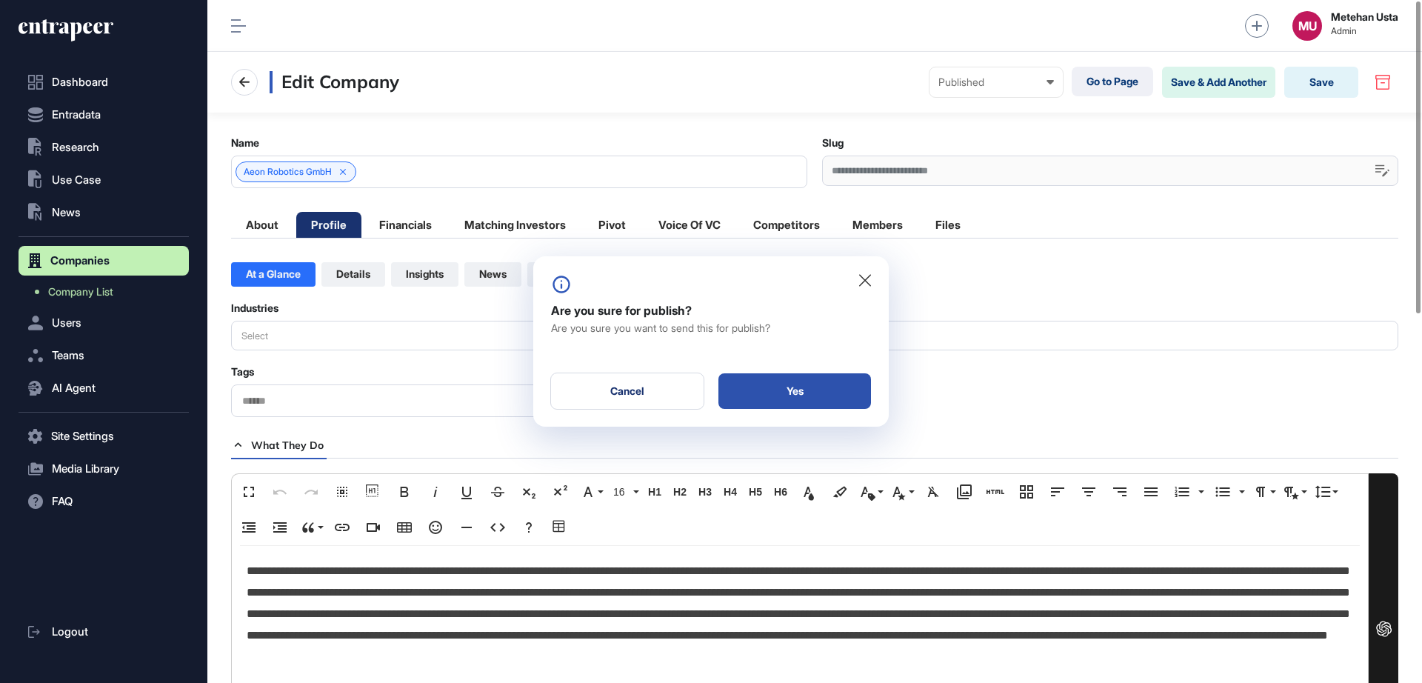
click at [785, 393] on div "Yes" at bounding box center [794, 391] width 153 height 36
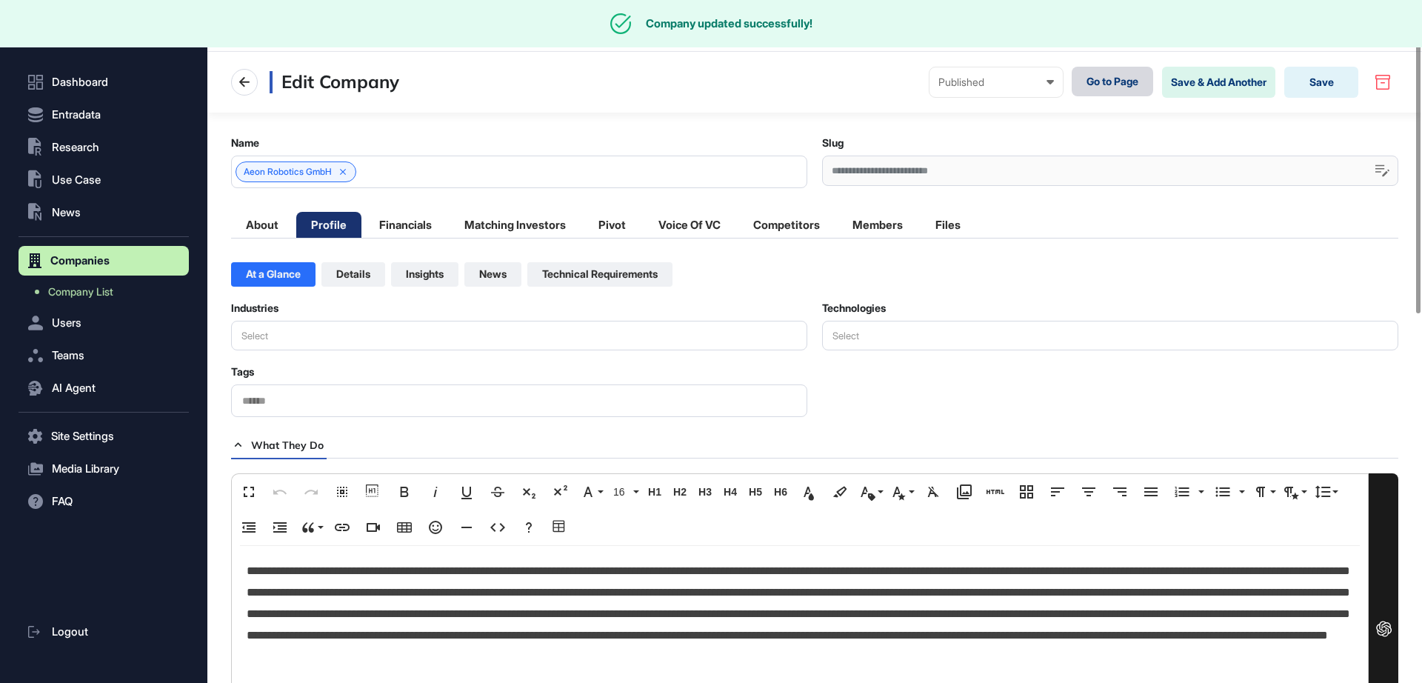
click at [1125, 93] on link "Go to Page" at bounding box center [1112, 82] width 81 height 30
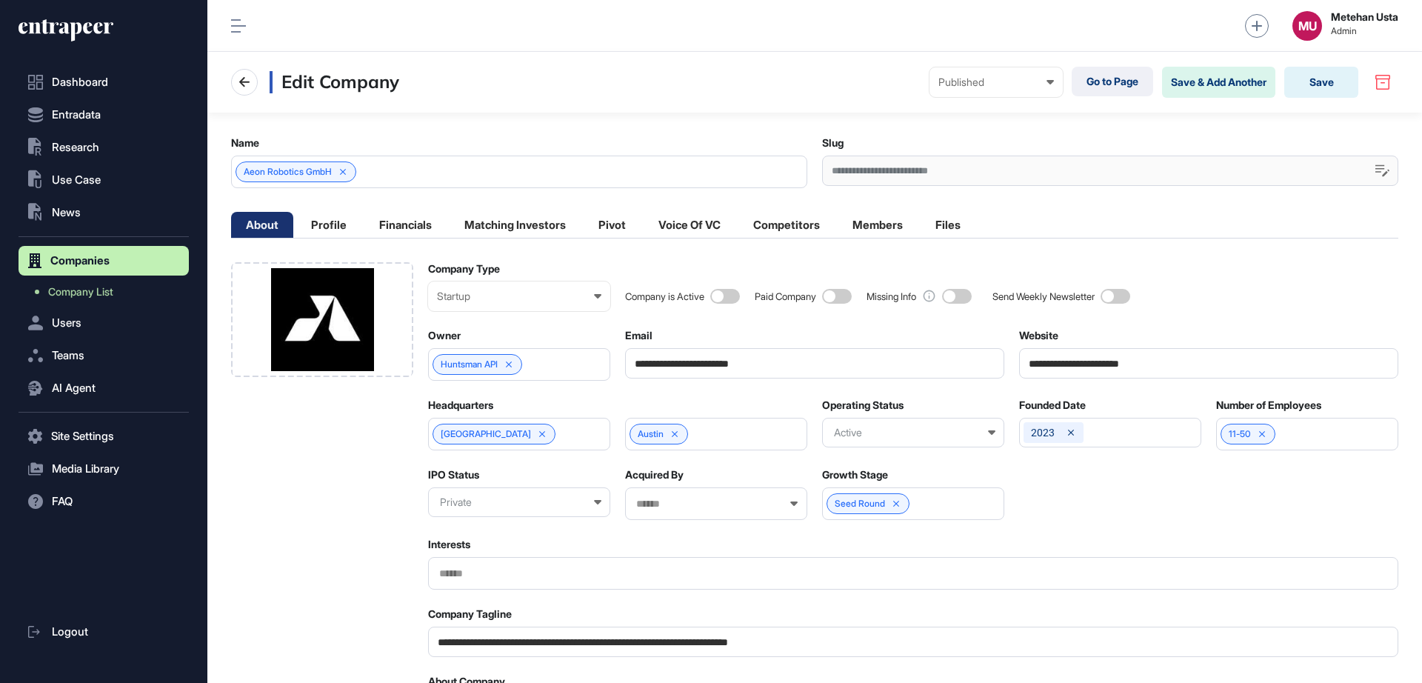
scroll to position [1, 1]
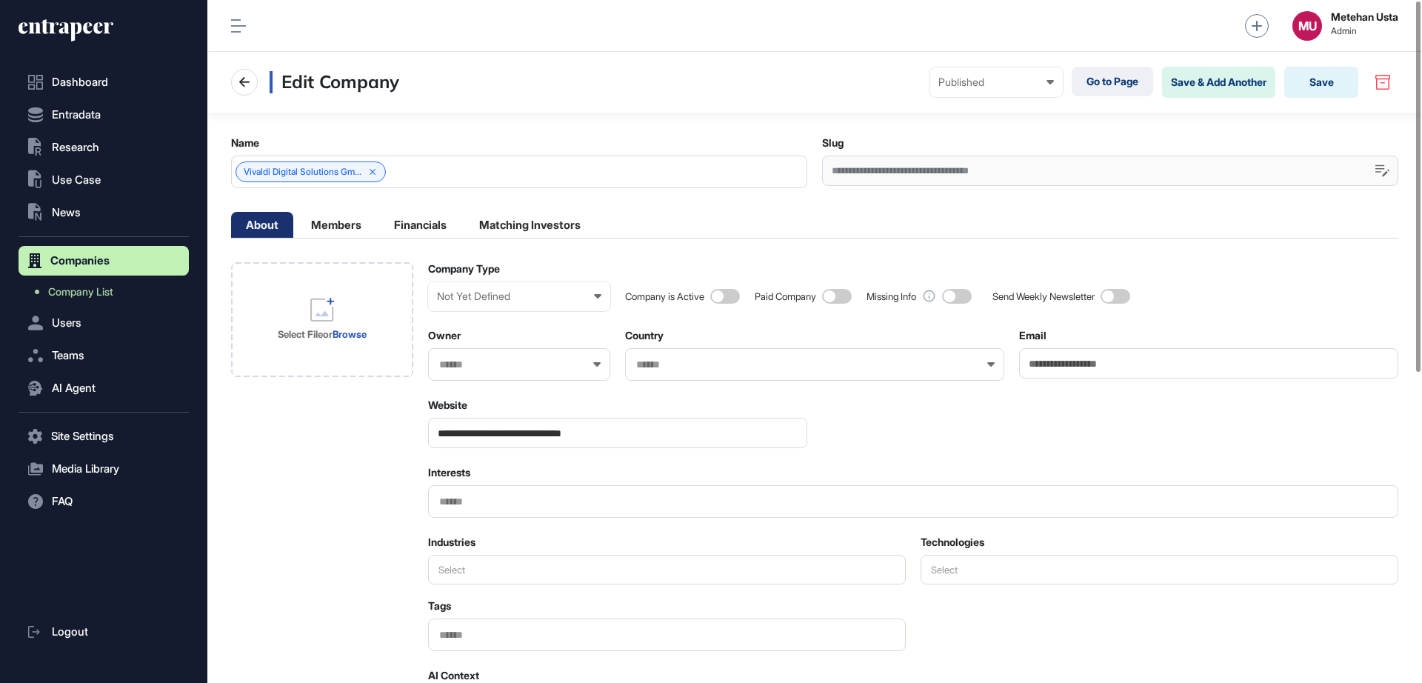
click at [584, 430] on input "**********" at bounding box center [617, 433] width 379 height 30
click at [584, 429] on input "**********" at bounding box center [617, 433] width 379 height 30
click at [547, 290] on div "Not Yet Defined" at bounding box center [519, 296] width 164 height 12
click at [0, 0] on div "Startup" at bounding box center [0, 0] width 0 height 0
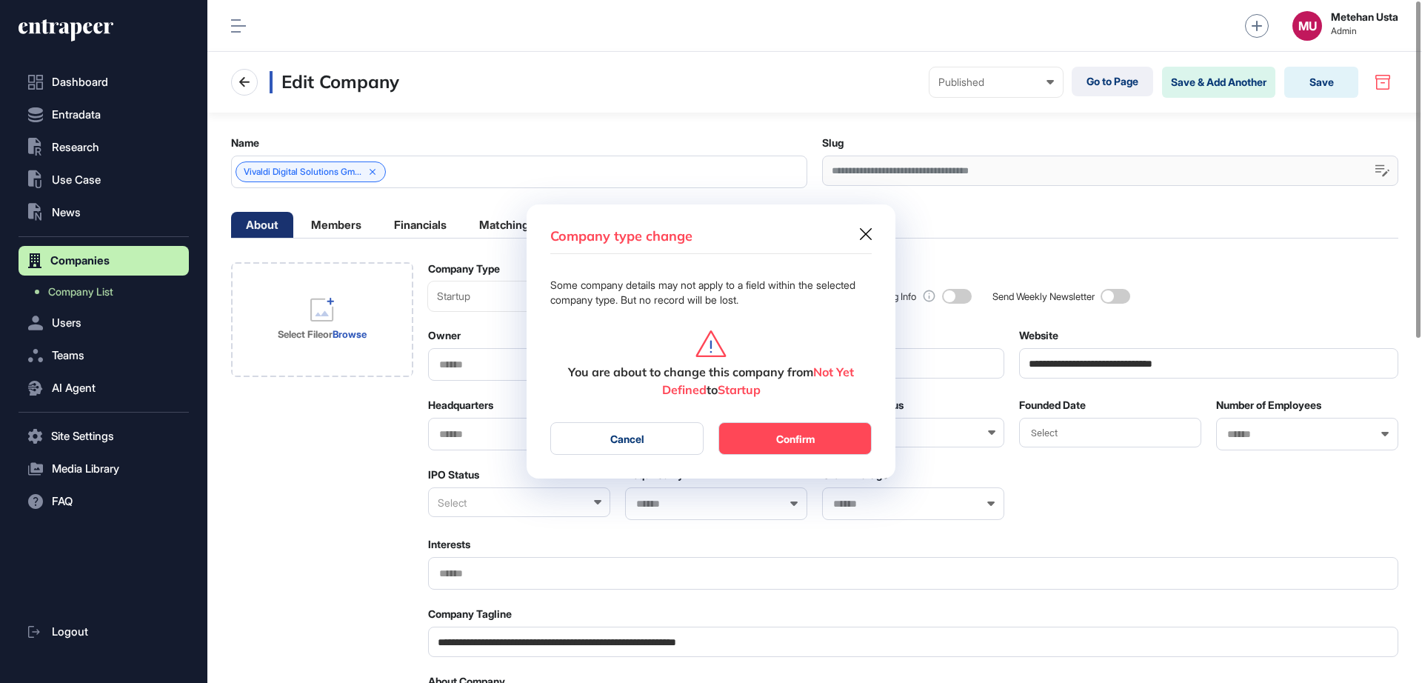
click at [766, 423] on button "Confirm" at bounding box center [794, 438] width 153 height 33
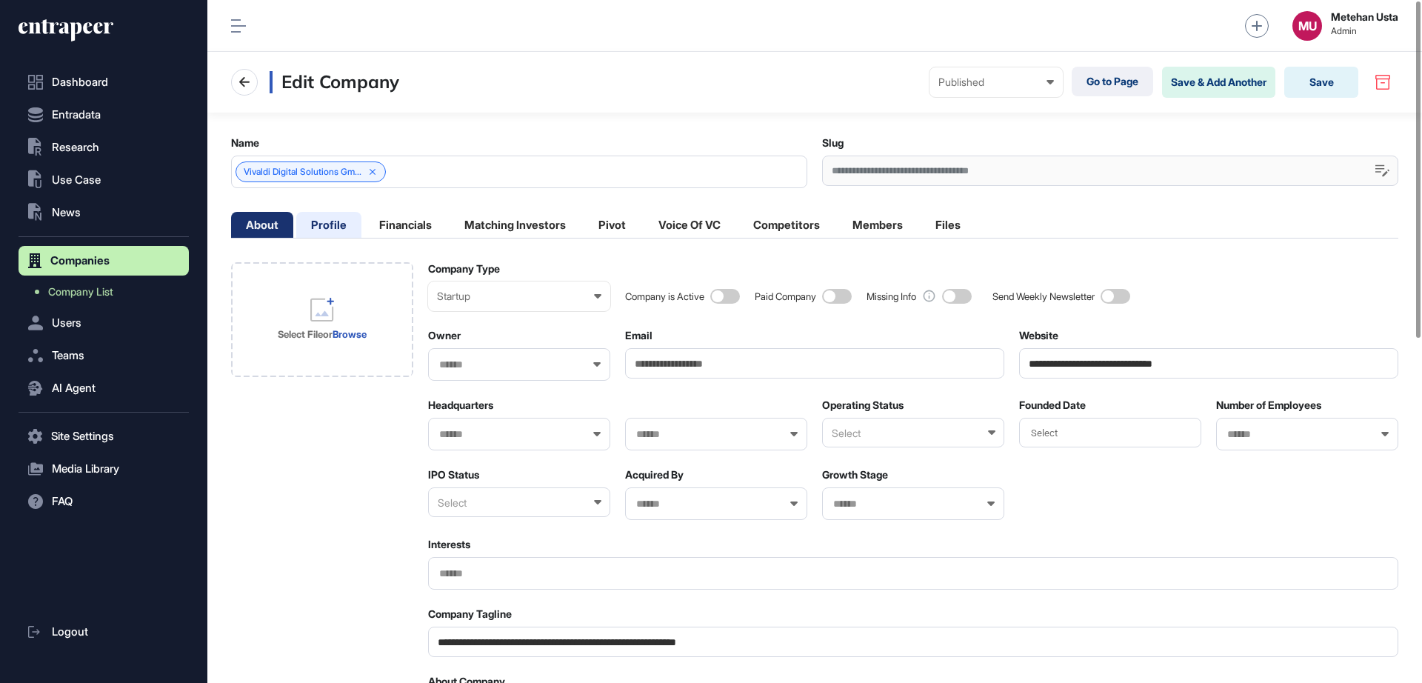
click at [335, 221] on li "Profile" at bounding box center [328, 225] width 65 height 26
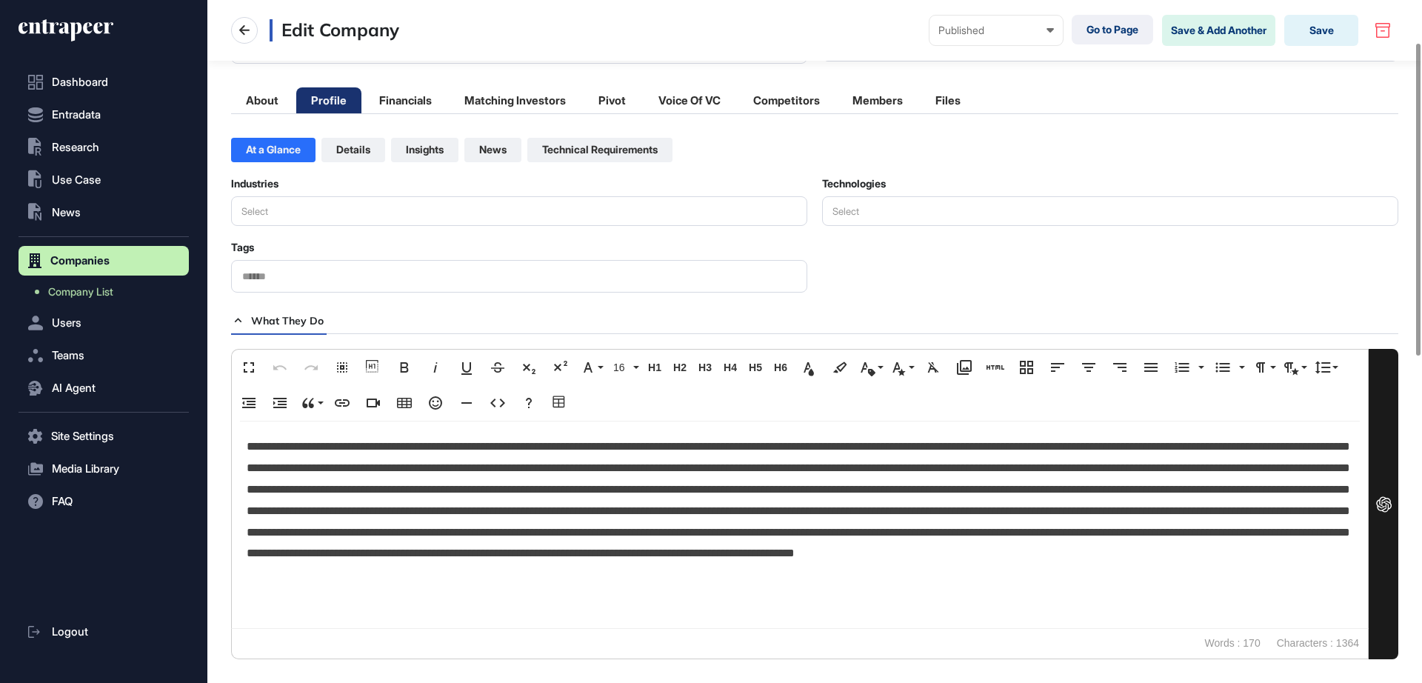
scroll to position [93, 0]
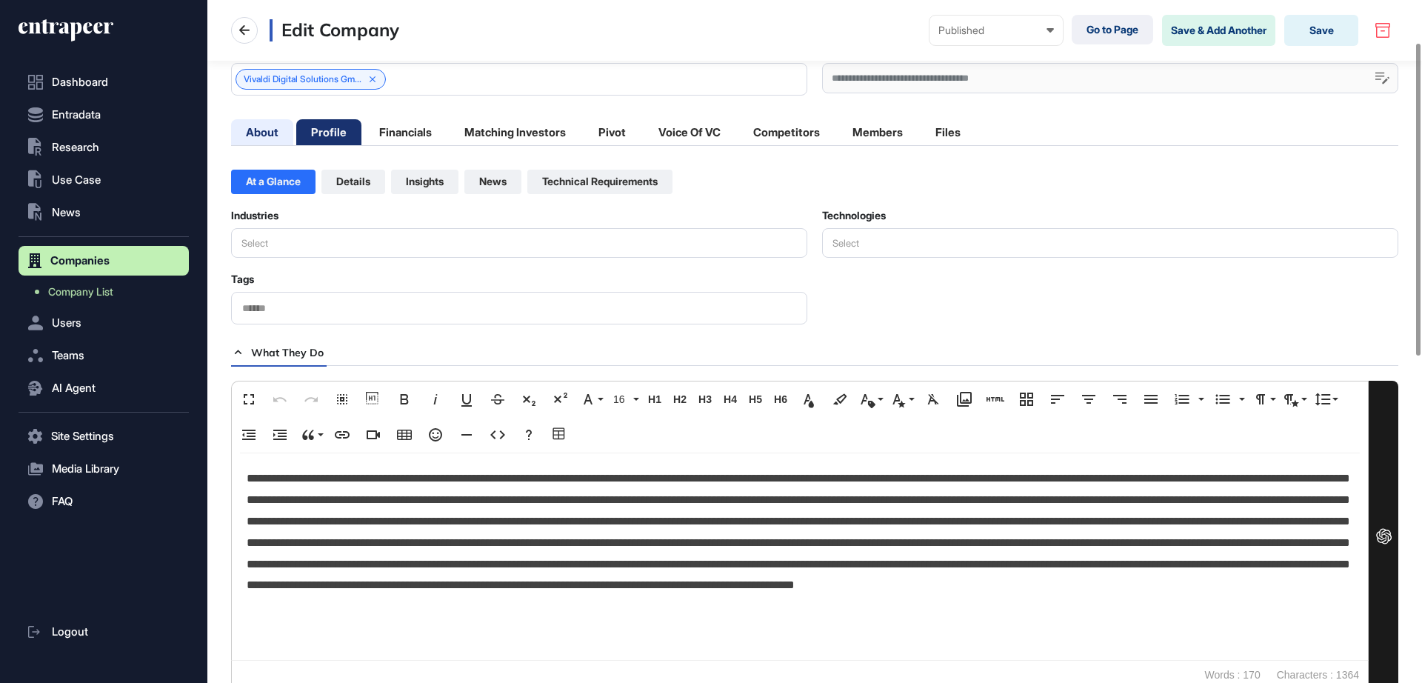
click at [269, 134] on li "About" at bounding box center [262, 132] width 62 height 26
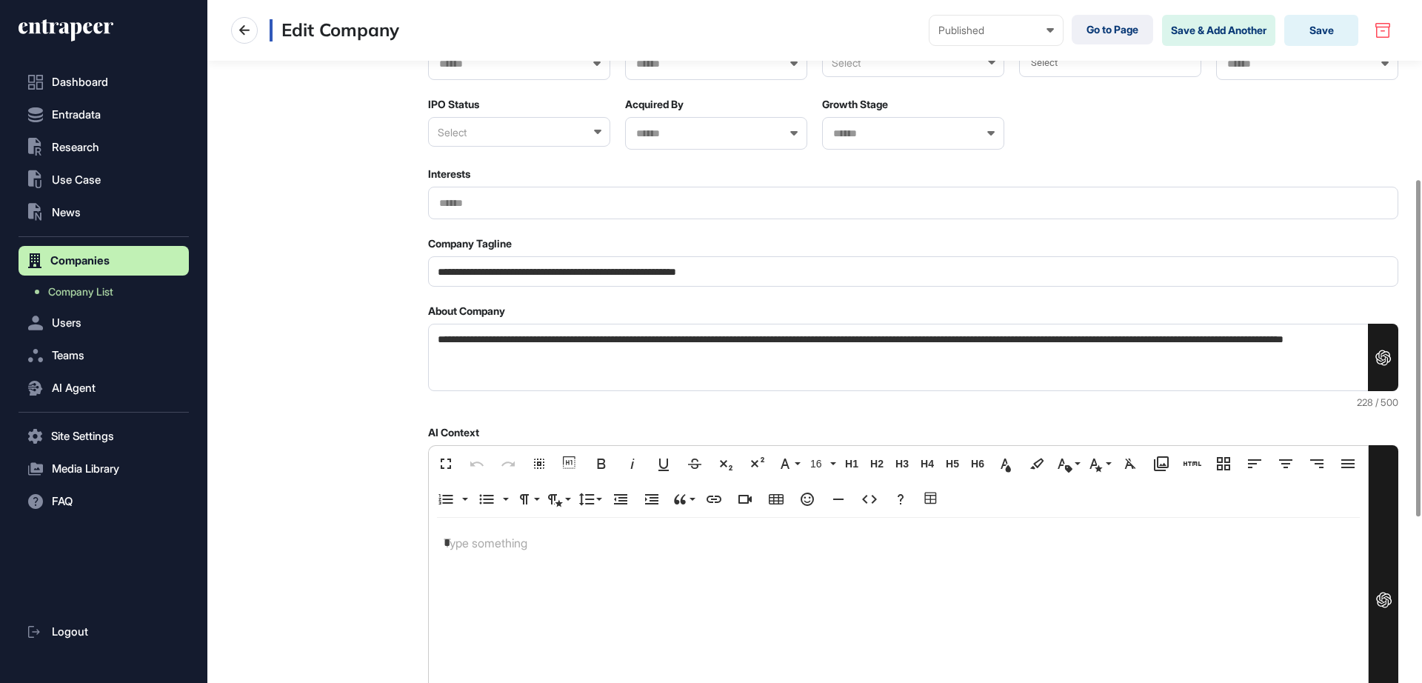
scroll to position [0, 0]
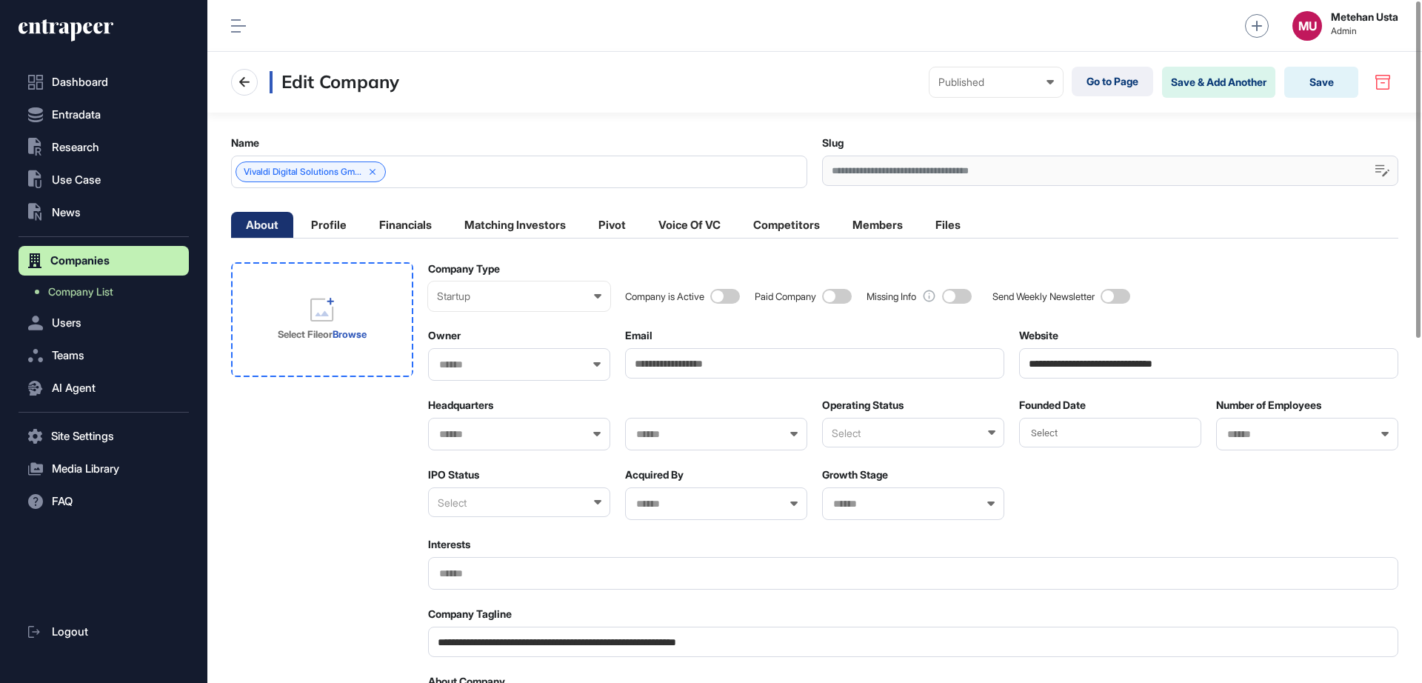
click at [345, 301] on div "Select File or Browse" at bounding box center [322, 319] width 89 height 43
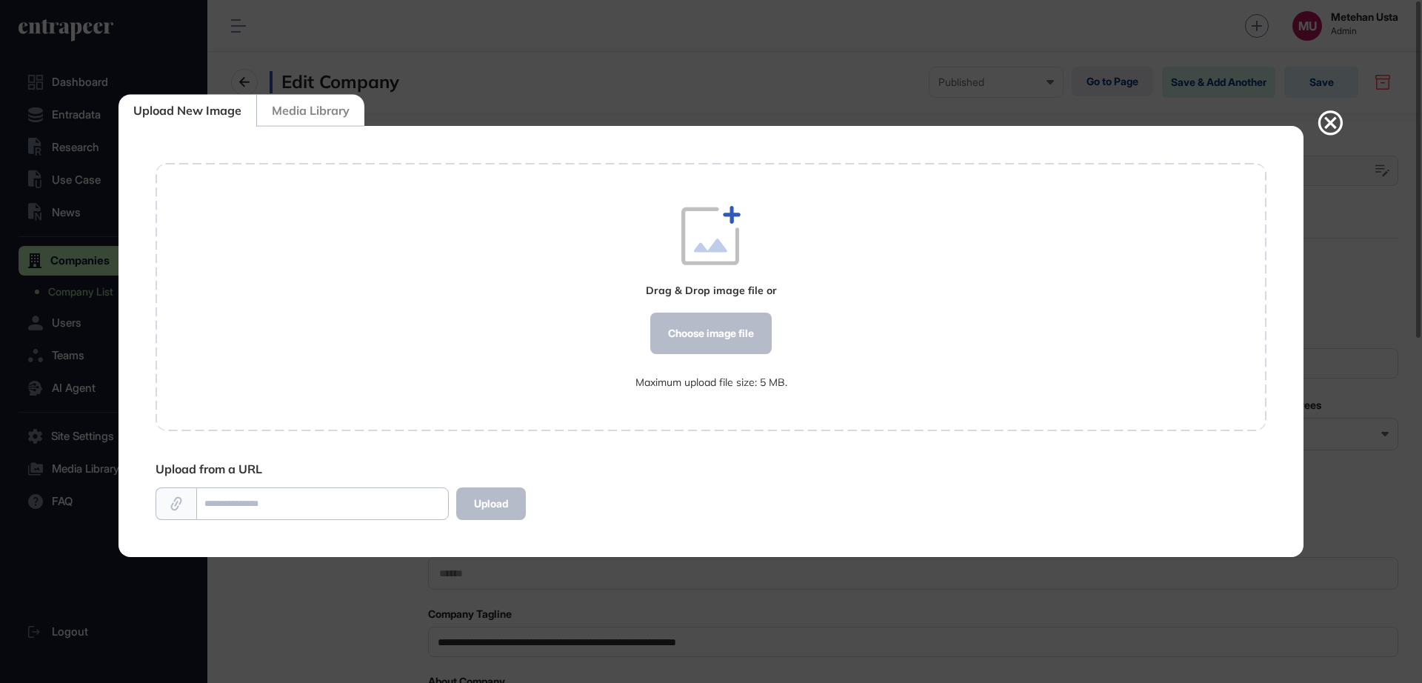
scroll to position [1, 1]
click at [737, 330] on div "Choose image file" at bounding box center [710, 333] width 121 height 41
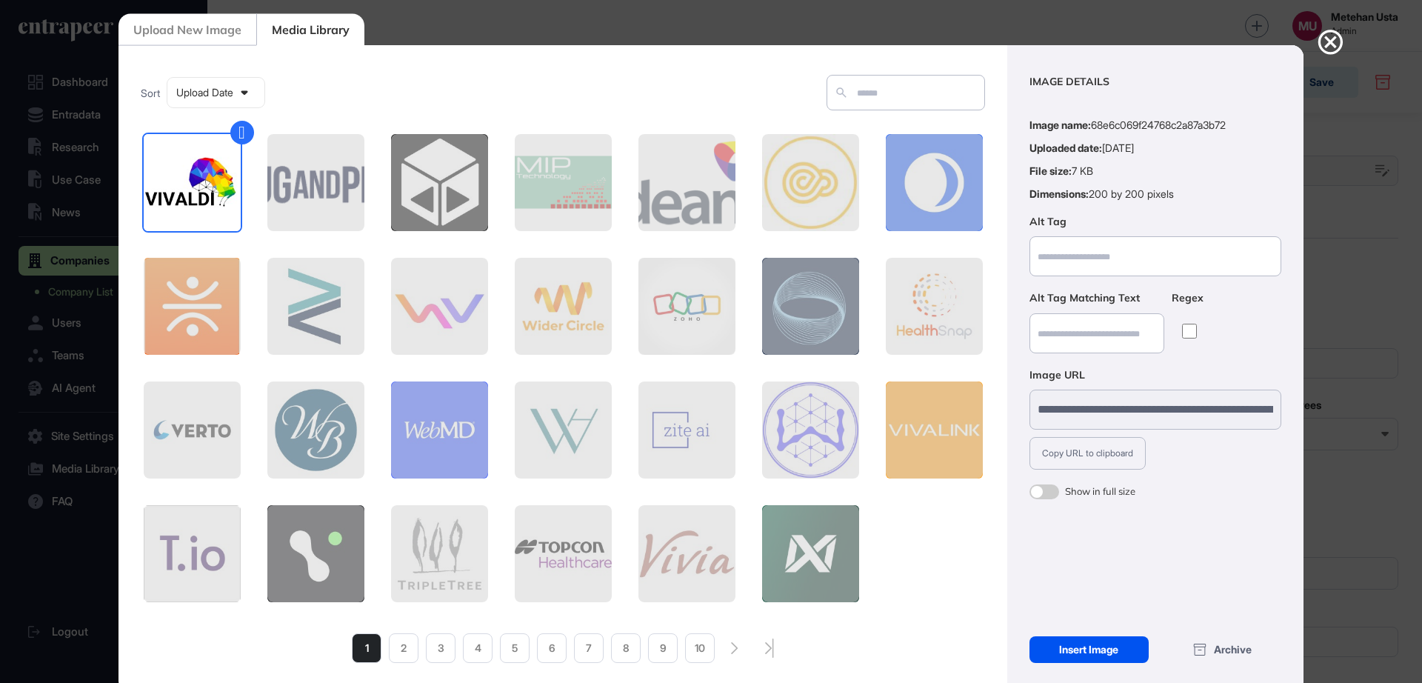
click at [1064, 644] on div "Insert Image" at bounding box center [1088, 649] width 119 height 27
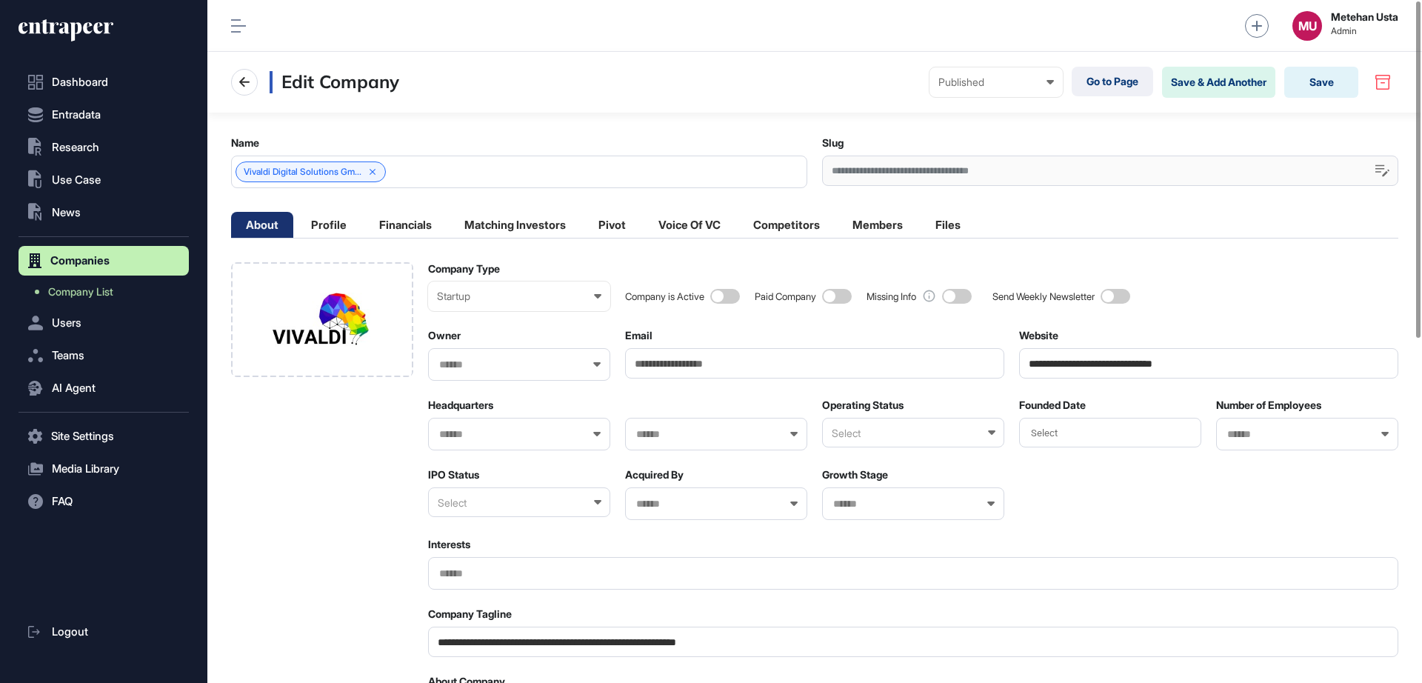
click at [462, 451] on div "Headquarters Operating Status Select Founded Date Select Number of Employees IP…" at bounding box center [913, 458] width 970 height 121
click at [464, 443] on div at bounding box center [519, 434] width 182 height 33
click at [465, 438] on input "text" at bounding box center [510, 434] width 144 height 13
type input "****"
click at [487, 456] on span "[GEOGRAPHIC_DATA]" at bounding box center [518, 461] width 166 height 11
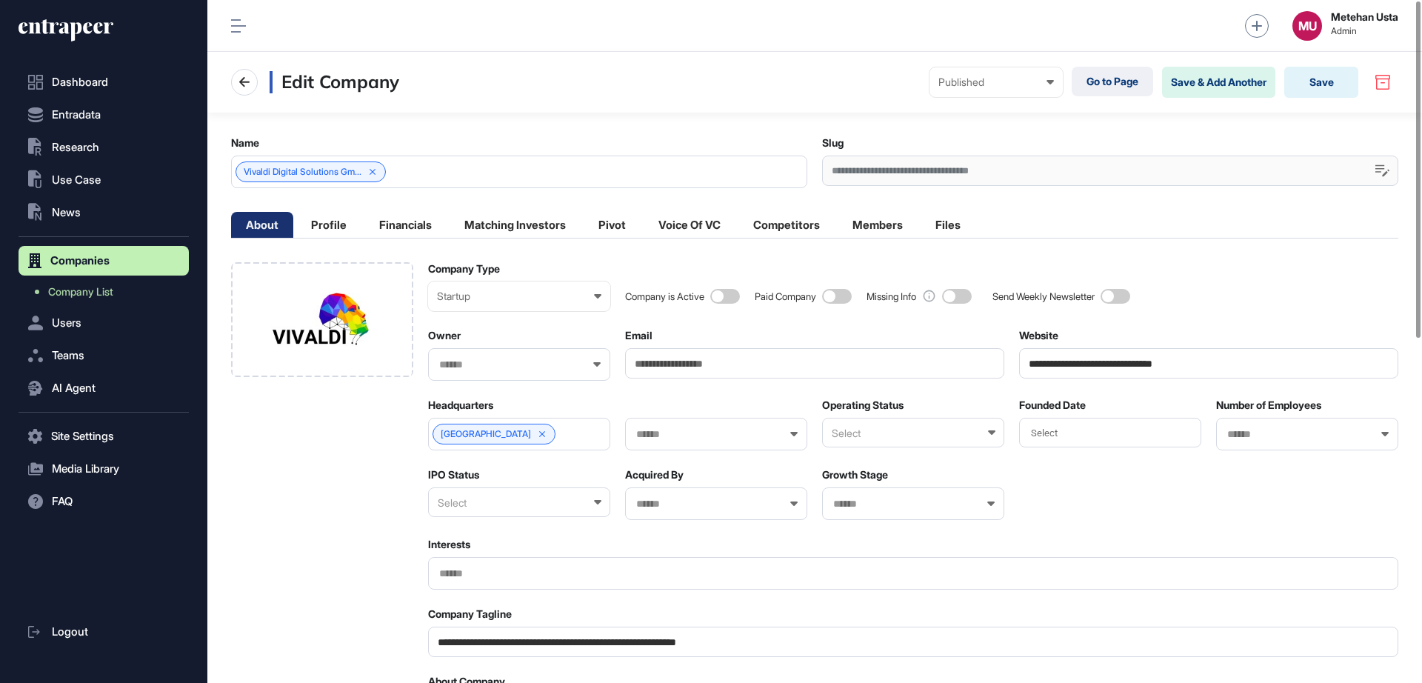
click at [704, 430] on input "text" at bounding box center [707, 434] width 144 height 13
type input "*****"
click at [706, 458] on span "Lower Saxony" at bounding box center [715, 461] width 166 height 11
click at [912, 430] on div "Select" at bounding box center [913, 433] width 182 height 30
click at [883, 478] on div "Active" at bounding box center [912, 481] width 179 height 23
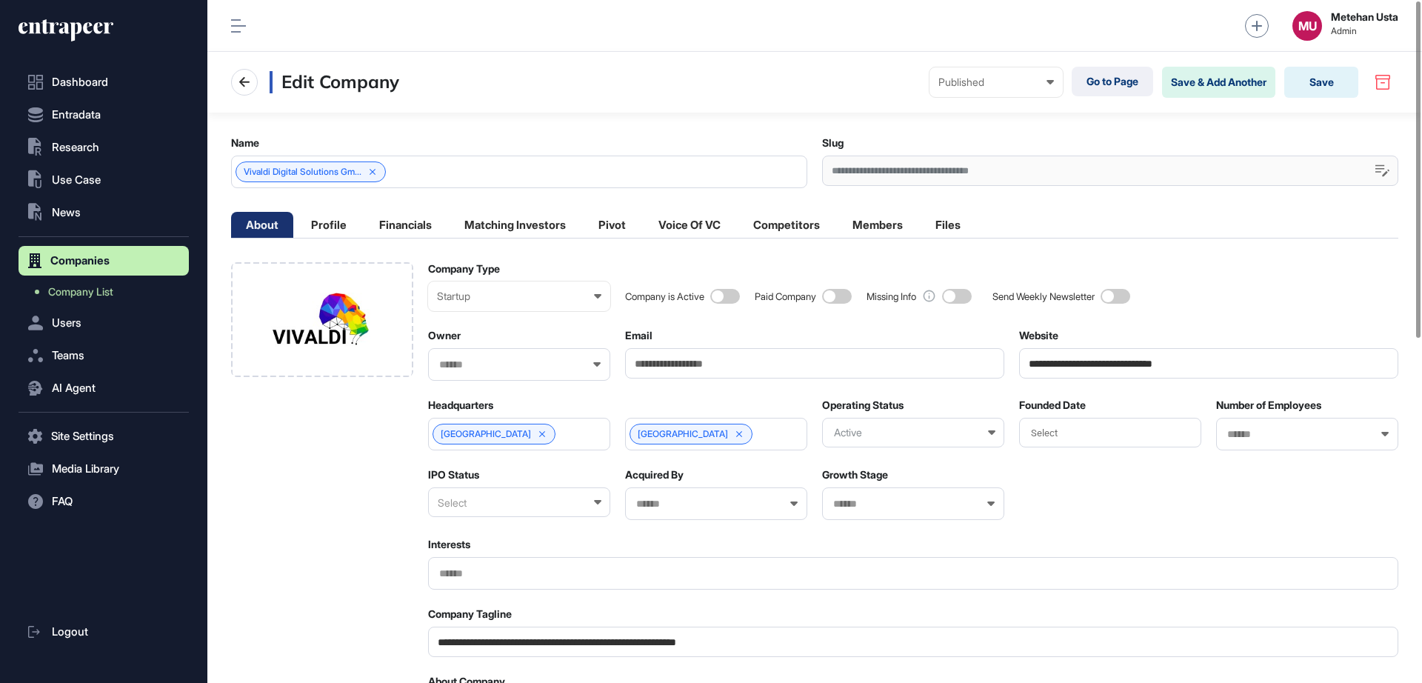
click at [1242, 436] on input "text" at bounding box center [1298, 434] width 144 height 13
click at [1257, 481] on span "11-50" at bounding box center [1306, 484] width 166 height 11
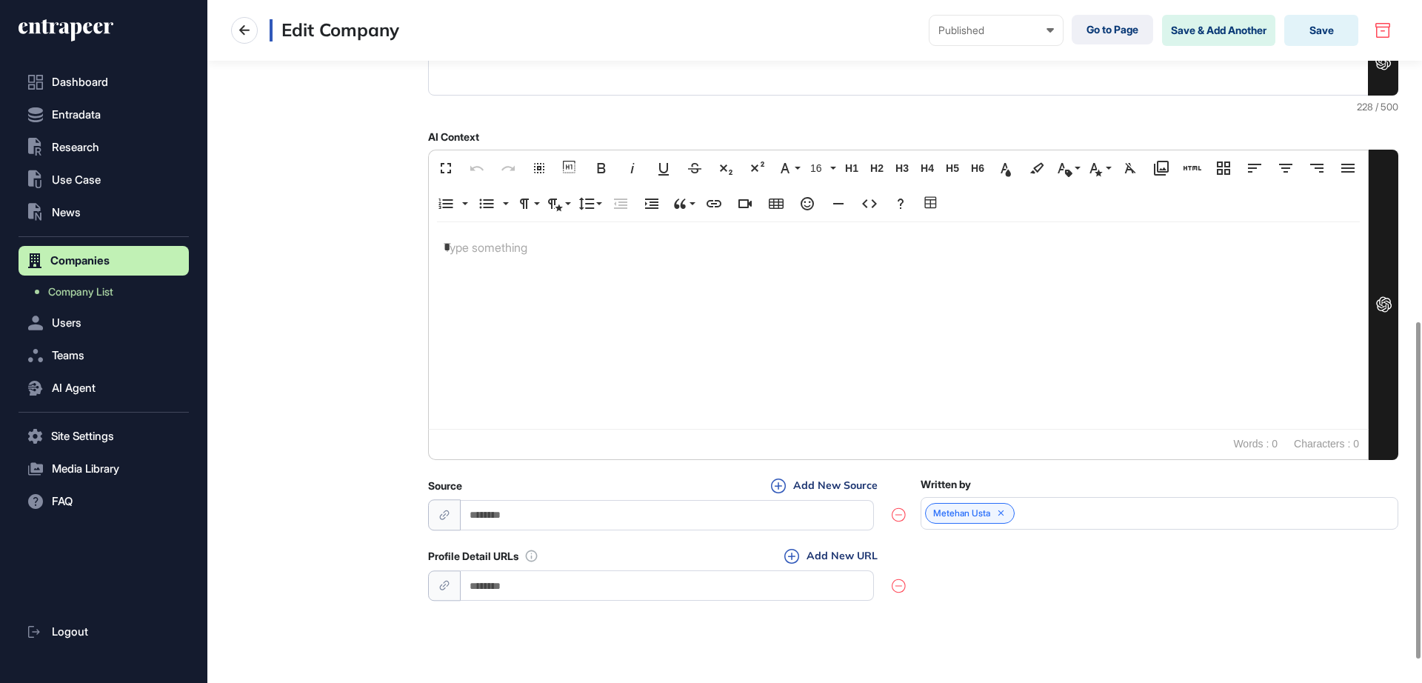
scroll to position [698, 0]
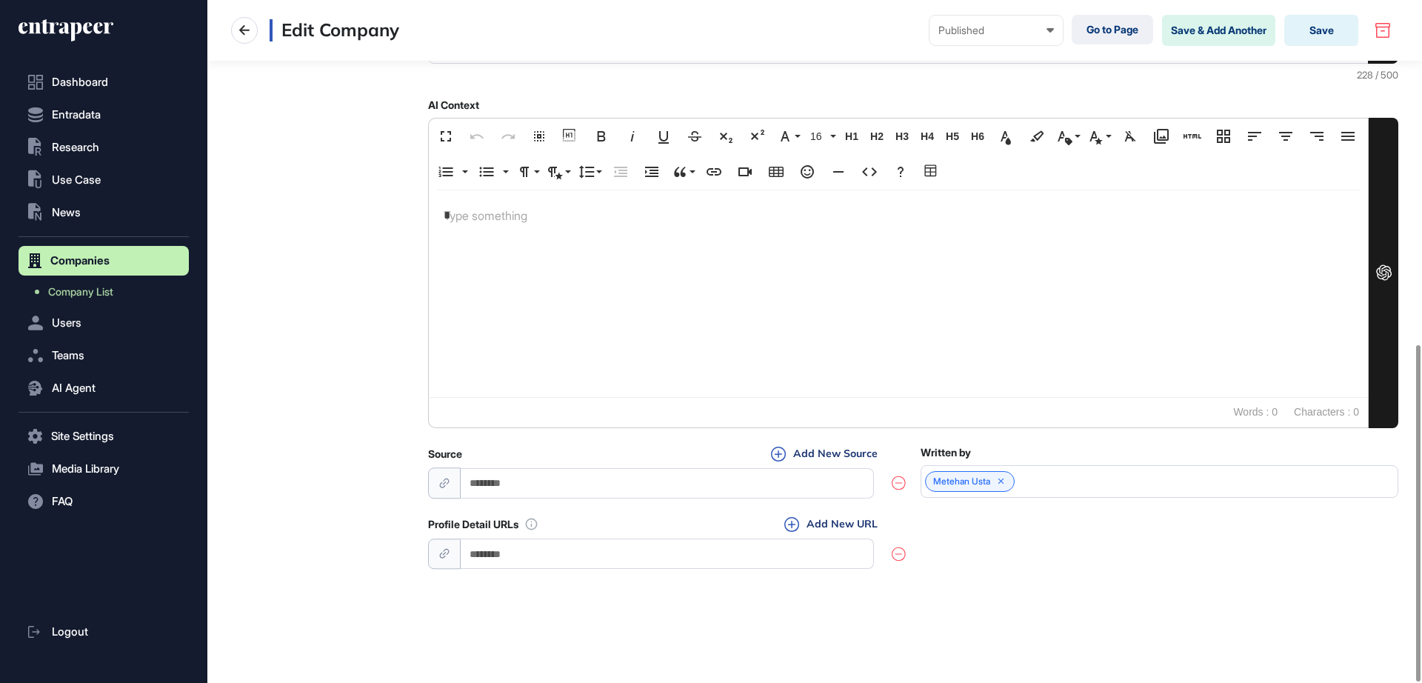
click at [527, 547] on input "url" at bounding box center [667, 553] width 413 height 30
paste input "**********"
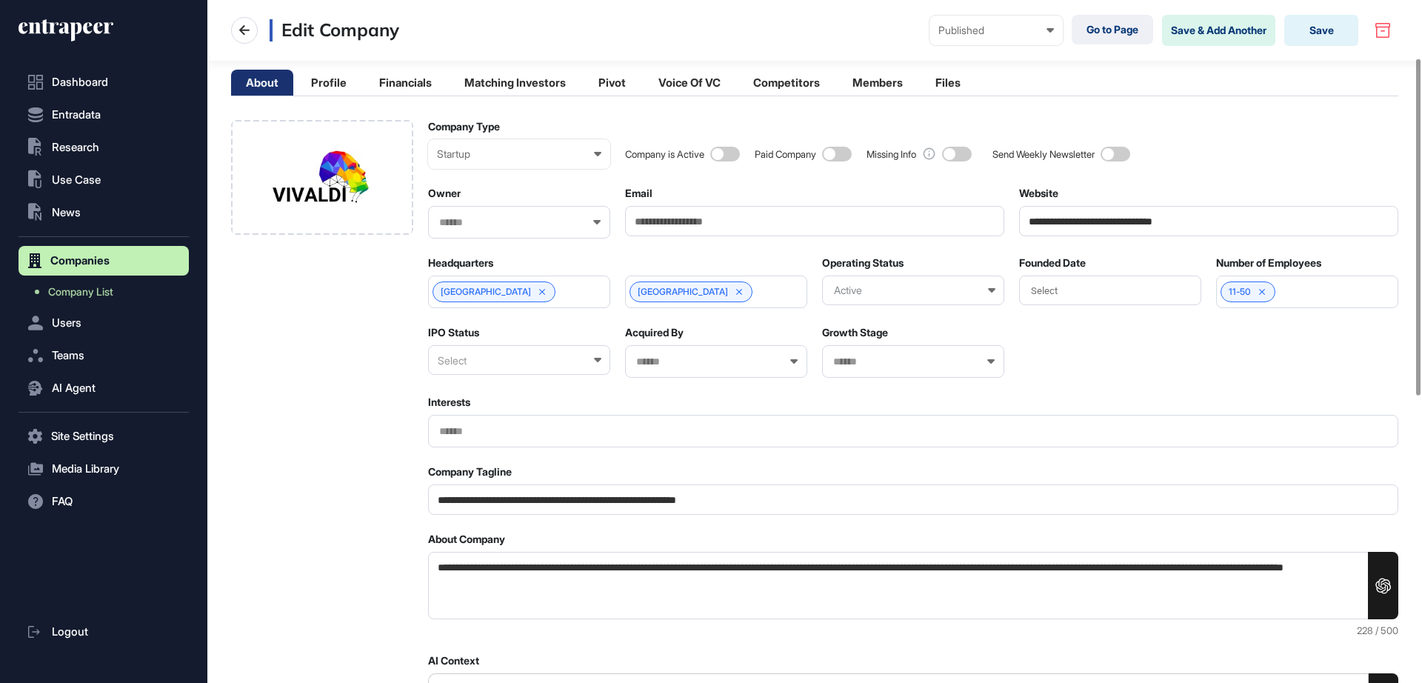
scroll to position [0, 0]
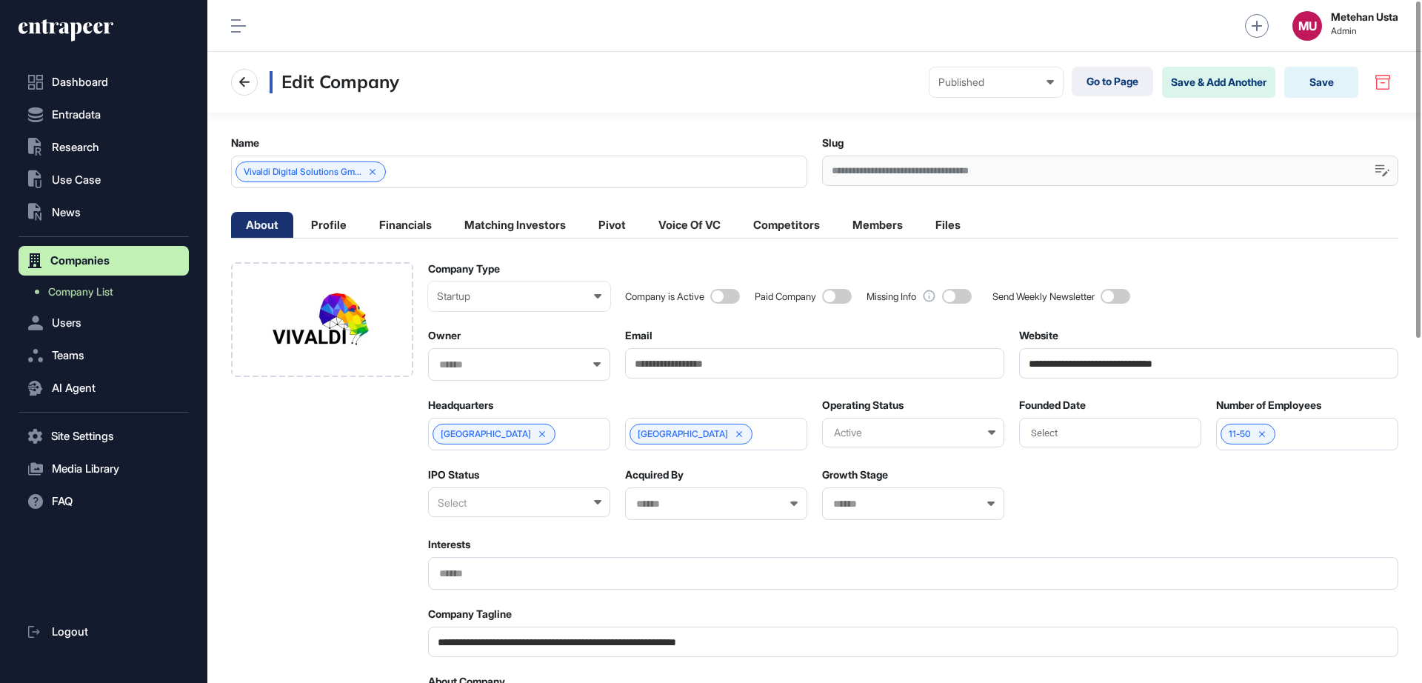
type input "**********"
click at [364, 230] on ul "About Profile Financials Matching Investors Pivot Voice Of VC Competitors Membe…" at bounding box center [603, 225] width 744 height 26
click at [352, 227] on li "Profile" at bounding box center [328, 225] width 65 height 26
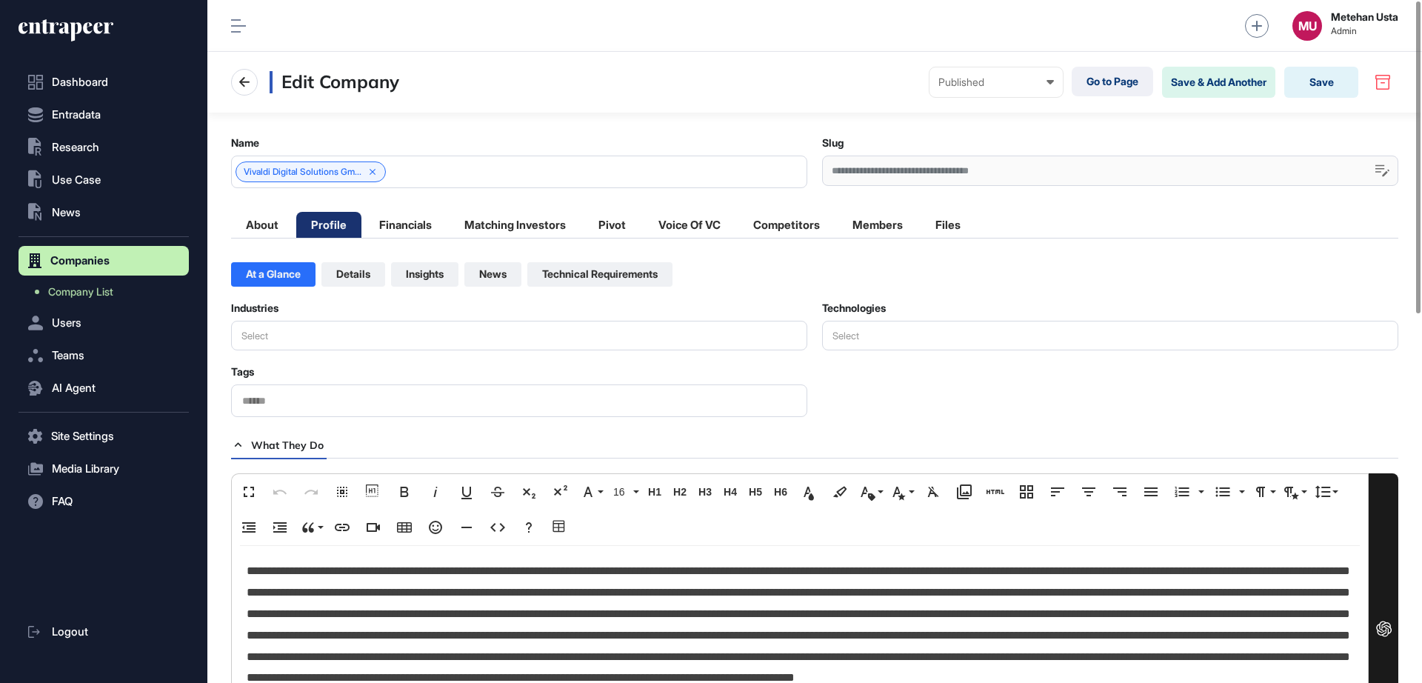
click at [298, 370] on div "Tags" at bounding box center [519, 371] width 576 height 13
click at [307, 347] on button "Select" at bounding box center [519, 336] width 576 height 30
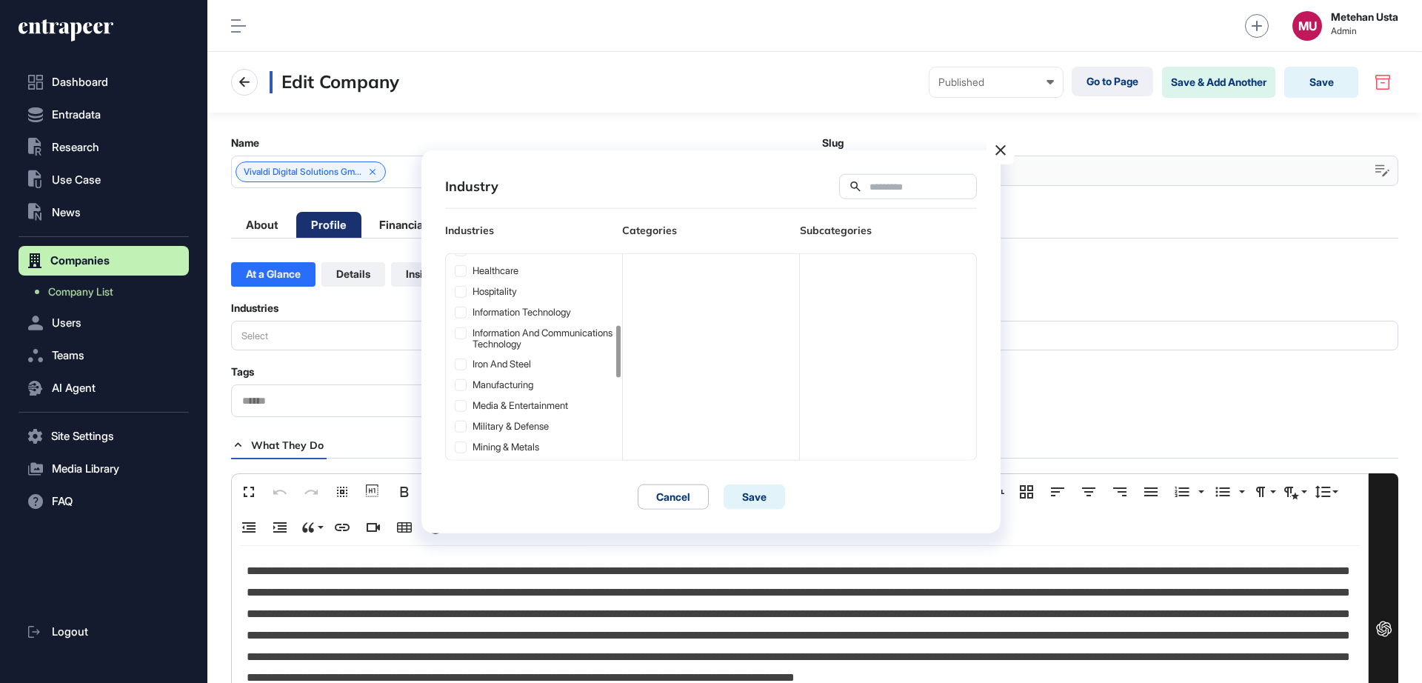
scroll to position [278, 0]
click at [450, 372] on div "Information Technology" at bounding box center [534, 366] width 176 height 21
click at [458, 372] on icon at bounding box center [460, 366] width 10 height 10
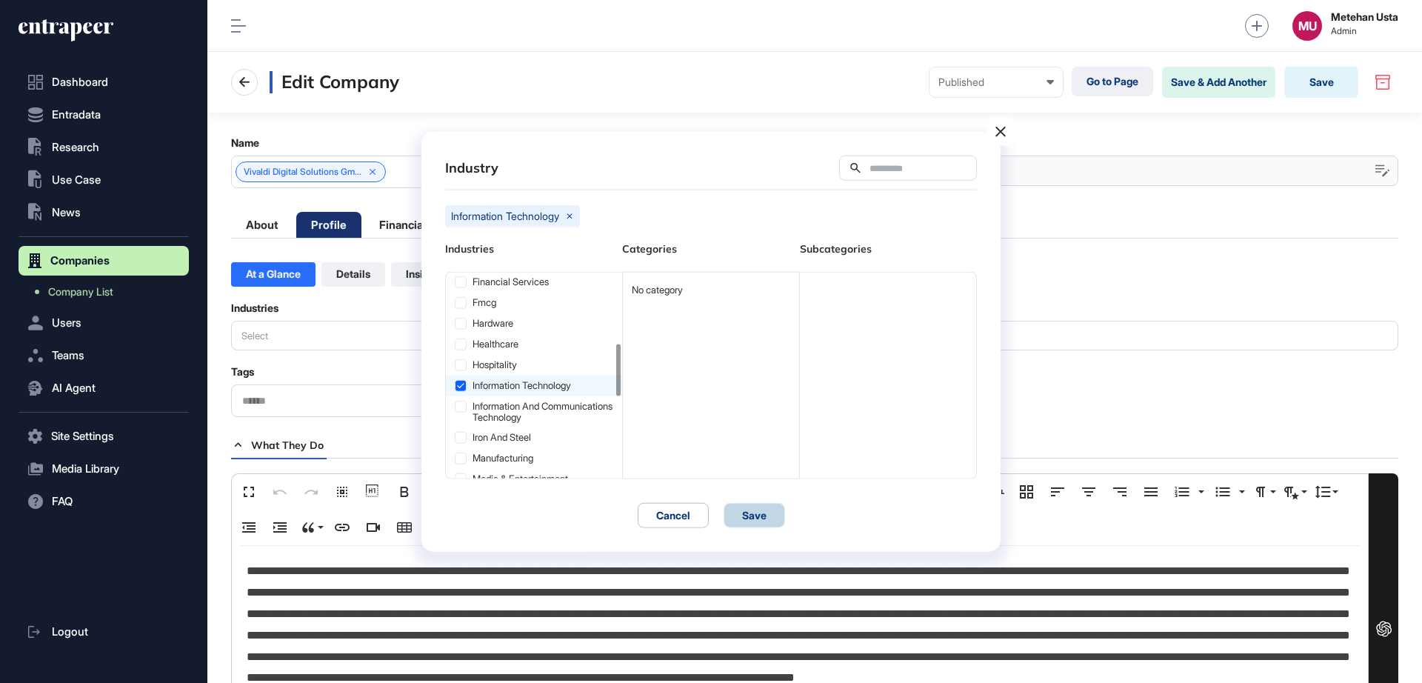
click at [743, 508] on button "Save" at bounding box center [753, 514] width 61 height 25
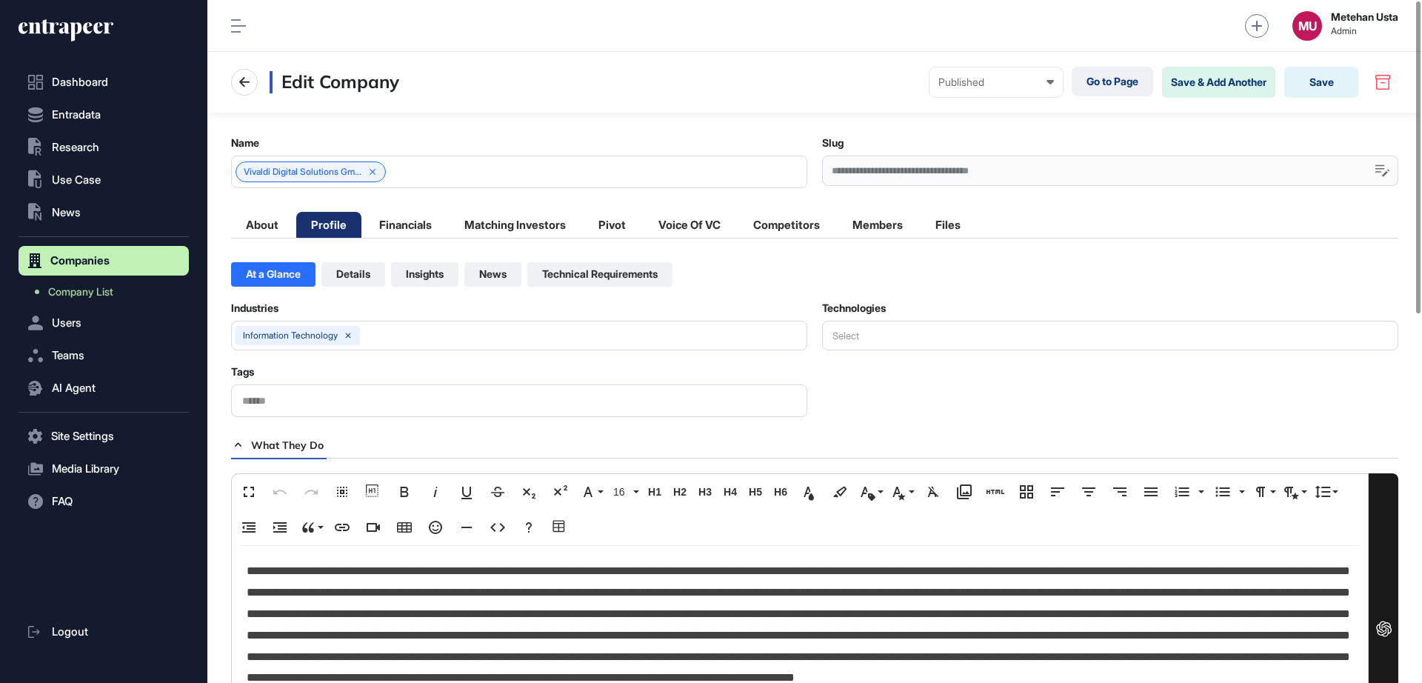
scroll to position [1, 7]
click at [1301, 82] on button "Save" at bounding box center [1321, 82] width 74 height 31
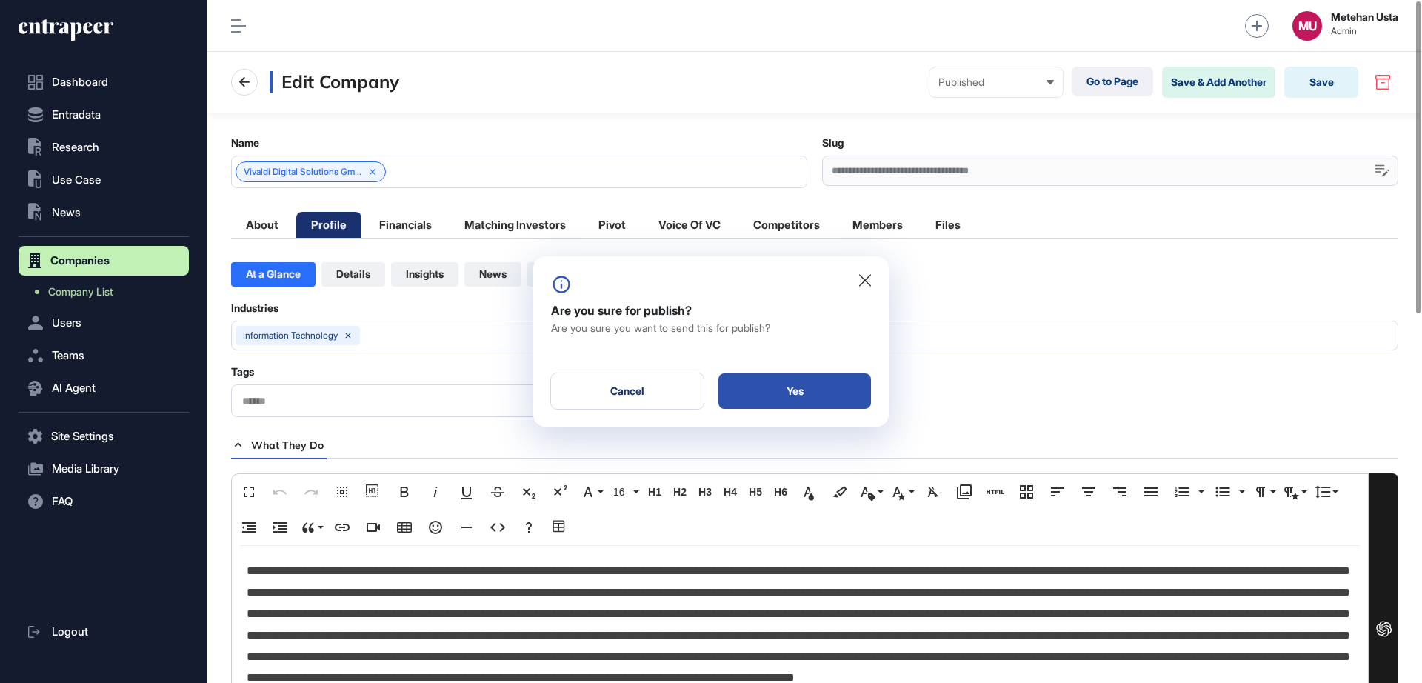
click at [751, 397] on div "Yes" at bounding box center [794, 391] width 153 height 36
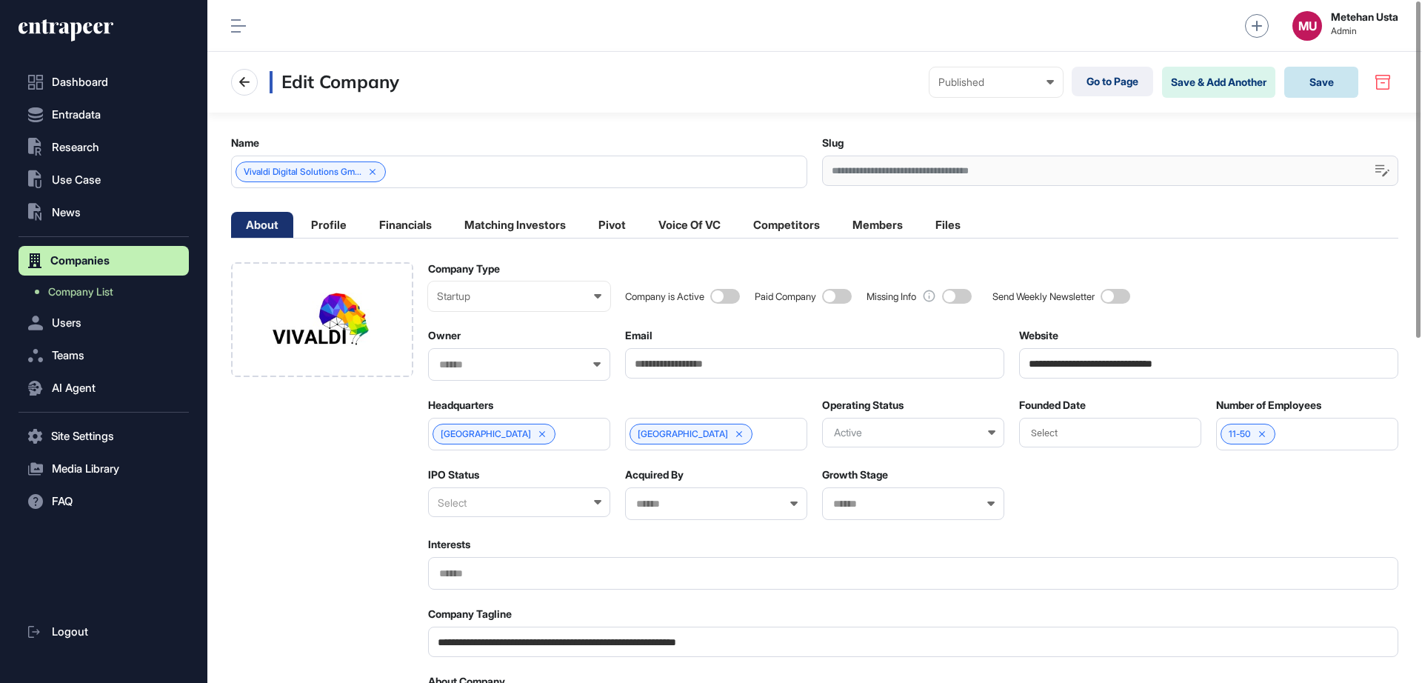
click at [1326, 77] on button "Save" at bounding box center [1321, 82] width 74 height 31
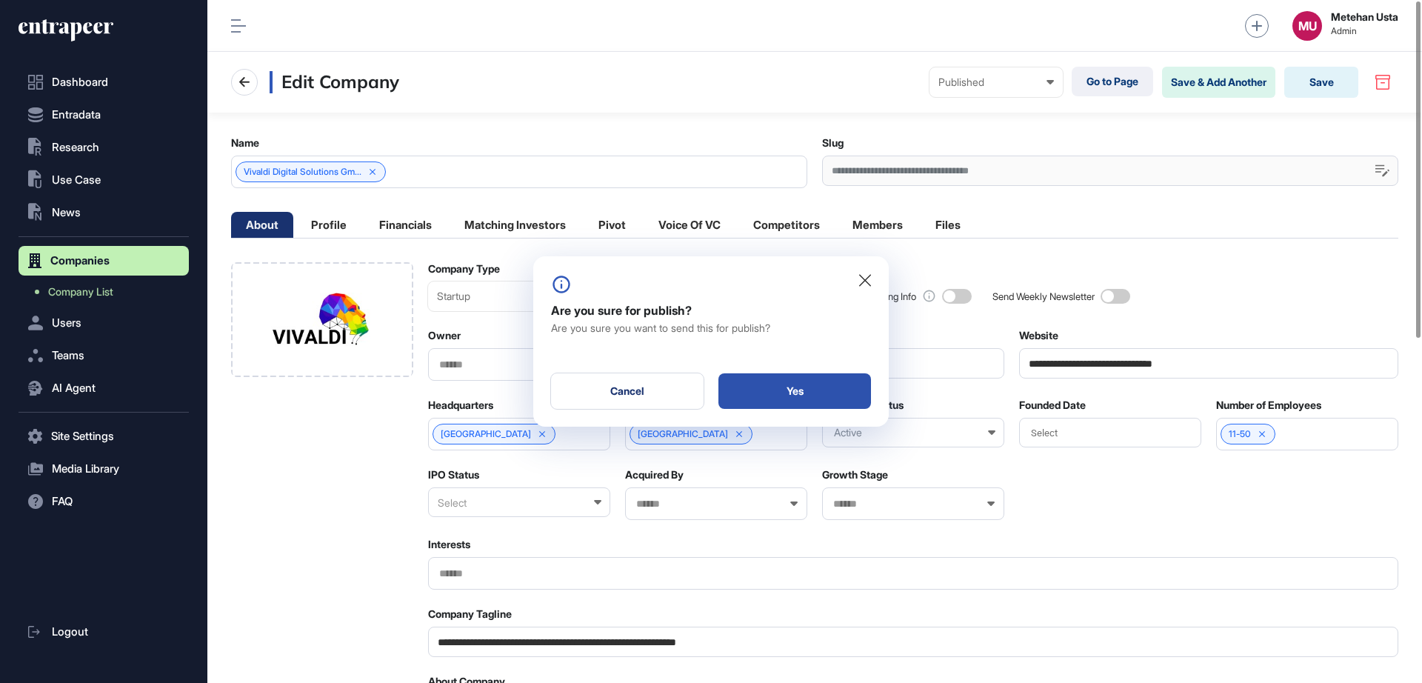
click at [826, 389] on div "Yes" at bounding box center [794, 391] width 153 height 36
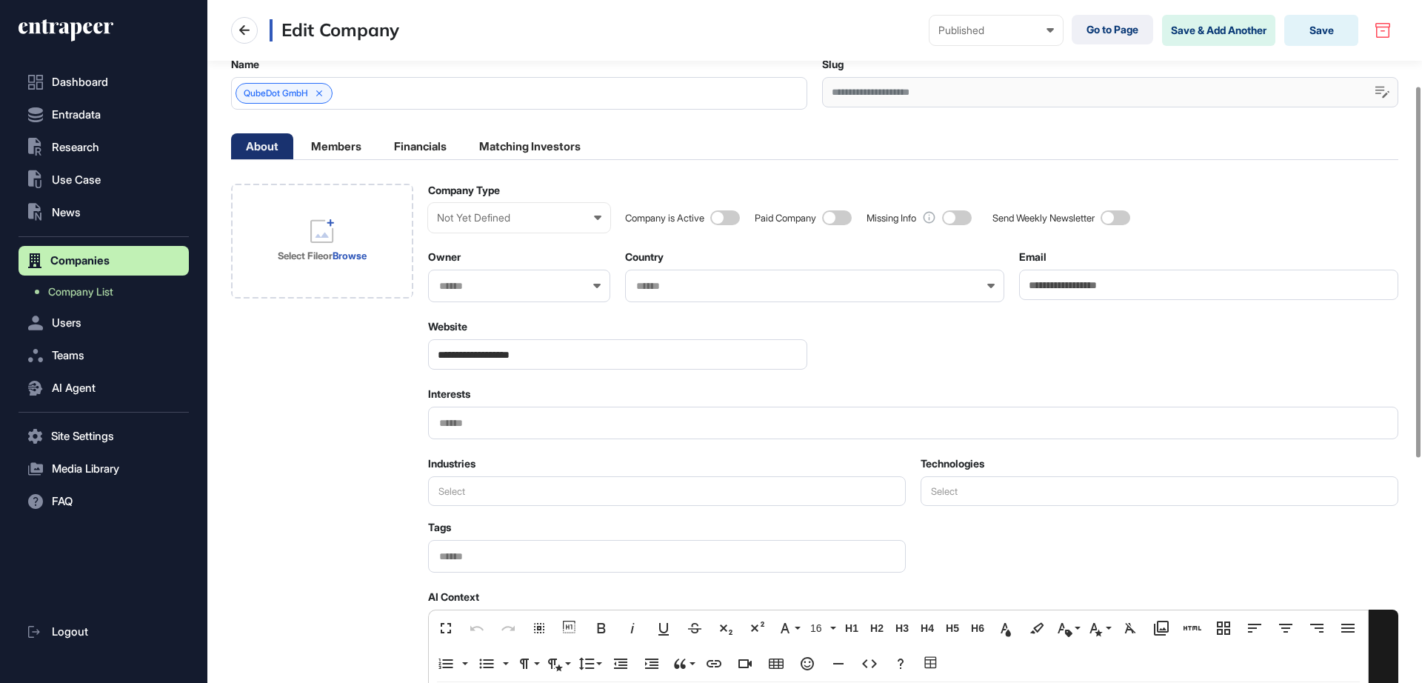
scroll to position [185, 0]
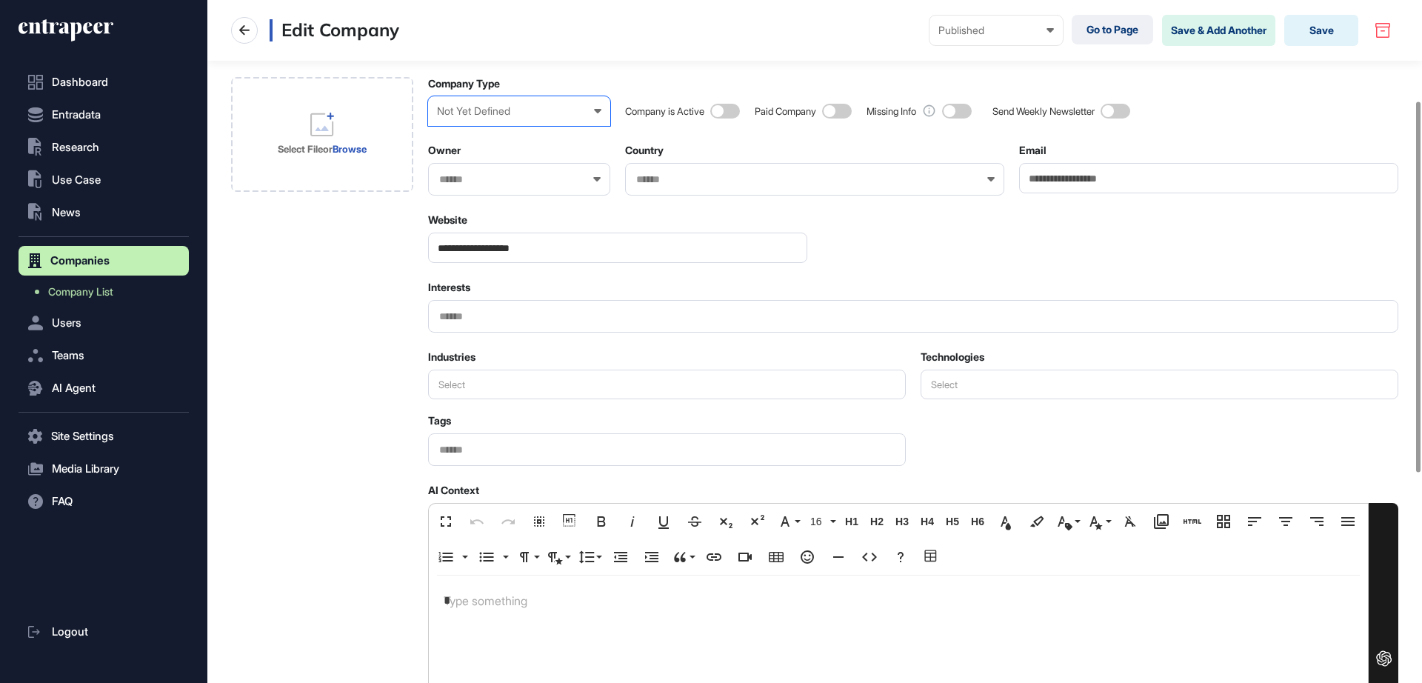
click at [502, 113] on div "Not Yet Defined" at bounding box center [519, 111] width 164 height 12
click at [0, 0] on div "Investor" at bounding box center [0, 0] width 0 height 0
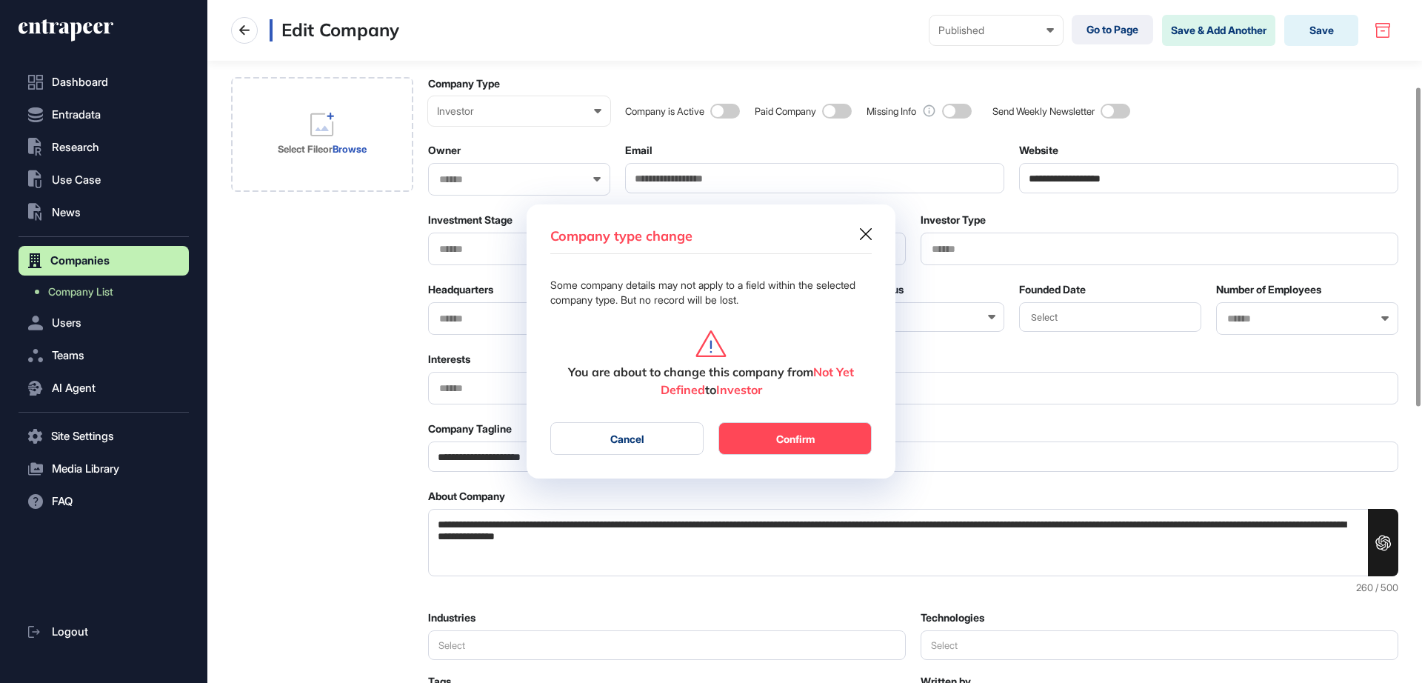
click at [877, 237] on div "Company type change Some company details may not apply to a field within the se…" at bounding box center [711, 341] width 369 height 275
click at [864, 235] on icon at bounding box center [866, 234] width 12 height 12
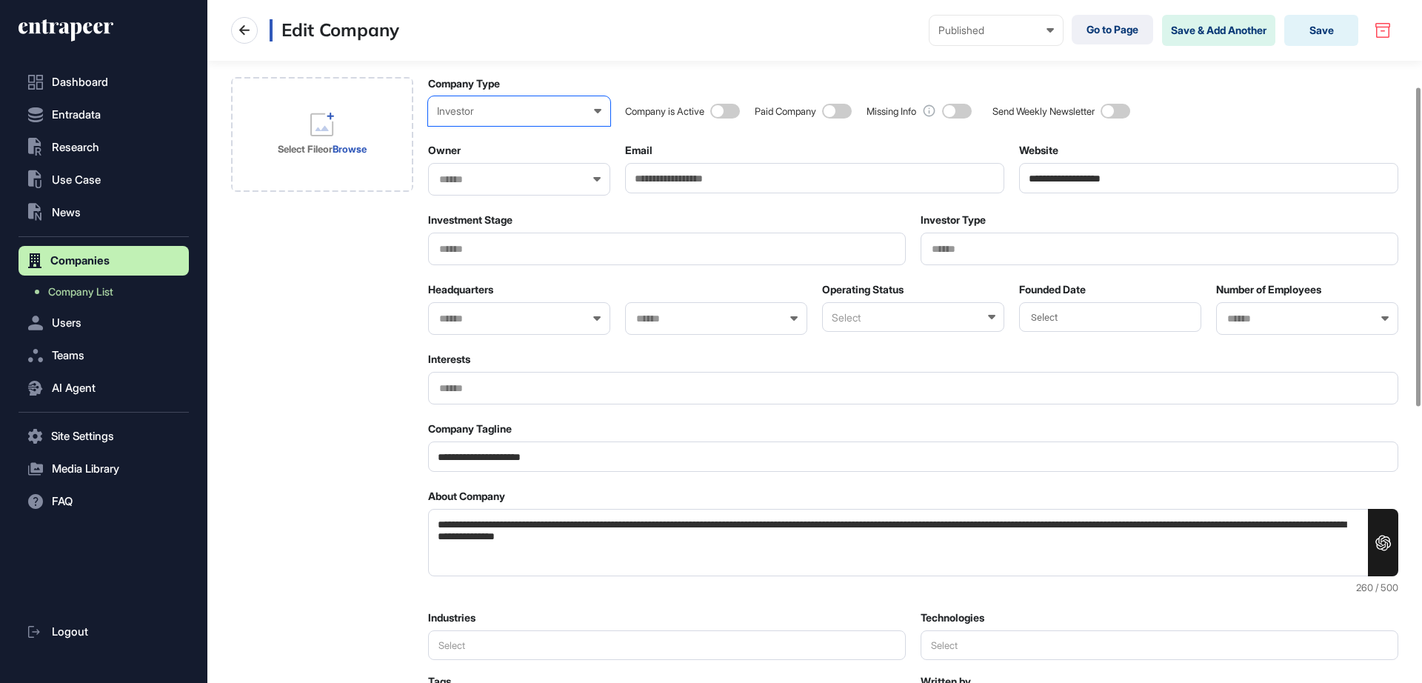
click at [489, 115] on div "Investor" at bounding box center [519, 111] width 164 height 12
click at [0, 0] on div "Startup" at bounding box center [0, 0] width 0 height 0
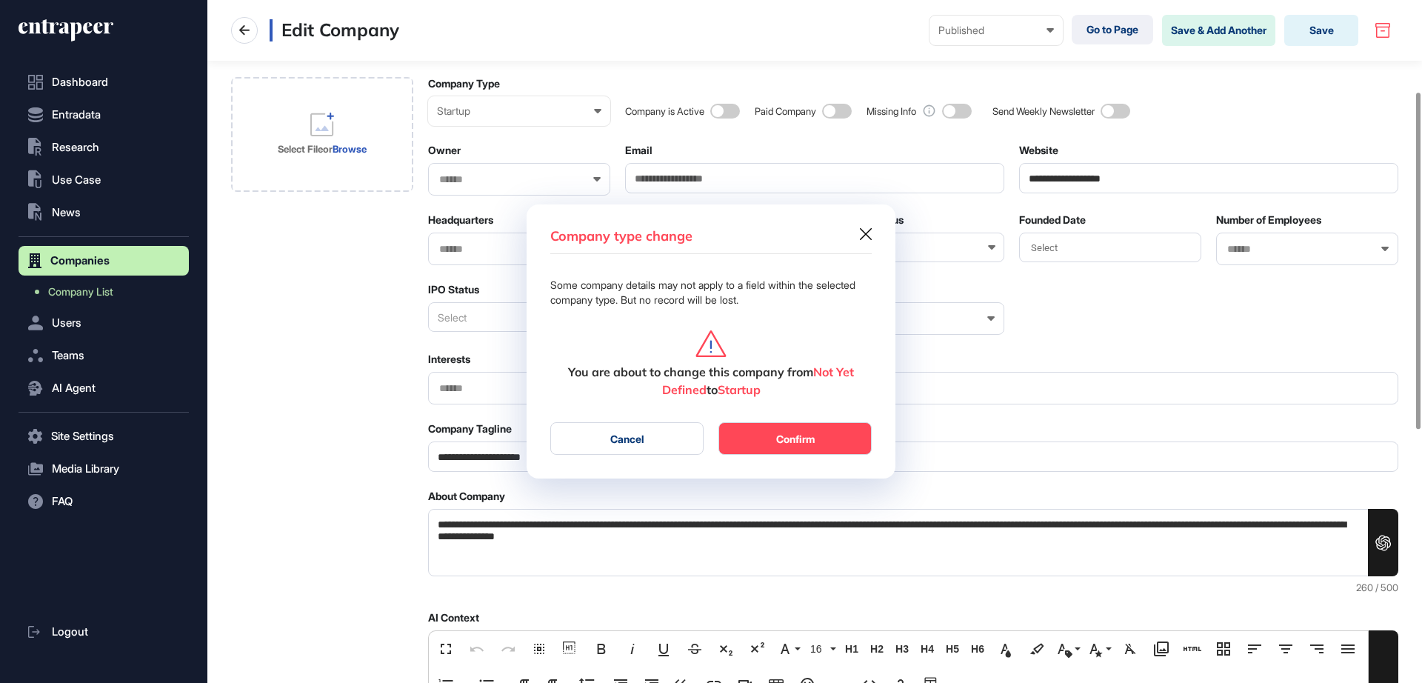
click at [774, 428] on button "Confirm" at bounding box center [794, 438] width 153 height 33
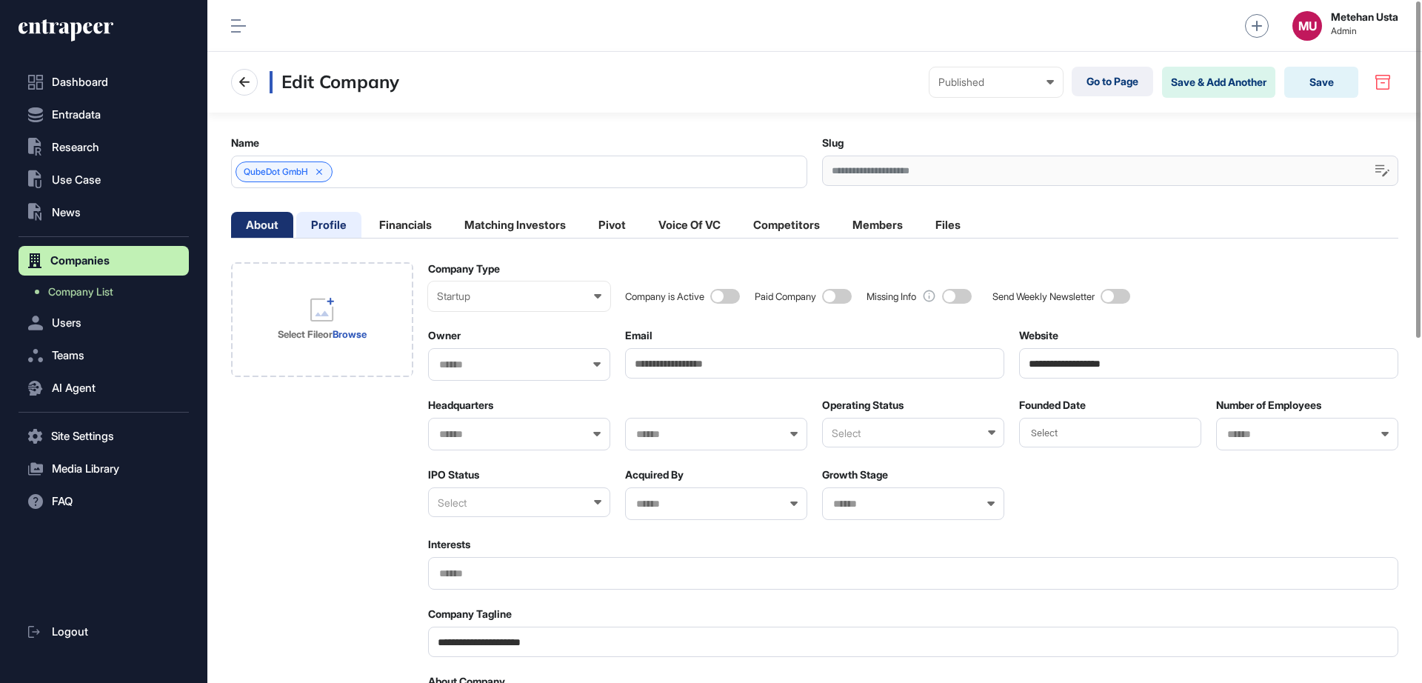
click at [336, 227] on li "Profile" at bounding box center [328, 225] width 65 height 26
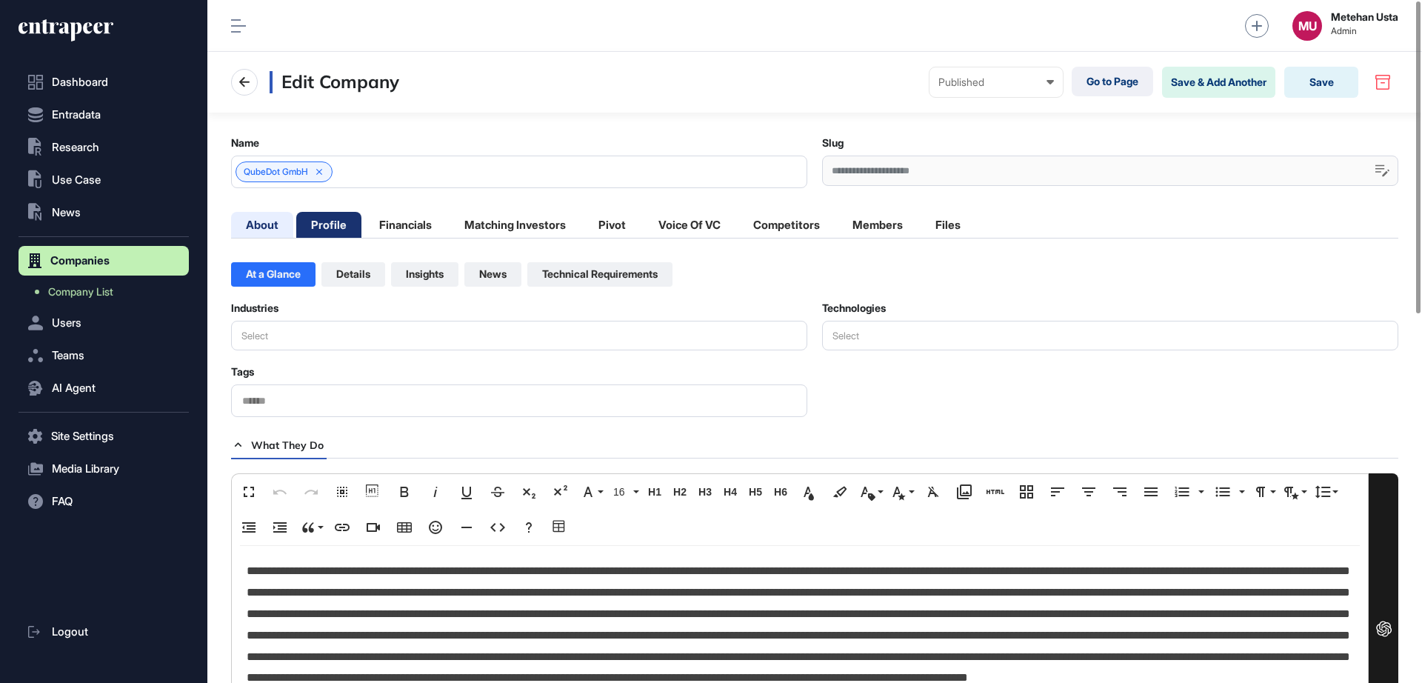
click at [263, 227] on li "About" at bounding box center [262, 225] width 62 height 26
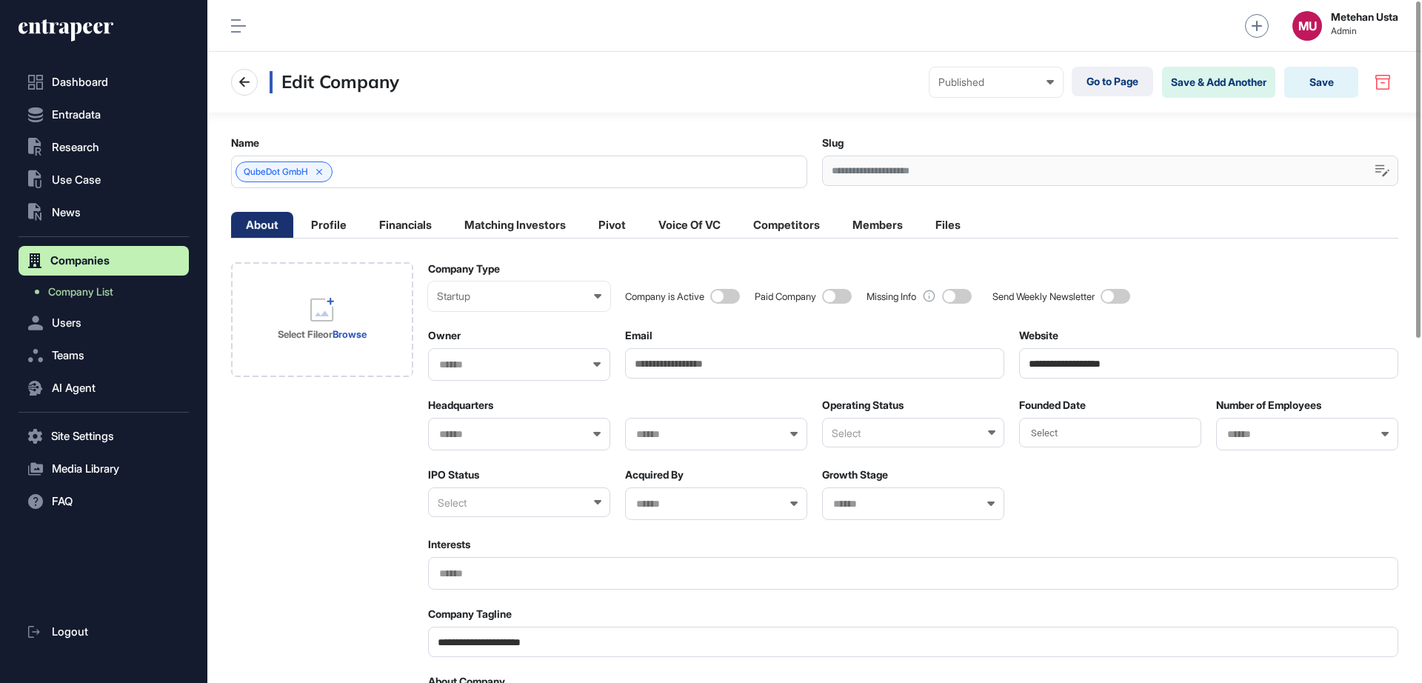
click at [1069, 368] on input "**********" at bounding box center [1208, 363] width 379 height 30
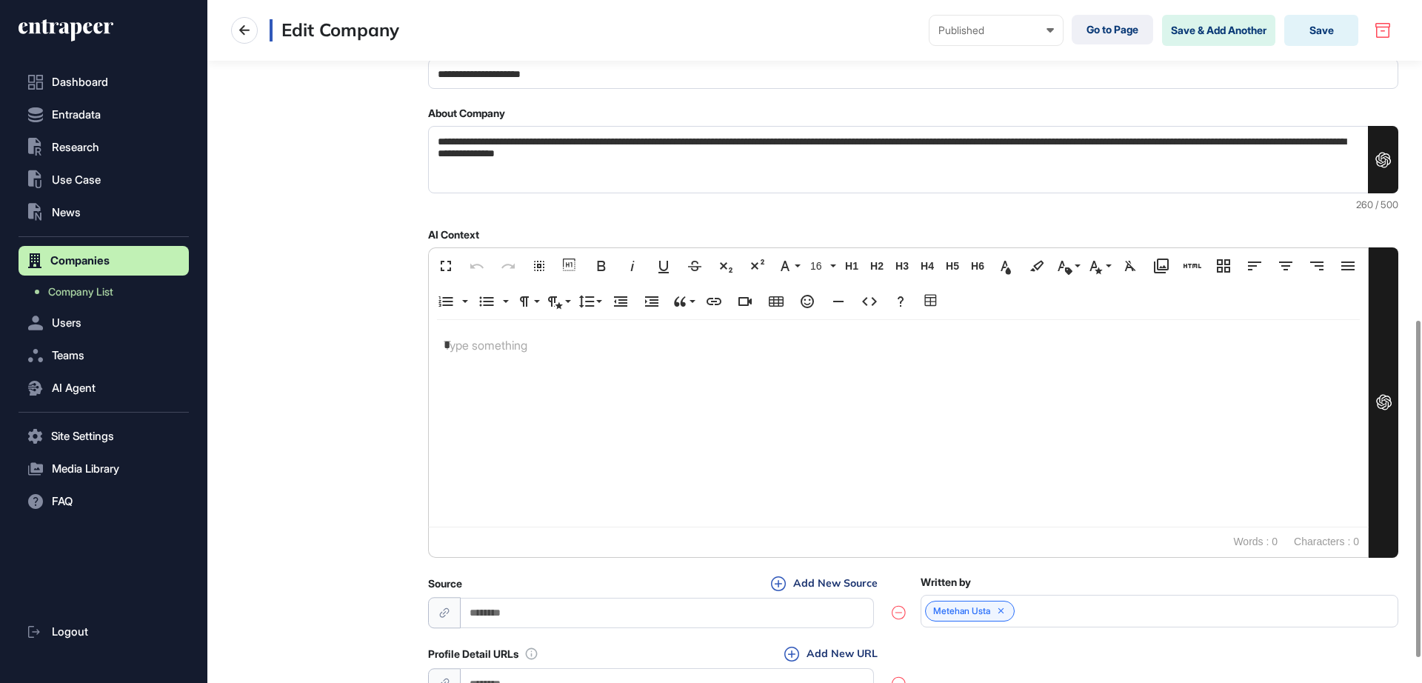
scroll to position [648, 0]
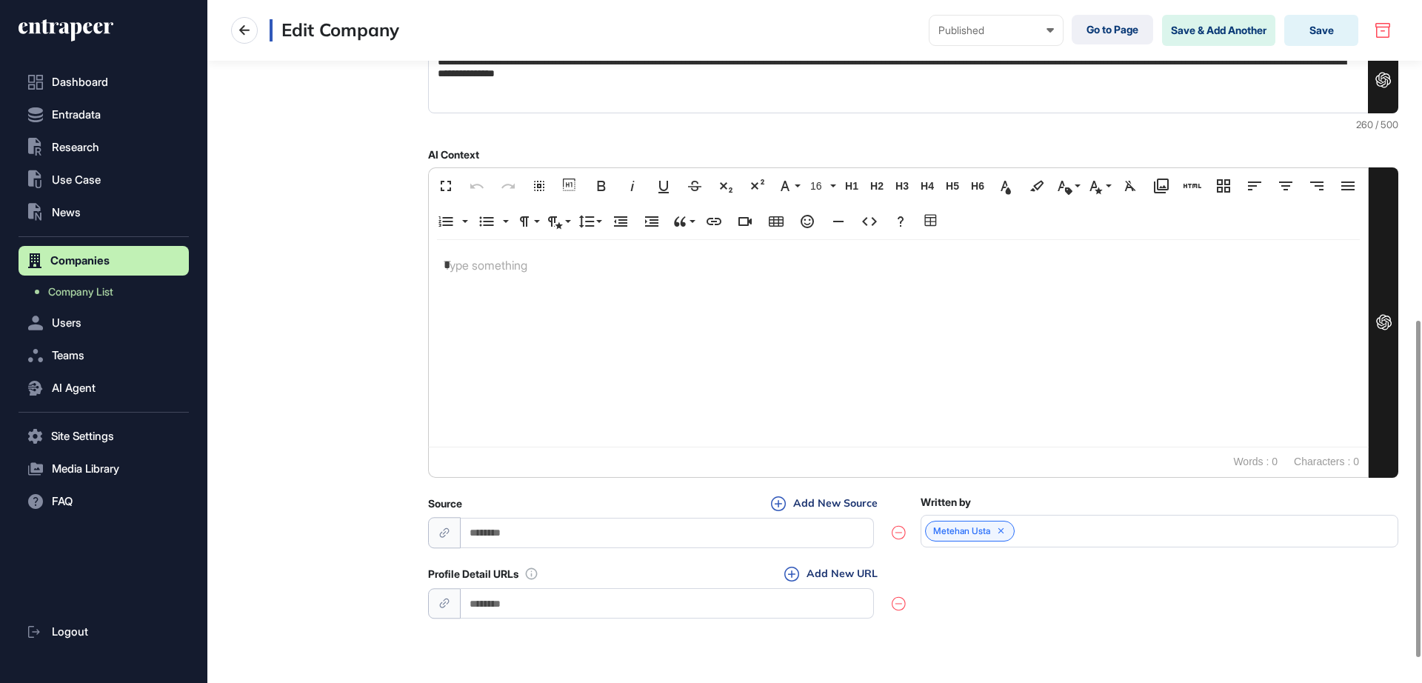
click at [541, 592] on input "url" at bounding box center [667, 603] width 413 height 30
paste input "**********"
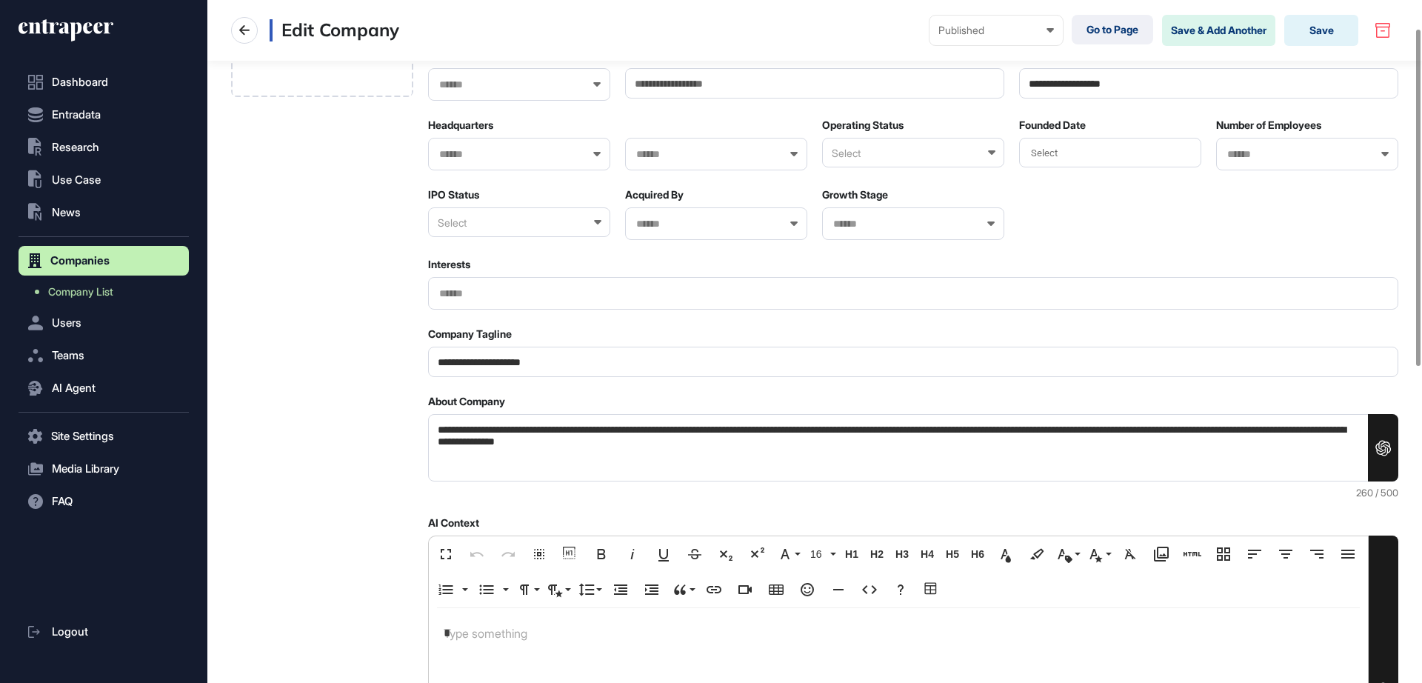
scroll to position [0, 0]
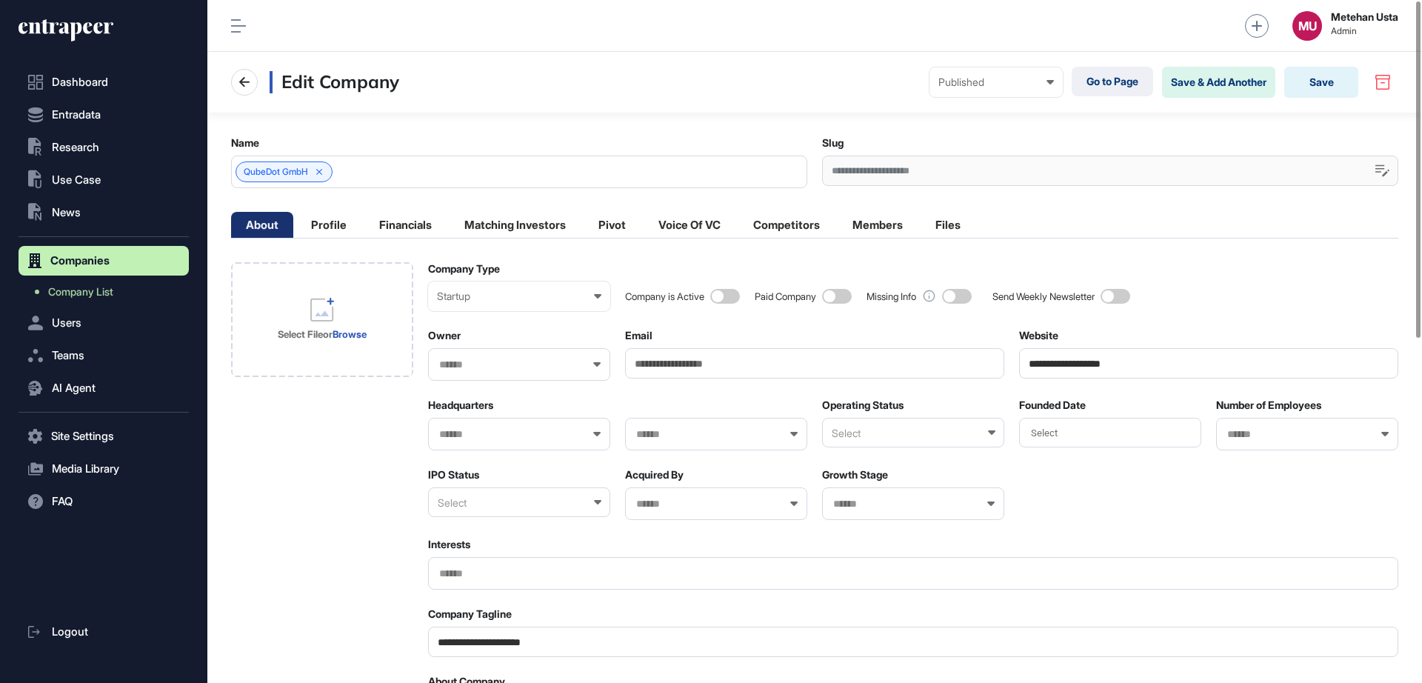
type input "**********"
click at [335, 303] on div "Select File or Browse" at bounding box center [322, 319] width 89 height 43
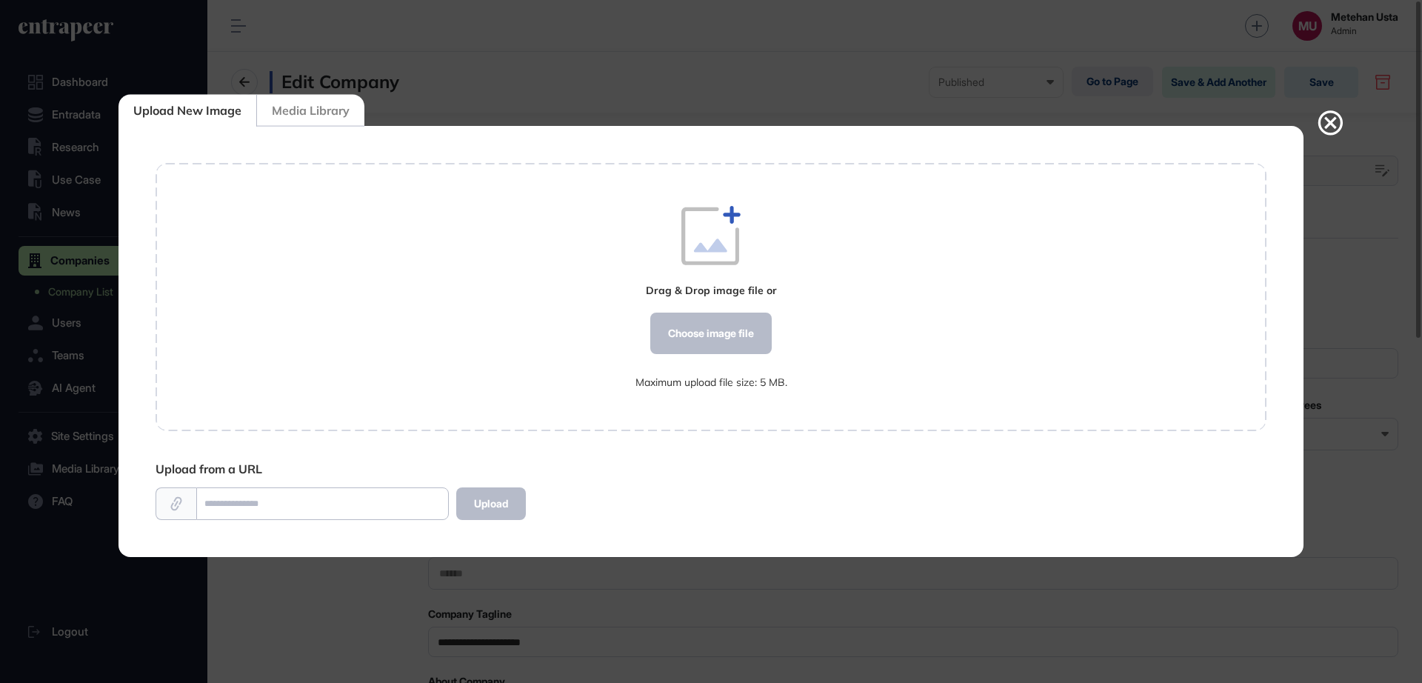
scroll to position [1, 1]
click at [729, 352] on div "Choose image file" at bounding box center [710, 333] width 121 height 41
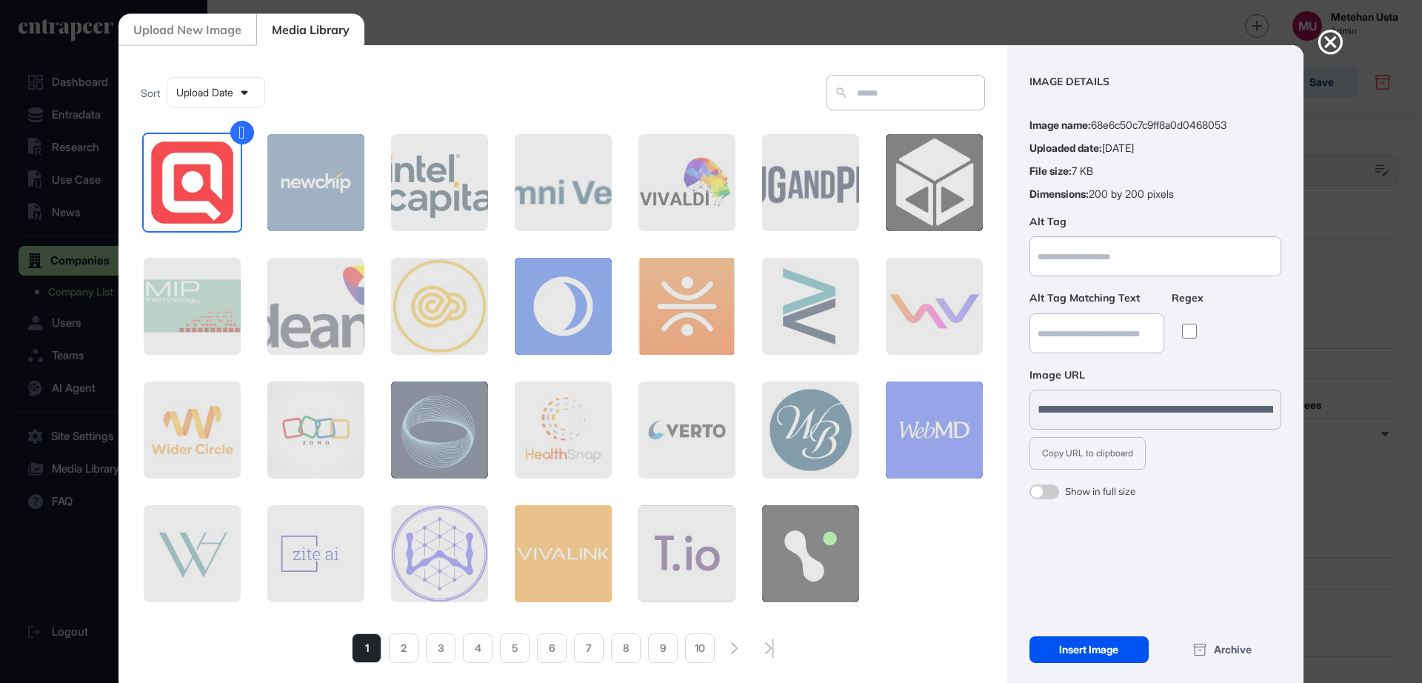
click at [1051, 643] on div "Insert Image" at bounding box center [1088, 649] width 119 height 27
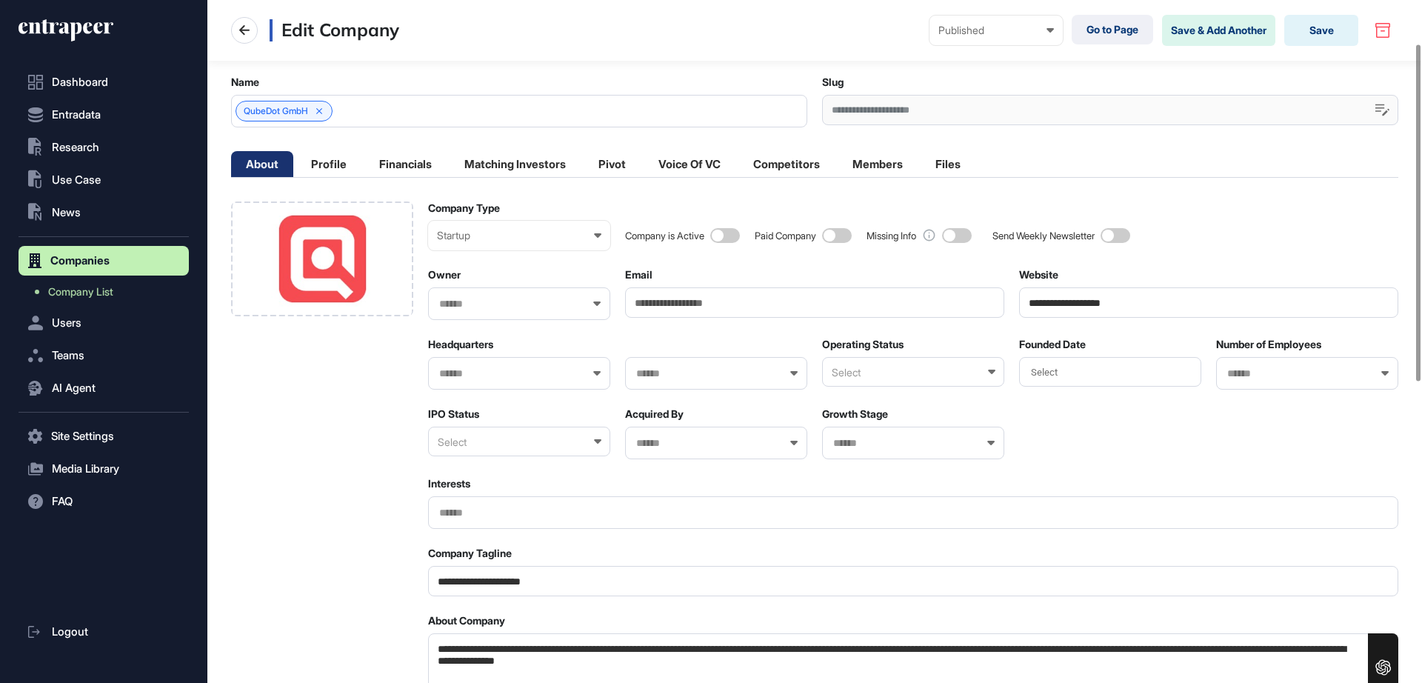
scroll to position [93, 0]
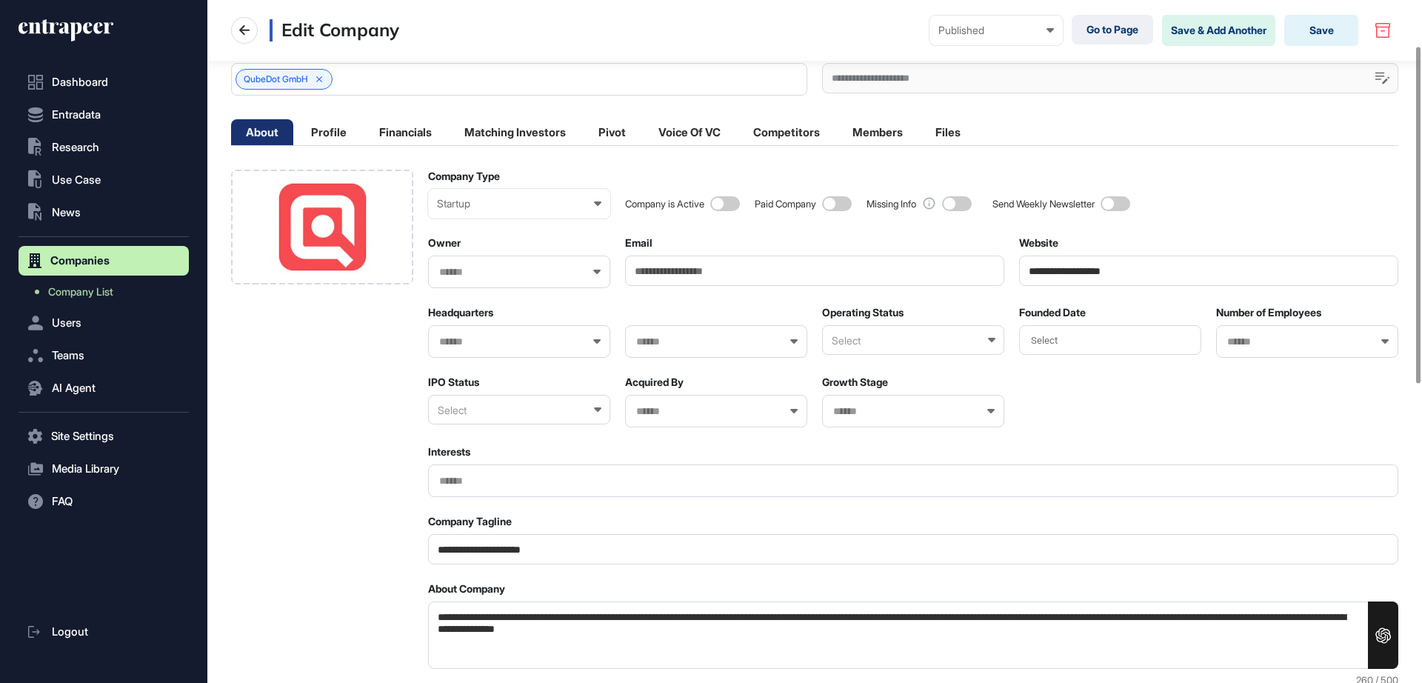
click at [483, 321] on div "Headquarters" at bounding box center [519, 332] width 182 height 52
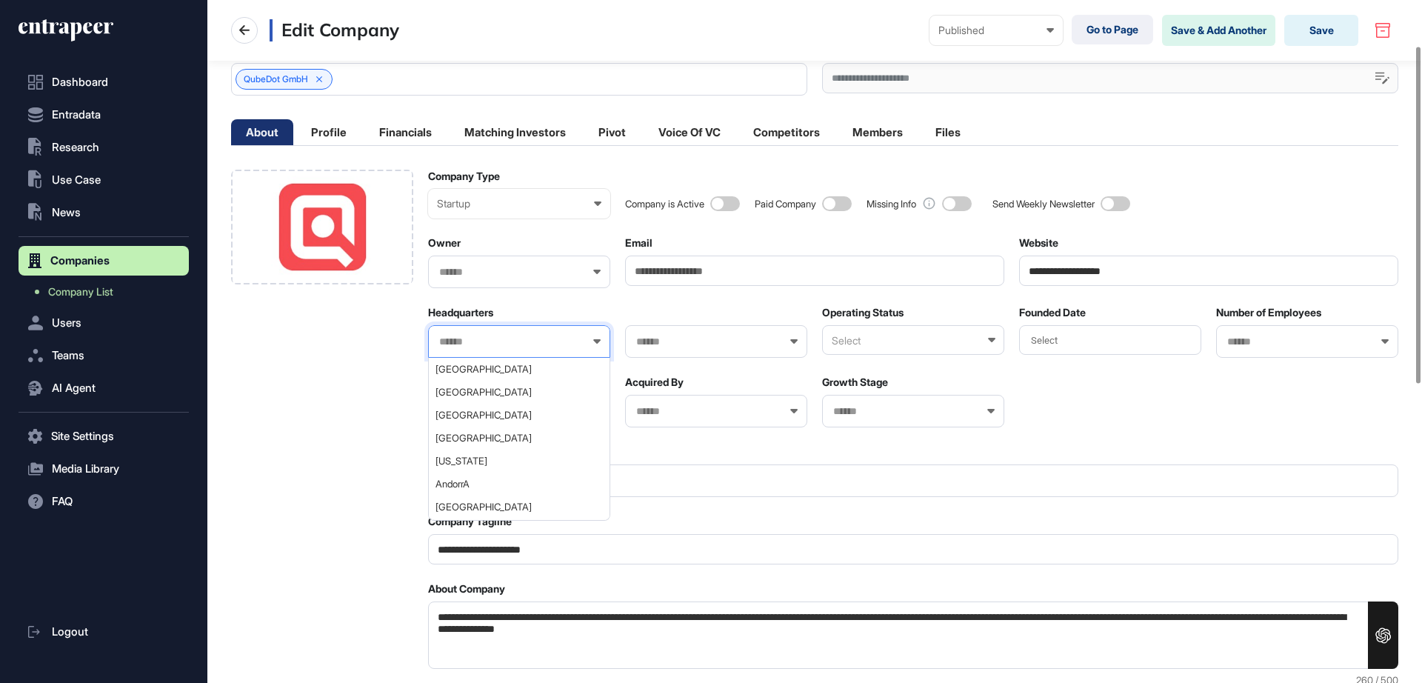
click at [478, 335] on input "text" at bounding box center [510, 341] width 144 height 13
type input "*****"
click at [471, 367] on span "[GEOGRAPHIC_DATA]" at bounding box center [518, 369] width 166 height 11
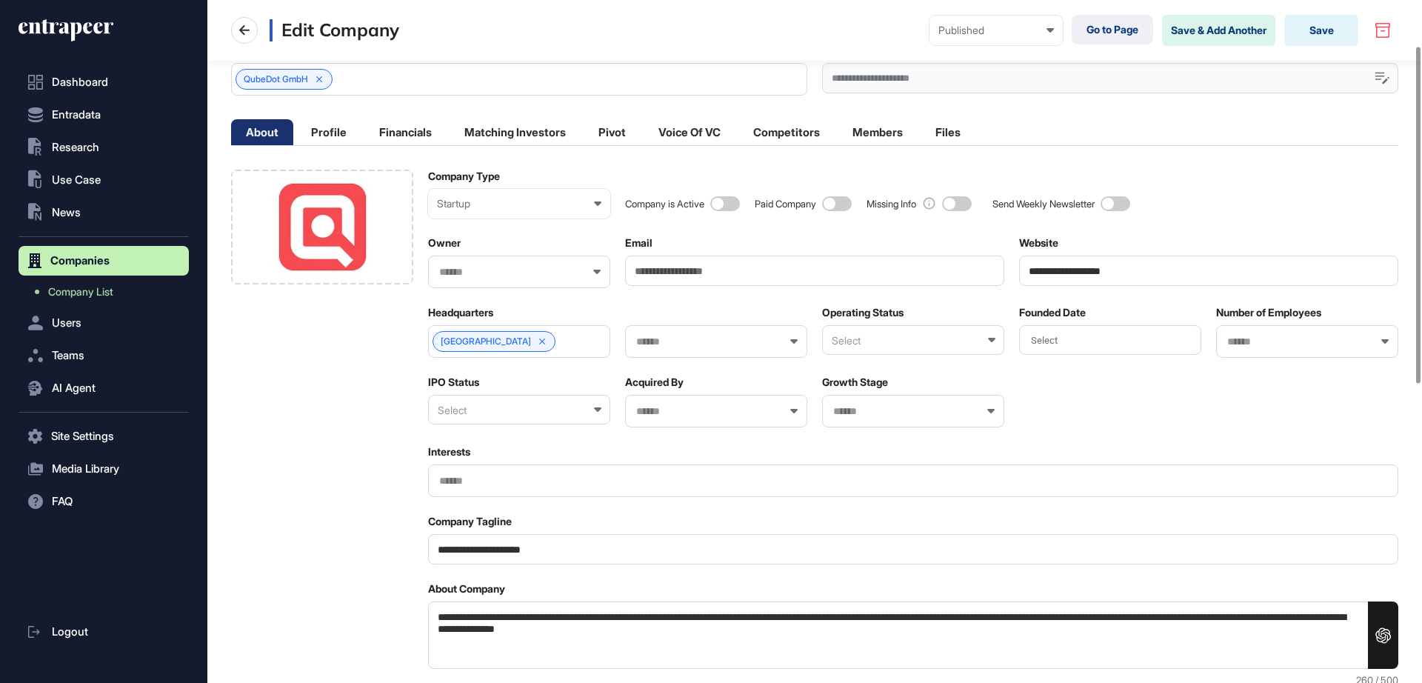
click at [690, 344] on input "text" at bounding box center [707, 341] width 144 height 13
type input "***"
click at [682, 370] on span "[GEOGRAPHIC_DATA]" at bounding box center [715, 369] width 166 height 11
drag, startPoint x: 870, startPoint y: 355, endPoint x: 887, endPoint y: 355, distance: 17.0
click at [871, 355] on div "Operating Status Select" at bounding box center [913, 332] width 182 height 52
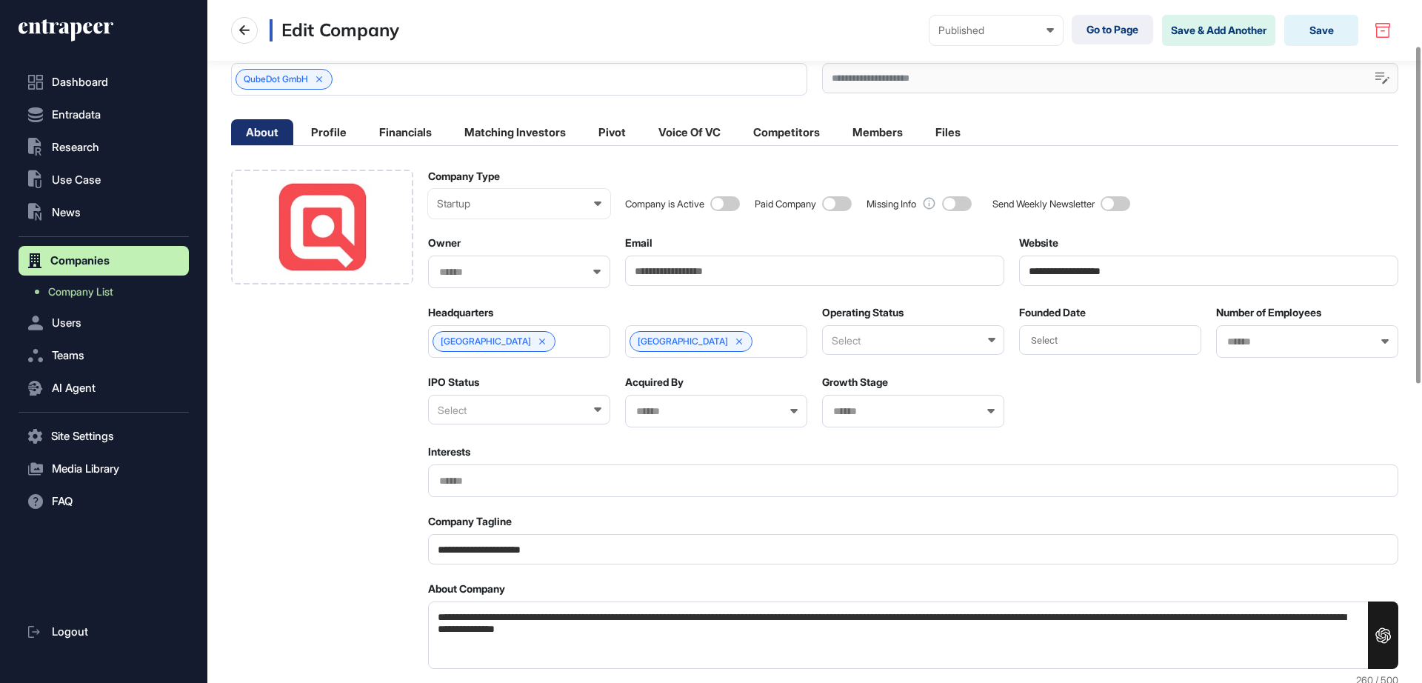
click at [903, 349] on div "Select" at bounding box center [913, 340] width 182 height 30
click at [890, 385] on div "Active" at bounding box center [912, 389] width 179 height 23
click at [1083, 335] on div "Select" at bounding box center [1110, 340] width 182 height 30
click at [1043, 441] on div "2019" at bounding box center [1040, 439] width 59 height 26
click at [1272, 328] on div at bounding box center [1307, 341] width 182 height 33
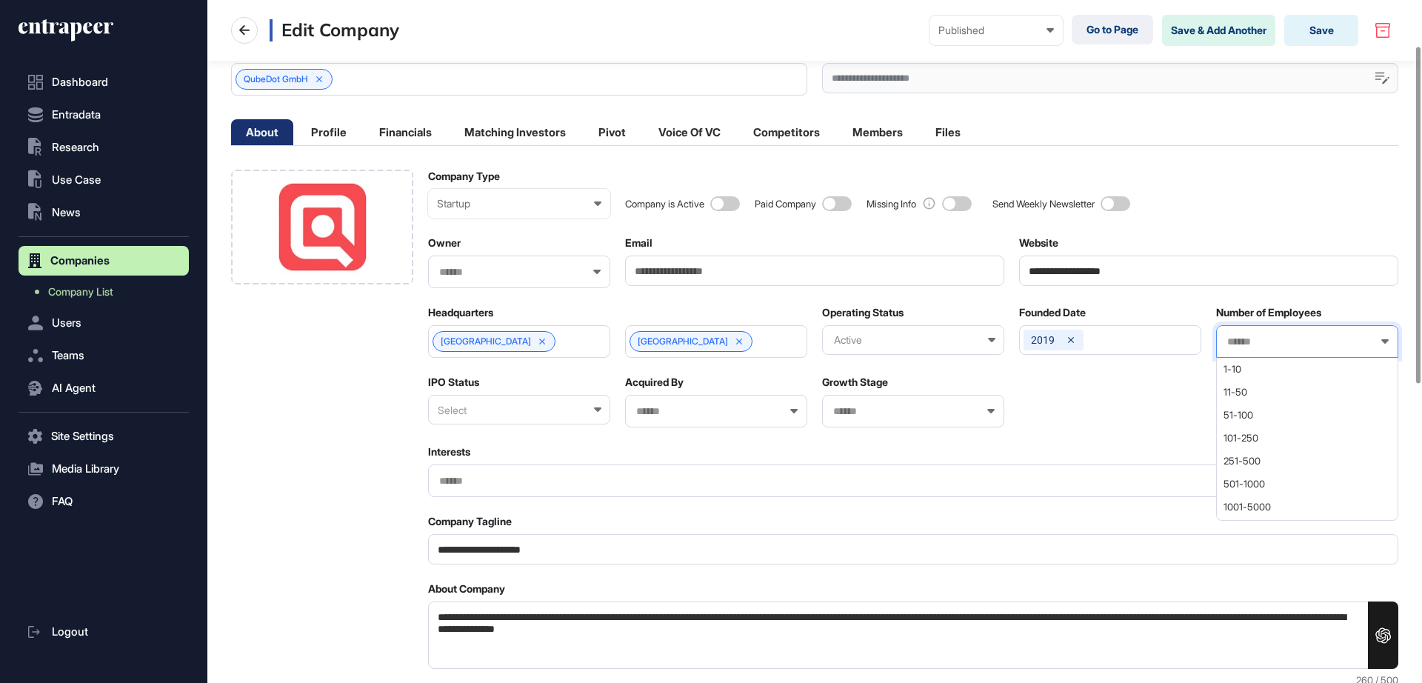
click at [1268, 347] on input "text" at bounding box center [1298, 341] width 144 height 13
click at [1248, 390] on span "11-50" at bounding box center [1306, 392] width 166 height 11
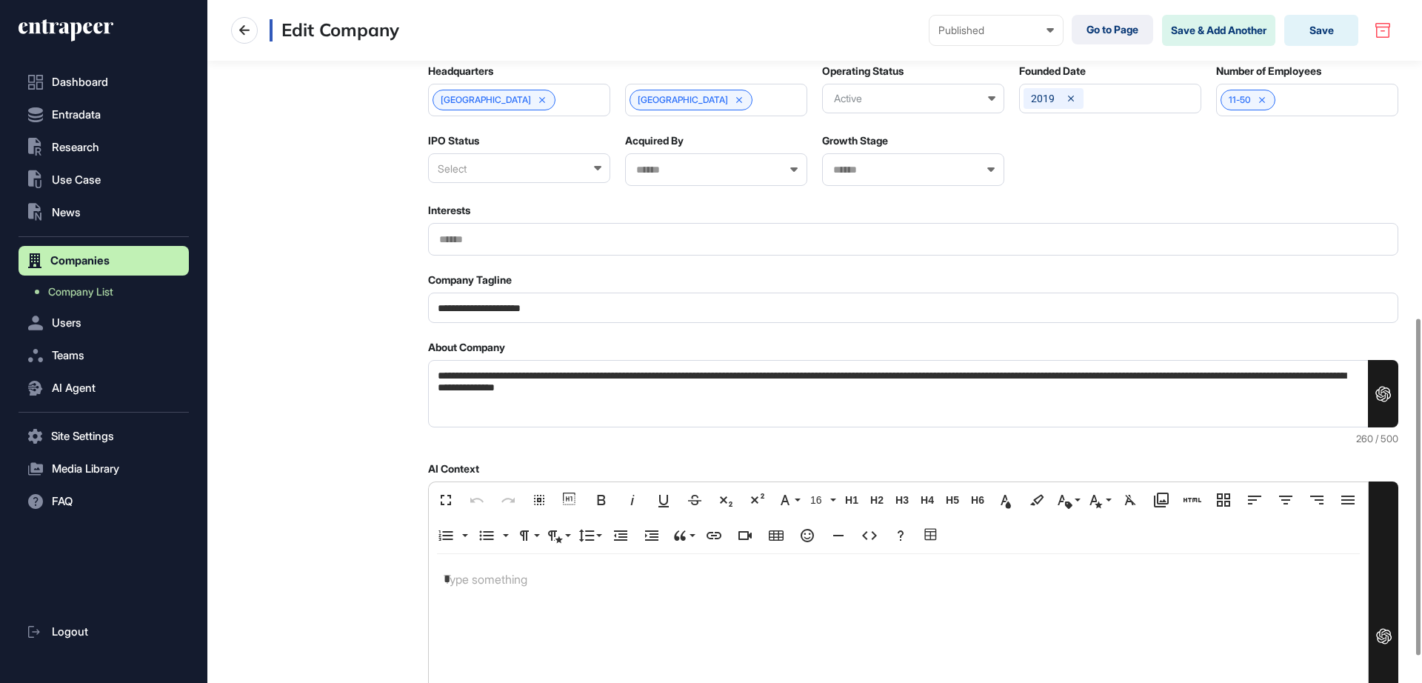
scroll to position [0, 0]
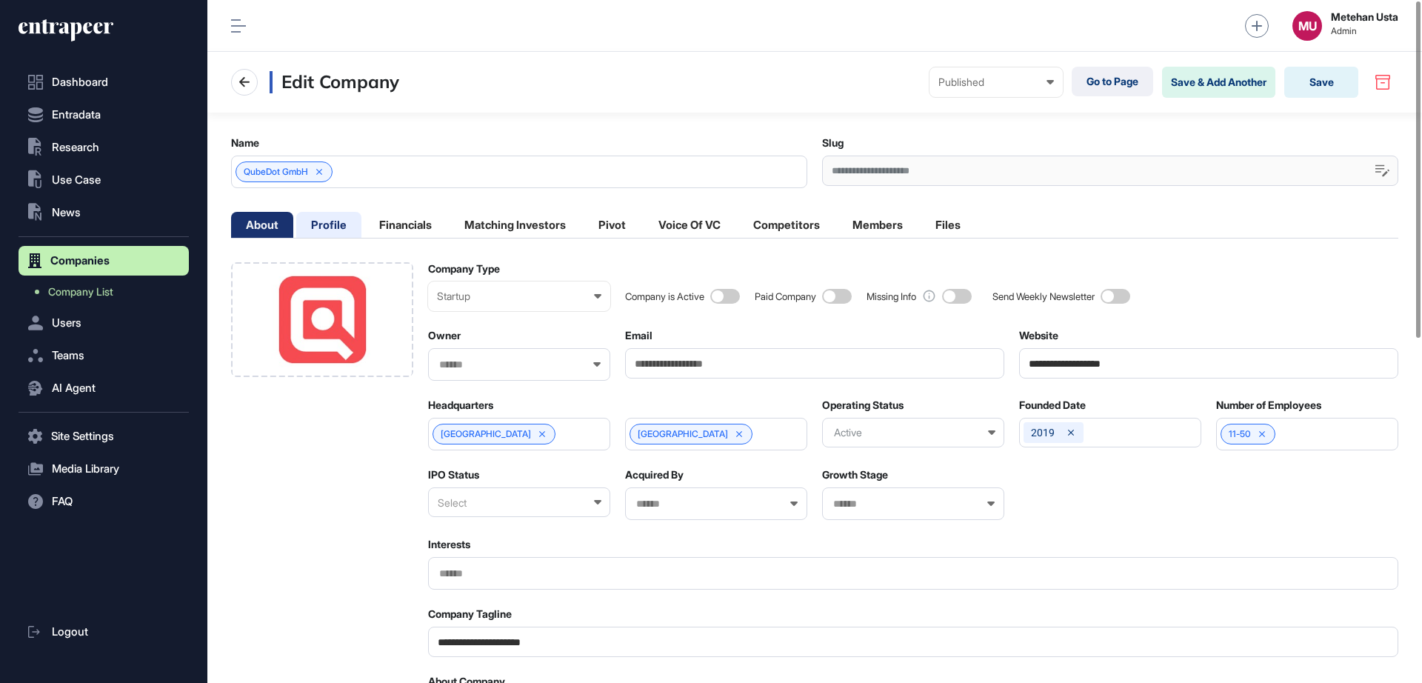
click at [338, 224] on li "Profile" at bounding box center [328, 225] width 65 height 26
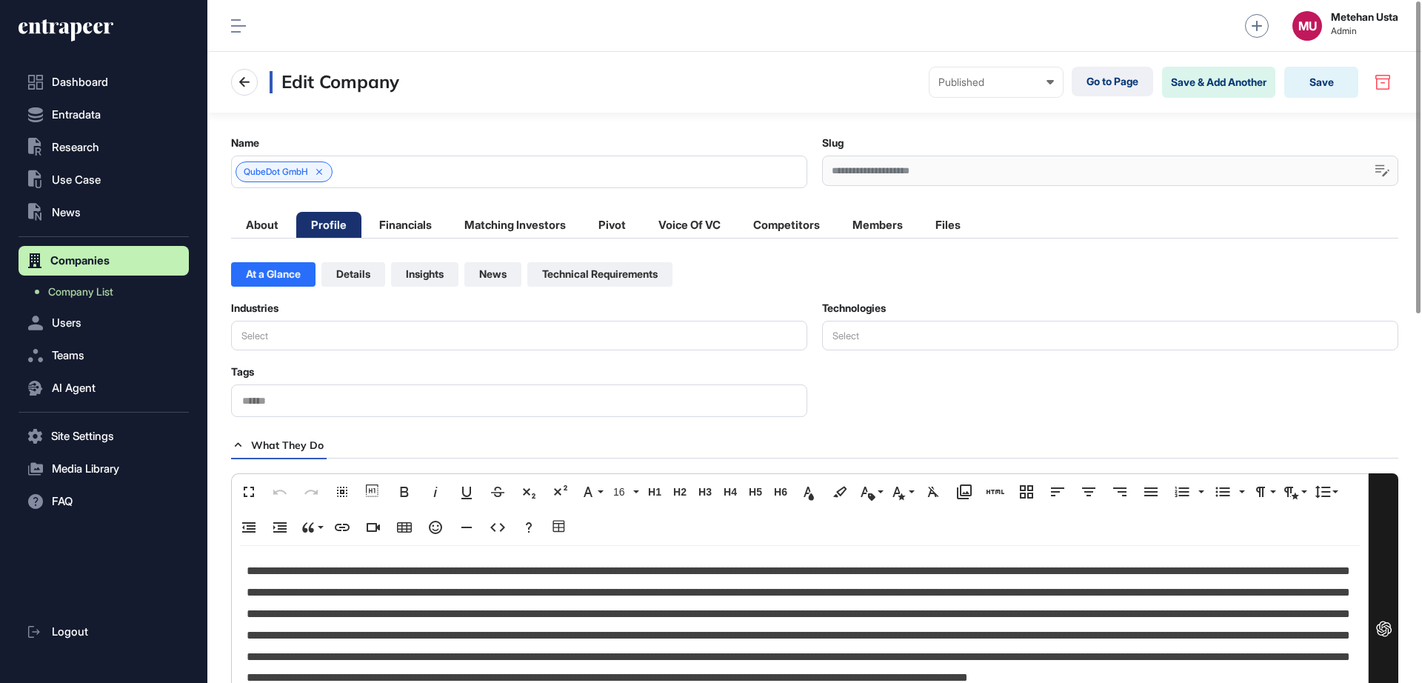
click at [387, 404] on input "text" at bounding box center [519, 401] width 557 height 13
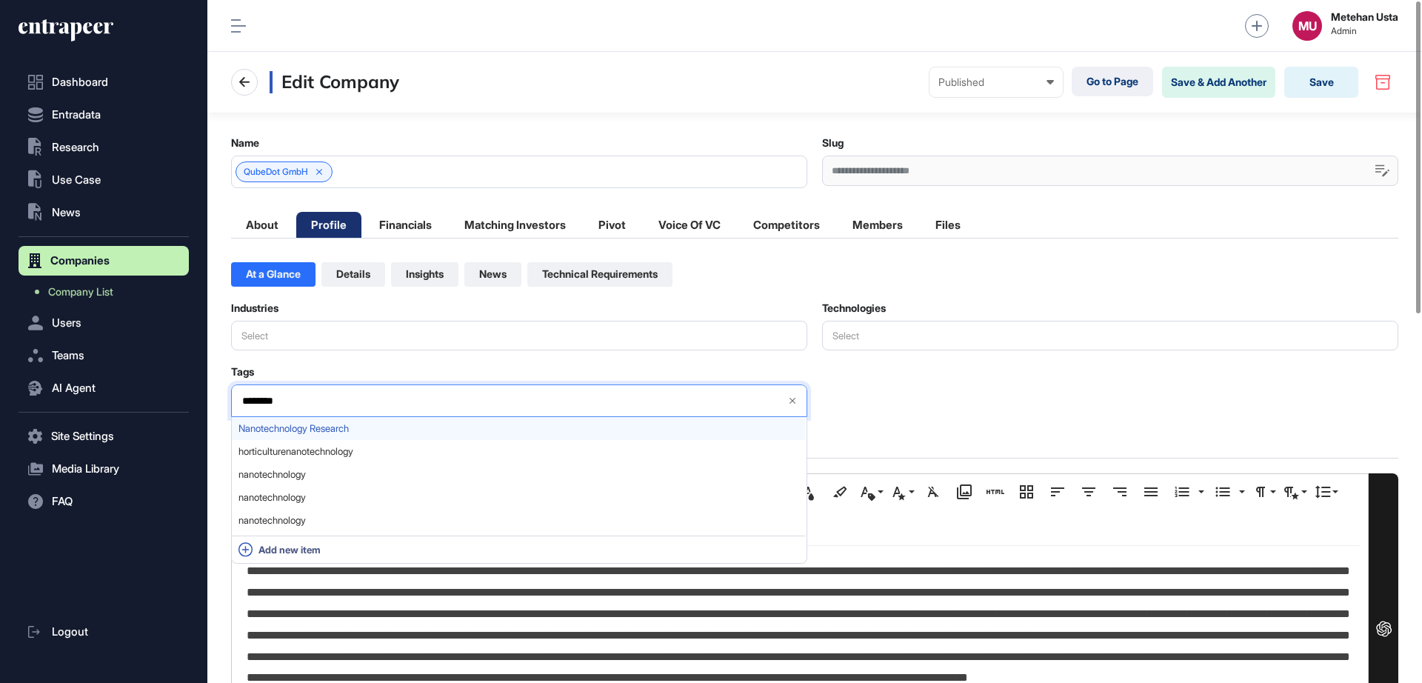
type input "********"
click at [309, 424] on span "Nanotechnology Research" at bounding box center [518, 428] width 560 height 11
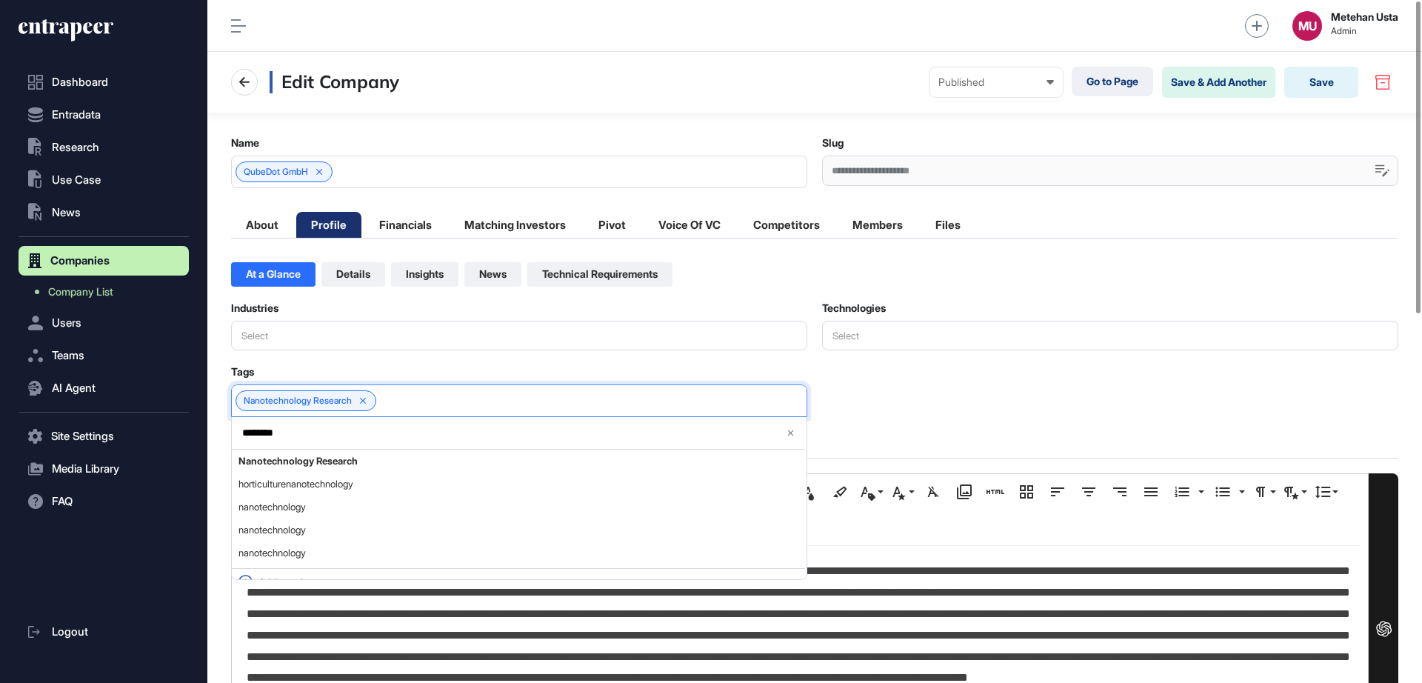
click at [977, 388] on div "Tags Nanotechnology Research ******** Nanotechnology Research horticulturenanot…" at bounding box center [814, 391] width 1167 height 52
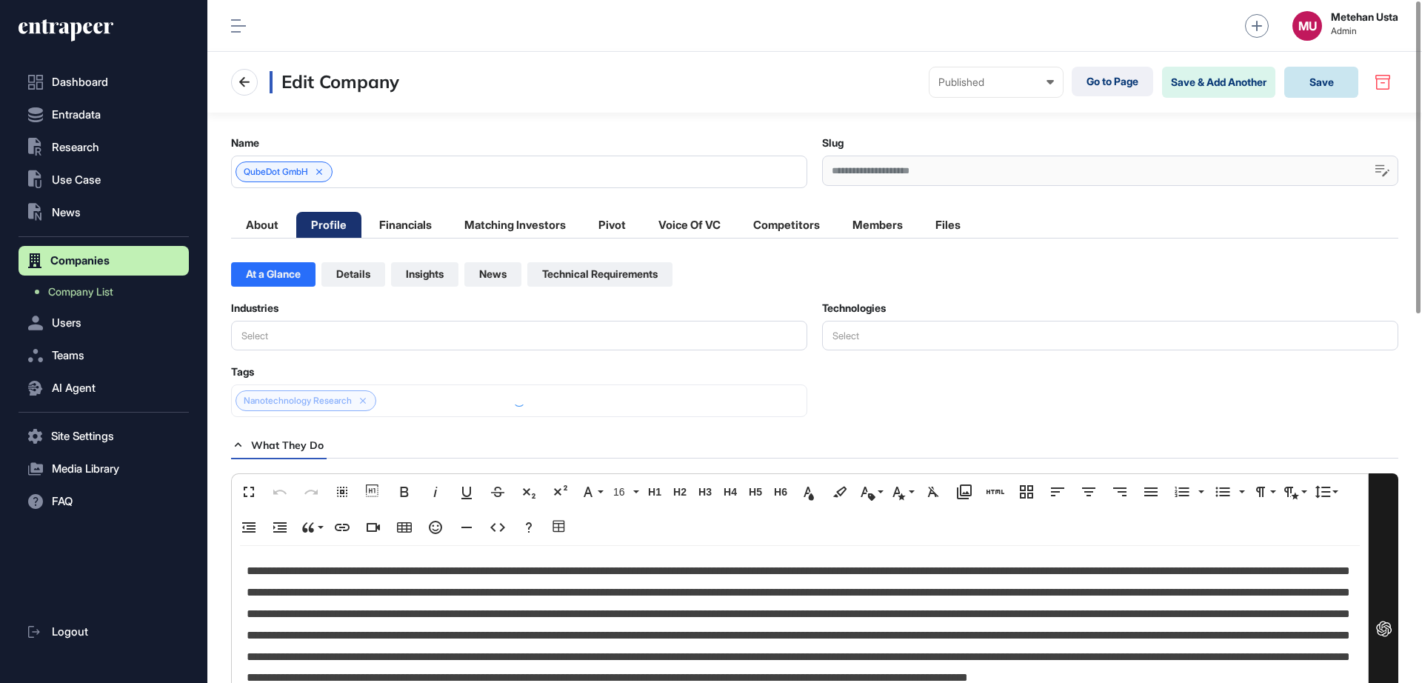
click at [1304, 86] on button "Save" at bounding box center [1321, 82] width 74 height 31
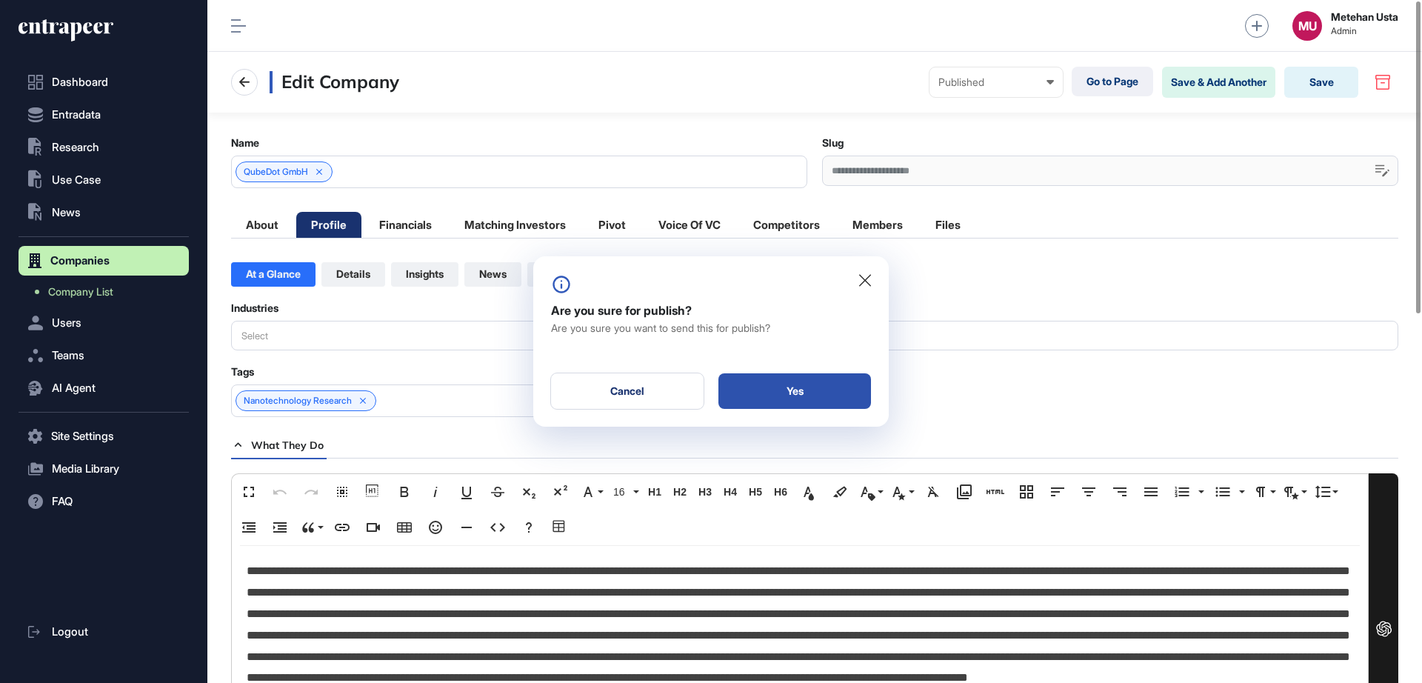
click at [803, 395] on div "Yes" at bounding box center [794, 391] width 153 height 36
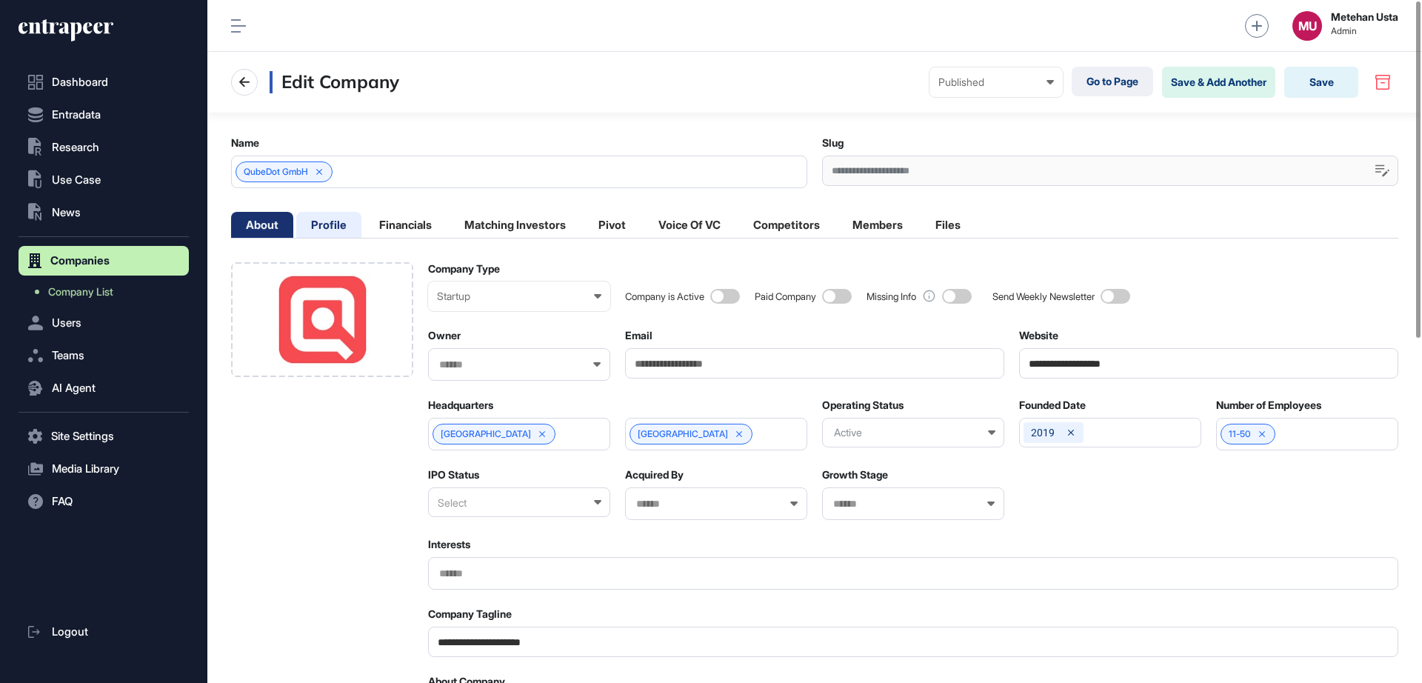
click at [339, 220] on li "Profile" at bounding box center [328, 225] width 65 height 26
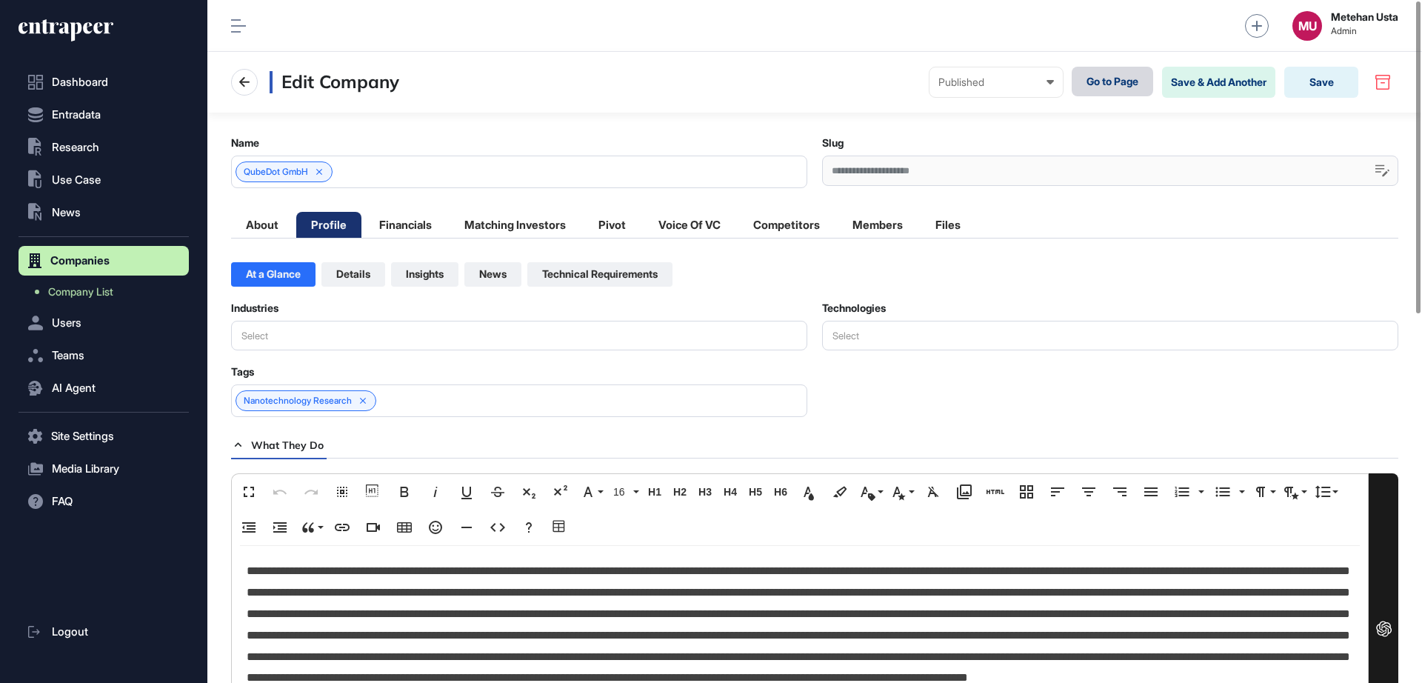
click at [1112, 84] on link "Go to Page" at bounding box center [1112, 82] width 81 height 30
click at [261, 224] on li "About" at bounding box center [262, 225] width 62 height 26
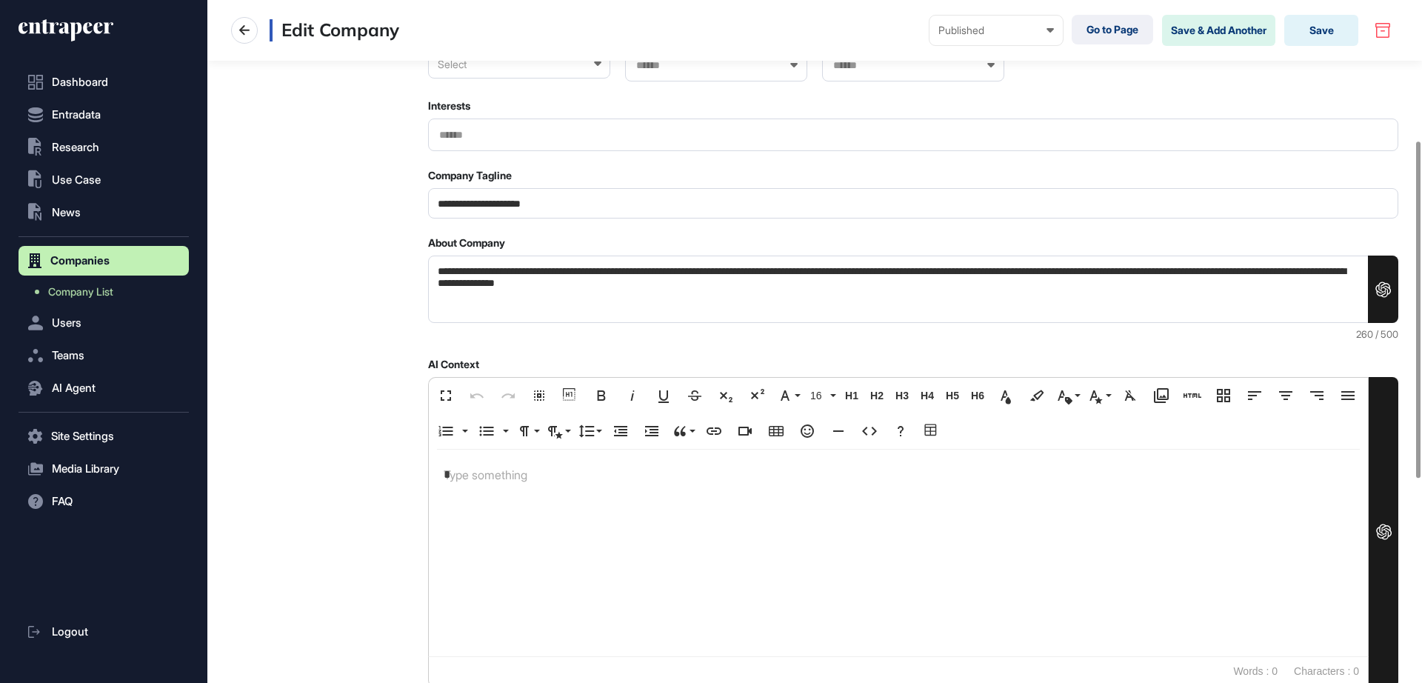
scroll to position [463, 0]
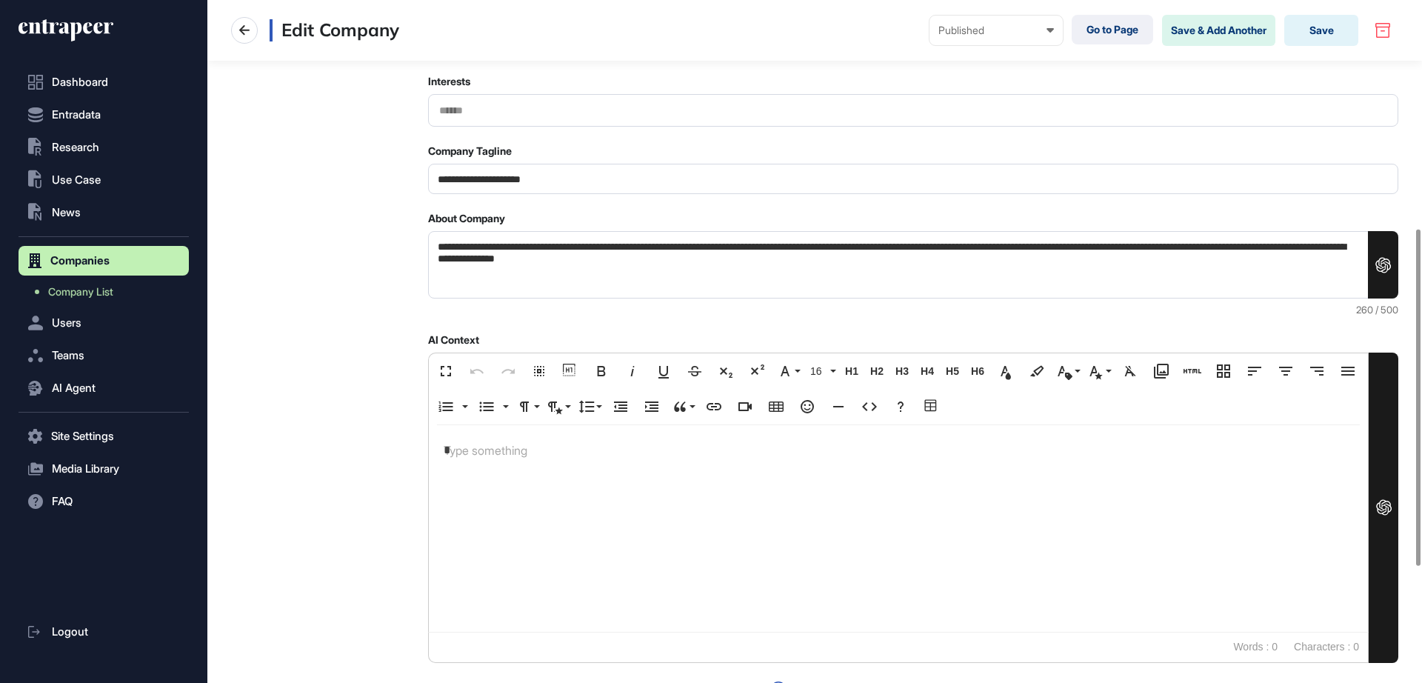
click at [542, 196] on div "**********" at bounding box center [913, 302] width 970 height 1007
click at [550, 187] on input "**********" at bounding box center [913, 179] width 970 height 30
paste input "**********"
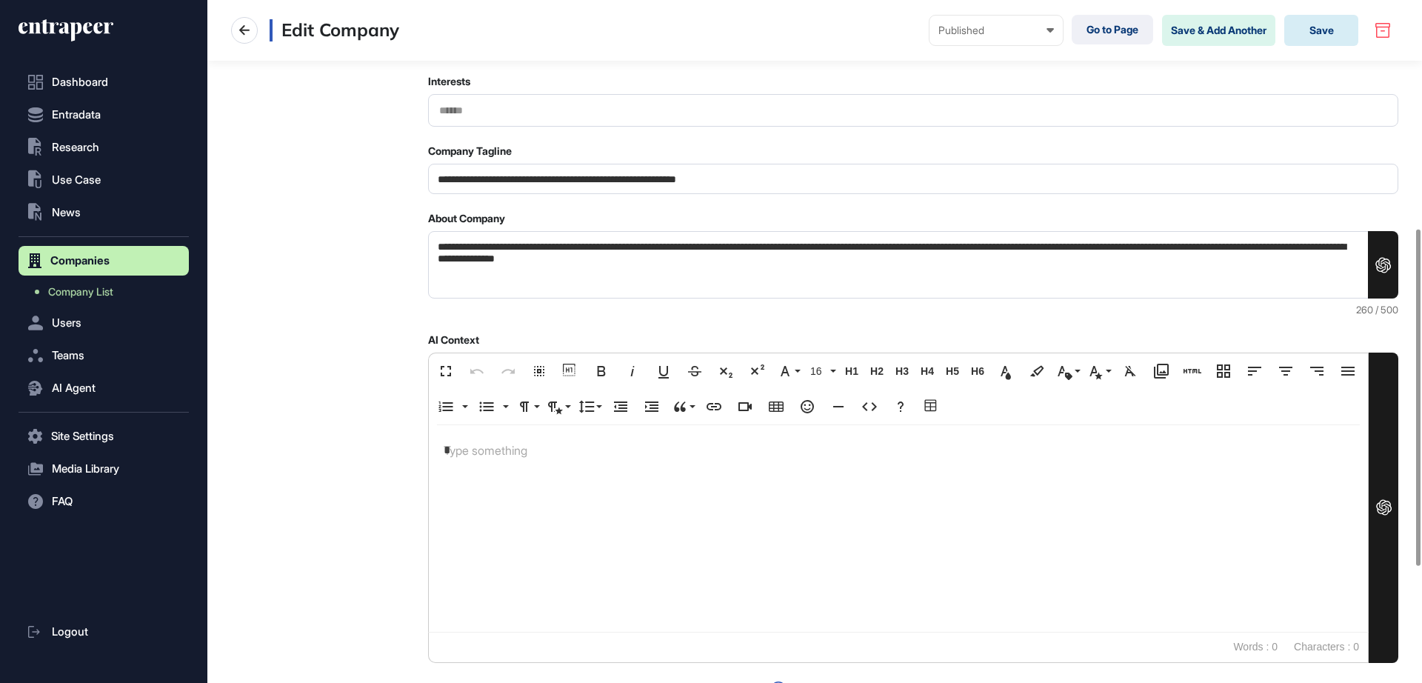
type input "**********"
click at [1320, 27] on button "Save" at bounding box center [1321, 30] width 74 height 31
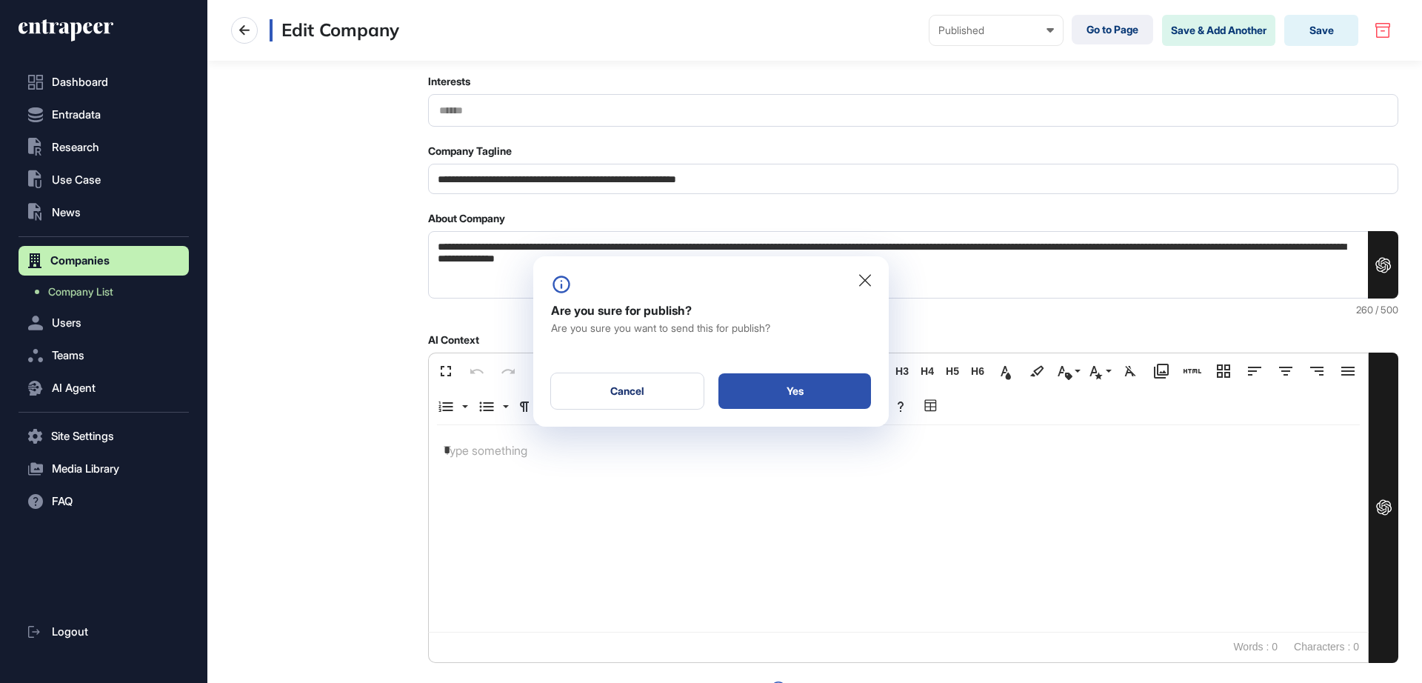
click at [792, 384] on div "Yes" at bounding box center [794, 391] width 153 height 36
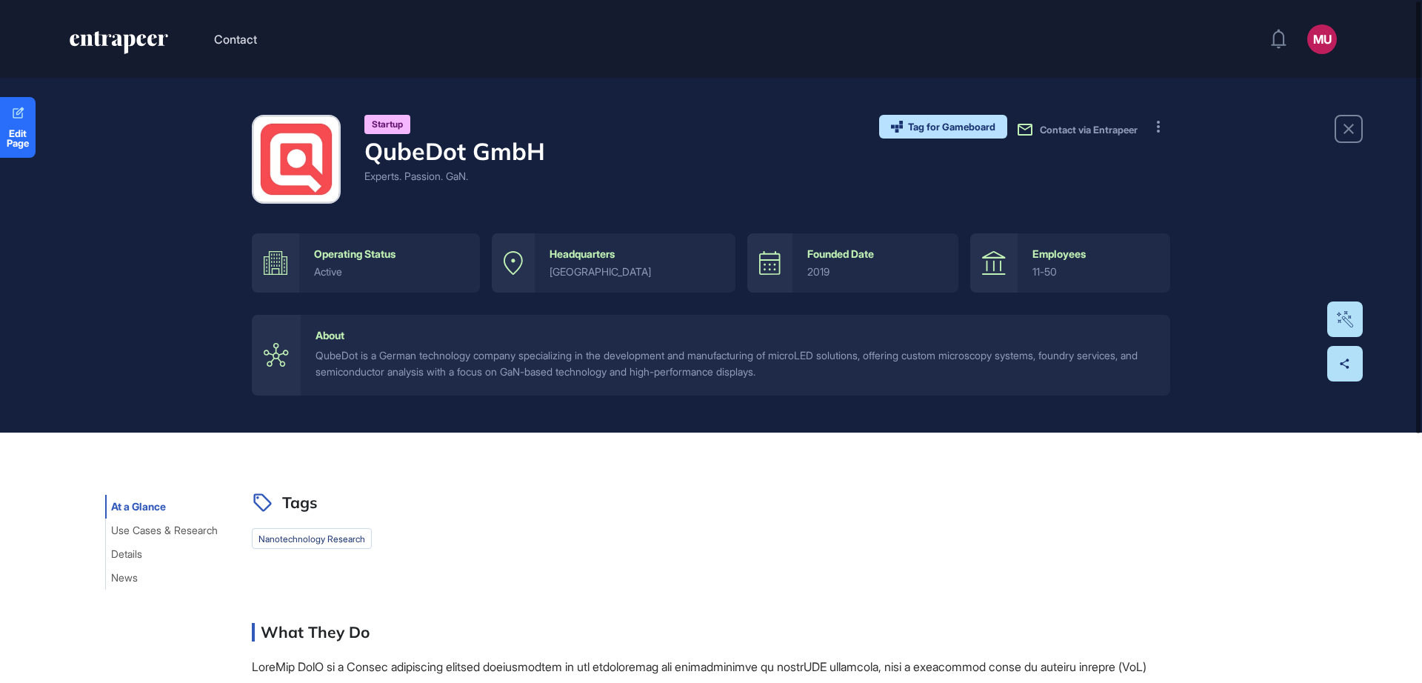
click at [518, 146] on h4 "QubeDot GmbH" at bounding box center [454, 151] width 181 height 28
drag, startPoint x: 490, startPoint y: 178, endPoint x: 371, endPoint y: 147, distance: 123.0
click at [371, 147] on div "Startup QubeDot GmbH Experts. Passion. GaN." at bounding box center [454, 159] width 181 height 89
click at [371, 147] on h4 "QubeDot GmbH" at bounding box center [454, 151] width 181 height 28
click at [422, 170] on div "Experts. Passion. GaN." at bounding box center [454, 176] width 181 height 16
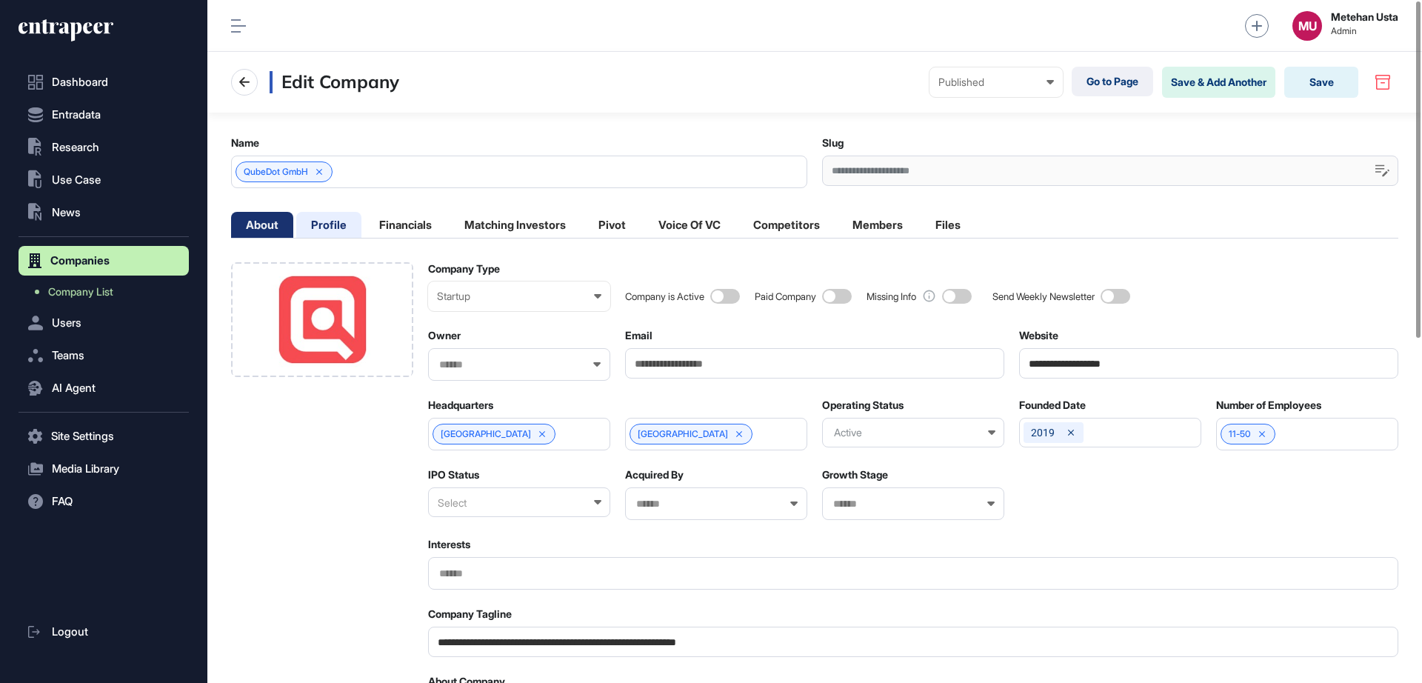
click at [318, 215] on li "Profile" at bounding box center [328, 225] width 65 height 26
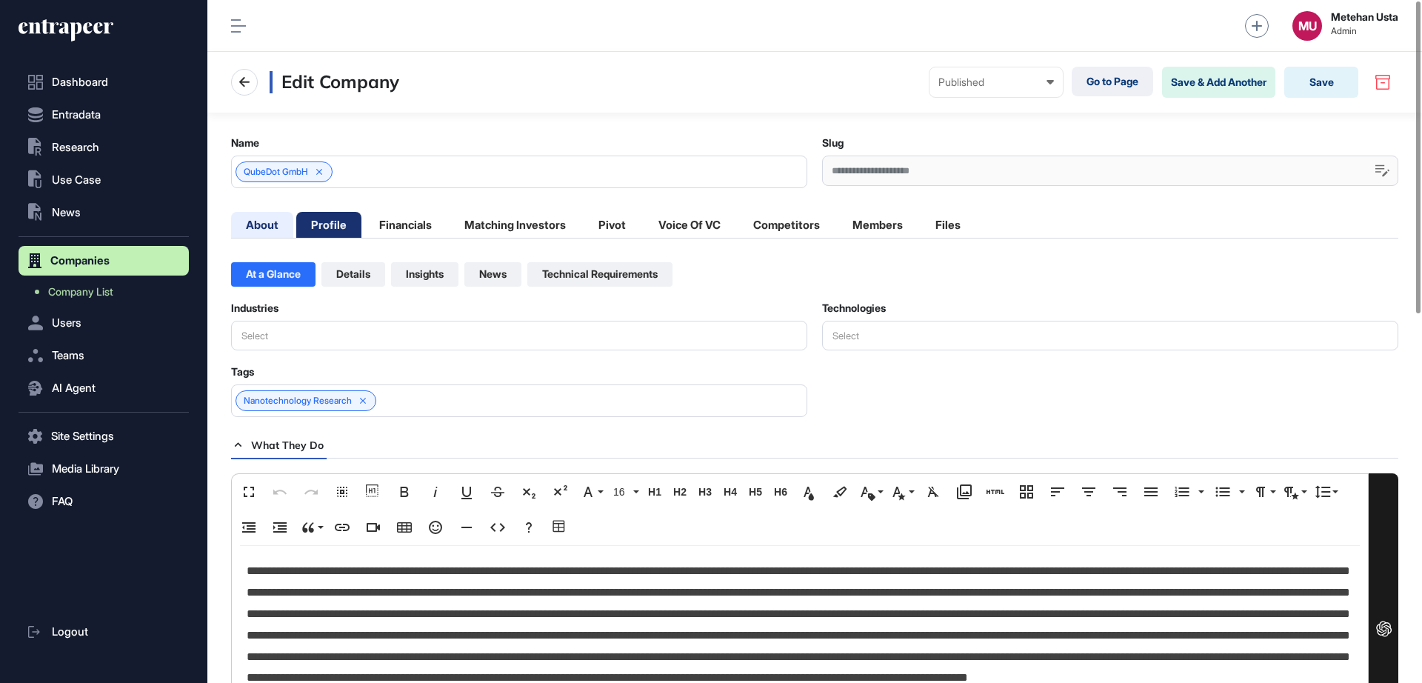
click at [252, 224] on li "About" at bounding box center [262, 225] width 62 height 26
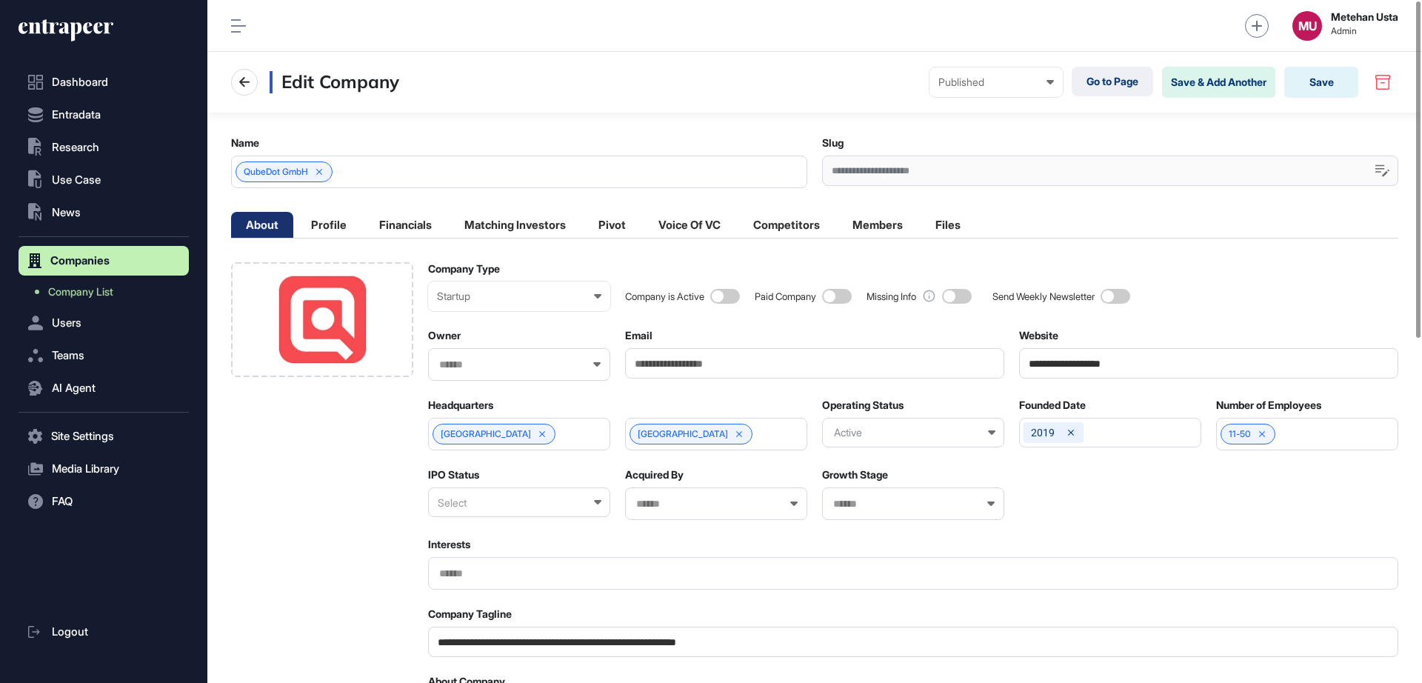
drag, startPoint x: 856, startPoint y: 135, endPoint x: 763, endPoint y: 136, distance: 92.6
click at [763, 136] on main "**********" at bounding box center [814, 691] width 1214 height 1157
click at [763, 135] on main "**********" at bounding box center [814, 691] width 1214 height 1157
drag, startPoint x: 861, startPoint y: 133, endPoint x: 675, endPoint y: 133, distance: 186.6
click at [765, 134] on main "**********" at bounding box center [814, 691] width 1214 height 1157
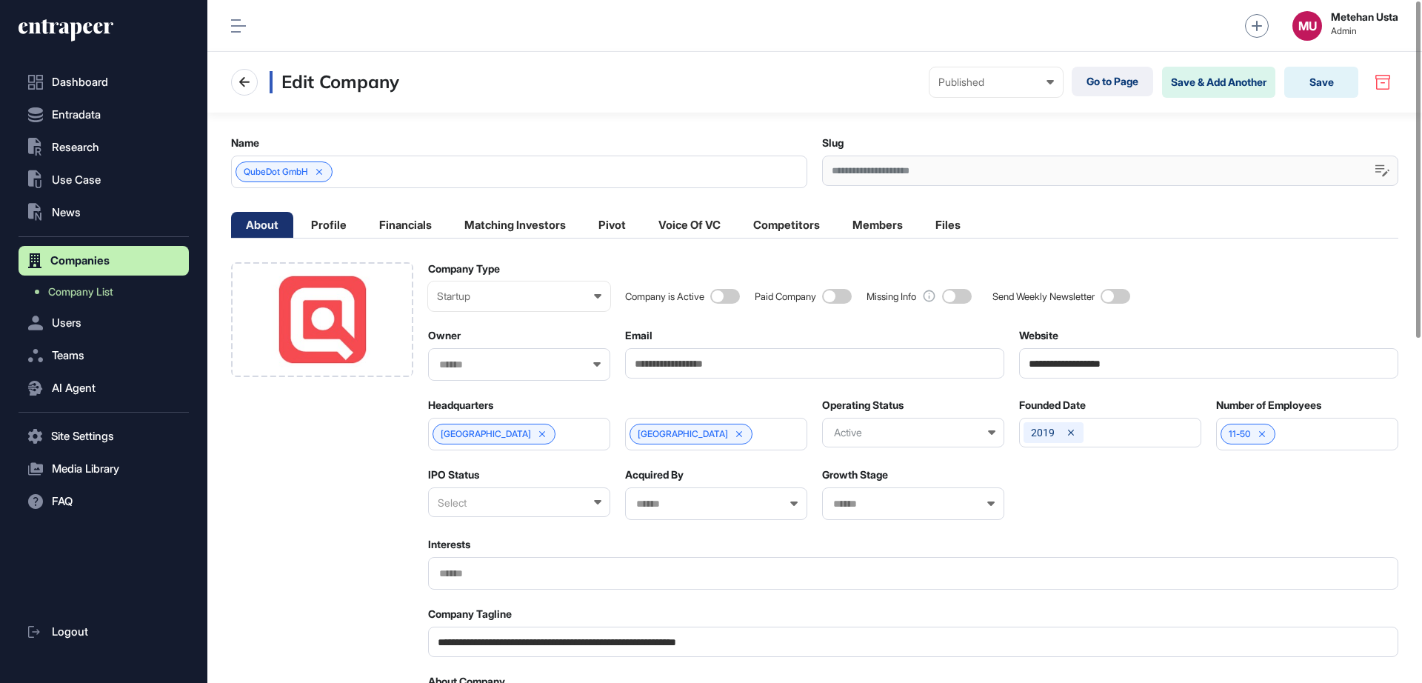
click at [410, 118] on main "**********" at bounding box center [814, 691] width 1214 height 1157
drag, startPoint x: 249, startPoint y: 139, endPoint x: 313, endPoint y: 139, distance: 63.7
click at [308, 139] on main "**********" at bounding box center [814, 691] width 1214 height 1157
drag, startPoint x: 846, startPoint y: 134, endPoint x: 767, endPoint y: 134, distance: 79.2
click at [767, 134] on main "**********" at bounding box center [814, 691] width 1214 height 1157
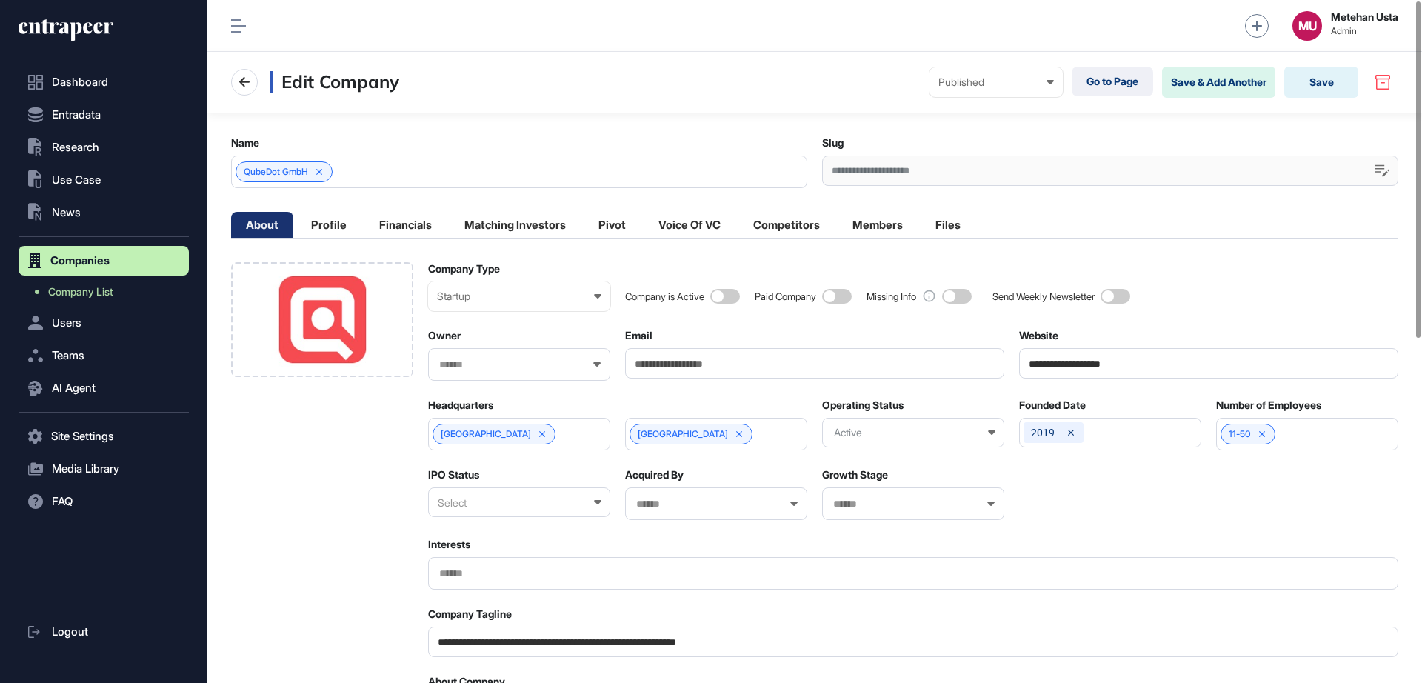
click at [770, 138] on div "Name" at bounding box center [519, 142] width 576 height 13
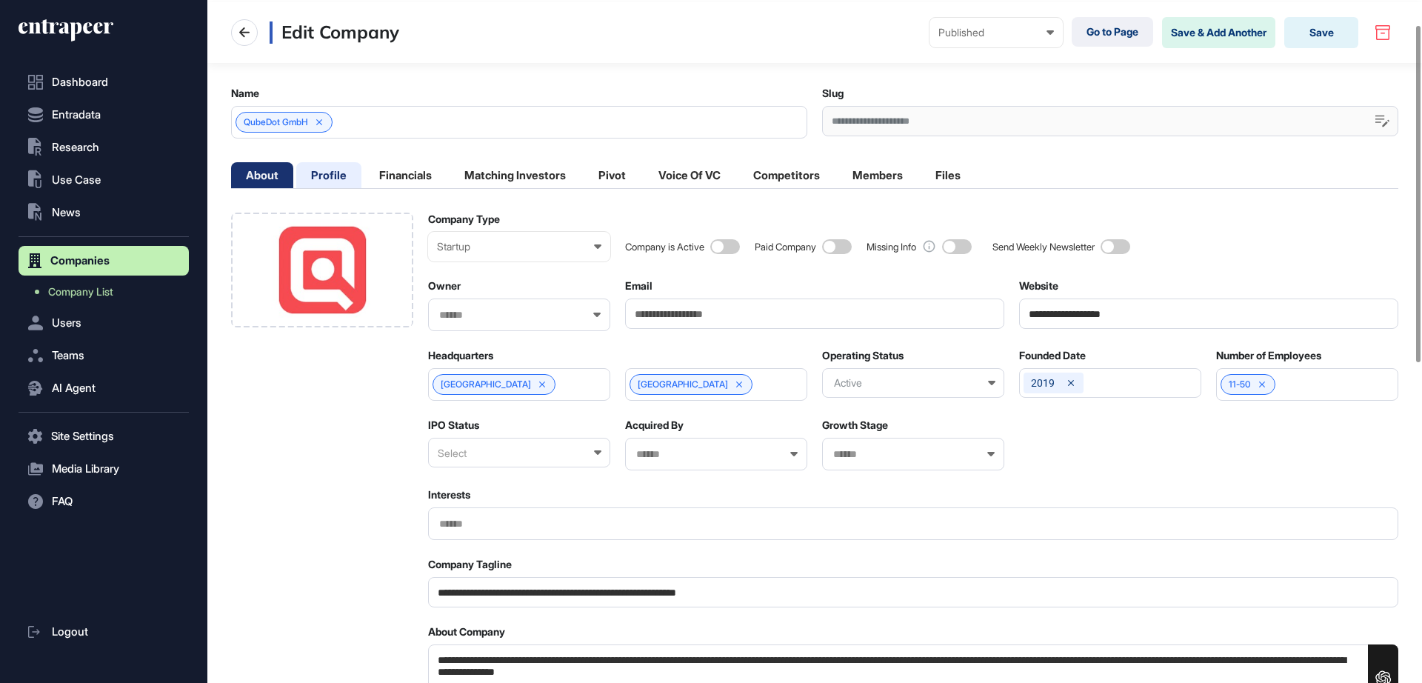
click at [331, 177] on li "Profile" at bounding box center [328, 175] width 65 height 26
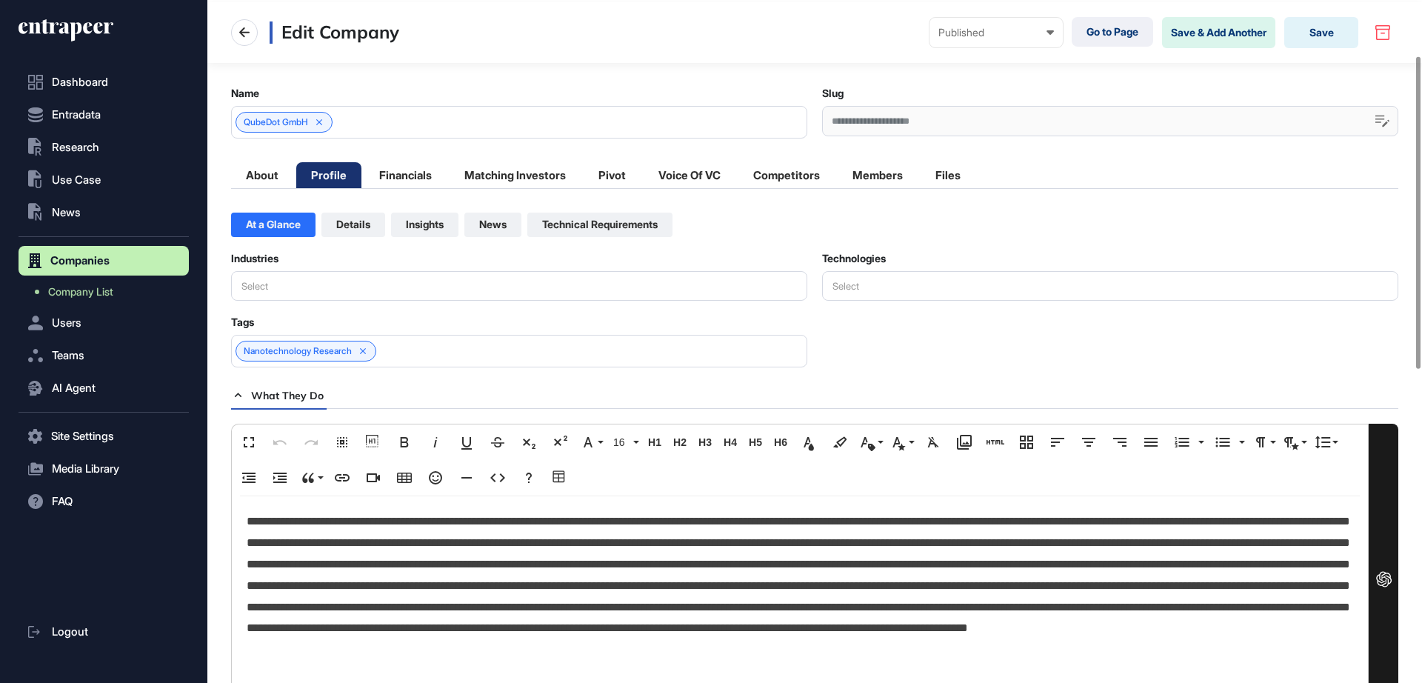
scroll to position [121, 0]
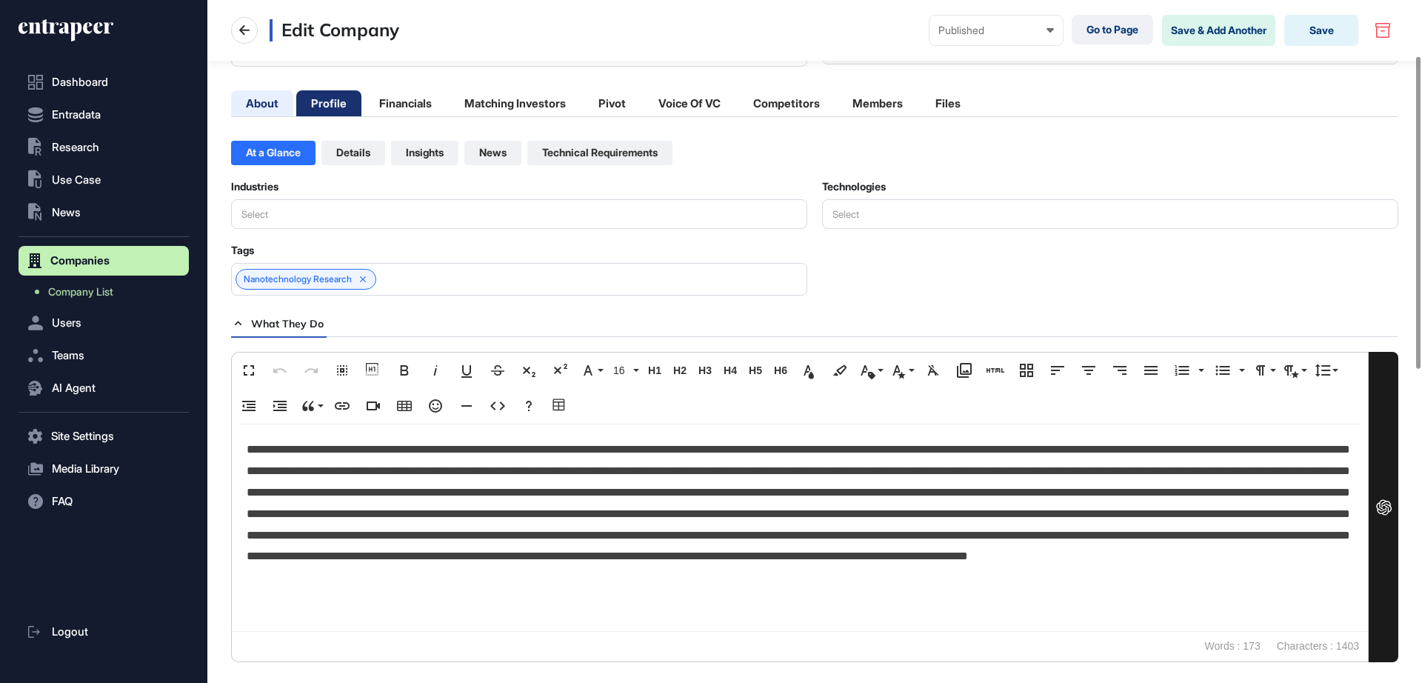
click at [267, 107] on li "About" at bounding box center [262, 103] width 62 height 26
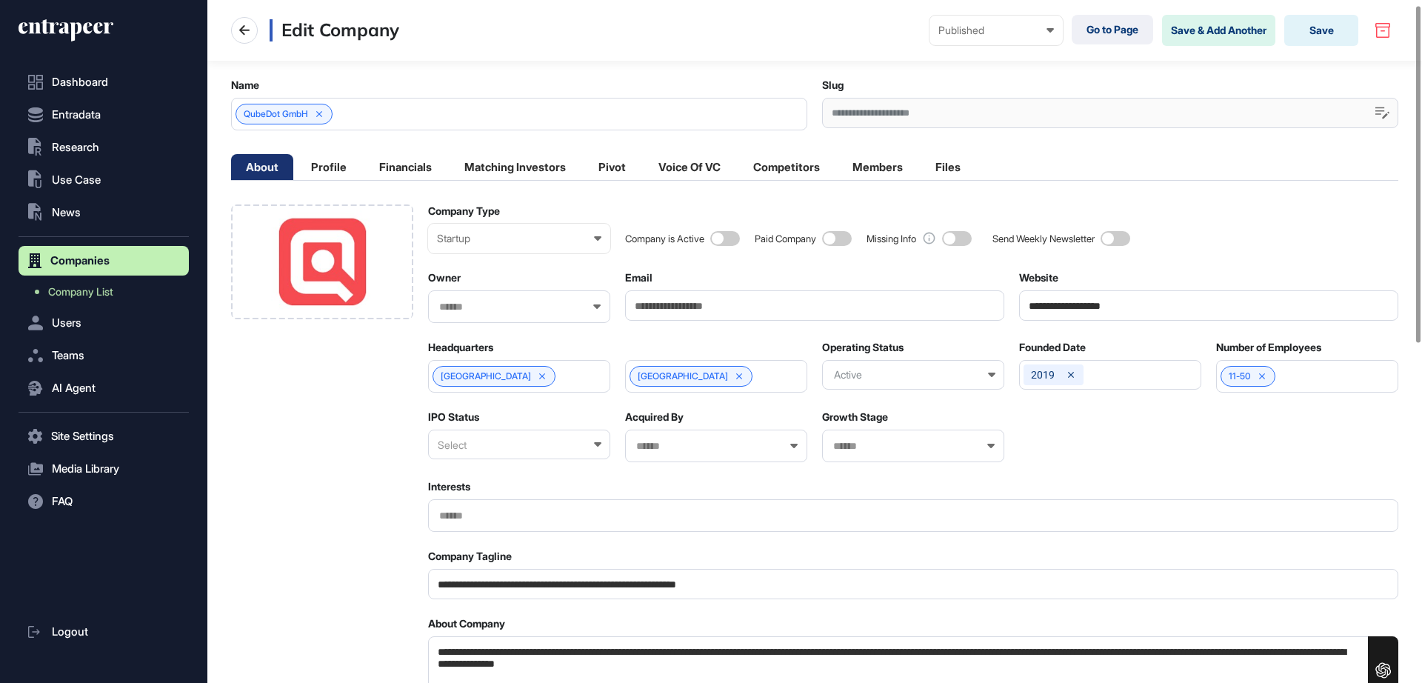
scroll to position [0, 0]
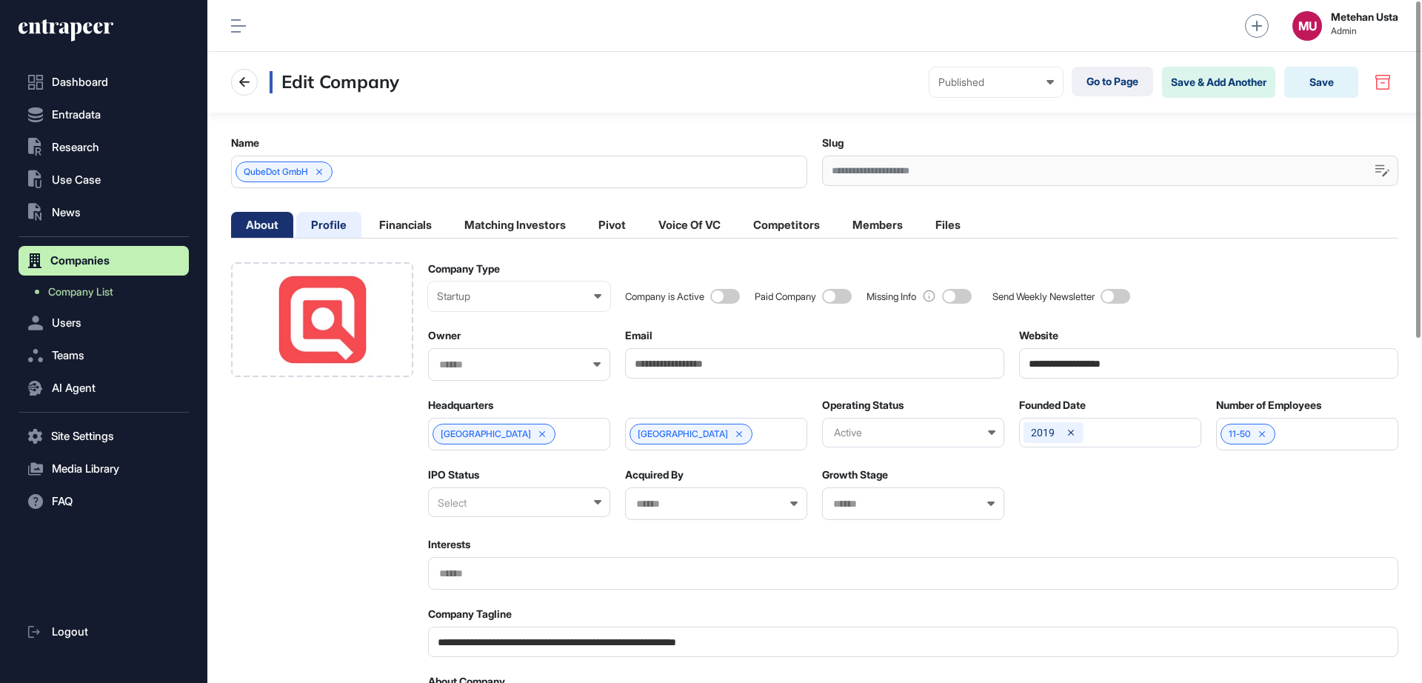
click at [340, 228] on li "Profile" at bounding box center [328, 225] width 65 height 26
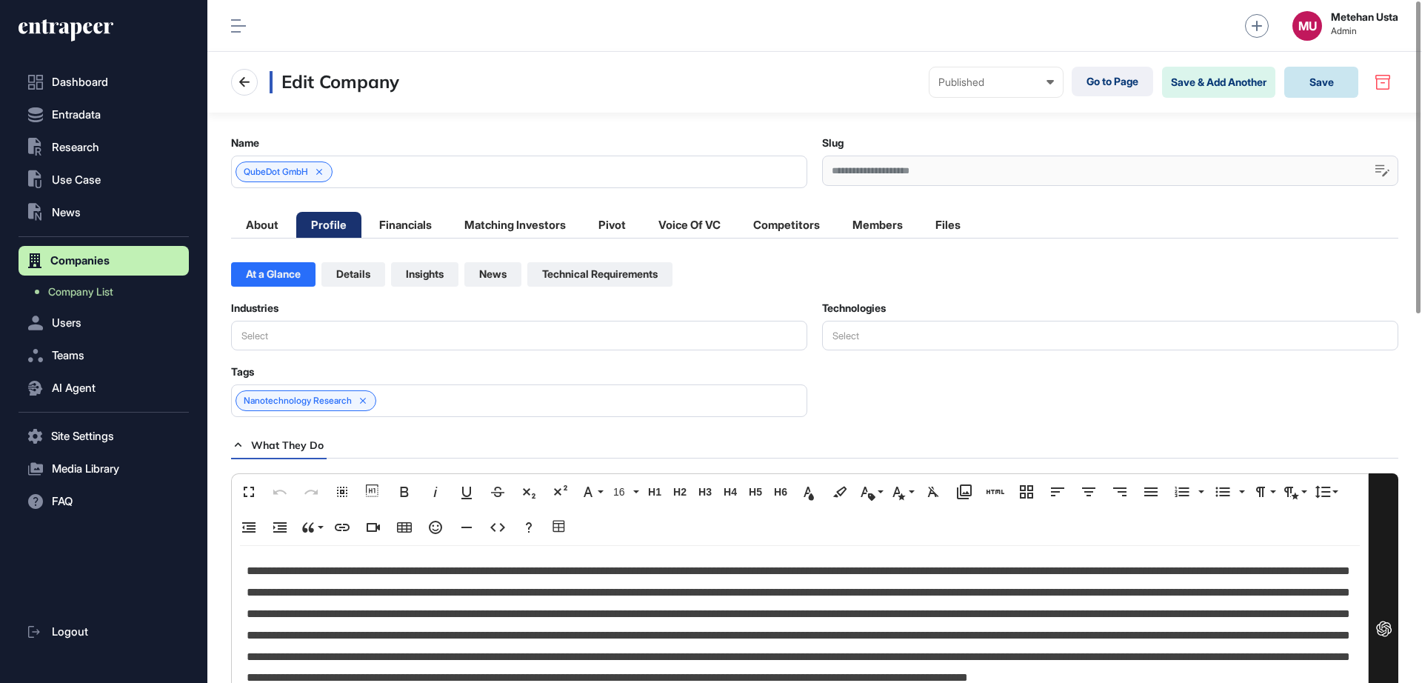
click at [1317, 83] on button "Save" at bounding box center [1321, 82] width 74 height 31
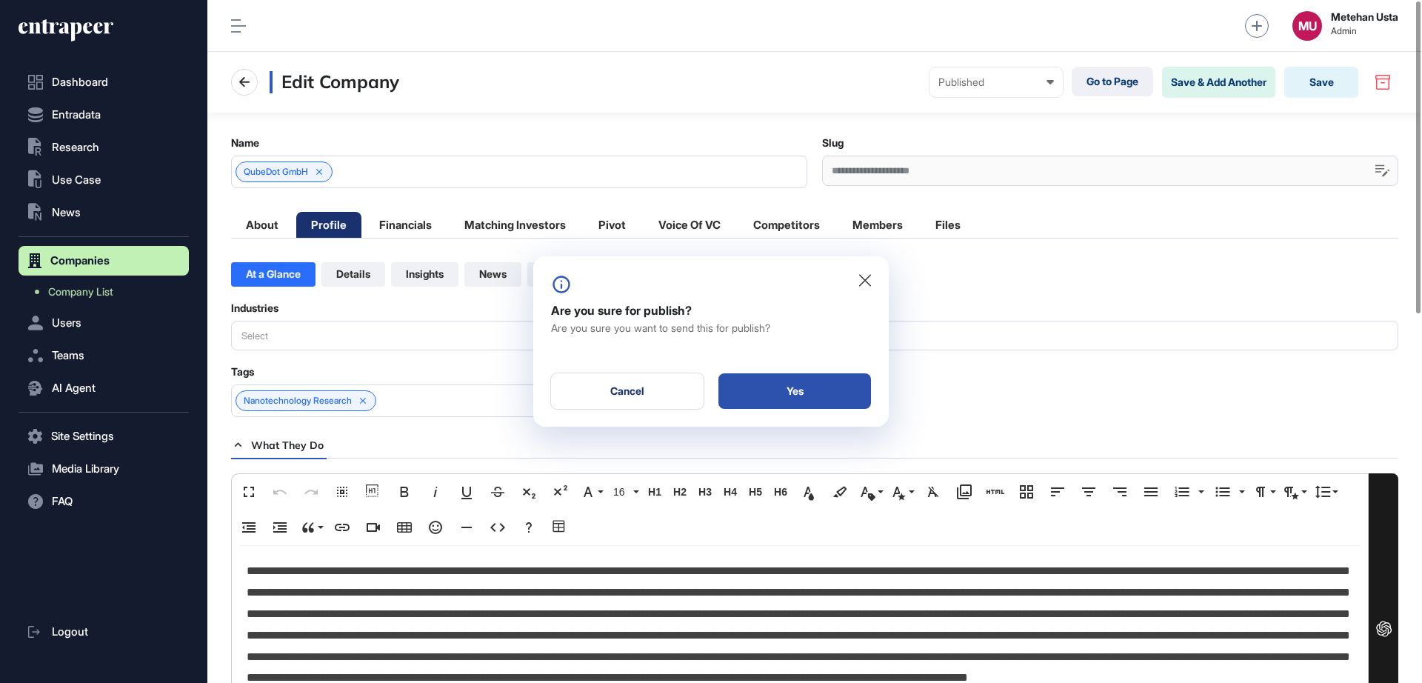
click at [790, 377] on div "Yes" at bounding box center [794, 391] width 153 height 36
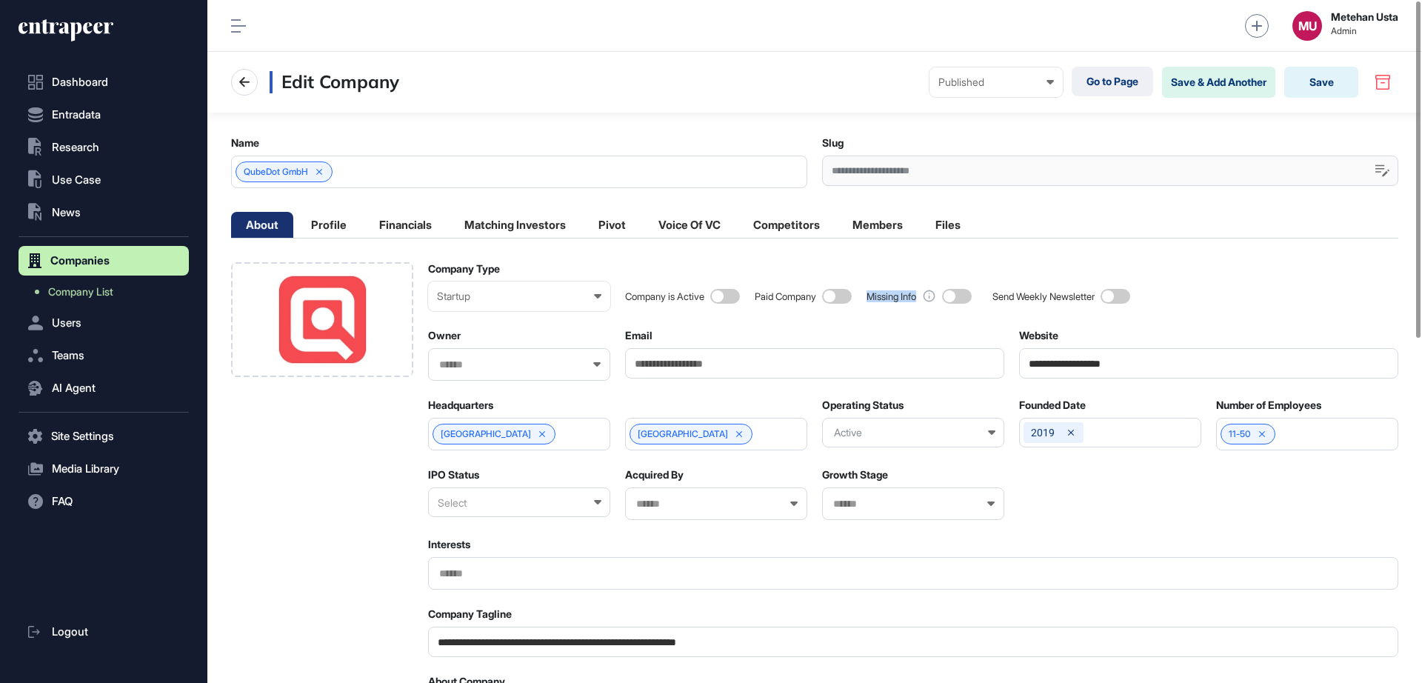
drag, startPoint x: 933, startPoint y: 301, endPoint x: 878, endPoint y: 294, distance: 55.9
click at [878, 294] on div "Missing Info" at bounding box center [918, 296] width 105 height 15
drag, startPoint x: 823, startPoint y: 301, endPoint x: 778, endPoint y: 289, distance: 46.0
click at [772, 291] on div "Paid Company" at bounding box center [785, 296] width 61 height 11
click at [805, 299] on div "Paid Company" at bounding box center [785, 296] width 61 height 11
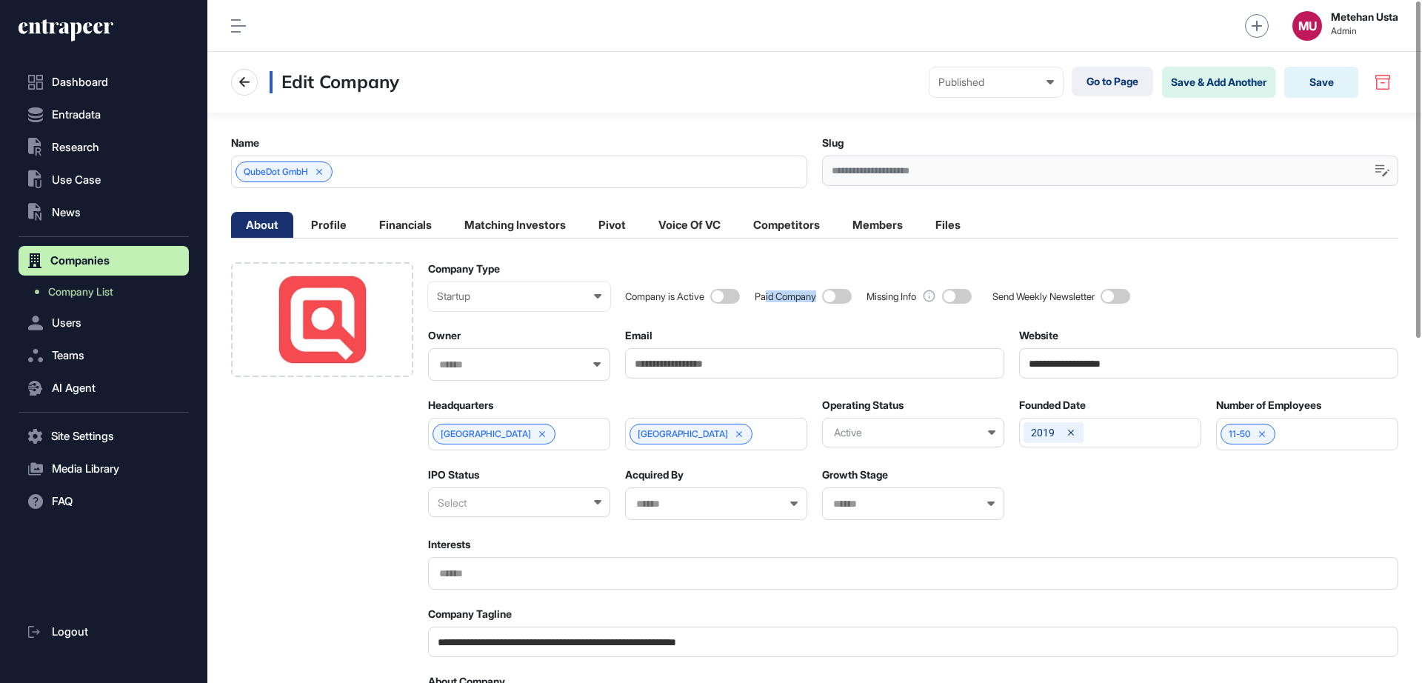
drag, startPoint x: 827, startPoint y: 297, endPoint x: 769, endPoint y: 292, distance: 58.0
click at [769, 292] on div "Company is Active Paid Company Missing Info Send Weekly Newsletter" at bounding box center [1011, 286] width 773 height 49
drag, startPoint x: 612, startPoint y: 278, endPoint x: 708, endPoint y: 304, distance: 99.7
click at [709, 304] on div "Company is Active Paid Company Missing Info Send Weekly Newsletter" at bounding box center [1011, 286] width 773 height 49
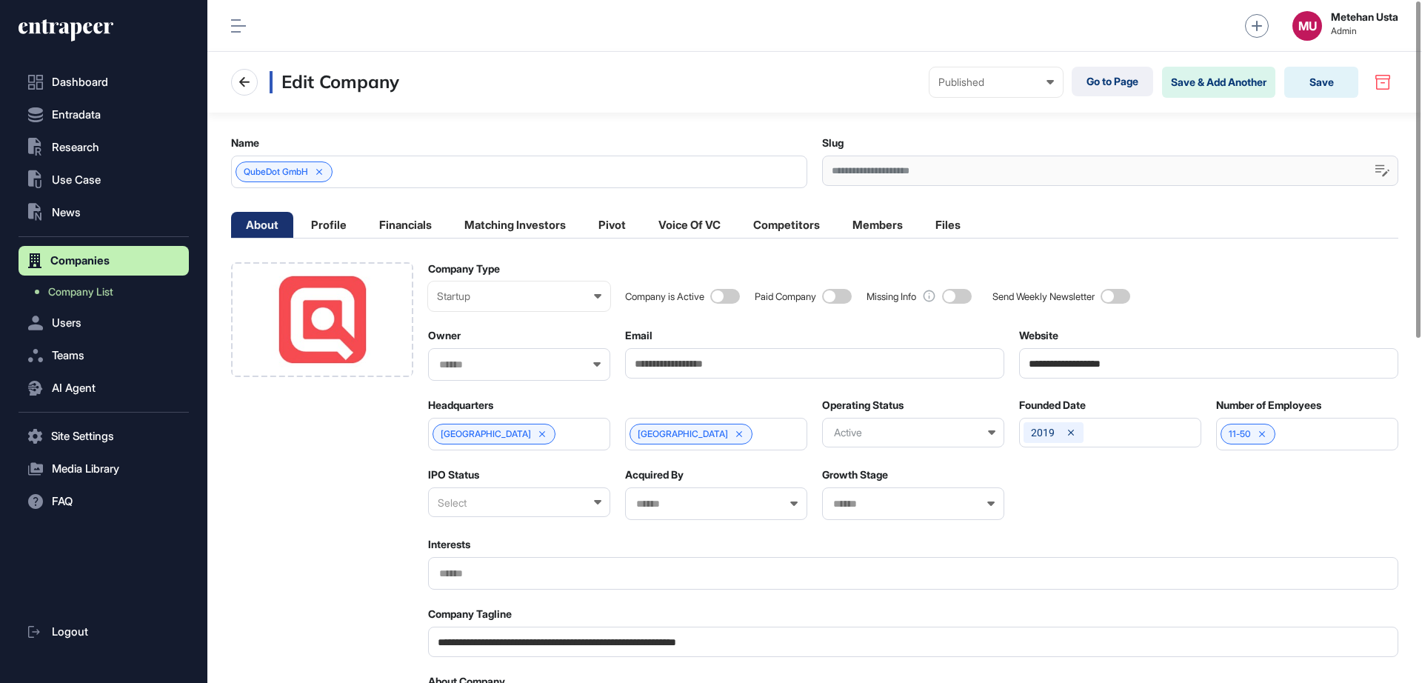
click at [687, 301] on div "Company is Active" at bounding box center [664, 296] width 79 height 11
click at [684, 262] on div "Company is Active Paid Company Missing Info Send Weekly Newsletter" at bounding box center [1011, 286] width 773 height 49
drag, startPoint x: 758, startPoint y: 293, endPoint x: 826, endPoint y: 307, distance: 69.4
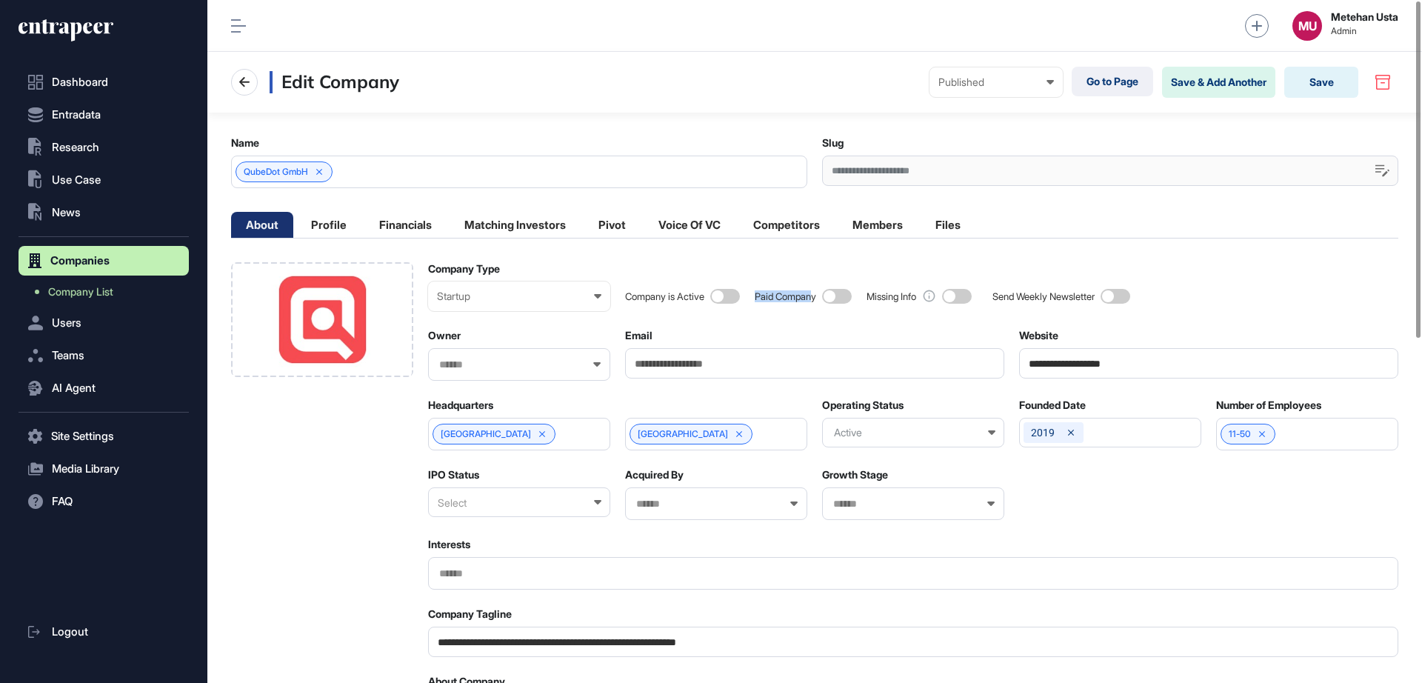
click at [821, 304] on div "Company is Active Paid Company Missing Info Send Weekly Newsletter" at bounding box center [1011, 286] width 773 height 49
click at [826, 308] on div "Company is Active Paid Company Missing Info Send Weekly Newsletter" at bounding box center [1011, 286] width 773 height 49
drag, startPoint x: 824, startPoint y: 300, endPoint x: 735, endPoint y: 280, distance: 91.1
click at [735, 280] on div "Company is Active Paid Company Missing Info Send Weekly Newsletter" at bounding box center [1011, 286] width 773 height 49
click at [769, 272] on div "Company is Active Paid Company Missing Info Send Weekly Newsletter" at bounding box center [1011, 286] width 773 height 49
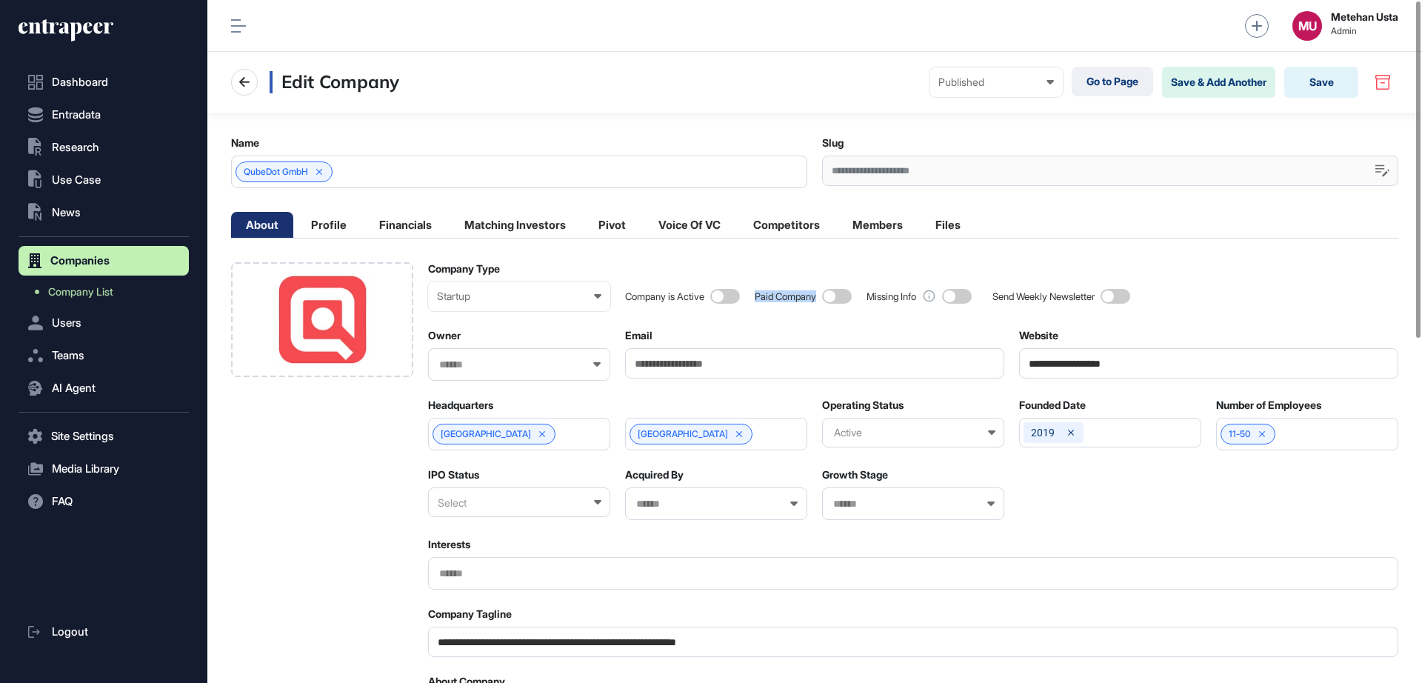
click at [804, 249] on main "**********" at bounding box center [814, 691] width 1214 height 1157
click at [333, 225] on li "Profile" at bounding box center [328, 225] width 65 height 26
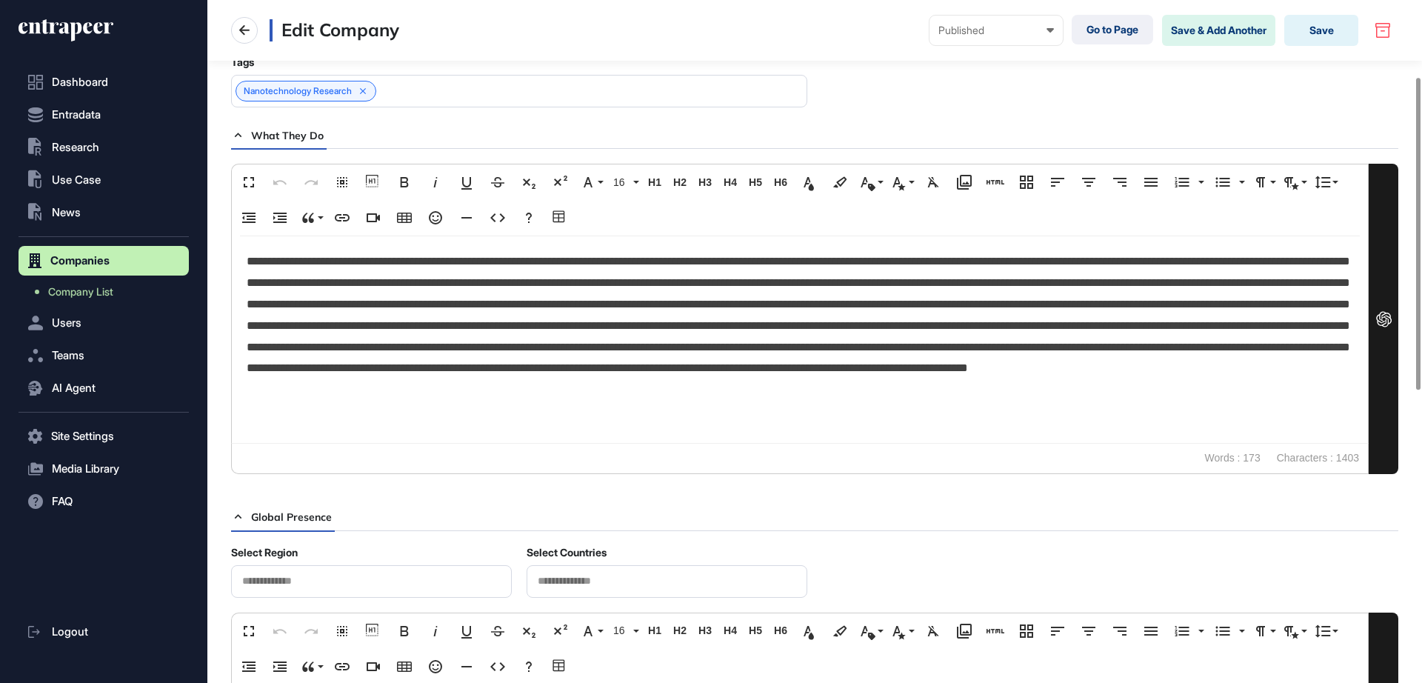
scroll to position [158, 0]
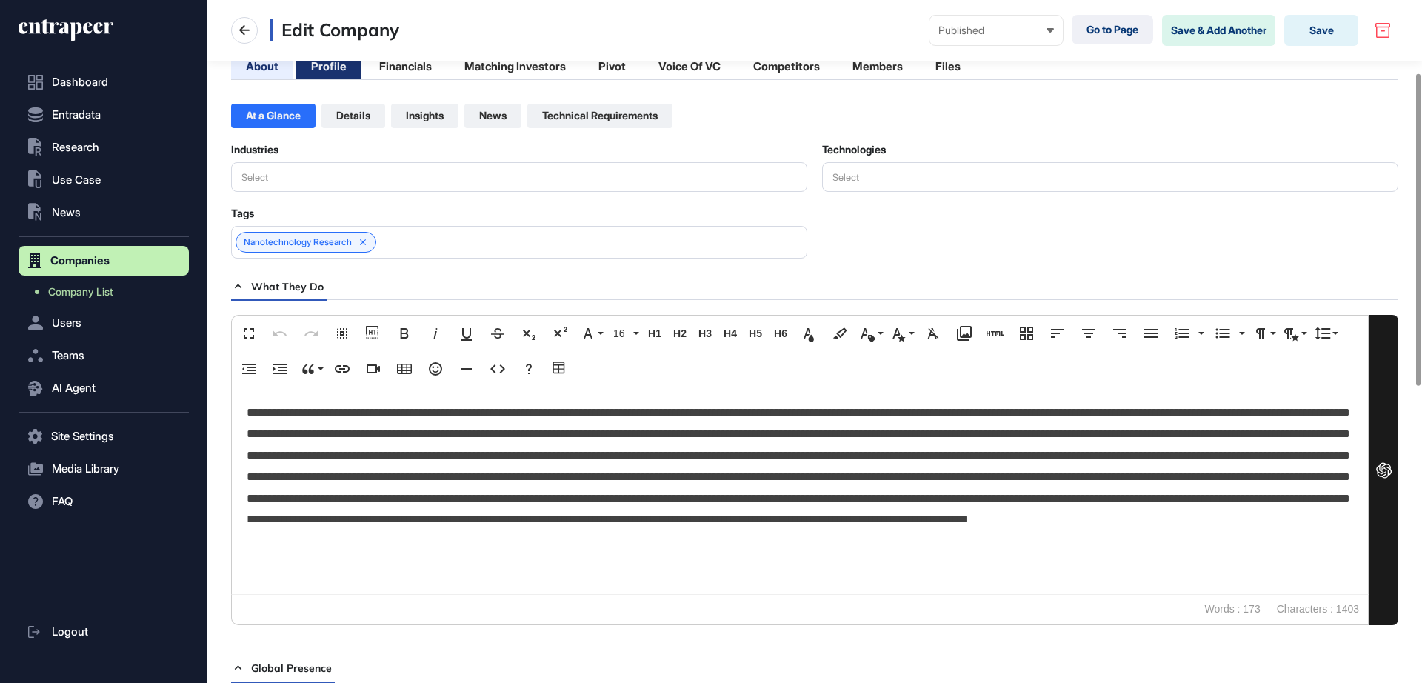
click at [255, 70] on li "About" at bounding box center [262, 66] width 62 height 26
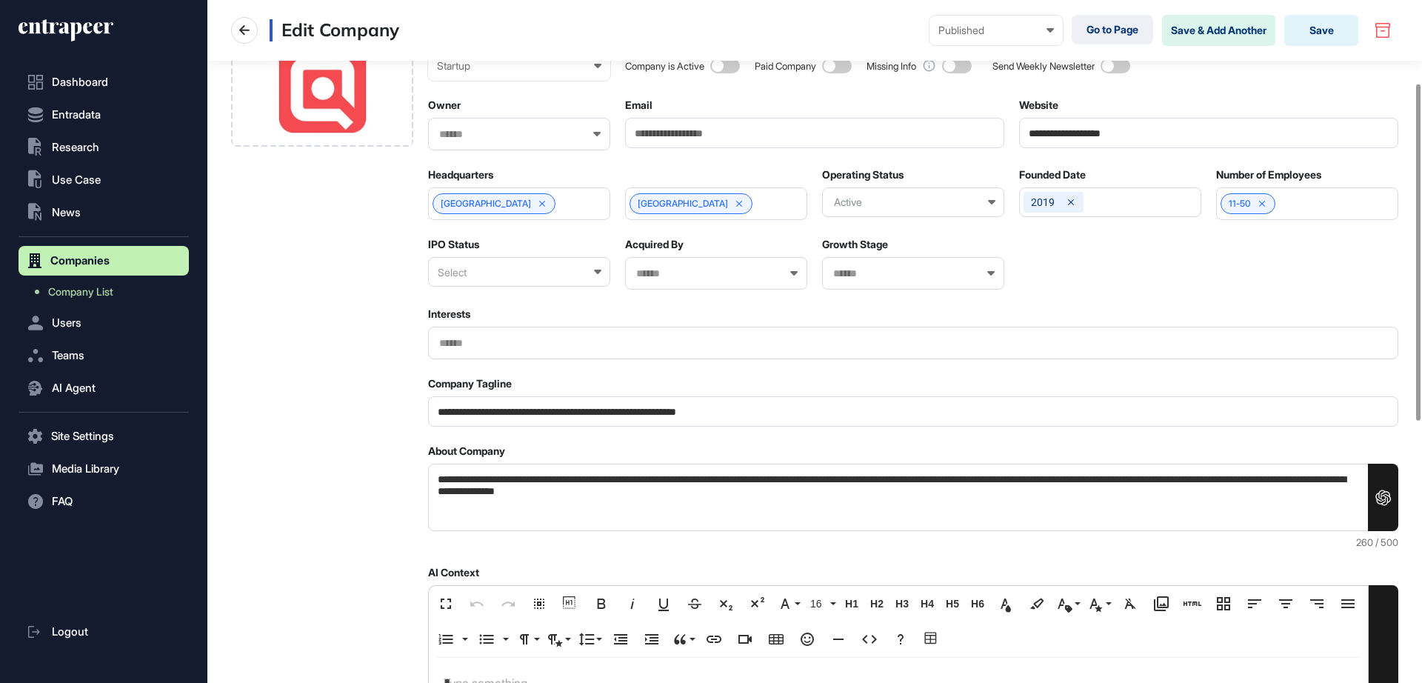
scroll to position [0, 0]
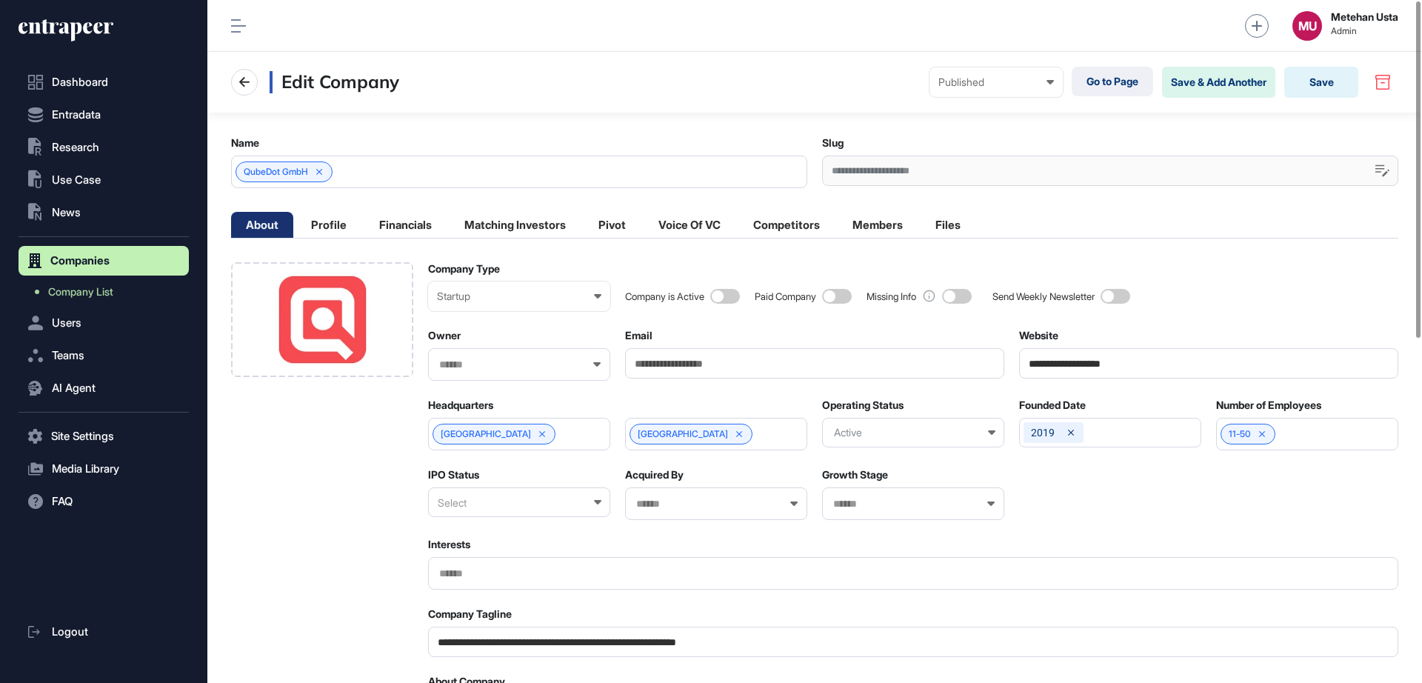
drag, startPoint x: 849, startPoint y: 134, endPoint x: 801, endPoint y: 138, distance: 49.0
click at [806, 139] on main "**********" at bounding box center [814, 691] width 1214 height 1157
click at [799, 133] on main "**********" at bounding box center [814, 691] width 1214 height 1157
click at [1322, 82] on button "Save" at bounding box center [1321, 82] width 74 height 31
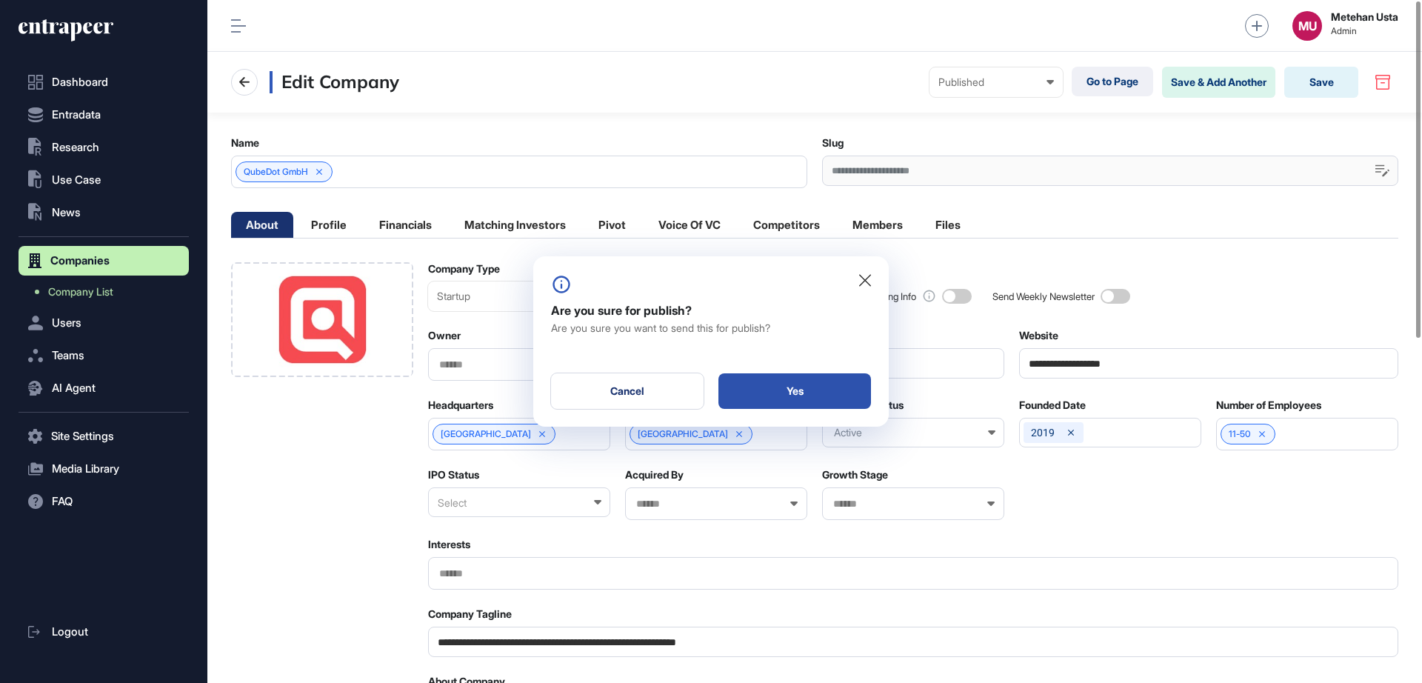
click at [793, 382] on div "Yes" at bounding box center [794, 391] width 153 height 36
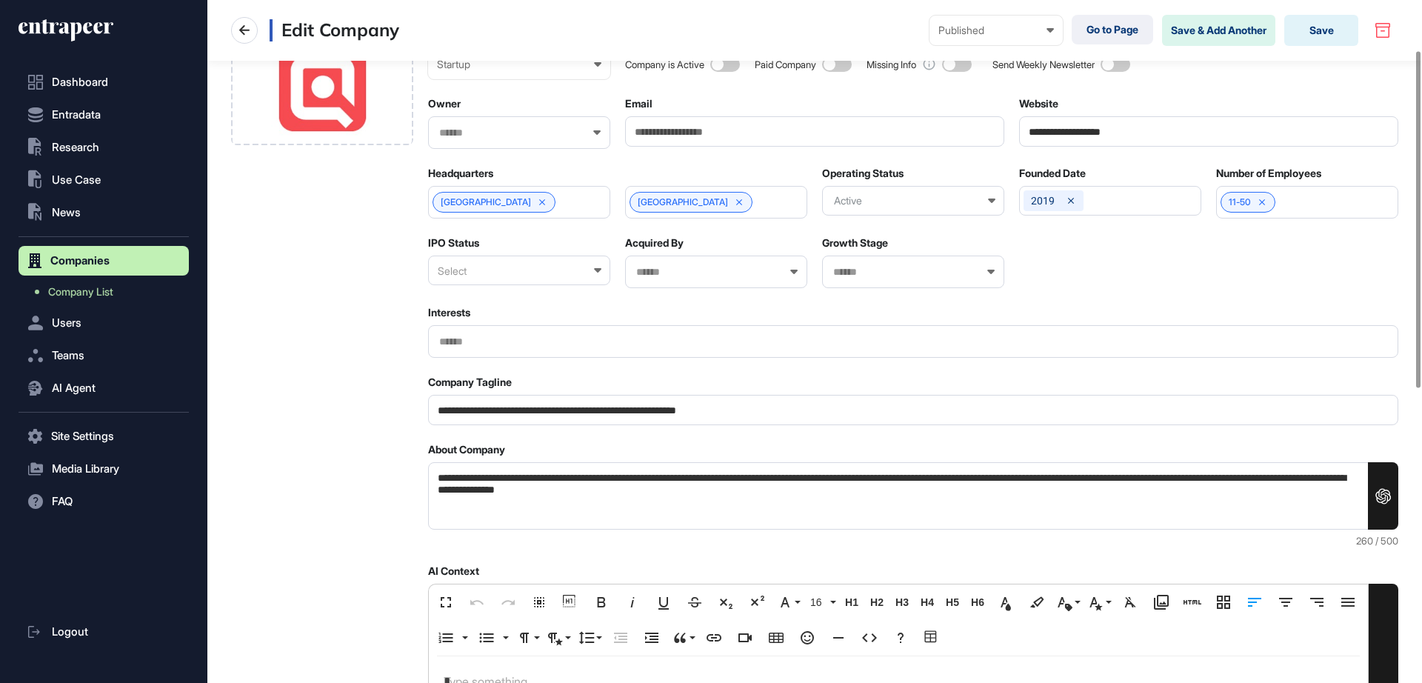
scroll to position [93, 0]
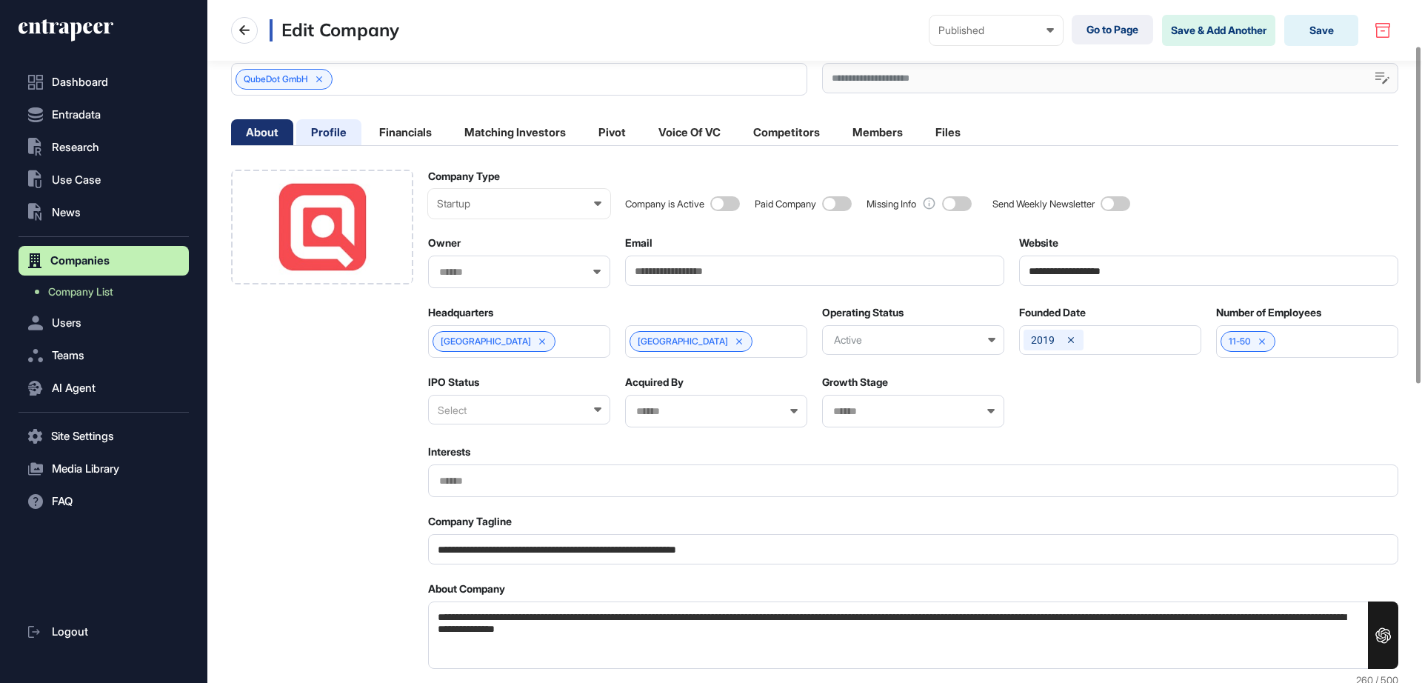
click at [334, 139] on li "Profile" at bounding box center [328, 132] width 65 height 26
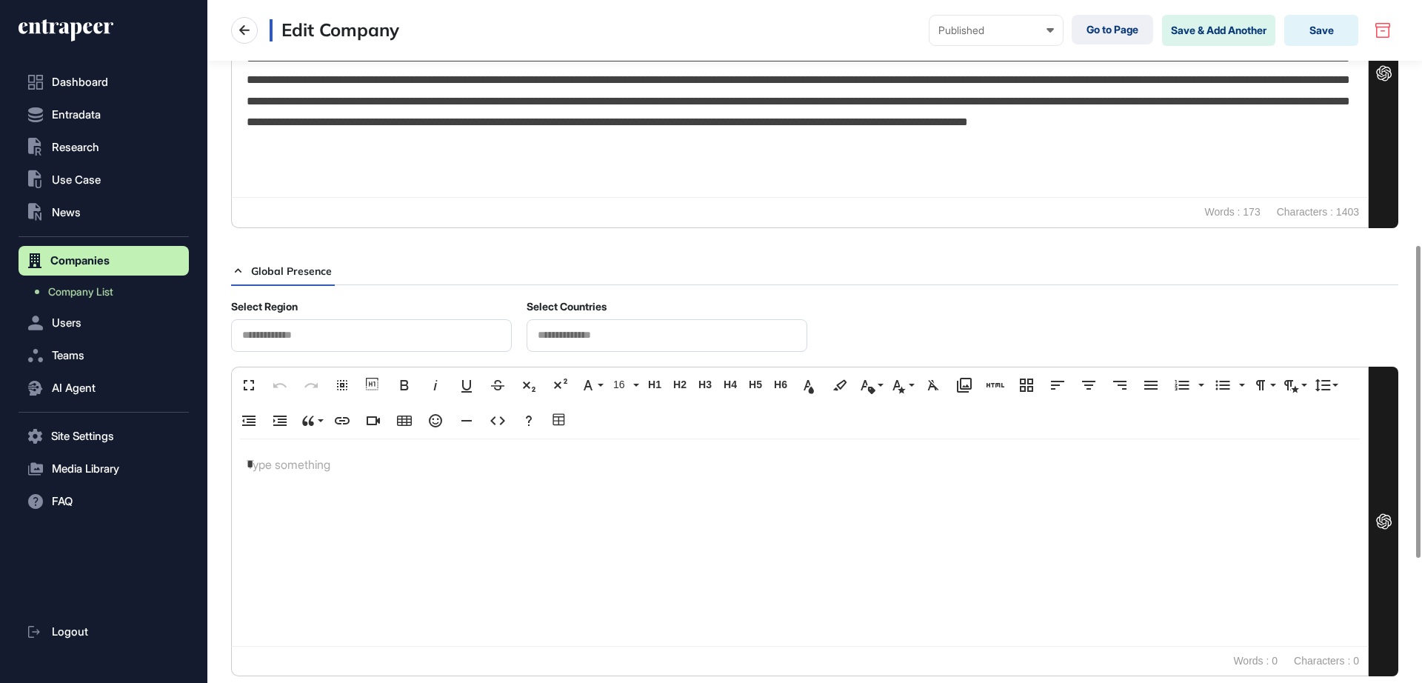
scroll to position [0, 0]
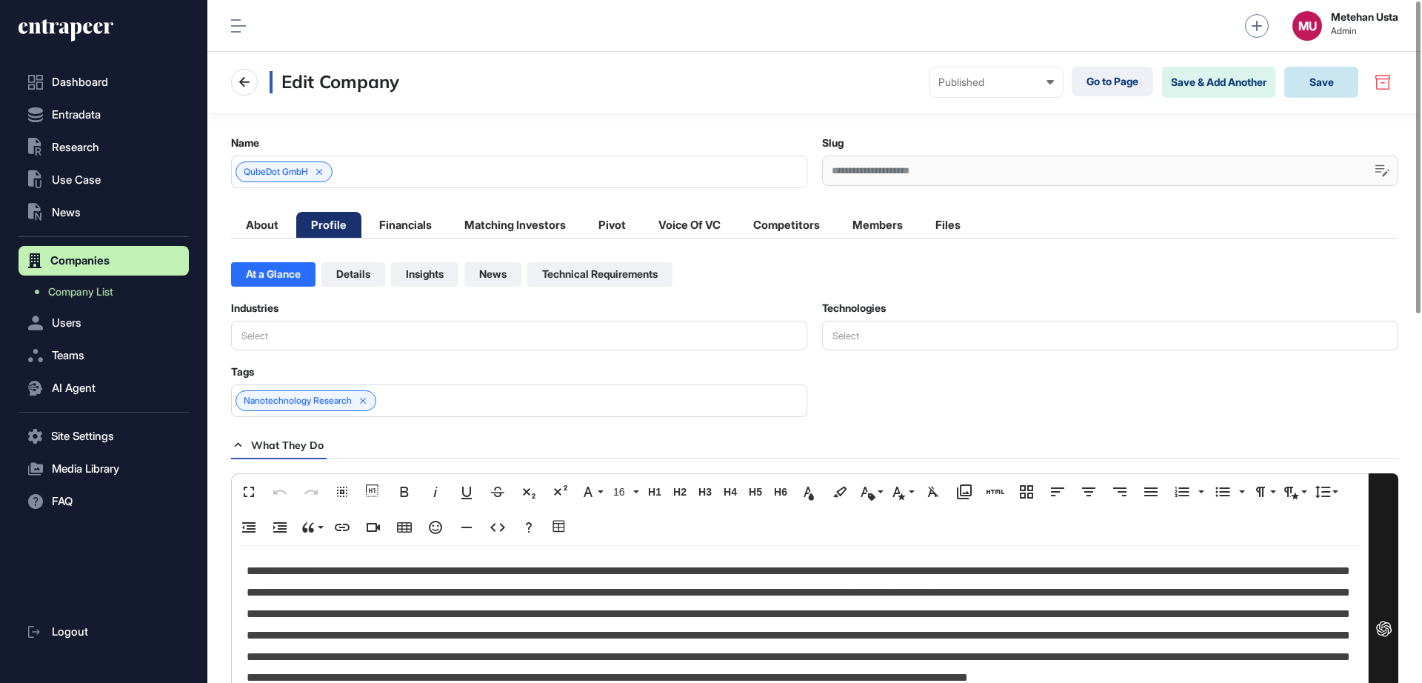
click at [1317, 87] on button "Save" at bounding box center [1321, 82] width 74 height 31
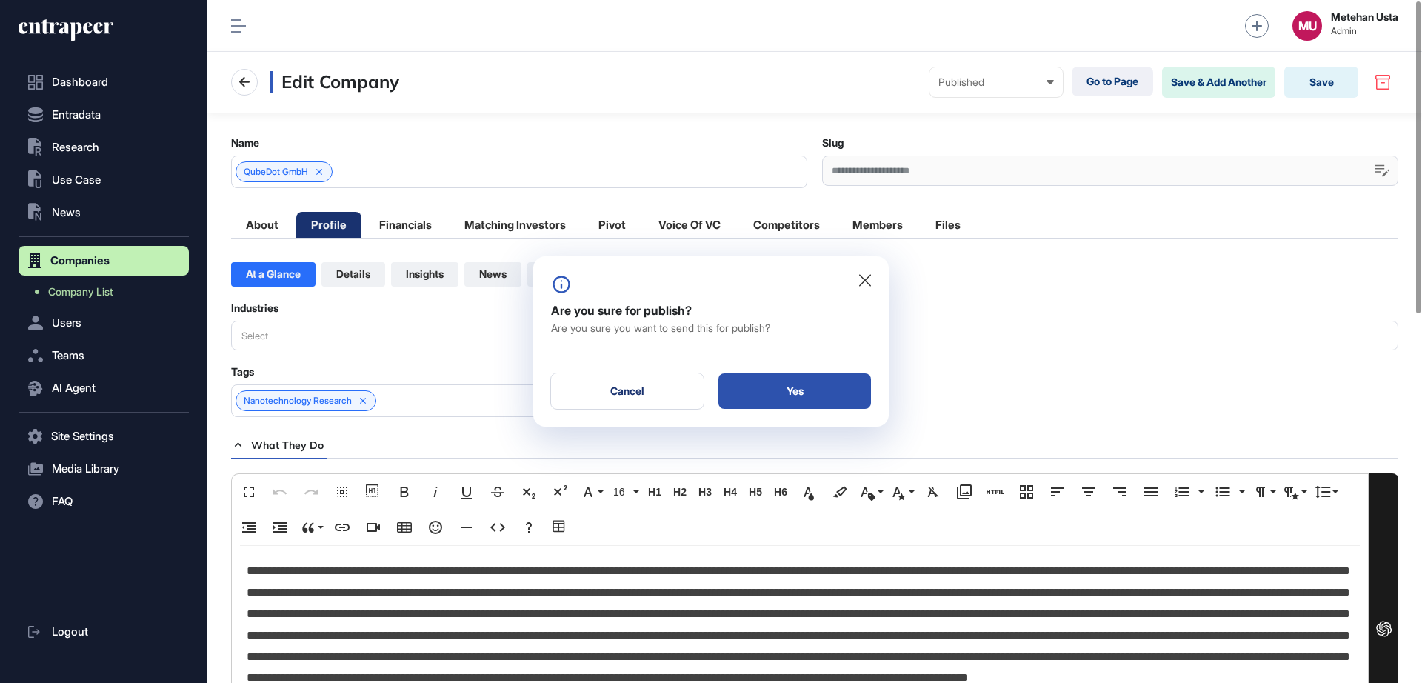
click at [771, 401] on div "Yes" at bounding box center [794, 391] width 153 height 36
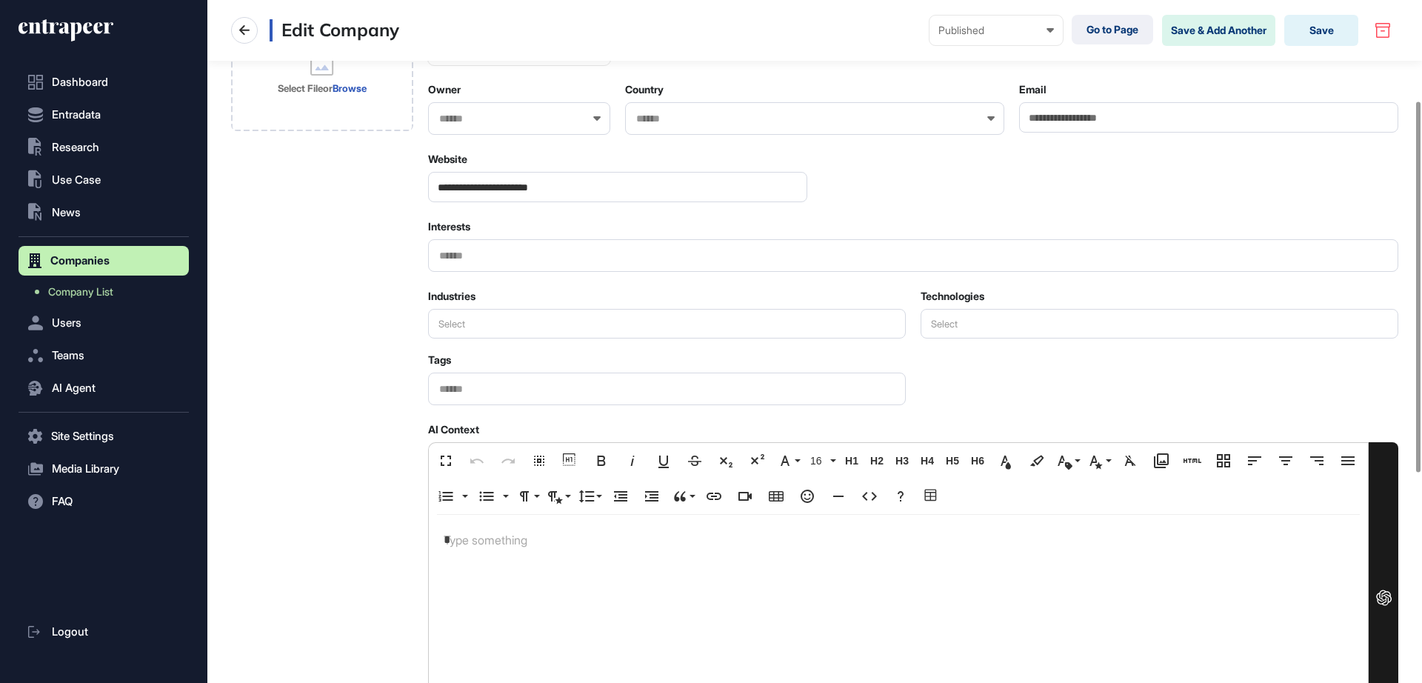
scroll to position [185, 0]
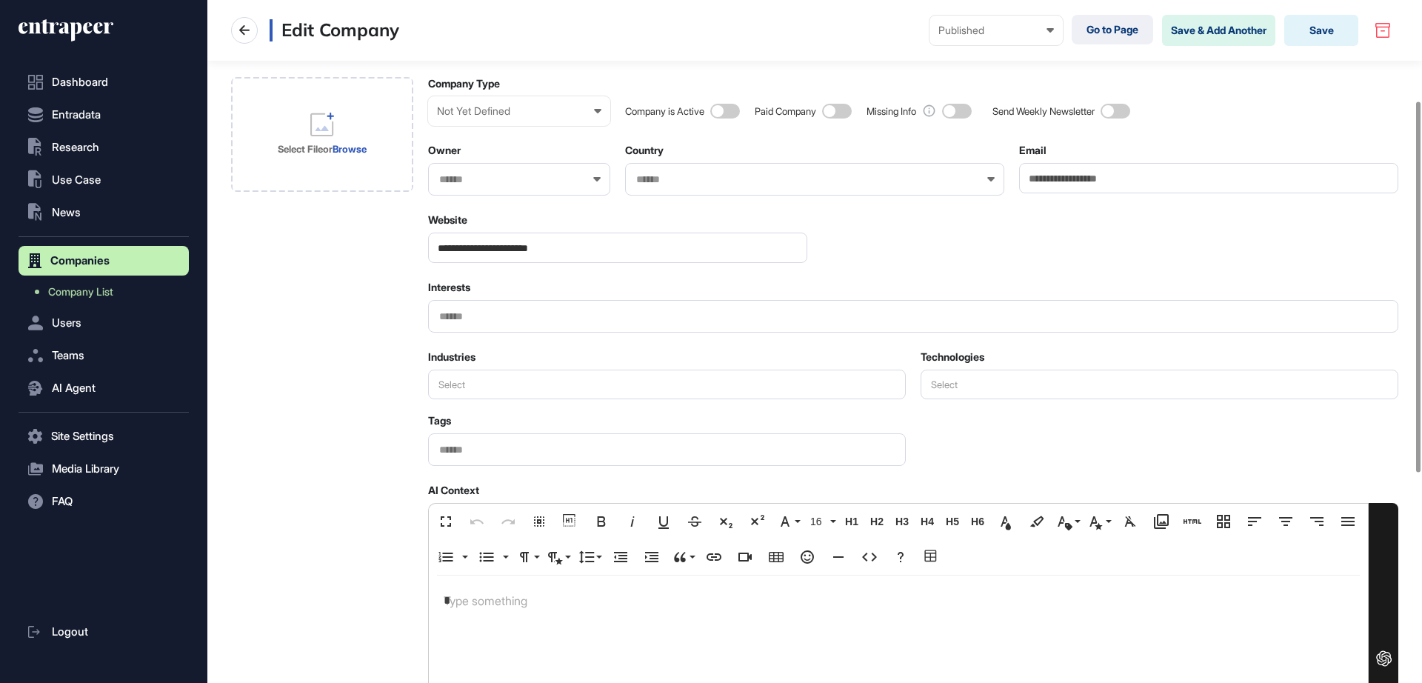
click at [494, 245] on input "**********" at bounding box center [617, 248] width 379 height 30
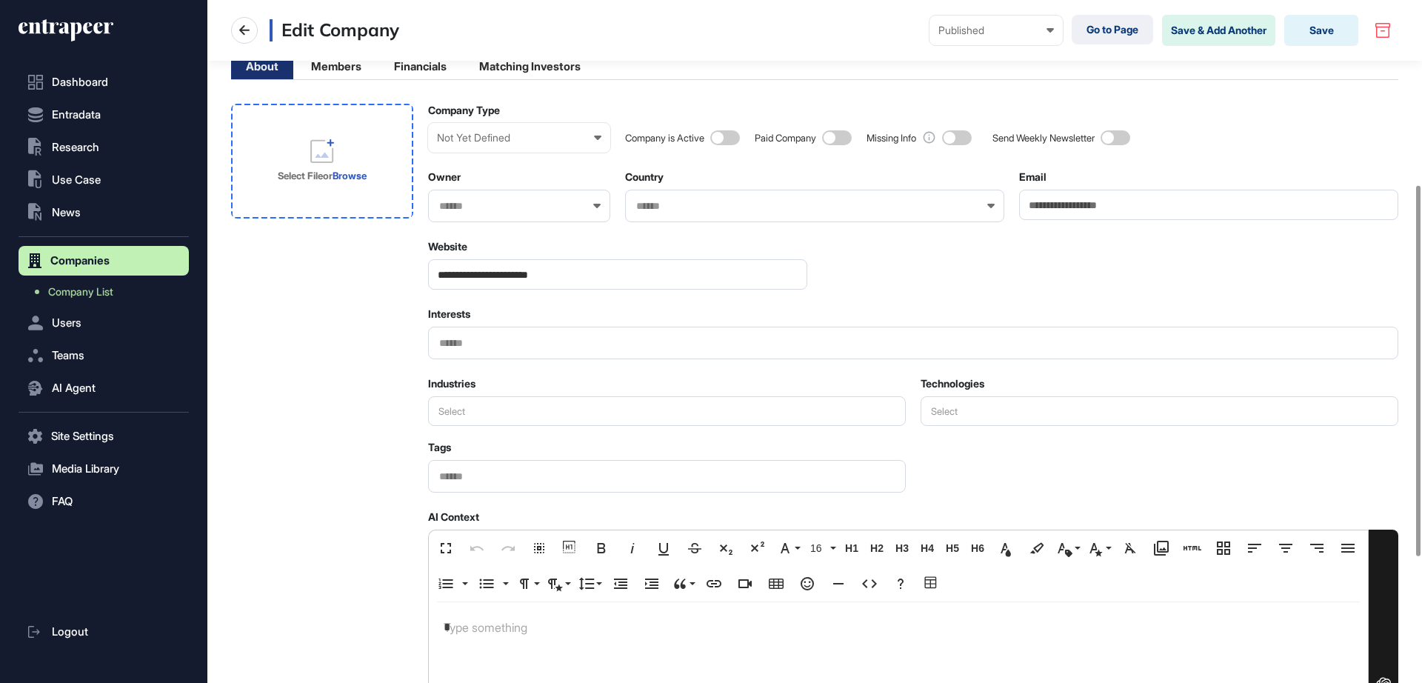
scroll to position [16, 0]
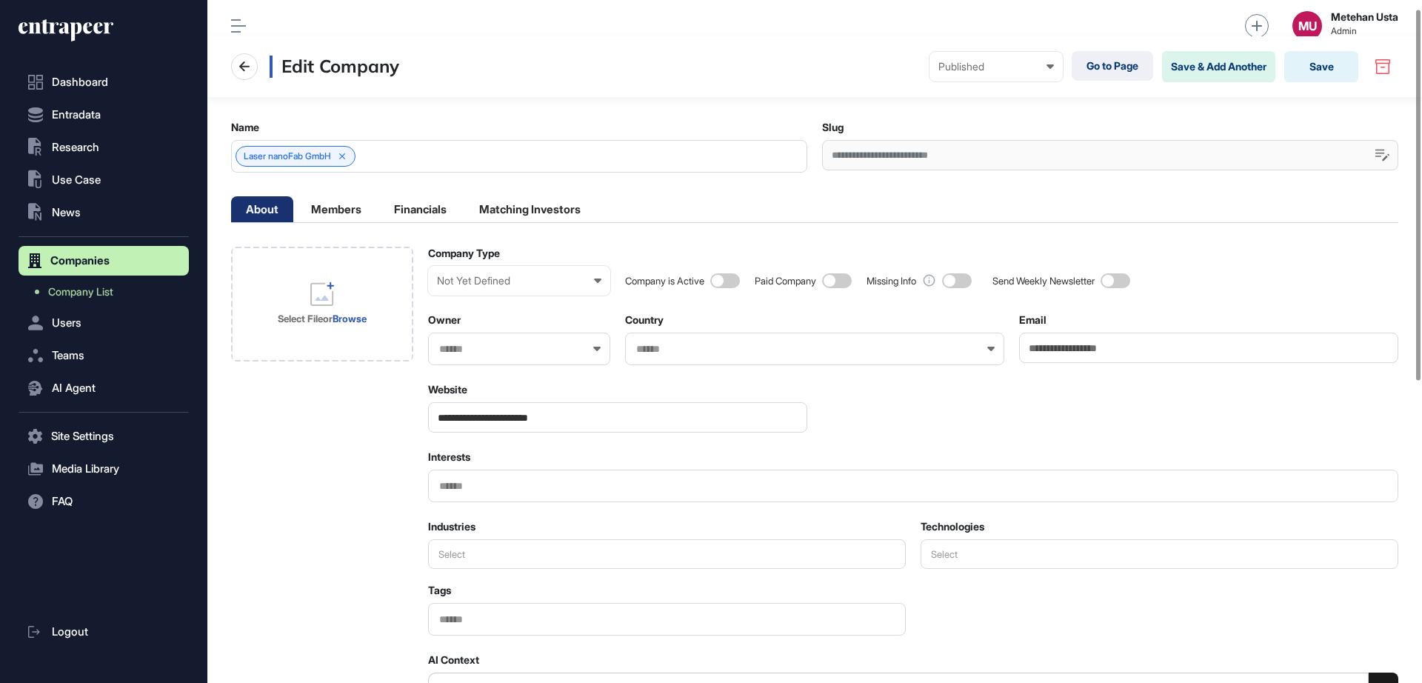
click at [335, 195] on main "**********" at bounding box center [814, 612] width 1214 height 1030
click at [565, 290] on div "Not Yet Defined Enterprise Startup Investor Non-Profit Organization Government …" at bounding box center [519, 281] width 182 height 30
click at [0, 0] on div "Startup" at bounding box center [0, 0] width 0 height 0
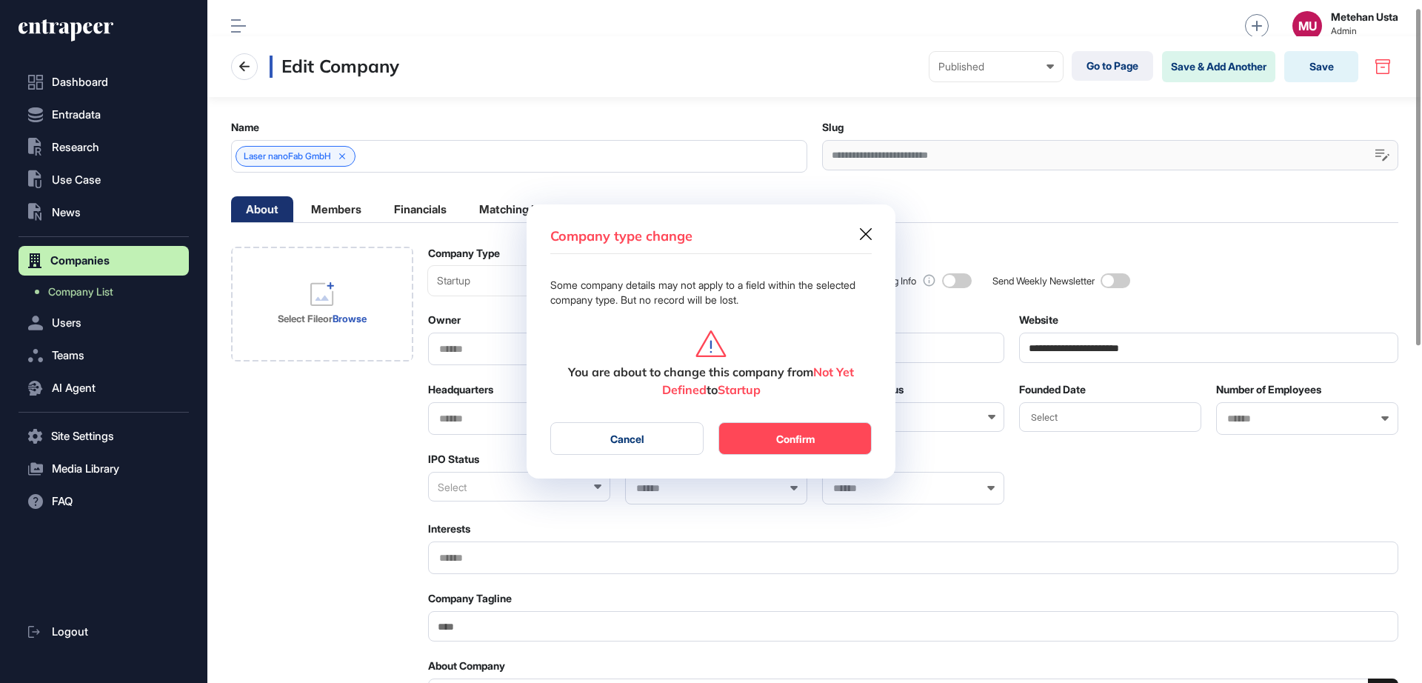
click at [793, 444] on button "Confirm" at bounding box center [794, 438] width 153 height 33
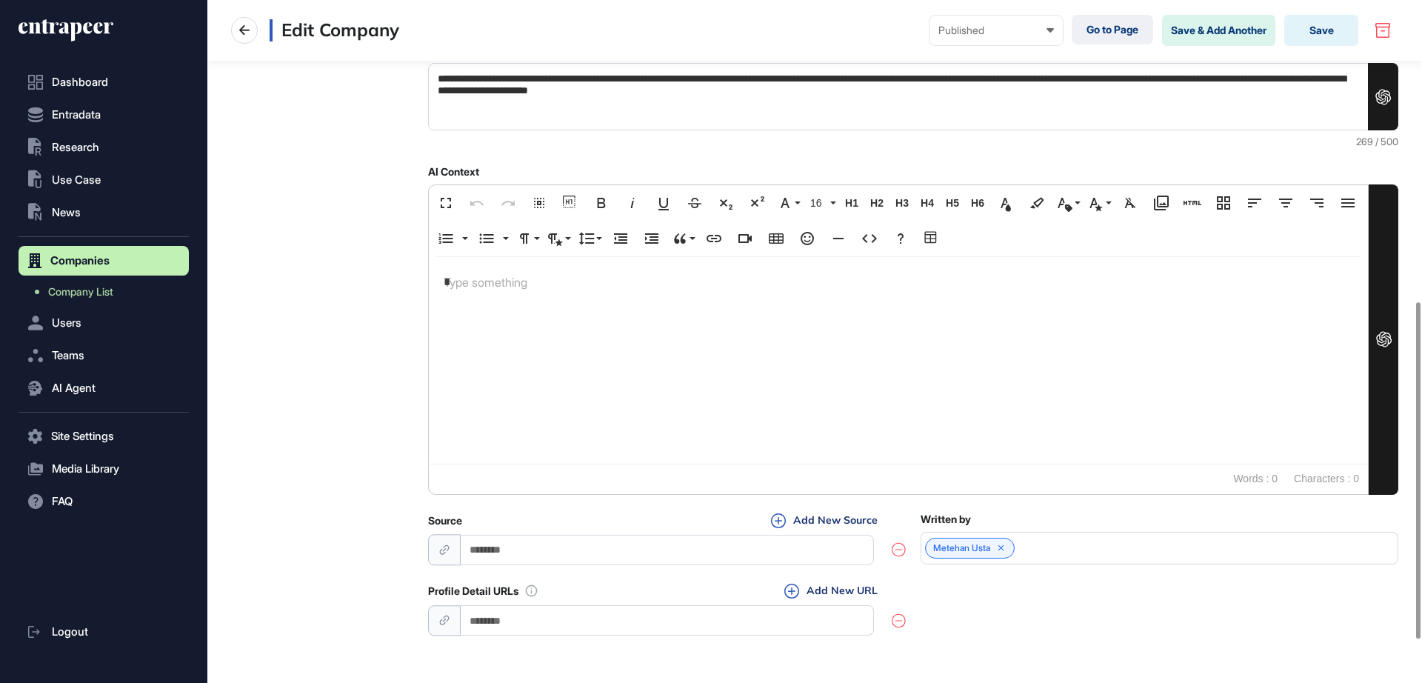
scroll to position [698, 0]
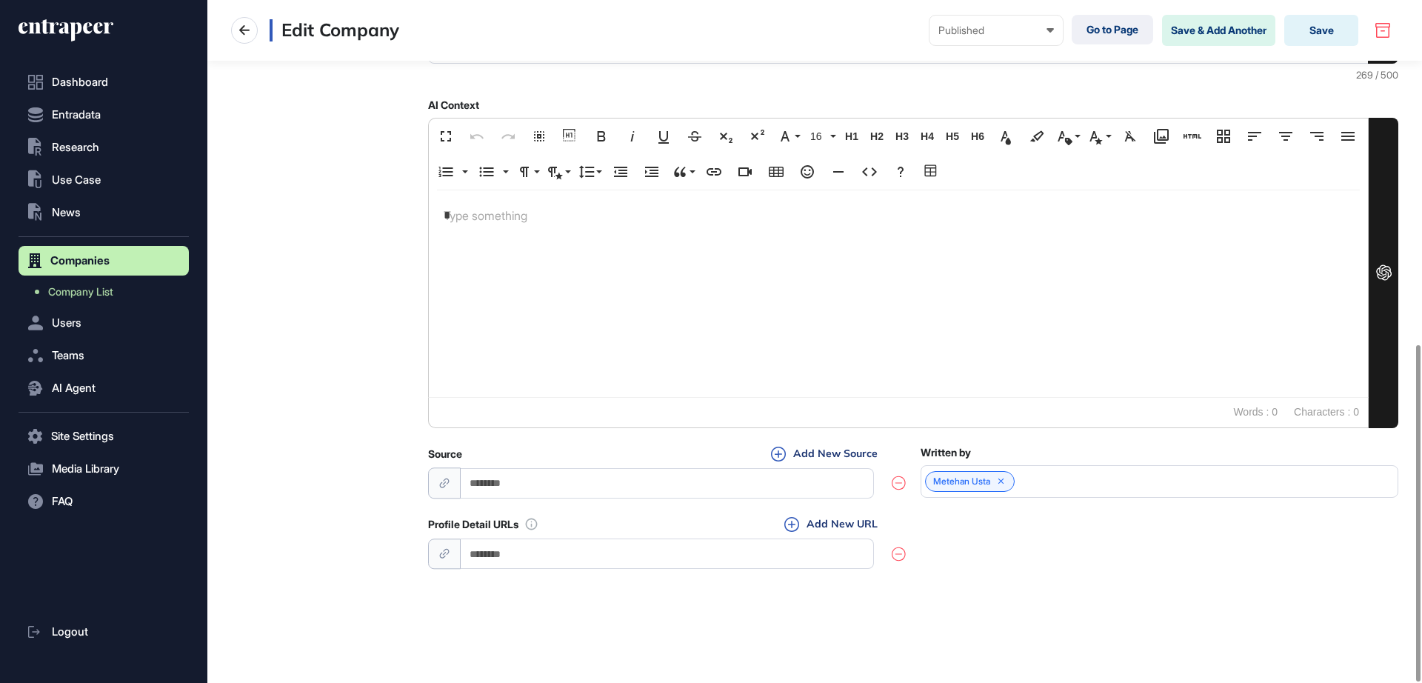
click at [548, 564] on input "url" at bounding box center [667, 553] width 413 height 30
paste input "**********"
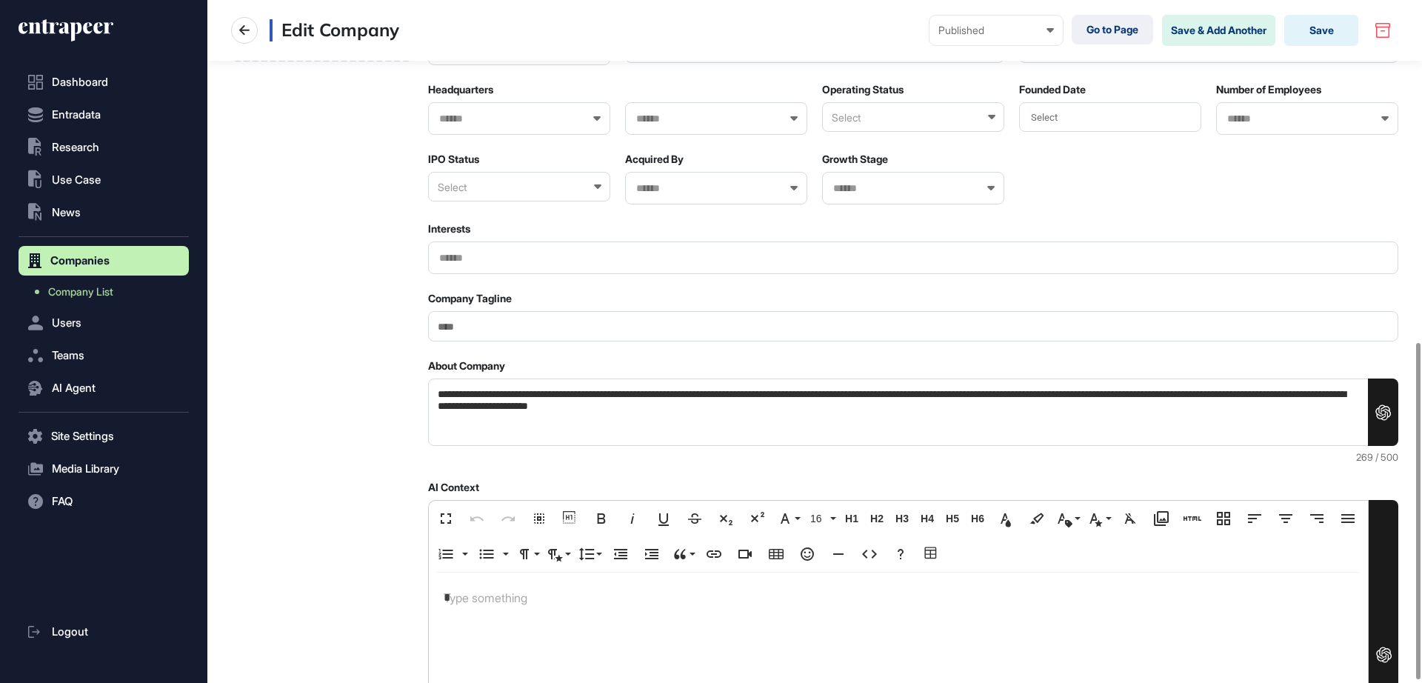
scroll to position [142, 0]
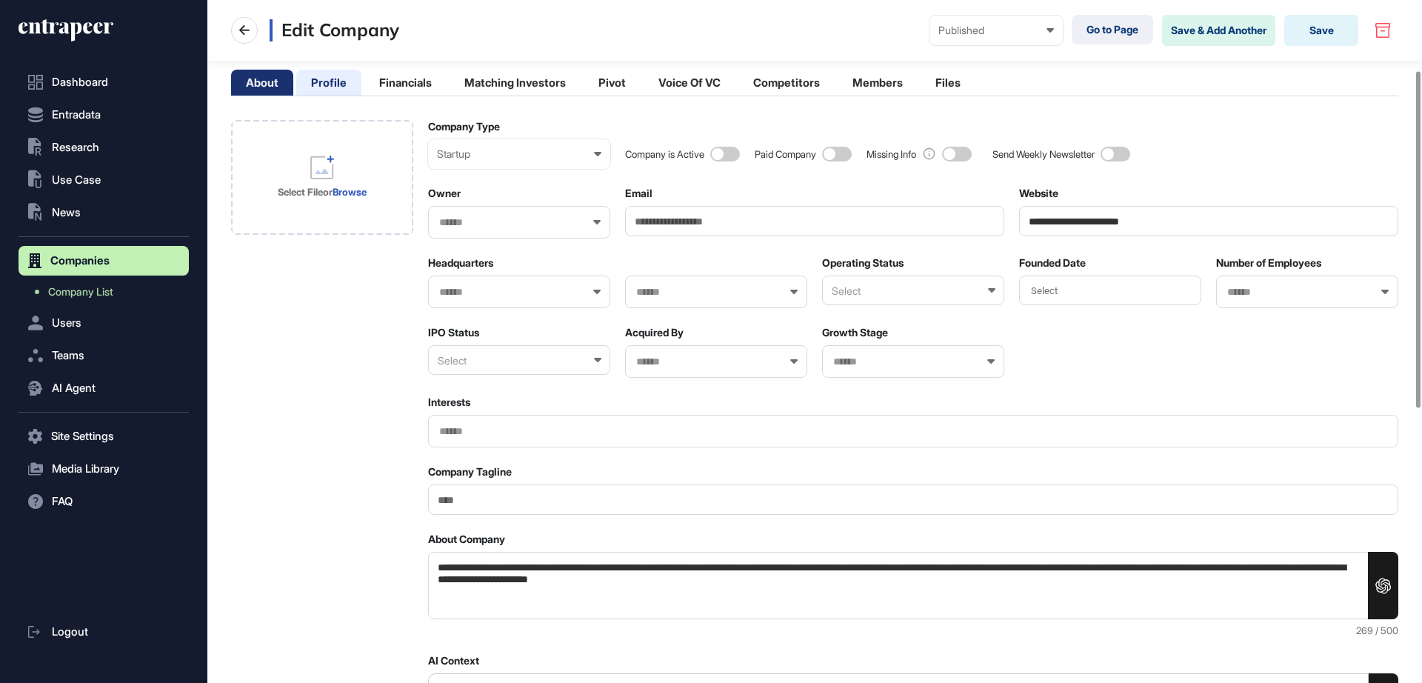
type input "**********"
click at [323, 77] on li "Profile" at bounding box center [328, 83] width 65 height 26
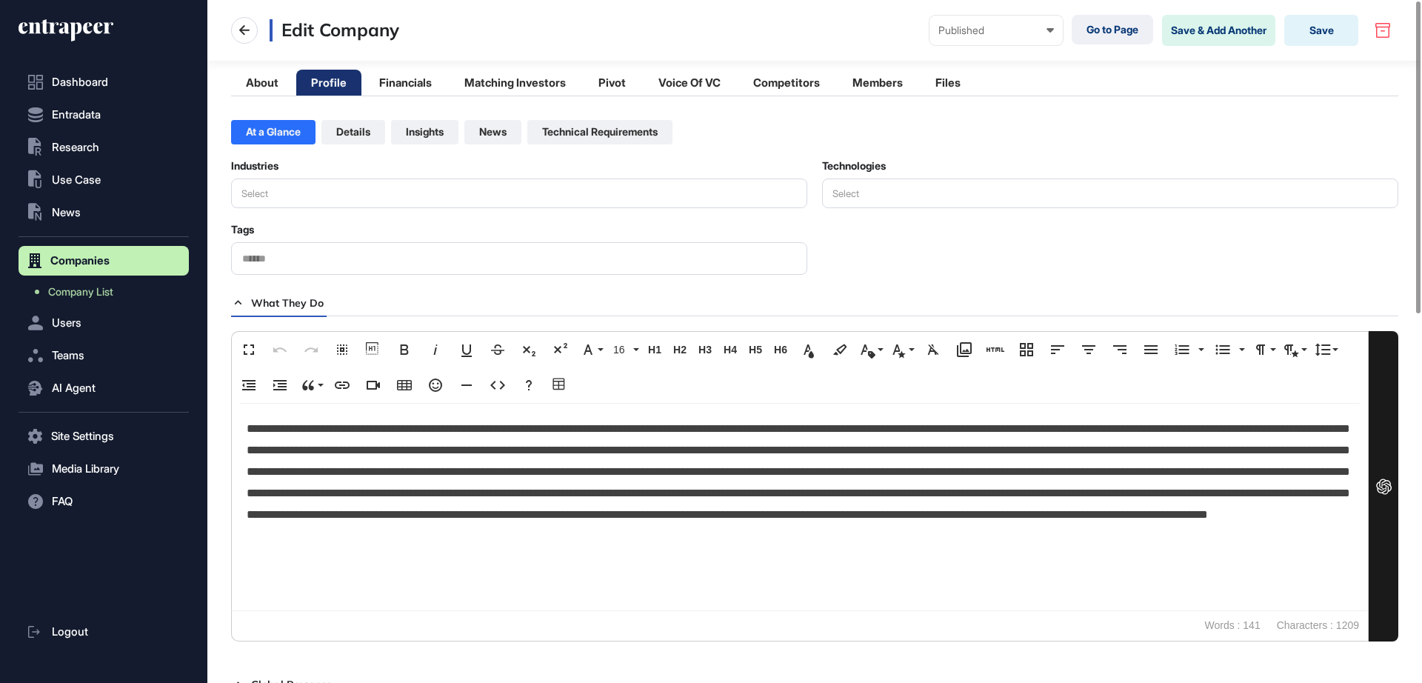
scroll to position [0, 0]
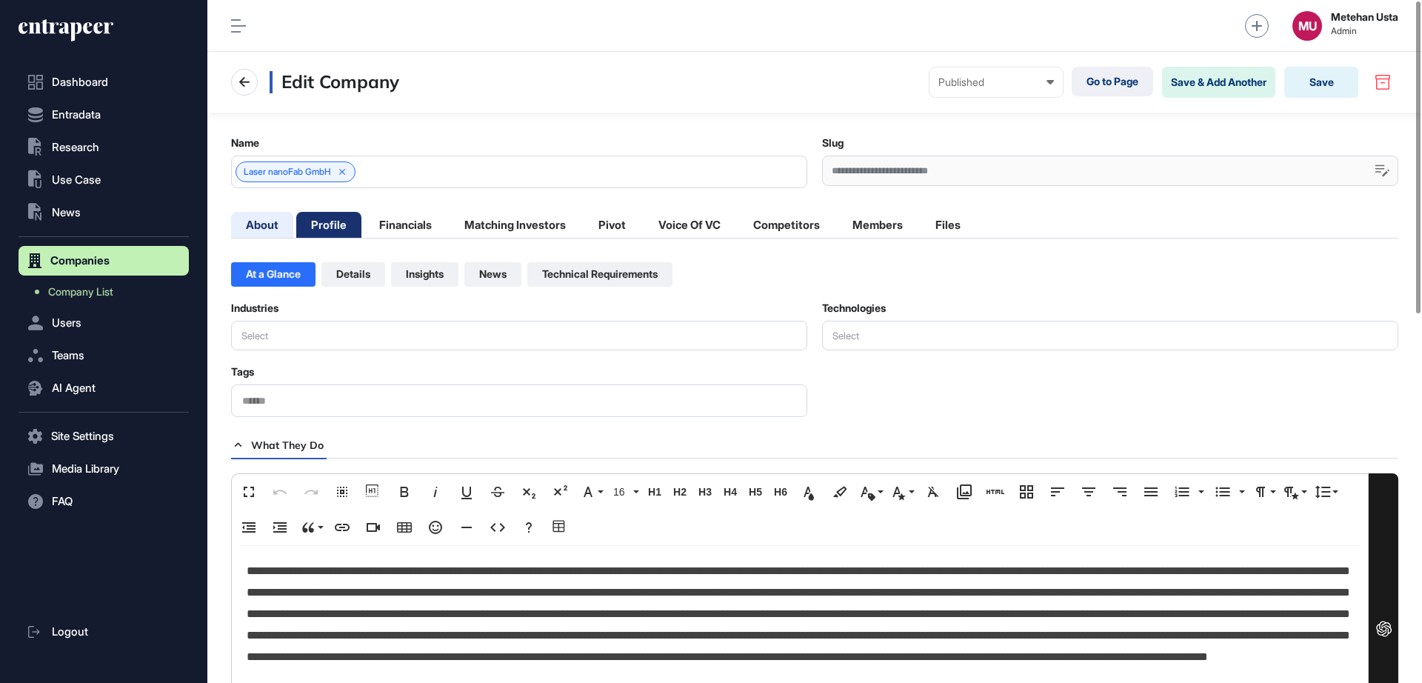
click at [268, 222] on li "About" at bounding box center [262, 225] width 62 height 26
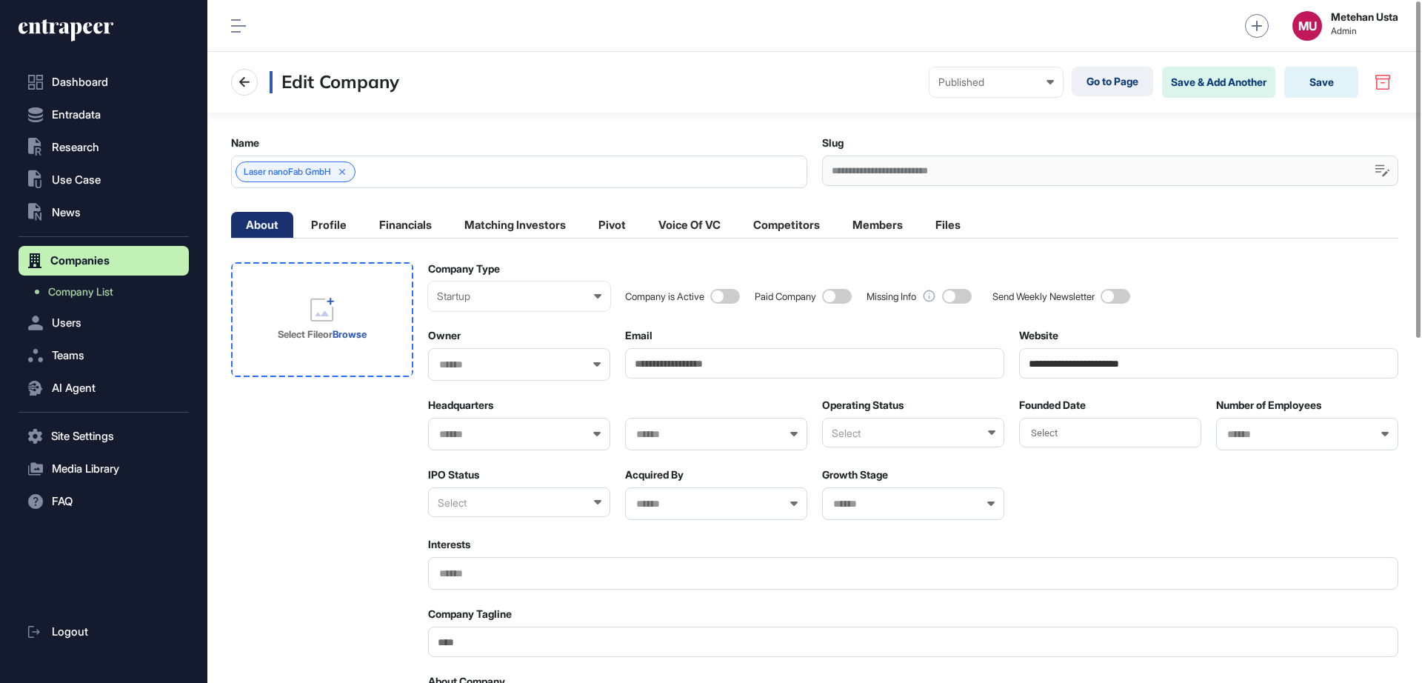
click at [304, 298] on div "Select File or Browse" at bounding box center [322, 319] width 89 height 43
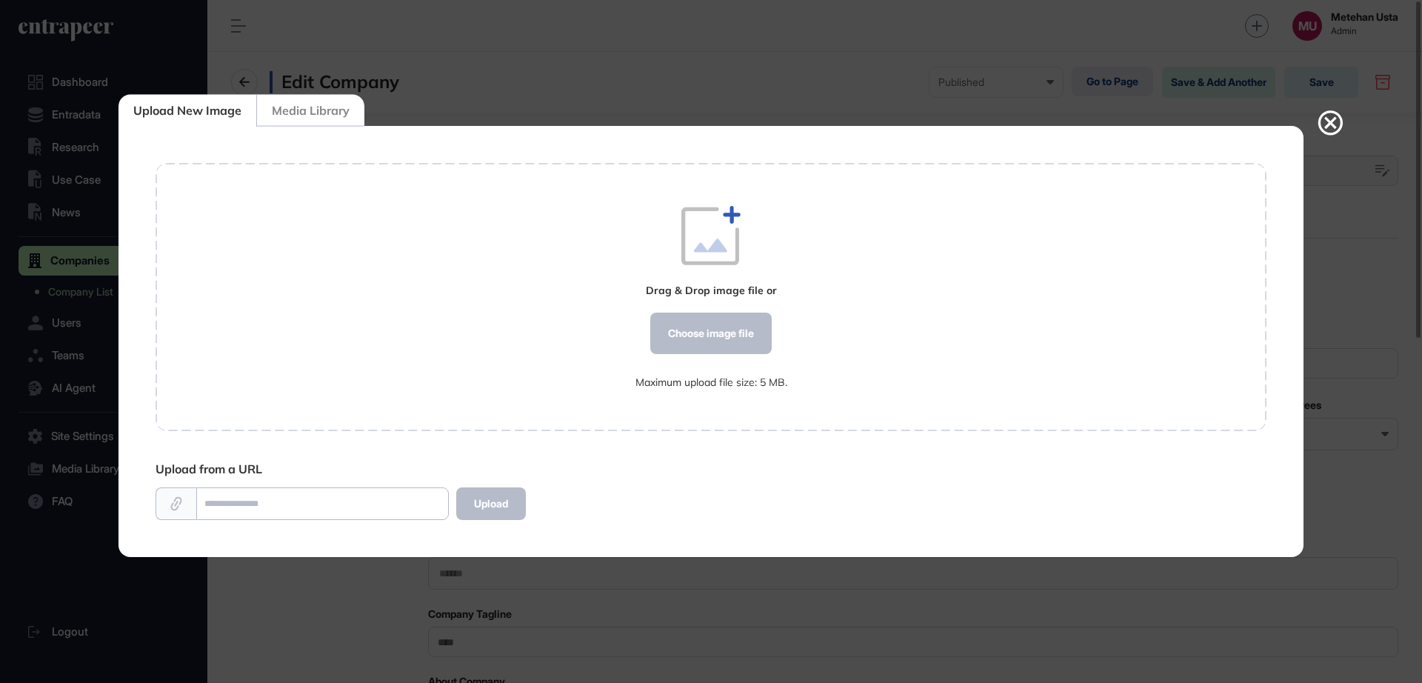
scroll to position [1, 1]
click at [709, 347] on div "Choose image file" at bounding box center [710, 333] width 121 height 41
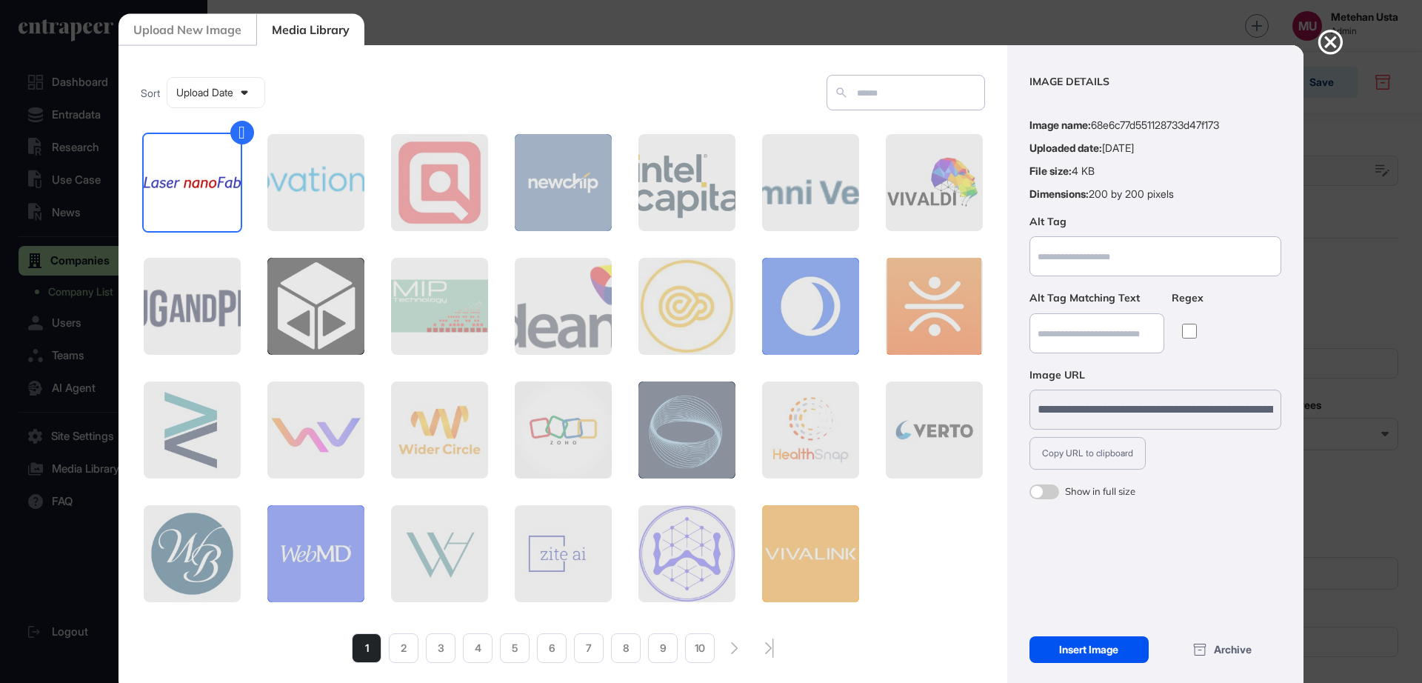
click at [1089, 652] on div "Insert Image" at bounding box center [1088, 649] width 119 height 27
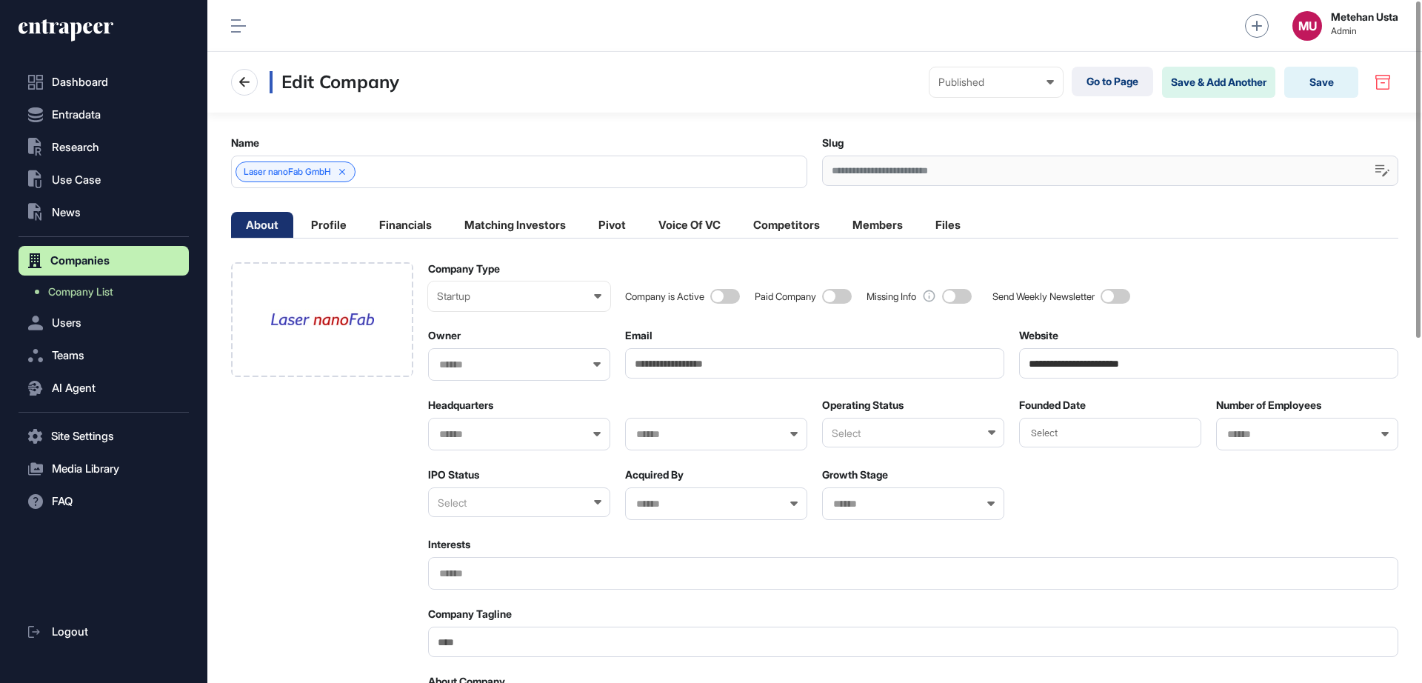
click at [489, 431] on input "text" at bounding box center [510, 434] width 144 height 13
type input "******"
click at [479, 457] on span "[GEOGRAPHIC_DATA]" at bounding box center [518, 461] width 166 height 11
click at [709, 432] on input "text" at bounding box center [707, 434] width 144 height 13
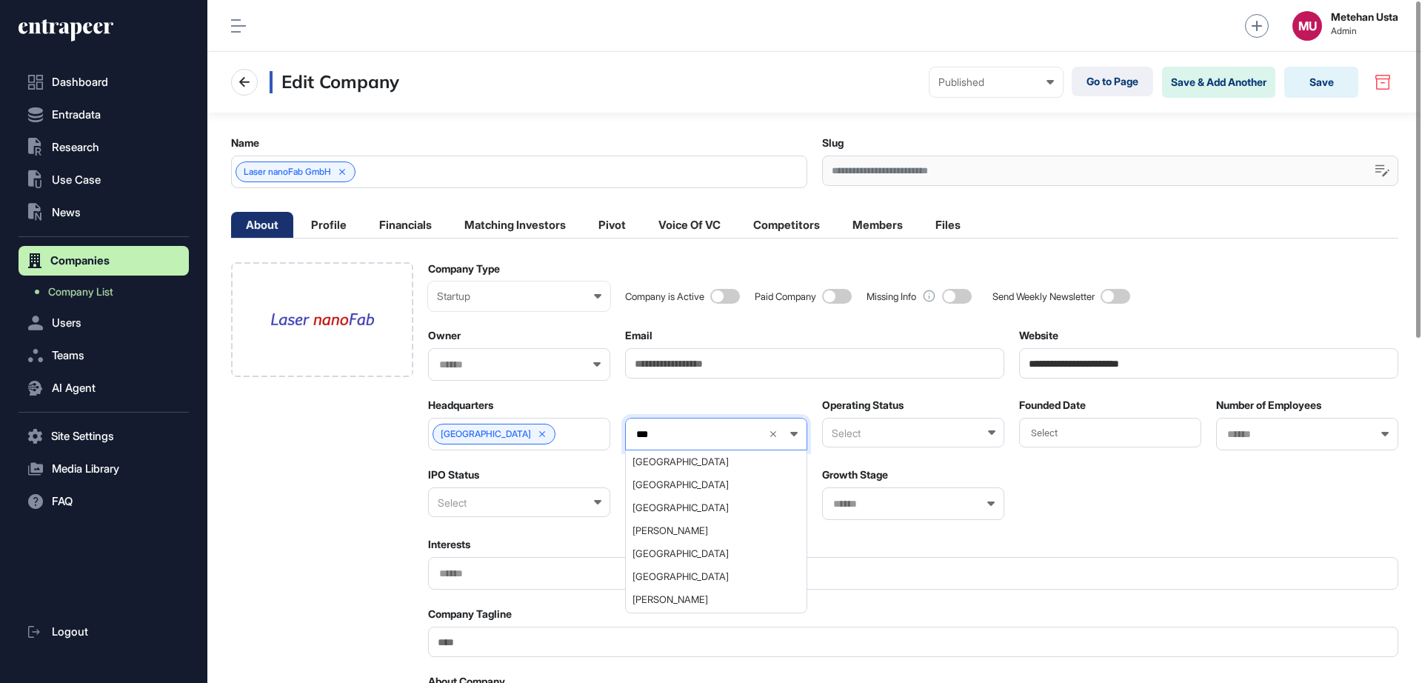
type input "****"
click at [706, 469] on Saxony-0-item "[GEOGRAPHIC_DATA]" at bounding box center [715, 461] width 179 height 23
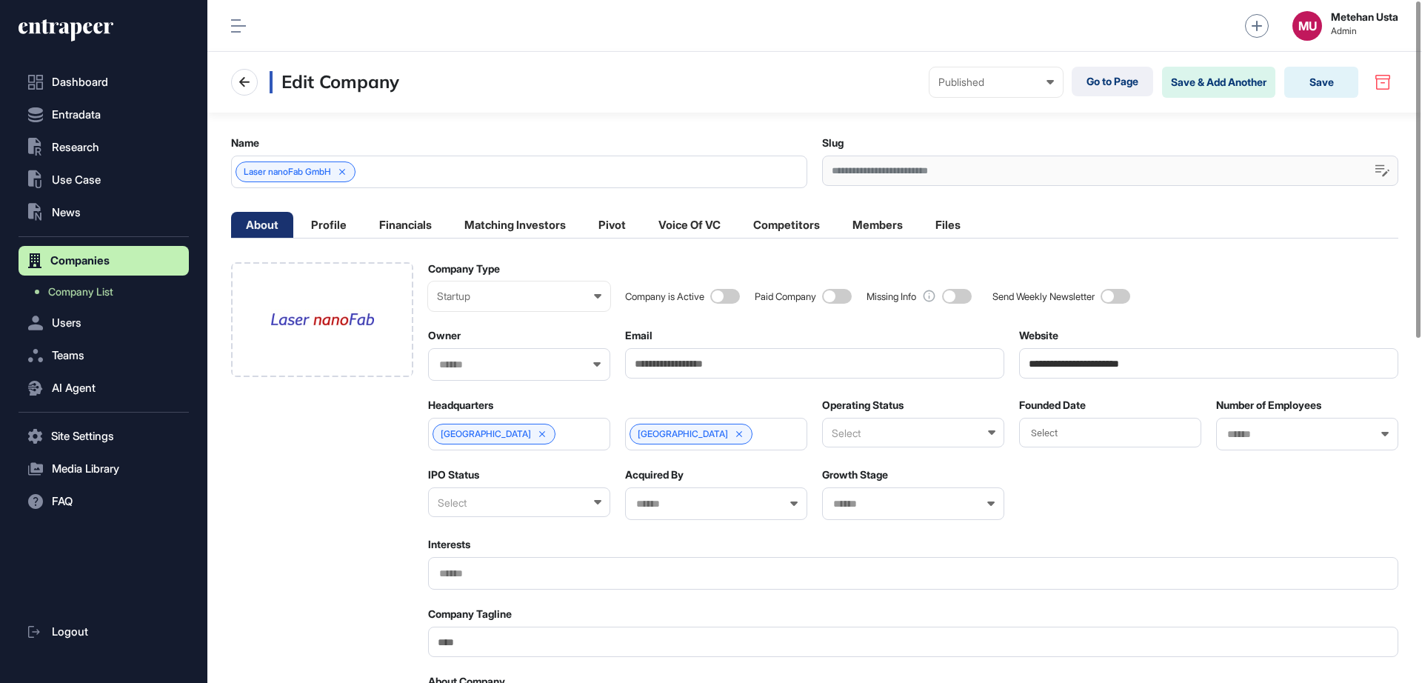
click at [869, 437] on div "Select" at bounding box center [913, 433] width 182 height 30
click at [874, 478] on div "Active" at bounding box center [912, 481] width 179 height 23
click at [1096, 427] on div "Select" at bounding box center [1110, 433] width 182 height 30
click at [1169, 535] on div "2017" at bounding box center [1167, 531] width 59 height 26
click at [1266, 438] on input "text" at bounding box center [1298, 434] width 144 height 13
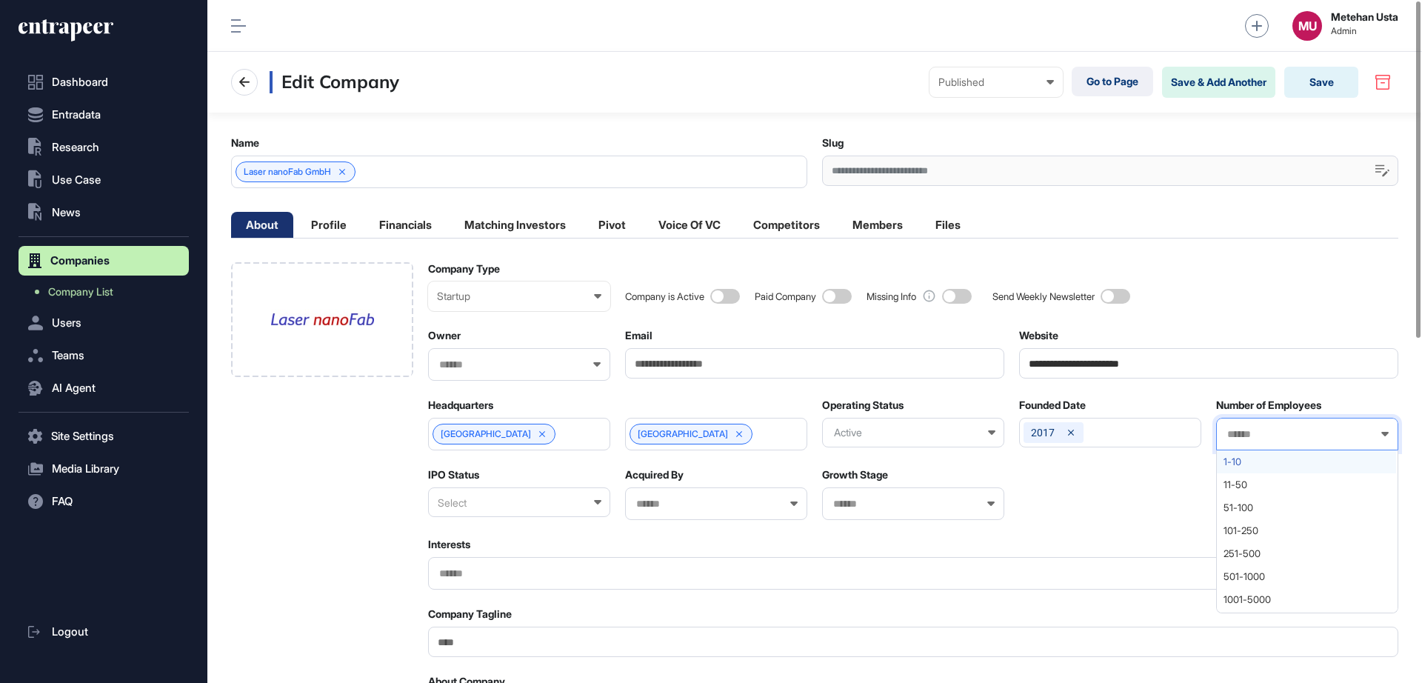
click at [1245, 464] on span "1-10" at bounding box center [1306, 461] width 166 height 11
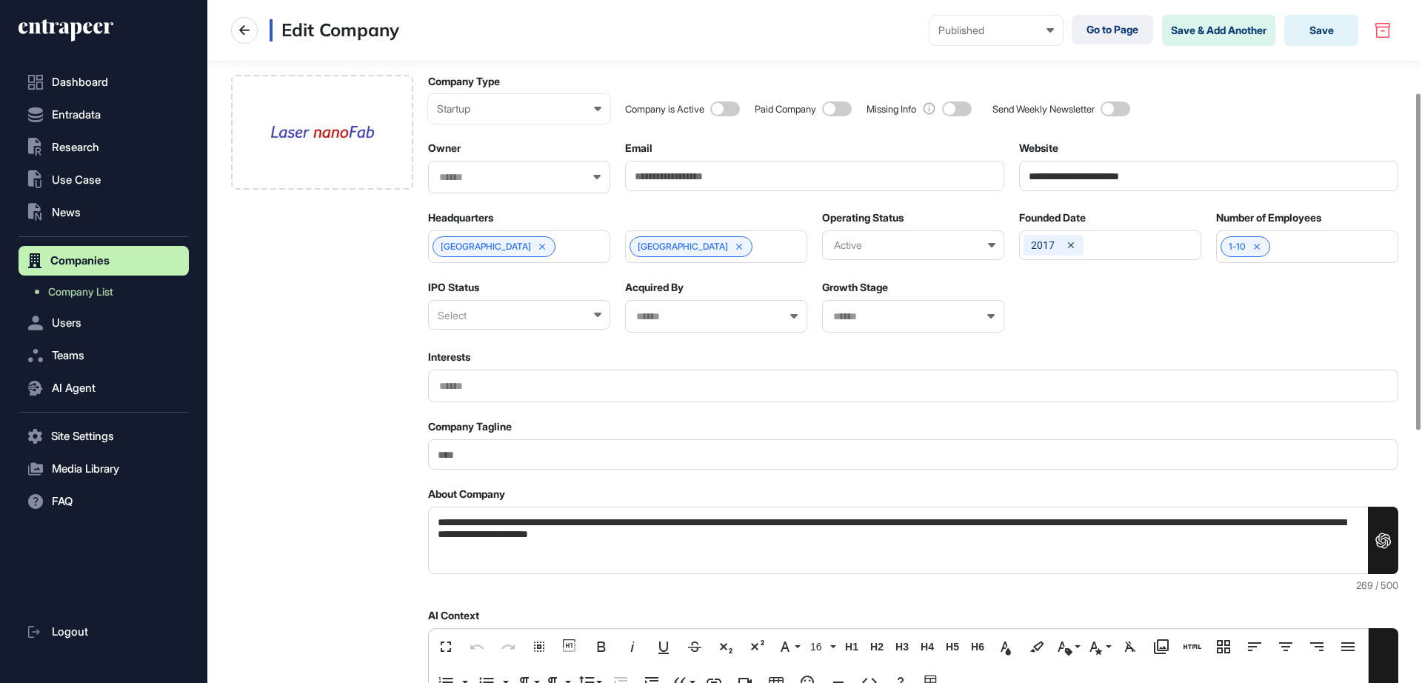
scroll to position [278, 0]
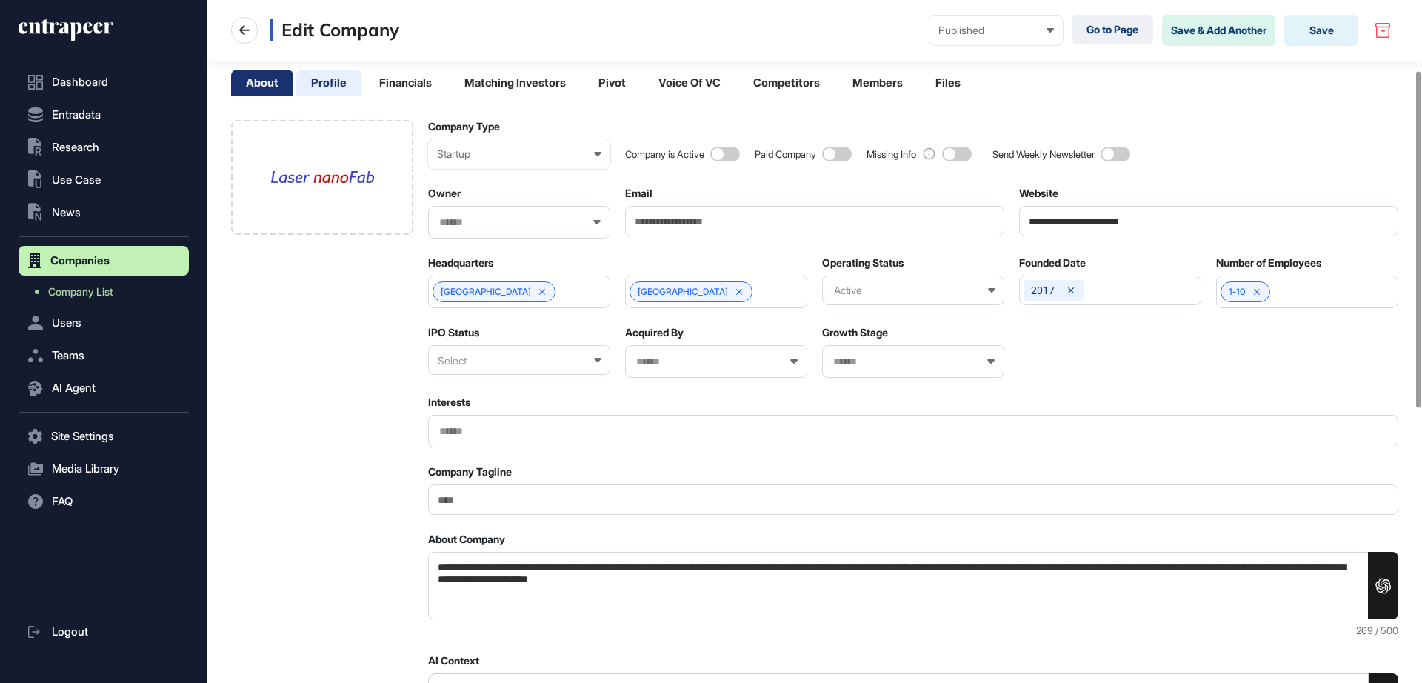
click at [332, 76] on li "Profile" at bounding box center [328, 83] width 65 height 26
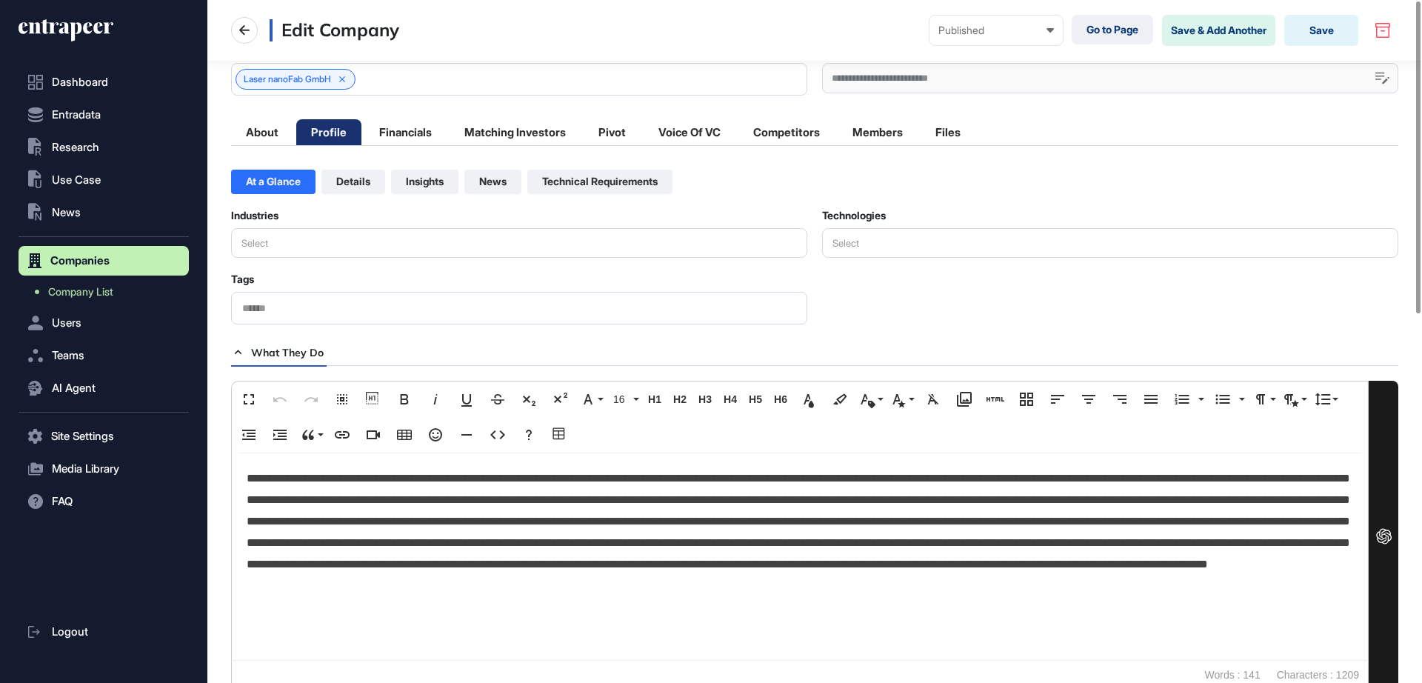
scroll to position [0, 0]
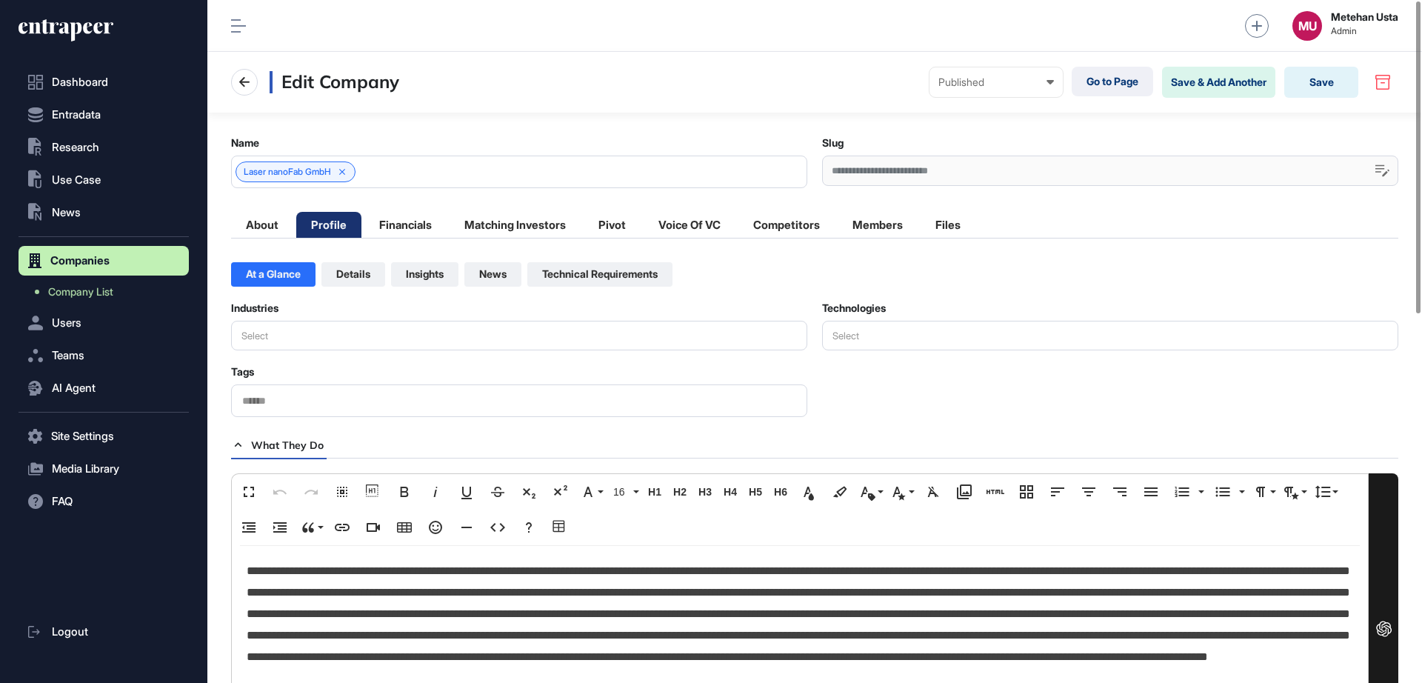
click at [308, 336] on button "Select" at bounding box center [519, 336] width 576 height 30
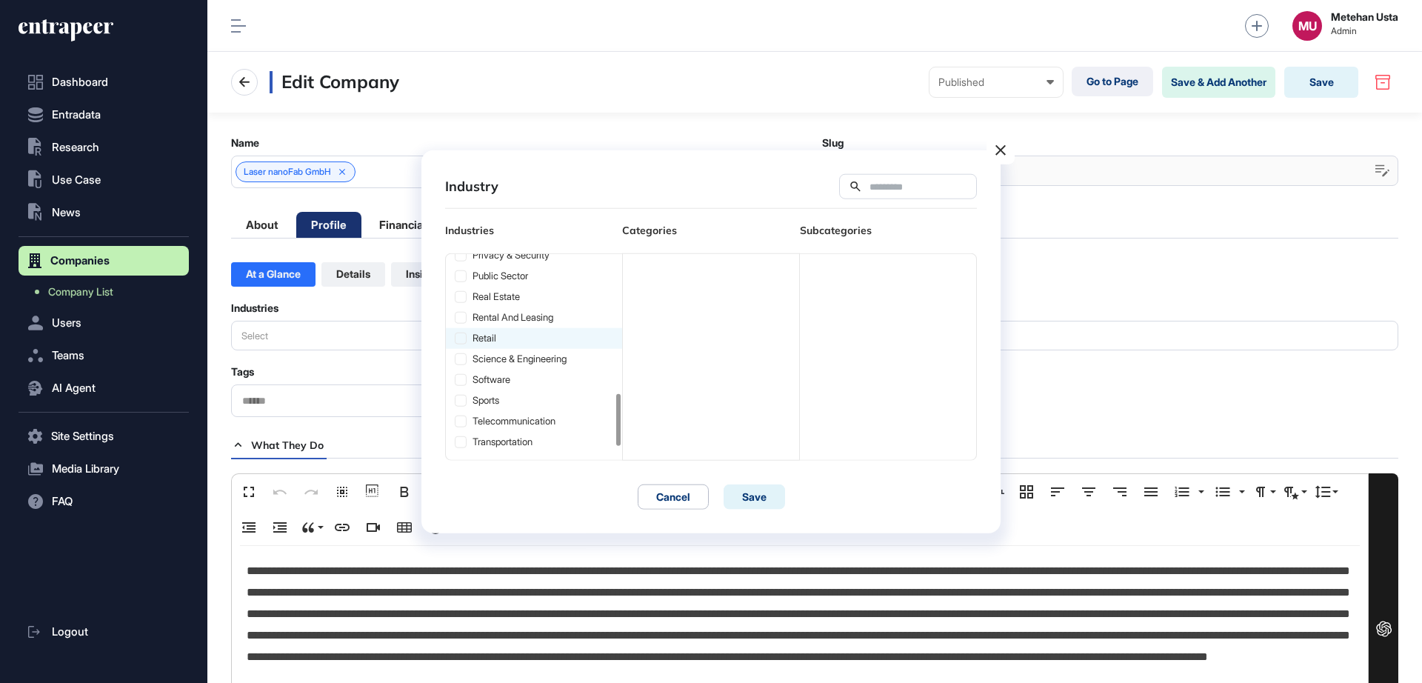
scroll to position [319, 0]
click at [524, 408] on div "manufacturing" at bounding box center [534, 397] width 176 height 21
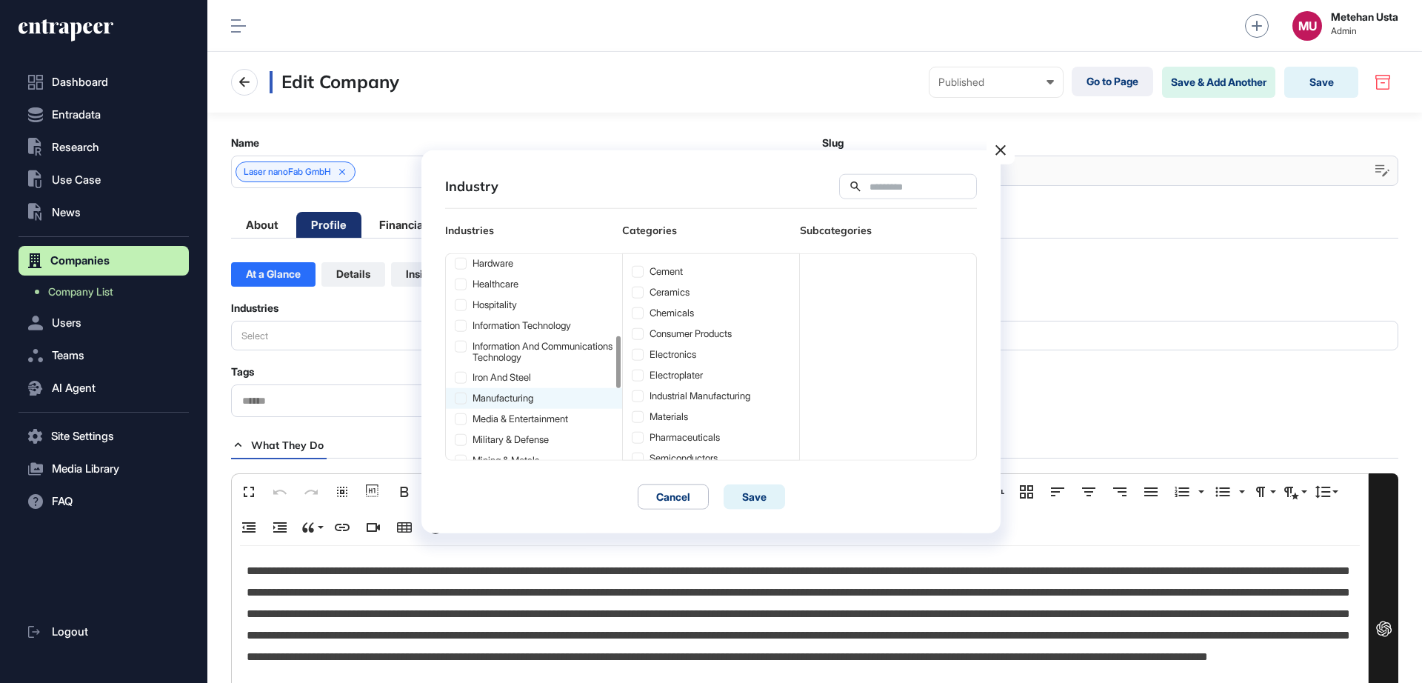
click at [462, 403] on icon at bounding box center [460, 397] width 10 height 10
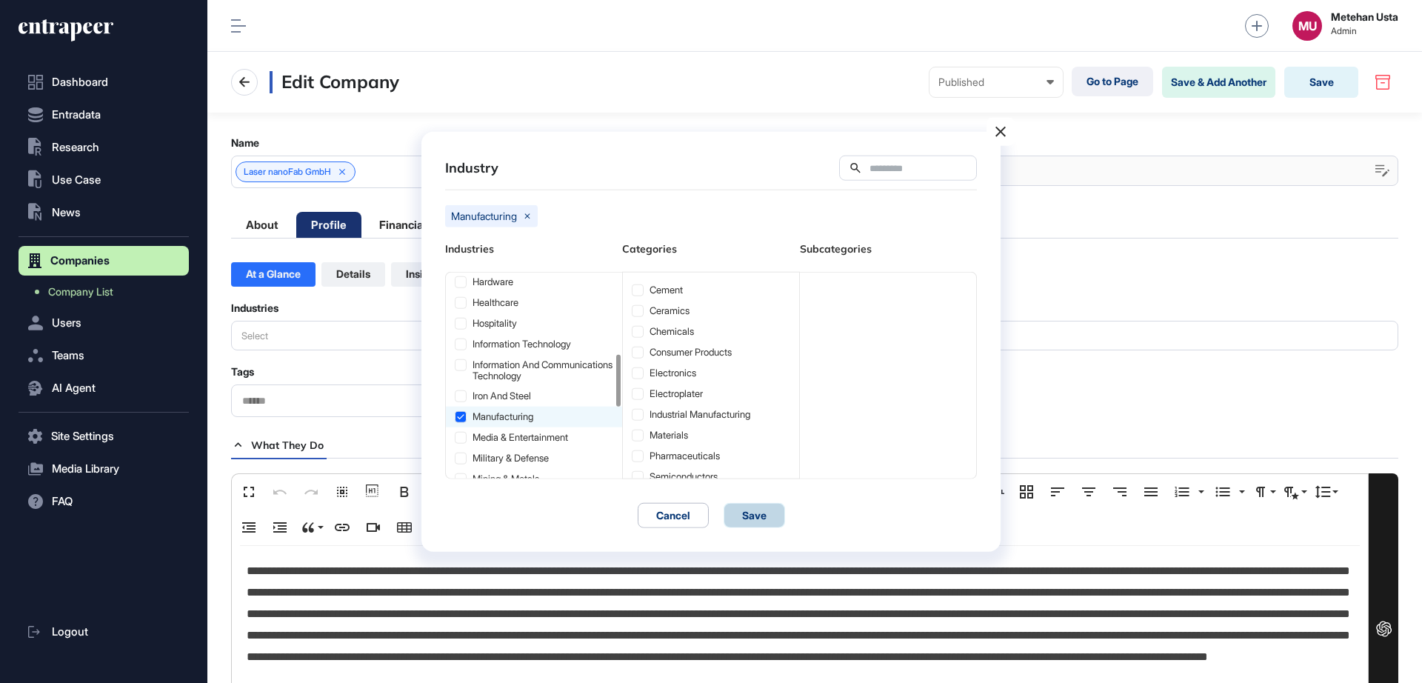
click at [753, 515] on button "Save" at bounding box center [753, 514] width 61 height 25
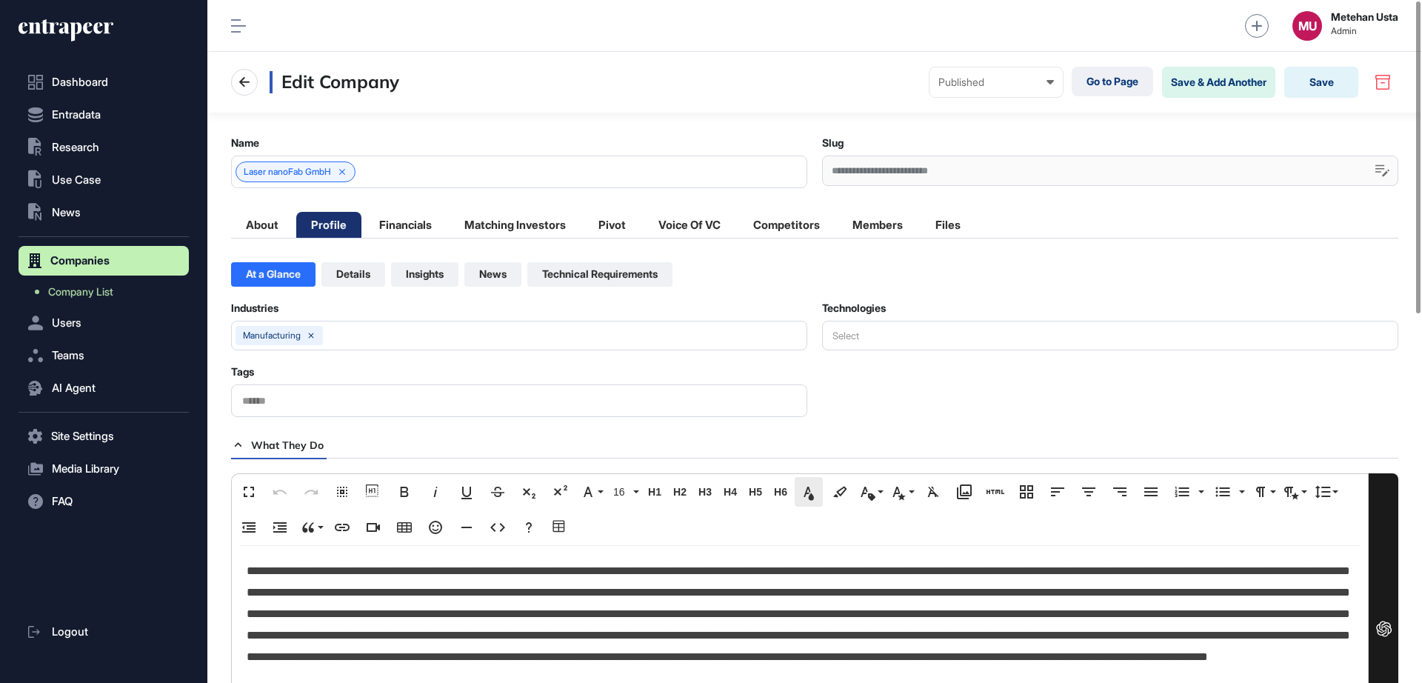
scroll to position [1, 7]
click at [1329, 70] on button "Save" at bounding box center [1321, 82] width 74 height 31
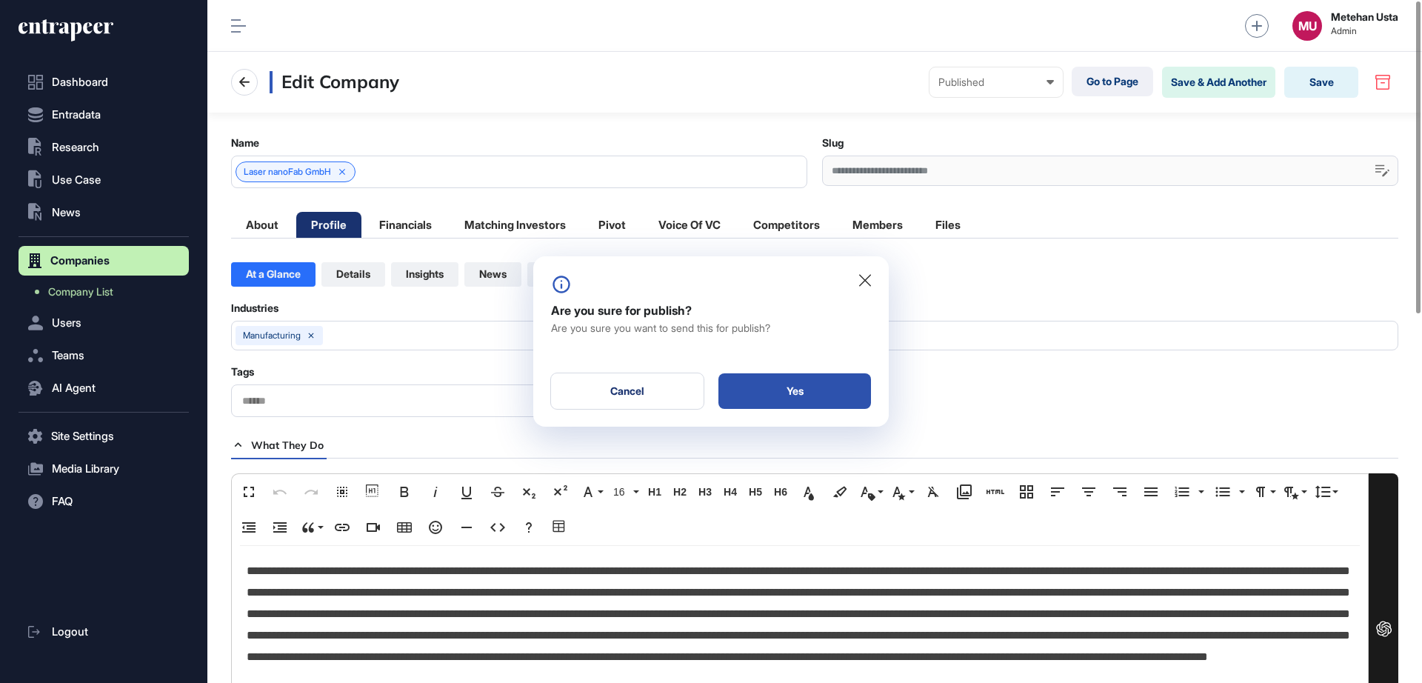
click at [732, 400] on div "Yes" at bounding box center [794, 391] width 153 height 36
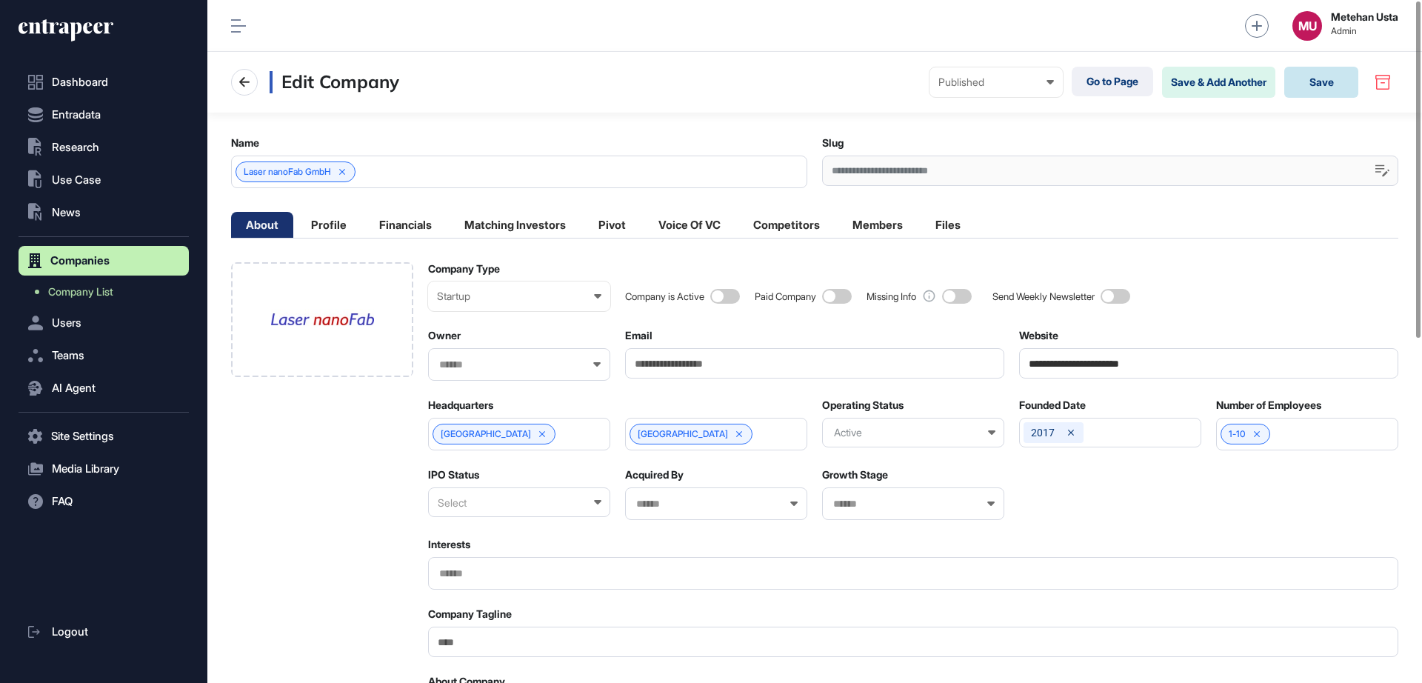
click at [1323, 84] on button "Save" at bounding box center [1321, 82] width 74 height 31
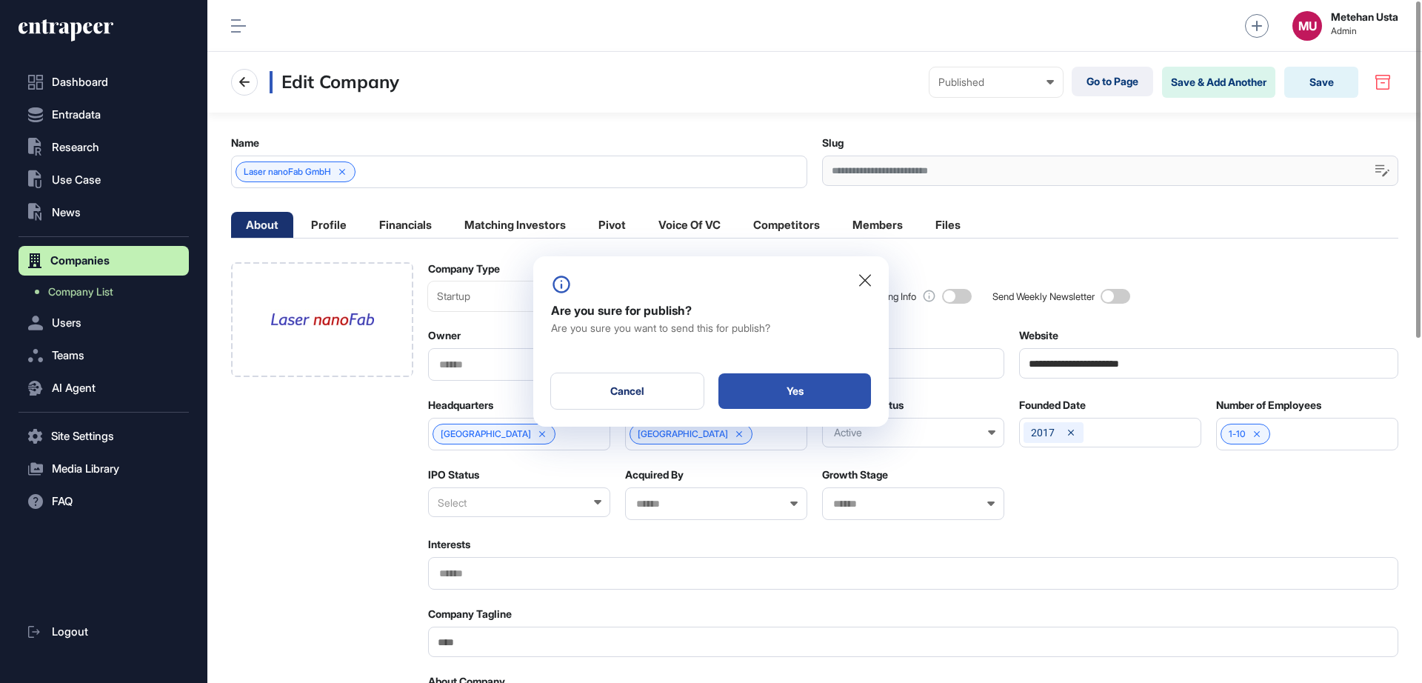
click at [763, 394] on div "Yes" at bounding box center [794, 391] width 153 height 36
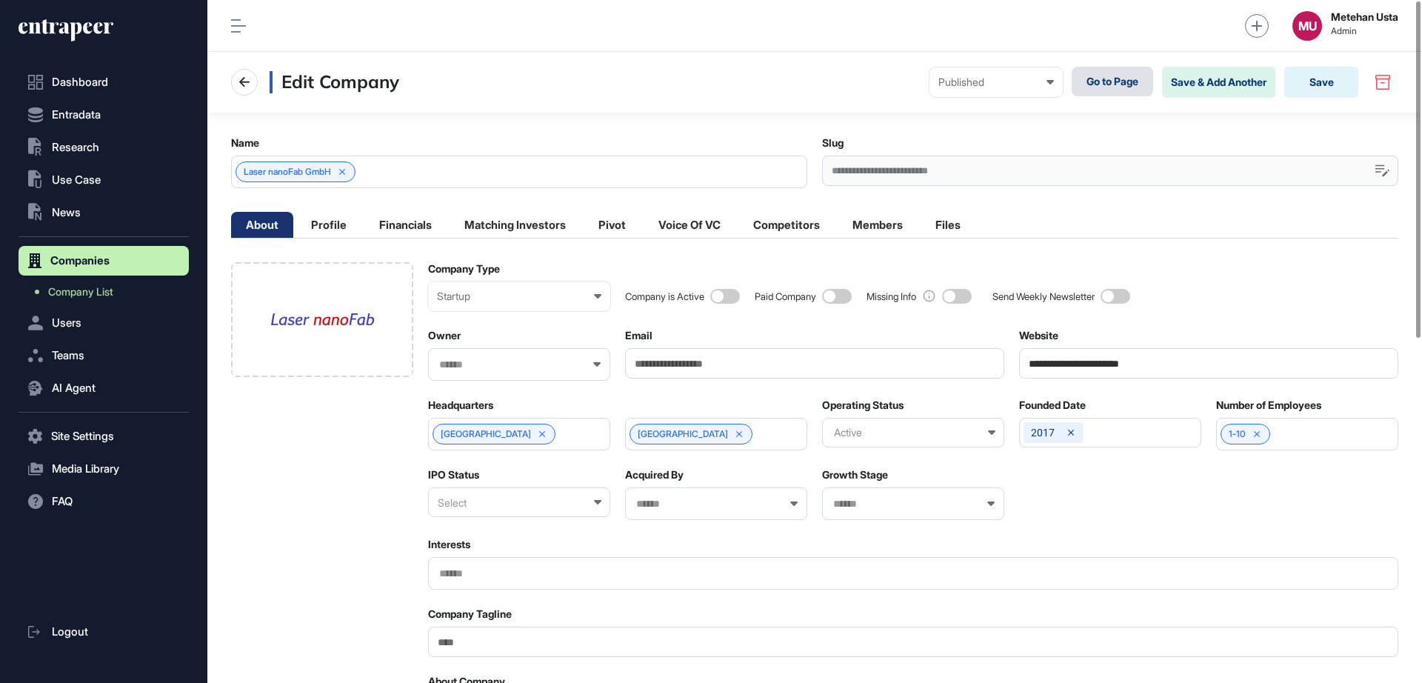
drag, startPoint x: 1092, startPoint y: 61, endPoint x: 1099, endPoint y: 86, distance: 25.5
click at [1092, 64] on div "Edit Company Published Draft Pending Review Published Private Go to Page Save &…" at bounding box center [814, 82] width 1214 height 61
click at [1099, 87] on link "Go to Page" at bounding box center [1112, 82] width 81 height 30
click at [1139, 83] on link "Go to Page" at bounding box center [1112, 82] width 81 height 30
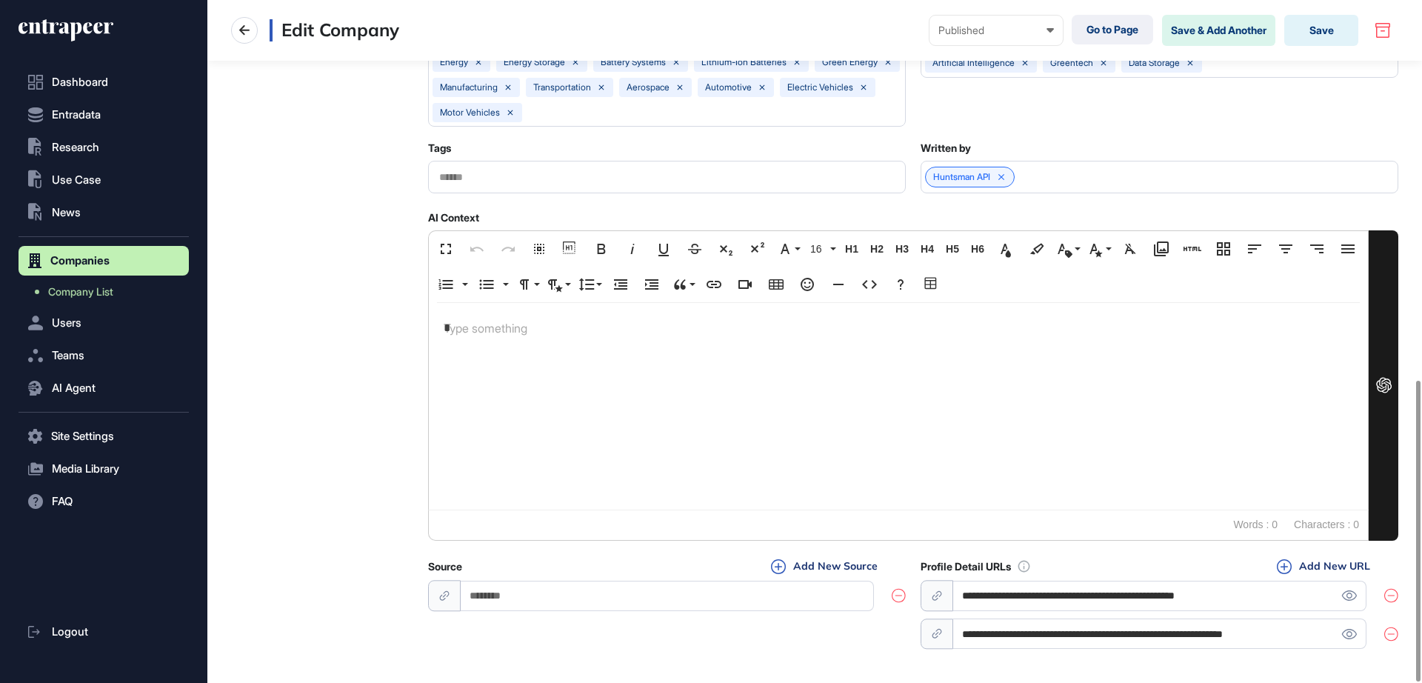
scroll to position [862, 0]
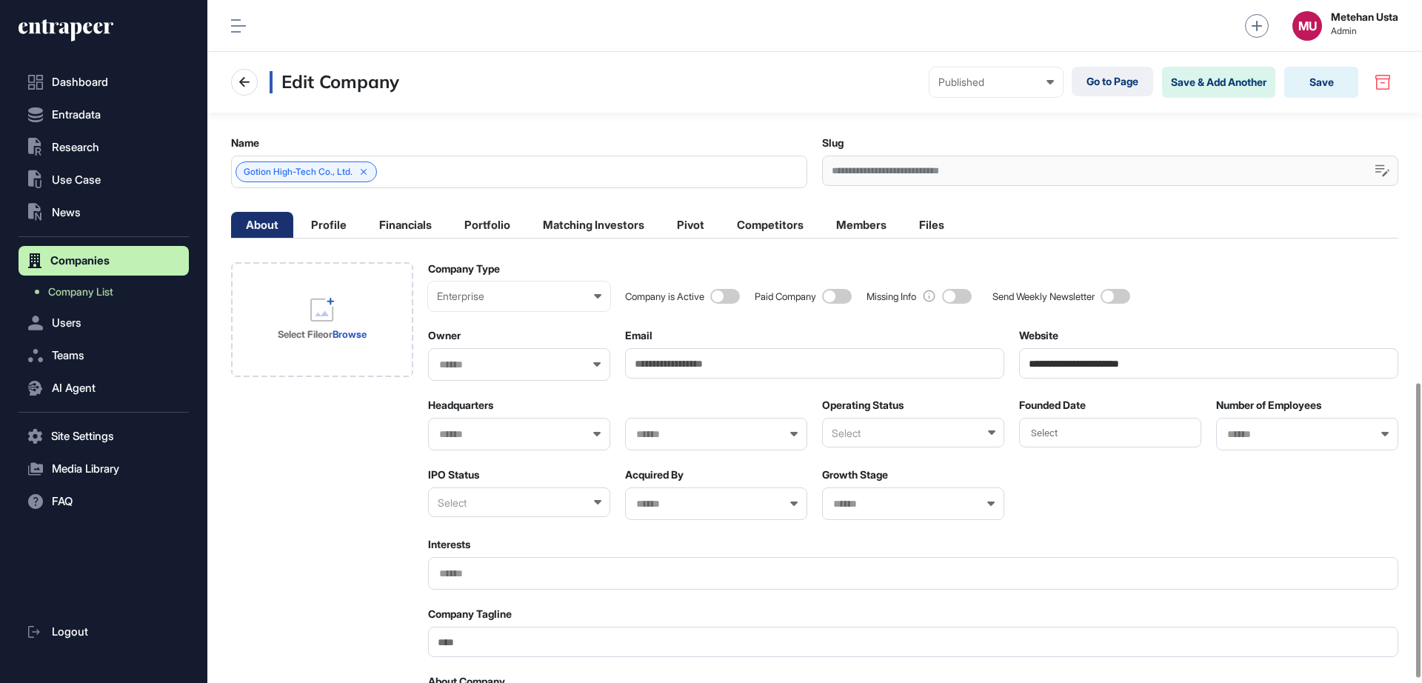
scroll to position [898, 0]
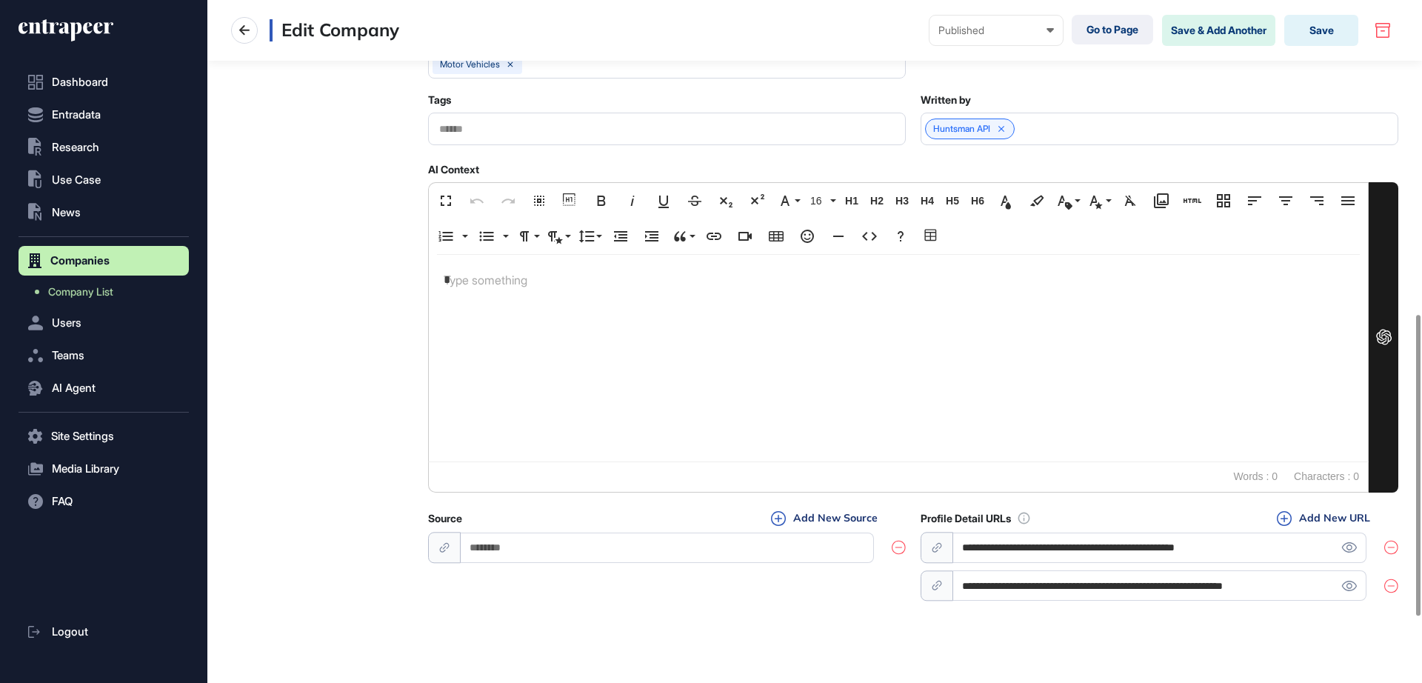
scroll to position [862, 0]
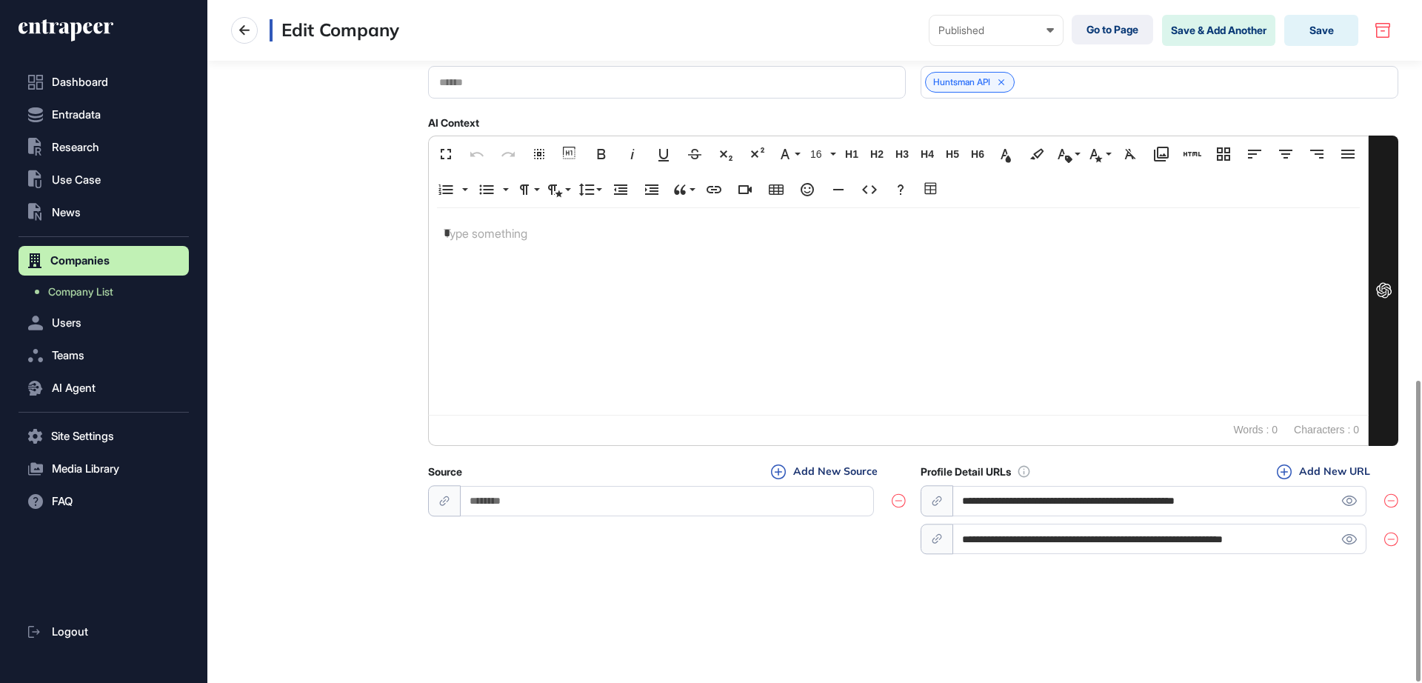
click at [1093, 500] on input "**********" at bounding box center [1159, 501] width 413 height 30
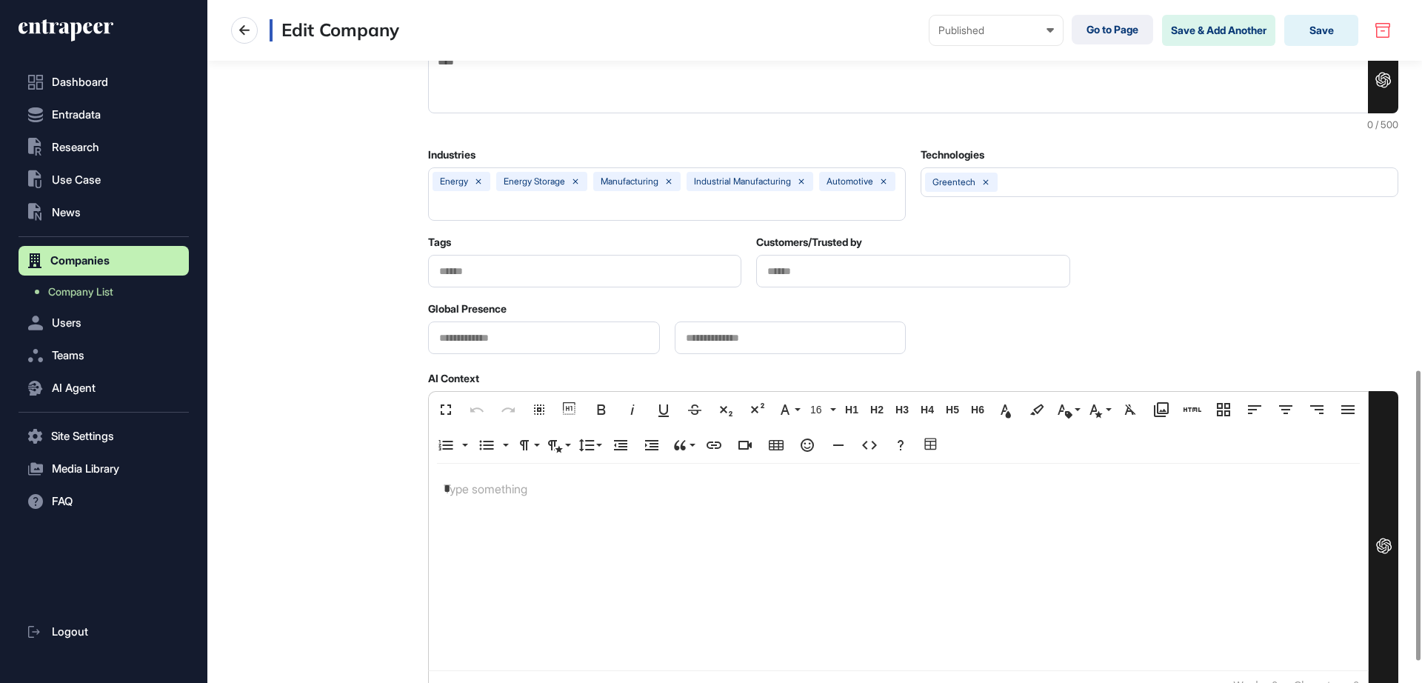
scroll to position [921, 0]
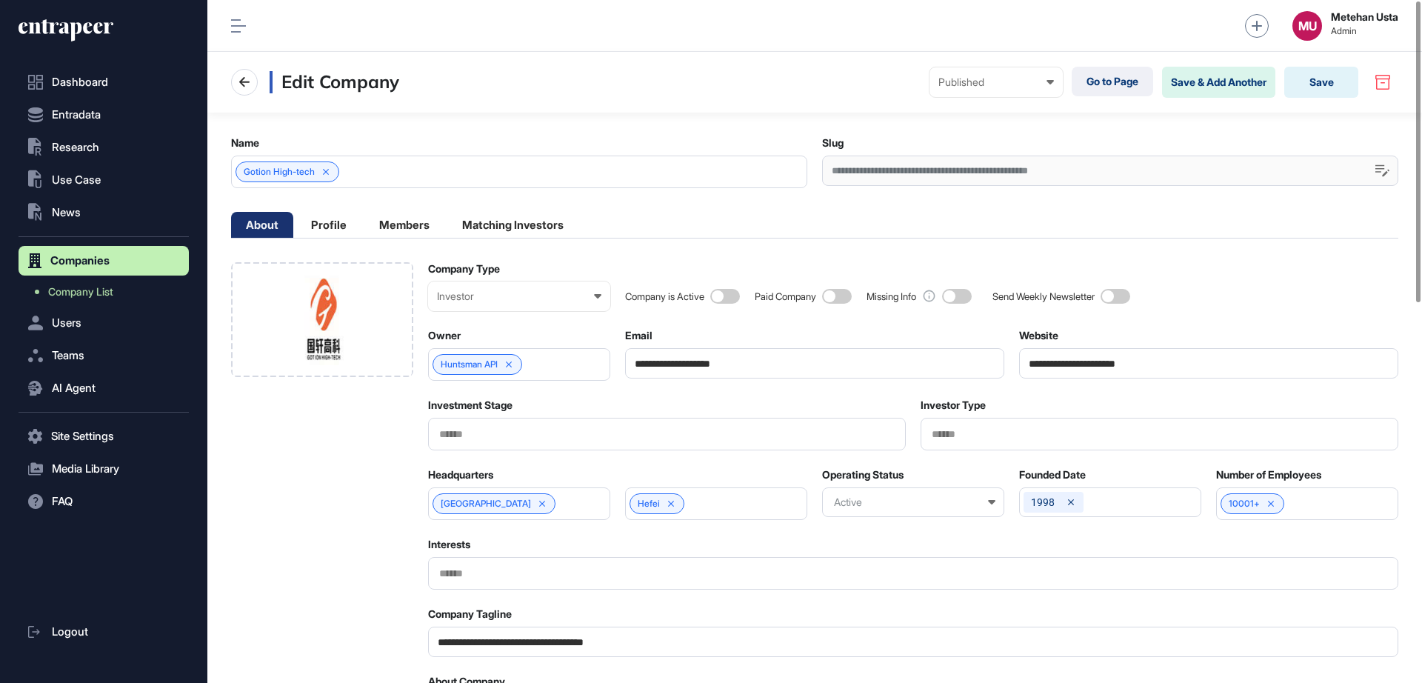
click at [1091, 365] on input "**********" at bounding box center [1208, 363] width 379 height 30
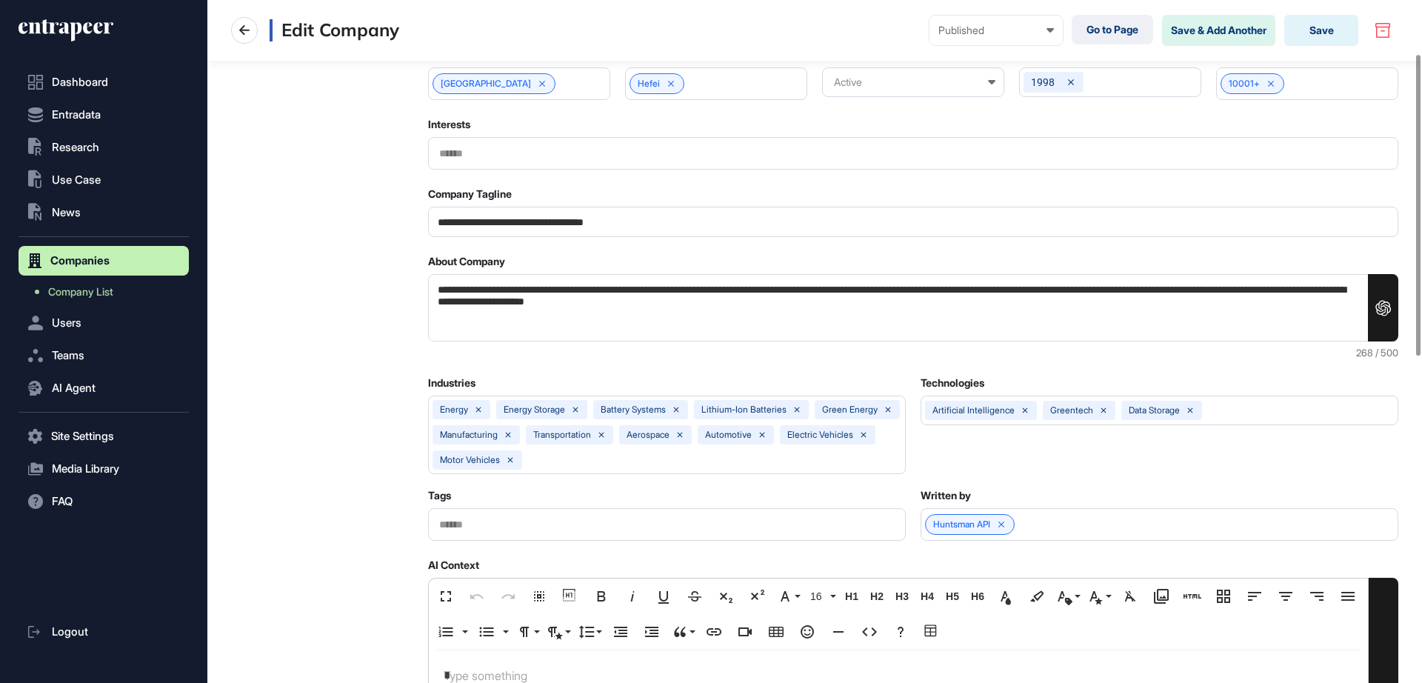
scroll to position [121, 0]
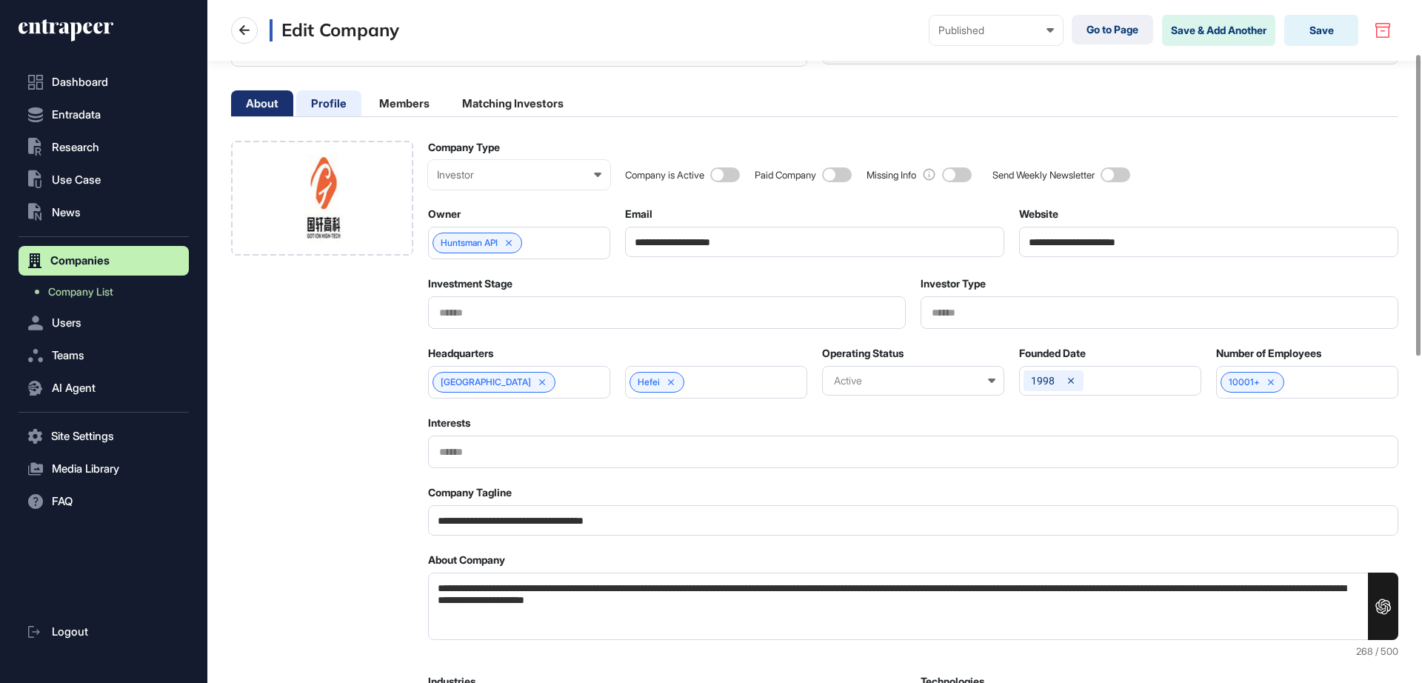
click at [341, 97] on li "Profile" at bounding box center [328, 103] width 65 height 26
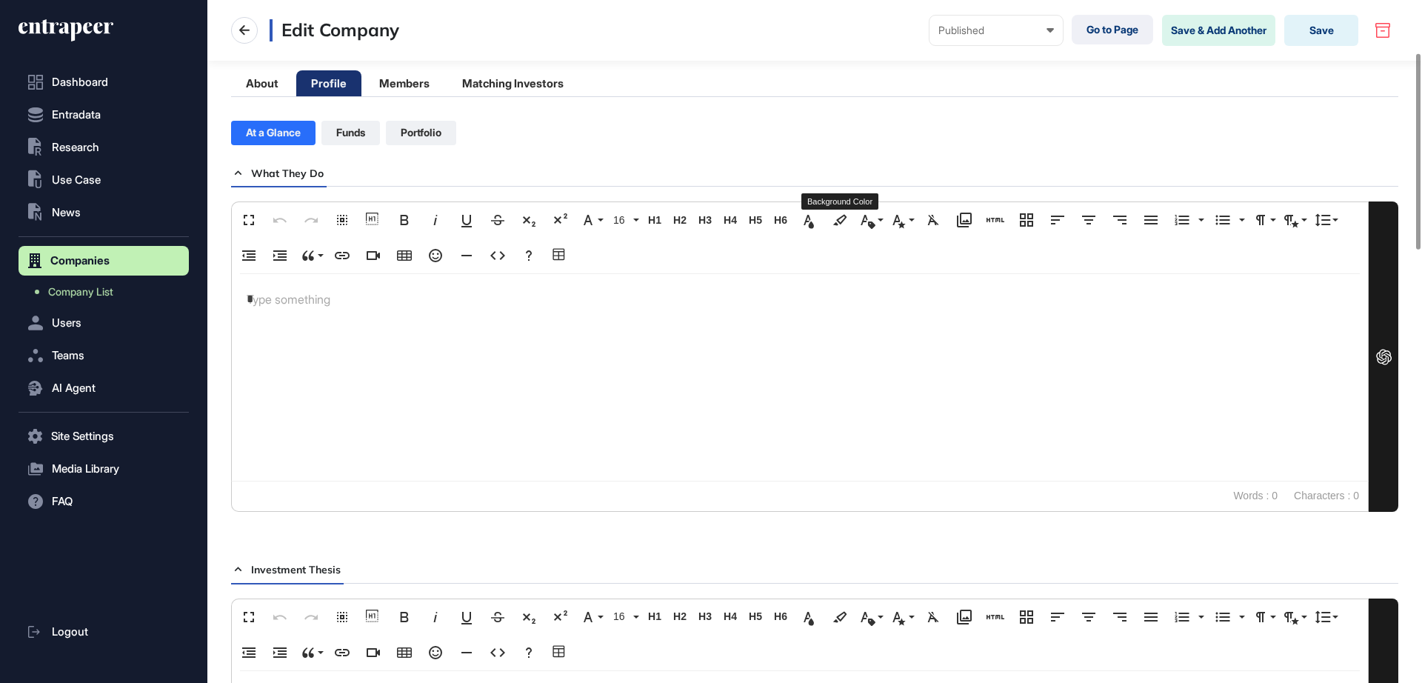
scroll to position [0, 0]
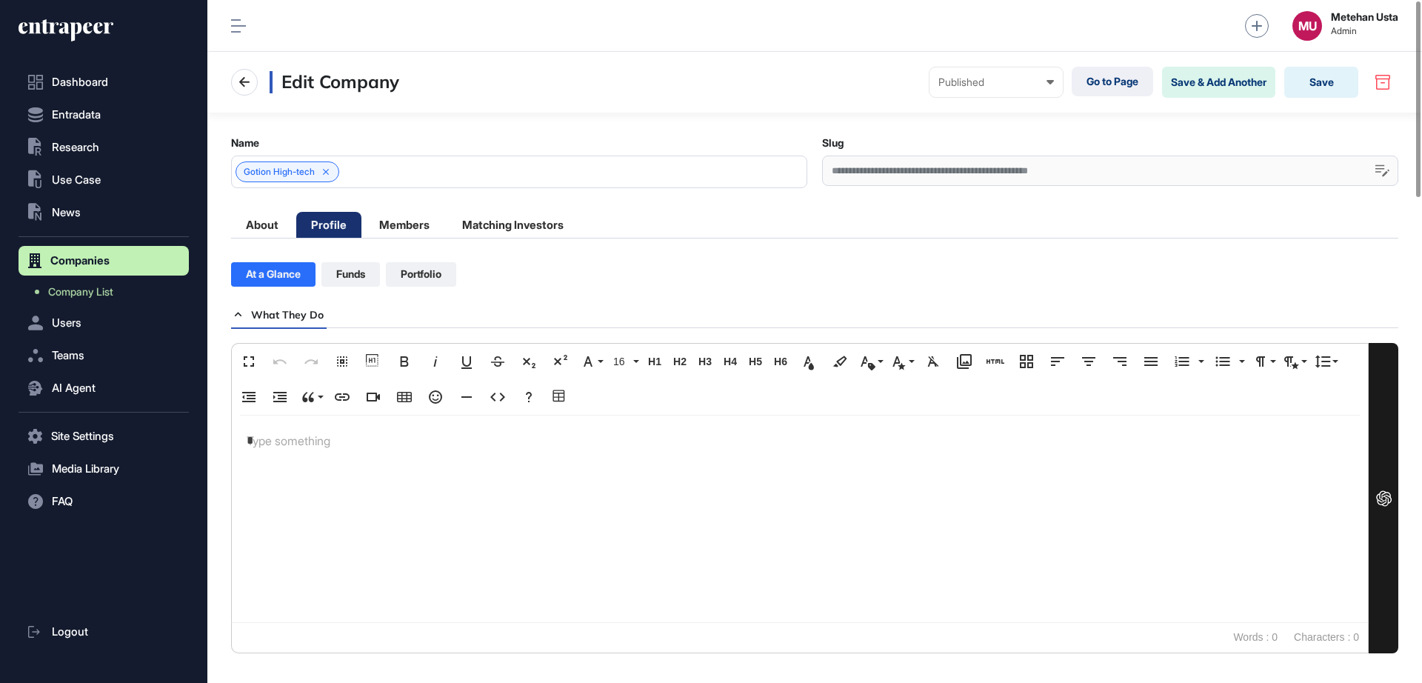
click at [287, 441] on p "*" at bounding box center [800, 440] width 1106 height 21
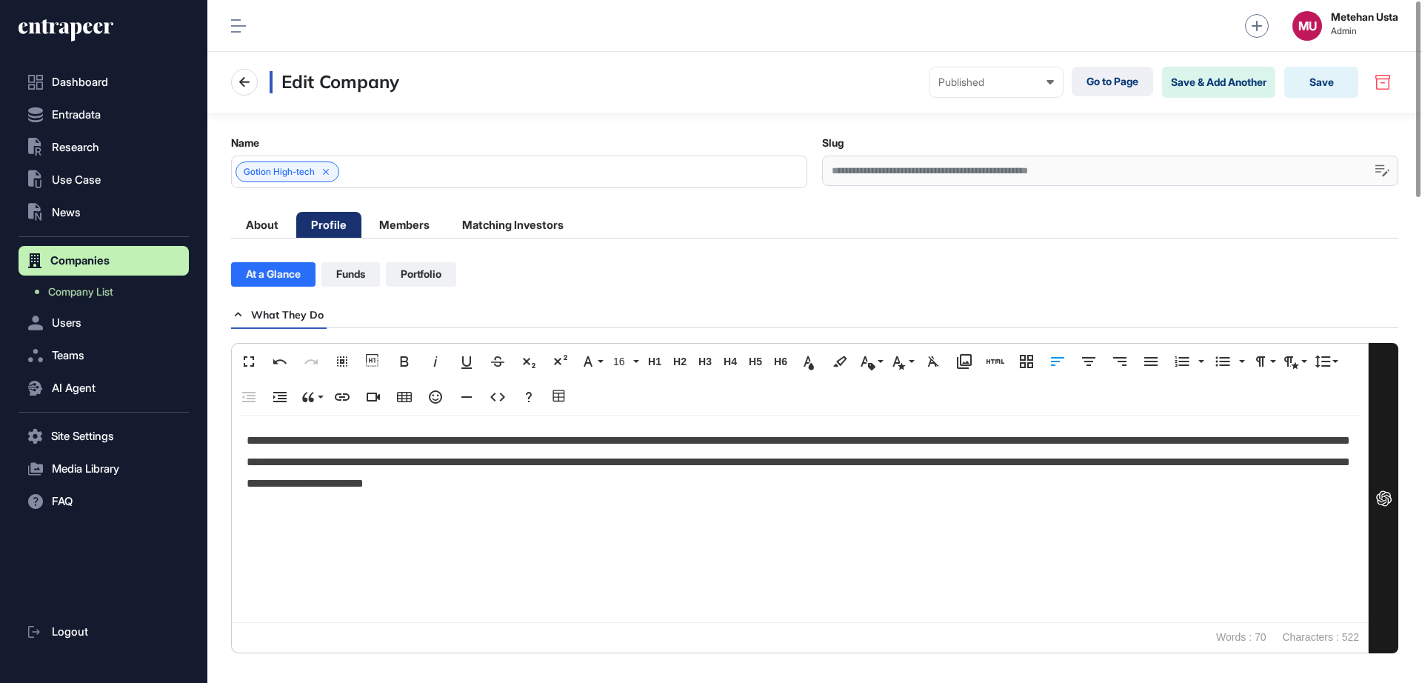
scroll to position [6833, 2]
click at [274, 229] on li "About" at bounding box center [262, 225] width 62 height 26
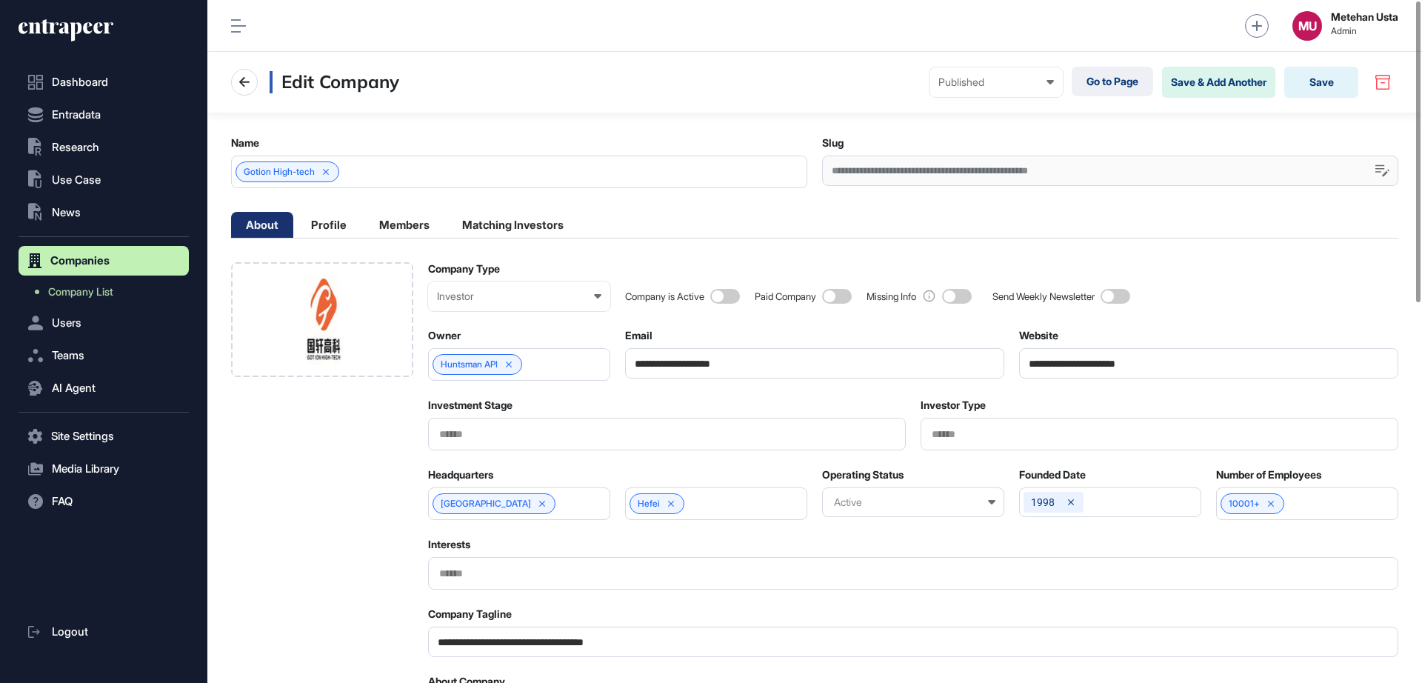
scroll to position [1, 7]
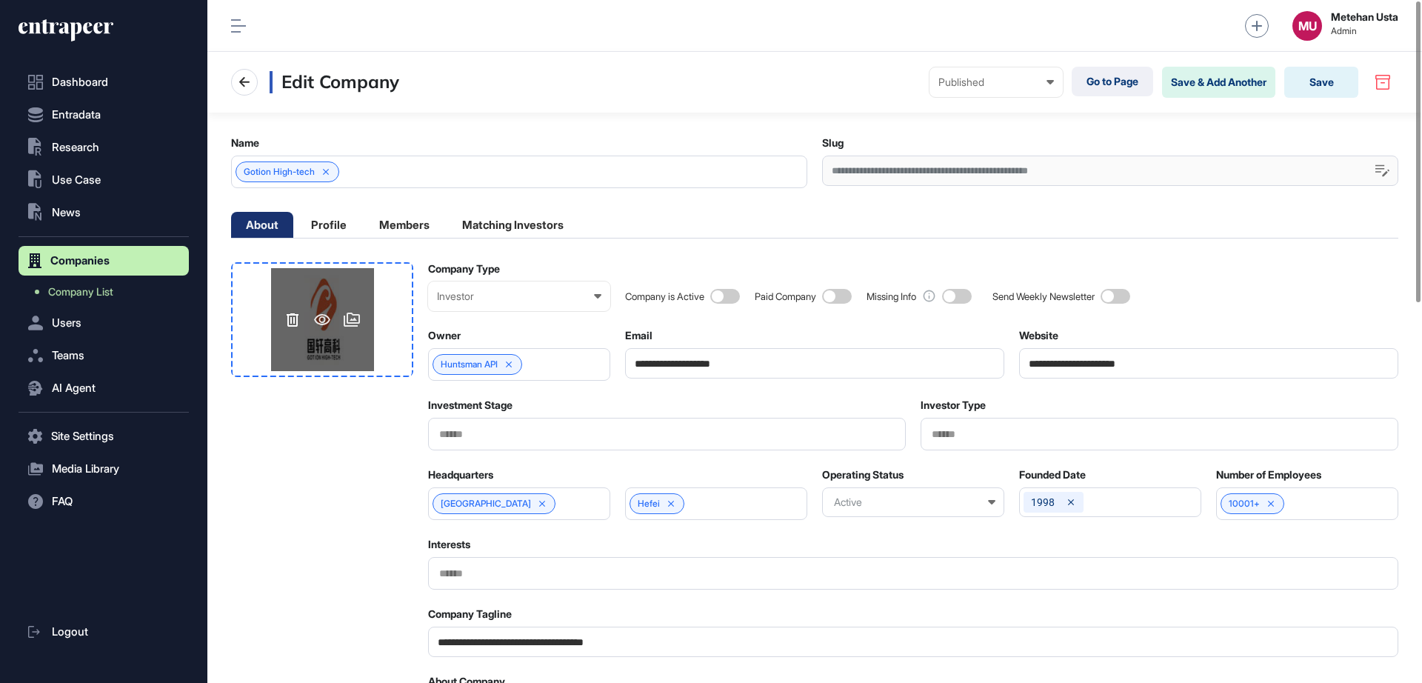
click at [288, 311] on icon at bounding box center [293, 320] width 18 height 18
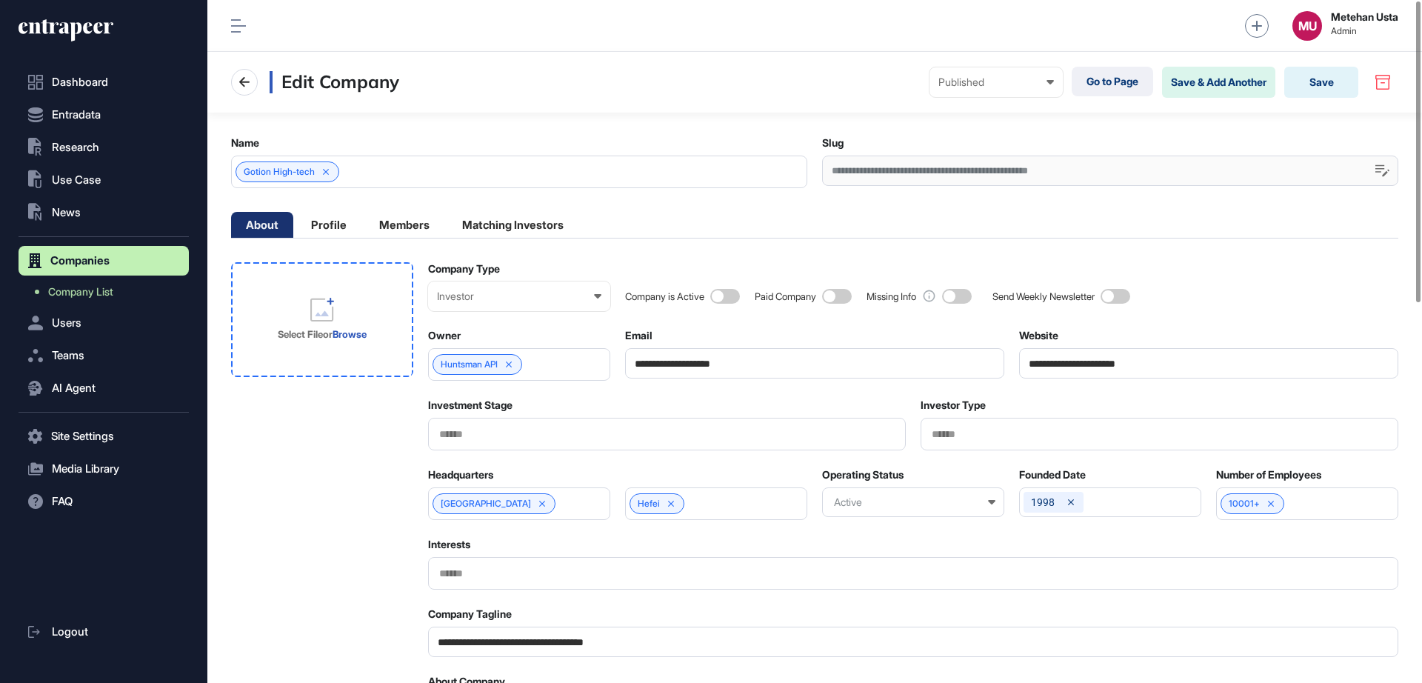
drag, startPoint x: 288, startPoint y: 310, endPoint x: 324, endPoint y: 315, distance: 36.6
click at [324, 315] on icon at bounding box center [321, 313] width 13 height 5
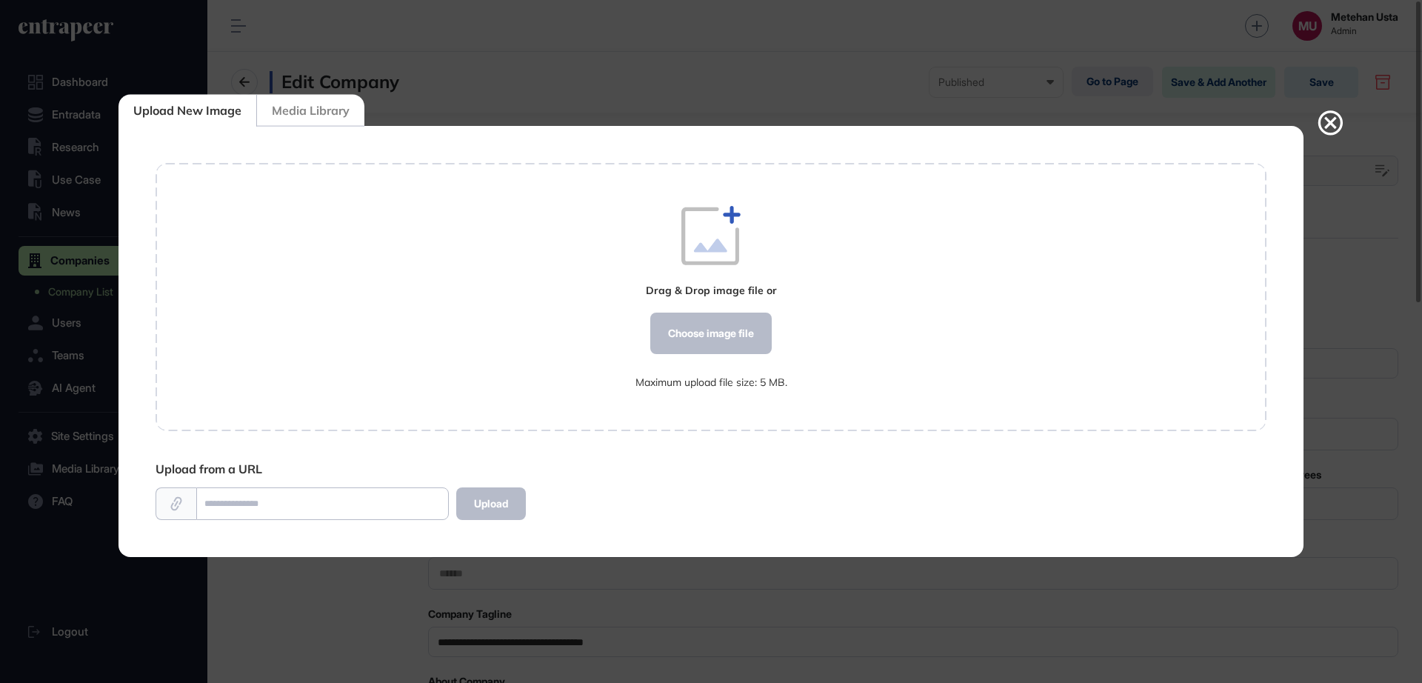
scroll to position [1, 1]
click at [690, 319] on div "Choose image file" at bounding box center [710, 333] width 121 height 41
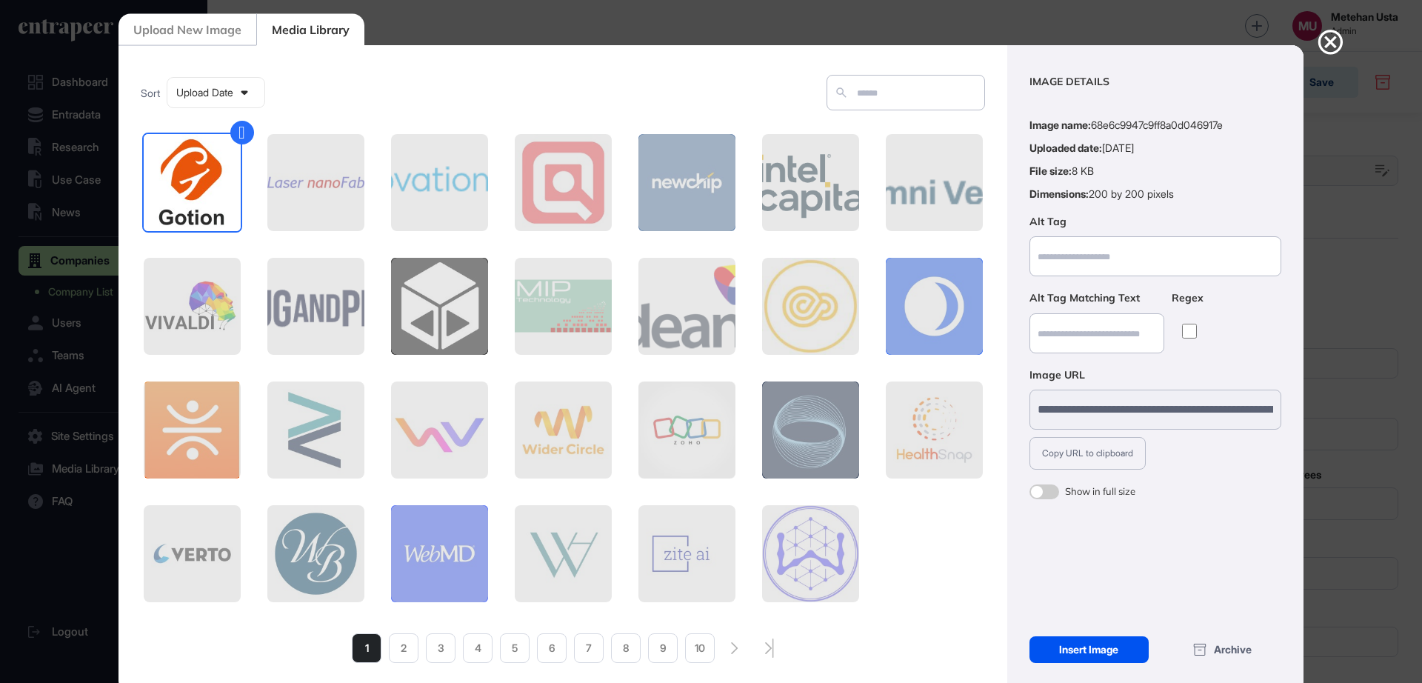
click at [1075, 646] on div "Insert Image" at bounding box center [1088, 649] width 119 height 27
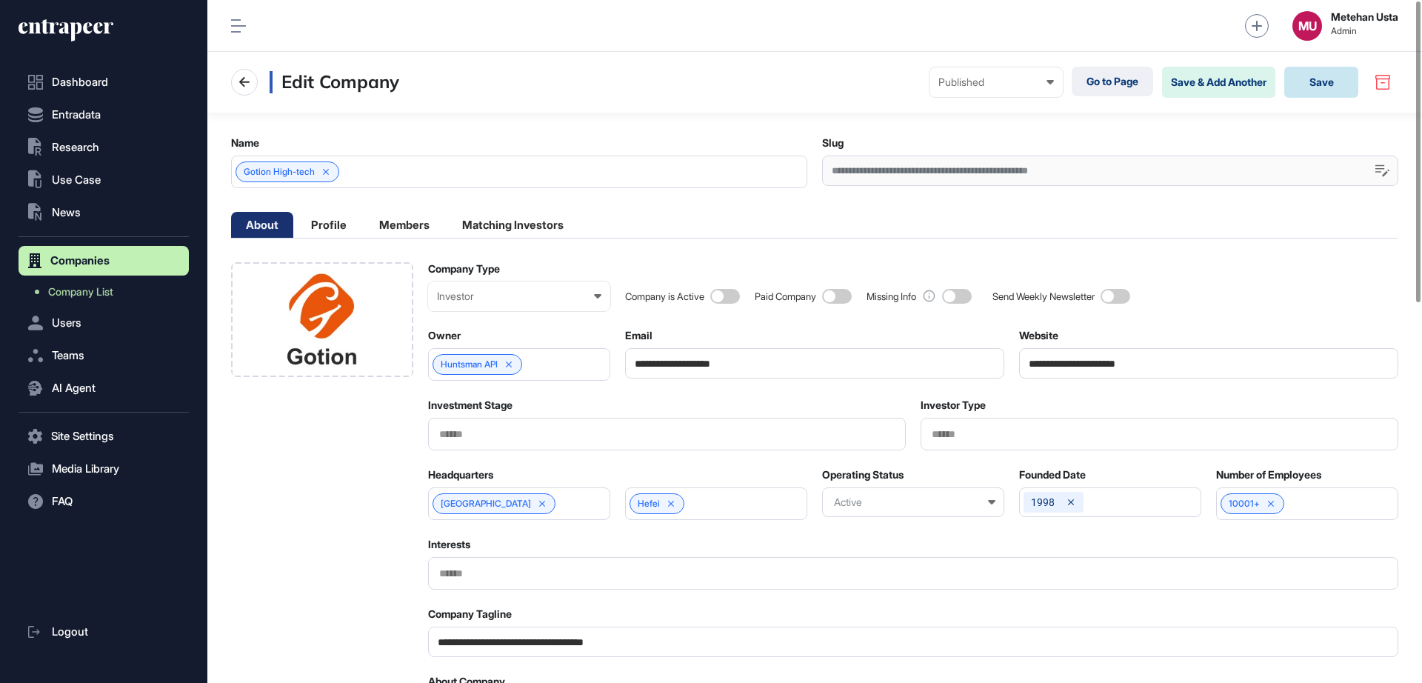
click at [1321, 84] on button "Save" at bounding box center [1321, 82] width 74 height 31
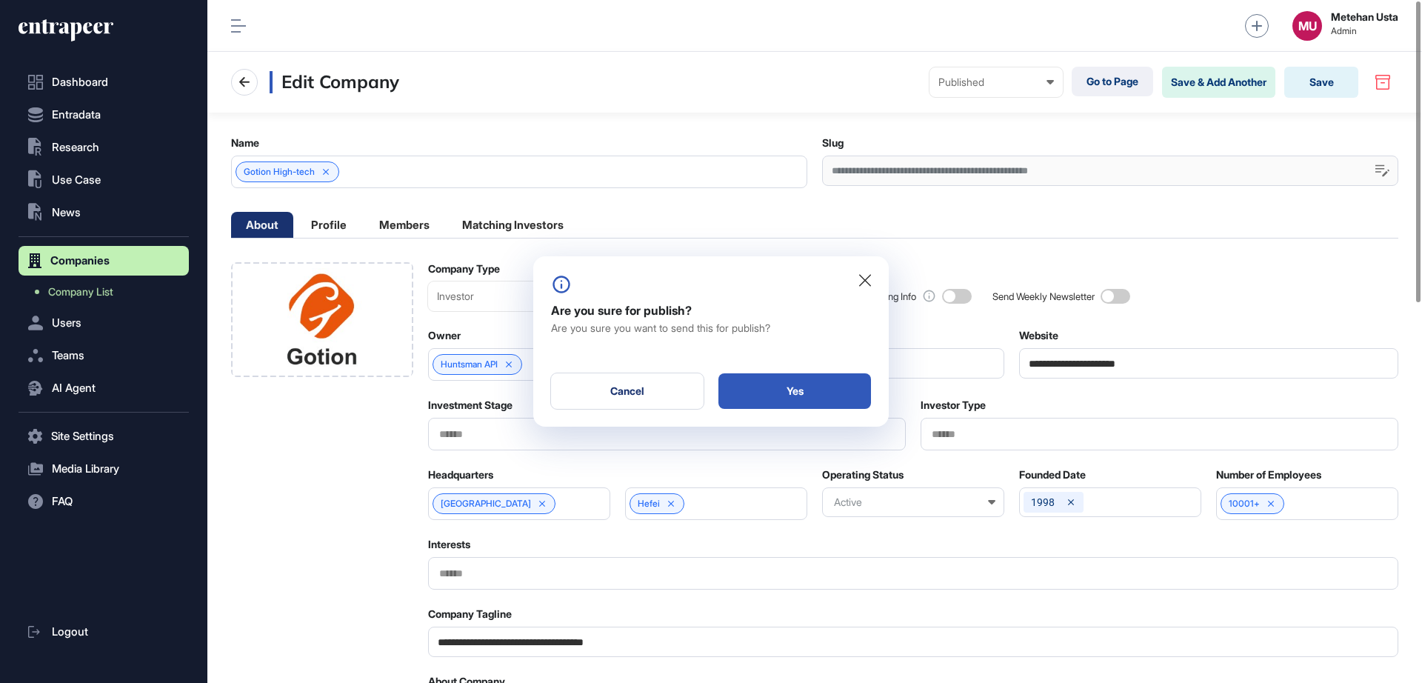
click at [826, 382] on div "Yes" at bounding box center [794, 391] width 153 height 36
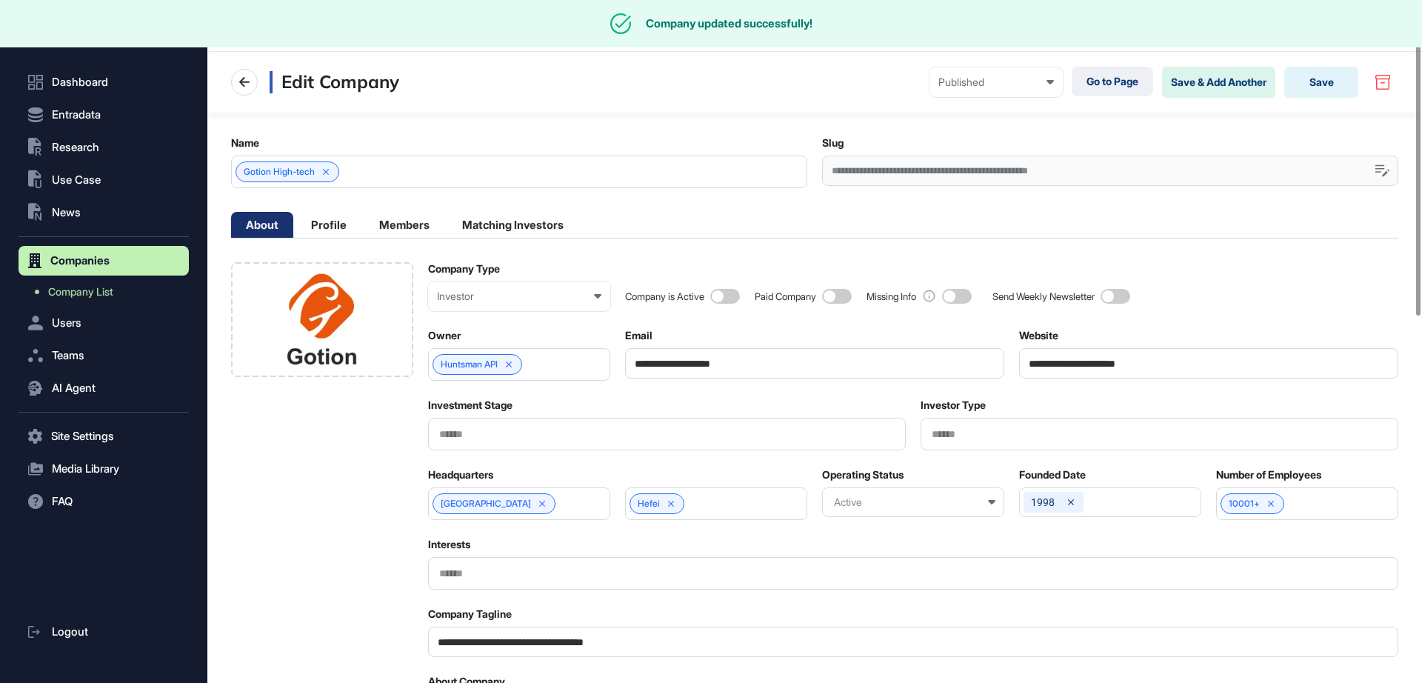
scroll to position [294, 0]
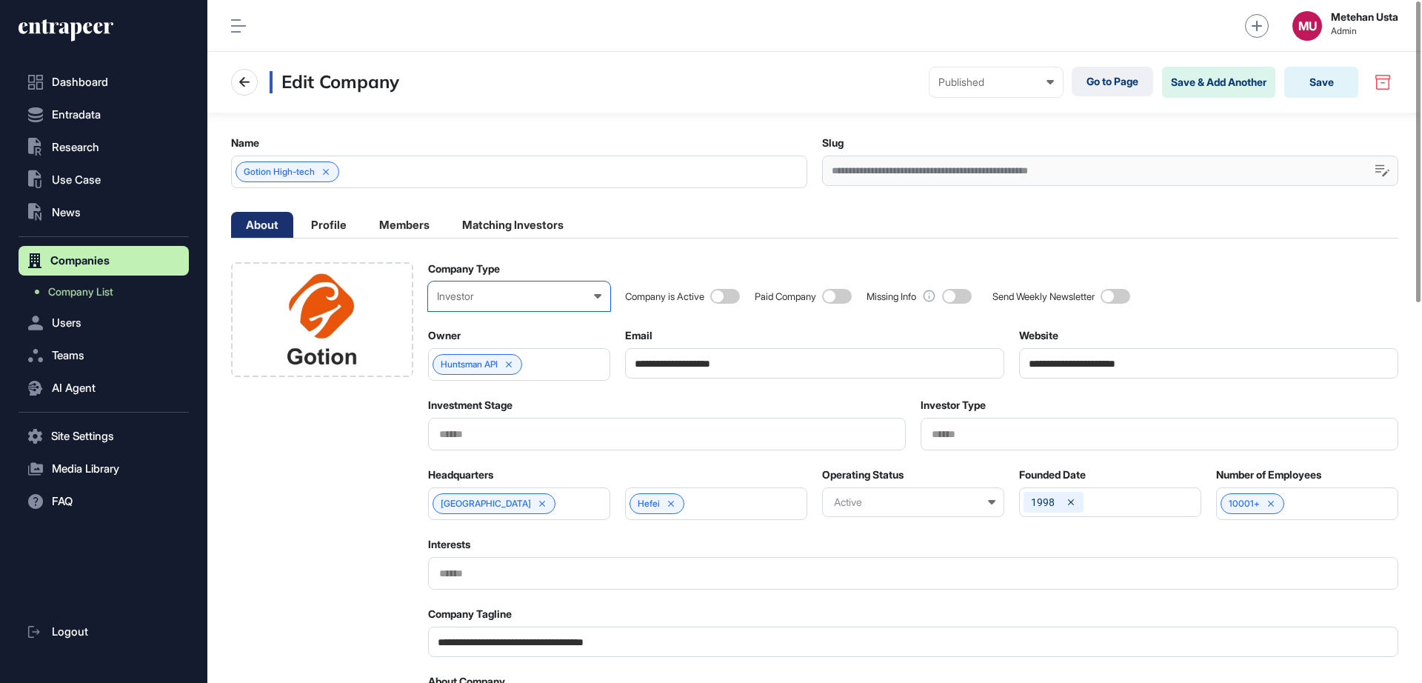
click at [491, 300] on div "Investor" at bounding box center [519, 296] width 164 height 12
click at [0, 0] on div "Startup" at bounding box center [0, 0] width 0 height 0
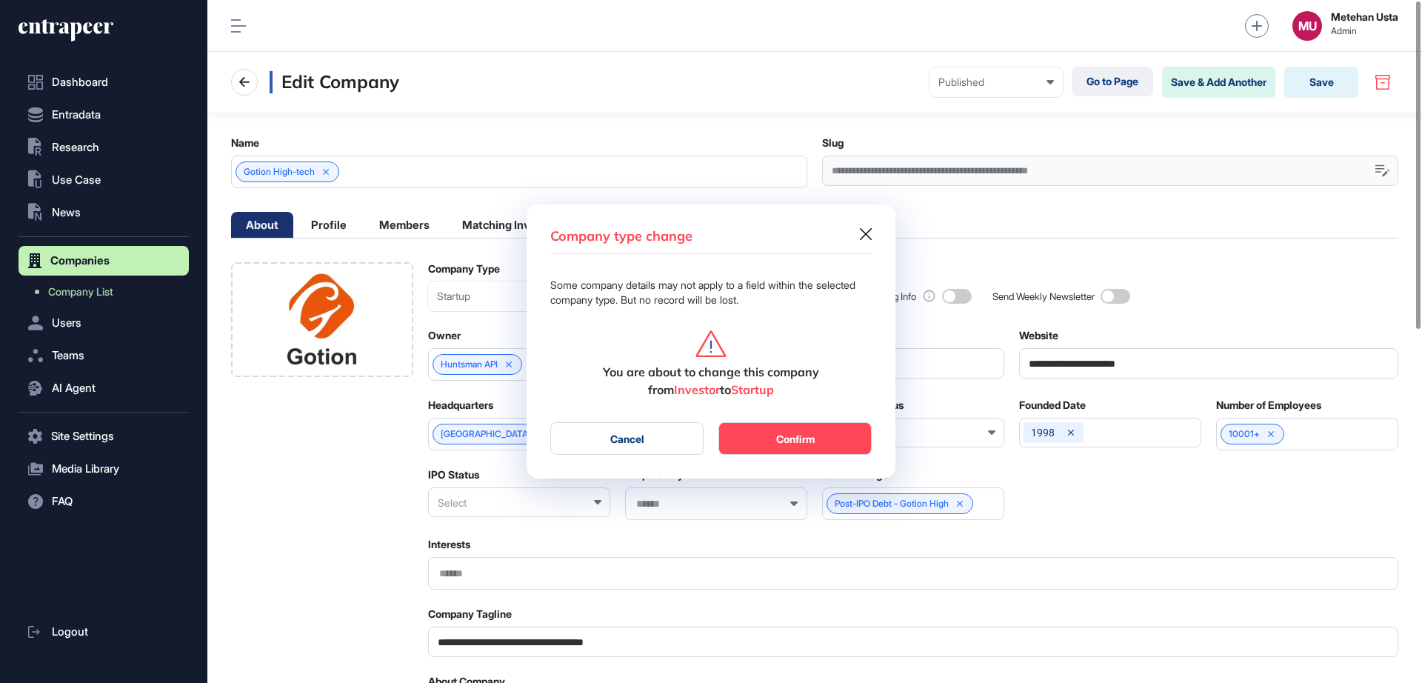
click at [786, 430] on button "Confirm" at bounding box center [794, 438] width 153 height 33
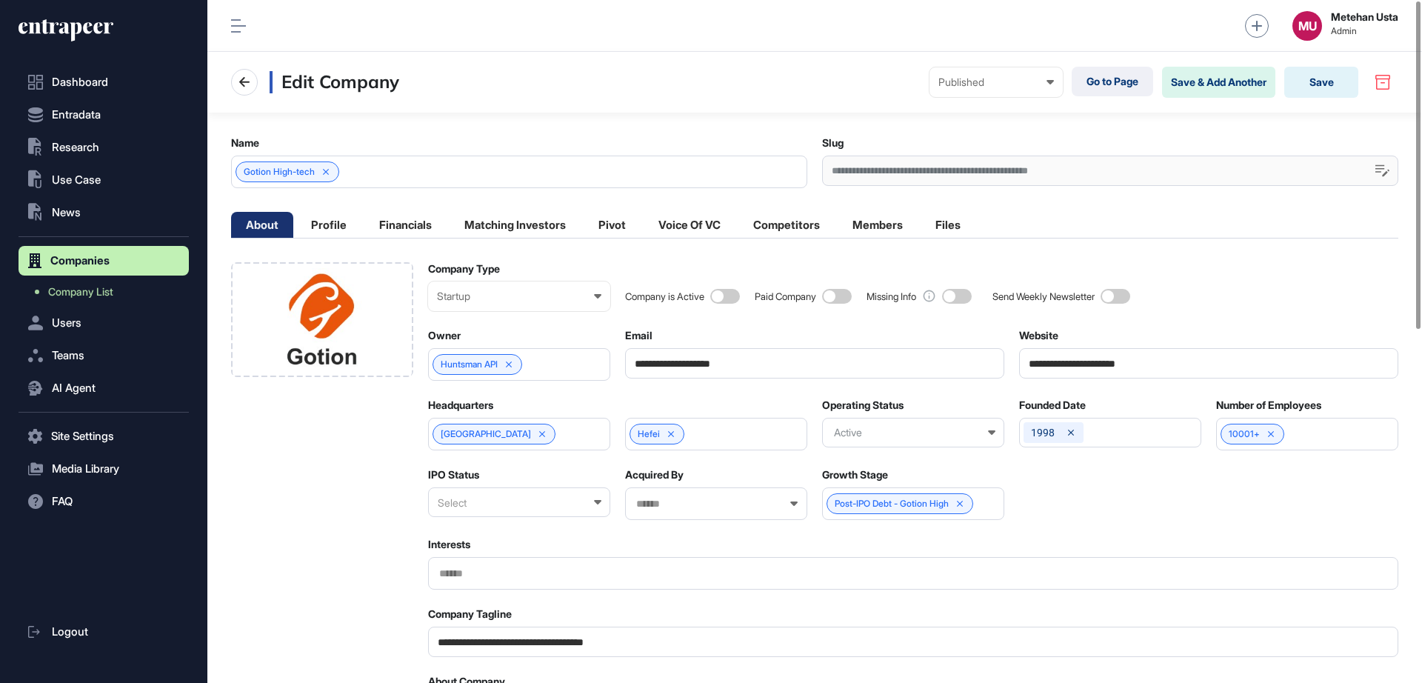
click at [341, 236] on li "Profile" at bounding box center [328, 225] width 65 height 26
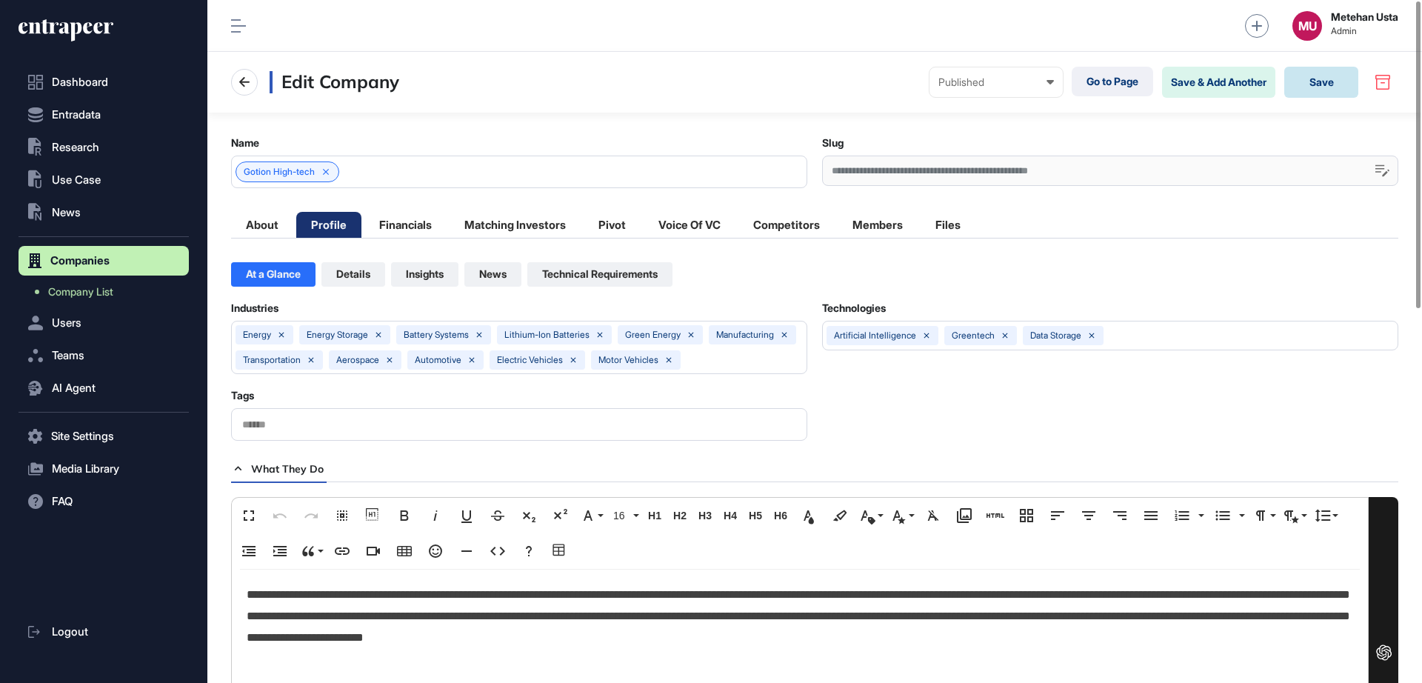
click at [1300, 84] on button "Save" at bounding box center [1321, 82] width 74 height 31
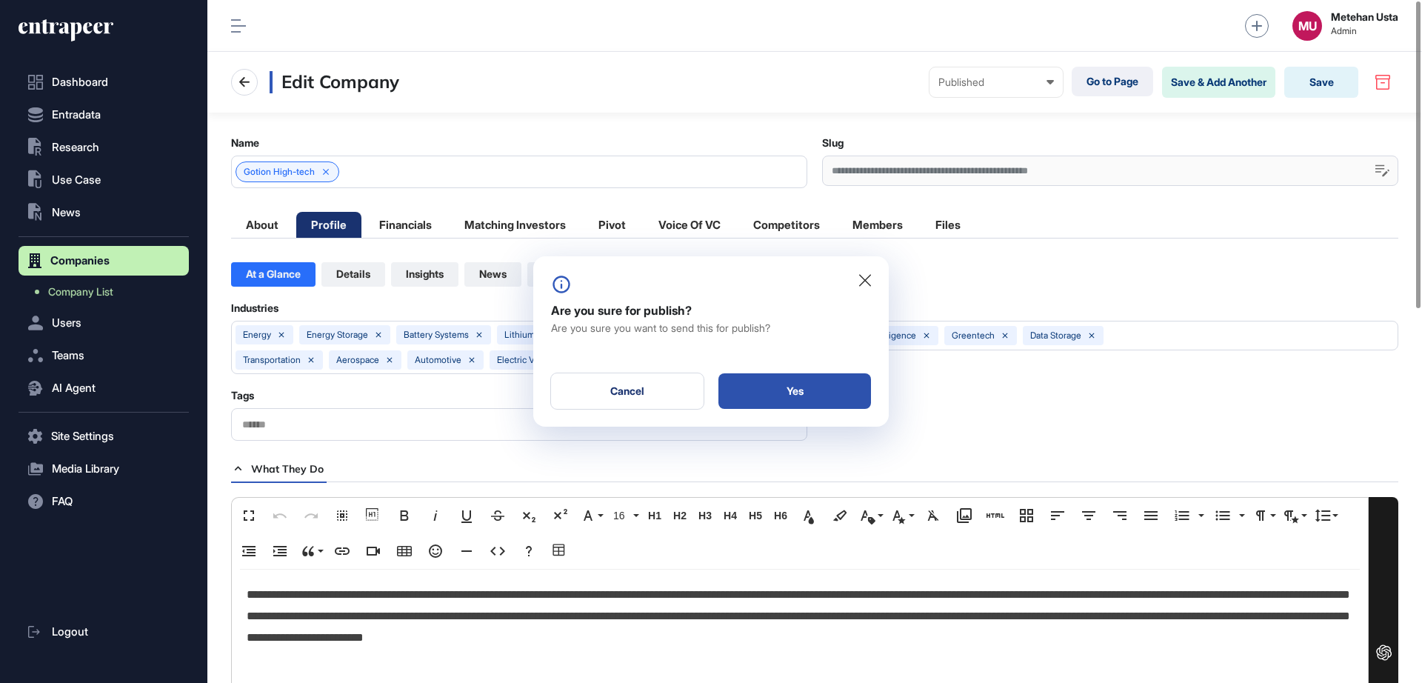
click at [799, 393] on div "Yes" at bounding box center [794, 391] width 153 height 36
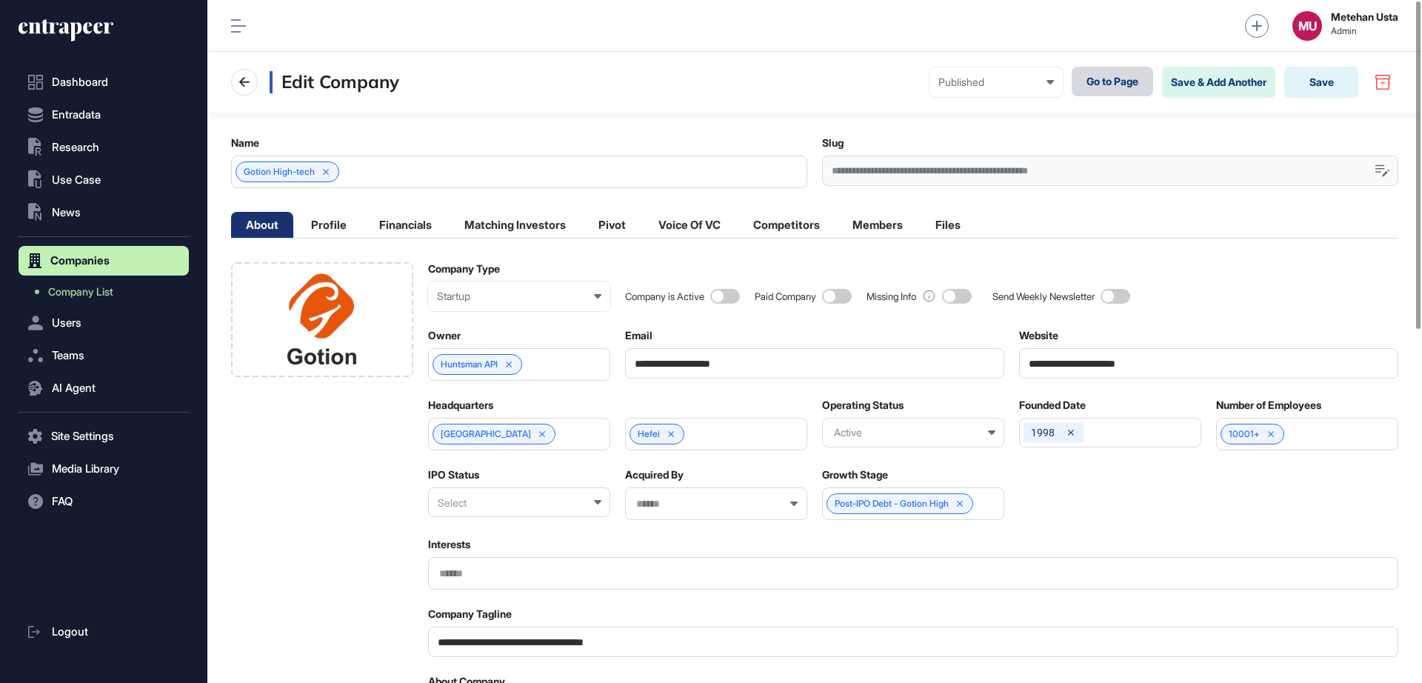
click at [1104, 87] on link "Go to Page" at bounding box center [1112, 82] width 81 height 30
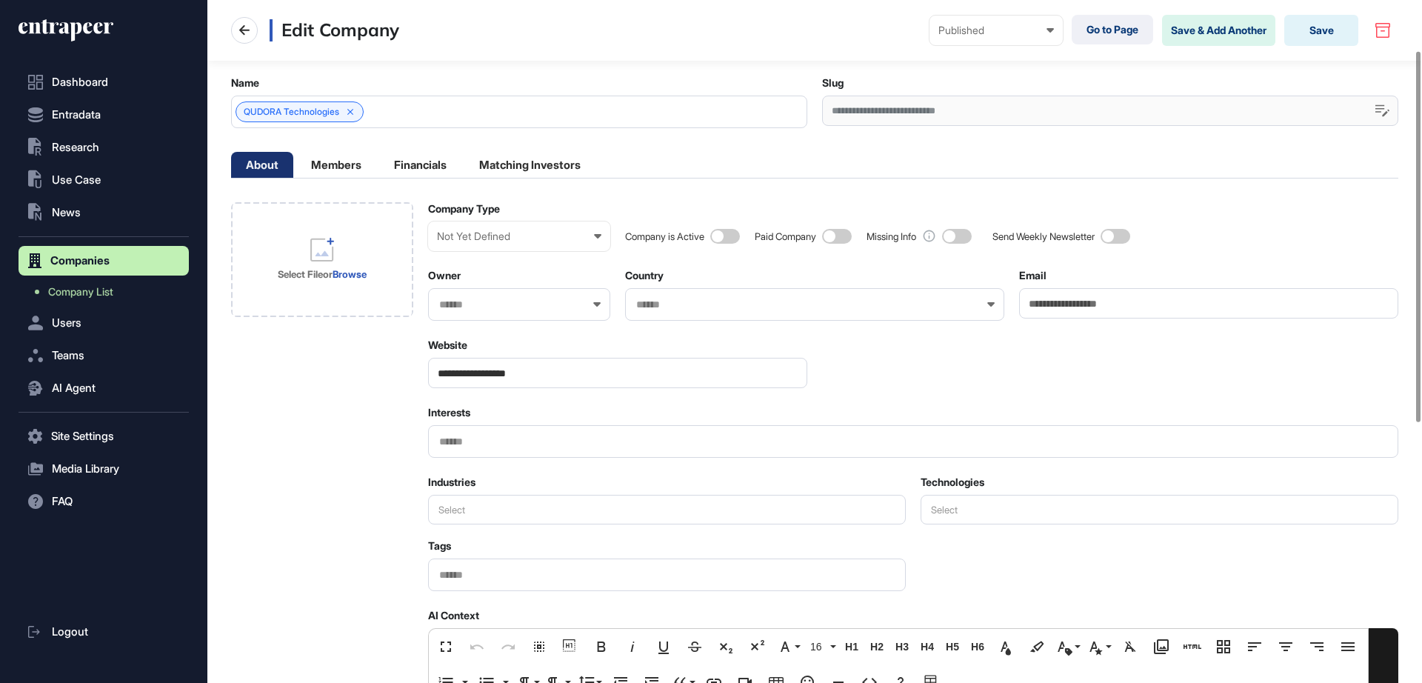
scroll to position [93, 0]
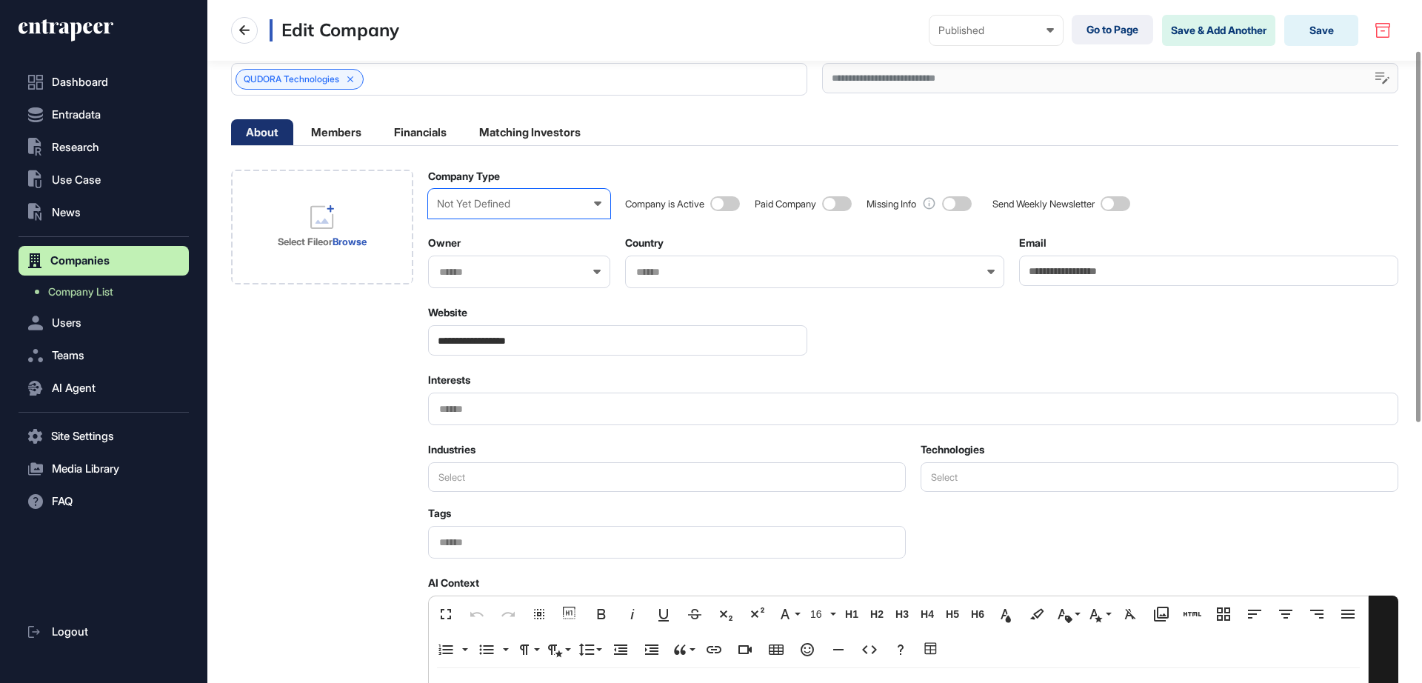
click at [497, 213] on div "Not Yet Defined Enterprise Startup Investor Non-Profit Organization Government …" at bounding box center [519, 204] width 182 height 30
click at [0, 0] on div "Startup" at bounding box center [0, 0] width 0 height 0
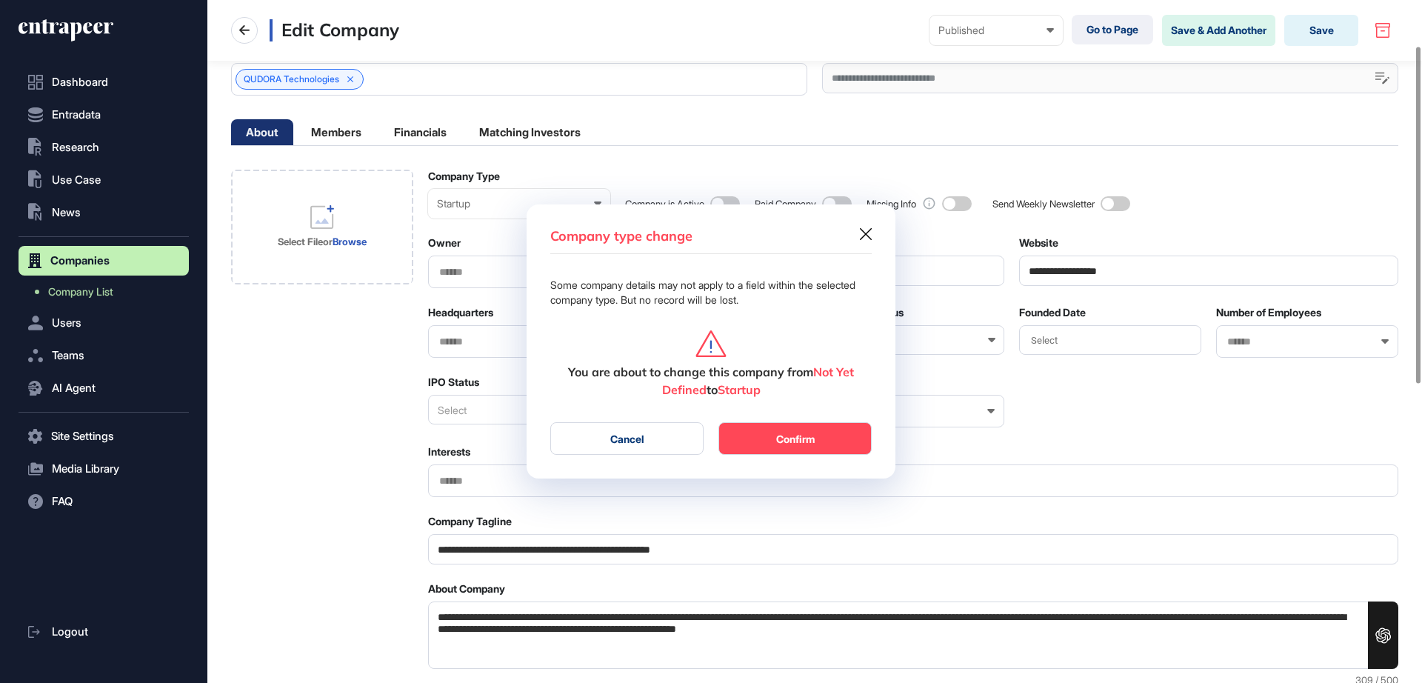
click at [781, 430] on button "Confirm" at bounding box center [794, 438] width 153 height 33
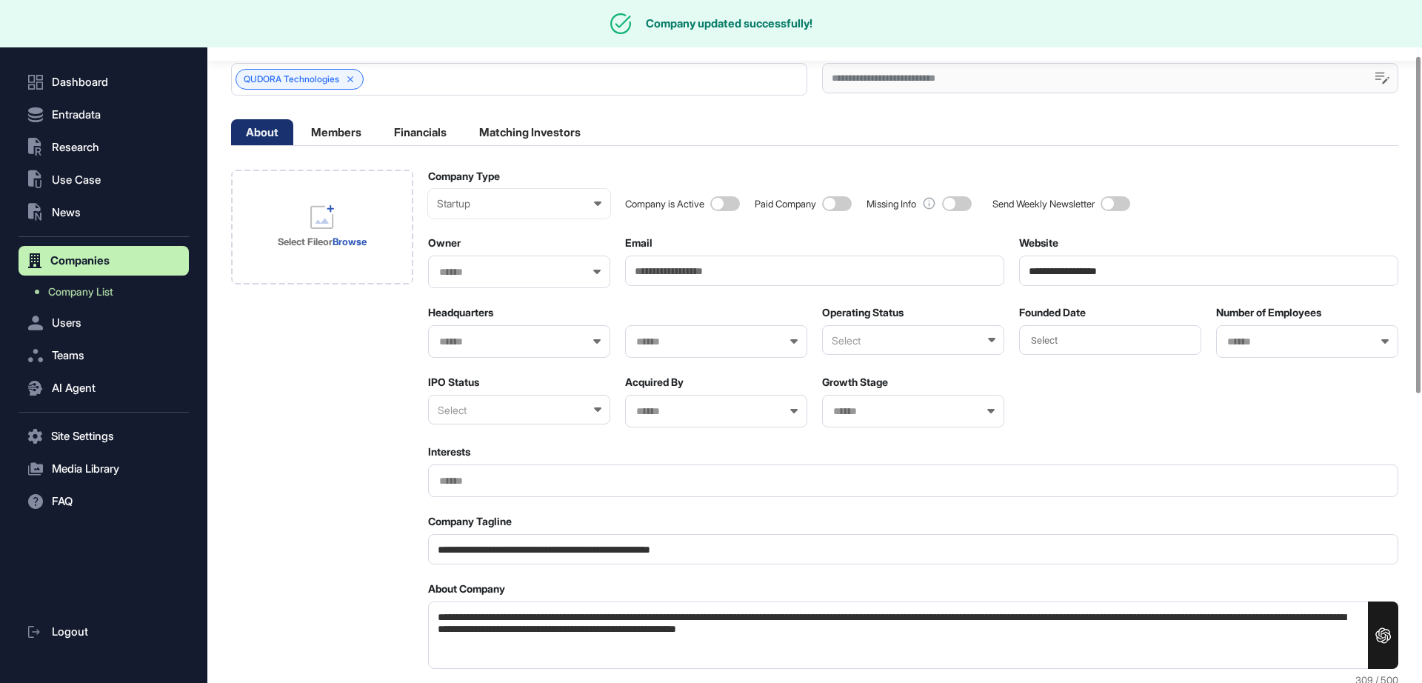
scroll to position [327, 0]
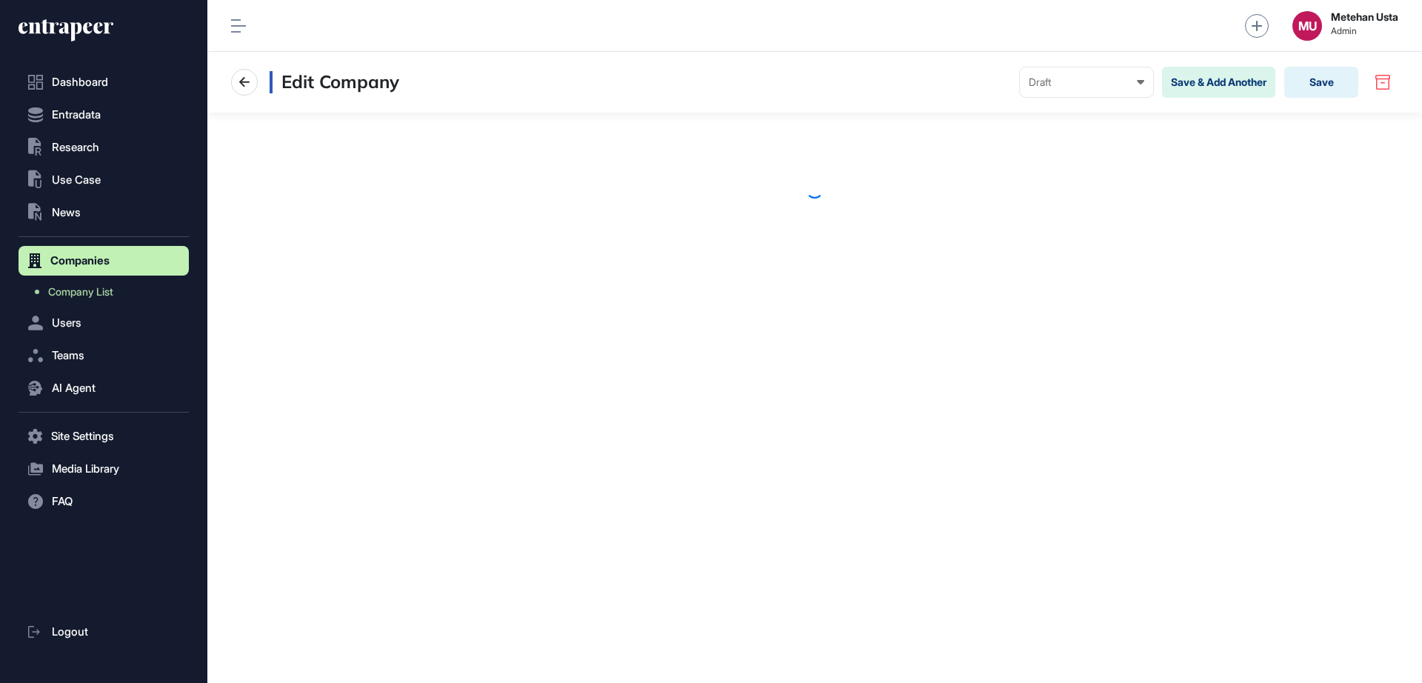
scroll to position [1, 1]
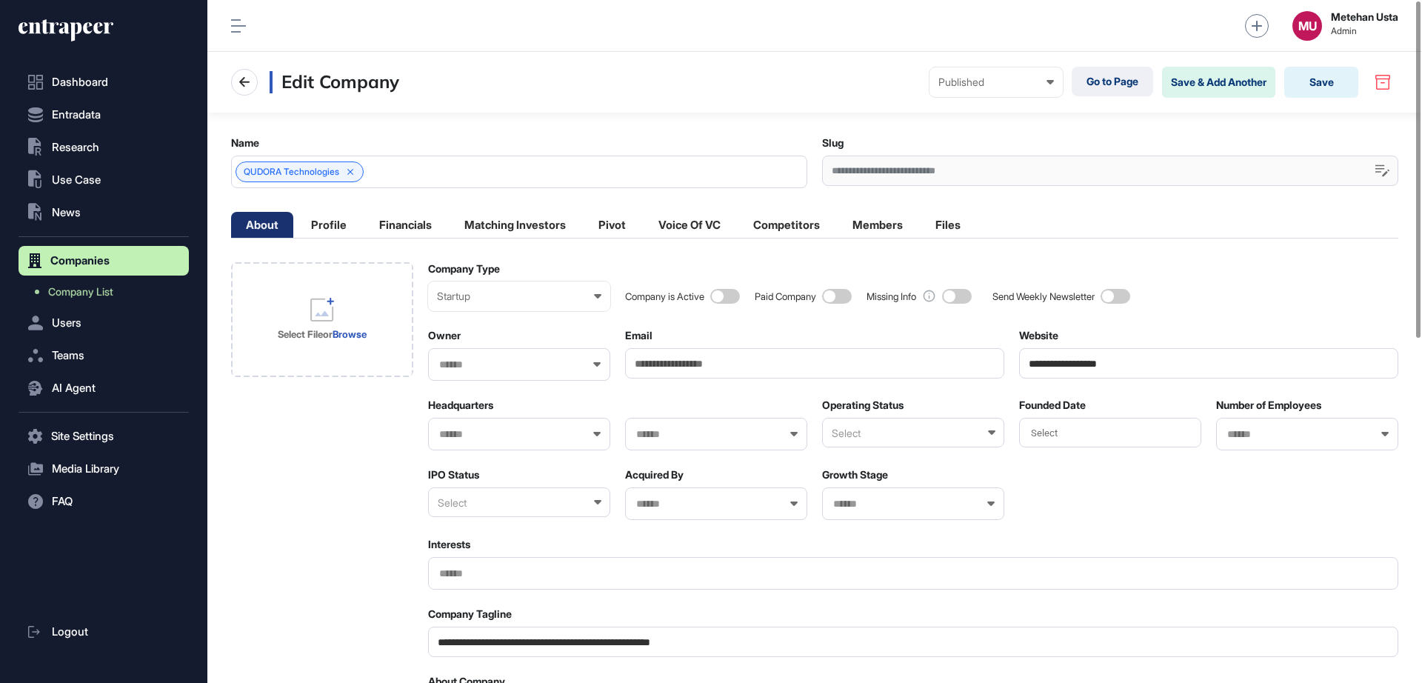
click at [1083, 360] on input "**********" at bounding box center [1208, 363] width 379 height 30
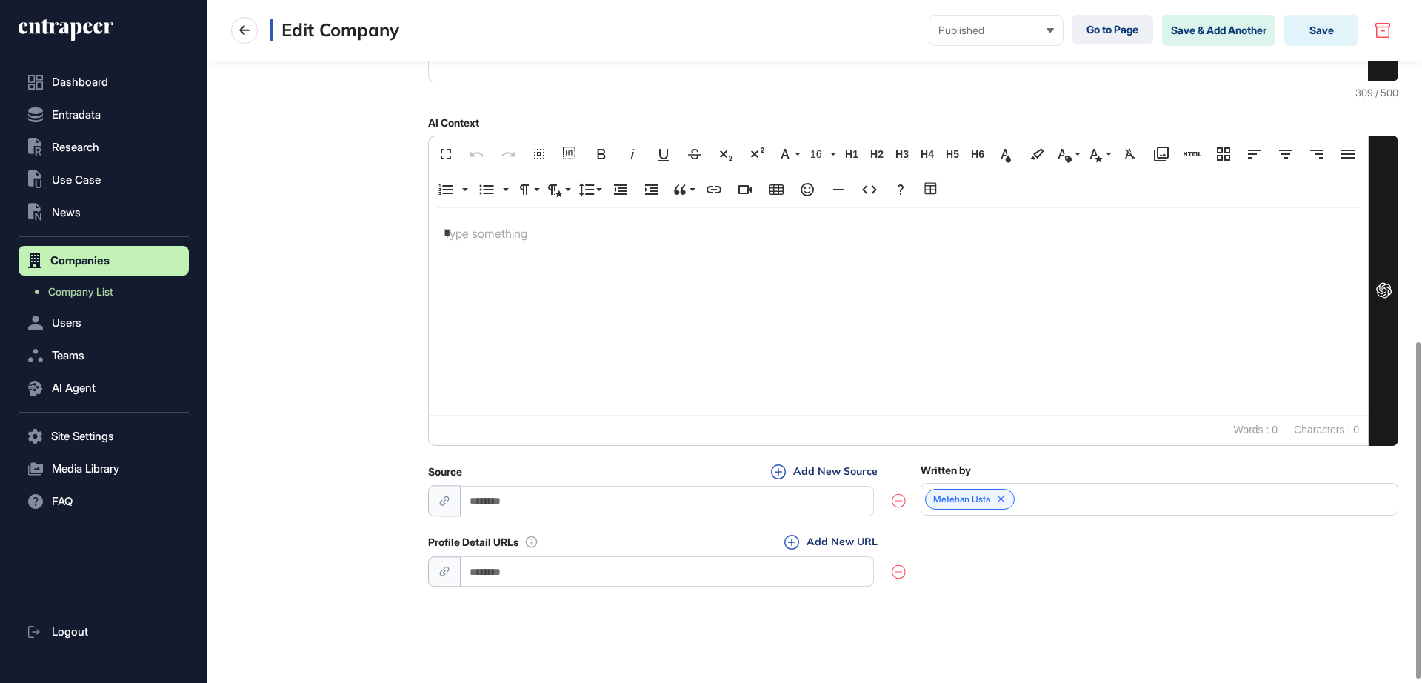
scroll to position [698, 0]
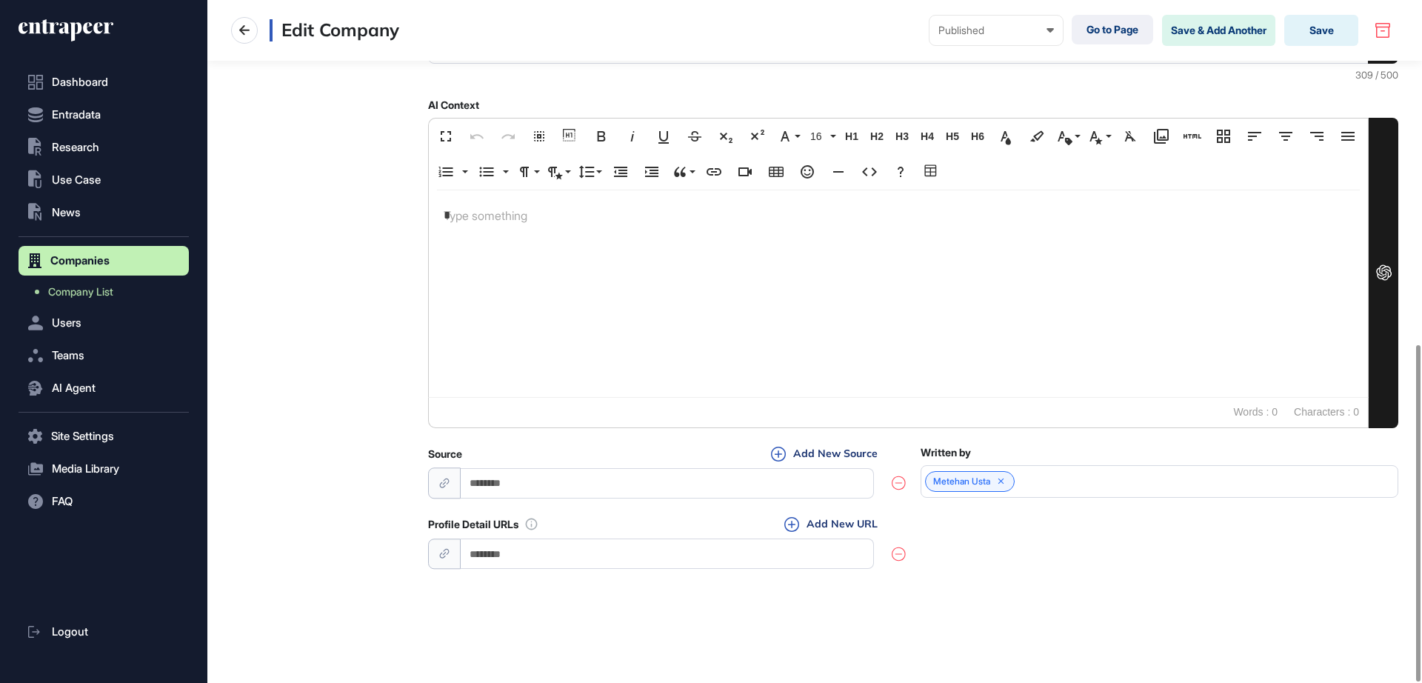
click at [593, 551] on input "url" at bounding box center [667, 553] width 413 height 30
paste input "**********"
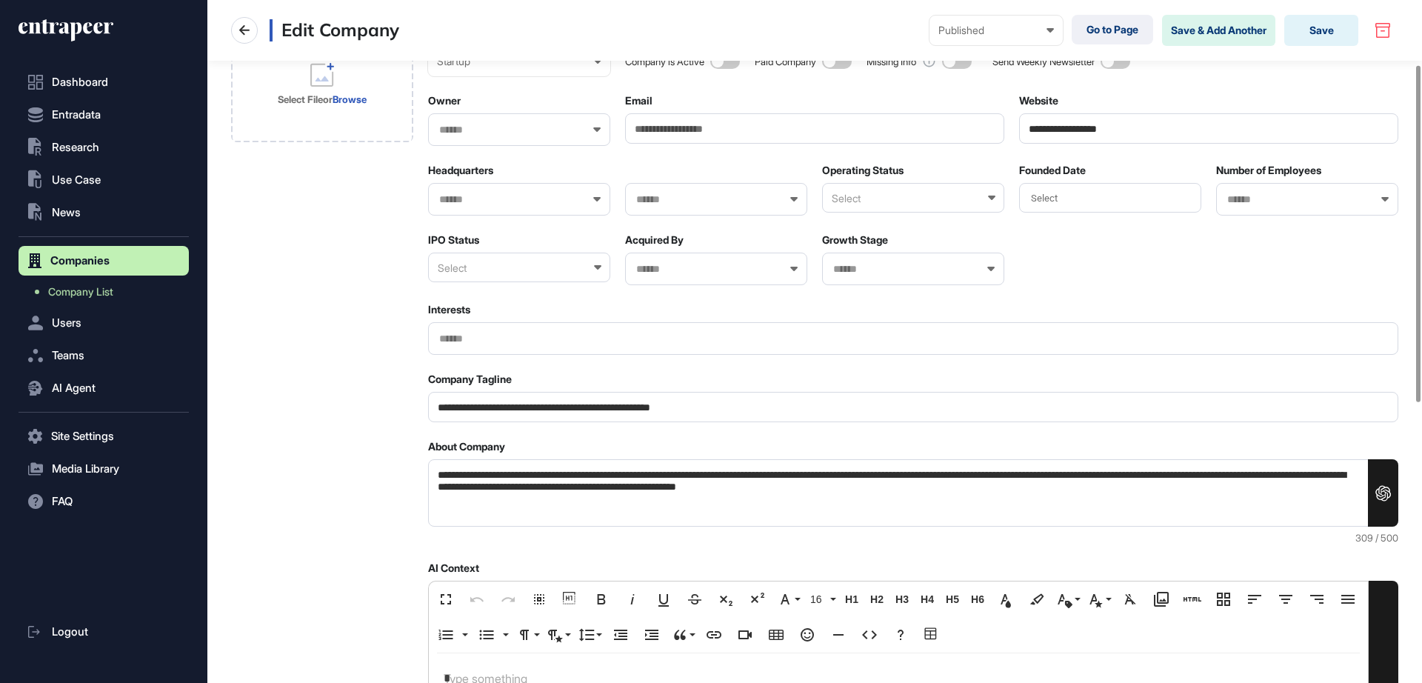
scroll to position [0, 0]
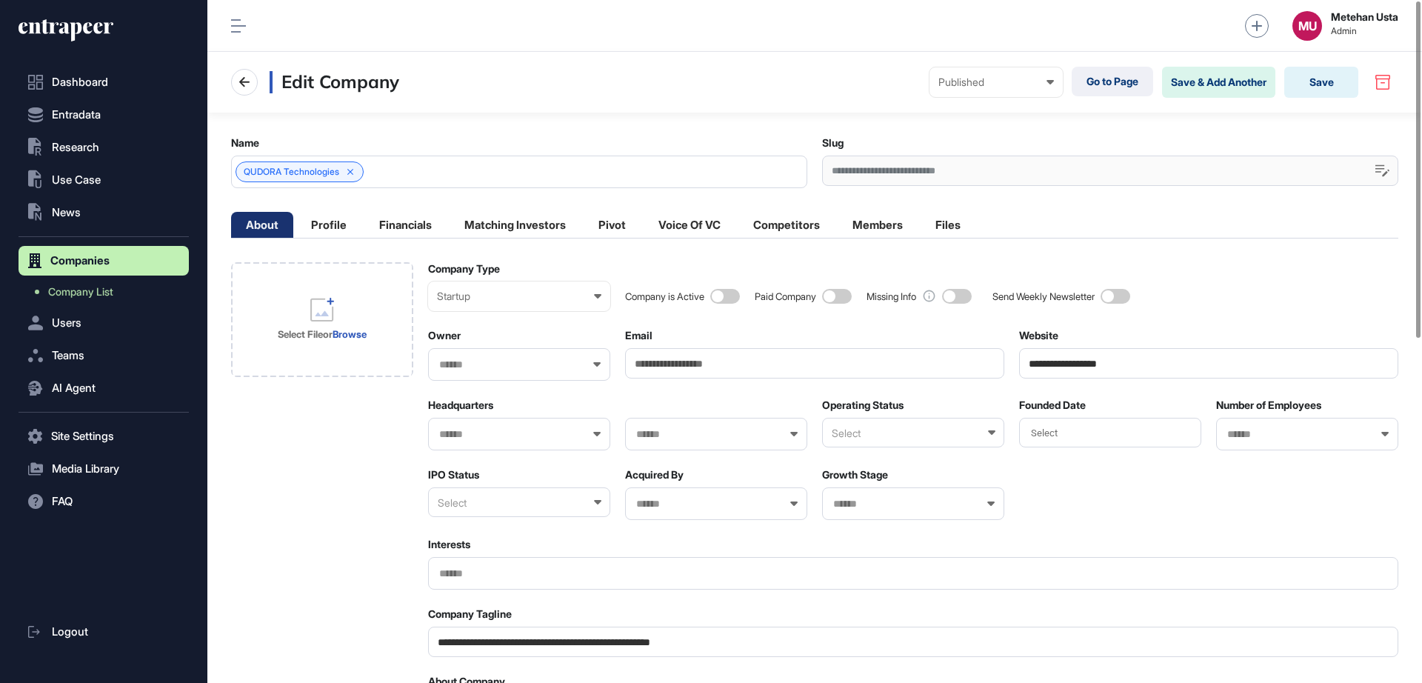
type input "**********"
click at [308, 309] on div "Select File or Browse" at bounding box center [322, 319] width 89 height 43
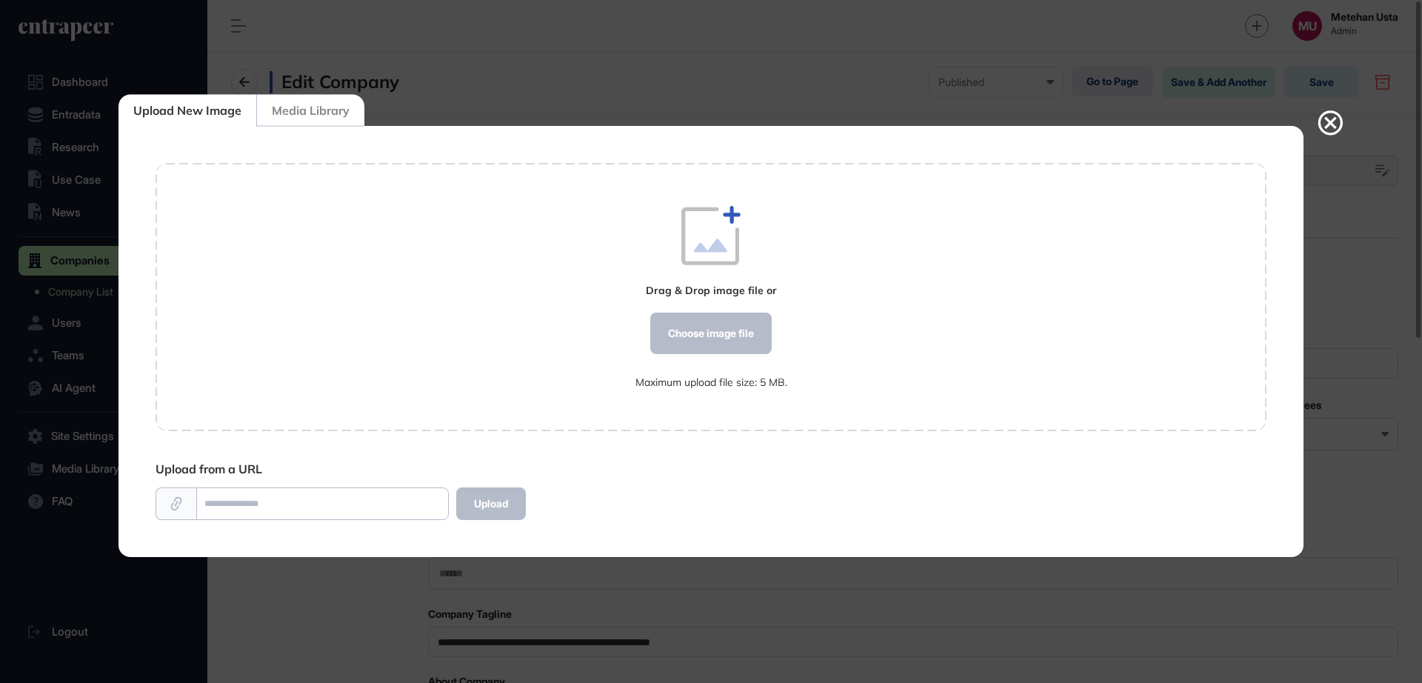
scroll to position [1, 1]
click at [701, 338] on div "Choose image file" at bounding box center [710, 333] width 121 height 41
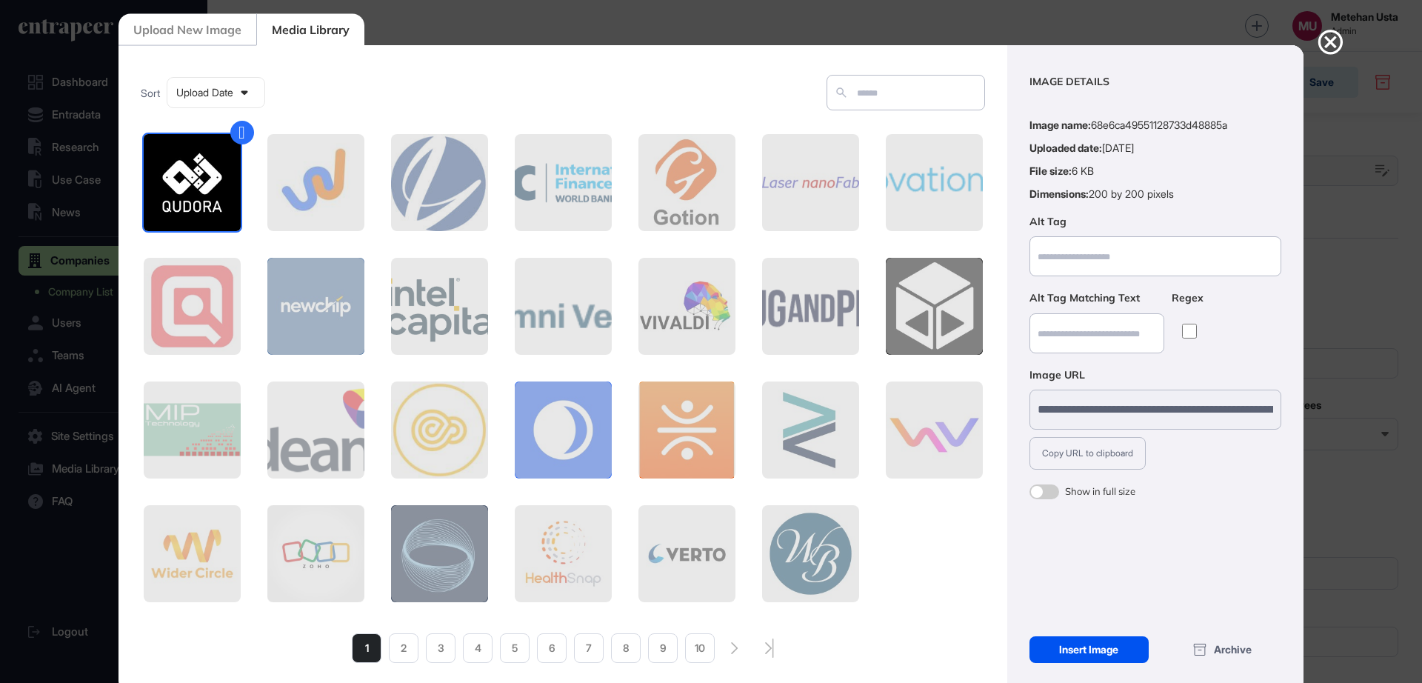
click at [1066, 656] on div "Insert Image" at bounding box center [1088, 649] width 119 height 27
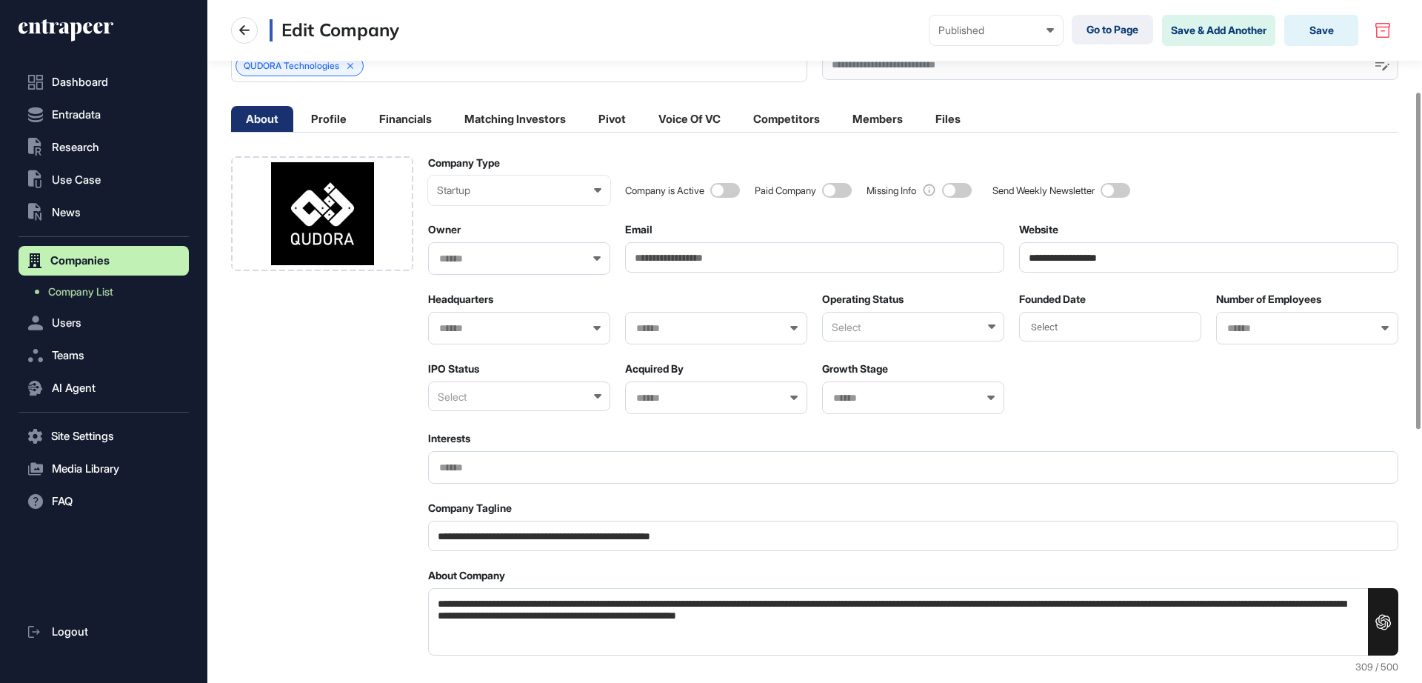
scroll to position [185, 0]
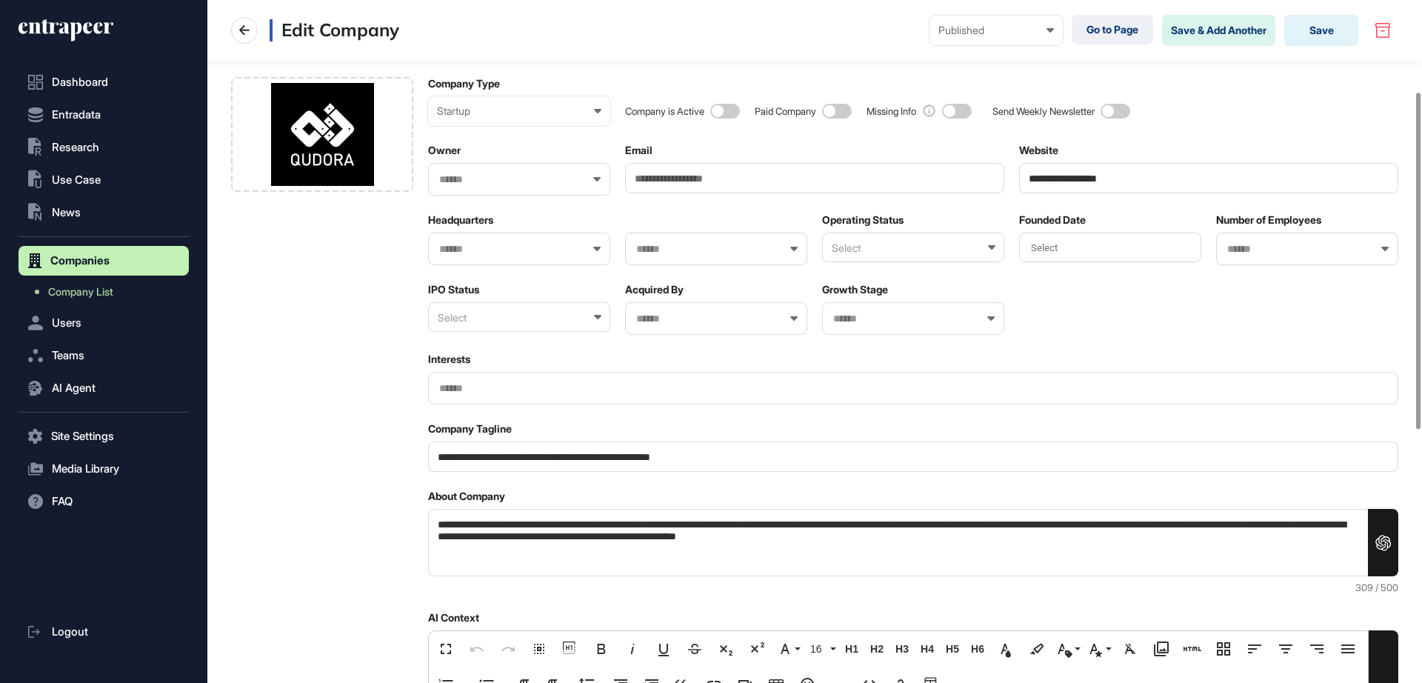
click at [464, 240] on div at bounding box center [519, 249] width 182 height 33
click at [462, 249] on input "text" at bounding box center [510, 249] width 144 height 13
type input "****"
click at [493, 275] on span "[GEOGRAPHIC_DATA]" at bounding box center [518, 276] width 166 height 11
click at [709, 247] on input "text" at bounding box center [707, 249] width 144 height 13
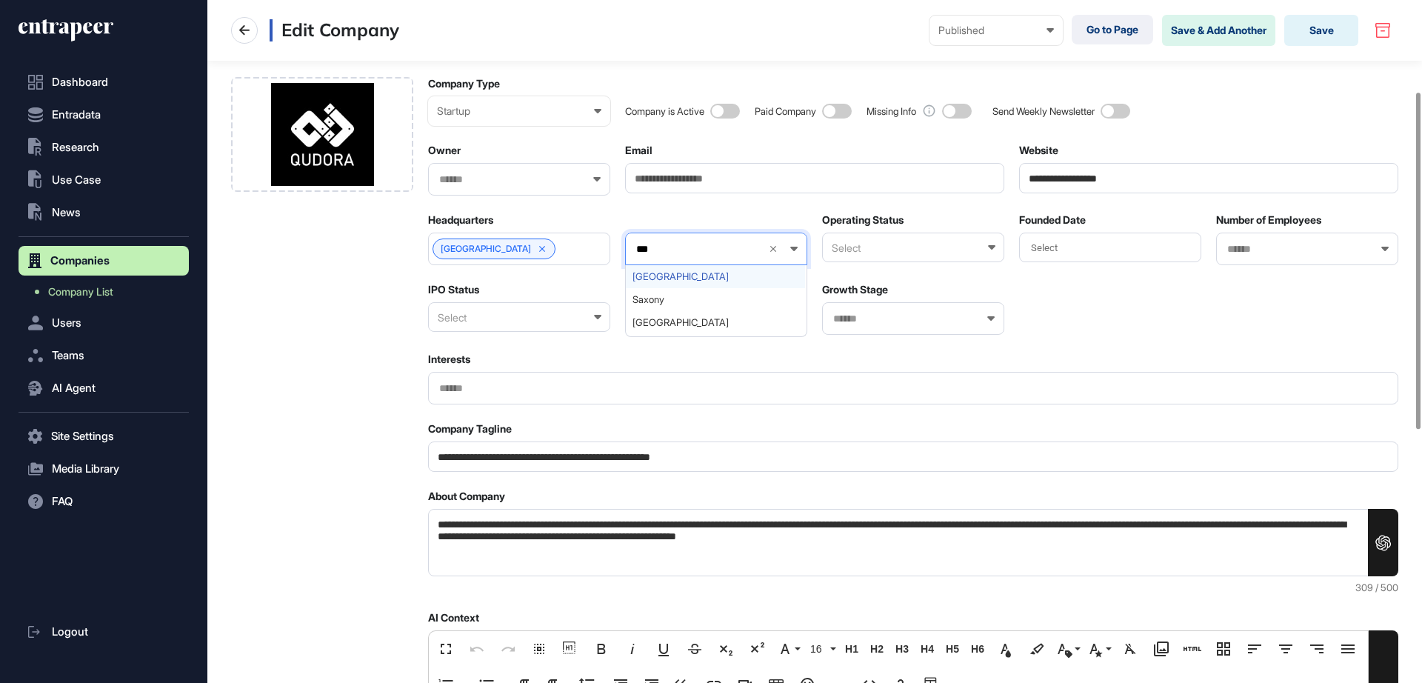
type input "***"
click at [674, 278] on span "[GEOGRAPHIC_DATA]" at bounding box center [715, 276] width 166 height 11
click at [862, 255] on div "Select" at bounding box center [913, 248] width 182 height 30
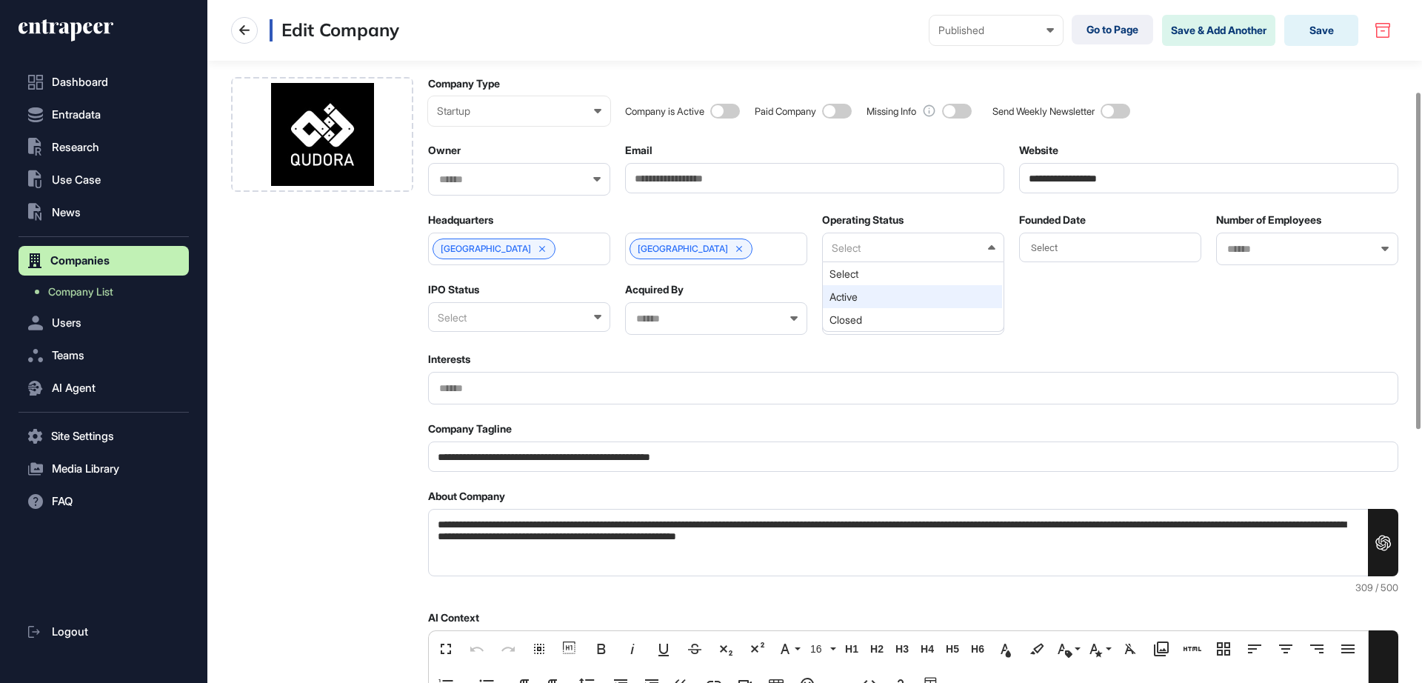
click at [863, 290] on div "Active" at bounding box center [912, 296] width 179 height 23
click at [1126, 244] on div "Select" at bounding box center [1110, 248] width 182 height 30
click at [1121, 313] on div "2021" at bounding box center [1104, 316] width 59 height 26
click at [1249, 240] on div at bounding box center [1307, 249] width 182 height 33
click at [1254, 248] on input "text" at bounding box center [1298, 249] width 144 height 13
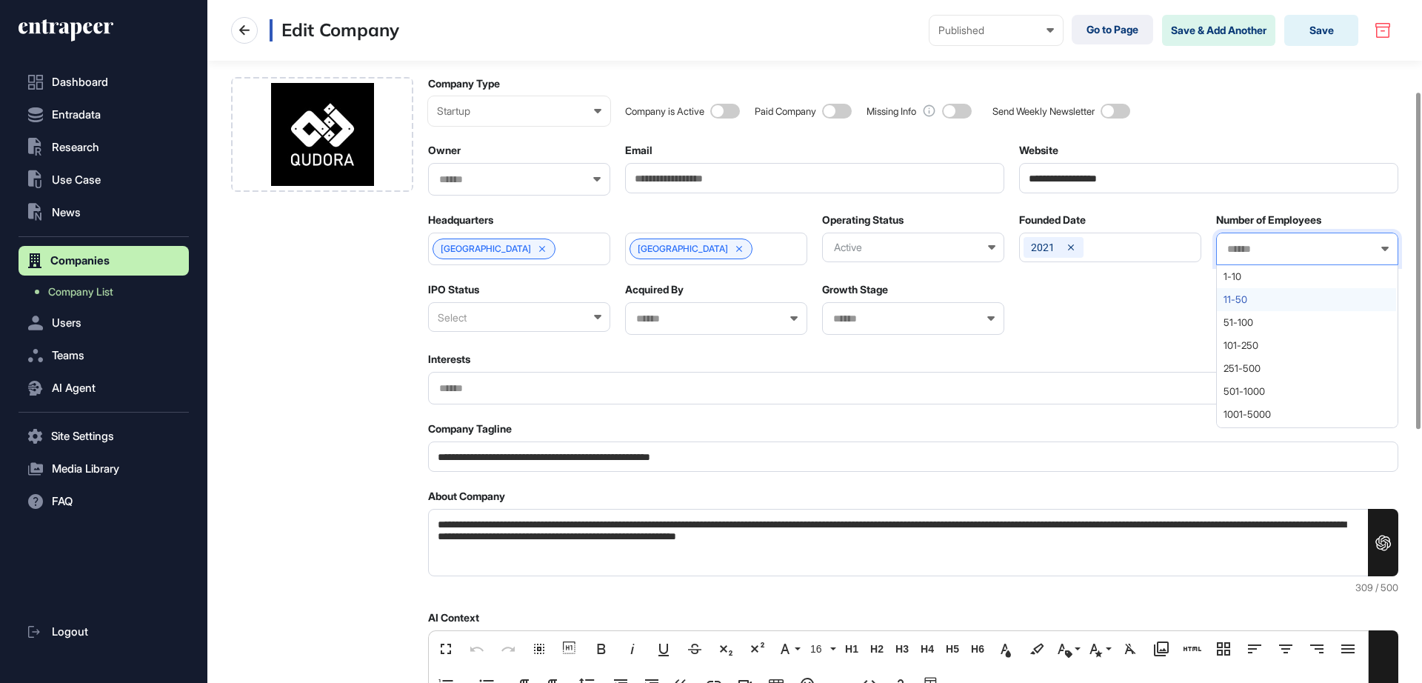
click at [1240, 304] on span "11-50" at bounding box center [1306, 299] width 166 height 11
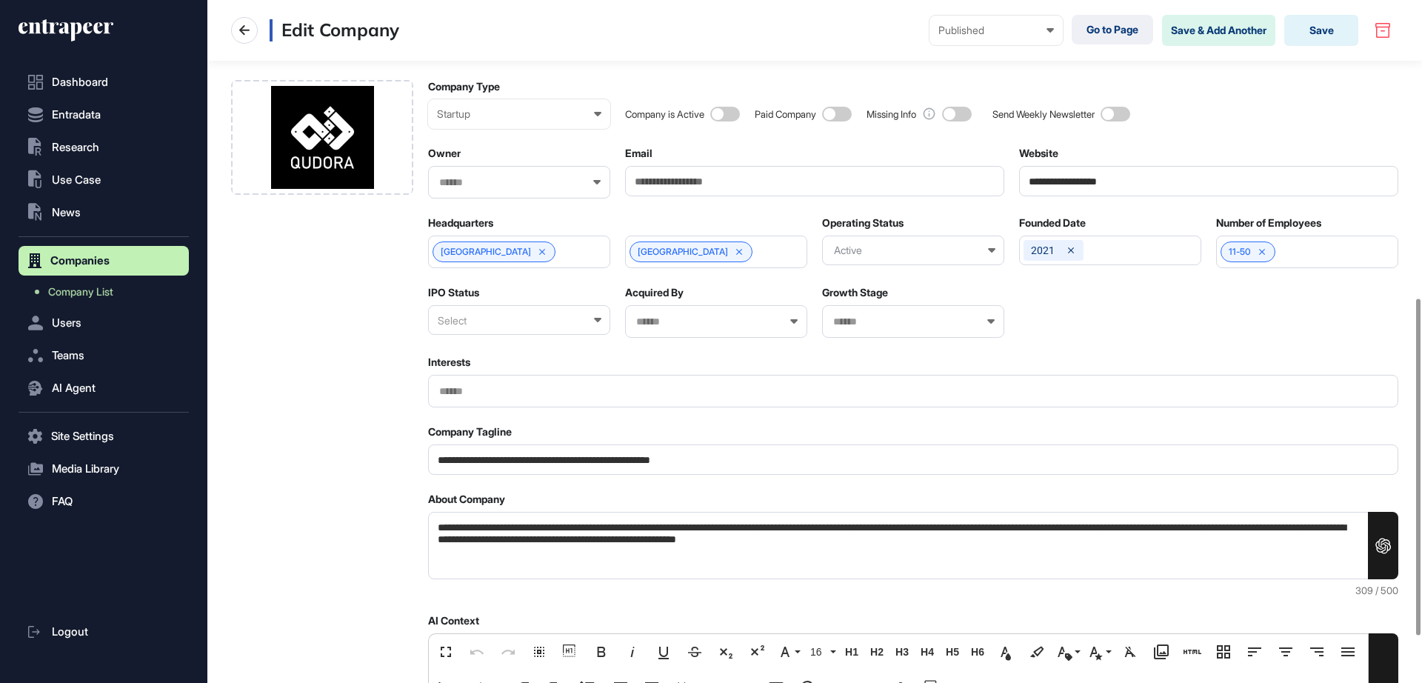
scroll to position [0, 0]
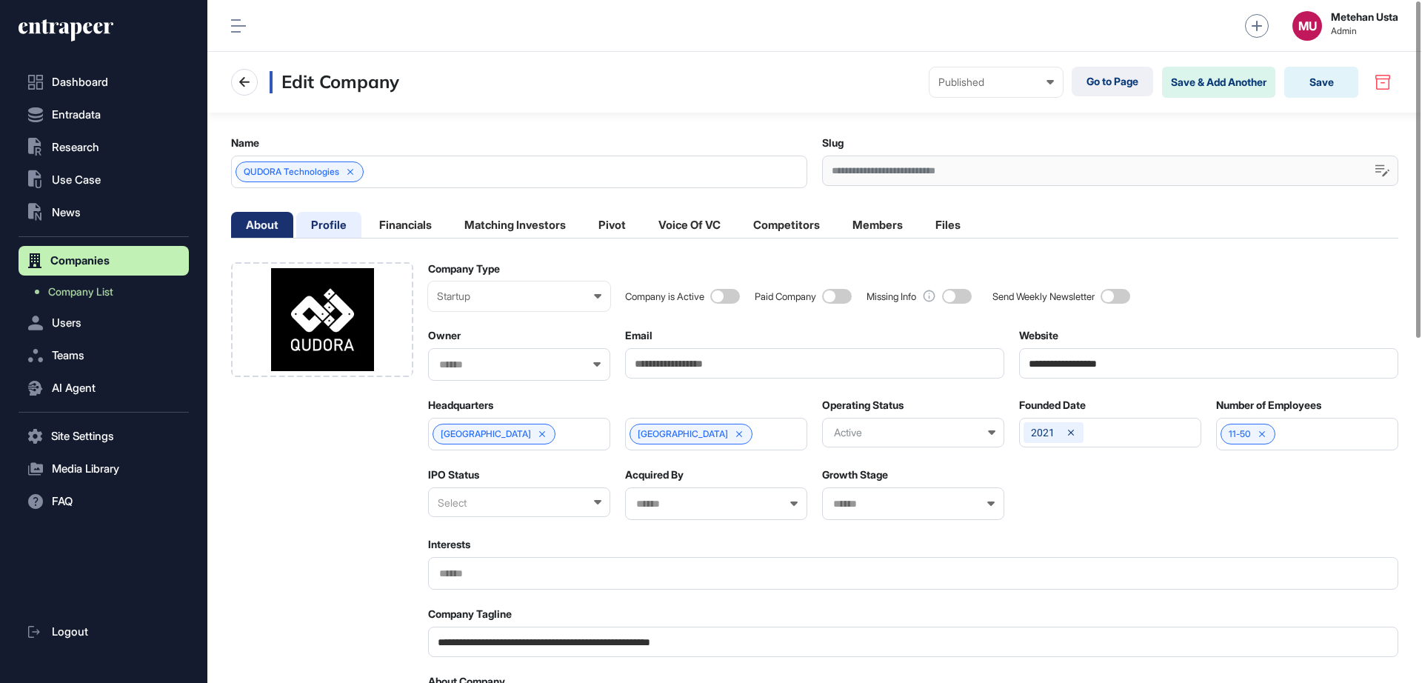
click at [337, 227] on li "Profile" at bounding box center [328, 225] width 65 height 26
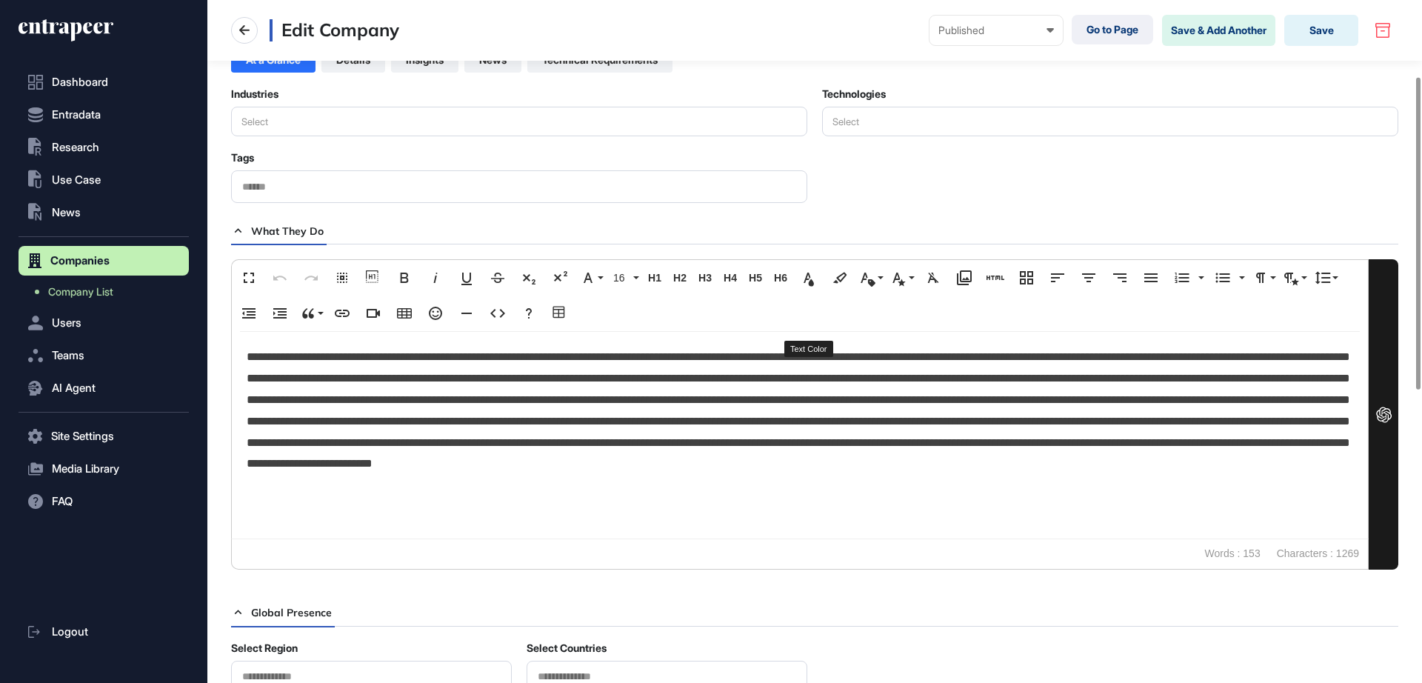
scroll to position [278, 0]
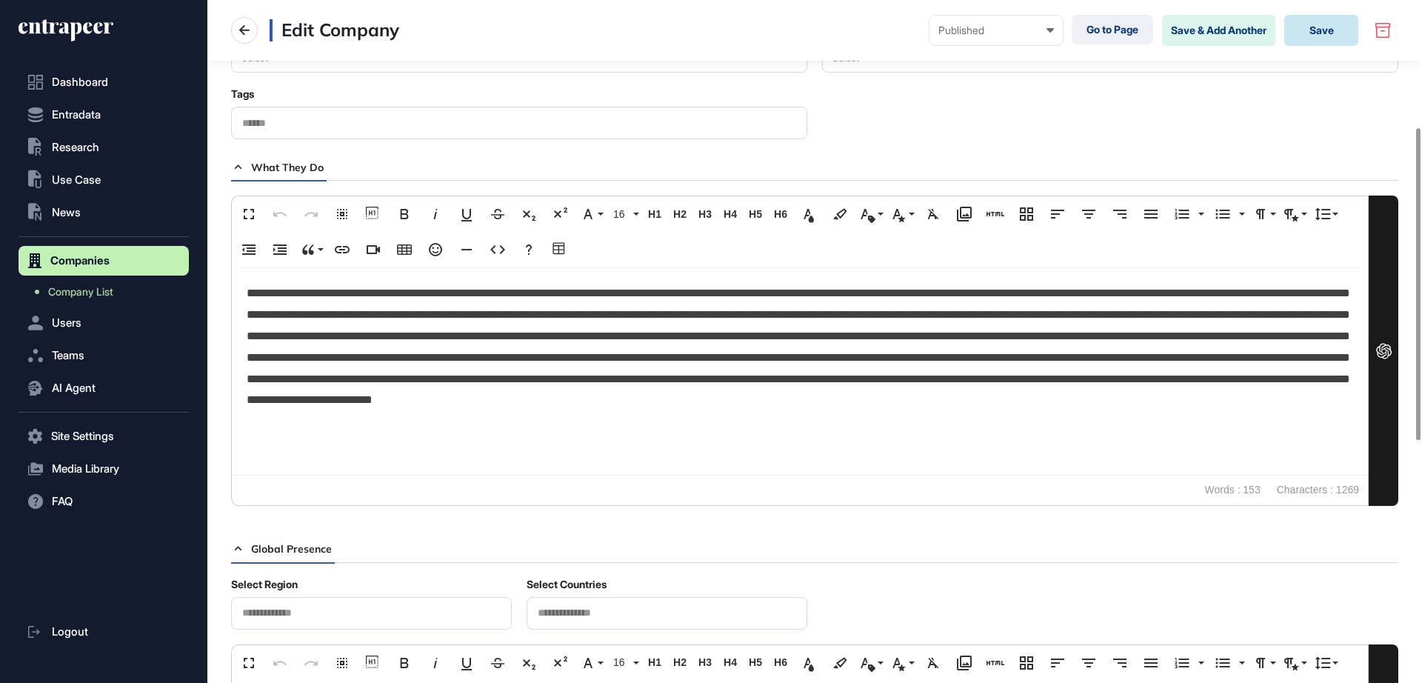
click at [1311, 31] on button "Save" at bounding box center [1321, 30] width 74 height 31
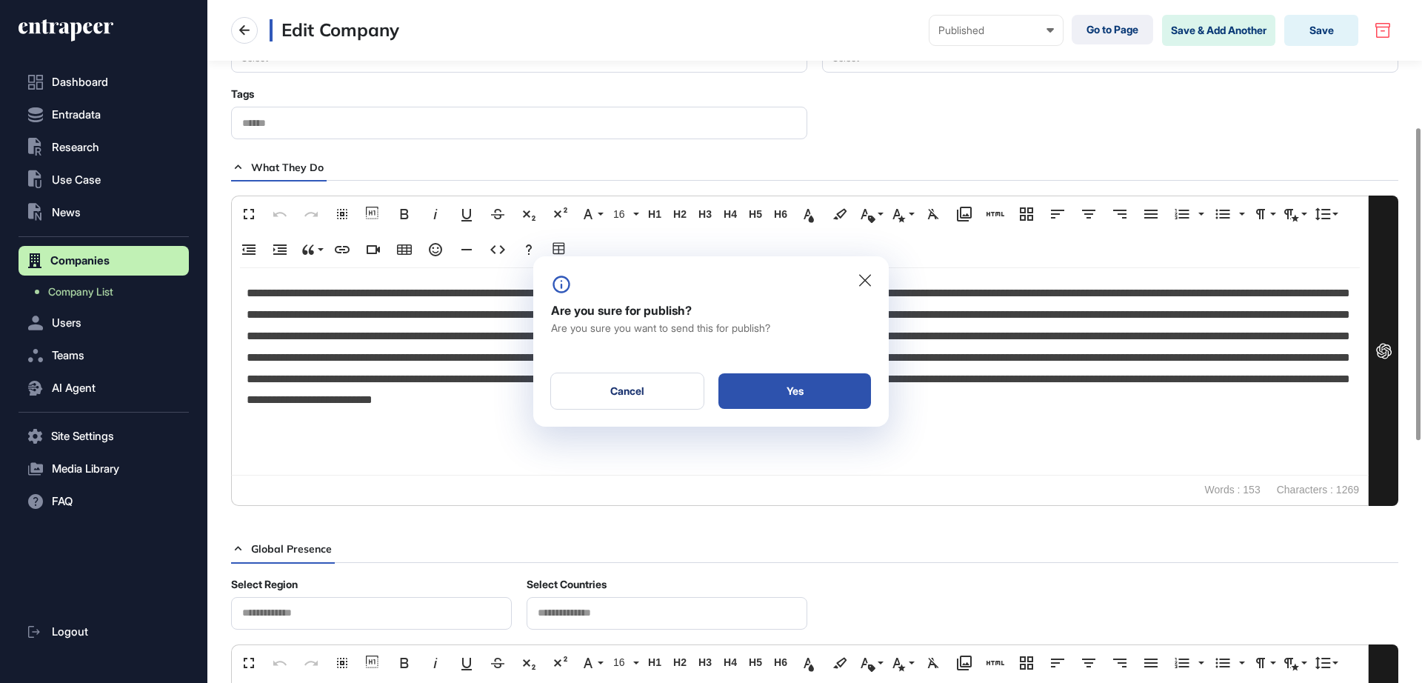
click at [806, 384] on div "Yes" at bounding box center [794, 391] width 153 height 36
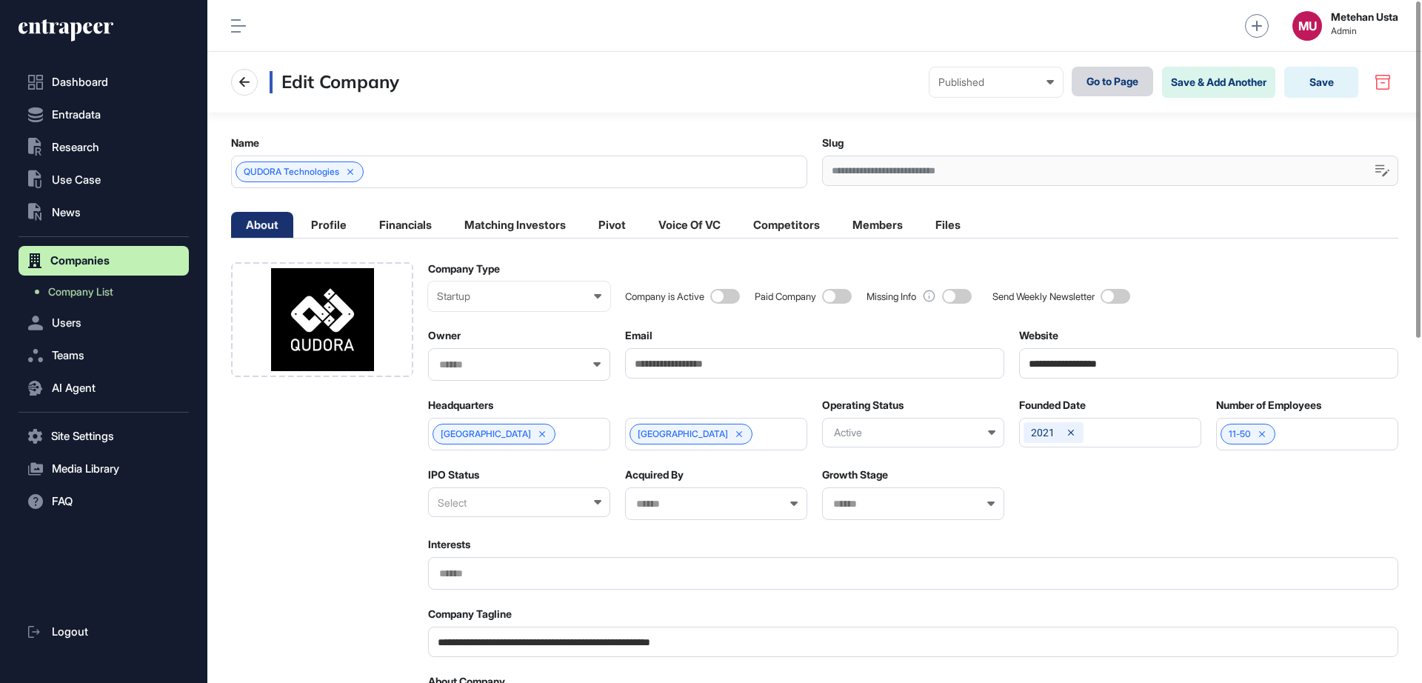
click at [1114, 79] on link "Go to Page" at bounding box center [1112, 82] width 81 height 30
click at [1309, 87] on button "Save" at bounding box center [1321, 82] width 74 height 31
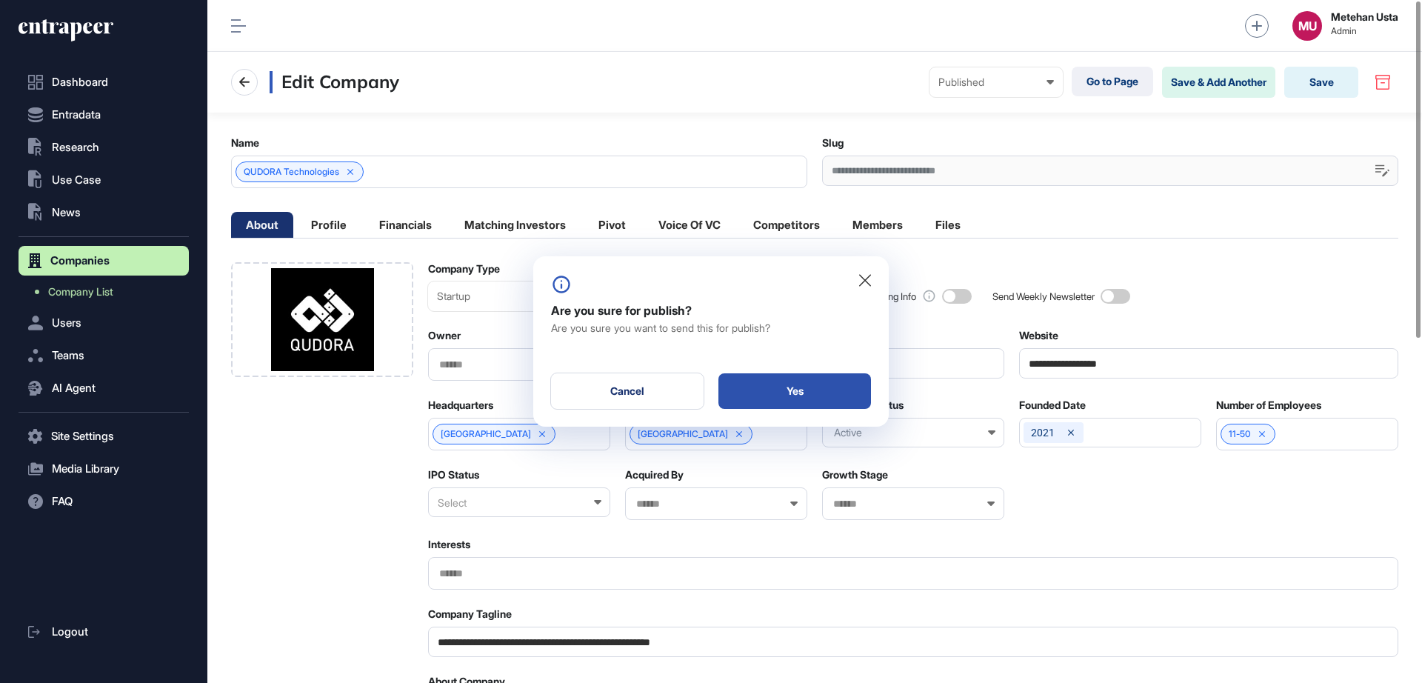
click at [801, 386] on div "Yes" at bounding box center [794, 391] width 153 height 36
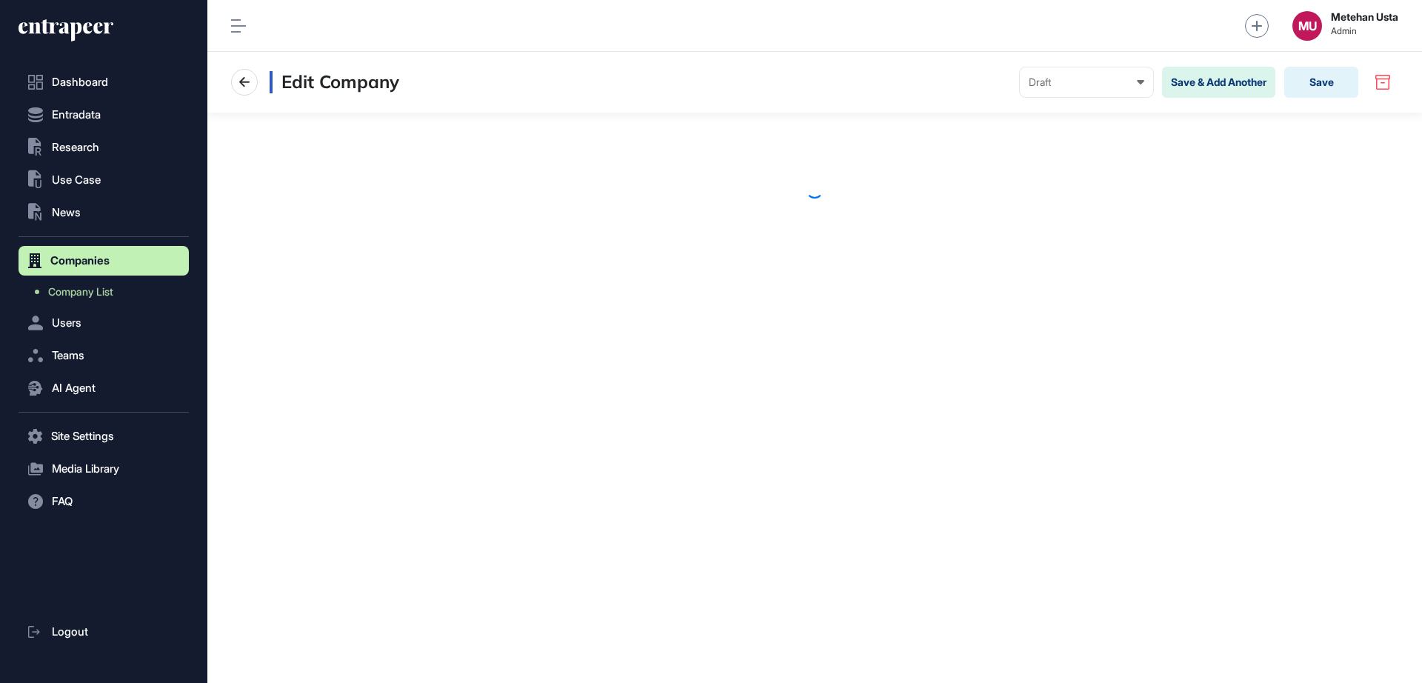
scroll to position [1, 1]
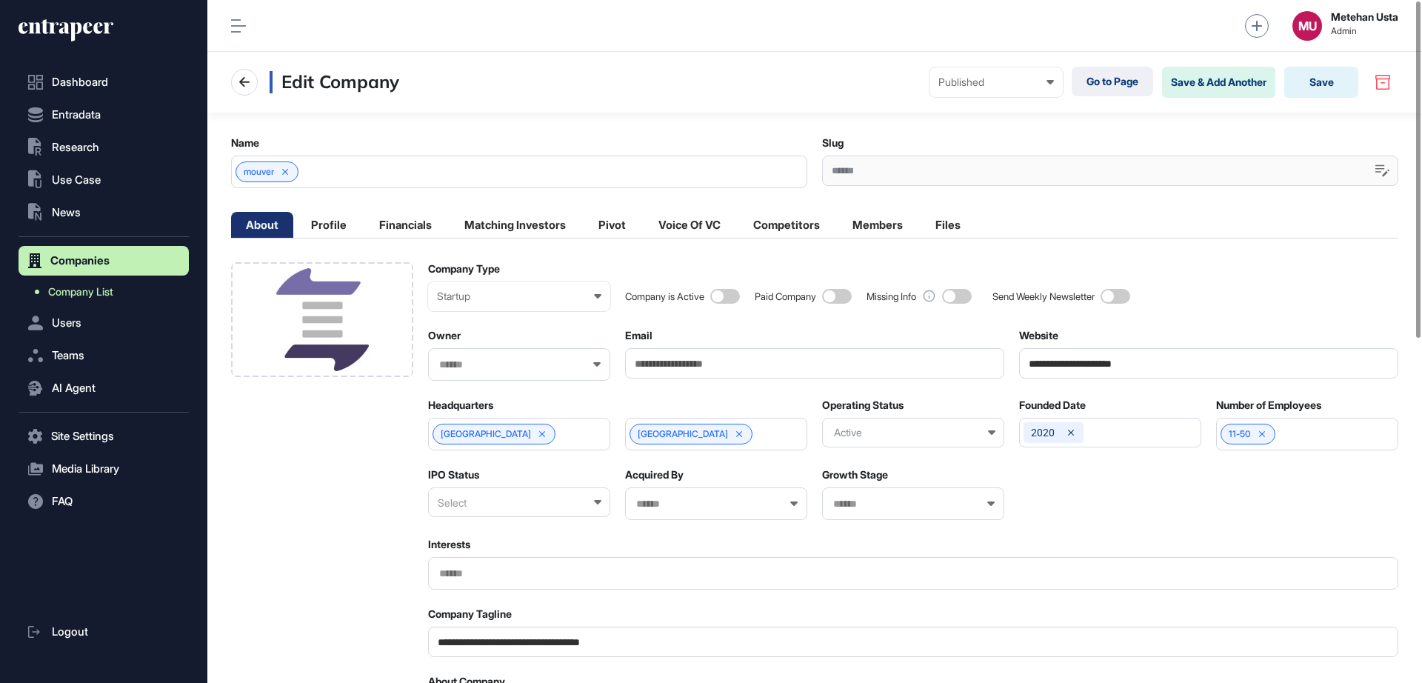
click at [86, 286] on span "Company List" at bounding box center [80, 292] width 65 height 12
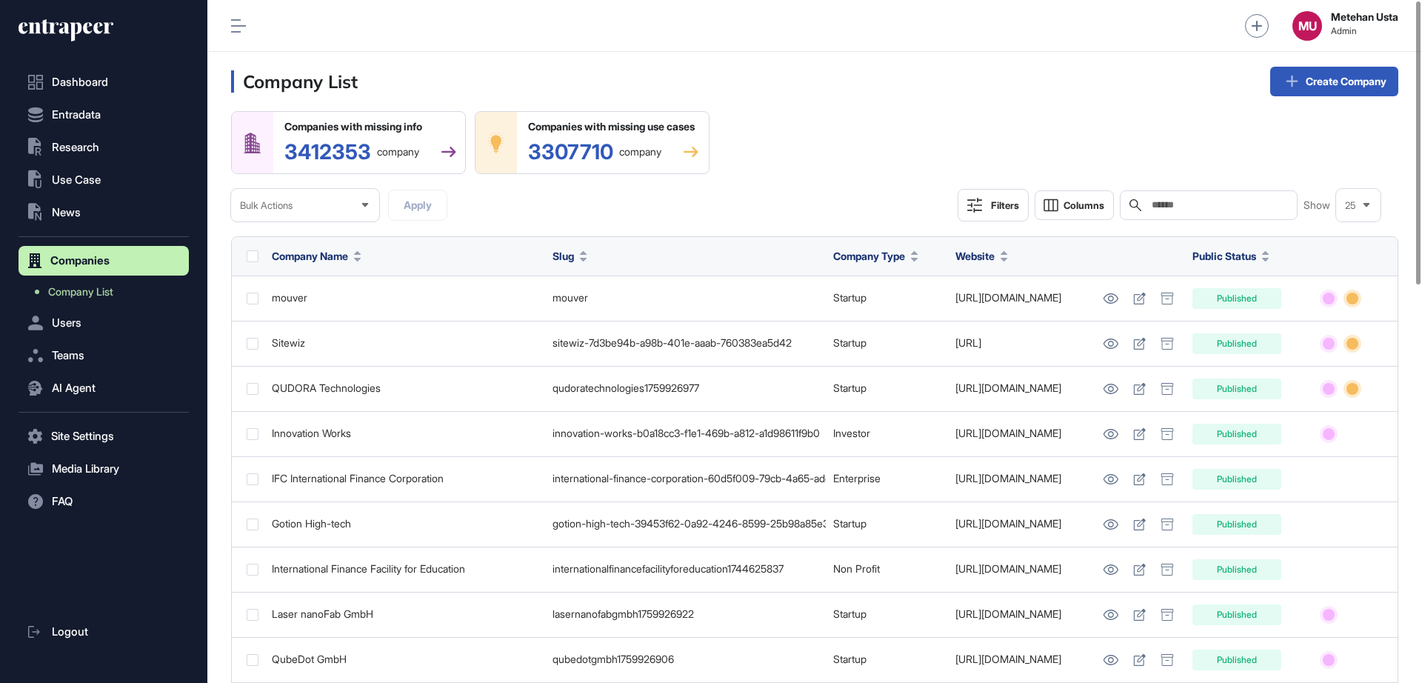
click at [1181, 209] on input "text" at bounding box center [1219, 205] width 138 height 12
paste input "**********"
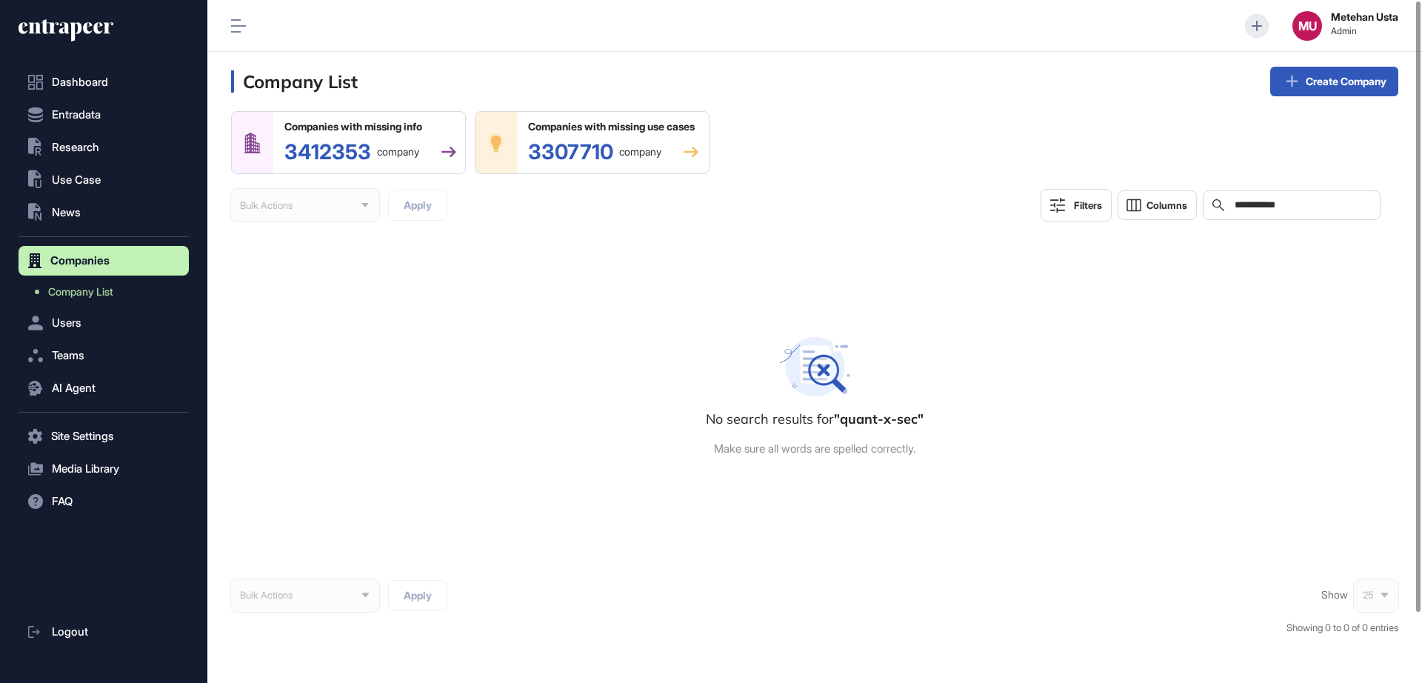
type input "**********"
